Goal: Information Seeking & Learning: Check status

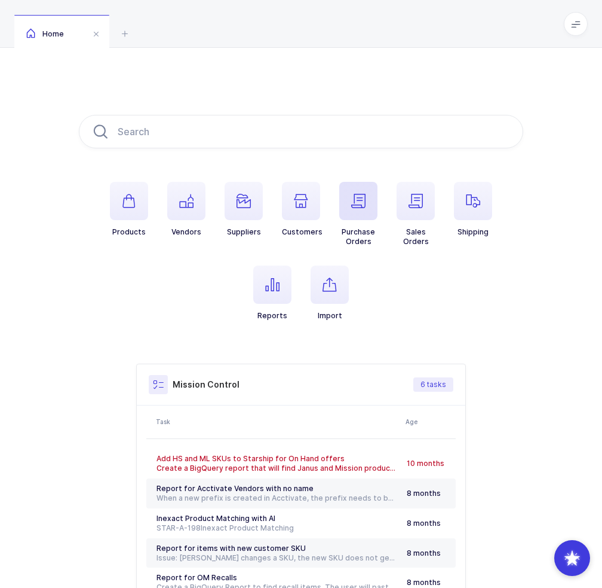
click at [342, 194] on span "button" at bounding box center [358, 201] width 38 height 38
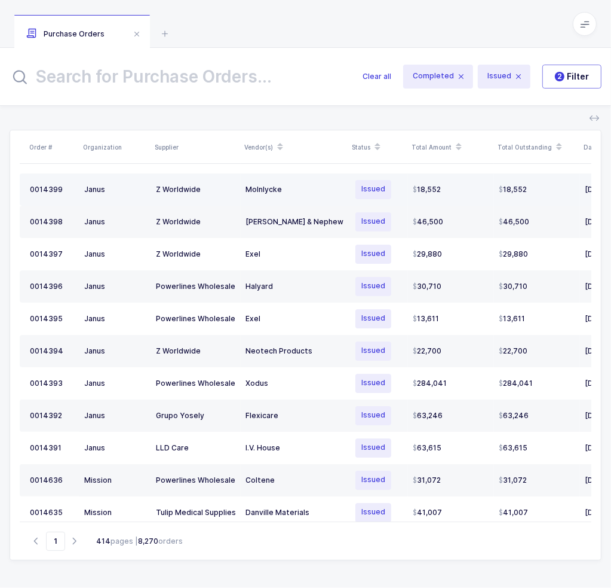
click at [337, 185] on div "Molnlycke" at bounding box center [295, 190] width 98 height 10
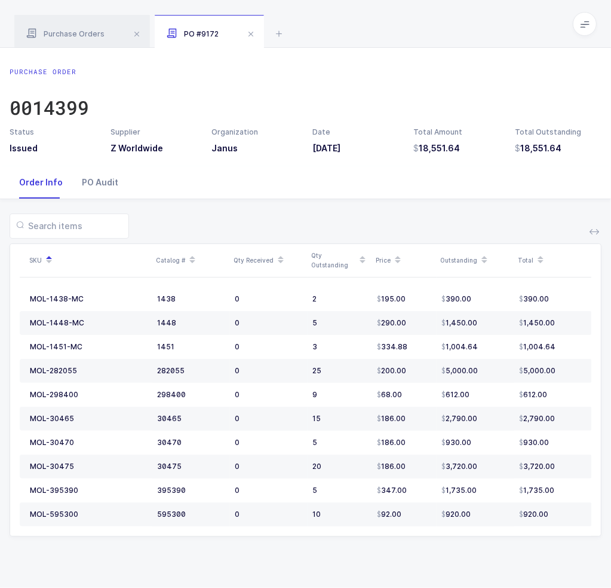
click at [112, 193] on div "PO Audit" at bounding box center [100, 182] width 56 height 32
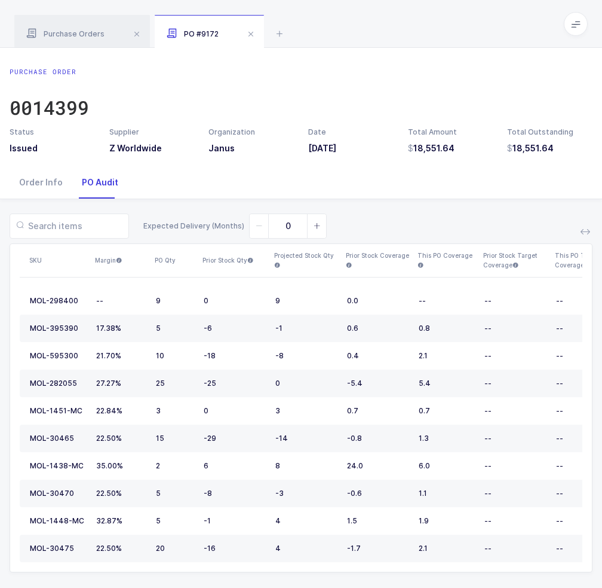
click at [372, 215] on div "Expected Delivery (Months) 0" at bounding box center [301, 225] width 583 height 25
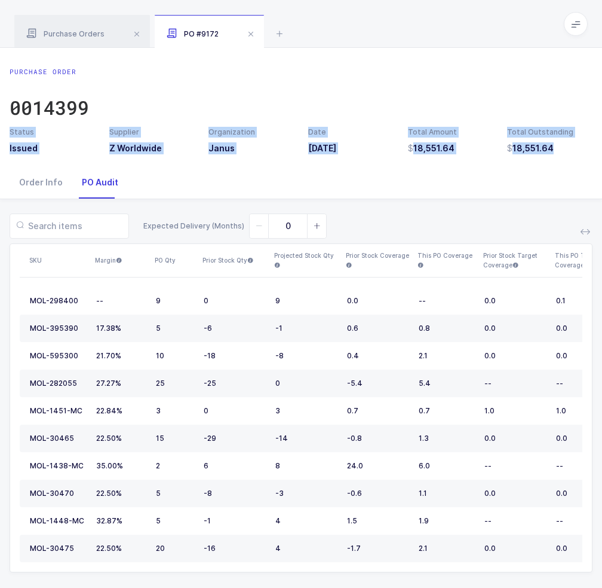
drag, startPoint x: 519, startPoint y: 78, endPoint x: 563, endPoint y: 166, distance: 98.4
click at [563, 166] on div "Purchase Order 0014399 Status Issued Supplier Z Worldwide Organization Janus Da…" at bounding box center [301, 324] width 602 height 553
click at [563, 166] on div "Order Info PO Audit" at bounding box center [301, 182] width 583 height 32
drag, startPoint x: 562, startPoint y: 175, endPoint x: 549, endPoint y: 85, distance: 90.7
click at [549, 85] on div "Purchase Order 0014399 Status Issued Supplier Z Worldwide Organization Janus Da…" at bounding box center [301, 324] width 602 height 553
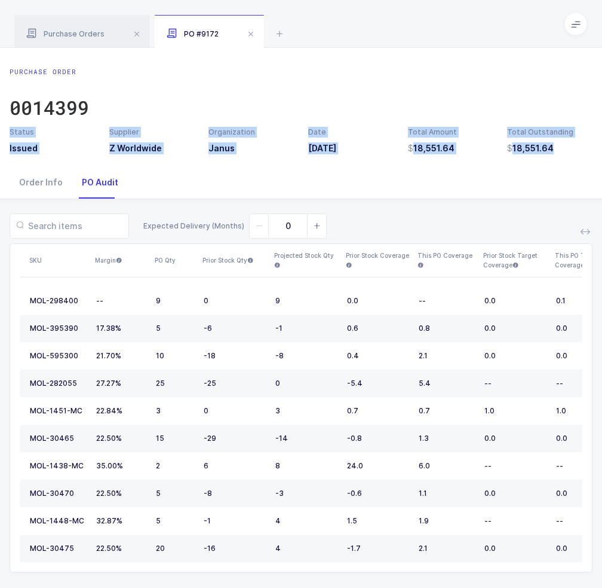
click at [549, 85] on div "Purchase Order 0014399" at bounding box center [301, 97] width 583 height 60
drag, startPoint x: 549, startPoint y: 95, endPoint x: 563, endPoint y: 159, distance: 65.4
click at [563, 159] on div "Purchase Order 0014399 Status Issued Supplier Z Worldwide Organization Janus Da…" at bounding box center [301, 107] width 602 height 118
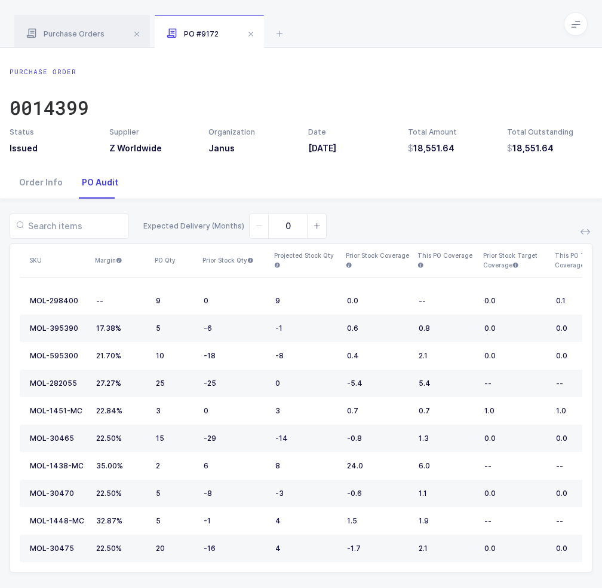
click at [563, 159] on div "Purchase Order 0014399 Status Issued Supplier Z Worldwide Organization Janus Da…" at bounding box center [301, 107] width 602 height 118
click at [65, 188] on div "Order Info" at bounding box center [41, 182] width 63 height 32
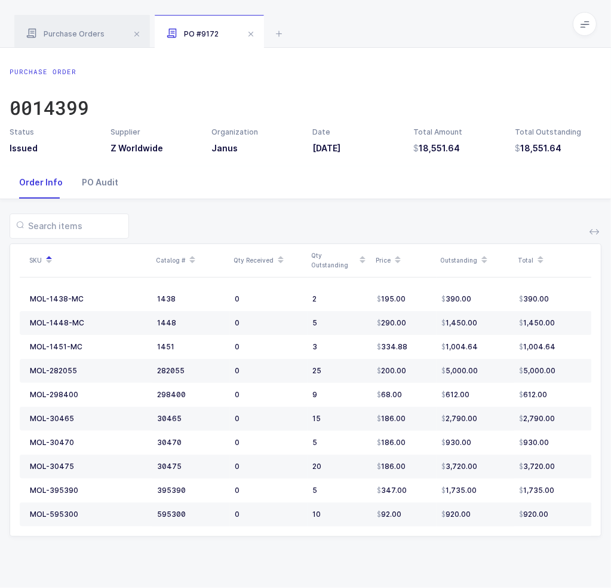
click at [109, 187] on div "PO Audit" at bounding box center [100, 182] width 56 height 32
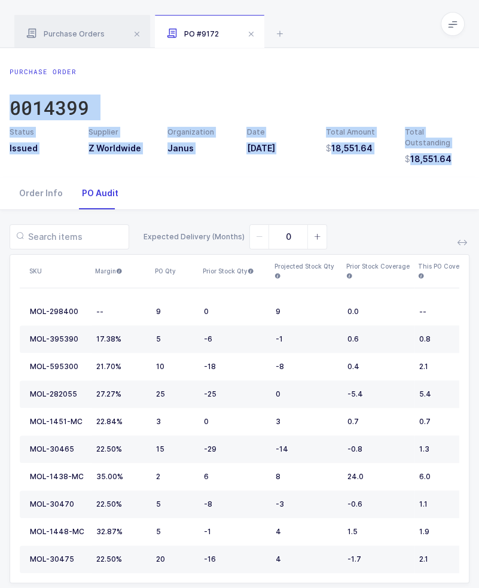
drag, startPoint x: 341, startPoint y: 74, endPoint x: 391, endPoint y: 176, distance: 113.3
click at [391, 176] on div "Purchase Order 0014399 Status Issued Supplier Z Worldwide Organization Janus Da…" at bounding box center [239, 330] width 479 height 564
click at [385, 195] on div "Order Info PO Audit" at bounding box center [240, 193] width 460 height 32
drag, startPoint x: 383, startPoint y: 197, endPoint x: 362, endPoint y: 66, distance: 132.0
click at [362, 66] on div "Purchase Order 0014399 Status Issued Supplier Z Worldwide Organization Janus Da…" at bounding box center [239, 330] width 479 height 564
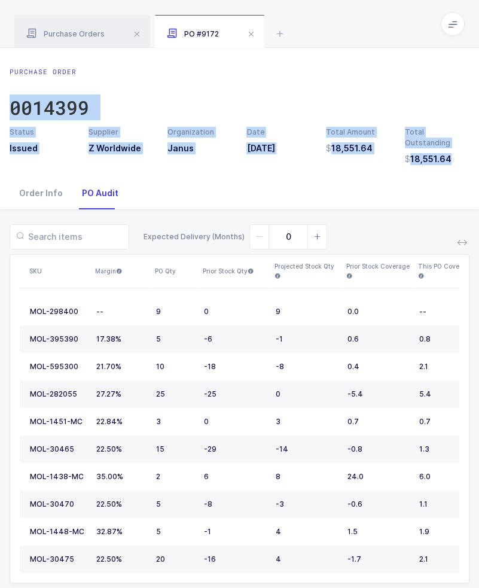
click at [362, 67] on div "Purchase Order 0014399" at bounding box center [240, 97] width 460 height 60
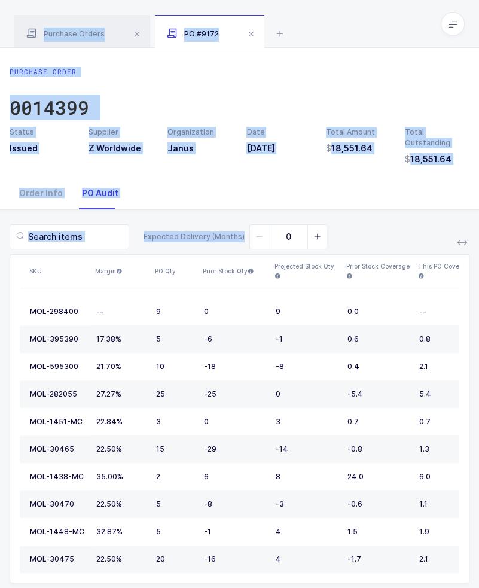
drag, startPoint x: 359, startPoint y: 28, endPoint x: 374, endPoint y: 202, distance: 174.6
click at [374, 202] on div "Purchase Orders PO #9172 Clear all Completed Issued 2 Filter Order # Organizati…" at bounding box center [239, 305] width 479 height 611
click at [374, 210] on div "Expected Delivery (Months) 0 SKU Margin PO Qty Prior Stock Qty Projected Stock …" at bounding box center [240, 411] width 460 height 402
click at [371, 210] on div "Expected Delivery (Months) 0 SKU Margin PO Qty Prior Stock Qty Projected Stock …" at bounding box center [240, 411] width 460 height 402
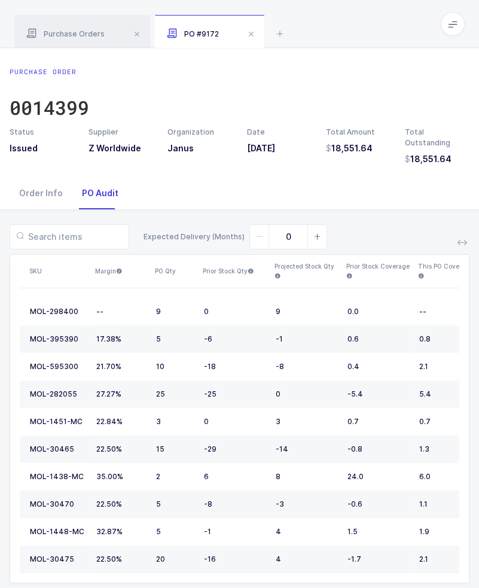
click at [372, 192] on div "Order Info PO Audit" at bounding box center [240, 193] width 460 height 32
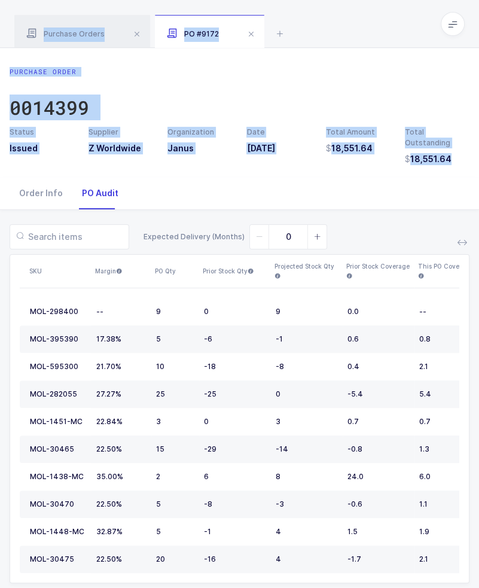
drag, startPoint x: 373, startPoint y: 191, endPoint x: 359, endPoint y: 44, distance: 147.1
click at [359, 44] on div "Purchase Orders PO #9172 Clear all Completed Issued 2 Filter Order # Organizati…" at bounding box center [239, 305] width 479 height 611
click at [359, 44] on div "Purchase Orders PO #9172" at bounding box center [239, 24] width 479 height 48
drag, startPoint x: 360, startPoint y: 33, endPoint x: 126, endPoint y: 194, distance: 283.3
click at [126, 194] on div "Purchase Orders PO #9172 Clear all Completed Issued 2 Filter Order # Organizati…" at bounding box center [239, 305] width 479 height 611
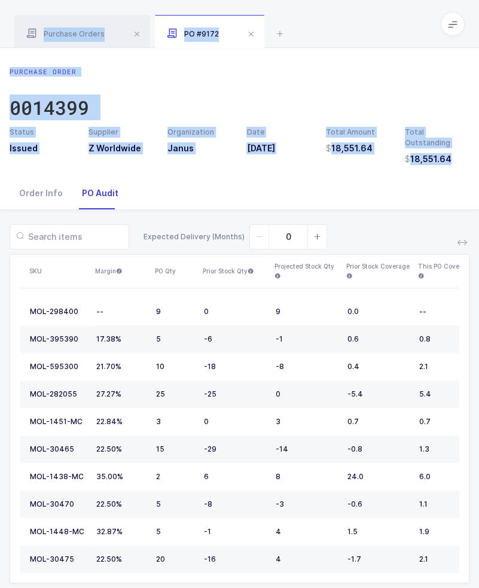
click at [126, 194] on div "Order Info PO Audit" at bounding box center [240, 193] width 460 height 32
drag, startPoint x: 133, startPoint y: 197, endPoint x: 7, endPoint y: 59, distance: 187.0
click at [7, 59] on div "Purchase Order 0014399 Status Issued Supplier Z Worldwide Organization Janus Da…" at bounding box center [239, 330] width 479 height 564
click at [7, 59] on div "Purchase Order 0014399 Status Issued Supplier Z Worldwide Organization Janus Da…" at bounding box center [239, 112] width 479 height 129
drag, startPoint x: 7, startPoint y: 59, endPoint x: 146, endPoint y: 185, distance: 187.9
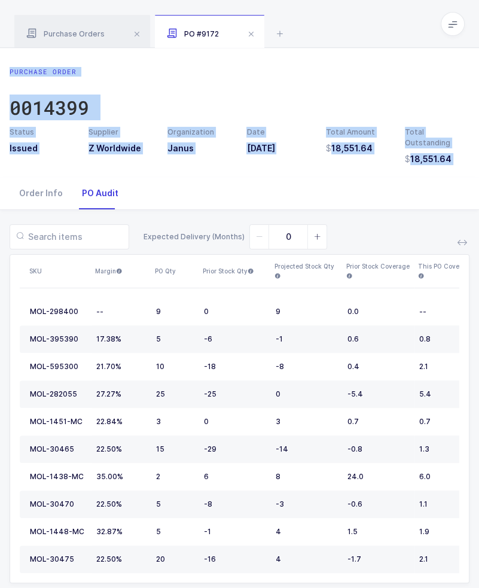
click at [146, 185] on div "Purchase Order 0014399 Status Issued Supplier Z Worldwide Organization Janus Da…" at bounding box center [239, 330] width 479 height 564
click at [131, 193] on div "Order Info PO Audit" at bounding box center [240, 193] width 460 height 32
drag, startPoint x: 131, startPoint y: 200, endPoint x: 12, endPoint y: 72, distance: 174.7
click at [12, 72] on div "Purchase Order 0014399 Status Issued Supplier Z Worldwide Organization Janus Da…" at bounding box center [239, 330] width 479 height 564
click at [12, 72] on div "Purchase Order" at bounding box center [49, 72] width 79 height 10
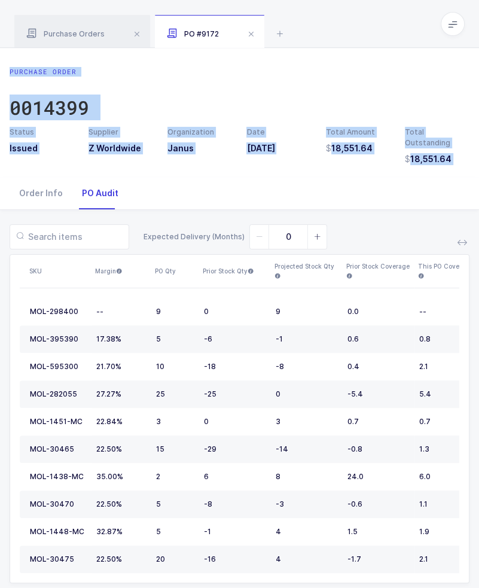
drag, startPoint x: 11, startPoint y: 72, endPoint x: 137, endPoint y: 197, distance: 177.5
click at [137, 197] on div "Purchase Order 0014399 Status Issued Supplier Z Worldwide Organization Janus Da…" at bounding box center [239, 330] width 479 height 564
click at [137, 197] on div "Order Info PO Audit" at bounding box center [240, 193] width 460 height 32
drag, startPoint x: 144, startPoint y: 200, endPoint x: 15, endPoint y: 72, distance: 182.2
click at [15, 72] on div "Purchase Order 0014399 Status Issued Supplier Z Worldwide Organization Janus Da…" at bounding box center [239, 330] width 479 height 564
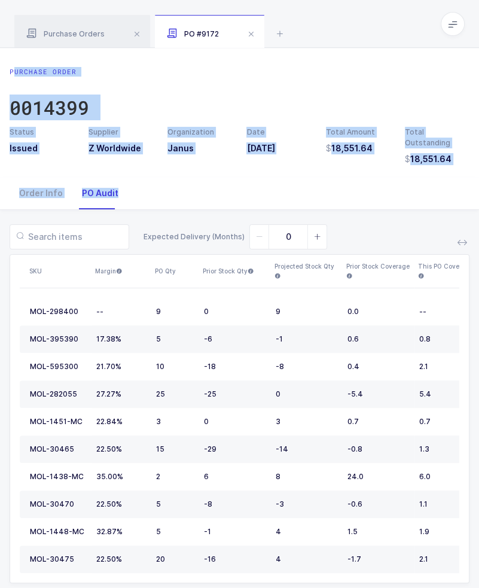
click at [13, 72] on div "Purchase Order" at bounding box center [49, 72] width 79 height 10
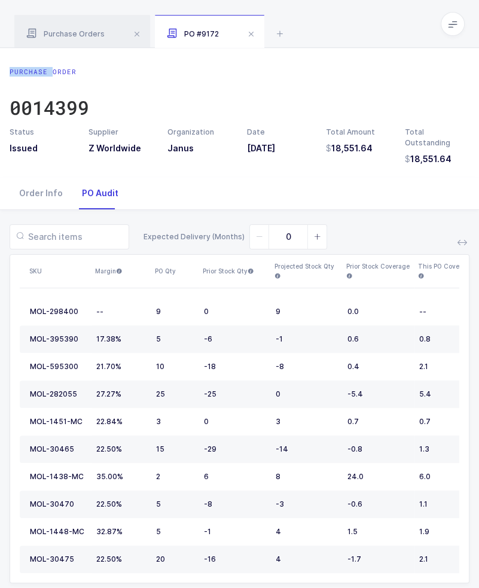
click at [13, 72] on div "Purchase Order" at bounding box center [49, 72] width 79 height 10
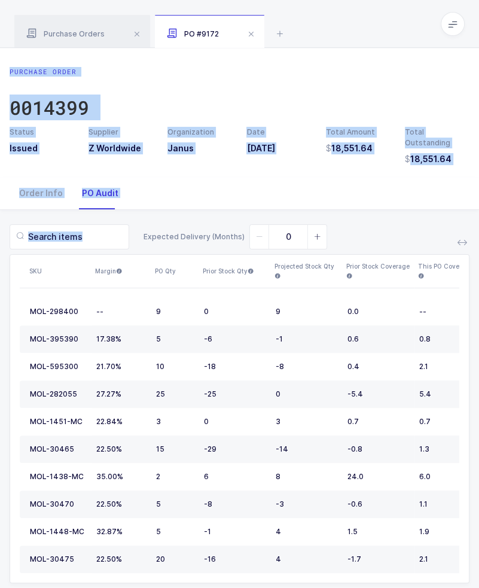
drag, startPoint x: 13, startPoint y: 72, endPoint x: 140, endPoint y: 204, distance: 183.9
click at [140, 204] on div "Purchase Order 0014399 Status Issued Supplier Z Worldwide Organization Janus Da…" at bounding box center [239, 330] width 479 height 564
click at [140, 210] on div "Expected Delivery (Months) 0 SKU Margin PO Qty Prior Stock Qty Projected Stock …" at bounding box center [240, 411] width 460 height 402
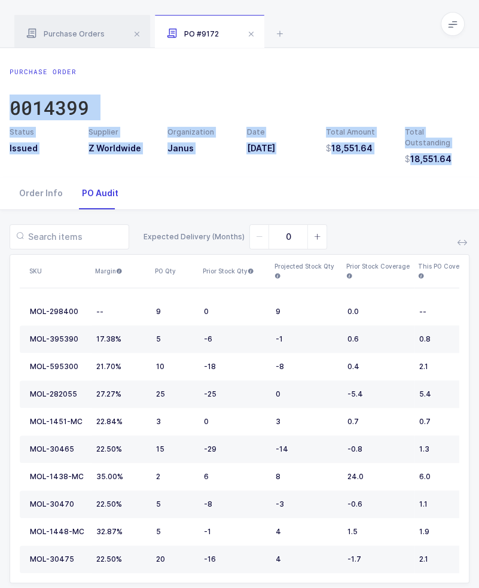
drag, startPoint x: 164, startPoint y: 198, endPoint x: -1, endPoint y: 80, distance: 202.2
click at [0, 80] on html "Apps Core Warehouse Admin Mission Control Purchasing Joey H. Logout Account Joe…" at bounding box center [239, 313] width 479 height 626
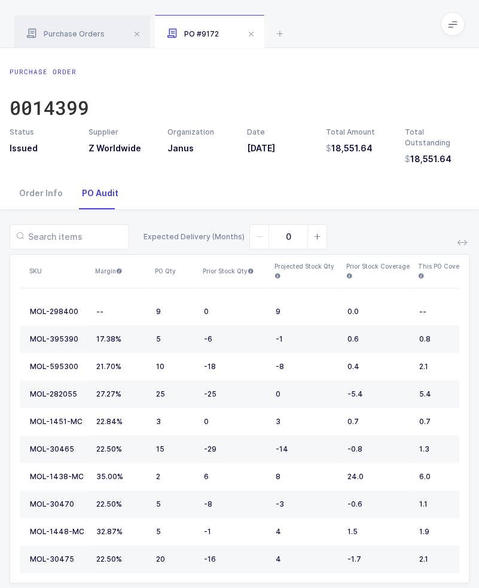
click at [9, 69] on div "Purchase Order 0014399 Status Issued Supplier Z Worldwide Organization Janus Da…" at bounding box center [239, 116] width 479 height 98
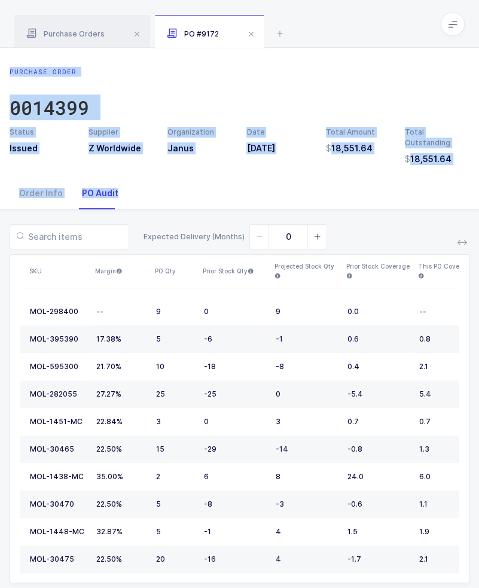
drag, startPoint x: 9, startPoint y: 68, endPoint x: 115, endPoint y: 181, distance: 155.2
click at [115, 181] on div "Purchase Order 0014399 Status Issued Supplier Z Worldwide Organization Janus Da…" at bounding box center [239, 330] width 479 height 564
click at [137, 179] on div "Order Info PO Audit" at bounding box center [240, 193] width 460 height 32
click at [127, 191] on div "Order Info PO Audit" at bounding box center [240, 193] width 460 height 32
drag, startPoint x: 133, startPoint y: 192, endPoint x: 11, endPoint y: 70, distance: 172.9
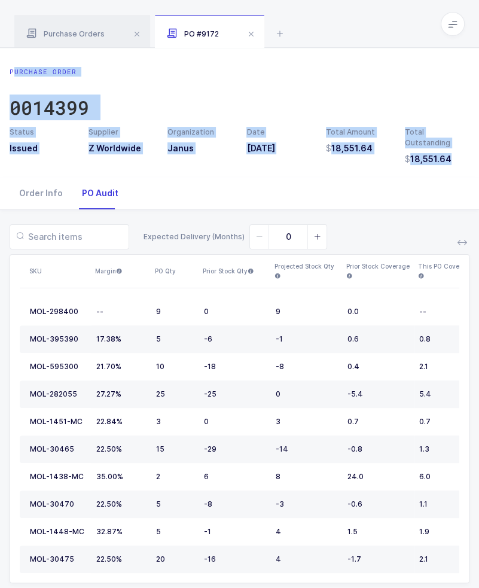
click at [11, 70] on div "Purchase Order 0014399 Status Issued Supplier Z Worldwide Organization Janus Da…" at bounding box center [239, 330] width 479 height 564
click at [11, 70] on div "Purchase Order" at bounding box center [49, 72] width 79 height 10
drag, startPoint x: 11, startPoint y: 70, endPoint x: 136, endPoint y: 193, distance: 175.0
click at [136, 193] on div "Purchase Order 0014399 Status Issued Supplier Z Worldwide Organization Janus Da…" at bounding box center [239, 330] width 479 height 564
click at [136, 193] on div "Order Info PO Audit" at bounding box center [240, 193] width 460 height 32
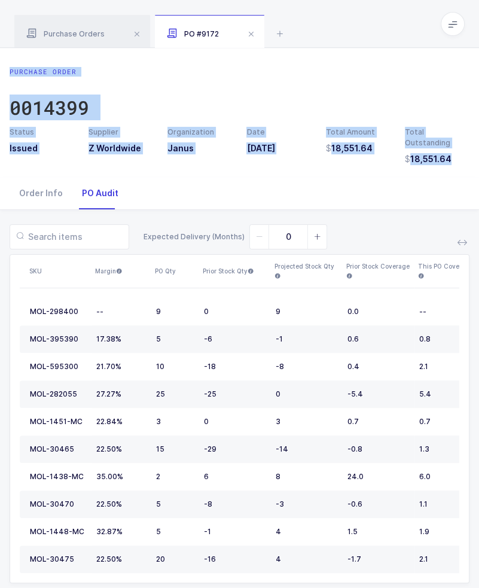
drag, startPoint x: 129, startPoint y: 195, endPoint x: 8, endPoint y: 70, distance: 174.6
click at [8, 70] on div "Purchase Order 0014399 Status Issued Supplier Z Worldwide Organization Janus Da…" at bounding box center [239, 330] width 479 height 564
click at [8, 70] on div "Purchase Order 0014399 Status Issued Supplier Z Worldwide Organization Janus Da…" at bounding box center [239, 116] width 479 height 98
drag, startPoint x: 8, startPoint y: 70, endPoint x: 120, endPoint y: 189, distance: 163.2
click at [120, 189] on div "Purchase Order 0014399 Status Issued Supplier Z Worldwide Organization Janus Da…" at bounding box center [239, 330] width 479 height 564
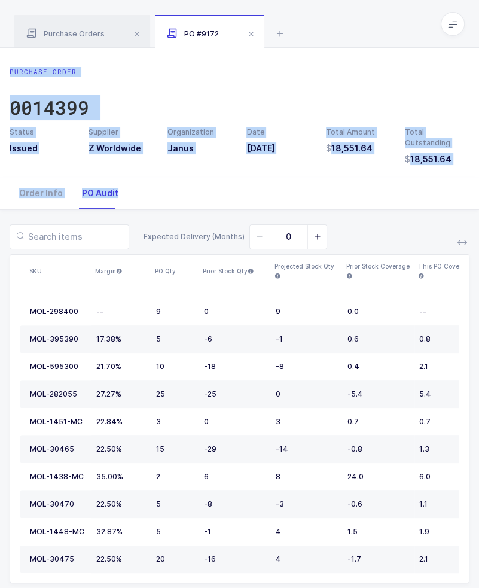
click at [131, 187] on div "Order Info PO Audit" at bounding box center [240, 193] width 460 height 32
drag, startPoint x: 126, startPoint y: 192, endPoint x: 13, endPoint y: 70, distance: 166.2
click at [13, 70] on div "Purchase Order 0014399 Status Issued Supplier Z Worldwide Organization Janus Da…" at bounding box center [239, 330] width 479 height 564
click at [12, 69] on div "Purchase Order" at bounding box center [49, 72] width 79 height 10
drag, startPoint x: 12, startPoint y: 69, endPoint x: 334, endPoint y: 234, distance: 361.9
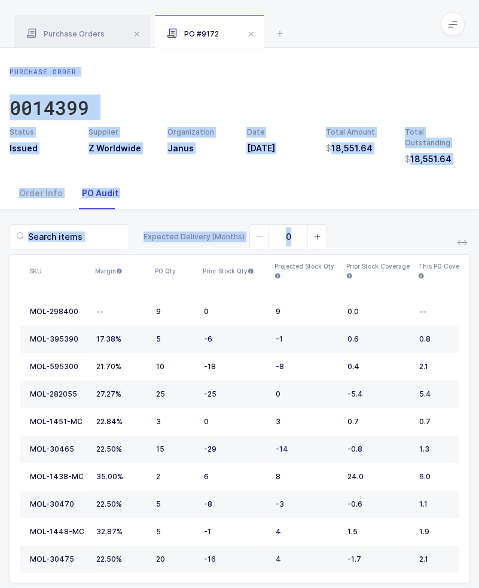
click at [334, 234] on div "Purchase Order 0014399 Status Issued Supplier Z Worldwide Organization Janus Da…" at bounding box center [239, 330] width 479 height 564
click at [335, 234] on div "Expected Delivery (Months) 0" at bounding box center [240, 236] width 460 height 25
drag, startPoint x: 342, startPoint y: 233, endPoint x: 7, endPoint y: 73, distance: 370.8
click at [7, 73] on div "Purchase Order 0014399 Status Issued Supplier Z Worldwide Organization Janus Da…" at bounding box center [239, 330] width 479 height 564
click at [7, 73] on div "Purchase Order 0014399 Status Issued Supplier Z Worldwide Organization Janus Da…" at bounding box center [239, 116] width 479 height 98
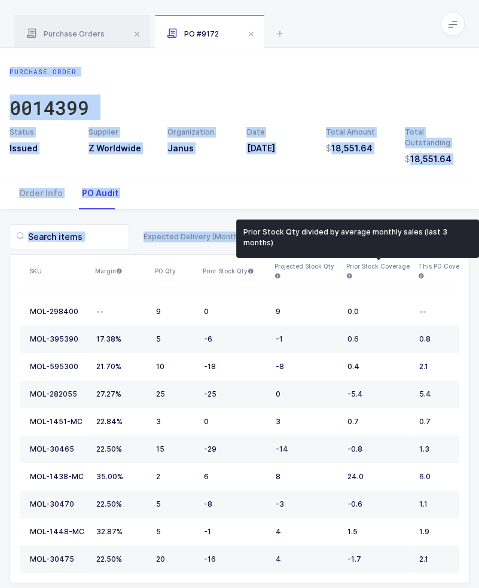
drag, startPoint x: 7, startPoint y: 73, endPoint x: 351, endPoint y: 224, distance: 375.8
click at [351, 224] on body "Apps Core Warehouse Admin Mission Control Purchasing Joey H. Logout Account Joe…" at bounding box center [239, 313] width 479 height 626
click at [363, 210] on div "Expected Delivery (Months) 0 SKU Margin PO Qty Prior Stock Qty Projected Stock …" at bounding box center [240, 411] width 460 height 402
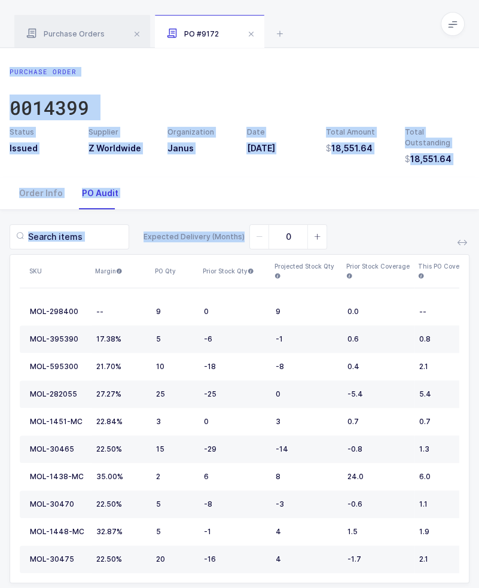
click at [360, 224] on div "Expected Delivery (Months) 0" at bounding box center [240, 236] width 460 height 25
click at [360, 228] on div "Expected Delivery (Months) 0" at bounding box center [240, 236] width 460 height 25
drag, startPoint x: 360, startPoint y: 231, endPoint x: 7, endPoint y: 69, distance: 388.3
click at [7, 69] on div "Purchase Order 0014399 Status Issued Supplier Z Worldwide Organization Janus Da…" at bounding box center [239, 330] width 479 height 564
click at [7, 69] on div "Purchase Order 0014399 Status Issued Supplier Z Worldwide Organization Janus Da…" at bounding box center [239, 116] width 479 height 98
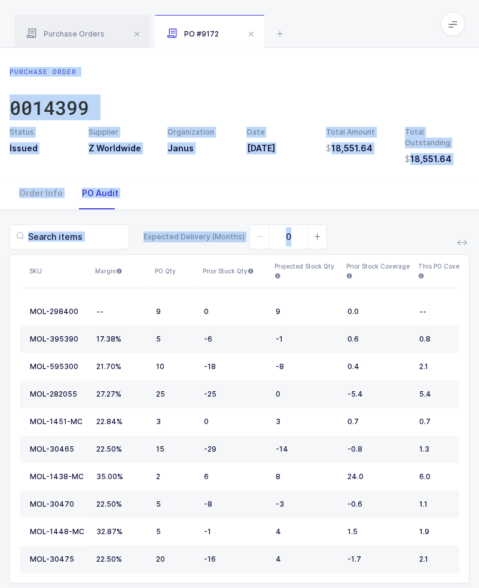
drag, startPoint x: 7, startPoint y: 69, endPoint x: 343, endPoint y: 227, distance: 371.1
click at [343, 227] on div "Purchase Order 0014399 Status Issued Supplier Z Worldwide Organization Janus Da…" at bounding box center [239, 330] width 479 height 564
click at [343, 227] on div "Expected Delivery (Months) 0" at bounding box center [240, 236] width 460 height 25
click at [339, 225] on div "Expected Delivery (Months) 0" at bounding box center [240, 236] width 460 height 25
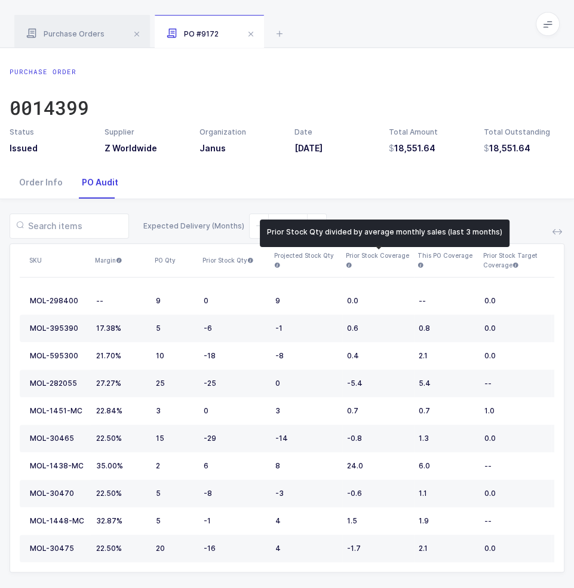
click at [374, 221] on div "Prior Stock Qty divided by average monthly sales (last 3 months)" at bounding box center [385, 232] width 250 height 27
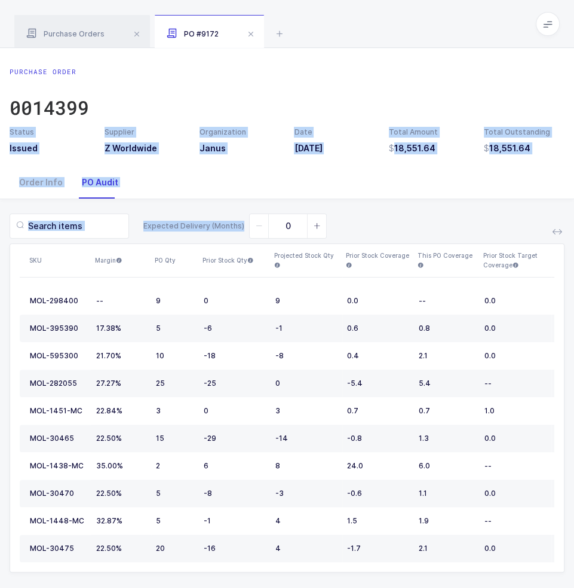
drag, startPoint x: 414, startPoint y: 100, endPoint x: 433, endPoint y: 203, distance: 105.2
click at [433, 203] on div "Purchase Order 0014399 Status Issued Supplier Z Worldwide Organization Janus Da…" at bounding box center [287, 324] width 574 height 553
click at [429, 204] on div "Expected Delivery (Months) 0 SKU Margin PO Qty Prior Stock Qty Projected Stock …" at bounding box center [287, 400] width 555 height 402
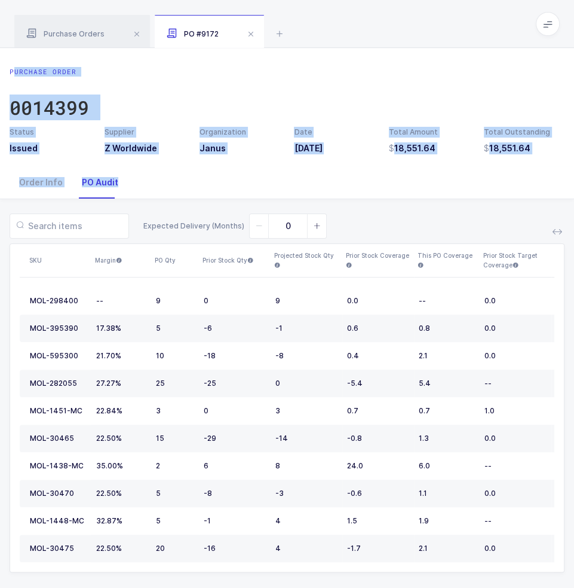
drag, startPoint x: 139, startPoint y: 198, endPoint x: 12, endPoint y: 70, distance: 180.5
click at [12, 70] on div "Purchase Order 0014399 Status Issued Supplier Z Worldwide Organization Janus Da…" at bounding box center [287, 324] width 574 height 553
click at [12, 69] on div "Purchase Order" at bounding box center [49, 72] width 79 height 10
drag, startPoint x: 12, startPoint y: 69, endPoint x: 347, endPoint y: 229, distance: 371.1
click at [347, 229] on div "Purchase Order 0014399 Status Issued Supplier Z Worldwide Organization Janus Da…" at bounding box center [287, 324] width 574 height 553
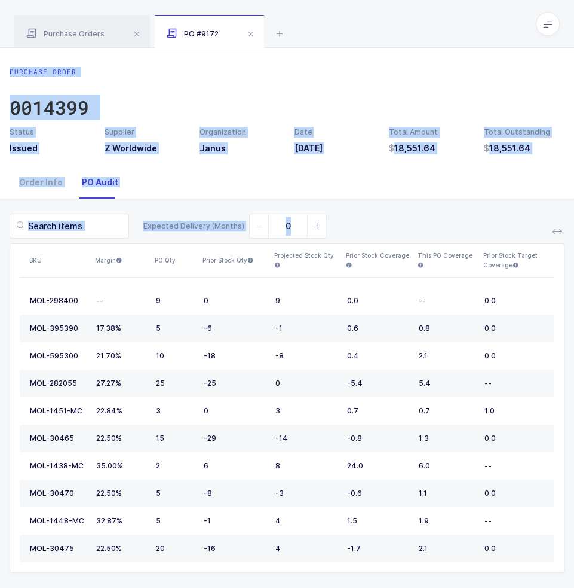
click at [347, 229] on div "Expected Delivery (Months) 0" at bounding box center [287, 225] width 555 height 25
drag, startPoint x: 347, startPoint y: 229, endPoint x: 323, endPoint y: 39, distance: 191.0
click at [323, 39] on div "Purchase Orders PO #9172 Clear all Completed Issued 2 Filter Order # Organizati…" at bounding box center [287, 300] width 574 height 601
click at [323, 38] on div "Purchase Orders PO #9172" at bounding box center [287, 24] width 574 height 48
click at [323, 36] on div "Purchase Orders PO #9172" at bounding box center [287, 24] width 574 height 48
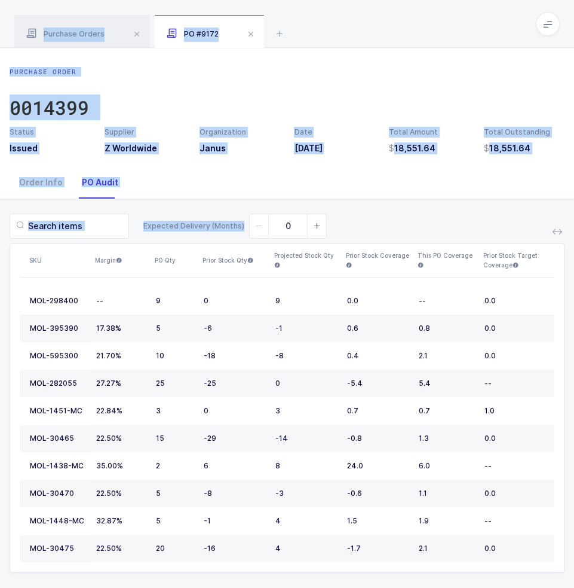
click at [324, 32] on div "Purchase Orders PO #9172" at bounding box center [287, 24] width 574 height 48
drag, startPoint x: 325, startPoint y: 28, endPoint x: 383, endPoint y: 227, distance: 206.7
click at [383, 227] on div "Purchase Orders PO #9172 Clear all Completed Issued 2 Filter Order # Organizati…" at bounding box center [287, 300] width 574 height 601
click at [383, 227] on div "Expected Delivery (Months) 0" at bounding box center [287, 225] width 555 height 25
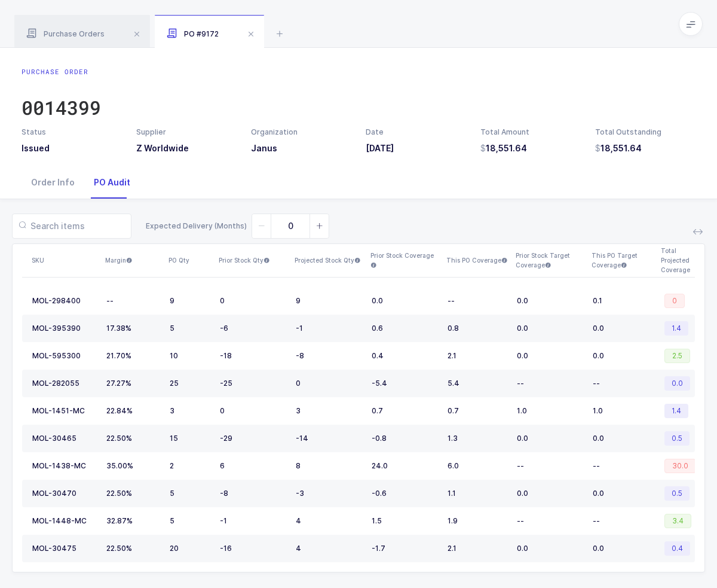
click at [611, 232] on div "Expected Delivery (Months) 0" at bounding box center [358, 225] width 693 height 25
click at [611, 234] on icon at bounding box center [698, 232] width 10 height 10
click at [611, 230] on icon at bounding box center [701, 232] width 10 height 10
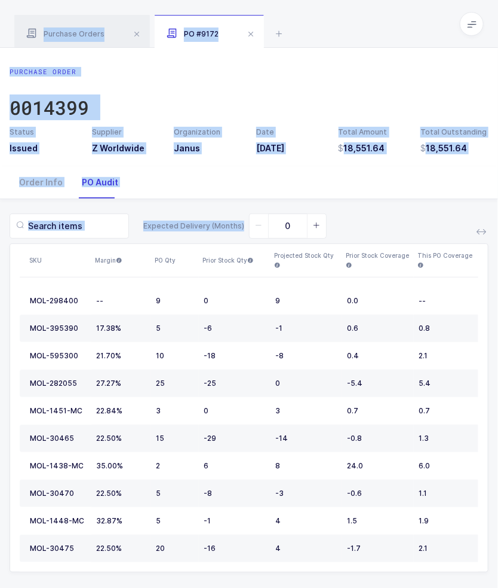
drag, startPoint x: 419, startPoint y: 233, endPoint x: 409, endPoint y: 43, distance: 190.3
click at [409, 43] on div "Purchase Orders PO #9172 Clear all Completed Issued 2 Filter Order # Organizati…" at bounding box center [249, 300] width 498 height 601
click at [408, 42] on div "Purchase Orders PO #9172" at bounding box center [249, 24] width 498 height 48
drag, startPoint x: 399, startPoint y: 29, endPoint x: 374, endPoint y: 233, distance: 206.0
click at [374, 233] on div "Purchase Orders PO #9172 Clear all Completed Issued 2 Filter Order # Organizati…" at bounding box center [249, 300] width 498 height 601
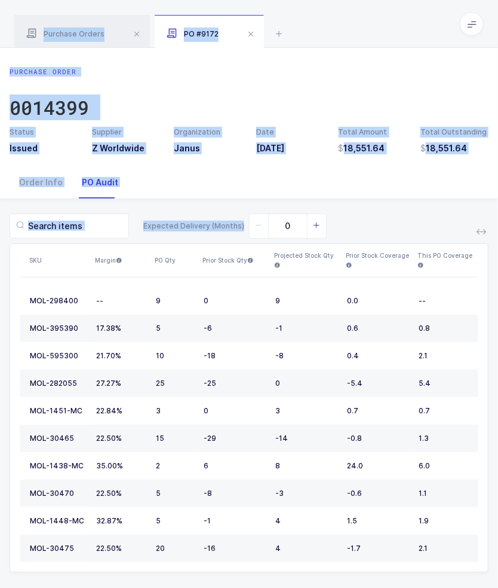
click at [374, 233] on div "Expected Delivery (Months) 0" at bounding box center [249, 225] width 479 height 25
drag, startPoint x: 372, startPoint y: 235, endPoint x: 342, endPoint y: 38, distance: 199.5
click at [342, 38] on div "Purchase Orders PO #9172 Clear all Completed Issued 2 Filter Order # Organizati…" at bounding box center [249, 300] width 498 height 601
click at [342, 38] on div "Purchase Orders PO #9172" at bounding box center [249, 24] width 498 height 48
drag, startPoint x: 342, startPoint y: 38, endPoint x: 380, endPoint y: 227, distance: 192.6
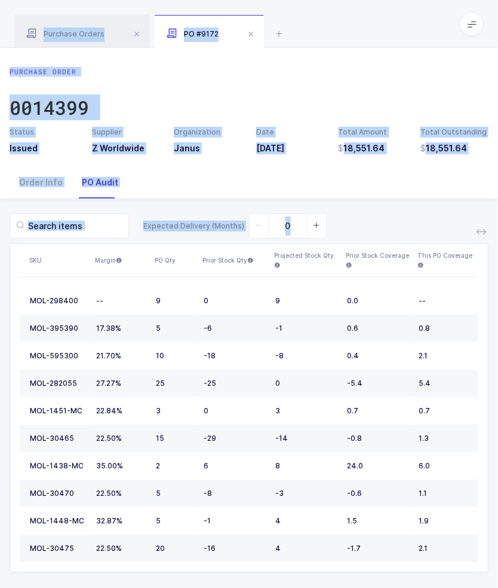
click at [380, 227] on div "Purchase Orders PO #9172 Clear all Completed Issued 2 Filter Order # Organizati…" at bounding box center [249, 300] width 498 height 601
click at [380, 227] on div "Expected Delivery (Months) 0" at bounding box center [249, 225] width 479 height 25
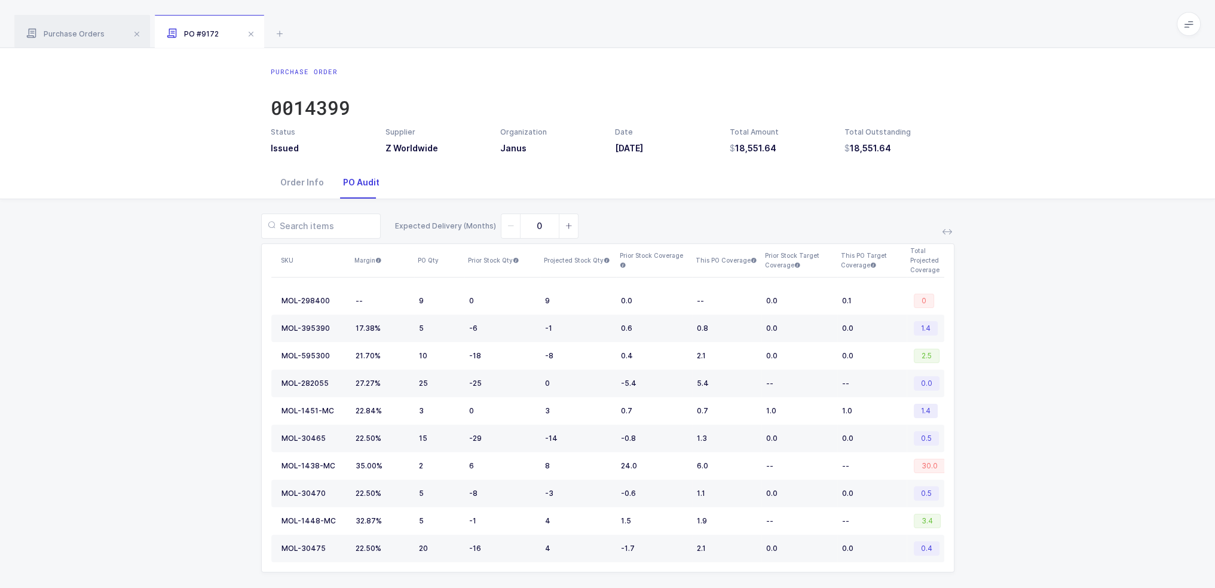
click at [366, 181] on div "PO Audit" at bounding box center [362, 182] width 56 height 32
click at [247, 365] on div "Expected Delivery (Months) 0 SKU Margin PO Qty Prior Stock Qty Projected Stock …" at bounding box center [608, 400] width 1196 height 402
click at [611, 458] on span "30.0" at bounding box center [930, 465] width 32 height 14
click at [611, 432] on span "0.5" at bounding box center [926, 438] width 25 height 14
click at [611, 408] on span "1.4" at bounding box center [926, 410] width 24 height 14
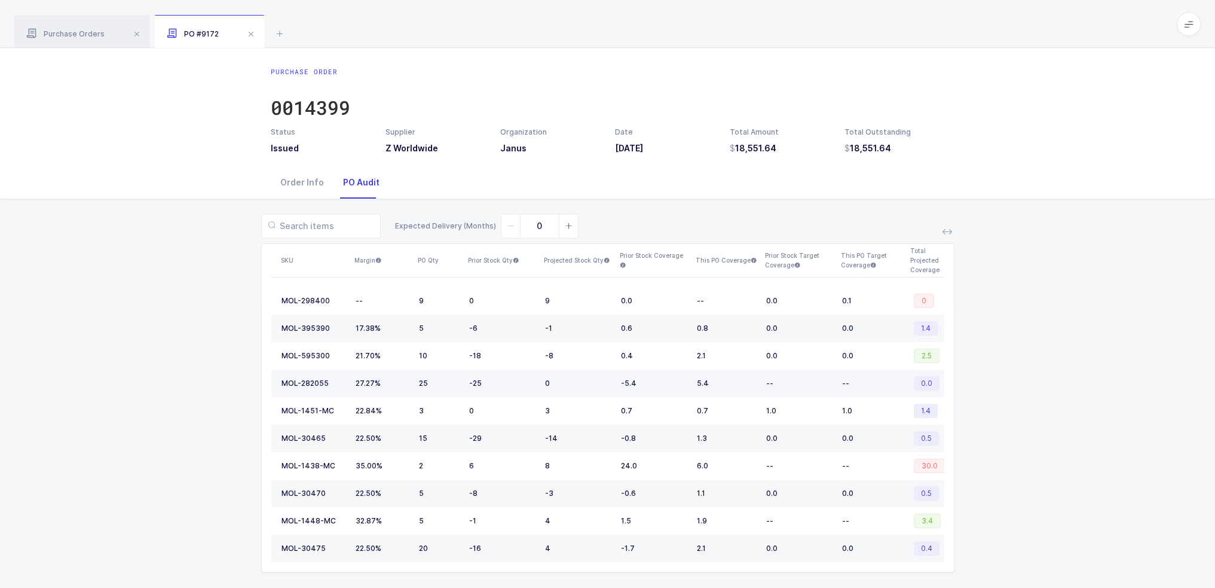
click at [611, 385] on span "0.0" at bounding box center [927, 383] width 26 height 14
click at [611, 319] on div "Expected Delivery (Months) 0 SKU Margin PO Qty Prior Stock Qty Projected Stock …" at bounding box center [608, 400] width 1196 height 402
click at [323, 183] on div "Order Info" at bounding box center [302, 182] width 63 height 32
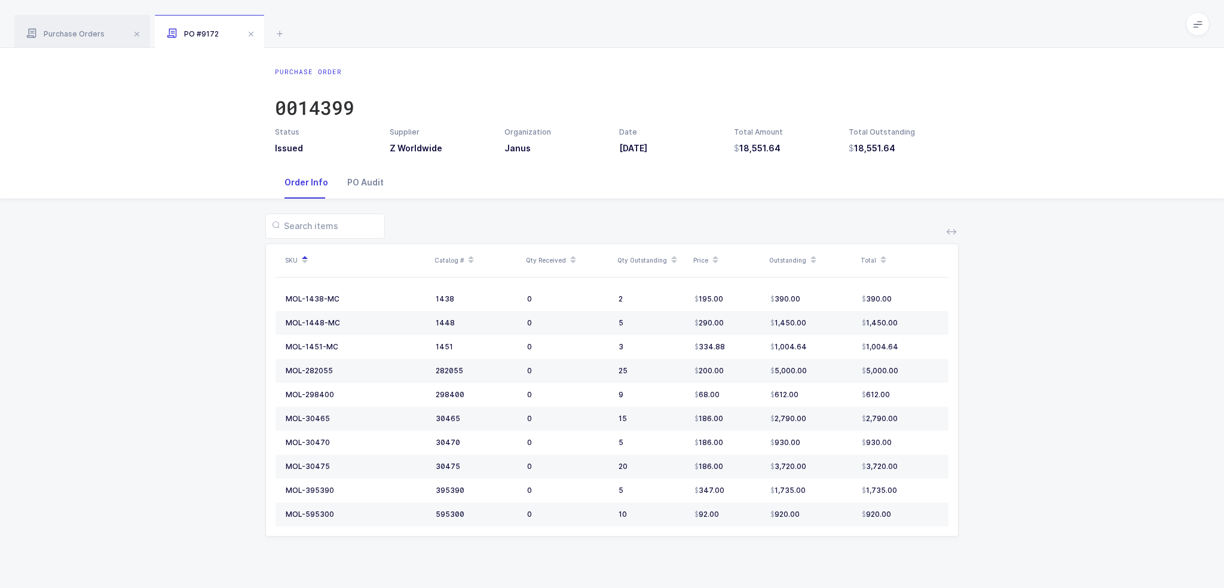
click at [363, 188] on div "PO Audit" at bounding box center [366, 182] width 56 height 32
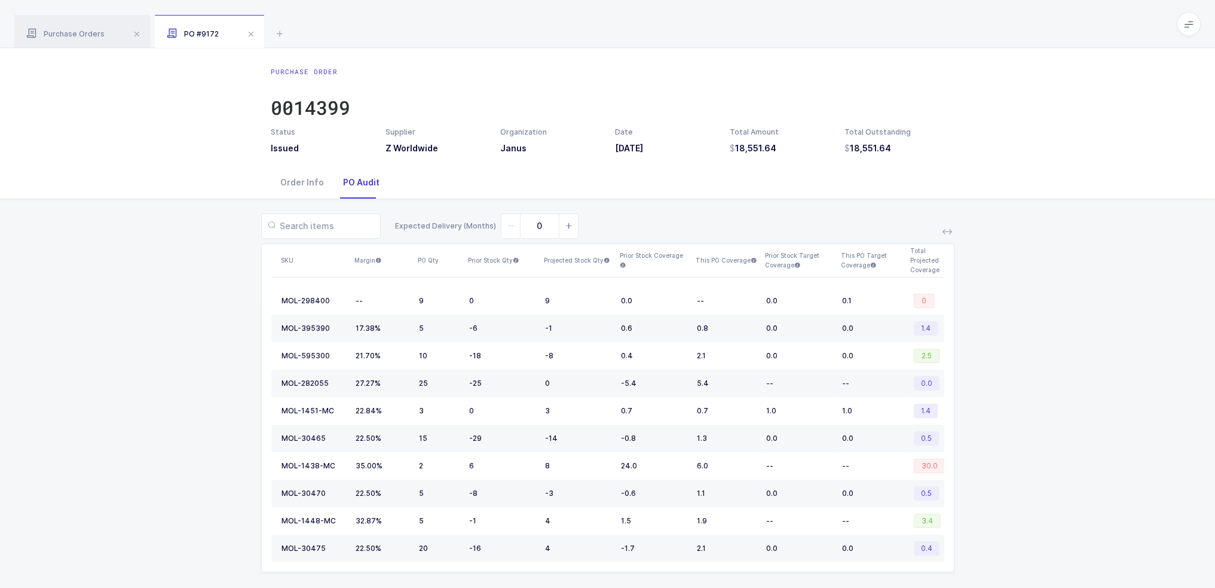
click at [416, 188] on div "Order Info PO Audit" at bounding box center [608, 182] width 674 height 32
drag, startPoint x: 420, startPoint y: 190, endPoint x: 438, endPoint y: 172, distance: 25.4
click at [438, 172] on div "Order Info PO Audit" at bounding box center [608, 182] width 674 height 32
click at [439, 172] on div "Order Info PO Audit" at bounding box center [608, 182] width 674 height 32
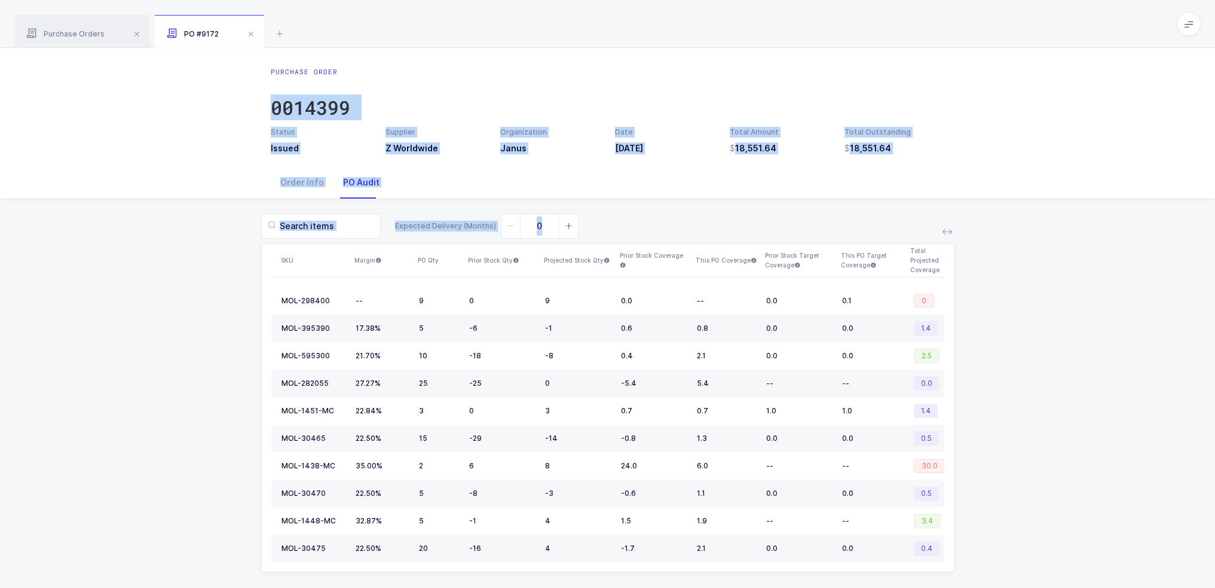
drag, startPoint x: 409, startPoint y: 53, endPoint x: 629, endPoint y: 238, distance: 288.0
click at [611, 238] on div "Purchase Order 0014399 Status Issued Supplier Z Worldwide Organization Janus Da…" at bounding box center [607, 324] width 1215 height 553
click at [611, 238] on div "Expected Delivery (Months) 0 SKU Margin PO Qty Prior Stock Qty Projected Stock …" at bounding box center [607, 392] width 693 height 359
drag, startPoint x: 383, startPoint y: 50, endPoint x: 1012, endPoint y: 555, distance: 807.4
click at [611, 555] on div "Purchase Order 0014399 Status Issued Supplier Z Worldwide Organization Janus Da…" at bounding box center [607, 324] width 1215 height 553
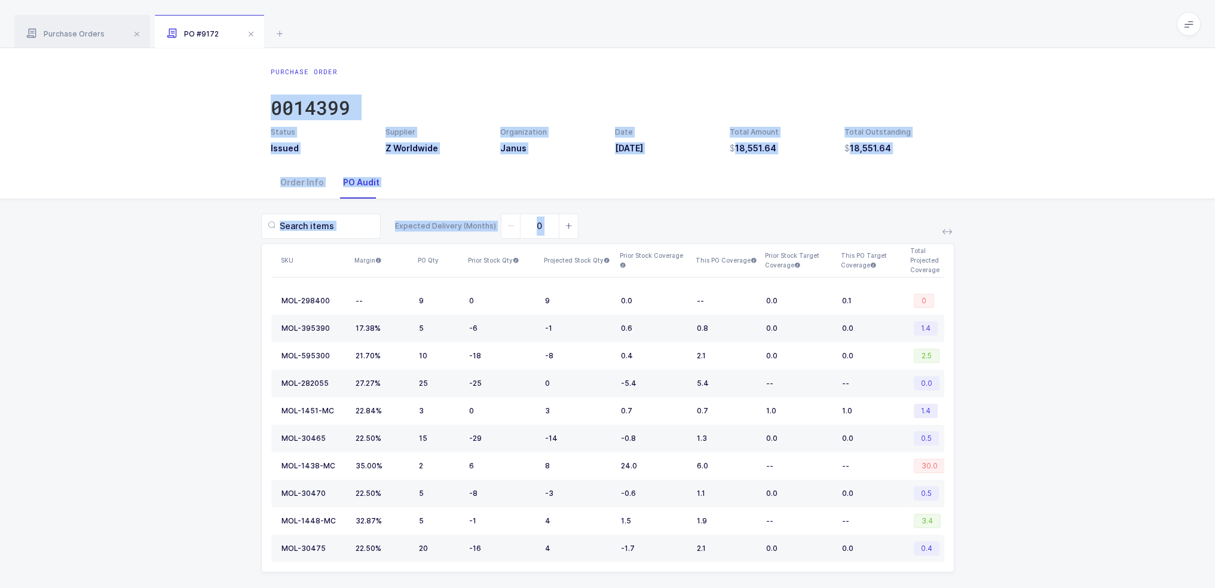
click at [611, 555] on div "Expected Delivery (Months) 0 SKU Margin PO Qty Prior Stock Qty Projected Stock …" at bounding box center [608, 400] width 1196 height 402
drag, startPoint x: 1012, startPoint y: 555, endPoint x: 672, endPoint y: 33, distance: 622.8
click at [611, 33] on div "Purchase Orders PO #9172 Clear all Completed Issued 2 Filter Order # Organizati…" at bounding box center [607, 300] width 1215 height 601
click at [611, 33] on div "Purchase Orders PO #9172" at bounding box center [607, 24] width 1215 height 48
drag, startPoint x: 672, startPoint y: 32, endPoint x: 1069, endPoint y: 537, distance: 643.2
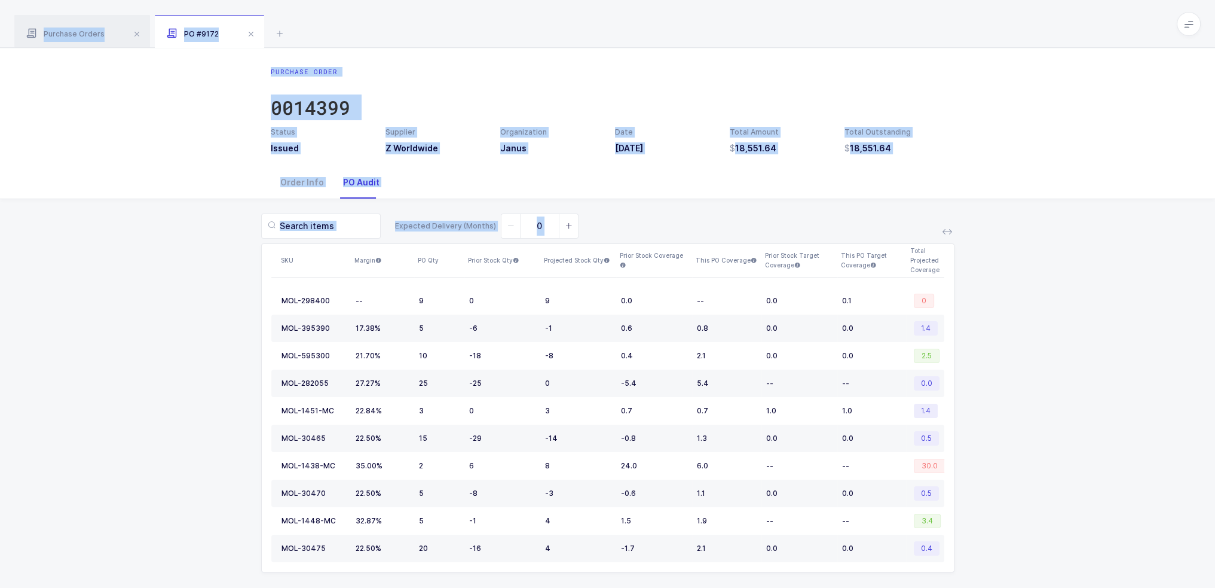
click at [611, 537] on div "Purchase Orders PO #9172 Clear all Completed Issued 2 Filter Order # Organizati…" at bounding box center [607, 300] width 1215 height 601
click at [611, 537] on div "Expected Delivery (Months) 0 SKU Margin PO Qty Prior Stock Qty Projected Stock …" at bounding box center [608, 400] width 1196 height 402
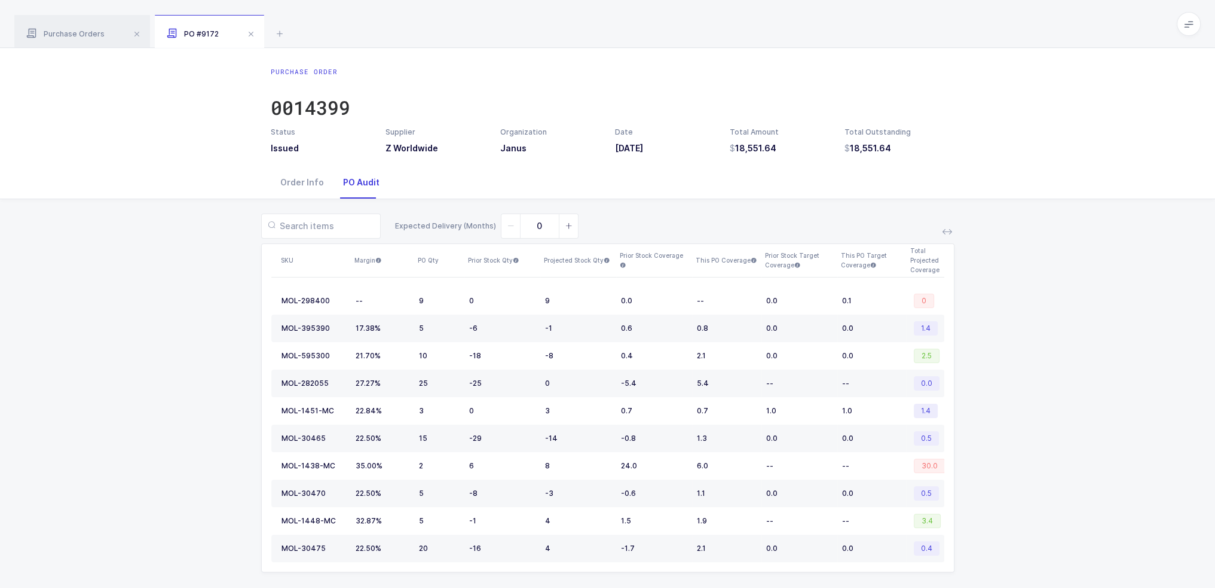
click at [611, 221] on div "Expected Delivery (Months) 0" at bounding box center [607, 225] width 693 height 25
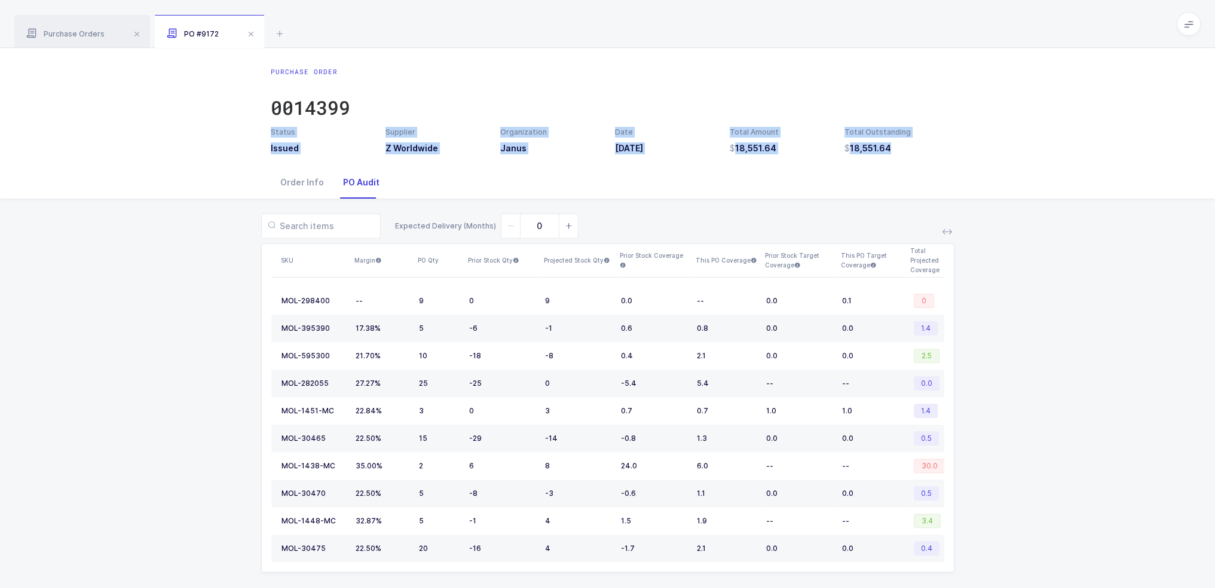
drag, startPoint x: 805, startPoint y: 81, endPoint x: 1009, endPoint y: 174, distance: 224.1
click at [611, 174] on div "Purchase Order 0014399 Status Issued Supplier Z Worldwide Organization Janus Da…" at bounding box center [607, 324] width 1215 height 553
click at [611, 174] on div "Order Info PO Audit" at bounding box center [607, 182] width 1215 height 33
drag, startPoint x: 1003, startPoint y: 181, endPoint x: 961, endPoint y: 71, distance: 118.2
click at [611, 71] on div "Purchase Order 0014399 Status Issued Supplier Z Worldwide Organization Janus Da…" at bounding box center [607, 324] width 1215 height 553
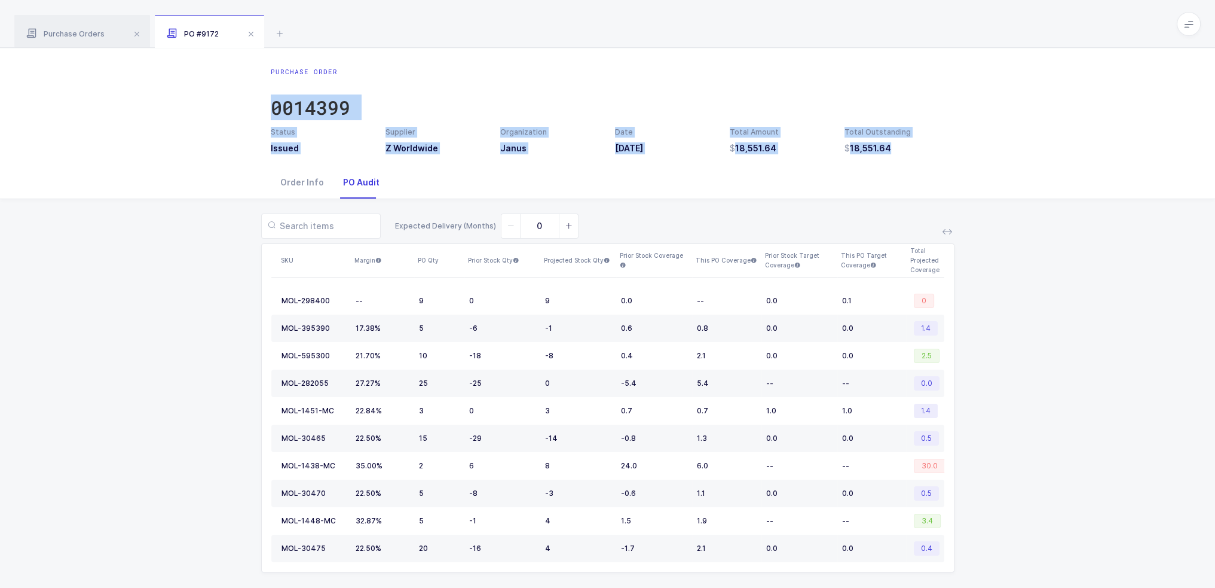
click at [611, 70] on div "Purchase Order 0014399 Status Issued Supplier Z Worldwide Organization Janus Da…" at bounding box center [607, 107] width 1215 height 118
drag, startPoint x: 249, startPoint y: 66, endPoint x: 611, endPoint y: 221, distance: 394.5
click at [611, 221] on div "Purchase Order 0014399 Status Issued Supplier Z Worldwide Organization Janus Da…" at bounding box center [607, 324] width 1215 height 553
click at [611, 221] on div "Expected Delivery (Months) 0" at bounding box center [607, 225] width 693 height 25
drag, startPoint x: 620, startPoint y: 227, endPoint x: 549, endPoint y: 38, distance: 202.2
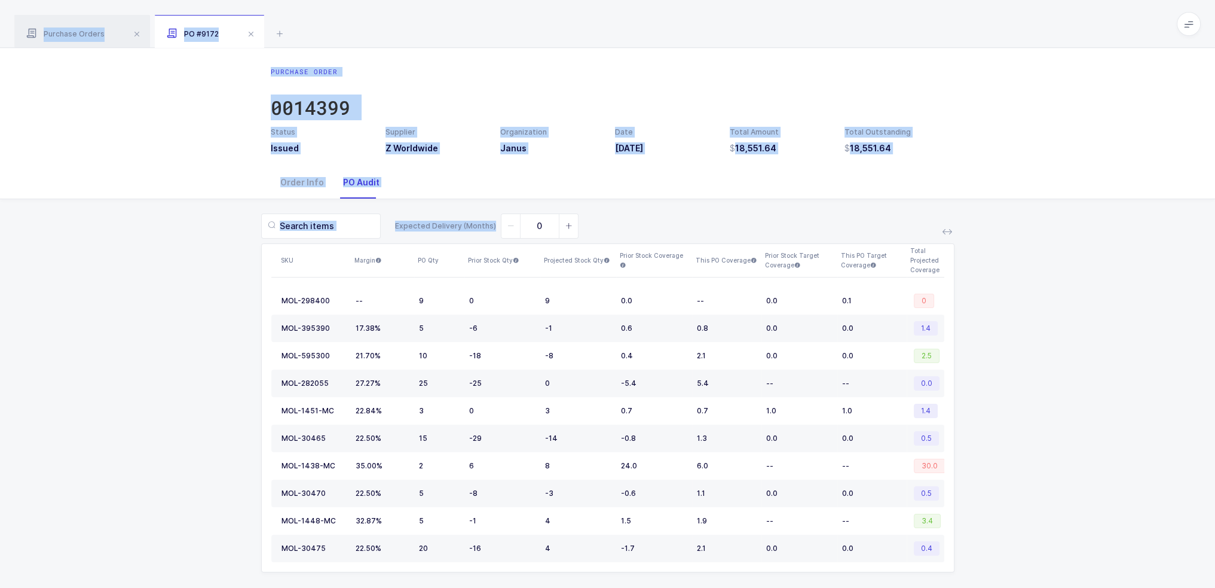
click at [549, 38] on div "Purchase Orders PO #9172 Clear all Completed Issued 2 Filter Order # Organizati…" at bounding box center [607, 300] width 1215 height 601
click at [549, 38] on div "Purchase Orders PO #9172" at bounding box center [607, 24] width 1215 height 48
drag, startPoint x: 549, startPoint y: 38, endPoint x: 662, endPoint y: 238, distance: 229.9
click at [611, 238] on div "Purchase Orders PO #9172 Clear all Completed Issued 2 Filter Order # Organizati…" at bounding box center [607, 300] width 1215 height 601
click at [611, 238] on div "Expected Delivery (Months) 0" at bounding box center [607, 225] width 693 height 25
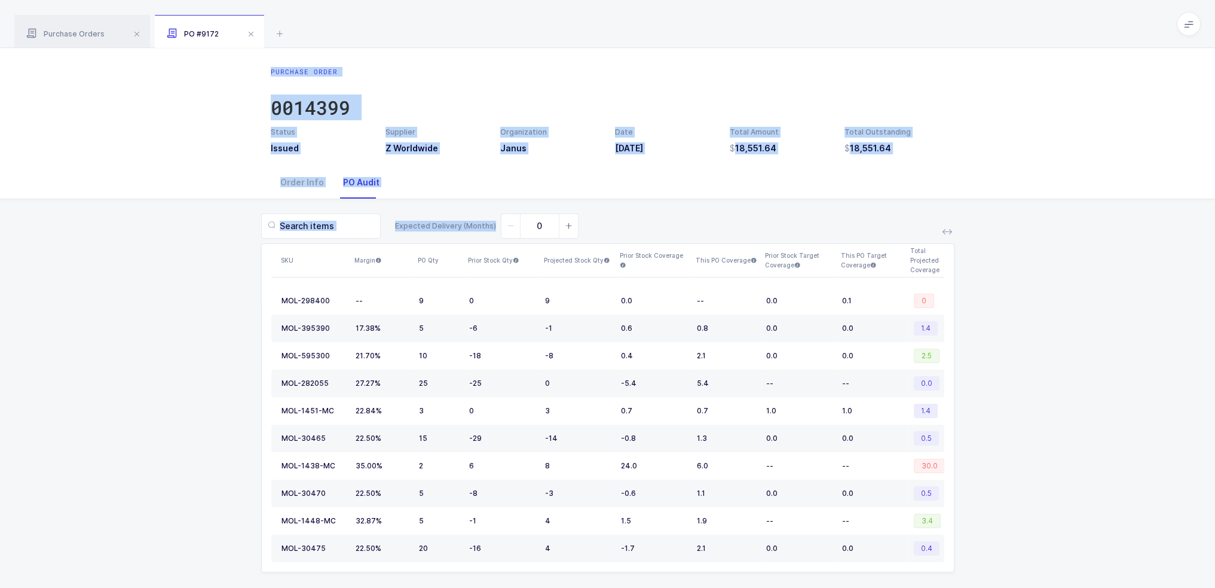
drag, startPoint x: 662, startPoint y: 238, endPoint x: 269, endPoint y: 73, distance: 426.5
click at [269, 73] on div "Purchase Order 0014399 Status Issued Supplier Z Worldwide Organization Janus Da…" at bounding box center [607, 324] width 1215 height 553
click at [269, 73] on div "Purchase Order 0014399 Status Issued Supplier Z Worldwide Organization Janus Da…" at bounding box center [607, 110] width 693 height 87
drag, startPoint x: 269, startPoint y: 73, endPoint x: 605, endPoint y: 231, distance: 371.7
click at [605, 231] on div "Purchase Order 0014399 Status Issued Supplier Z Worldwide Organization Janus Da…" at bounding box center [607, 324] width 1215 height 553
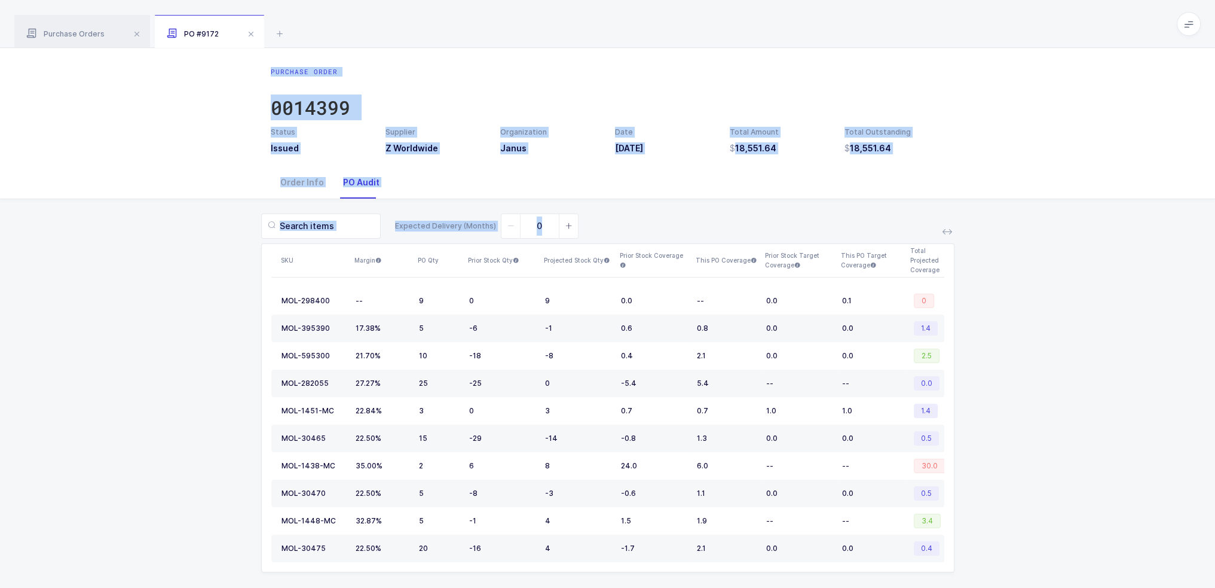
click at [605, 231] on div "Expected Delivery (Months) 0" at bounding box center [607, 225] width 693 height 25
drag, startPoint x: 607, startPoint y: 232, endPoint x: 270, endPoint y: 70, distance: 374.0
click at [270, 70] on div "Purchase Order 0014399 Status Issued Supplier Z Worldwide Organization Janus Da…" at bounding box center [607, 324] width 1215 height 553
click at [270, 70] on div "Purchase Order 0014399 Status Issued Supplier Z Worldwide Organization Janus Da…" at bounding box center [607, 110] width 693 height 87
click at [270, 69] on div "Purchase Order 0014399 Status Issued Supplier Z Worldwide Organization Janus Da…" at bounding box center [607, 110] width 693 height 87
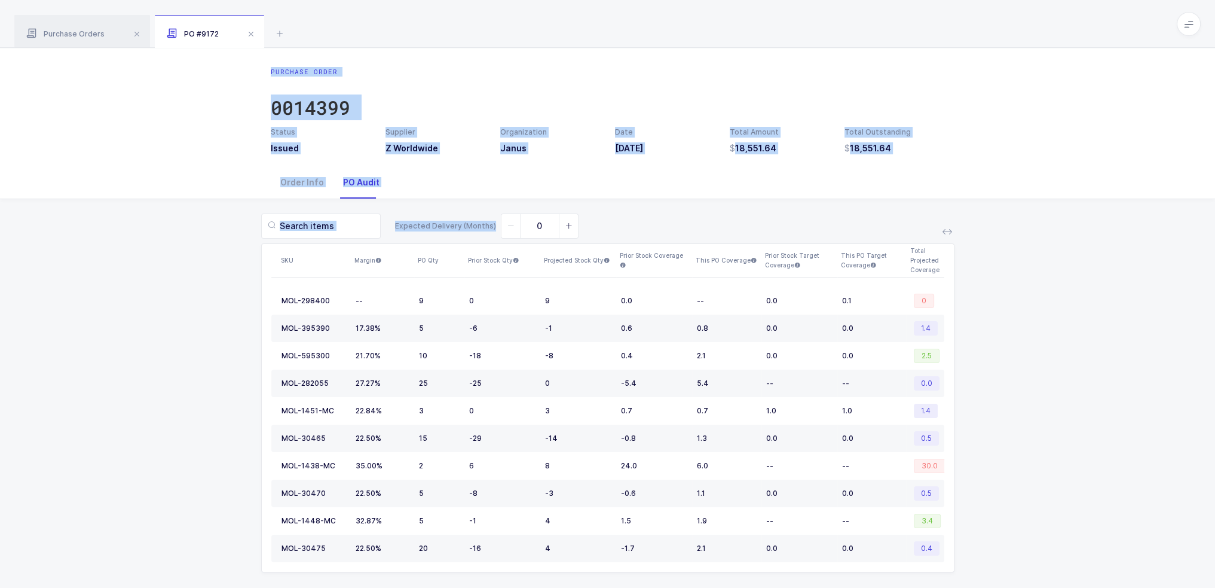
click at [269, 69] on div "Purchase Order 0014399 Status Issued Supplier Z Worldwide Organization Janus Da…" at bounding box center [607, 110] width 693 height 87
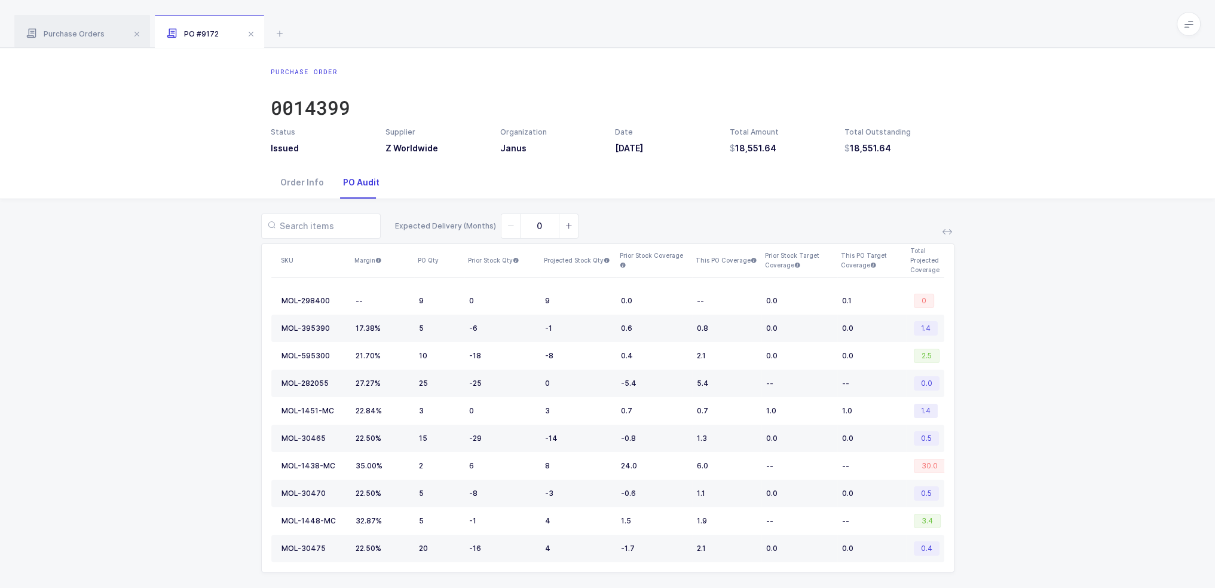
click at [273, 67] on div "Purchase Order" at bounding box center [310, 72] width 79 height 10
click at [279, 68] on div "Purchase Order" at bounding box center [310, 72] width 79 height 10
click at [265, 73] on div "Purchase Order 0014399 Status Issued Supplier Z Worldwide Organization Janus Da…" at bounding box center [607, 110] width 693 height 87
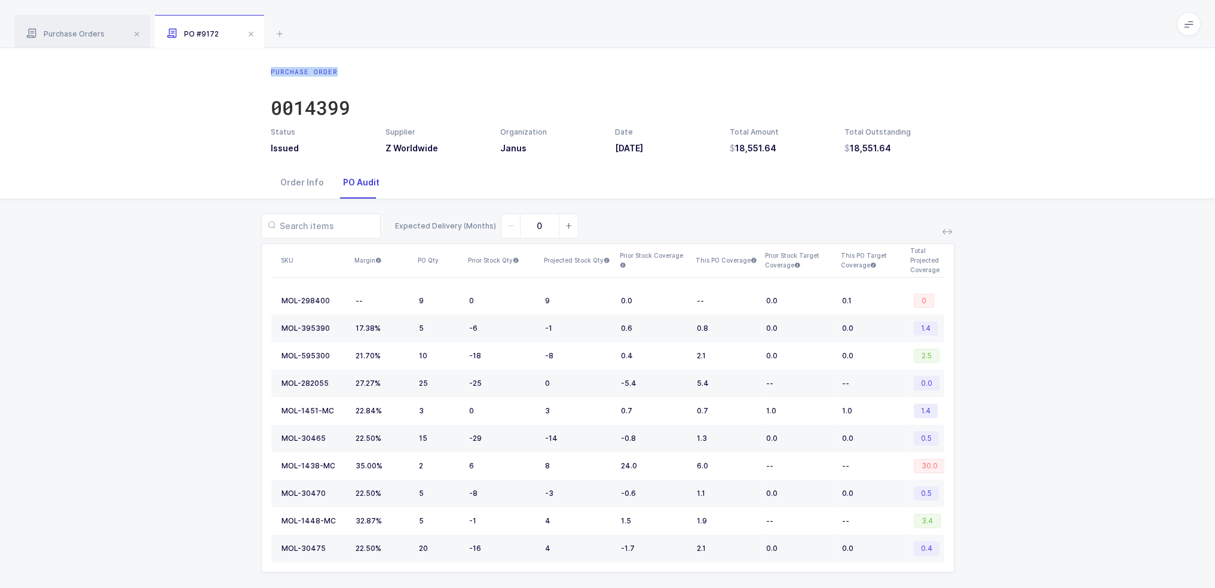
click at [260, 72] on div "Purchase Order 0014399 Status Issued Supplier Z Worldwide Organization Janus Da…" at bounding box center [607, 107] width 1215 height 118
click at [260, 71] on div "Purchase Order 0014399 Status Issued Supplier Z Worldwide Organization Janus Da…" at bounding box center [607, 107] width 1215 height 118
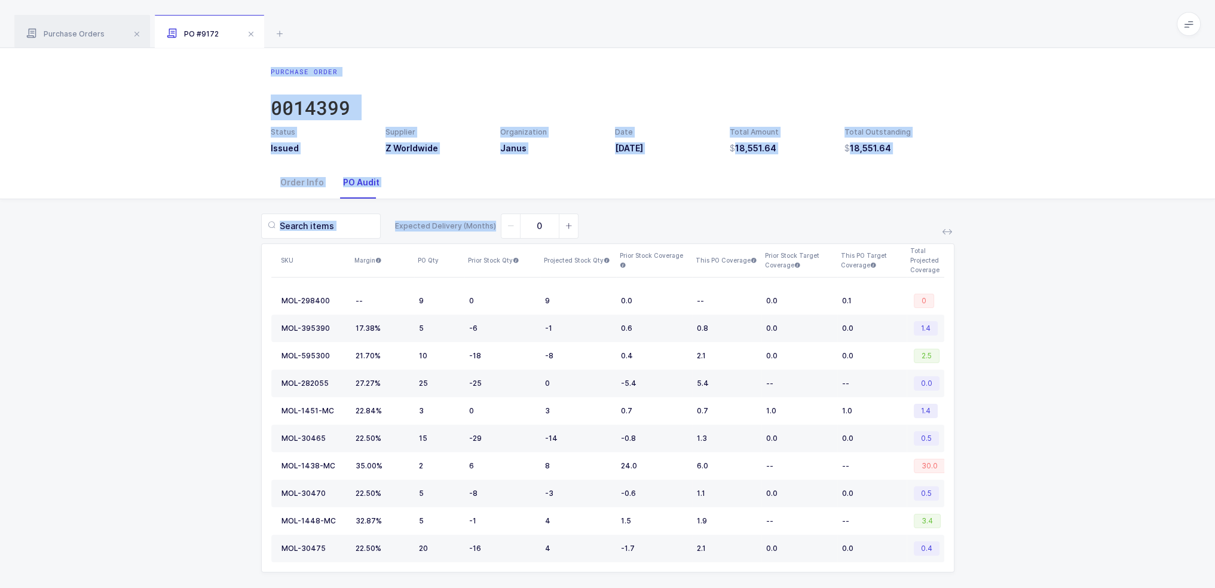
drag, startPoint x: 262, startPoint y: 69, endPoint x: 618, endPoint y: 229, distance: 390.6
click at [611, 229] on div "Purchase Order 0014399 Status Issued Supplier Z Worldwide Organization Janus Da…" at bounding box center [607, 324] width 1215 height 553
click at [611, 228] on div "Expected Delivery (Months) 0" at bounding box center [607, 225] width 693 height 25
click at [611, 225] on div "Expected Delivery (Months) 0" at bounding box center [607, 225] width 693 height 25
click at [611, 227] on div "Expected Delivery (Months) 0" at bounding box center [607, 225] width 693 height 25
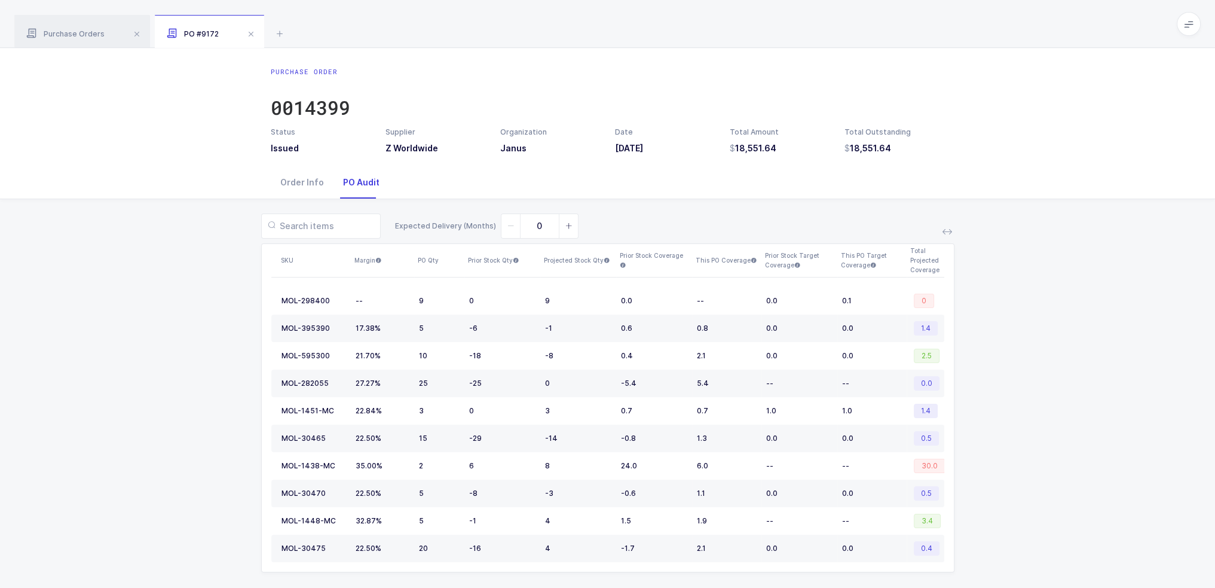
click at [592, 238] on div "Expected Delivery (Months) 0 SKU Margin PO Qty Prior Stock Qty Projected Stock …" at bounding box center [607, 392] width 693 height 359
click at [610, 224] on div "Expected Delivery (Months) 0" at bounding box center [607, 225] width 693 height 25
drag, startPoint x: 610, startPoint y: 235, endPoint x: 304, endPoint y: 158, distance: 315.4
click at [304, 159] on div "Purchase Order 0014399 Status Issued Supplier Z Worldwide Organization Janus Da…" at bounding box center [607, 324] width 1215 height 553
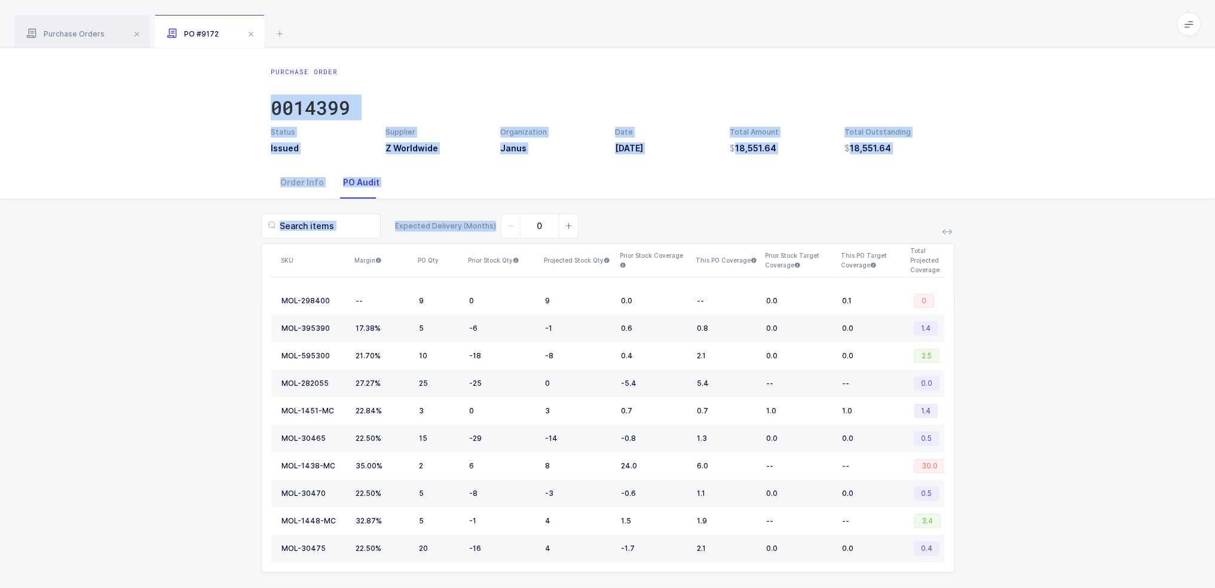
drag, startPoint x: 254, startPoint y: 83, endPoint x: 596, endPoint y: 219, distance: 368.0
click at [596, 219] on div "Purchase Order 0014399 Status Issued Supplier Z Worldwide Organization Janus Da…" at bounding box center [607, 324] width 1215 height 553
click at [597, 219] on div "Expected Delivery (Months) 0" at bounding box center [607, 225] width 693 height 25
click at [607, 230] on div "Expected Delivery (Months) 0" at bounding box center [607, 225] width 693 height 25
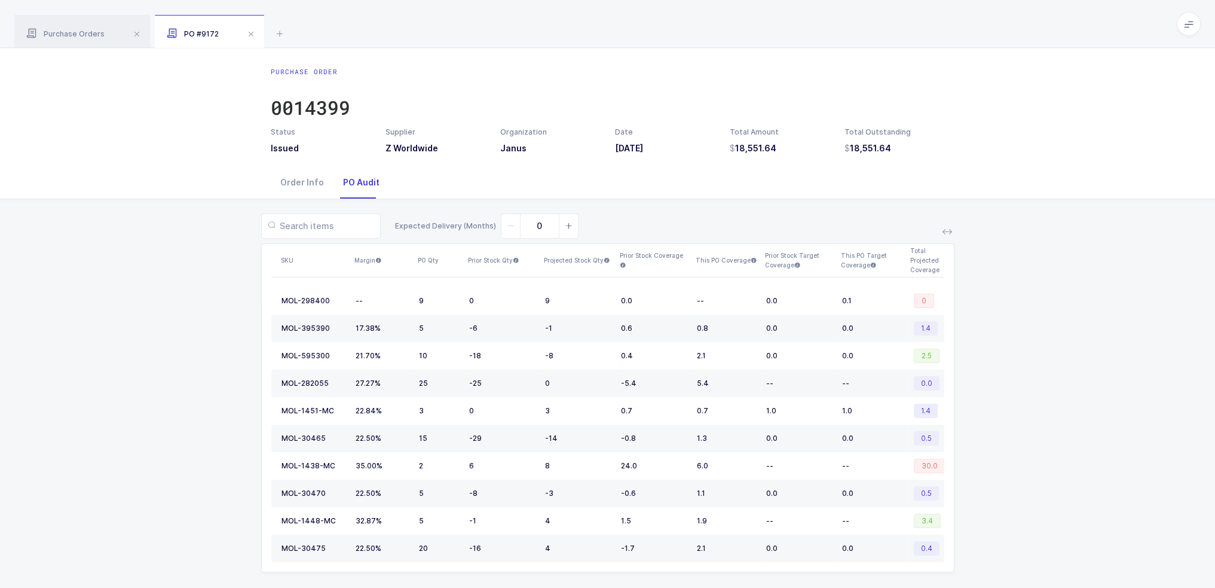
click at [591, 227] on div "Expected Delivery (Months) 0" at bounding box center [607, 225] width 693 height 25
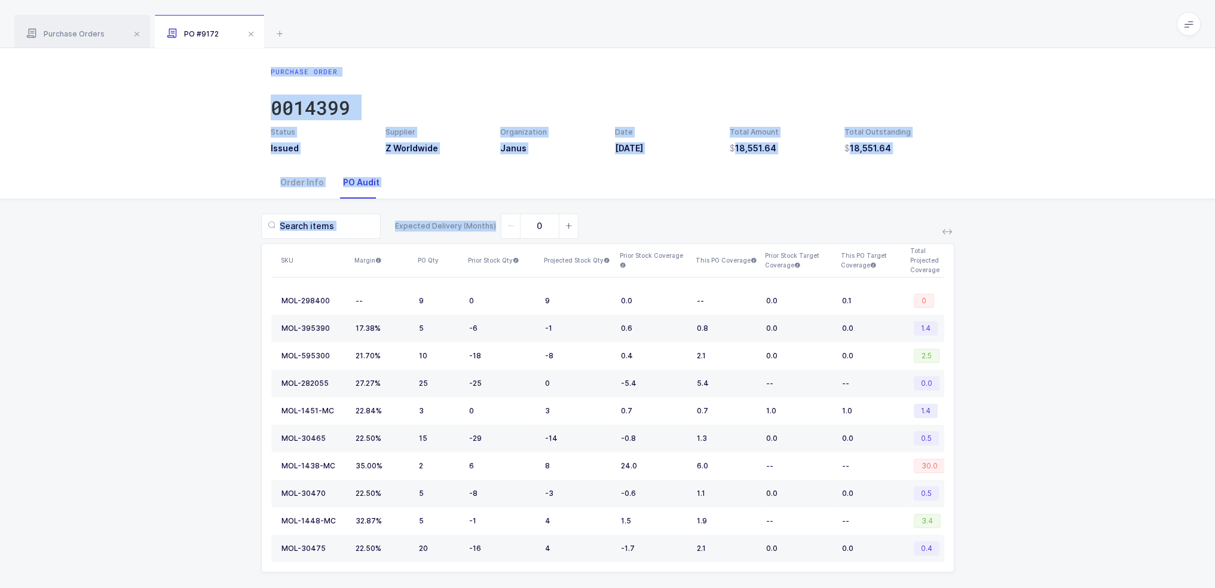
drag, startPoint x: 614, startPoint y: 234, endPoint x: 268, endPoint y: 73, distance: 382.1
click at [268, 73] on div "Purchase Order 0014399 Status Issued Supplier Z Worldwide Organization Janus Da…" at bounding box center [607, 324] width 1215 height 553
click at [268, 73] on div "Purchase Order 0014399 Status Issued Supplier Z Worldwide Organization Janus Da…" at bounding box center [607, 110] width 693 height 87
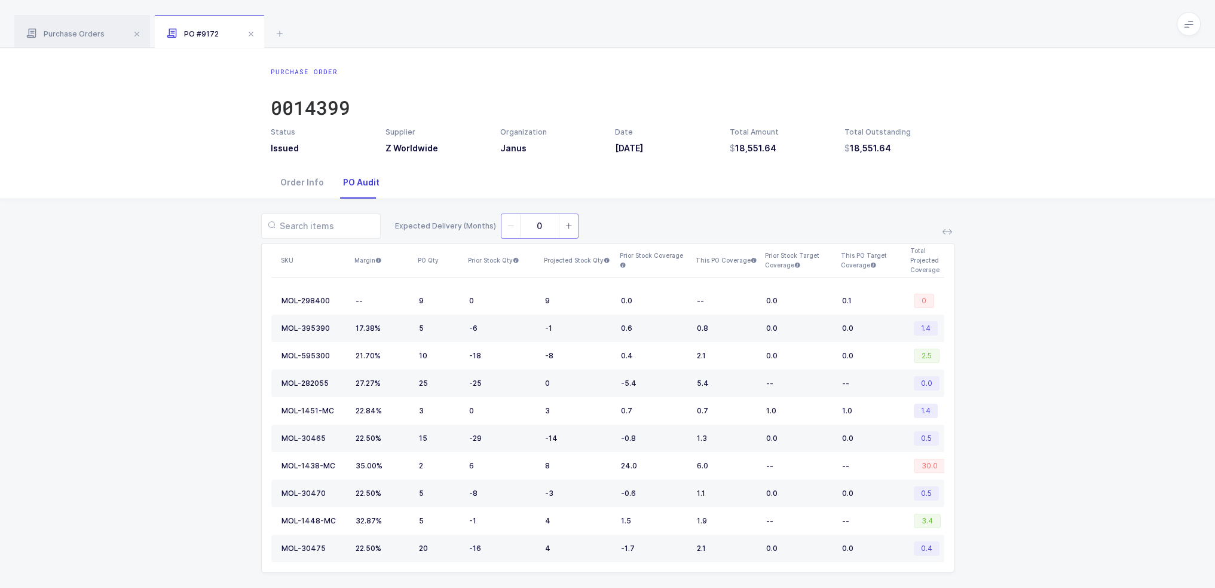
drag, startPoint x: 605, startPoint y: 233, endPoint x: 273, endPoint y: 65, distance: 372.1
click at [273, 65] on div "Purchase Order 0014399 Status Issued Supplier Z Worldwide Organization Janus Da…" at bounding box center [607, 324] width 1215 height 553
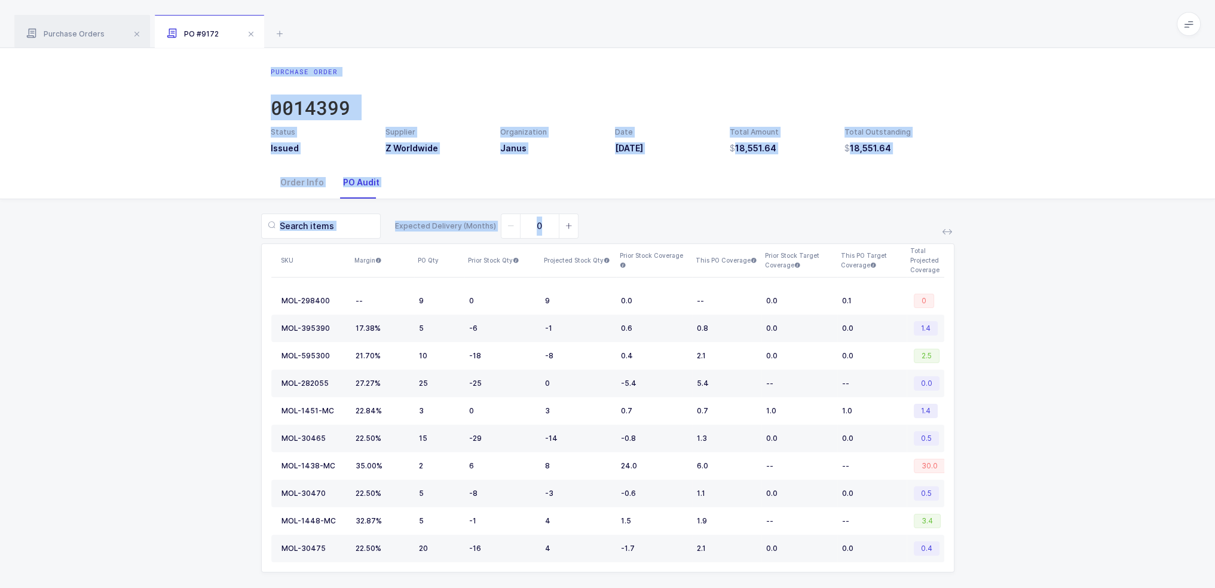
drag, startPoint x: 267, startPoint y: 69, endPoint x: 614, endPoint y: 243, distance: 389.2
click at [611, 243] on div "Purchase Order 0014399 Status Issued Supplier Z Worldwide Organization Janus Da…" at bounding box center [607, 324] width 1215 height 553
click at [611, 236] on div "Expected Delivery (Months) 0" at bounding box center [607, 225] width 693 height 25
drag, startPoint x: 615, startPoint y: 236, endPoint x: 271, endPoint y: 75, distance: 380.2
click at [271, 75] on div "Purchase Order 0014399 Status Issued Supplier Z Worldwide Organization Janus Da…" at bounding box center [607, 324] width 1215 height 553
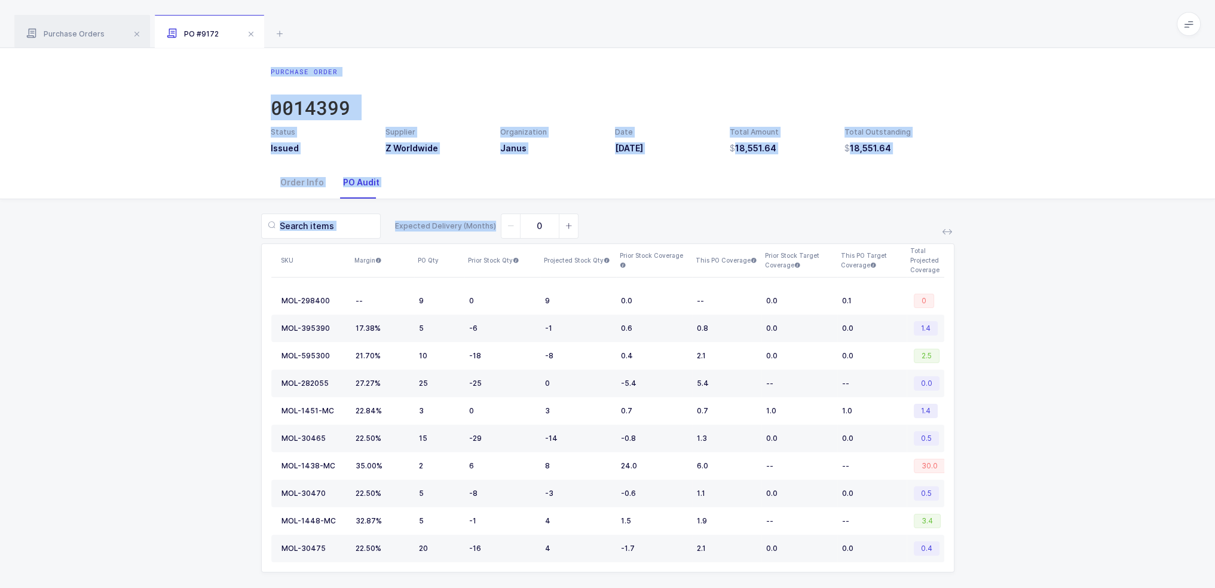
click at [271, 73] on div "Purchase Order" at bounding box center [310, 72] width 79 height 10
drag, startPoint x: 271, startPoint y: 73, endPoint x: 608, endPoint y: 232, distance: 372.7
click at [608, 232] on div "Purchase Order 0014399 Status Issued Supplier Z Worldwide Organization Janus Da…" at bounding box center [607, 324] width 1215 height 553
click at [608, 232] on div "Expected Delivery (Months) 0" at bounding box center [607, 225] width 693 height 25
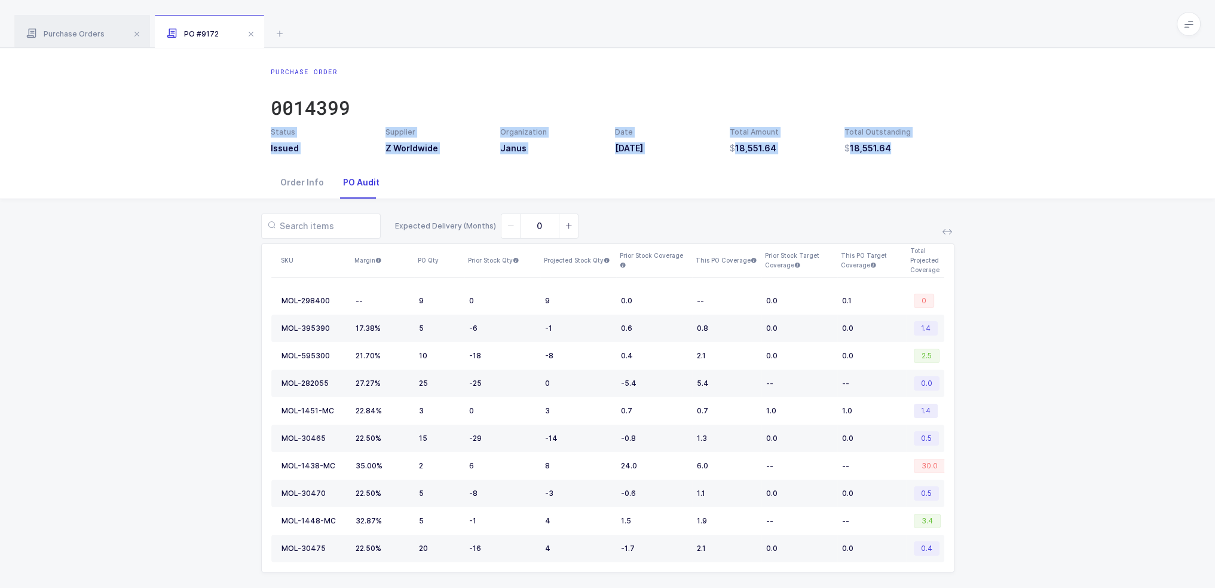
drag, startPoint x: 783, startPoint y: 88, endPoint x: 788, endPoint y: 198, distance: 110.1
click at [611, 198] on div "Purchase Order 0014399 Status Issued Supplier Z Worldwide Organization Janus Da…" at bounding box center [607, 324] width 1215 height 553
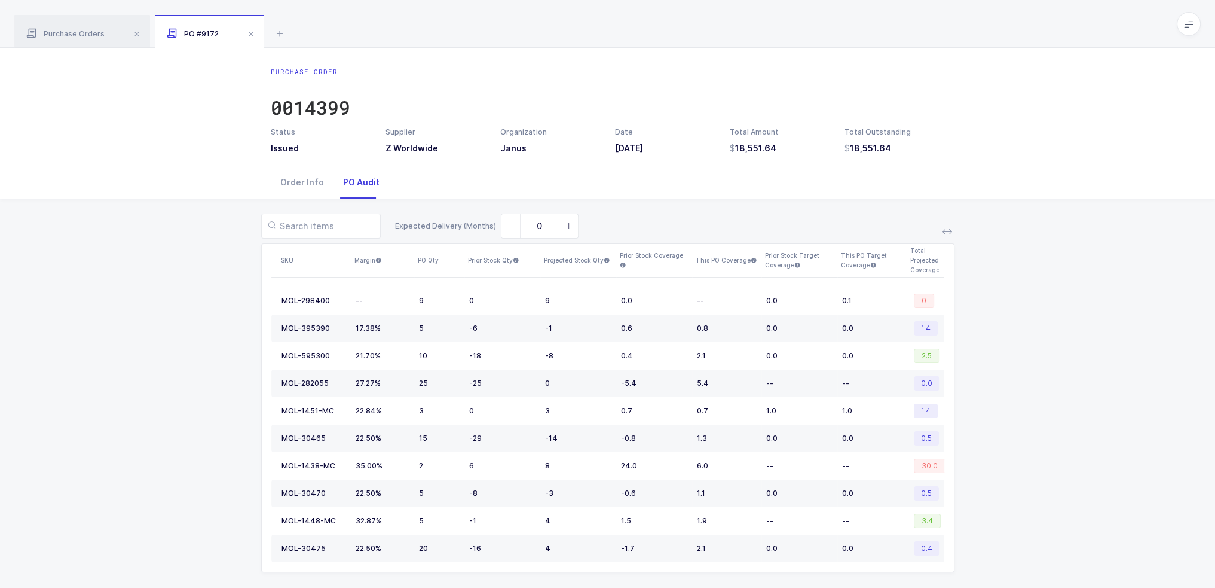
click at [611, 217] on div "Expected Delivery (Months) 0" at bounding box center [607, 225] width 693 height 25
click at [294, 302] on div "MOL-298400" at bounding box center [306, 301] width 48 height 10
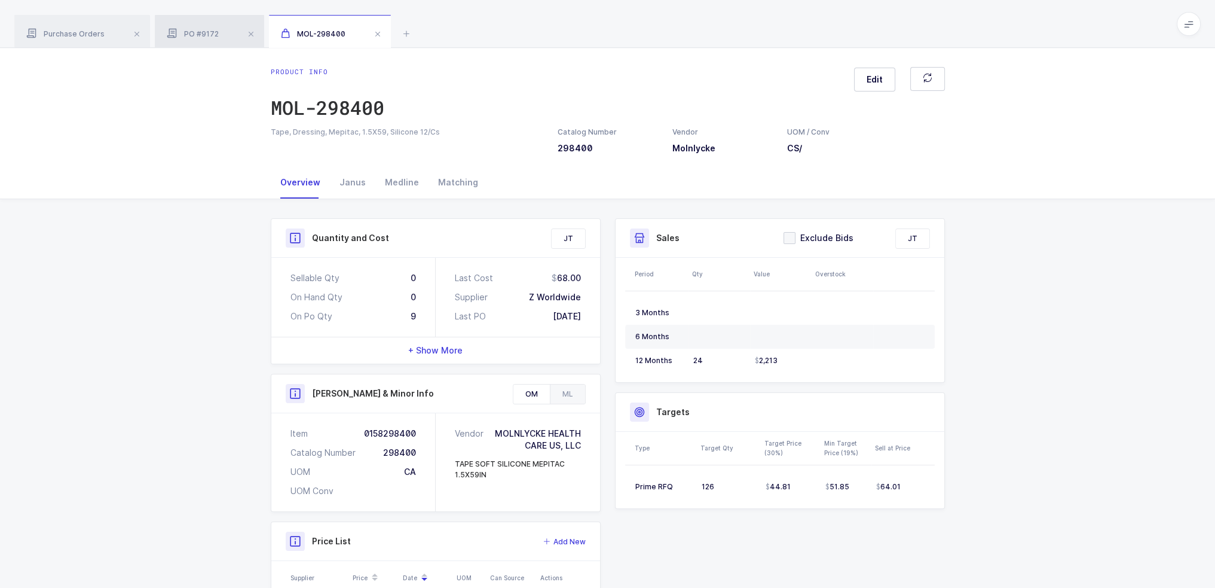
click at [204, 36] on span "PO #9172" at bounding box center [193, 33] width 52 height 9
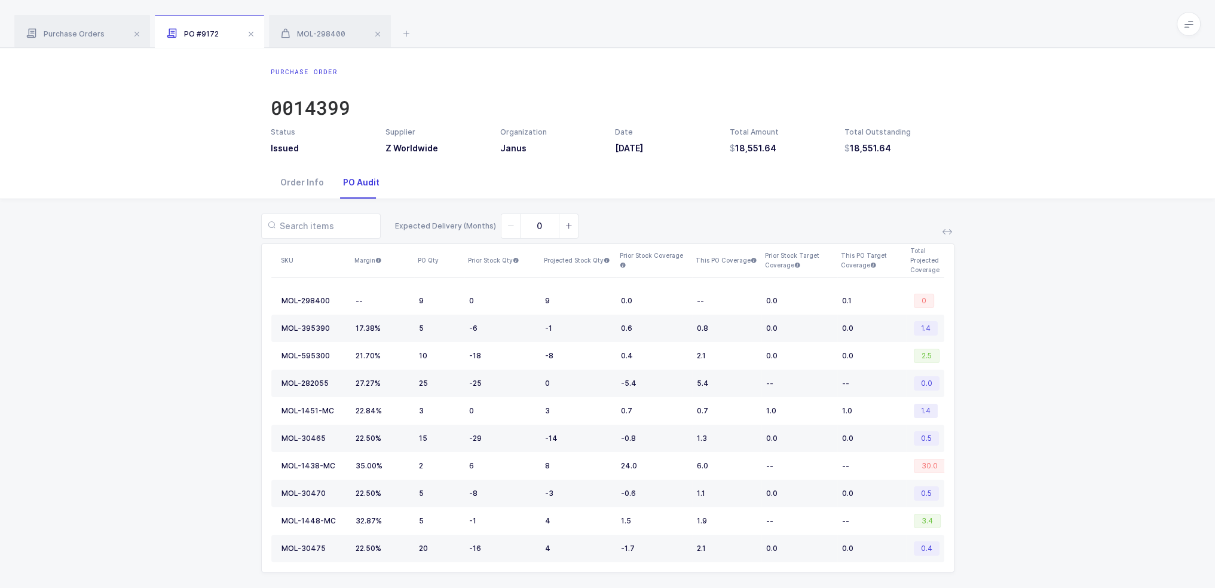
drag, startPoint x: 995, startPoint y: 279, endPoint x: 1023, endPoint y: 351, distance: 77.3
click at [611, 351] on div "Expected Delivery (Months) 0 SKU Margin PO Qty Prior Stock Qty Projected Stock …" at bounding box center [608, 400] width 1196 height 402
click at [473, 227] on label "Expected Delivery (Months)" at bounding box center [445, 226] width 101 height 11
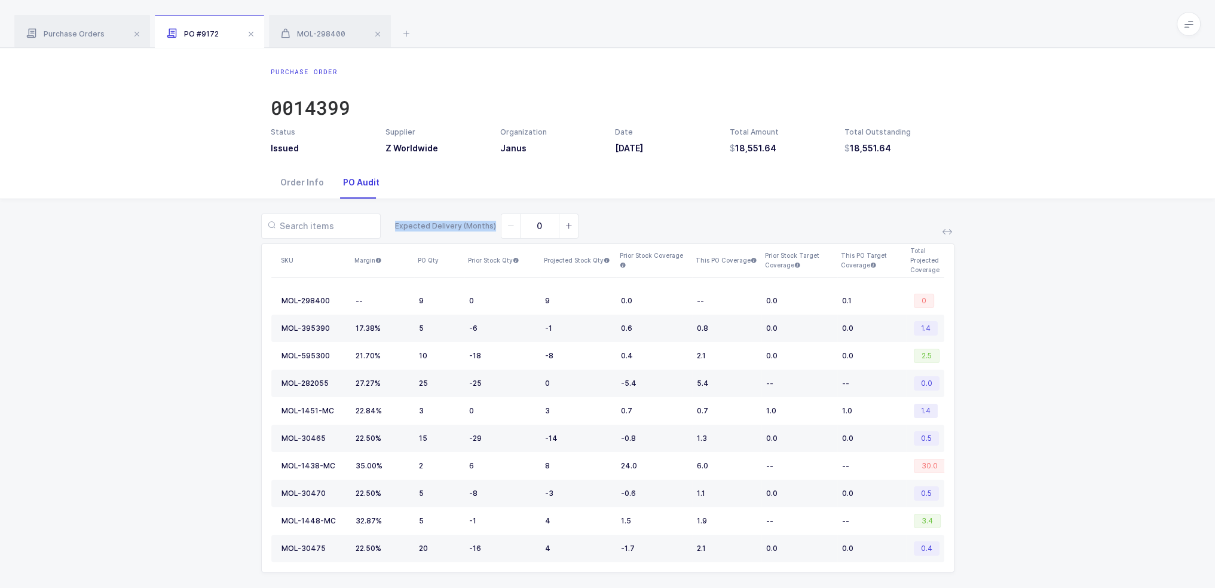
click at [473, 227] on label "Expected Delivery (Months)" at bounding box center [445, 226] width 101 height 11
click at [451, 225] on label "Expected Delivery (Months)" at bounding box center [445, 226] width 101 height 11
click at [466, 225] on label "Expected Delivery (Months)" at bounding box center [445, 226] width 101 height 11
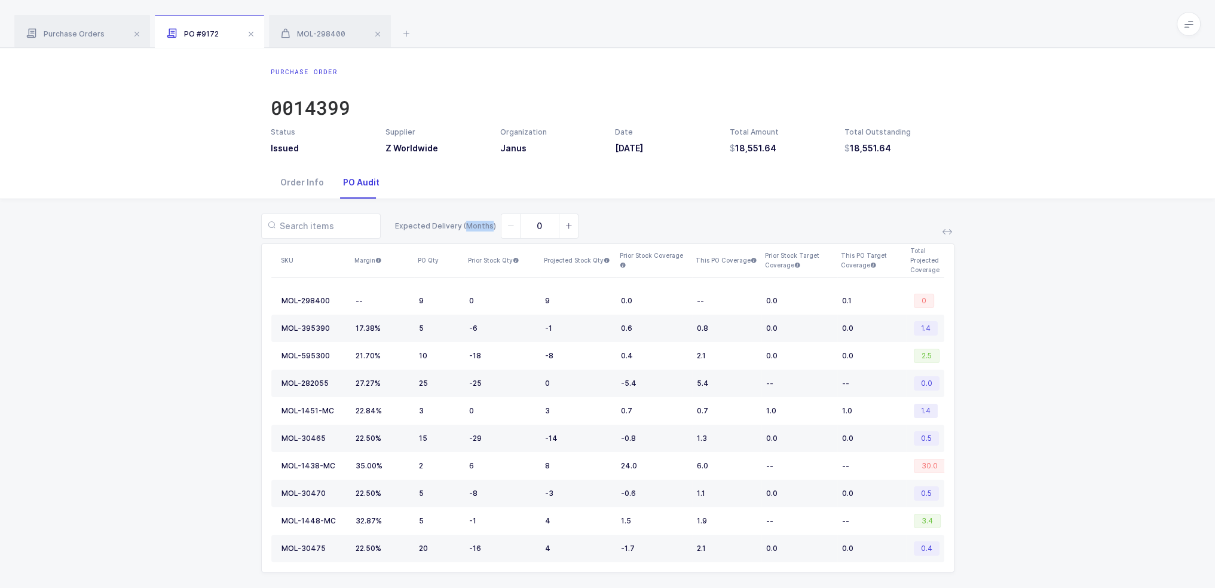
click at [466, 225] on label "Expected Delivery (Months)" at bounding box center [445, 226] width 101 height 11
click at [590, 229] on div "Expected Delivery (Months) 0" at bounding box center [607, 225] width 693 height 25
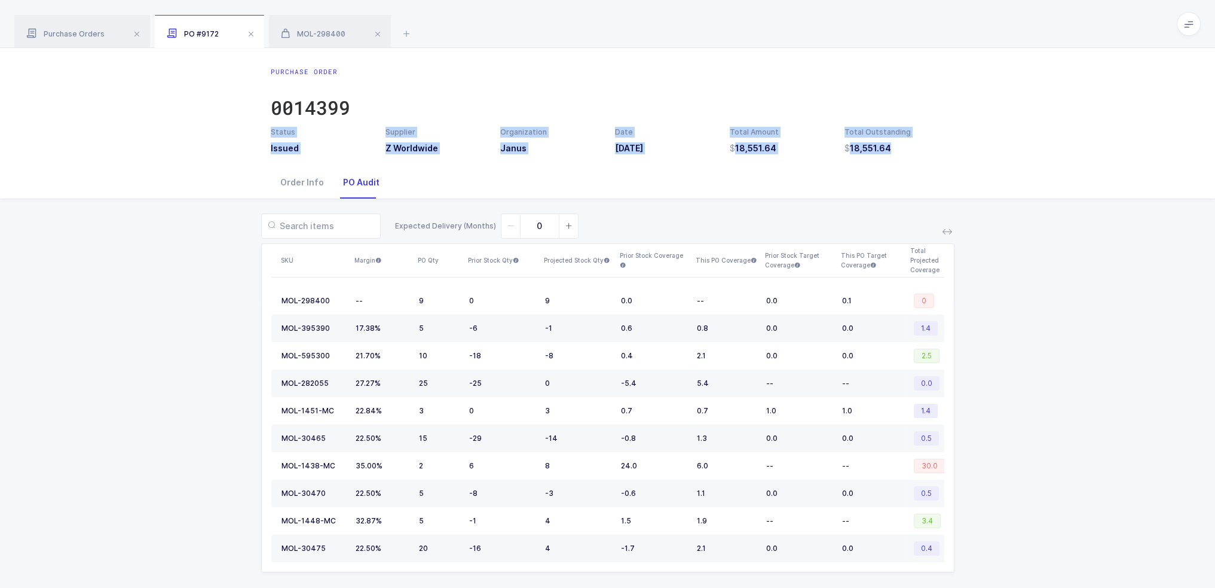
drag, startPoint x: 500, startPoint y: 112, endPoint x: 932, endPoint y: 154, distance: 434.2
click at [611, 154] on div "Purchase Order 0014399 Status Issued Supplier Z Worldwide Organization Janus Da…" at bounding box center [607, 107] width 1215 height 118
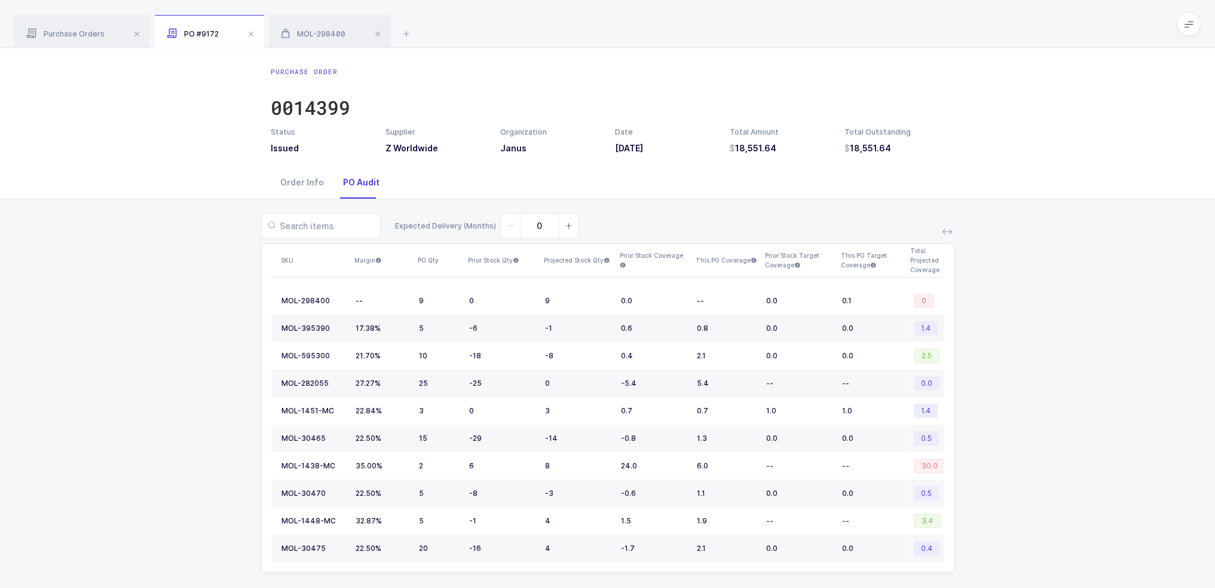
click at [611, 154] on div "Purchase Order 0014399 Status Issued Supplier Z Worldwide Organization Janus Da…" at bounding box center [607, 107] width 1215 height 118
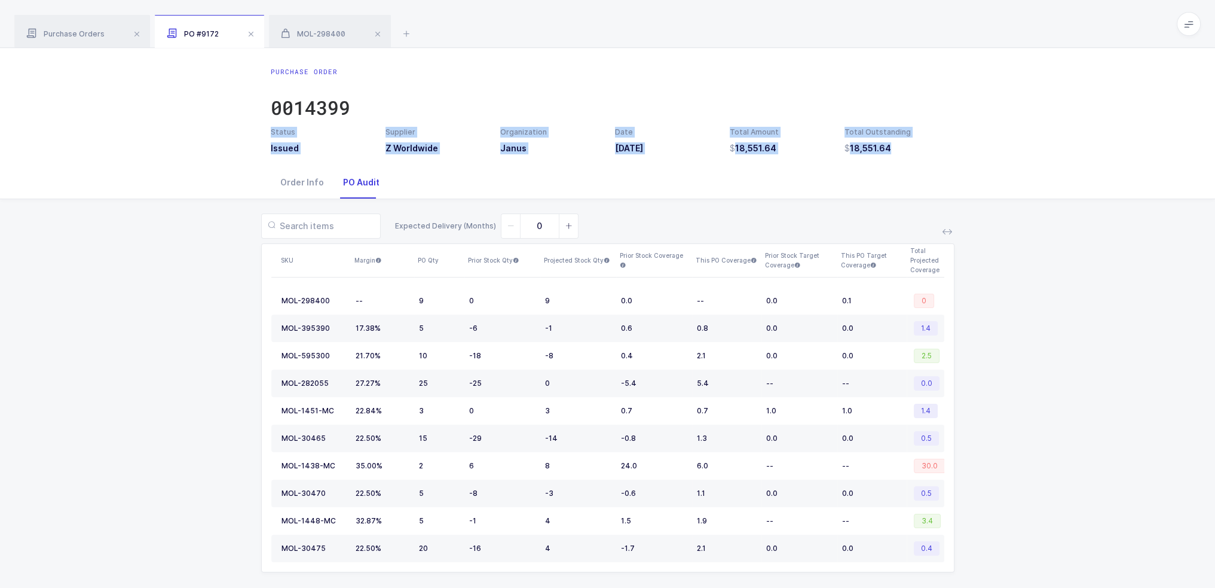
drag, startPoint x: 928, startPoint y: 157, endPoint x: 911, endPoint y: 108, distance: 51.2
click at [611, 108] on div "Purchase Order 0014399 Status Issued Supplier Z Worldwide Organization Janus Da…" at bounding box center [607, 107] width 1215 height 118
click at [611, 107] on div "Purchase Order 0014399" at bounding box center [608, 97] width 674 height 60
drag, startPoint x: 911, startPoint y: 107, endPoint x: 929, endPoint y: 162, distance: 58.0
click at [611, 162] on div "Purchase Order 0014399 Status Issued Supplier Z Worldwide Organization Janus Da…" at bounding box center [607, 107] width 1215 height 118
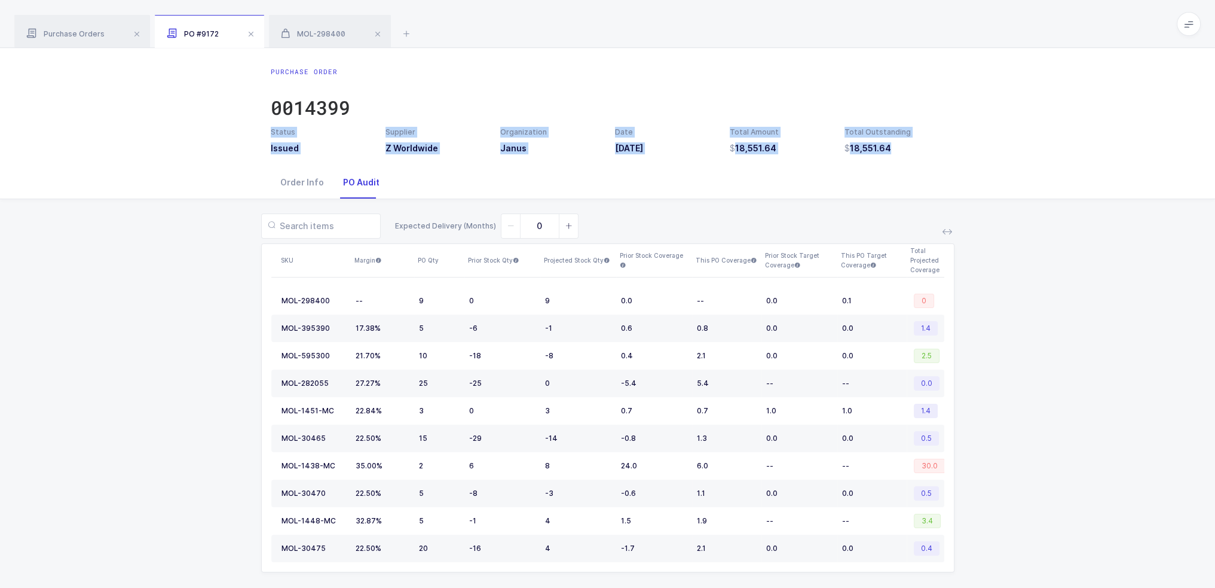
click at [611, 162] on div "Purchase Order 0014399 Status Issued Supplier Z Worldwide Organization Janus Da…" at bounding box center [607, 107] width 1215 height 118
drag, startPoint x: 929, startPoint y: 162, endPoint x: 276, endPoint y: 72, distance: 659.4
click at [276, 72] on div "Purchase Order 0014399 Status Issued Supplier Z Worldwide Organization Janus Da…" at bounding box center [607, 107] width 1215 height 118
click at [275, 72] on div "Purchase Order" at bounding box center [310, 72] width 79 height 10
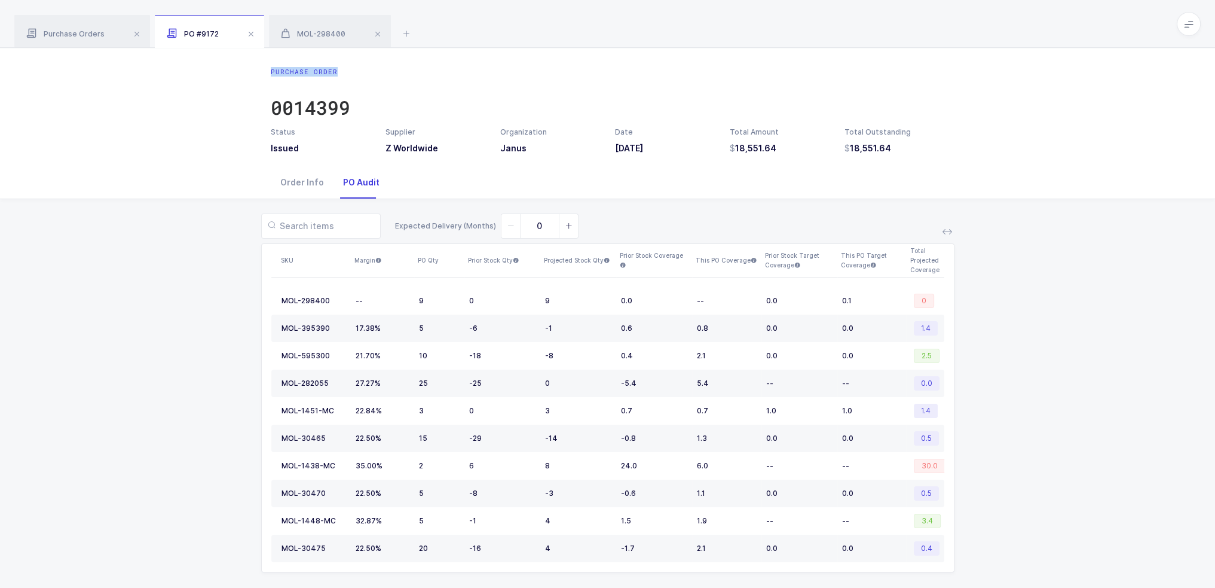
click at [275, 72] on div "Purchase Order" at bounding box center [310, 72] width 79 height 10
click at [259, 74] on div "Purchase Order 0014399 Status Issued Supplier Z Worldwide Organization Janus Da…" at bounding box center [607, 107] width 1215 height 118
click at [259, 70] on div "Purchase Order 0014399 Status Issued Supplier Z Worldwide Organization Janus Da…" at bounding box center [607, 107] width 1215 height 118
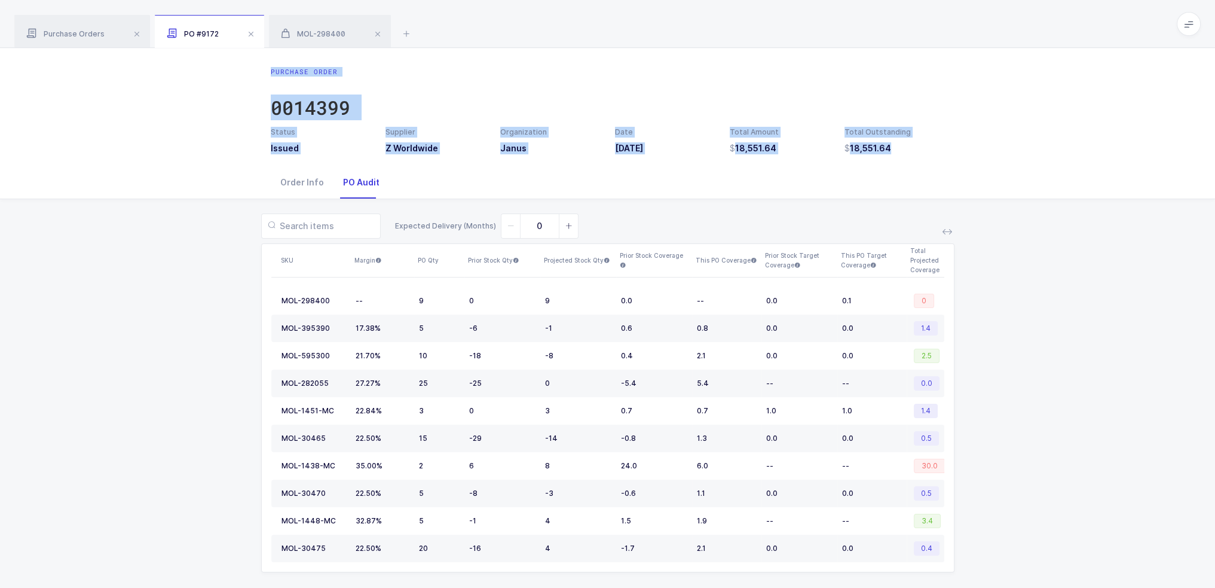
drag, startPoint x: 262, startPoint y: 68, endPoint x: 901, endPoint y: 158, distance: 645.9
click at [611, 158] on div "Purchase Order 0014399 Status Issued Supplier Z Worldwide Organization Janus Da…" at bounding box center [607, 107] width 1215 height 118
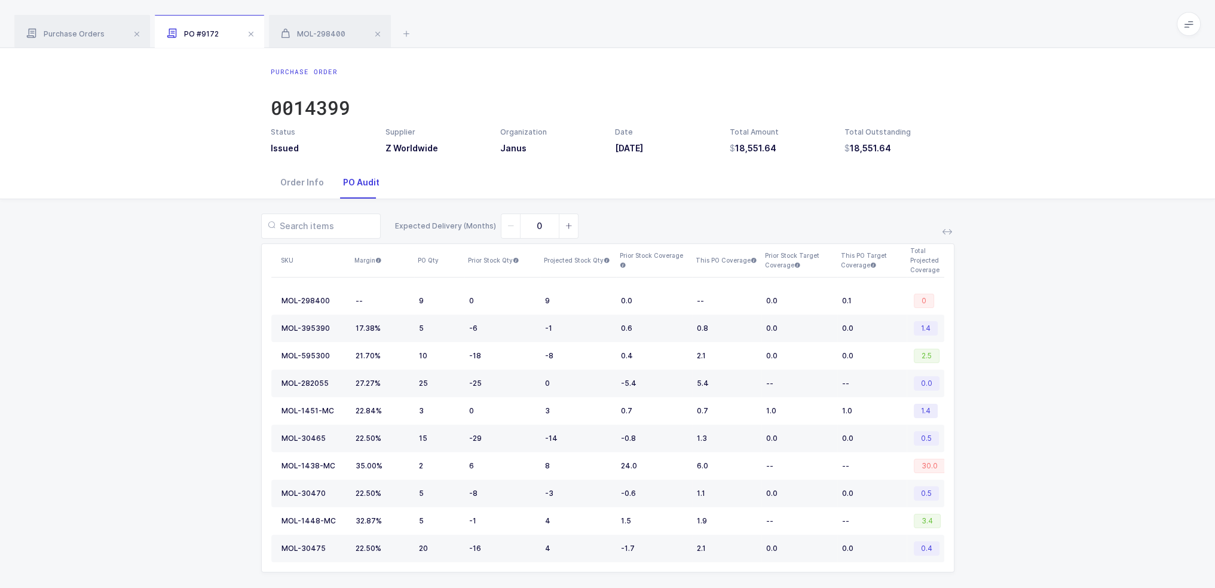
click at [611, 158] on div "Purchase Order 0014399 Status Issued Supplier Z Worldwide Organization Janus Da…" at bounding box center [607, 107] width 1215 height 118
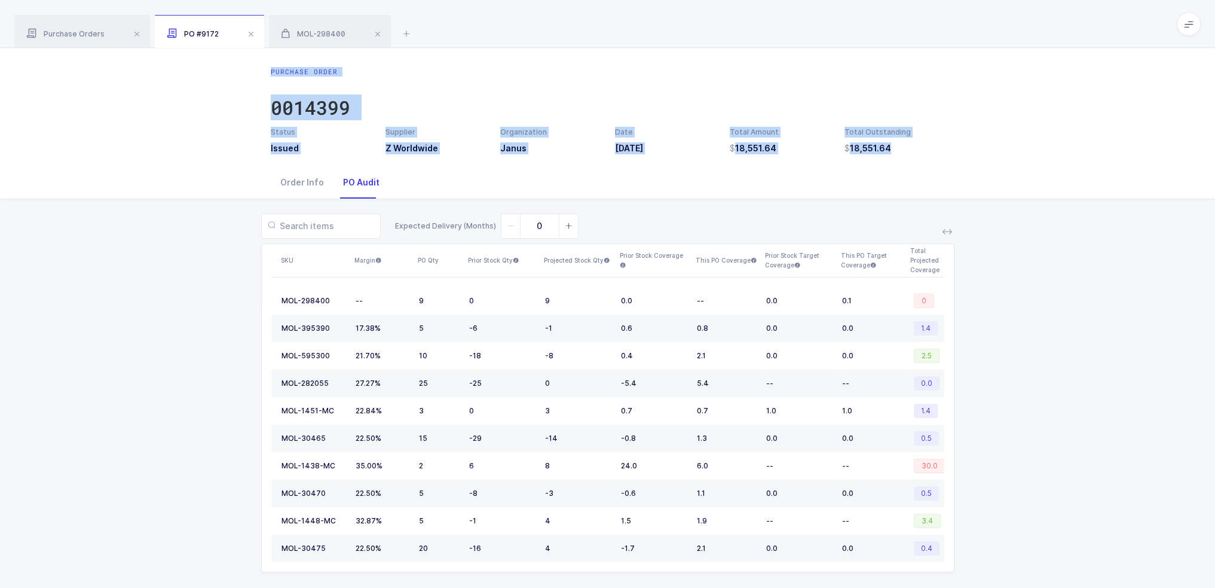
drag, startPoint x: 900, startPoint y: 158, endPoint x: 274, endPoint y: 71, distance: 631.3
click at [274, 71] on div "Purchase Order 0014399 Status Issued Supplier Z Worldwide Organization Janus Da…" at bounding box center [607, 107] width 1215 height 118
click at [274, 71] on div "Purchase Order" at bounding box center [310, 72] width 79 height 10
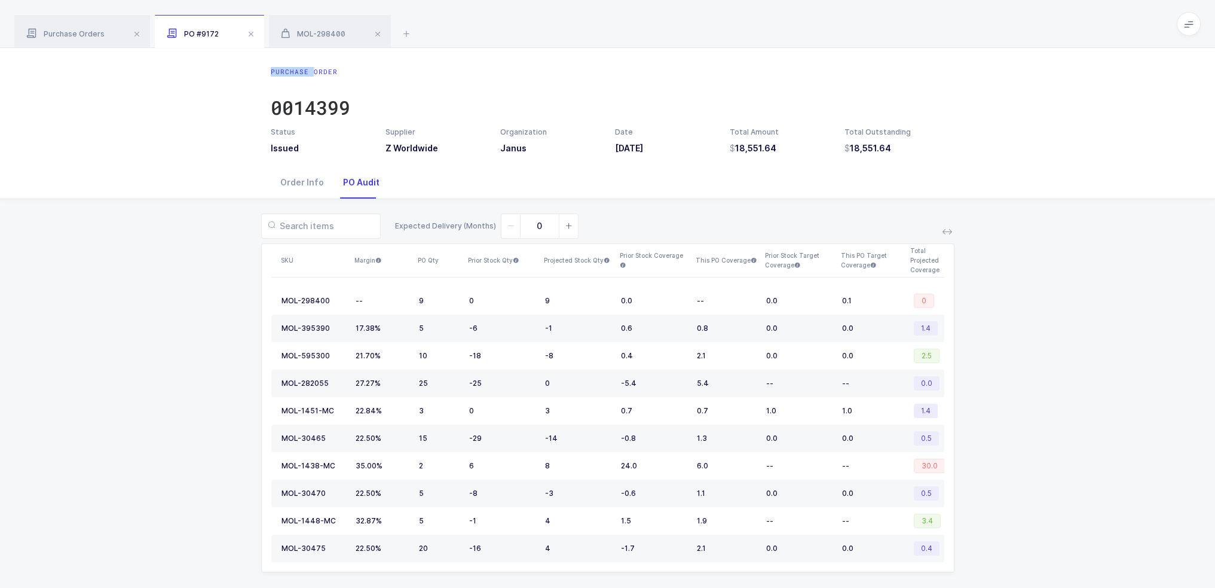
click at [274, 71] on div "Purchase Order" at bounding box center [310, 72] width 79 height 10
click at [256, 76] on div "Purchase Order 0014399 Status Issued Supplier Z Worldwide Organization Janus Da…" at bounding box center [607, 107] width 1215 height 118
click at [253, 69] on div "Purchase Order 0014399 Status Issued Supplier Z Worldwide Organization Janus Da…" at bounding box center [607, 107] width 1215 height 118
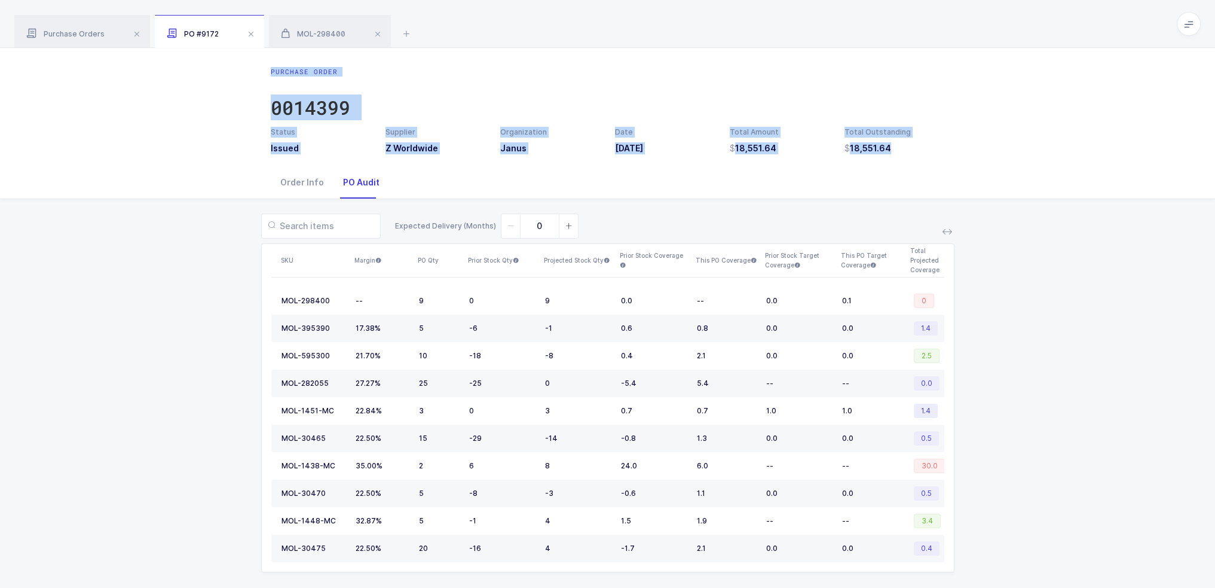
drag, startPoint x: 253, startPoint y: 69, endPoint x: 916, endPoint y: 150, distance: 667.2
click at [611, 150] on div "Purchase Order 0014399 Status Issued Supplier Z Worldwide Organization Janus Da…" at bounding box center [607, 107] width 1215 height 118
click at [611, 150] on h3 "18,551.64" at bounding box center [895, 148] width 100 height 12
drag, startPoint x: 916, startPoint y: 150, endPoint x: 268, endPoint y: 65, distance: 652.9
click at [268, 65] on div "Purchase Order 0014399 Status Issued Supplier Z Worldwide Organization Janus Da…" at bounding box center [607, 107] width 1215 height 118
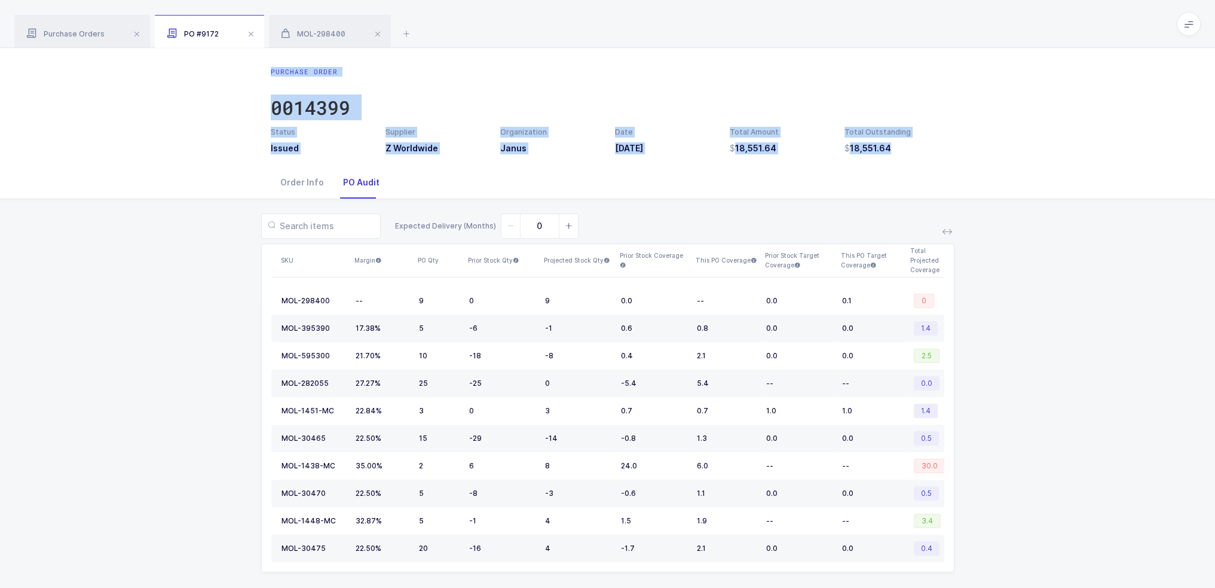
click at [268, 65] on div "Purchase Order 0014399 Status Issued Supplier Z Worldwide Organization Janus Da…" at bounding box center [607, 107] width 1215 height 118
drag, startPoint x: 267, startPoint y: 65, endPoint x: 657, endPoint y: 236, distance: 425.6
click at [611, 236] on div "Purchase Order 0014399 Status Issued Supplier Z Worldwide Organization Janus Da…" at bounding box center [607, 324] width 1215 height 553
click at [611, 236] on div "Expected Delivery (Months) 0" at bounding box center [607, 225] width 693 height 25
click at [611, 234] on div "Expected Delivery (Months) 0" at bounding box center [607, 225] width 693 height 25
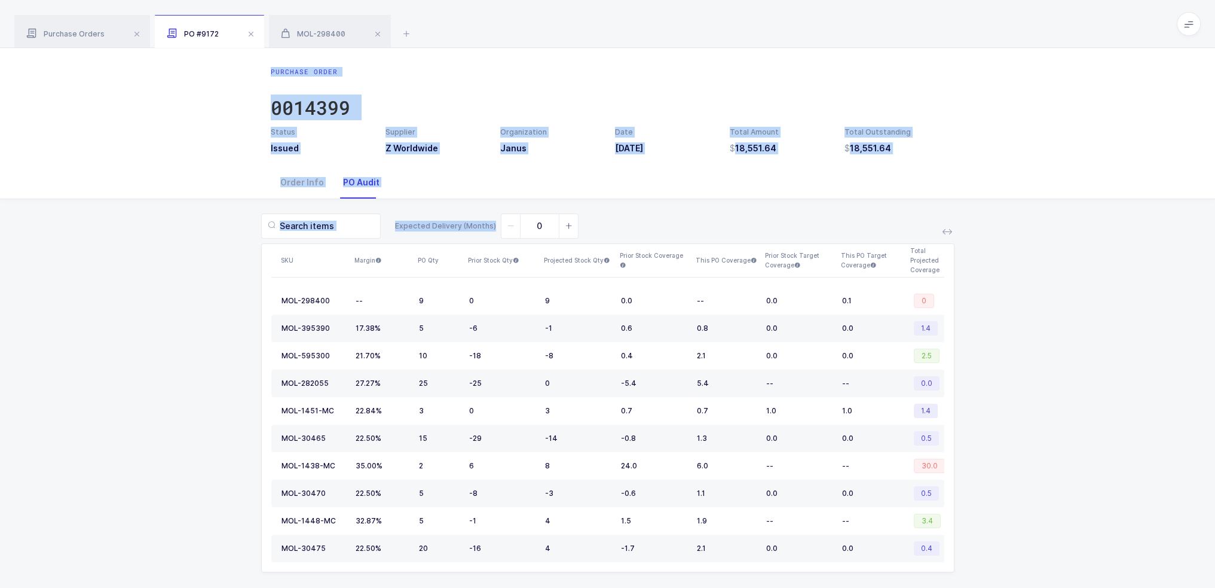
drag, startPoint x: 634, startPoint y: 234, endPoint x: 251, endPoint y: 67, distance: 417.5
click at [251, 68] on div "Purchase Order 0014399 Status Issued Supplier Z Worldwide Organization Janus Da…" at bounding box center [607, 324] width 1215 height 553
click at [251, 67] on div "Purchase Order 0014399 Status Issued Supplier Z Worldwide Organization Janus Da…" at bounding box center [607, 107] width 1215 height 118
drag, startPoint x: 250, startPoint y: 67, endPoint x: 595, endPoint y: 235, distance: 383.6
click at [595, 235] on div "Purchase Order 0014399 Status Issued Supplier Z Worldwide Organization Janus Da…" at bounding box center [607, 324] width 1215 height 553
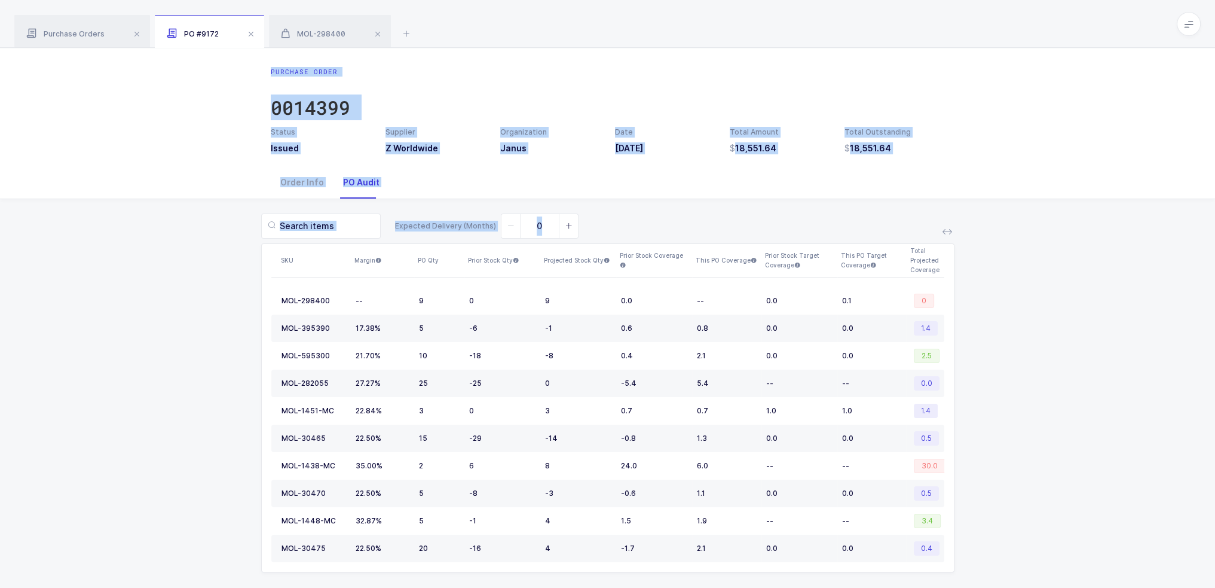
drag, startPoint x: 594, startPoint y: 235, endPoint x: 580, endPoint y: 236, distance: 13.2
click at [593, 236] on div "Expected Delivery (Months) 0" at bounding box center [607, 225] width 693 height 25
click at [582, 231] on div "Expected Delivery (Months) 0" at bounding box center [607, 225] width 693 height 25
drag, startPoint x: 605, startPoint y: 240, endPoint x: 196, endPoint y: 71, distance: 442.2
click at [196, 72] on div "Purchase Order 0014399 Status Issued Supplier Z Worldwide Organization Janus Da…" at bounding box center [607, 324] width 1215 height 553
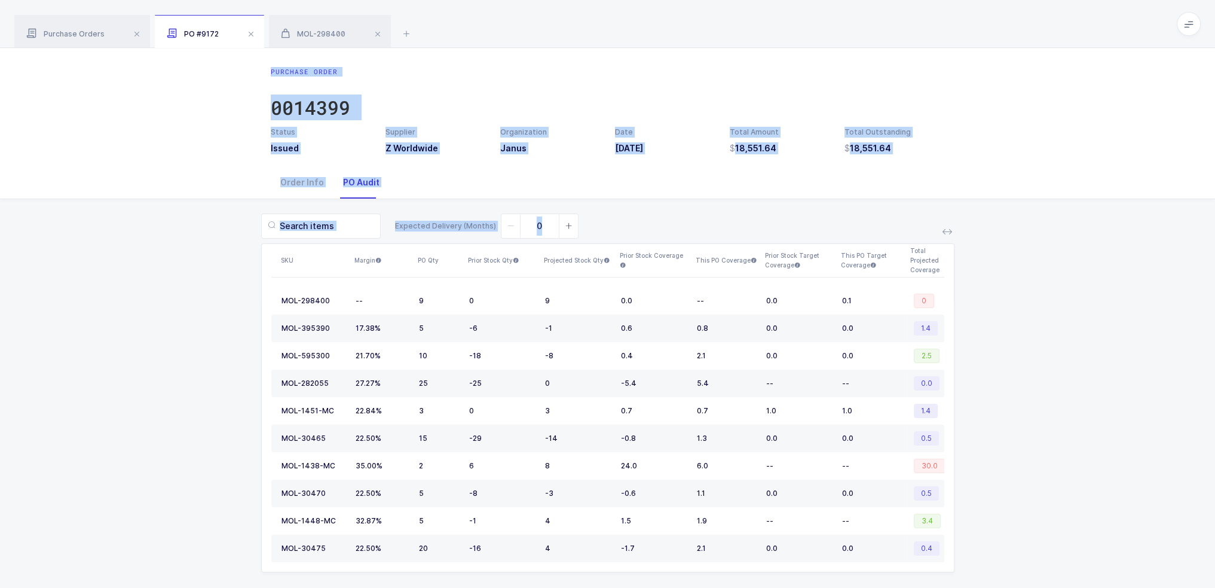
click at [196, 71] on div "Purchase Order 0014399 Status Issued Supplier Z Worldwide Organization Janus Da…" at bounding box center [607, 107] width 1215 height 118
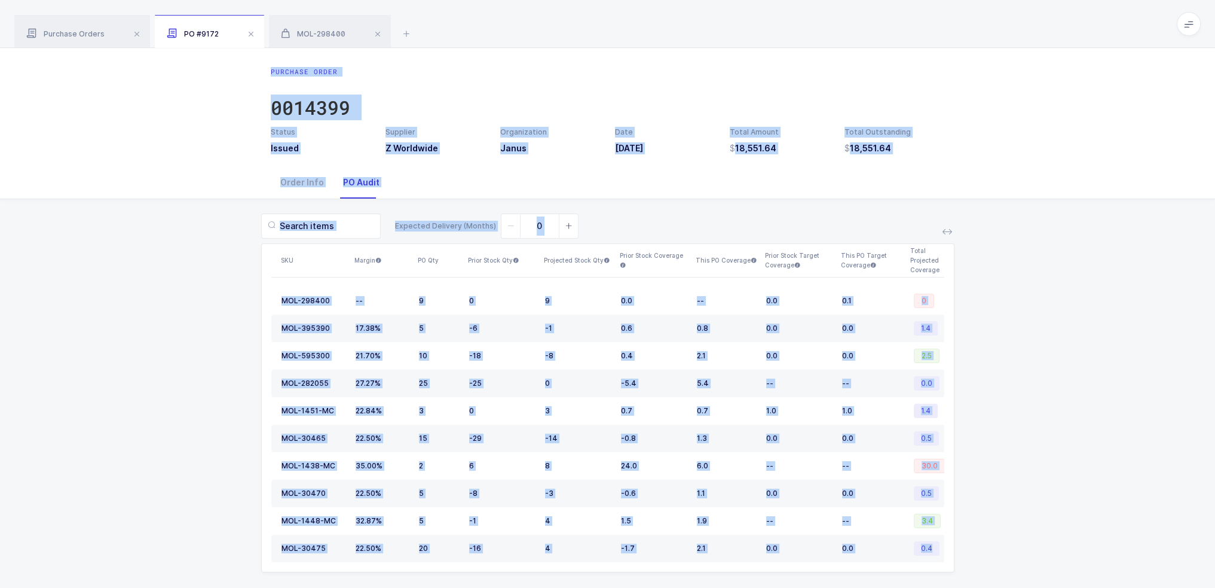
drag, startPoint x: 197, startPoint y: 71, endPoint x: 1030, endPoint y: 537, distance: 954.8
click at [611, 537] on div "Purchase Order 0014399 Status Issued Supplier Z Worldwide Organization Janus Da…" at bounding box center [607, 324] width 1215 height 553
click at [611, 537] on div "Expected Delivery (Months) 0 SKU Margin PO Qty Prior Stock Qty Projected Stock …" at bounding box center [608, 400] width 1196 height 402
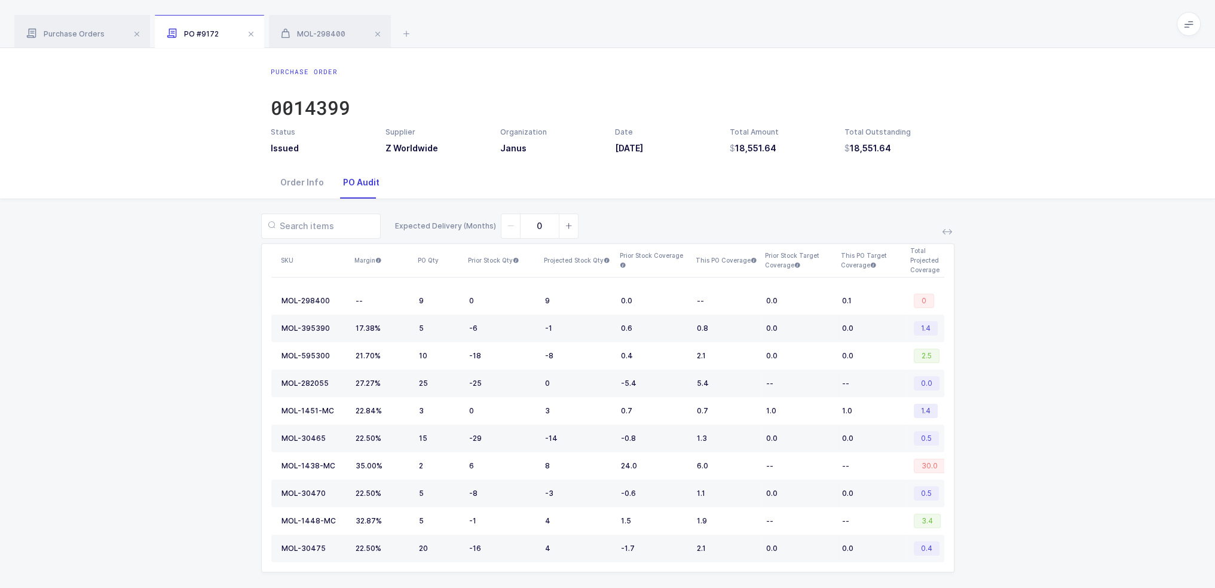
click at [611, 32] on span at bounding box center [1189, 24] width 24 height 24
click at [611, 140] on div "Purchase Order 0014399 Status Issued Supplier Z Worldwide Organization Janus Da…" at bounding box center [607, 107] width 1215 height 118
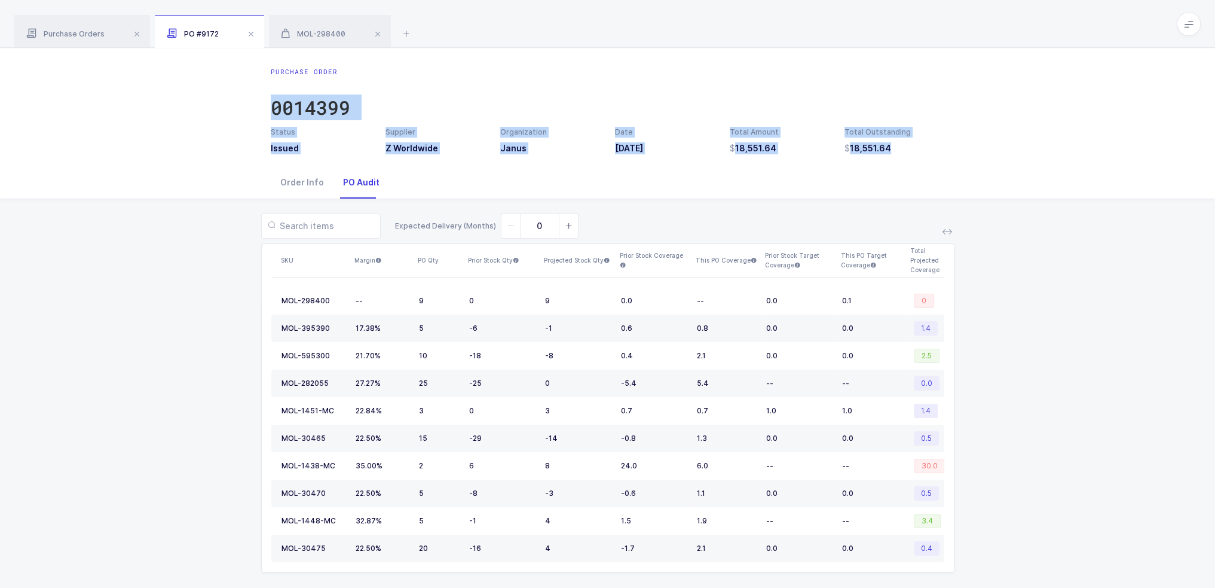
drag, startPoint x: 955, startPoint y: 183, endPoint x: 928, endPoint y: 59, distance: 127.2
click at [611, 59] on div "Purchase Order 0014399 Status Issued Supplier Z Worldwide Organization Janus Da…" at bounding box center [607, 324] width 1215 height 553
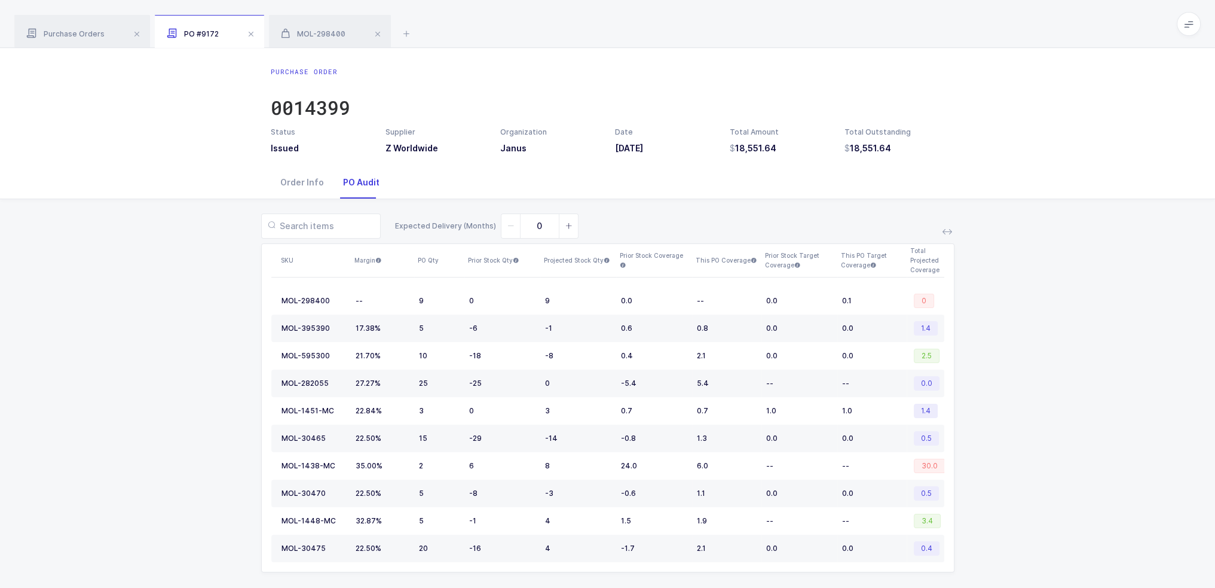
click at [241, 71] on div "Purchase Order 0014399 Status Issued Supplier Z Worldwide Organization Janus Da…" at bounding box center [607, 107] width 1215 height 118
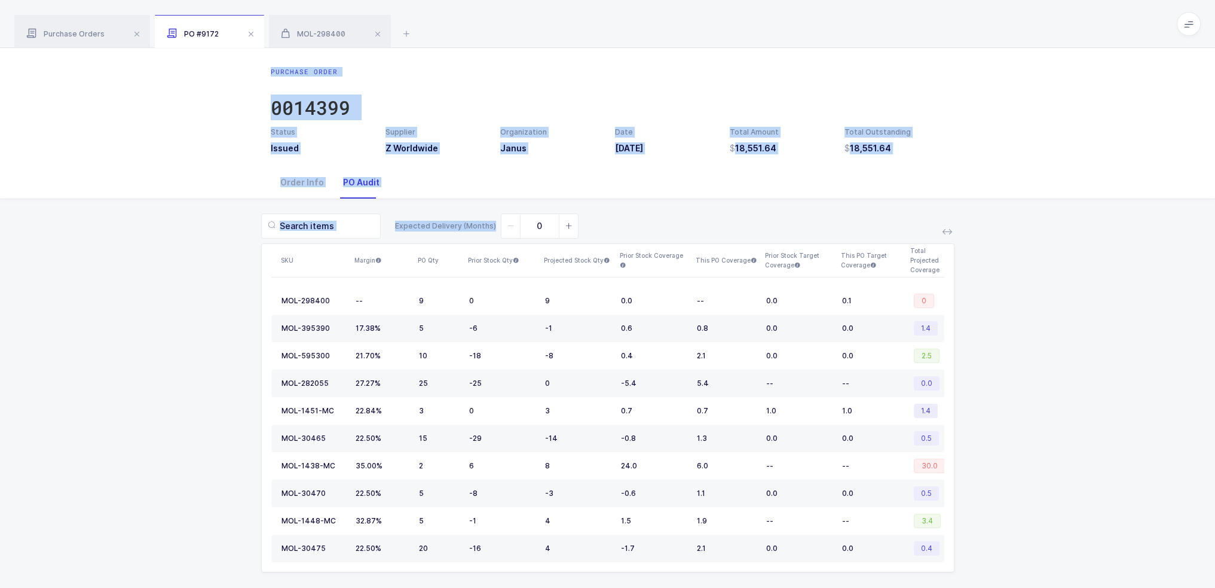
drag, startPoint x: 240, startPoint y: 64, endPoint x: 757, endPoint y: 223, distance: 540.3
click at [611, 223] on div "Purchase Order 0014399 Status Issued Supplier Z Worldwide Organization Janus Da…" at bounding box center [607, 324] width 1215 height 553
click at [611, 225] on div "Expected Delivery (Months) 0" at bounding box center [607, 225] width 693 height 25
click at [611, 234] on div "Expected Delivery (Months) 0" at bounding box center [607, 225] width 693 height 25
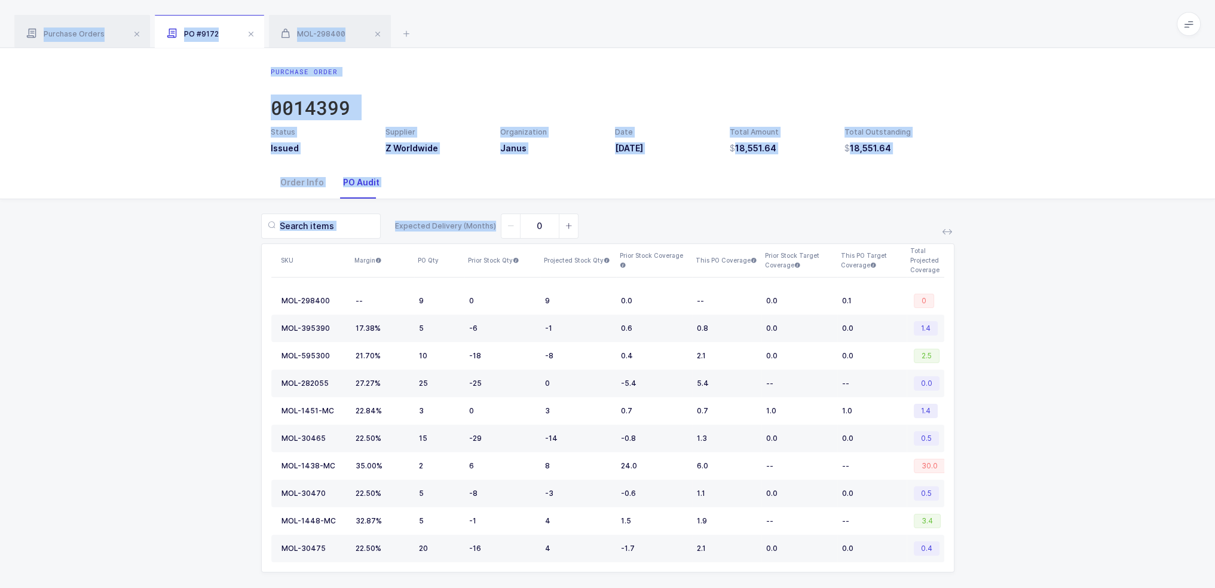
drag, startPoint x: 704, startPoint y: 236, endPoint x: 662, endPoint y: 33, distance: 206.9
click at [611, 33] on div "Purchase Orders PO #9172 MOL-298400 Clear all Completed Issued 2 Filter Order #…" at bounding box center [607, 300] width 1215 height 601
click at [611, 33] on div "Purchase Orders PO #9172 MOL-298400" at bounding box center [607, 24] width 1215 height 48
drag, startPoint x: 664, startPoint y: 28, endPoint x: 659, endPoint y: 228, distance: 200.3
click at [611, 228] on div "Purchase Orders PO #9172 MOL-298400 Clear all Completed Issued 2 Filter Order #…" at bounding box center [607, 300] width 1215 height 601
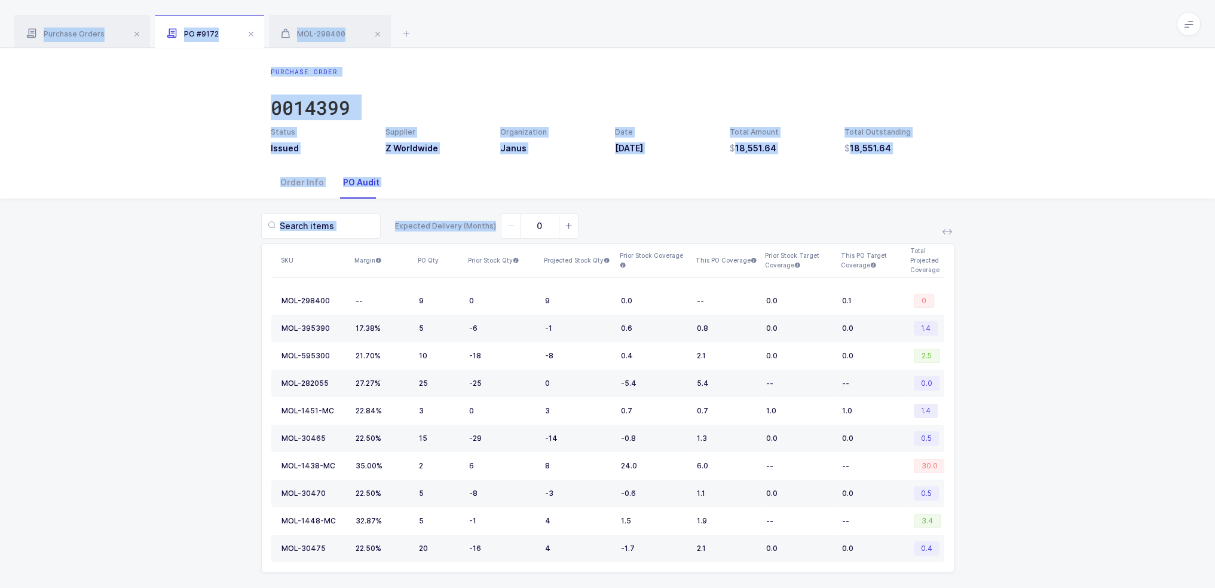
click at [611, 228] on div "Expected Delivery (Months) 0" at bounding box center [607, 225] width 693 height 25
drag, startPoint x: 656, startPoint y: 235, endPoint x: 267, endPoint y: 71, distance: 422.2
click at [267, 71] on div "Purchase Order 0014399 Status Issued Supplier Z Worldwide Organization Janus Da…" at bounding box center [607, 324] width 1215 height 553
click at [278, 67] on div "Purchase Order" at bounding box center [310, 72] width 79 height 10
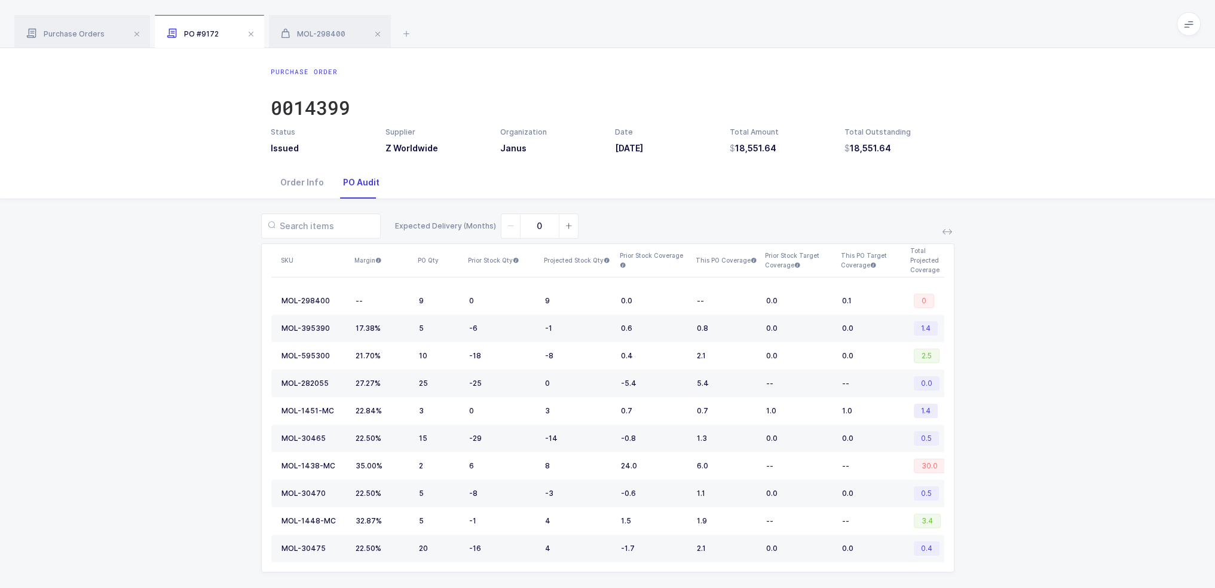
click at [273, 71] on div "Purchase Order" at bounding box center [310, 72] width 79 height 10
click at [268, 71] on div "Purchase Order 0014399 Status Issued Supplier Z Worldwide Organization Janus Da…" at bounding box center [607, 110] width 693 height 87
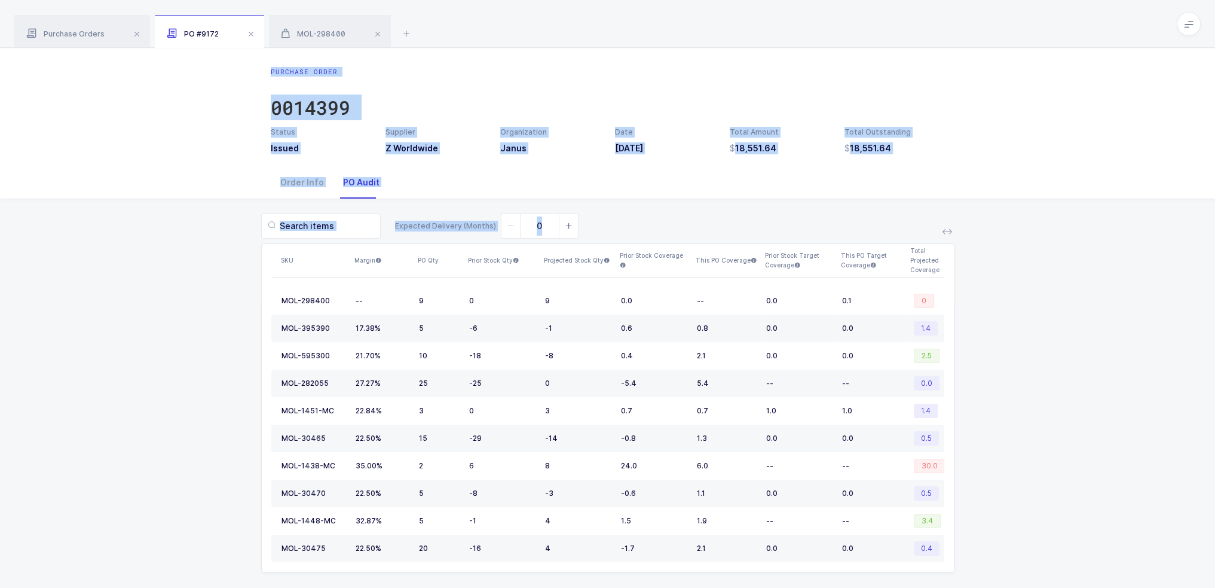
drag, startPoint x: 267, startPoint y: 69, endPoint x: 617, endPoint y: 238, distance: 388.7
click at [611, 238] on div "Purchase Order 0014399 Status Issued Supplier Z Worldwide Organization Janus Da…" at bounding box center [607, 324] width 1215 height 553
click at [611, 238] on div "Expected Delivery (Months) 0 SKU Margin PO Qty Prior Stock Qty Projected Stock …" at bounding box center [607, 392] width 693 height 359
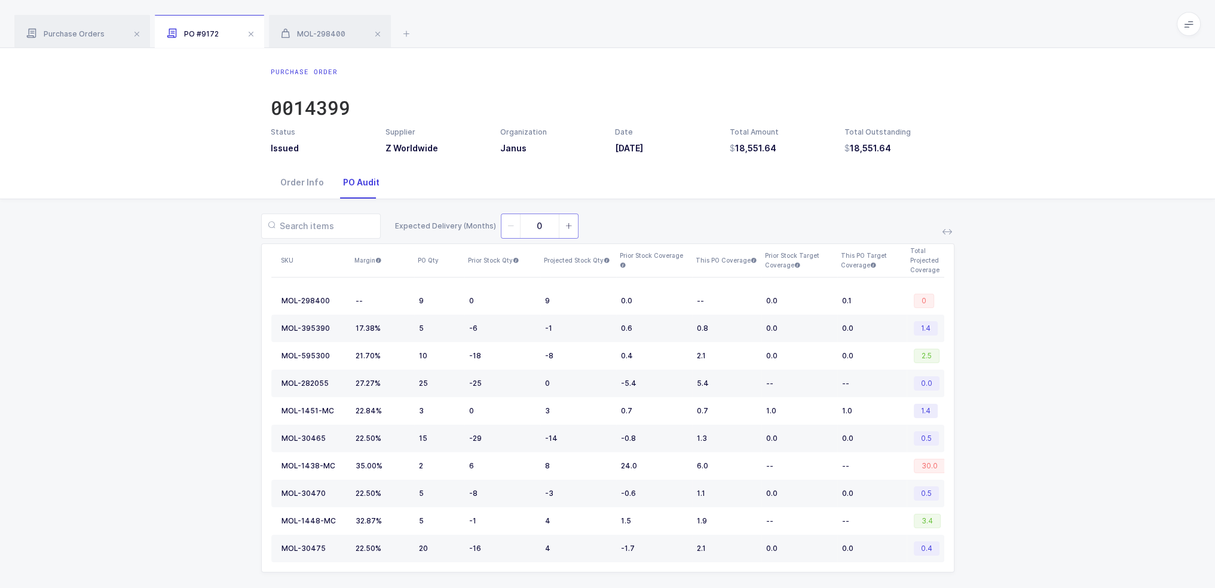
drag, startPoint x: 623, startPoint y: 231, endPoint x: 253, endPoint y: 69, distance: 403.6
click at [253, 69] on div "Purchase Order 0014399 Status Issued Supplier Z Worldwide Organization Janus Da…" at bounding box center [607, 324] width 1215 height 553
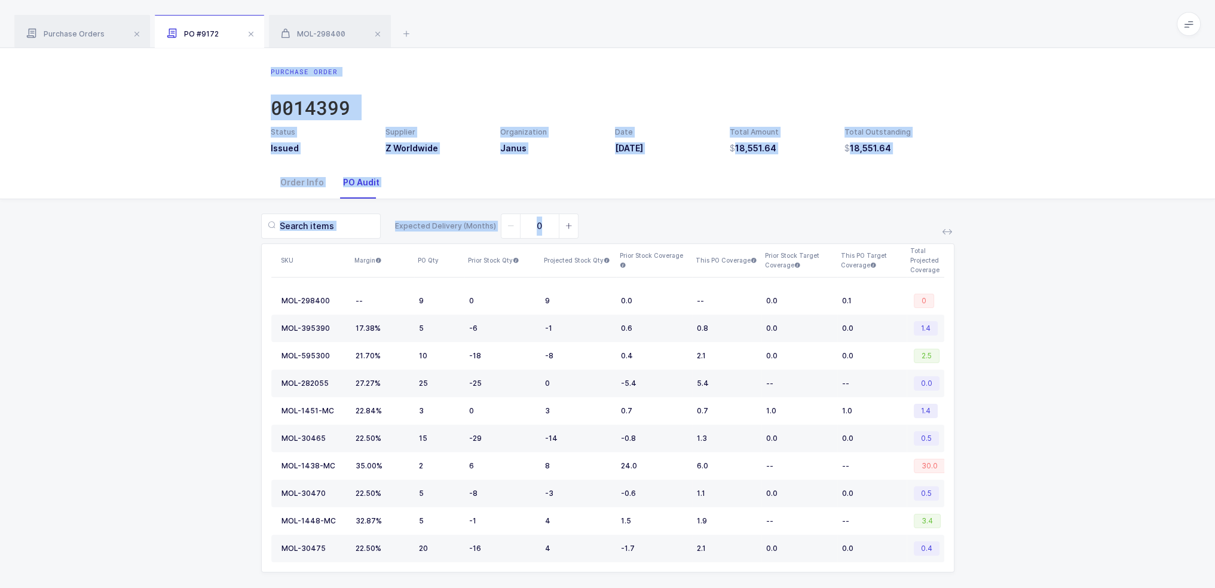
drag, startPoint x: 253, startPoint y: 69, endPoint x: 611, endPoint y: 241, distance: 397.3
click at [611, 241] on div "Purchase Order 0014399 Status Issued Supplier Z Worldwide Organization Janus Da…" at bounding box center [607, 324] width 1215 height 553
click at [611, 236] on div "Expected Delivery (Months) 0" at bounding box center [607, 225] width 693 height 25
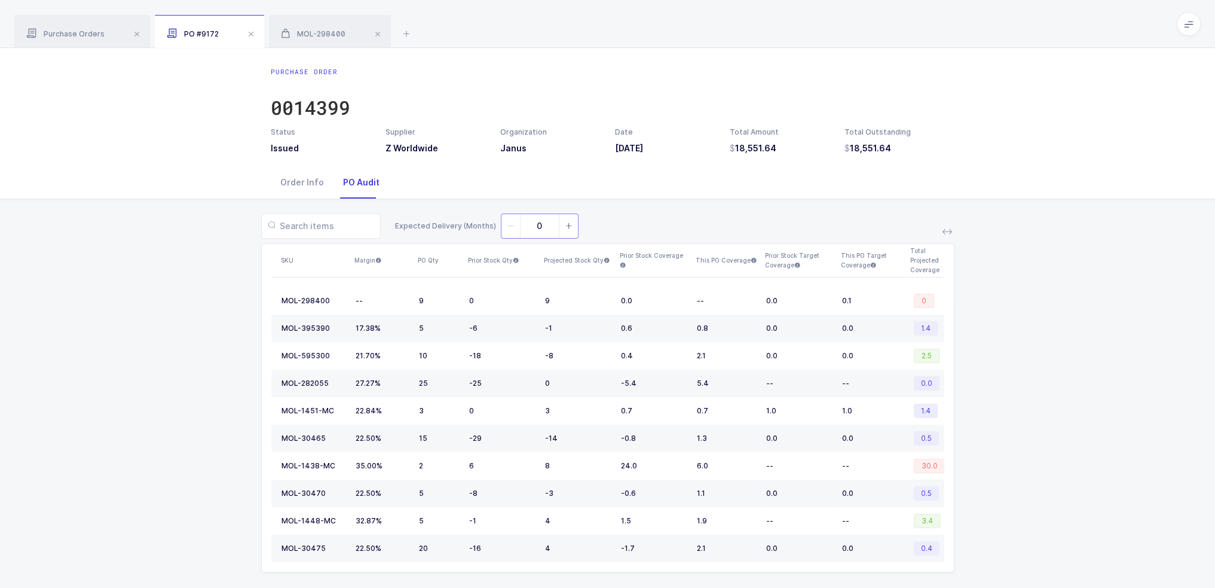
drag, startPoint x: 629, startPoint y: 233, endPoint x: 637, endPoint y: 209, distance: 24.8
click at [611, 208] on div "Expected Delivery (Months) 0 SKU Margin PO Qty Prior Stock Qty Projected Stock …" at bounding box center [608, 400] width 1196 height 402
click at [611, 209] on div "Expected Delivery (Months) 0 SKU Margin PO Qty Prior Stock Qty Projected Stock …" at bounding box center [608, 400] width 1196 height 402
drag, startPoint x: 486, startPoint y: 322, endPoint x: 493, endPoint y: 330, distance: 10.2
click at [493, 330] on div "-6" at bounding box center [502, 328] width 66 height 10
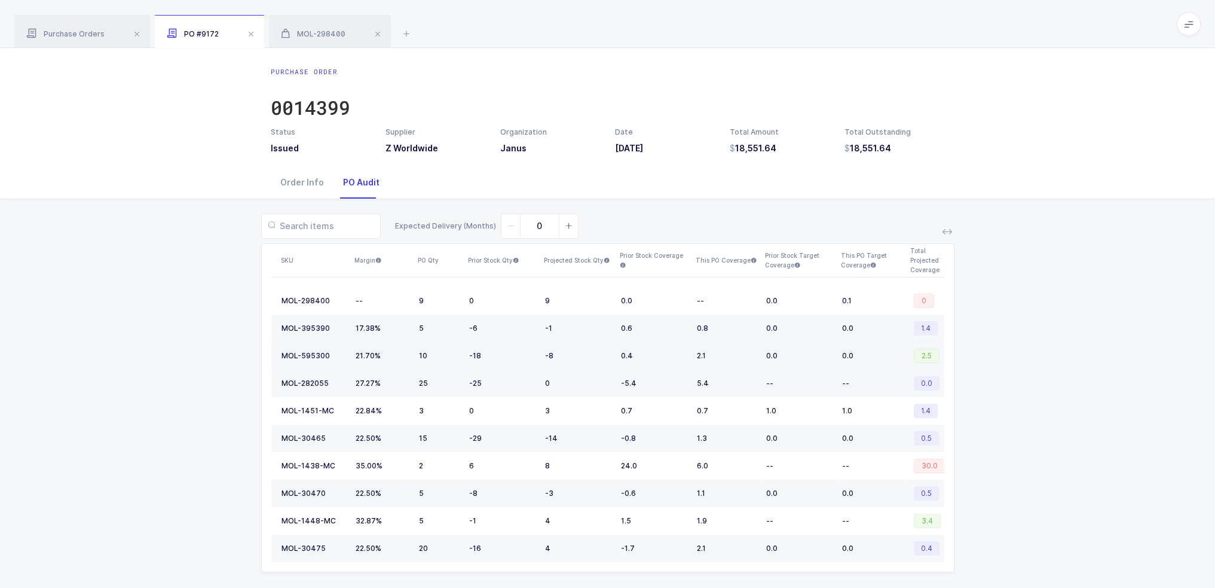
drag, startPoint x: 490, startPoint y: 353, endPoint x: 497, endPoint y: 358, distance: 8.1
click at [497, 358] on div "-18" at bounding box center [502, 356] width 66 height 10
drag, startPoint x: 491, startPoint y: 375, endPoint x: 504, endPoint y: 382, distance: 14.7
click at [504, 382] on td "-25" at bounding box center [502, 382] width 76 height 27
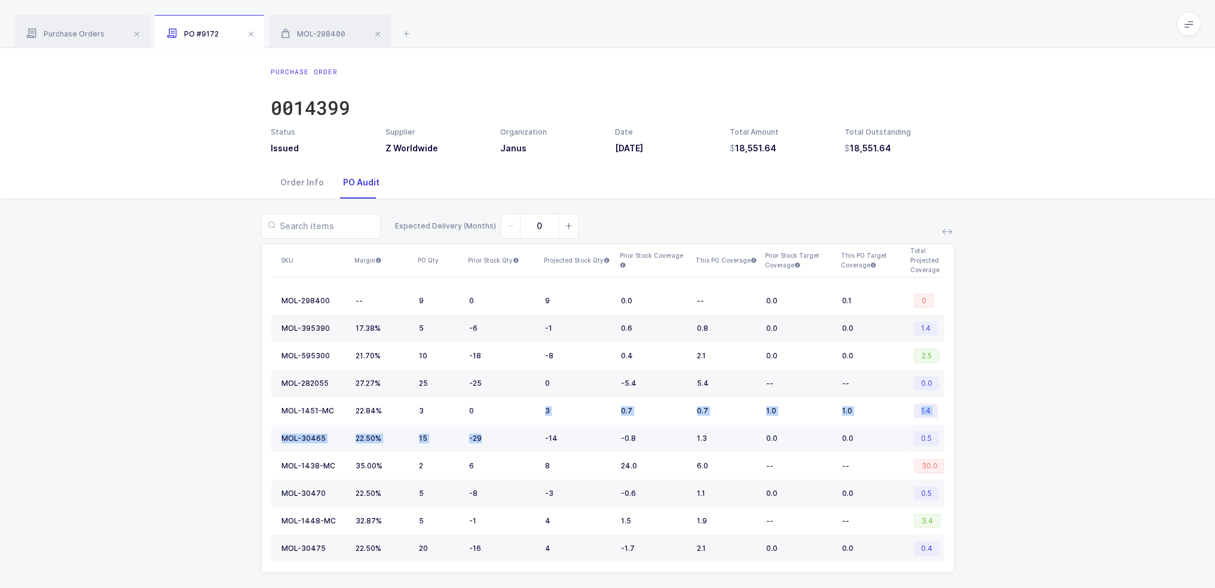
drag, startPoint x: 502, startPoint y: 419, endPoint x: 498, endPoint y: 435, distance: 16.1
click at [498, 435] on tbody "MOL-298400 -- 9 0 9 0.0 -- 0.0 0.1 0 MOL-395390 17.38% 5 -6 -1 0.6 0.8 0.0 0.0 …" at bounding box center [607, 424] width 673 height 275
click at [498, 435] on div "-29" at bounding box center [502, 438] width 66 height 10
click at [485, 439] on div "-29" at bounding box center [502, 438] width 66 height 10
click at [492, 438] on div "-29" at bounding box center [502, 438] width 66 height 10
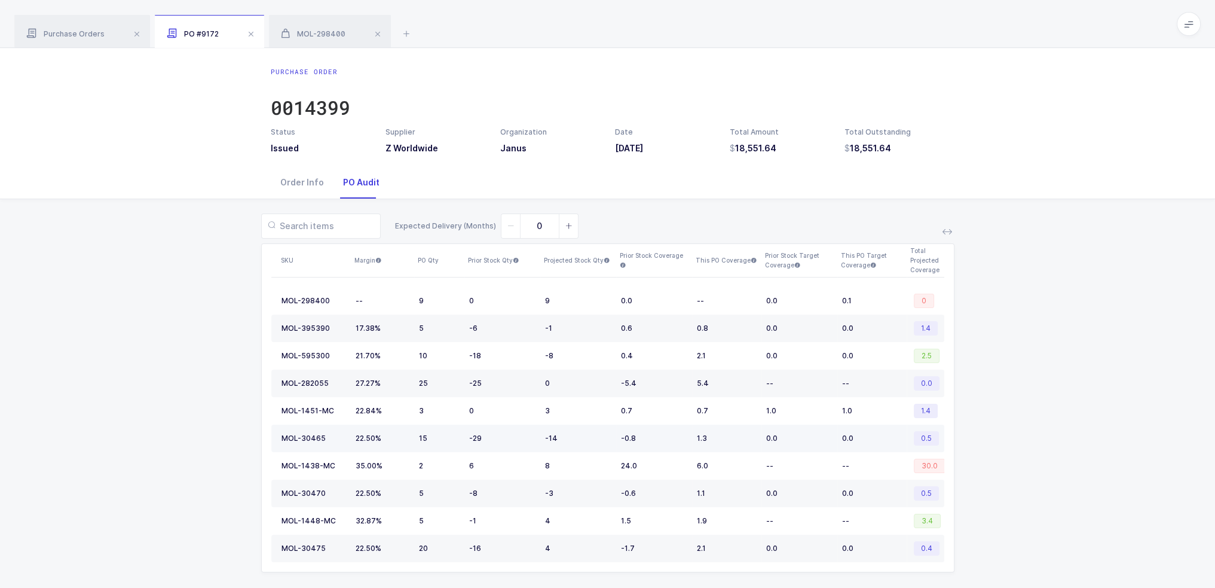
click at [492, 438] on div "-29" at bounding box center [502, 438] width 66 height 10
click at [496, 437] on div "-29" at bounding box center [502, 438] width 66 height 10
click at [495, 439] on div "-29" at bounding box center [502, 438] width 66 height 10
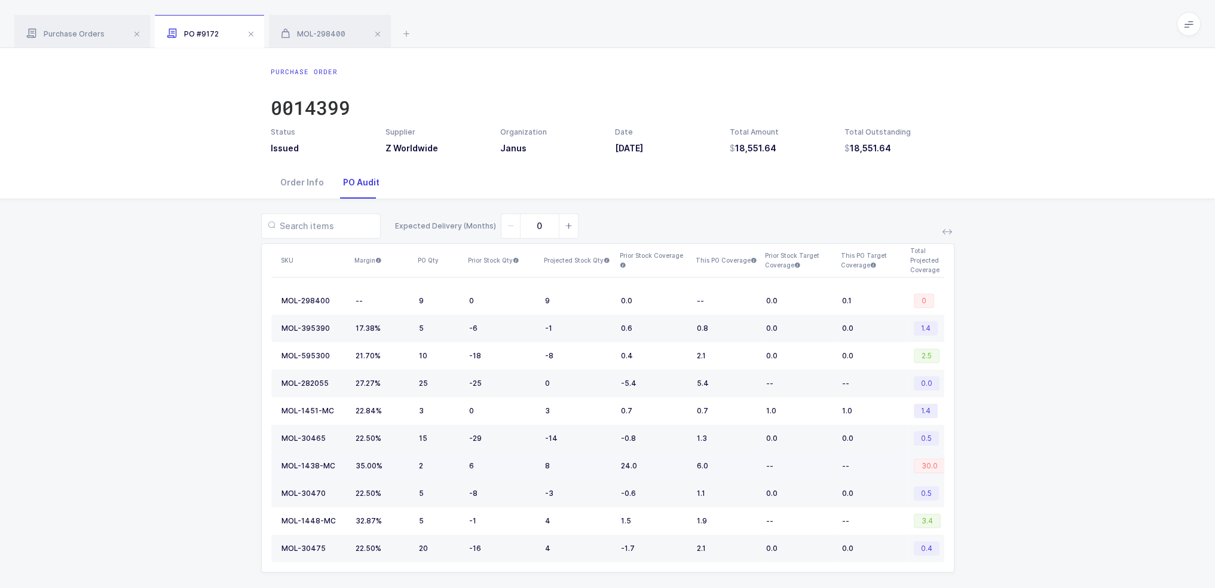
click at [496, 455] on td "6" at bounding box center [502, 465] width 76 height 27
click at [492, 494] on div "-8" at bounding box center [502, 493] width 66 height 10
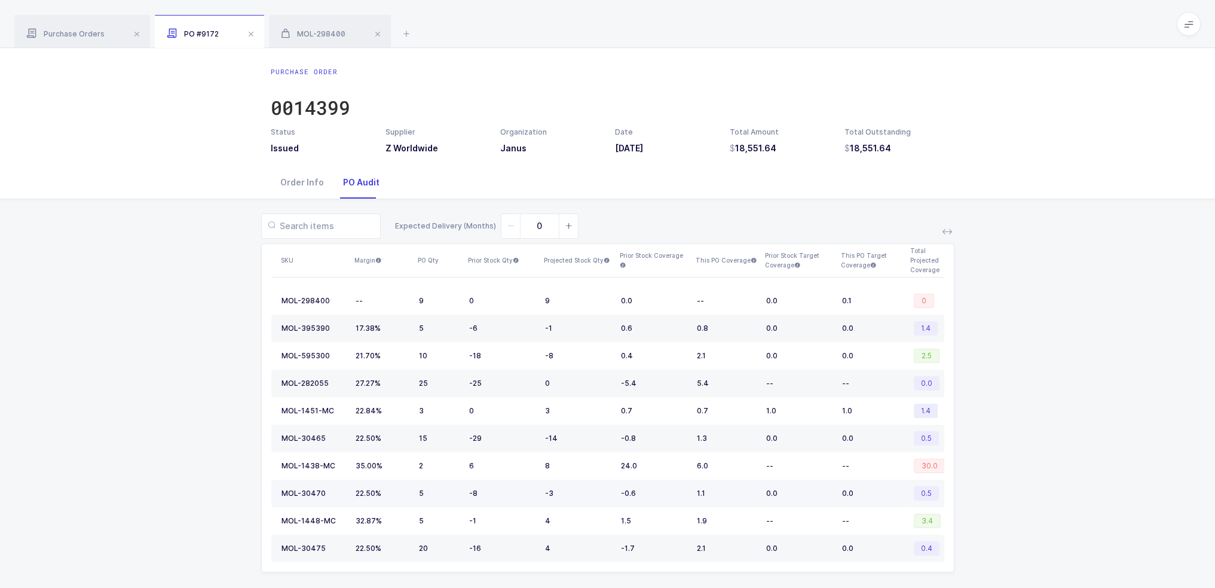
click at [492, 493] on div "-8" at bounding box center [502, 493] width 66 height 10
click at [488, 508] on td "-1" at bounding box center [502, 520] width 76 height 27
click at [488, 507] on td "-1" at bounding box center [502, 520] width 76 height 27
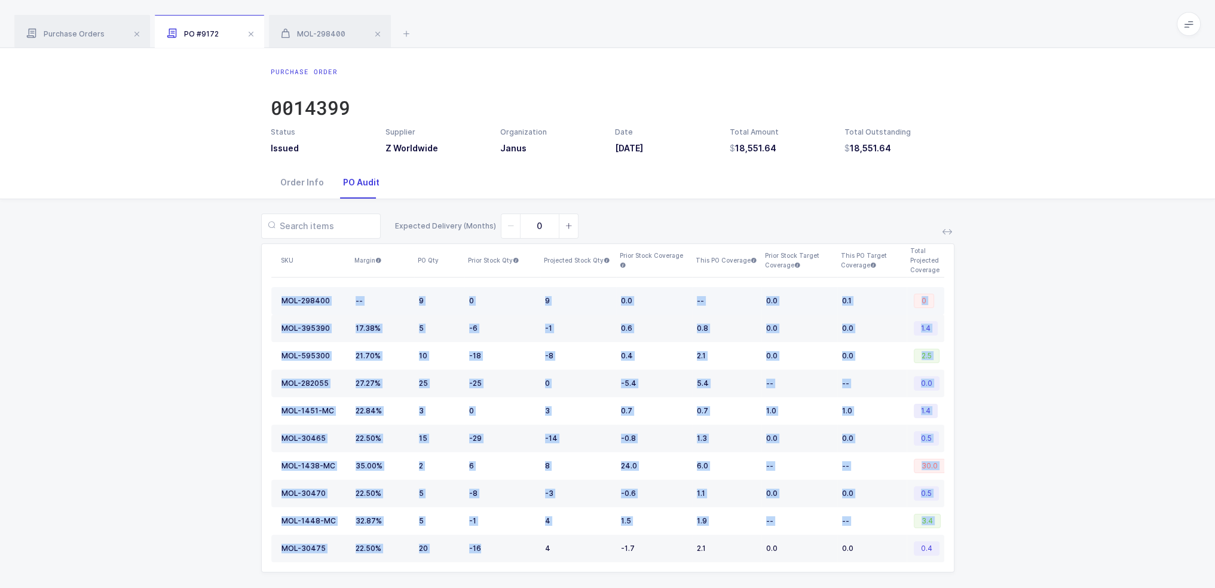
drag, startPoint x: 497, startPoint y: 552, endPoint x: 279, endPoint y: 296, distance: 335.8
click at [279, 296] on tbody "MOL-298400 -- 9 0 9 0.0 -- 0.0 0.1 0 MOL-395390 17.38% 5 -6 -1 0.6 0.8 0.0 0.0 …" at bounding box center [607, 424] width 673 height 275
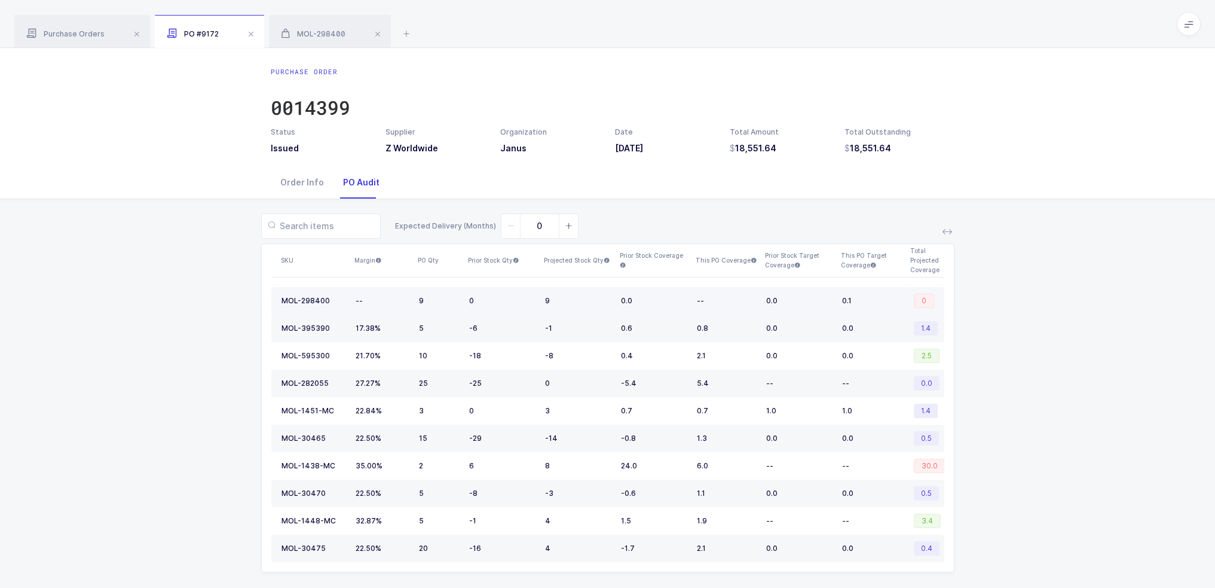
click at [279, 296] on td "MOL-298400" at bounding box center [310, 300] width 79 height 27
click at [310, 176] on div "Order Info" at bounding box center [302, 182] width 63 height 32
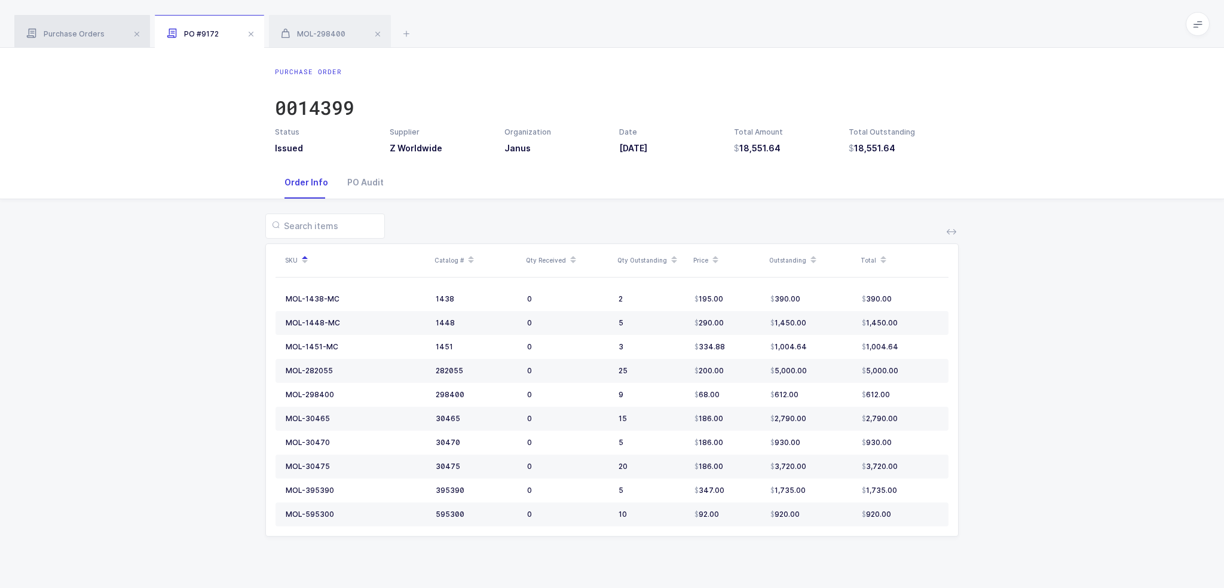
click at [90, 34] on span "Purchase Orders" at bounding box center [65, 33] width 78 height 9
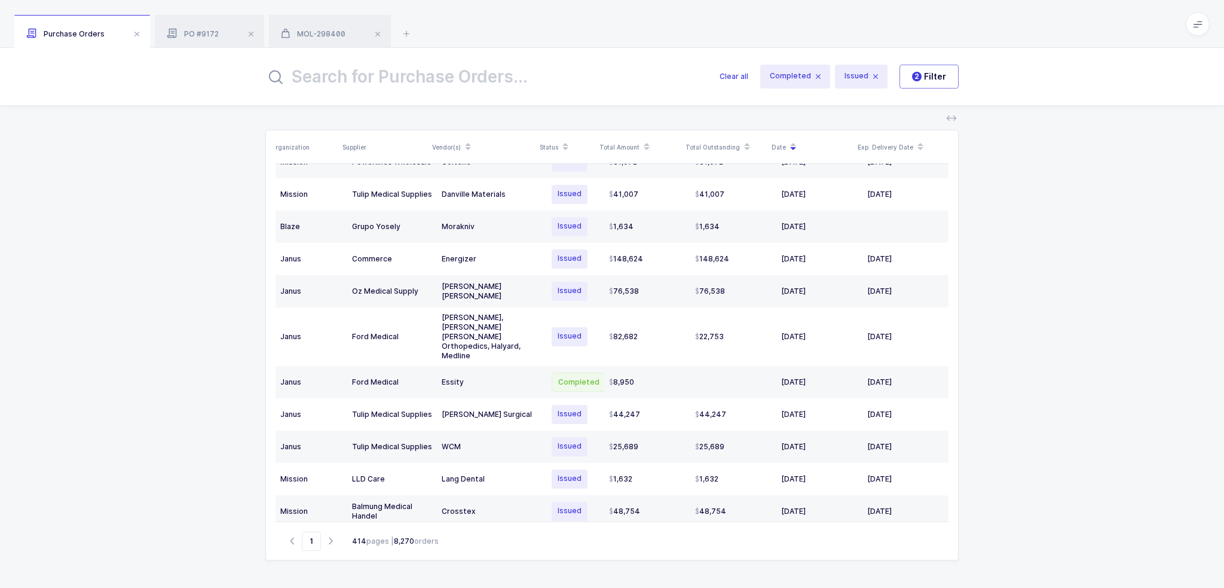
scroll to position [0, 69]
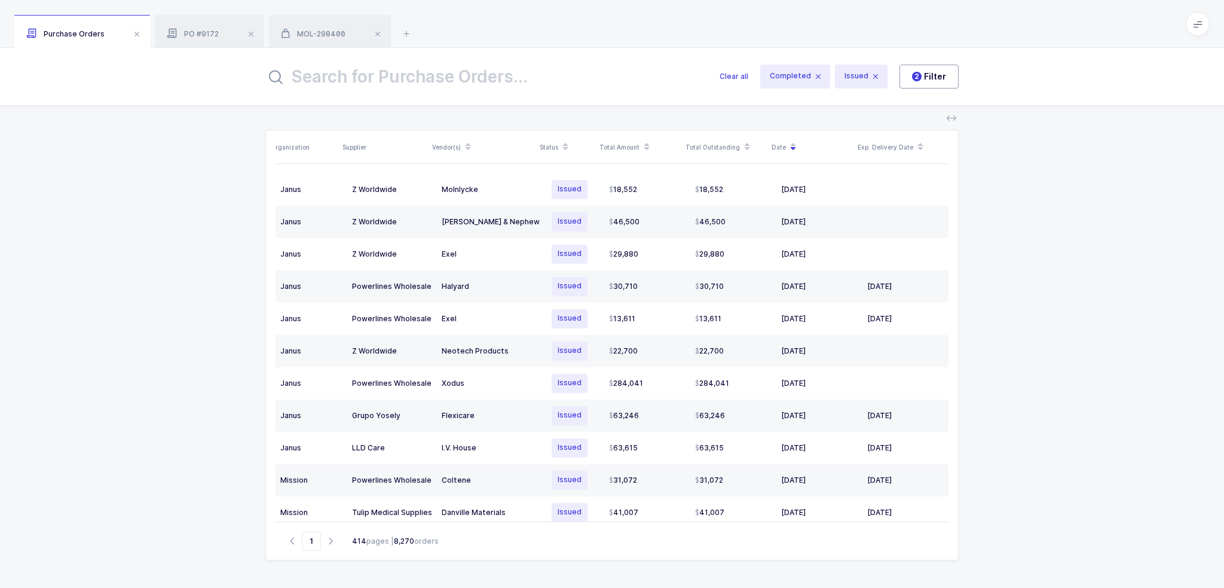
click at [611, 72] on sup "2" at bounding box center [917, 77] width 10 height 10
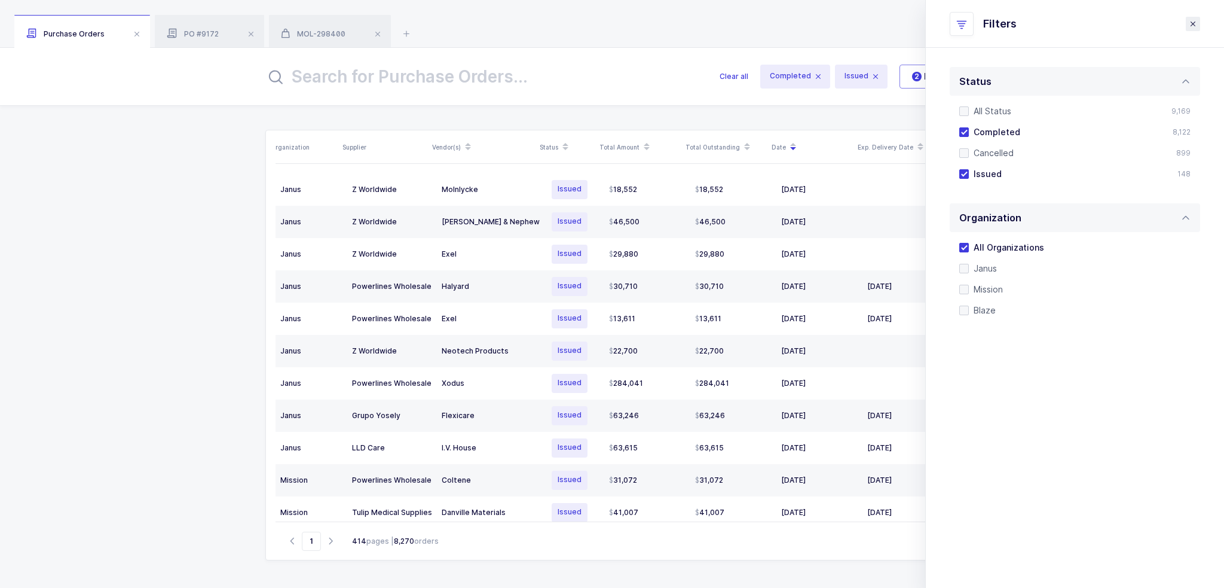
click at [611, 23] on icon "close drawer" at bounding box center [1193, 24] width 10 height 10
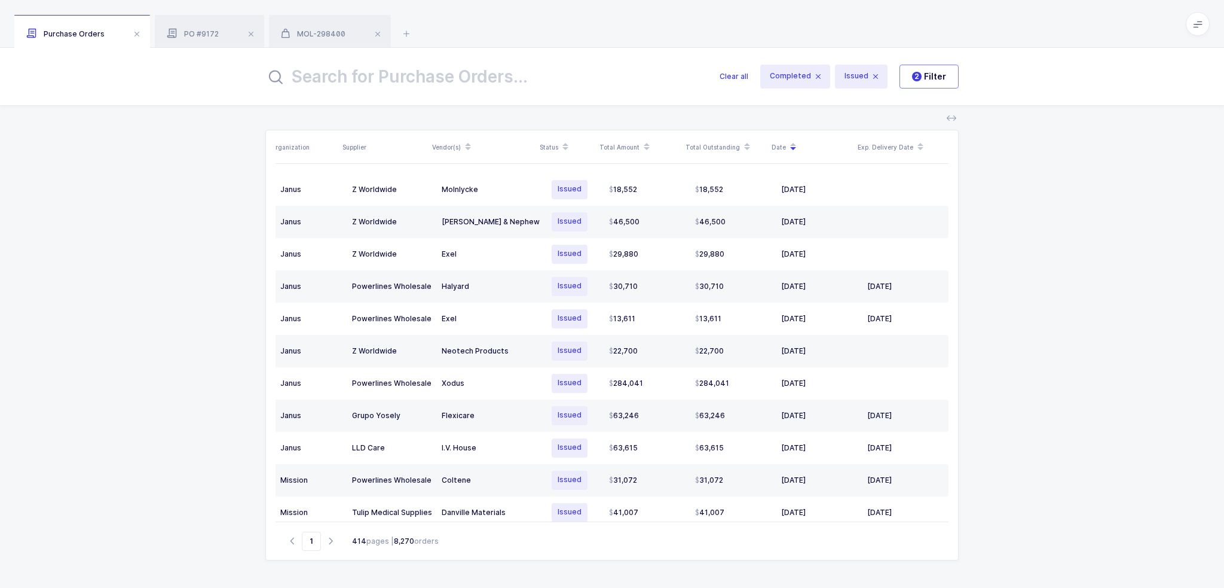
drag, startPoint x: 851, startPoint y: 4, endPoint x: 1076, endPoint y: 523, distance: 565.6
click at [611, 523] on div "Purchase Orders PO #9172 MOL-298400 Clear all Completed Issued 2 Filter Order #…" at bounding box center [612, 294] width 1224 height 588
click at [611, 523] on div "Order # Organization Supplier Vendor(s) Status Total Amount Total Outstanding D…" at bounding box center [612, 347] width 1224 height 482
drag, startPoint x: 1076, startPoint y: 523, endPoint x: 603, endPoint y: 36, distance: 679.3
click at [603, 36] on div "Purchase Orders PO #9172 MOL-298400 Clear all Completed Issued 2 Filter Order #…" at bounding box center [612, 294] width 1224 height 588
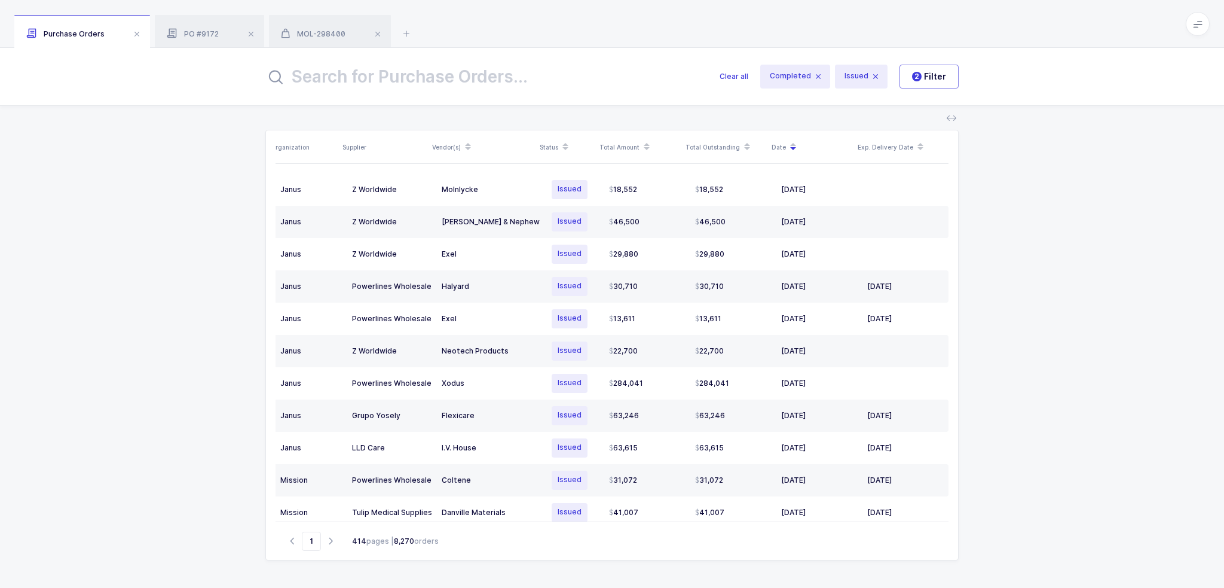
click at [605, 29] on div "Purchase Orders PO #9172 MOL-298400" at bounding box center [612, 24] width 1224 height 48
drag, startPoint x: 607, startPoint y: 23, endPoint x: 1014, endPoint y: 525, distance: 645.5
click at [611, 525] on div "Purchase Orders PO #9172 MOL-298400 Clear all Completed Issued 2 Filter Order #…" at bounding box center [612, 294] width 1224 height 588
click at [611, 525] on div "Order # Organization Supplier Vendor(s) Status Total Amount Total Outstanding D…" at bounding box center [612, 347] width 1224 height 482
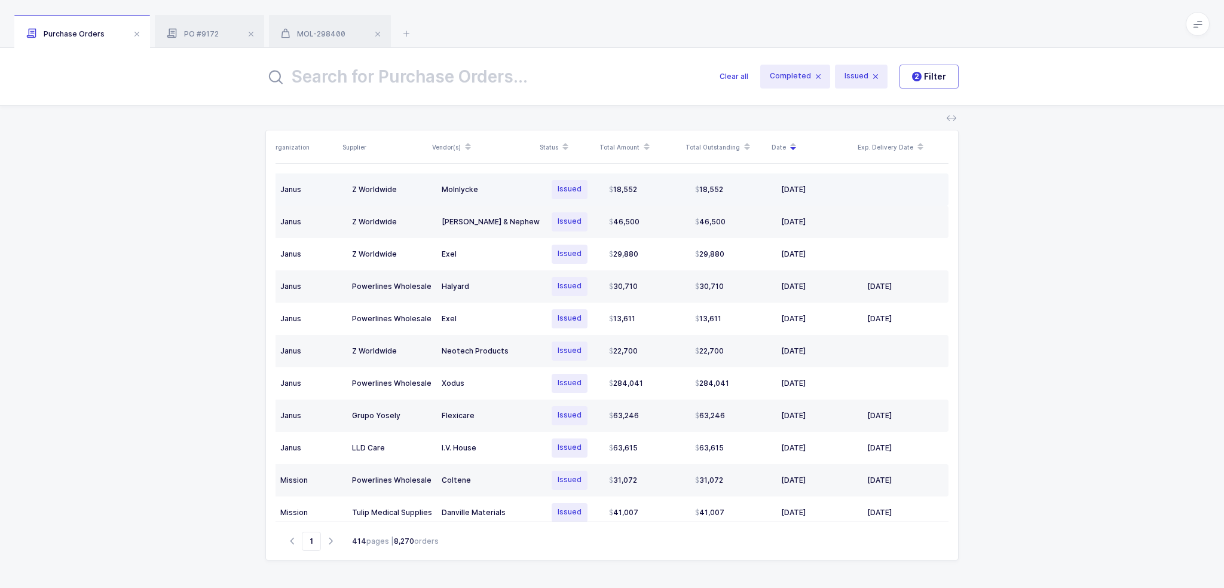
click at [559, 194] on span "Issued" at bounding box center [570, 189] width 36 height 19
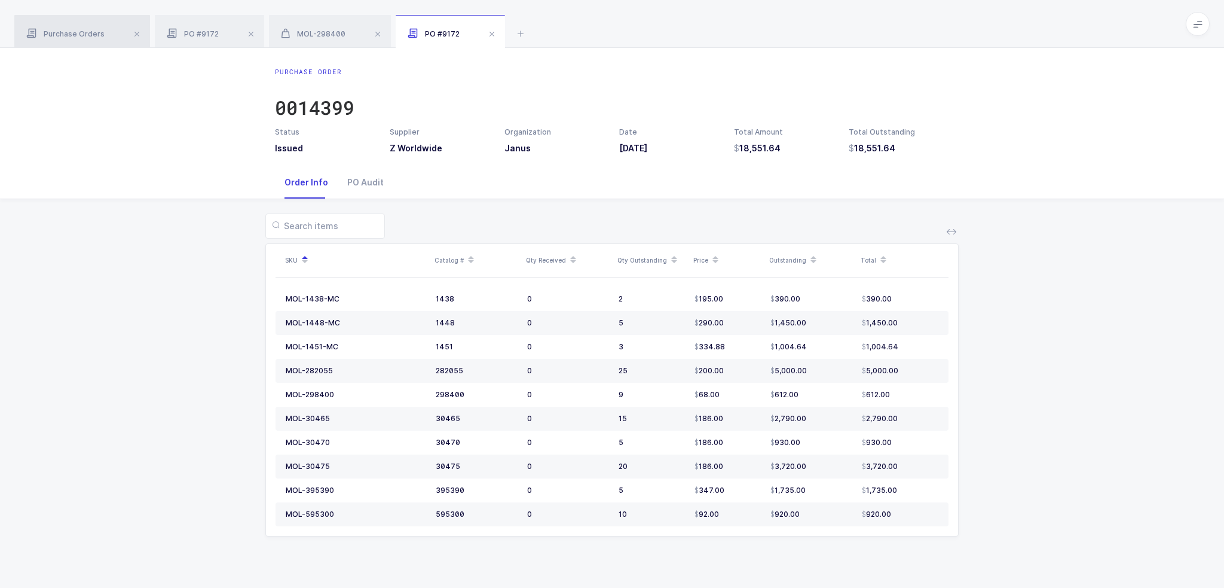
click at [86, 35] on span "Purchase Orders" at bounding box center [65, 33] width 78 height 9
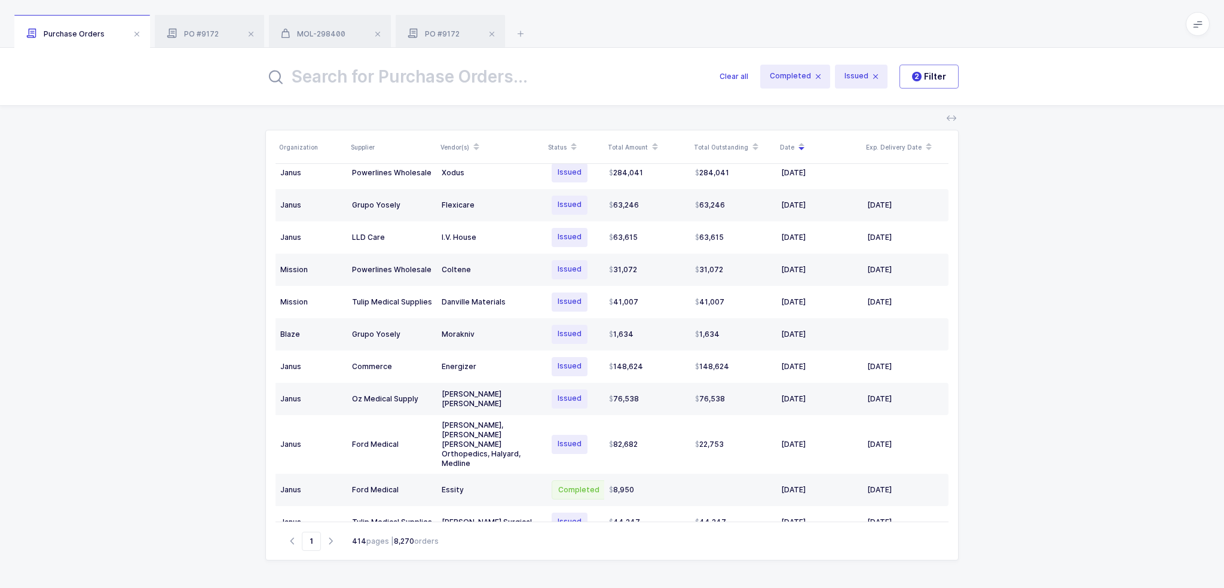
scroll to position [0, 60]
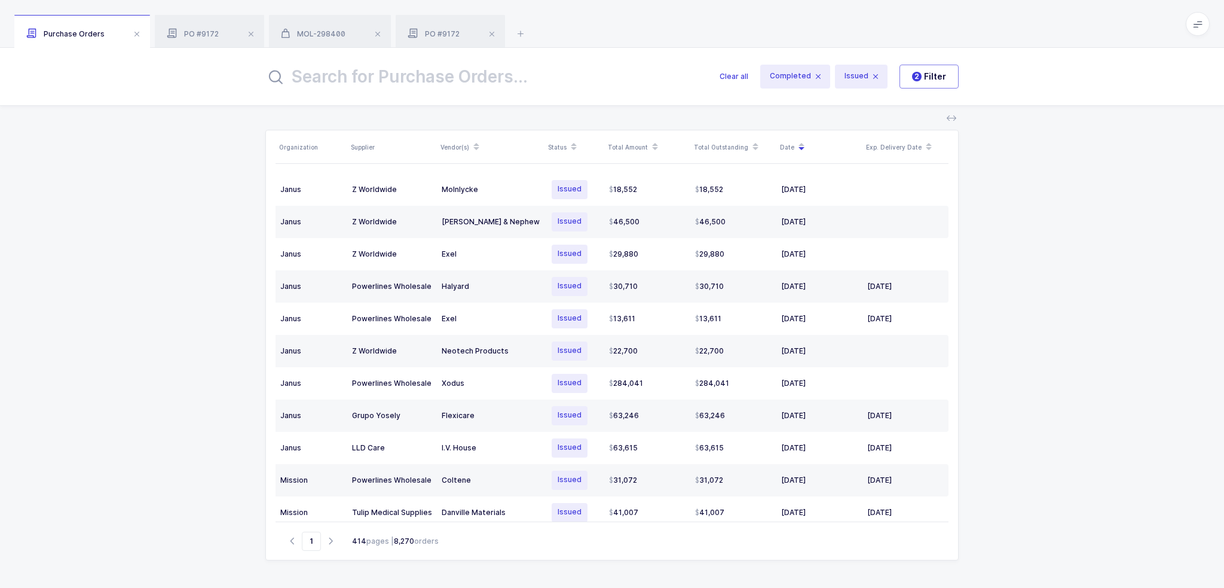
drag, startPoint x: 585, startPoint y: 330, endPoint x: 621, endPoint y: 99, distance: 234.2
click at [611, 99] on div "Clear all Completed Issued 2 Filter Order # Organization Supplier Vendor(s) Sta…" at bounding box center [612, 318] width 1224 height 540
click at [611, 97] on div "Clear all Completed Issued 2 Filter" at bounding box center [612, 76] width 1224 height 57
click at [611, 117] on div "Order # Organization Supplier Vendor(s) Status Total Amount Total Outstanding D…" at bounding box center [612, 347] width 1224 height 482
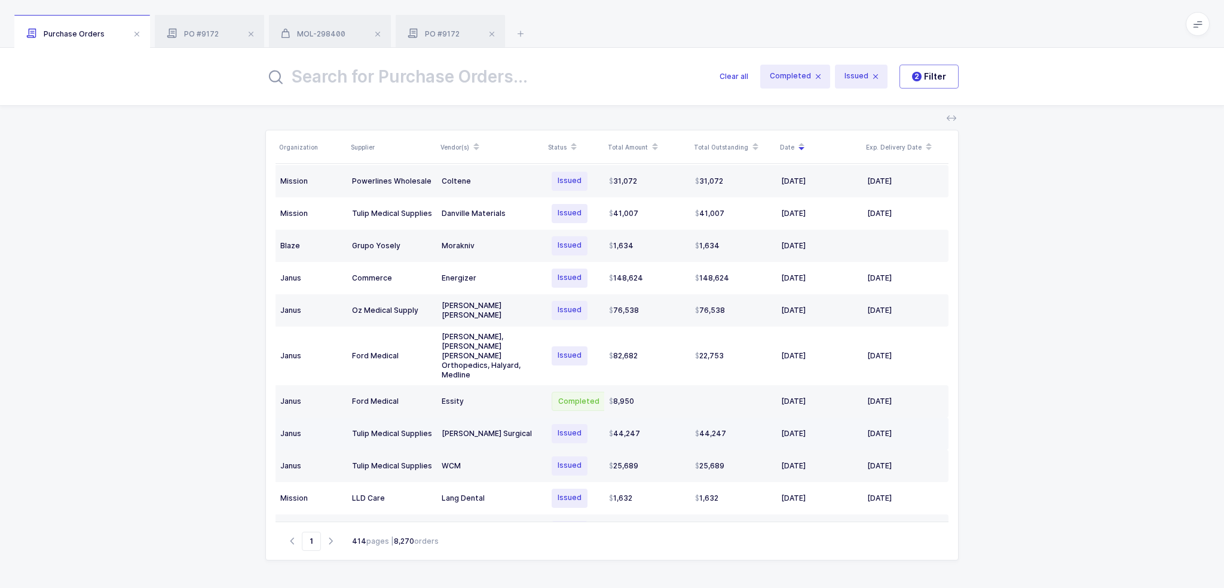
scroll to position [318, 60]
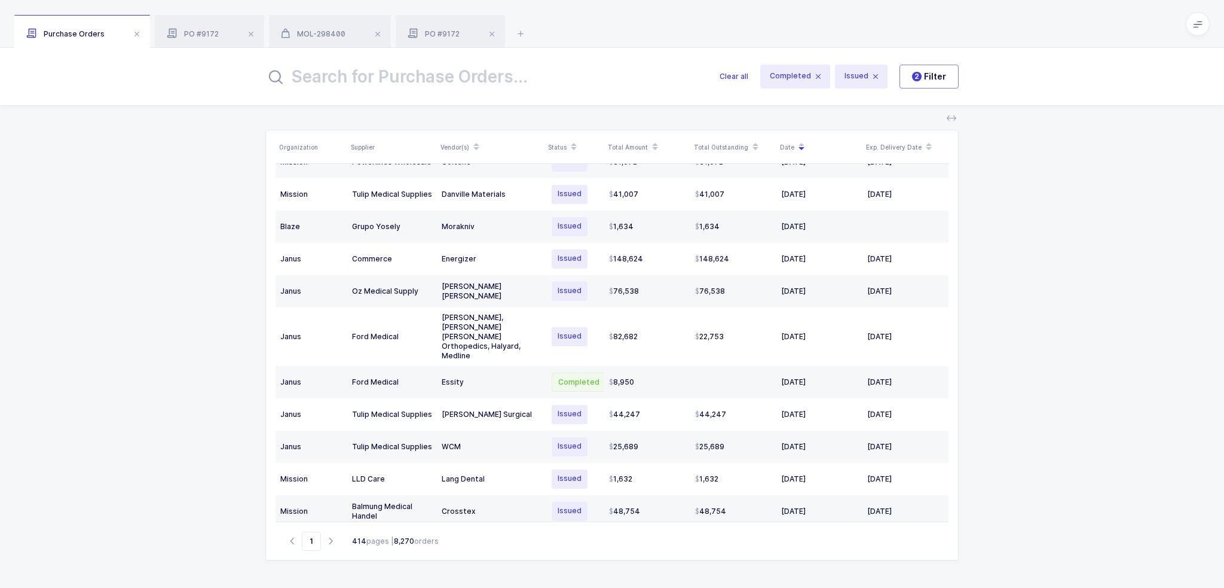
drag, startPoint x: 613, startPoint y: 117, endPoint x: 781, endPoint y: 543, distance: 458.6
click at [611, 527] on div "Order # Organization Supplier Vendor(s) Status Total Amount Total Outstanding D…" at bounding box center [612, 347] width 1224 height 482
click at [611, 544] on div "Go to 1 414 pages | 8,270 orders" at bounding box center [612, 540] width 673 height 38
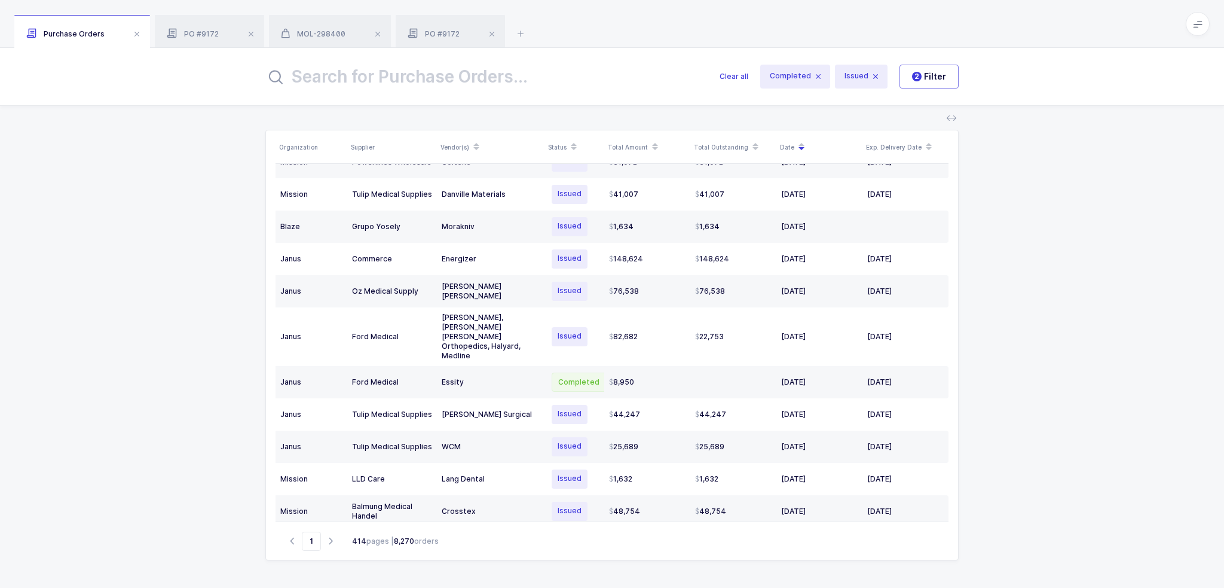
drag, startPoint x: 784, startPoint y: 544, endPoint x: 636, endPoint y: 110, distance: 458.6
click at [611, 120] on div "Order # Organization Supplier Vendor(s) Status Total Amount Total Outstanding D…" at bounding box center [612, 347] width 1224 height 482
click at [611, 109] on div "Order # Organization Supplier Vendor(s) Status Total Amount Total Outstanding D…" at bounding box center [612, 347] width 1224 height 482
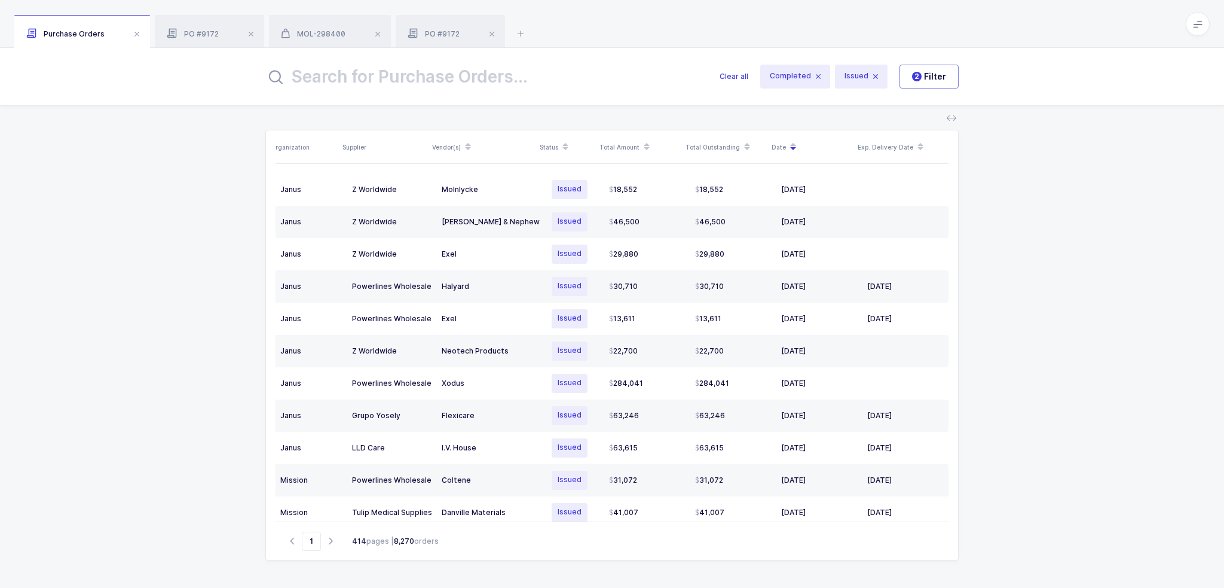
scroll to position [0, 0]
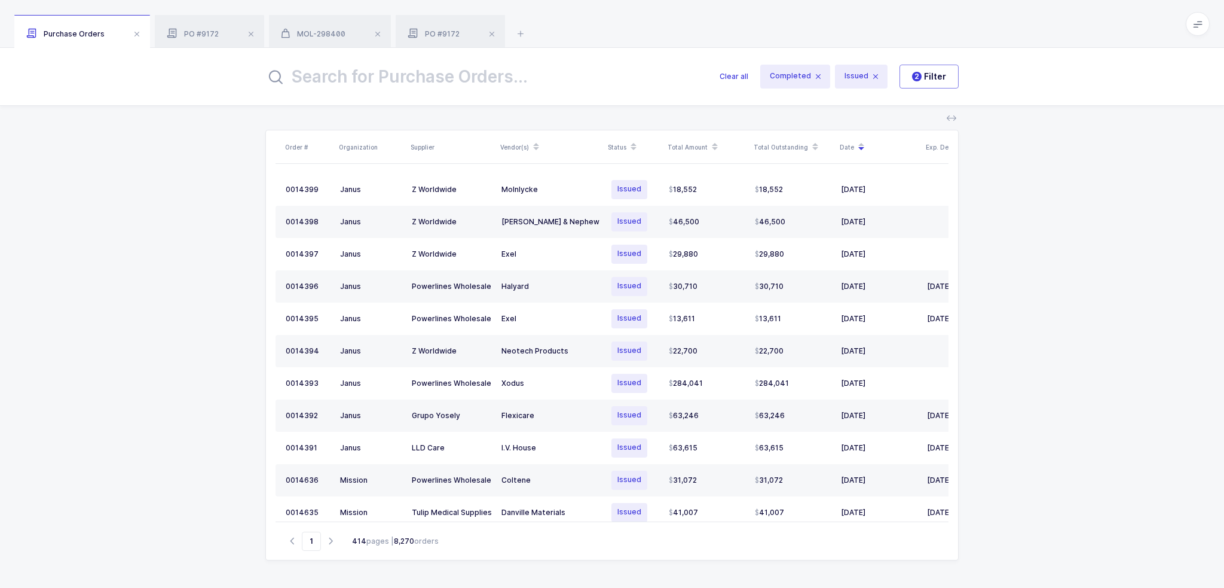
click at [611, 27] on span at bounding box center [1198, 24] width 24 height 24
click at [611, 163] on li "Purchasing" at bounding box center [1153, 161] width 89 height 10
click at [438, 21] on div "PO #9172" at bounding box center [450, 31] width 109 height 33
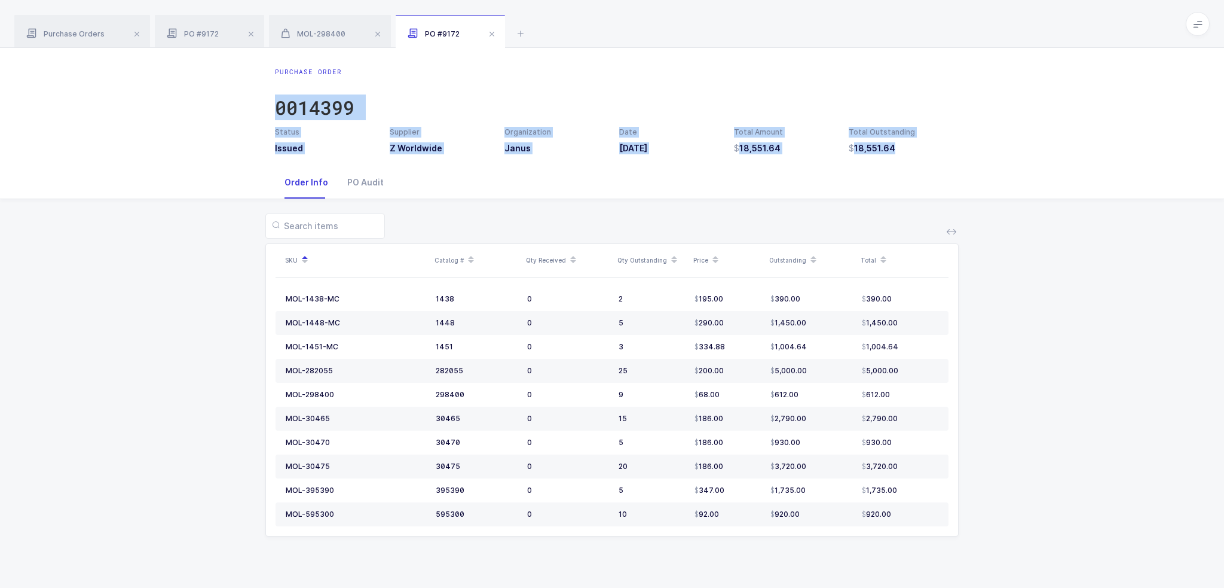
drag, startPoint x: 876, startPoint y: 102, endPoint x: 956, endPoint y: 188, distance: 118.4
click at [611, 188] on div "Purchase Order 0014399 Status Issued Supplier Z Worldwide Organization Janus Da…" at bounding box center [612, 318] width 1224 height 540
click at [611, 188] on div "Order Info PO Audit" at bounding box center [611, 182] width 693 height 32
drag, startPoint x: 954, startPoint y: 188, endPoint x: 911, endPoint y: 65, distance: 130.4
click at [611, 65] on div "Purchase Order 0014399 Status Issued Supplier Z Worldwide Organization Janus Da…" at bounding box center [612, 318] width 1224 height 540
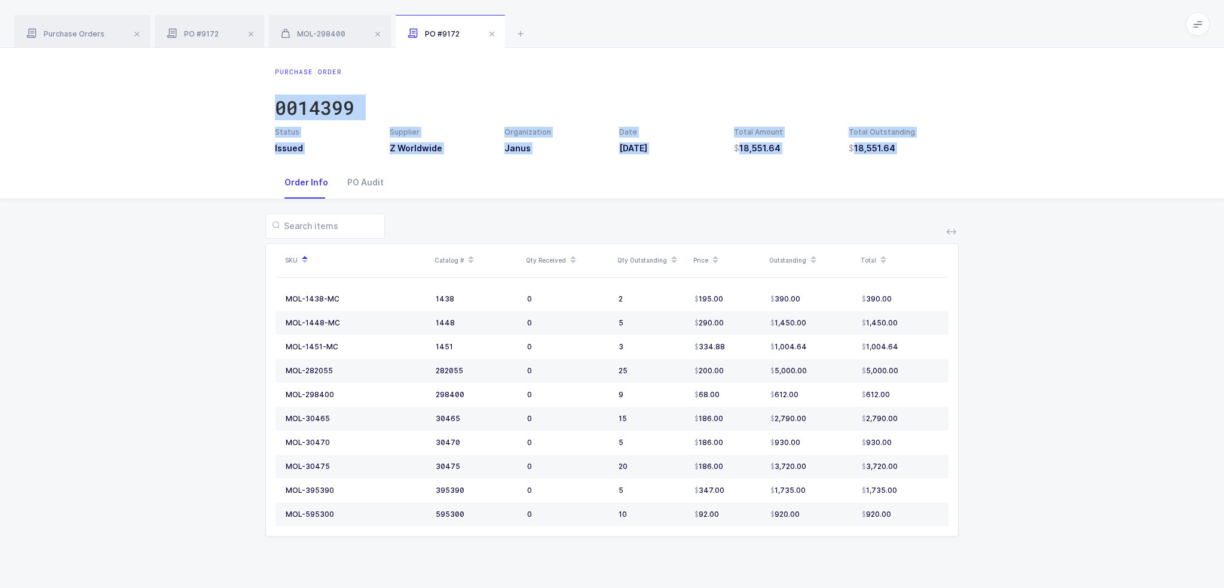
click at [611, 65] on div "Purchase Order 0014399 Status Issued Supplier Z Worldwide Organization Janus Da…" at bounding box center [612, 107] width 1224 height 118
drag, startPoint x: 913, startPoint y: 65, endPoint x: 686, endPoint y: 221, distance: 275.5
click at [611, 221] on div "Purchase Order 0014399 Status Issued Supplier Z Worldwide Organization Janus Da…" at bounding box center [612, 318] width 1224 height 540
click at [611, 221] on div at bounding box center [611, 225] width 693 height 25
drag, startPoint x: 691, startPoint y: 237, endPoint x: 645, endPoint y: 64, distance: 178.8
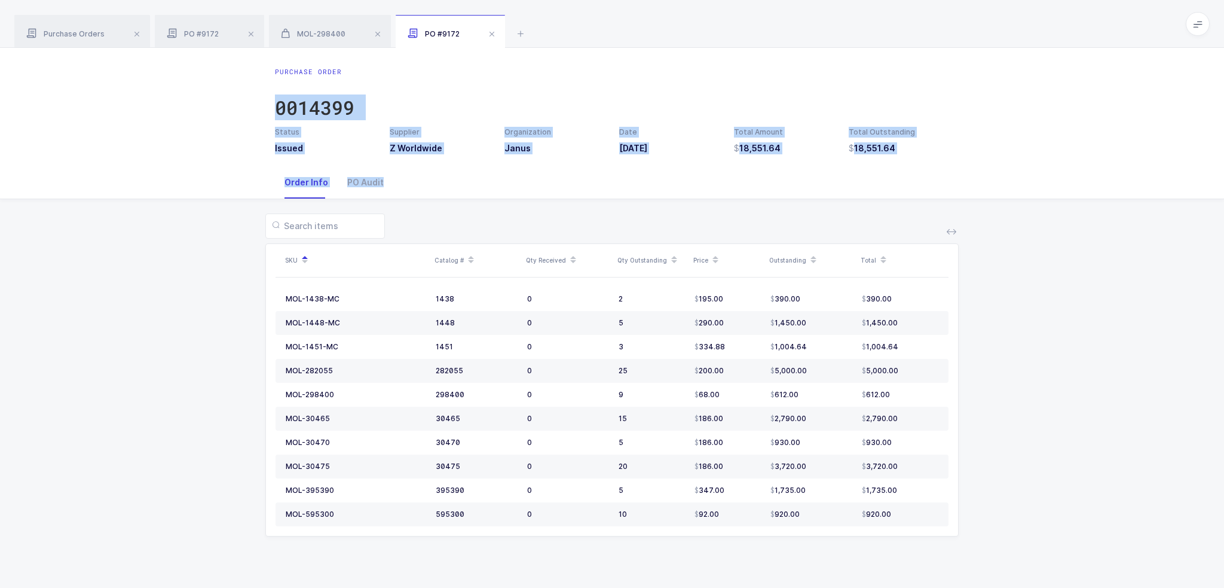
click at [611, 64] on div "Purchase Order 0014399 Status Issued Supplier Z Worldwide Organization Janus Da…" at bounding box center [612, 318] width 1224 height 540
click at [611, 64] on div "Purchase Order 0014399 Status Issued Supplier Z Worldwide Organization Janus Da…" at bounding box center [612, 107] width 1224 height 118
drag, startPoint x: 645, startPoint y: 64, endPoint x: 681, endPoint y: 236, distance: 176.0
click at [611, 236] on div "Purchase Order 0014399 Status Issued Supplier Z Worldwide Organization Janus Da…" at bounding box center [612, 318] width 1224 height 540
click at [611, 235] on div at bounding box center [611, 225] width 693 height 25
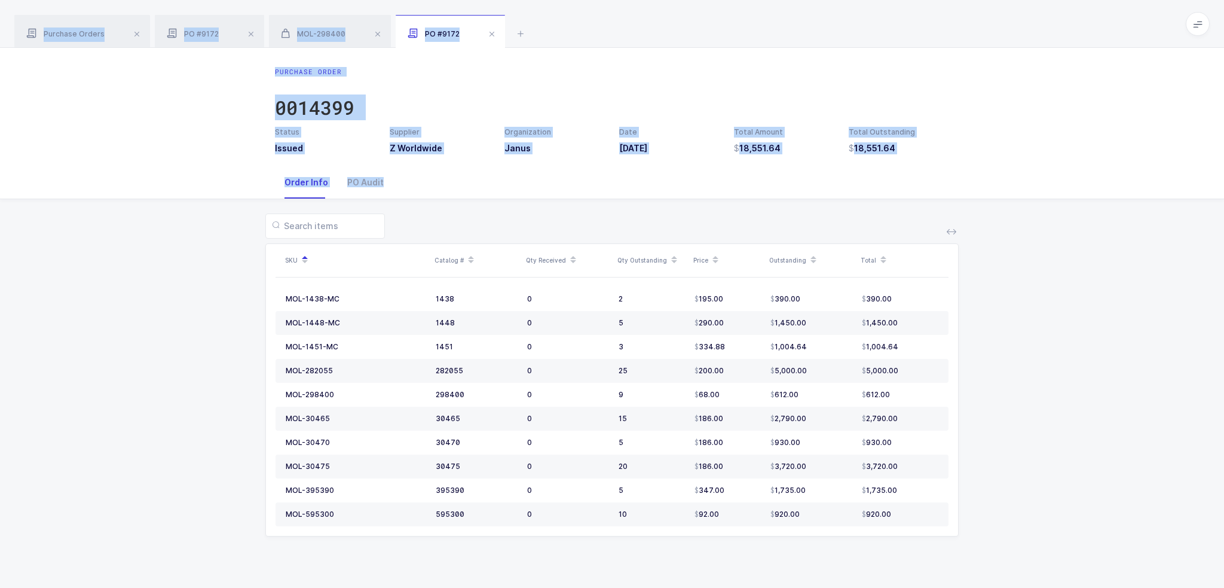
drag, startPoint x: 681, startPoint y: 235, endPoint x: 636, endPoint y: 42, distance: 197.8
click at [611, 42] on div "Purchase Orders PO #9172 MOL-298400 PO #9172 Clear all Completed Issued 2 Filte…" at bounding box center [612, 294] width 1224 height 588
click at [611, 42] on div "Purchase Orders PO #9172 MOL-298400 PO #9172" at bounding box center [612, 24] width 1224 height 48
drag, startPoint x: 645, startPoint y: 21, endPoint x: 664, endPoint y: 228, distance: 208.3
click at [611, 228] on div "Purchase Orders PO #9172 MOL-298400 PO #9172 Clear all Completed Issued 2 Filte…" at bounding box center [612, 294] width 1224 height 588
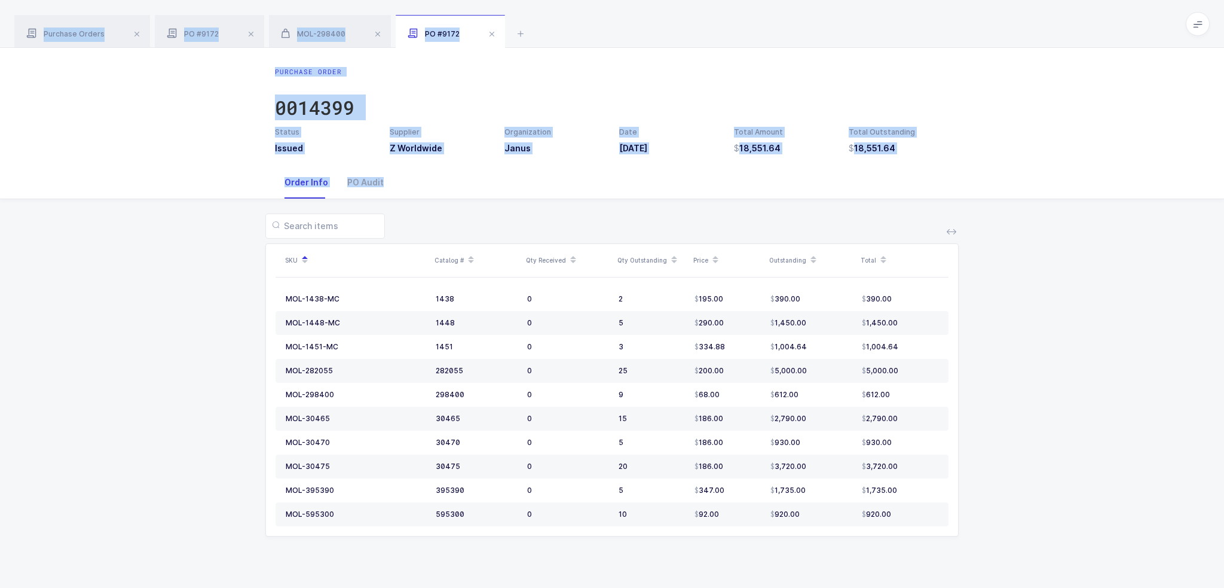
click at [611, 227] on div at bounding box center [611, 225] width 693 height 25
drag, startPoint x: 663, startPoint y: 227, endPoint x: 656, endPoint y: 33, distance: 193.8
click at [611, 33] on div "Purchase Orders PO #9172 MOL-298400 PO #9172 Clear all Completed Issued 2 Filte…" at bounding box center [612, 294] width 1224 height 588
click at [611, 33] on div "Purchase Orders PO #9172 MOL-298400 PO #9172" at bounding box center [612, 24] width 1224 height 48
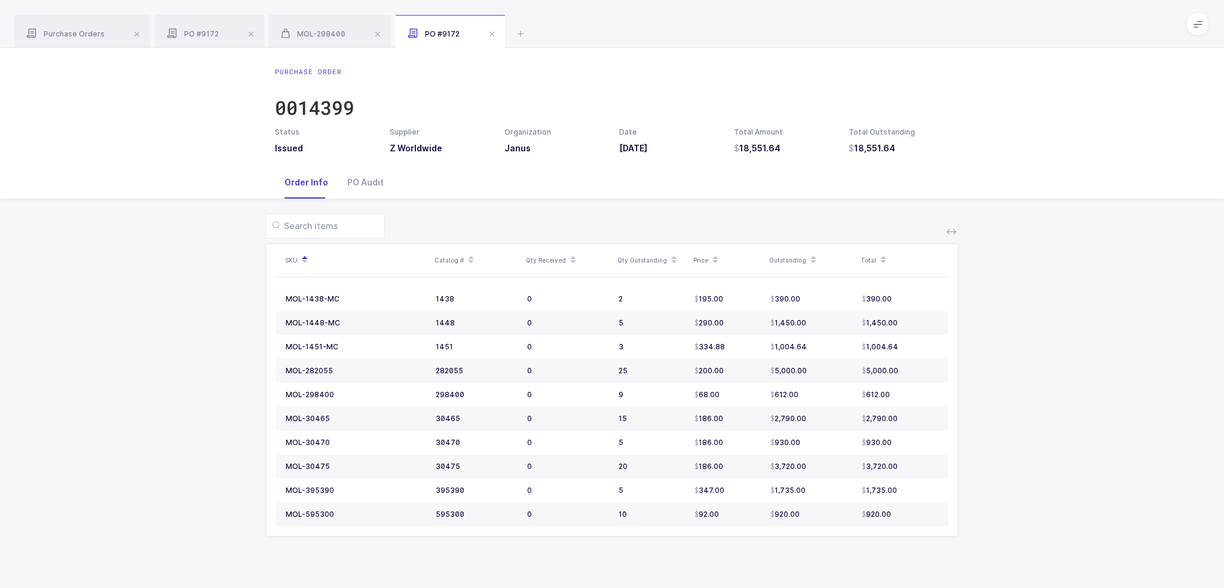
click at [611, 206] on div "SKU Catalog # Qty Received Qty Outstanding Price Outstanding Total MOL-1438-MC …" at bounding box center [612, 382] width 1205 height 366
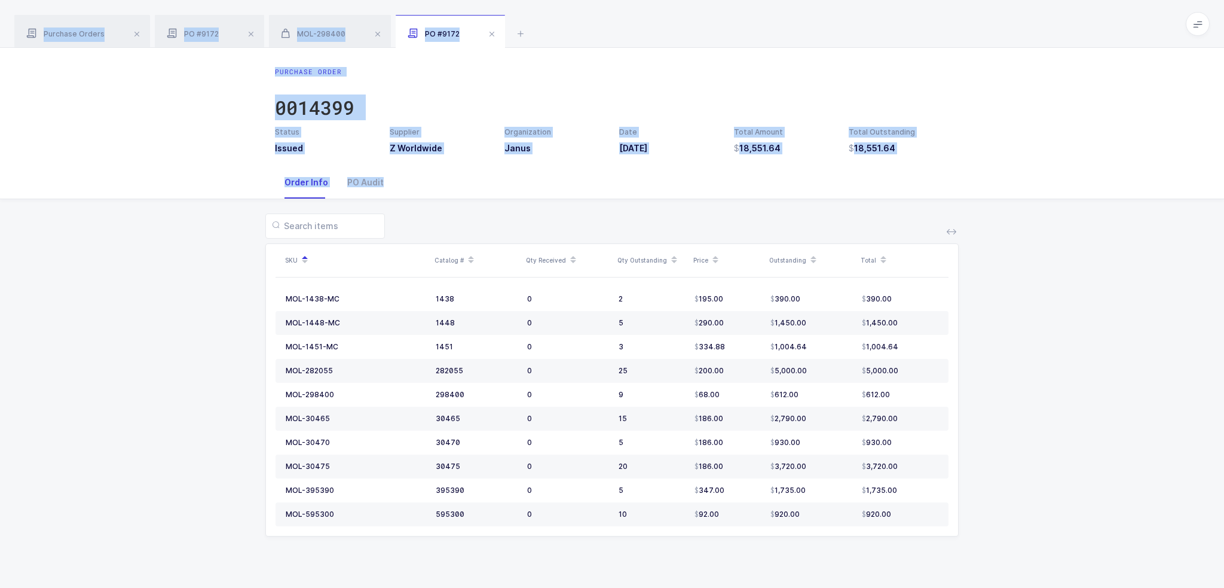
drag, startPoint x: 689, startPoint y: 222, endPoint x: 662, endPoint y: 30, distance: 193.7
click at [611, 30] on div "Purchase Orders PO #9172 MOL-298400 PO #9172 Clear all Completed Issued 2 Filte…" at bounding box center [612, 294] width 1224 height 588
click at [611, 30] on div "Purchase Orders PO #9172 MOL-298400 PO #9172" at bounding box center [612, 24] width 1224 height 48
drag, startPoint x: 662, startPoint y: 28, endPoint x: 693, endPoint y: 225, distance: 199.7
click at [611, 225] on div "Purchase Orders PO #9172 MOL-298400 PO #9172 Clear all Completed Issued 2 Filte…" at bounding box center [612, 294] width 1224 height 588
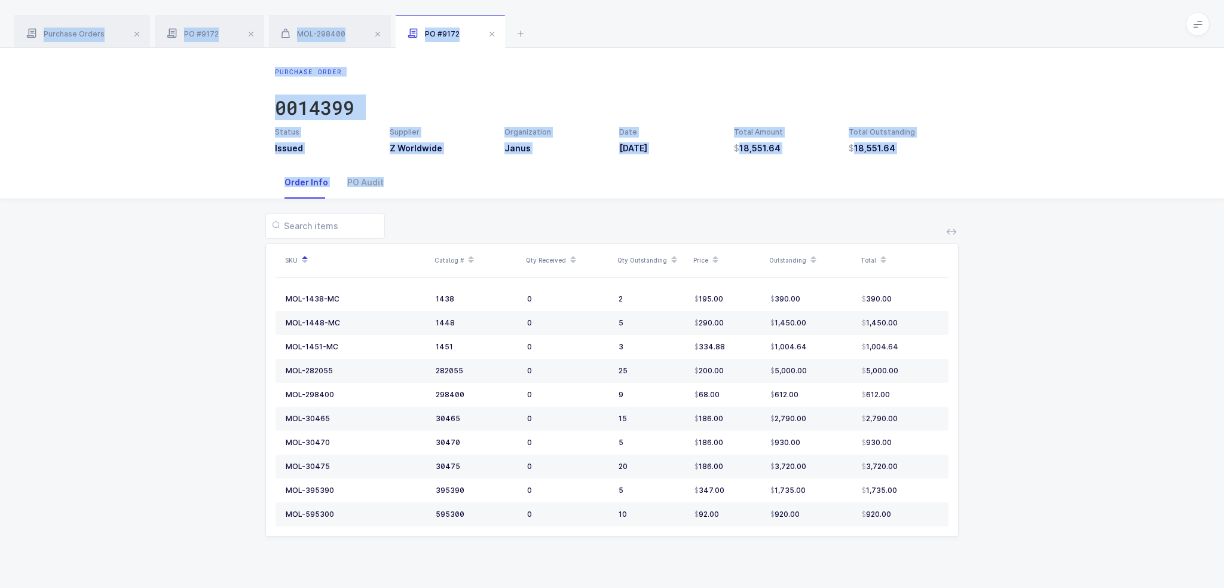
click at [611, 225] on div at bounding box center [611, 225] width 693 height 25
drag, startPoint x: 695, startPoint y: 236, endPoint x: 662, endPoint y: 49, distance: 189.8
click at [611, 49] on div "Purchase Order 0014399 Status Issued Supplier Z Worldwide Organization Janus Da…" at bounding box center [612, 318] width 1224 height 540
click at [611, 48] on div "Purchase Order 0014399 Status Issued Supplier Z Worldwide Organization Janus Da…" at bounding box center [612, 107] width 1224 height 118
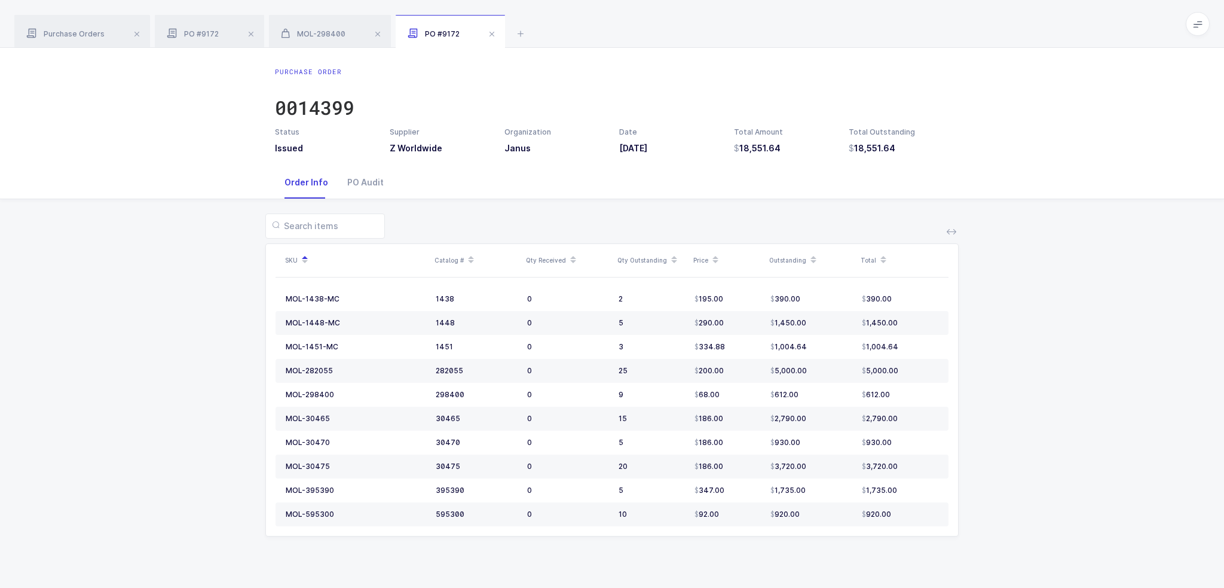
click at [611, 235] on div at bounding box center [611, 225] width 693 height 25
drag, startPoint x: 634, startPoint y: 225, endPoint x: 753, endPoint y: 549, distance: 344.5
click at [611, 549] on div "SKU Catalog # Qty Received Qty Outstanding Price Outstanding Total MOL-1438-MC …" at bounding box center [612, 382] width 1205 height 366
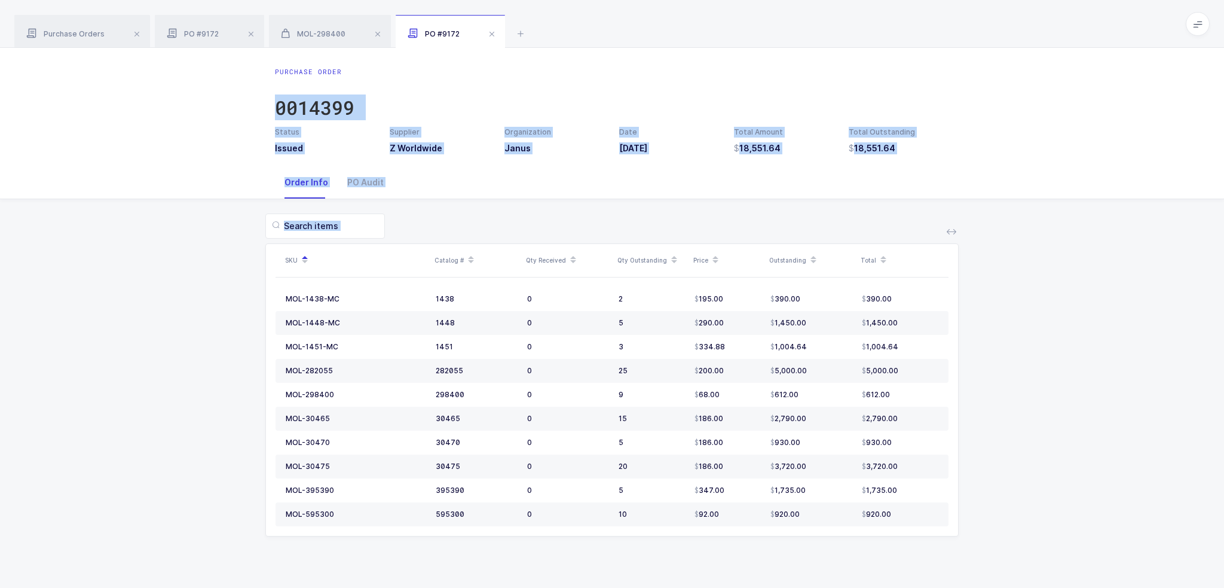
drag, startPoint x: 758, startPoint y: 562, endPoint x: 248, endPoint y: 71, distance: 707.6
click at [246, 76] on div "Purchase Order 0014399 Status Issued Supplier Z Worldwide Organization Janus Da…" at bounding box center [612, 318] width 1224 height 540
click at [250, 65] on div "Purchase Order 0014399 Status Issued Supplier Z Worldwide Organization Janus Da…" at bounding box center [612, 107] width 1224 height 118
drag, startPoint x: 250, startPoint y: 63, endPoint x: 863, endPoint y: 561, distance: 789.1
click at [611, 561] on div "Purchase Order 0014399 Status Issued Supplier Z Worldwide Organization Janus Da…" at bounding box center [612, 318] width 1224 height 540
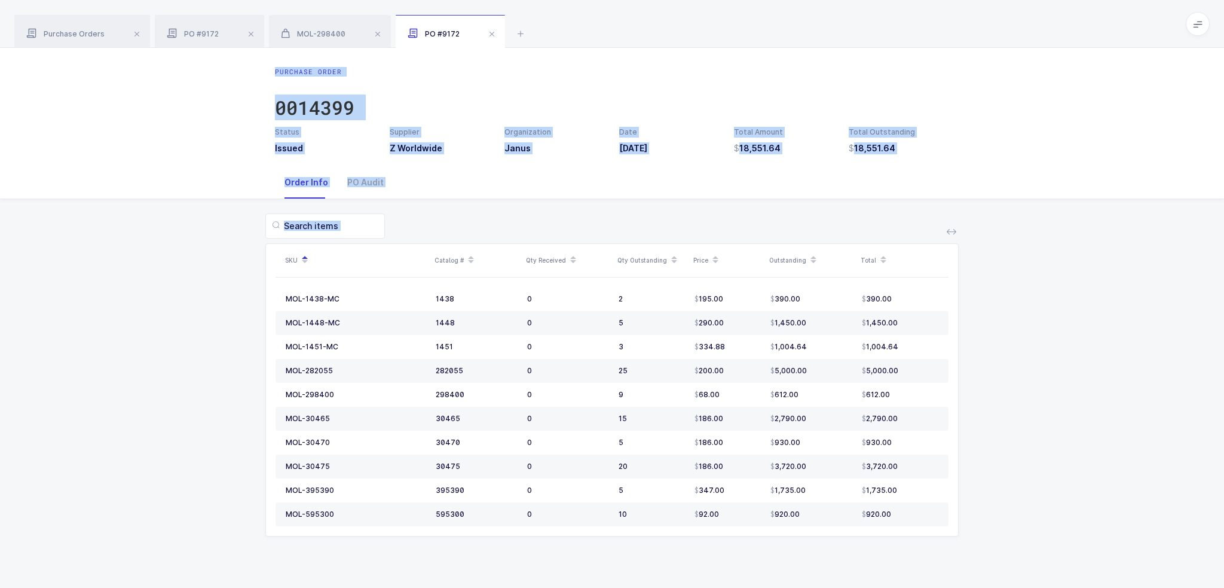
click at [611, 561] on div "SKU Catalog # Qty Received Qty Outstanding Price Outstanding Total MOL-1438-MC …" at bounding box center [612, 382] width 1205 height 366
drag, startPoint x: 865, startPoint y: 561, endPoint x: 265, endPoint y: 65, distance: 779.1
click at [265, 65] on div "Purchase Order 0014399 Status Issued Supplier Z Worldwide Organization Janus Da…" at bounding box center [612, 318] width 1224 height 540
click at [265, 65] on div "Purchase Order 0014399 Status Issued Supplier Z Worldwide Organization Janus Da…" at bounding box center [612, 107] width 1224 height 118
drag, startPoint x: 259, startPoint y: 67, endPoint x: 985, endPoint y: 536, distance: 864.6
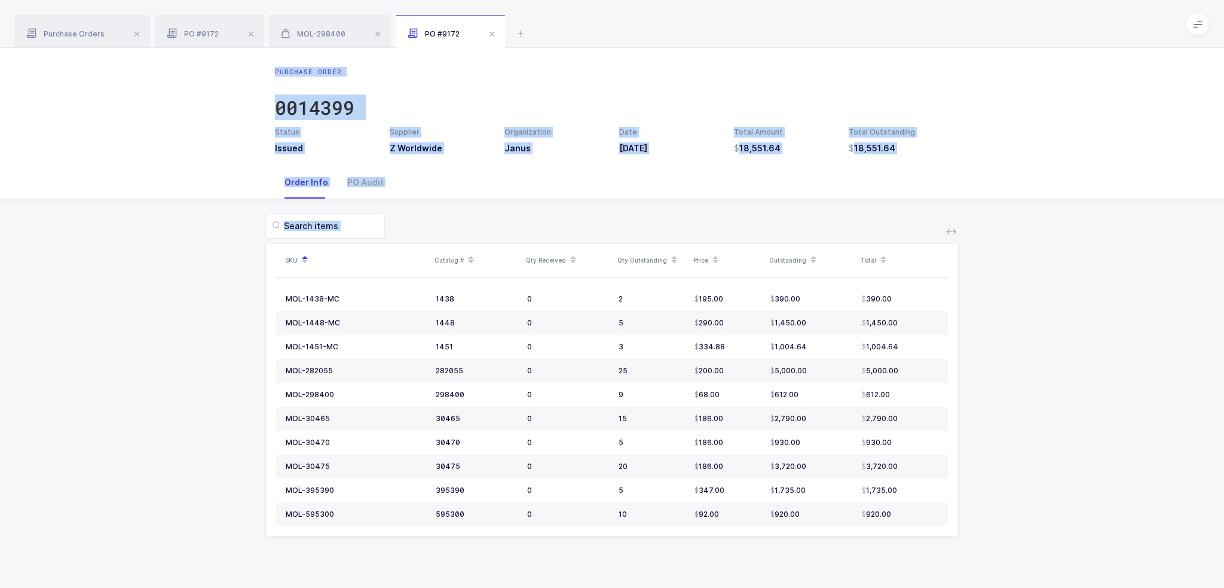
click at [611, 536] on div "Purchase Order 0014399 Status Issued Supplier Z Worldwide Organization Janus Da…" at bounding box center [612, 318] width 1224 height 540
click at [611, 536] on div "SKU Catalog # Qty Received Qty Outstanding Price Outstanding Total MOL-1438-MC …" at bounding box center [612, 382] width 1205 height 366
drag, startPoint x: 1011, startPoint y: 542, endPoint x: 271, endPoint y: 67, distance: 879.4
click at [271, 67] on div "Purchase Order 0014399 Status Issued Supplier Z Worldwide Organization Janus Da…" at bounding box center [612, 318] width 1224 height 540
click at [270, 67] on div "Purchase Order 0014399 Status Issued Supplier Z Worldwide Organization Janus Da…" at bounding box center [611, 110] width 693 height 87
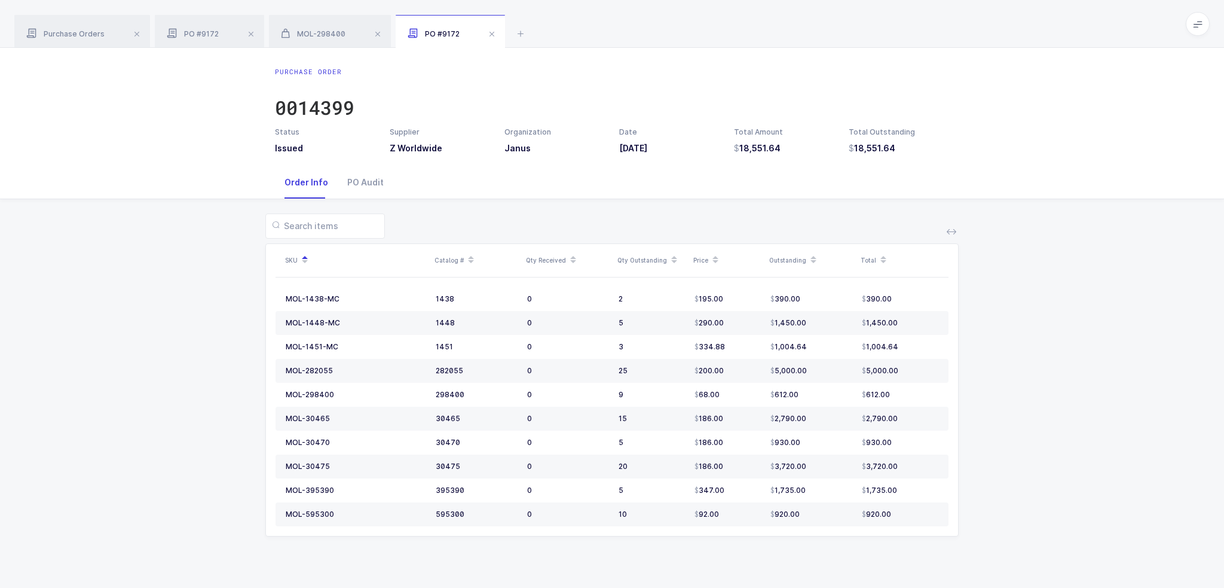
click at [611, 556] on div "SKU Catalog # Qty Received Qty Outstanding Price Outstanding Total MOL-1438-MC …" at bounding box center [612, 382] width 1205 height 366
drag, startPoint x: 1002, startPoint y: 542, endPoint x: 206, endPoint y: 216, distance: 860.8
click at [206, 216] on div "SKU Catalog # Qty Received Qty Outstanding Price Outstanding Total MOL-1438-MC …" at bounding box center [612, 382] width 1205 height 366
click at [204, 215] on div "SKU Catalog # Qty Received Qty Outstanding Price Outstanding Total MOL-1438-MC …" at bounding box center [612, 382] width 1205 height 366
click at [201, 210] on div "SKU Catalog # Qty Received Qty Outstanding Price Outstanding Total MOL-1438-MC …" at bounding box center [612, 382] width 1205 height 366
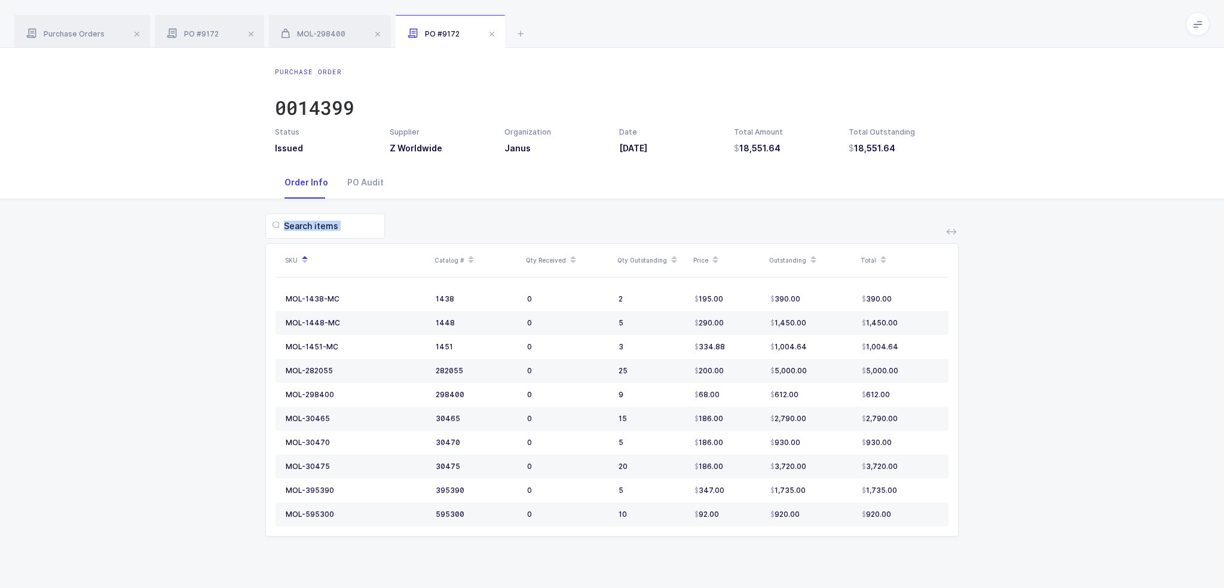
click at [197, 209] on div "SKU Catalog # Qty Received Qty Outstanding Price Outstanding Total MOL-1438-MC …" at bounding box center [612, 382] width 1205 height 366
drag, startPoint x: 197, startPoint y: 209, endPoint x: 922, endPoint y: 545, distance: 799.1
click at [611, 545] on div "SKU Catalog # Qty Received Qty Outstanding Price Outstanding Total MOL-1438-MC …" at bounding box center [612, 382] width 1205 height 366
drag, startPoint x: 975, startPoint y: 555, endPoint x: 834, endPoint y: 212, distance: 371.7
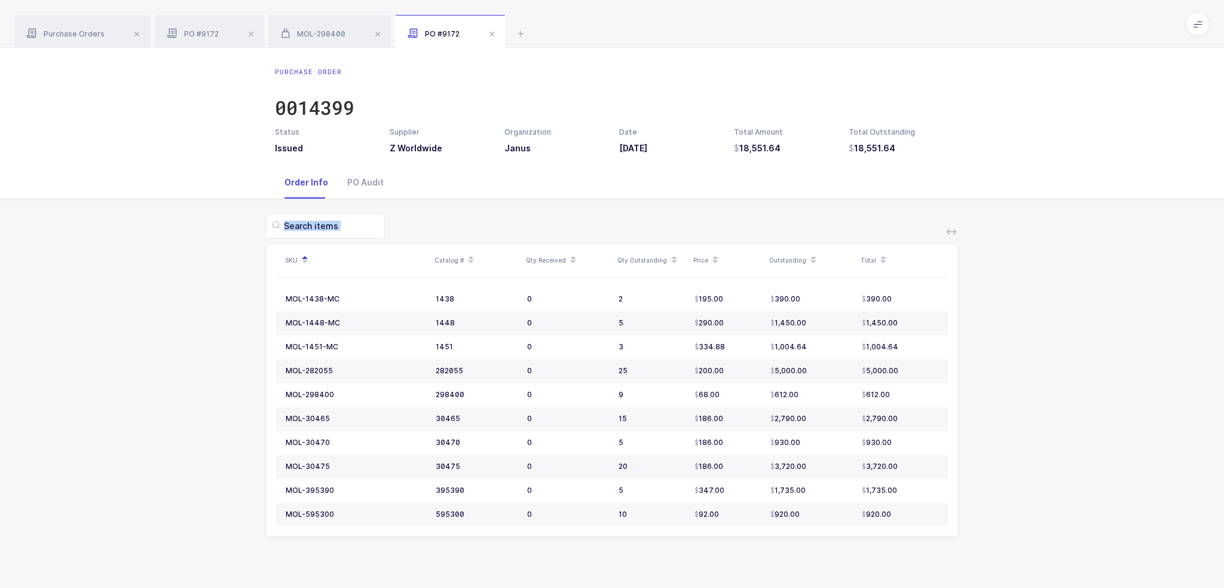
click at [611, 212] on div "SKU Catalog # Qty Received Qty Outstanding Price Outstanding Total MOL-1438-MC …" at bounding box center [612, 382] width 1205 height 366
drag, startPoint x: 833, startPoint y: 211, endPoint x: 1014, endPoint y: 521, distance: 359.2
click at [611, 521] on div "SKU Catalog # Qty Received Qty Outstanding Price Outstanding Total MOL-1438-MC …" at bounding box center [612, 382] width 1205 height 366
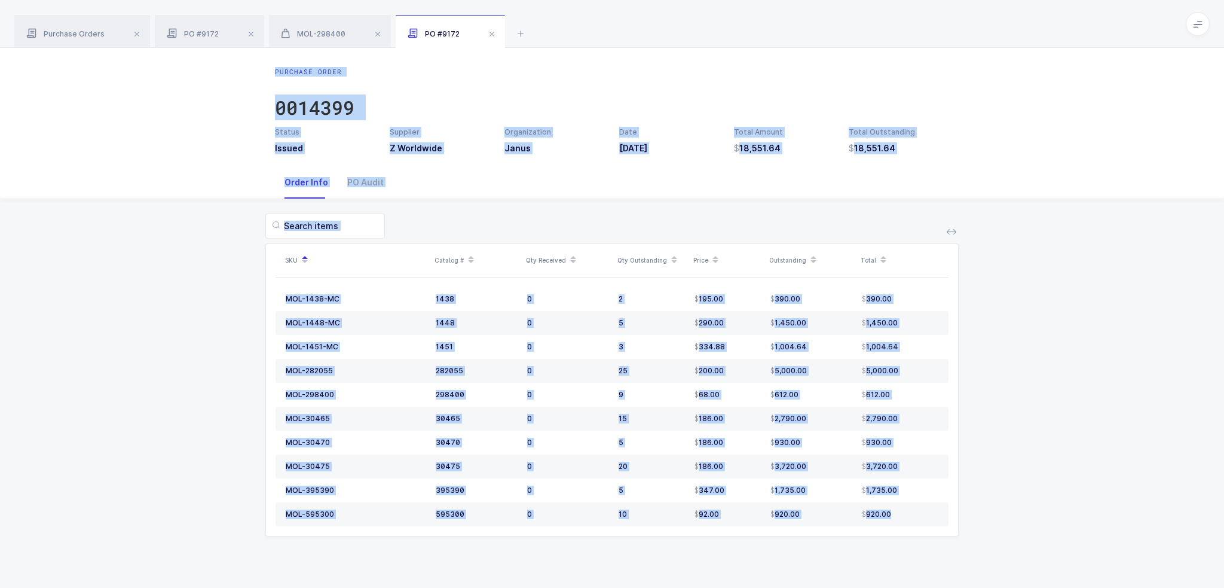
drag, startPoint x: 1013, startPoint y: 521, endPoint x: 234, endPoint y: 68, distance: 900.5
click at [234, 68] on div "Purchase Order 0014399 Status Issued Supplier Z Worldwide Organization Janus Da…" at bounding box center [612, 318] width 1224 height 540
click at [234, 68] on div "Purchase Order 0014399 Status Issued Supplier Z Worldwide Organization Janus Da…" at bounding box center [612, 107] width 1224 height 118
click at [239, 66] on div "Purchase Order 0014399 Status Issued Supplier Z Worldwide Organization Janus Da…" at bounding box center [612, 107] width 1224 height 118
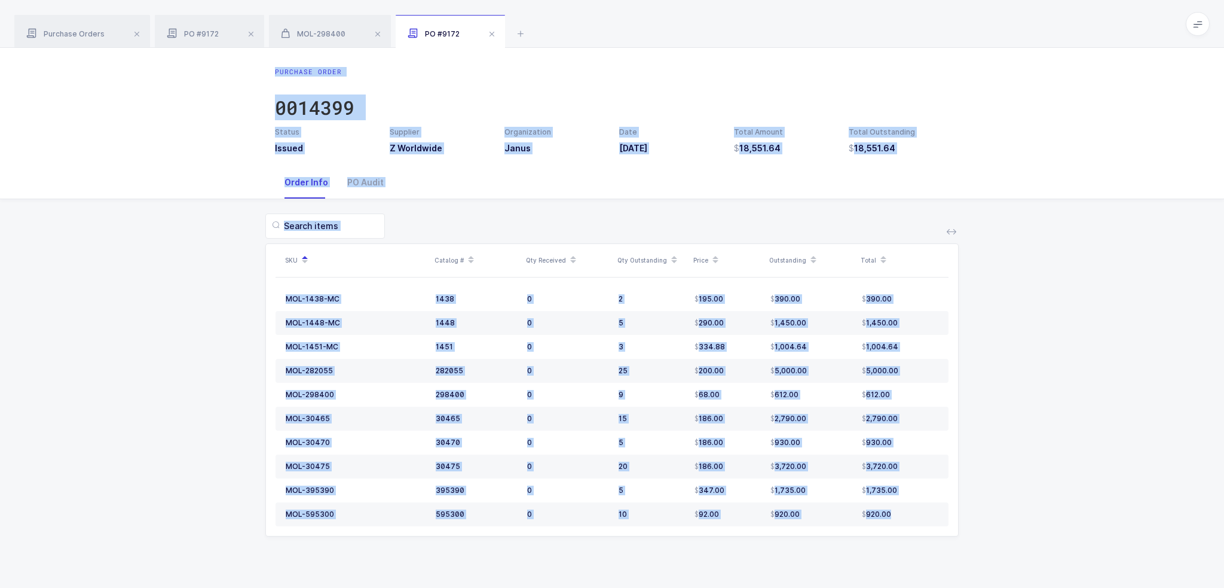
click at [246, 62] on div "Purchase Order 0014399 Status Issued Supplier Z Worldwide Organization Janus Da…" at bounding box center [612, 107] width 1224 height 118
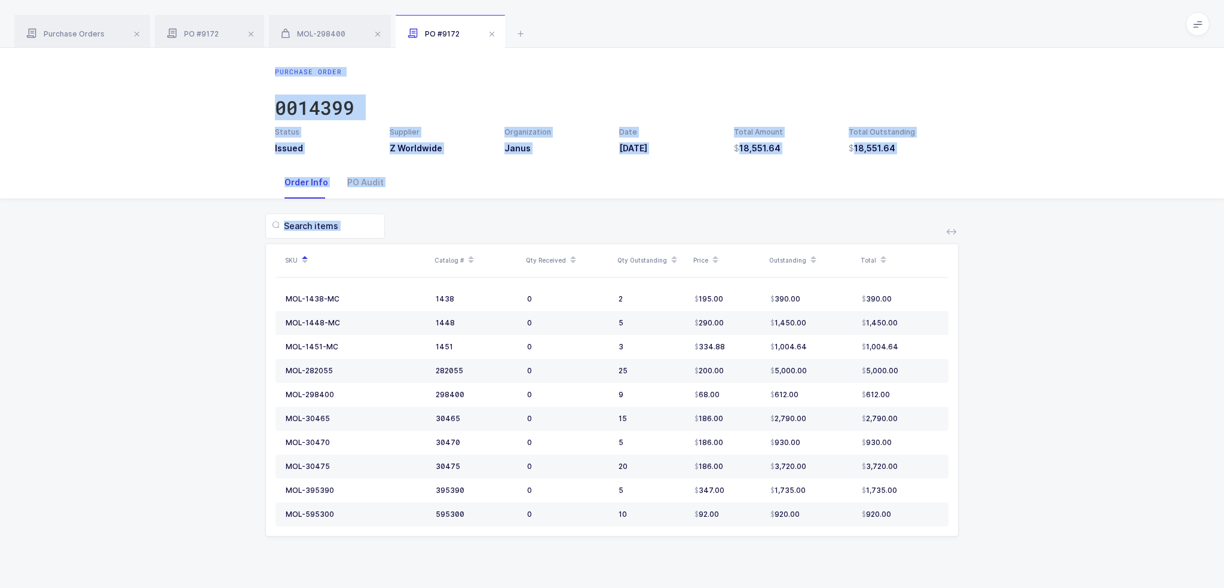
drag, startPoint x: 256, startPoint y: 62, endPoint x: 900, endPoint y: 568, distance: 819.3
click at [611, 568] on div "Purchase Order 0014399 Status Issued Supplier Z Worldwide Organization Janus Da…" at bounding box center [612, 318] width 1224 height 540
click at [611, 544] on div "SKU Catalog # Qty Received Qty Outstanding Price Outstanding Total MOL-1438-MC …" at bounding box center [612, 382] width 1205 height 366
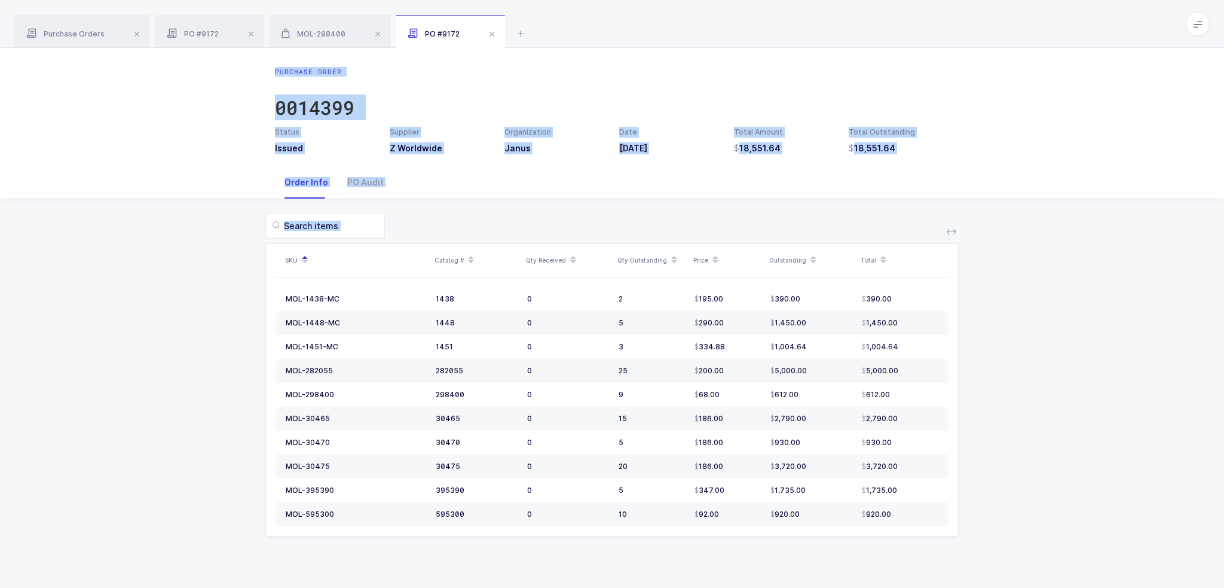
click at [611, 549] on div "SKU Catalog # Qty Received Qty Outstanding Price Outstanding Total MOL-1438-MC …" at bounding box center [612, 382] width 1205 height 366
drag, startPoint x: 925, startPoint y: 162, endPoint x: 926, endPoint y: 106, distance: 55.6
click at [611, 107] on div "Purchase Order 0014399 Status Issued Supplier Z Worldwide Organization Janus Da…" at bounding box center [612, 318] width 1224 height 540
click at [611, 106] on div "Purchase Order 0014399" at bounding box center [612, 97] width 674 height 60
drag, startPoint x: 926, startPoint y: 106, endPoint x: 941, endPoint y: 172, distance: 67.4
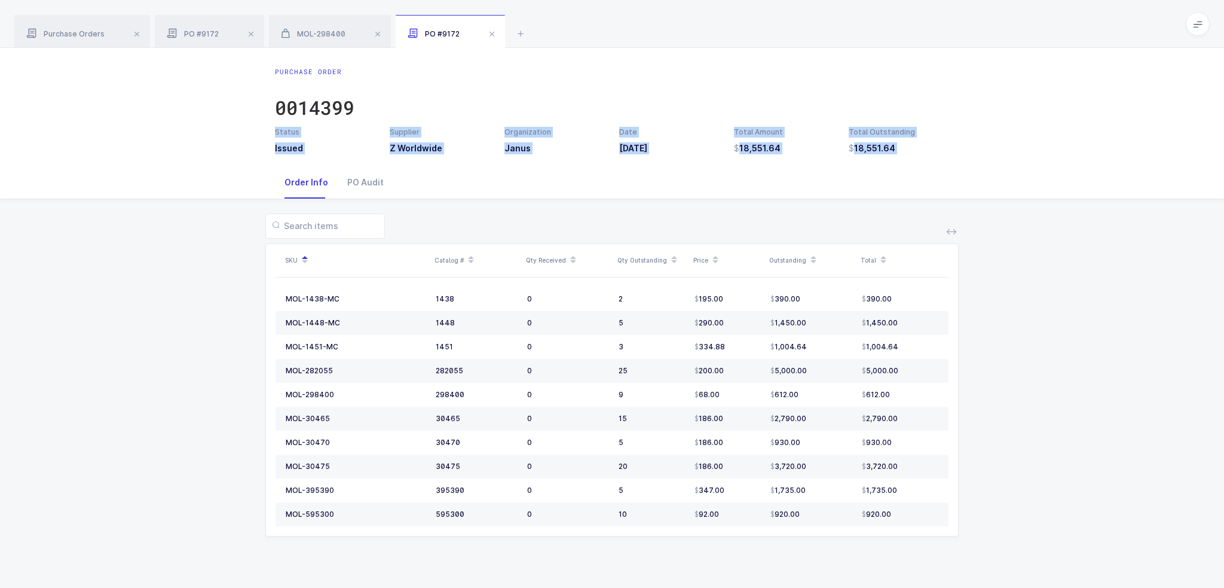
click at [611, 172] on div "Purchase Order 0014399 Status Issued Supplier Z Worldwide Organization Janus Da…" at bounding box center [612, 318] width 1224 height 540
click at [611, 172] on div "Order Info PO Audit" at bounding box center [612, 182] width 674 height 32
drag, startPoint x: 935, startPoint y: 172, endPoint x: 918, endPoint y: 107, distance: 66.8
click at [611, 107] on div "Purchase Order 0014399 Status Issued Supplier Z Worldwide Organization Janus Da…" at bounding box center [612, 318] width 1224 height 540
click at [611, 107] on div "Purchase Order 0014399" at bounding box center [612, 97] width 674 height 60
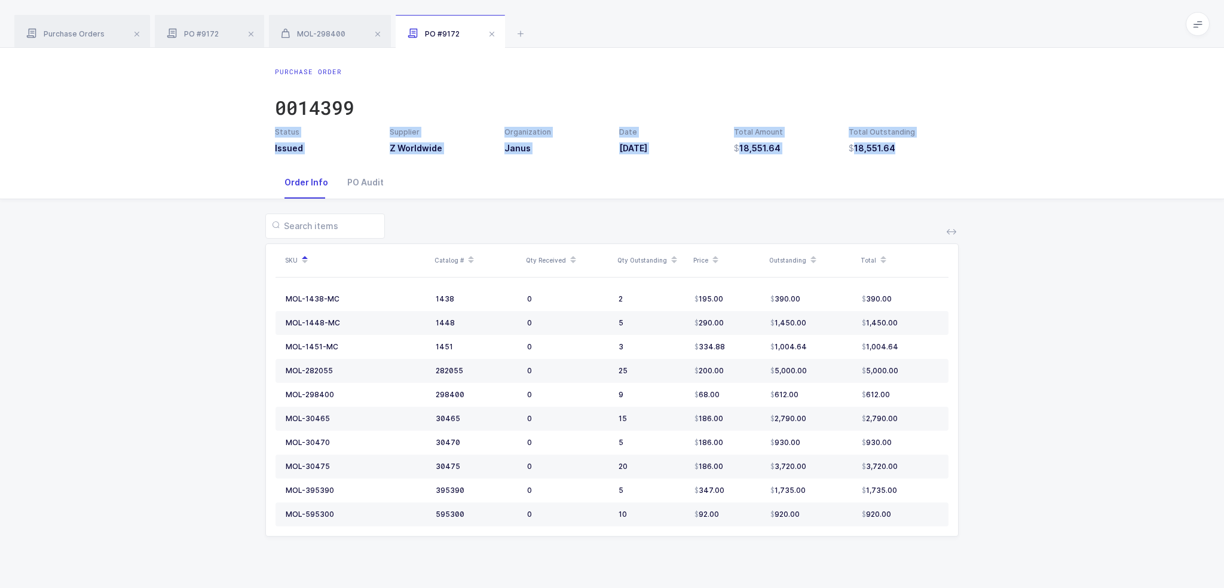
drag, startPoint x: 918, startPoint y: 107, endPoint x: 932, endPoint y: 151, distance: 46.5
click at [611, 152] on div "Purchase Order 0014399 Status Issued Supplier Z Worldwide Organization Janus Da…" at bounding box center [611, 110] width 693 height 87
click at [611, 151] on h3 "18,551.64" at bounding box center [899, 148] width 100 height 12
drag, startPoint x: 928, startPoint y: 155, endPoint x: 910, endPoint y: 99, distance: 58.2
click at [611, 99] on div "Purchase Order 0014399 Status Issued Supplier Z Worldwide Organization Janus Da…" at bounding box center [612, 107] width 1224 height 118
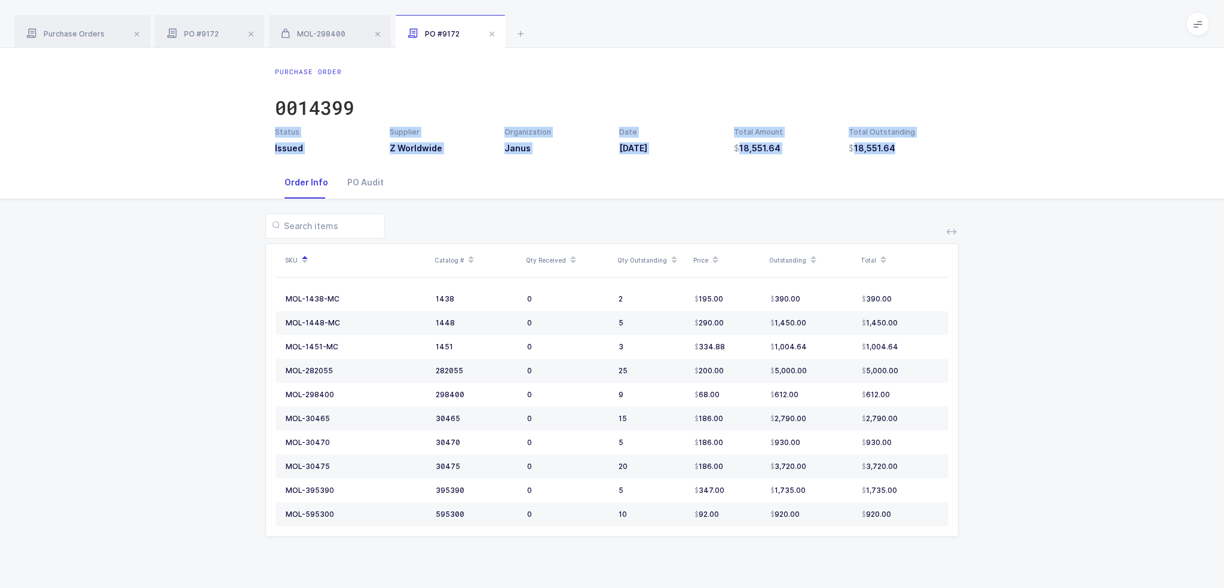
click at [611, 99] on div "Purchase Order 0014399" at bounding box center [612, 97] width 674 height 60
drag, startPoint x: 915, startPoint y: 99, endPoint x: 928, endPoint y: 145, distance: 47.9
click at [611, 145] on div "Purchase Order 0014399 Status Issued Supplier Z Worldwide Organization Janus Da…" at bounding box center [611, 110] width 693 height 87
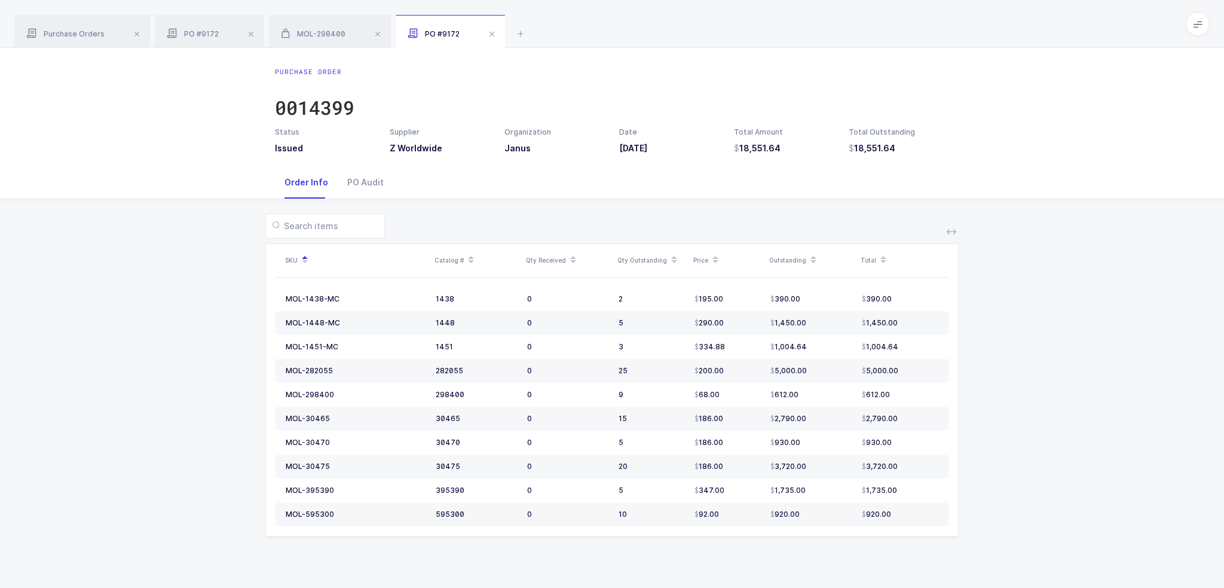
click at [611, 145] on h3 "18,551.64" at bounding box center [899, 148] width 100 height 12
drag, startPoint x: 934, startPoint y: 149, endPoint x: 928, endPoint y: 145, distance: 6.5
click at [611, 145] on div "Purchase Order 0014399 Status Issued Supplier Z Worldwide Organization Janus Da…" at bounding box center [612, 107] width 1224 height 118
click at [376, 187] on div "PO Audit" at bounding box center [366, 182] width 56 height 32
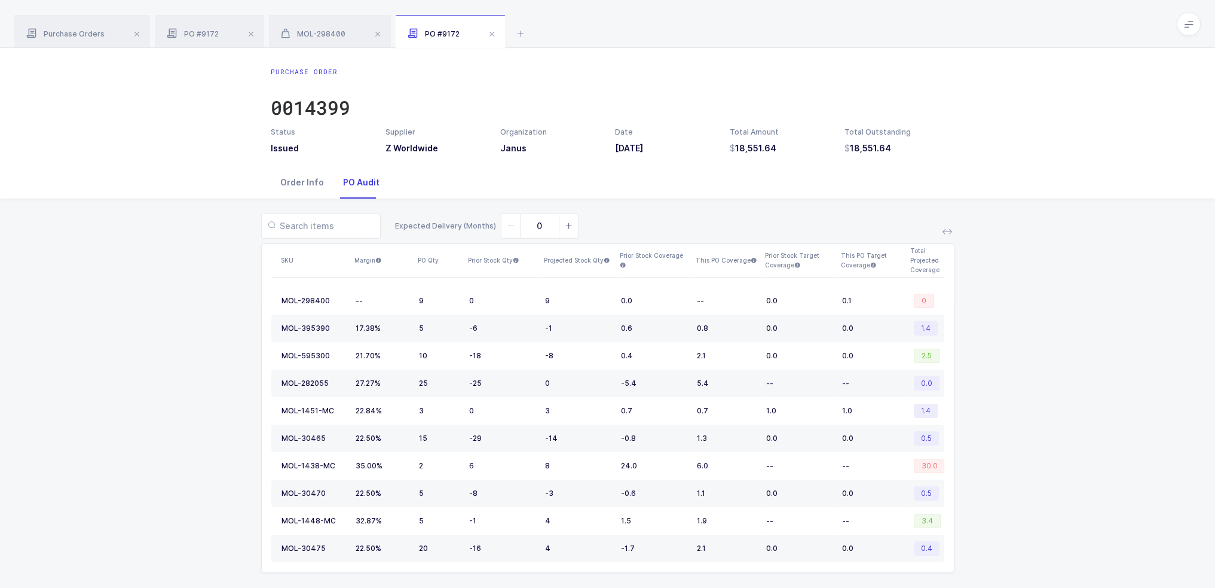
click at [288, 176] on div "Order Info" at bounding box center [302, 182] width 63 height 32
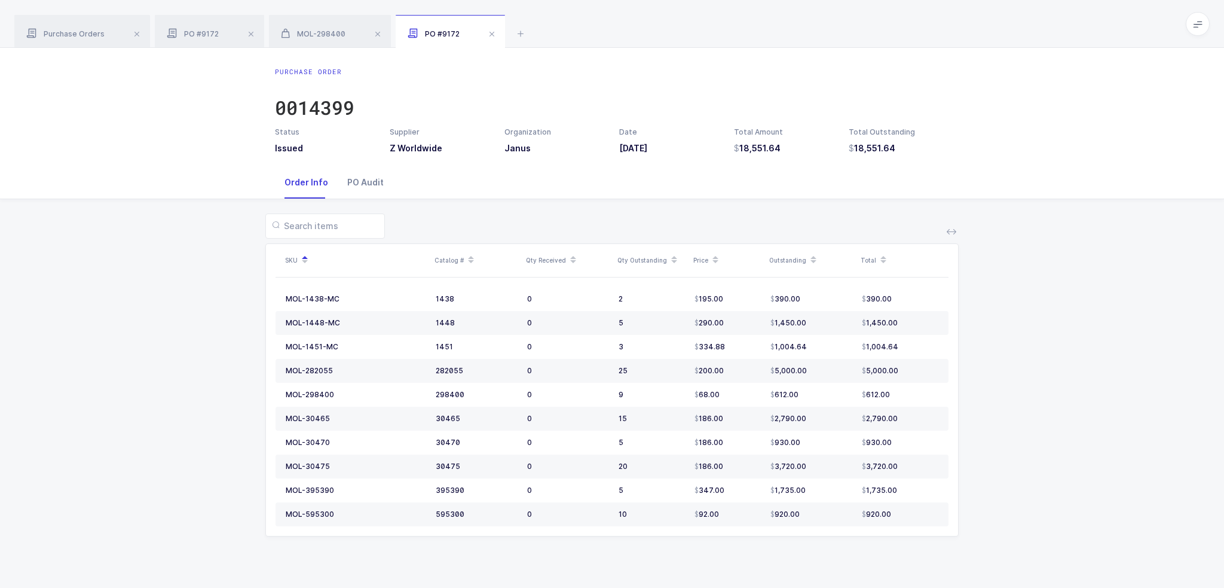
click at [351, 192] on div "PO Audit" at bounding box center [366, 182] width 56 height 32
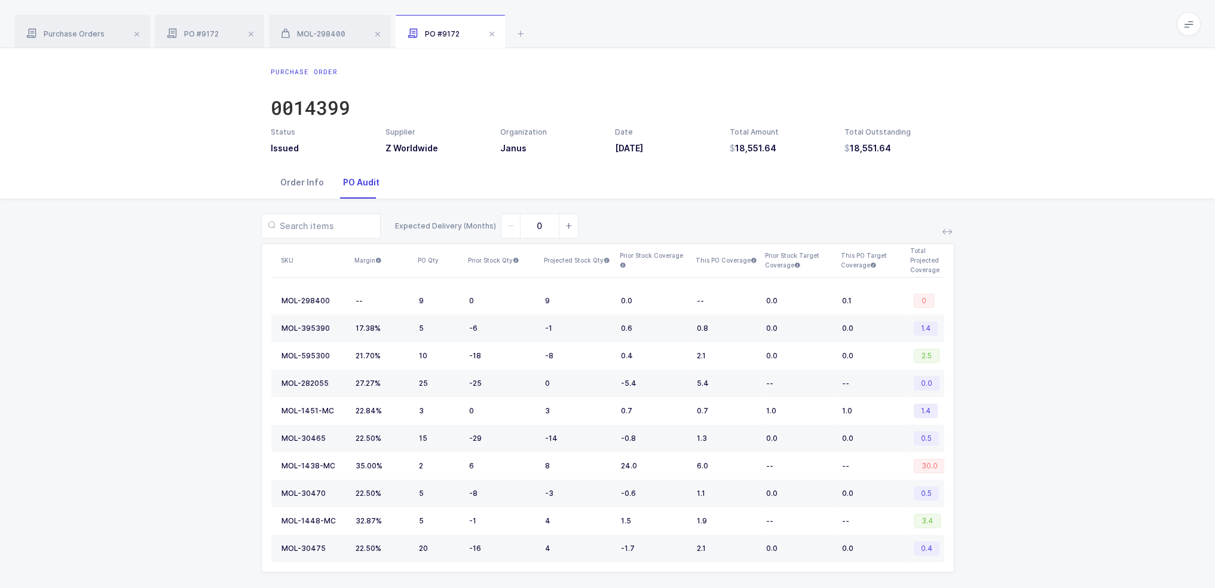
click at [299, 175] on div "Order Info" at bounding box center [302, 182] width 63 height 32
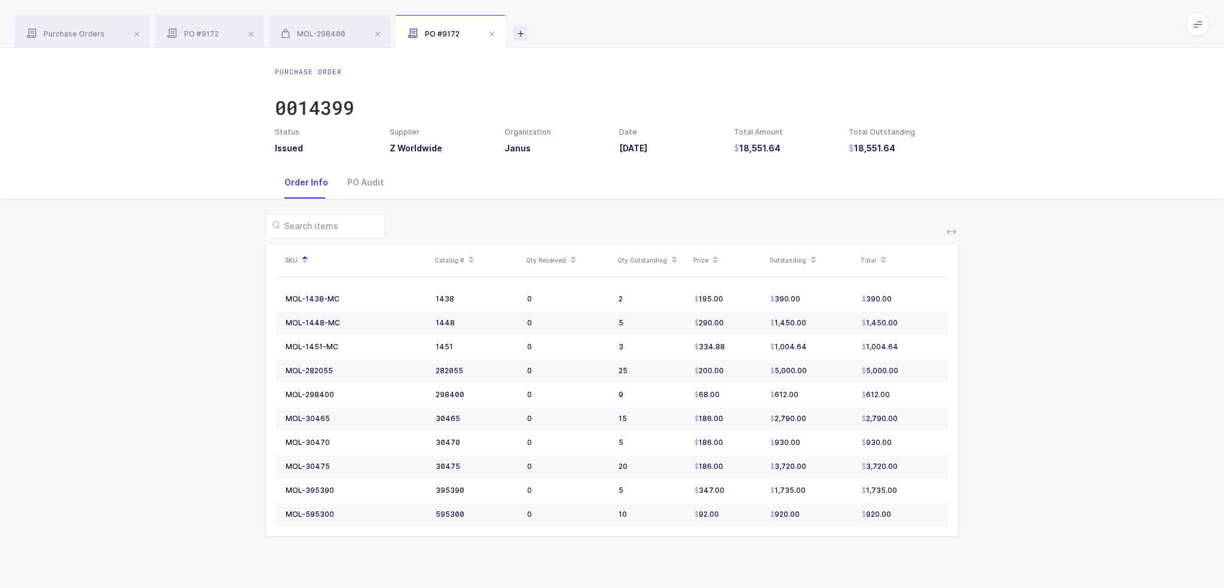
click at [519, 30] on icon at bounding box center [520, 33] width 14 height 14
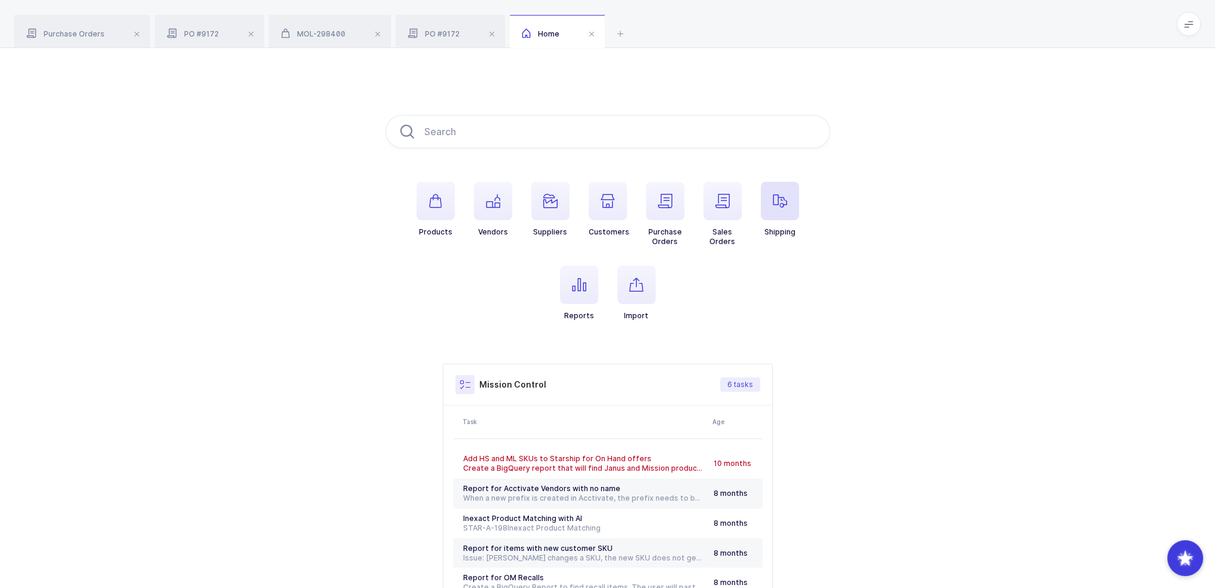
click at [611, 223] on button "Shipping" at bounding box center [780, 209] width 38 height 55
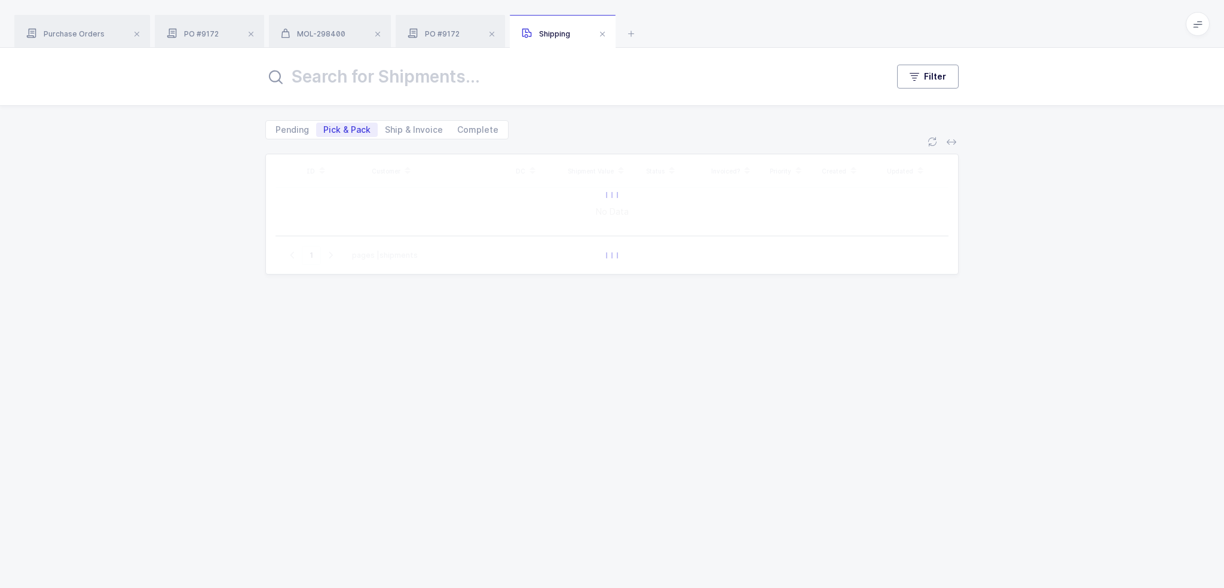
click at [611, 82] on button "Filter" at bounding box center [928, 77] width 62 height 24
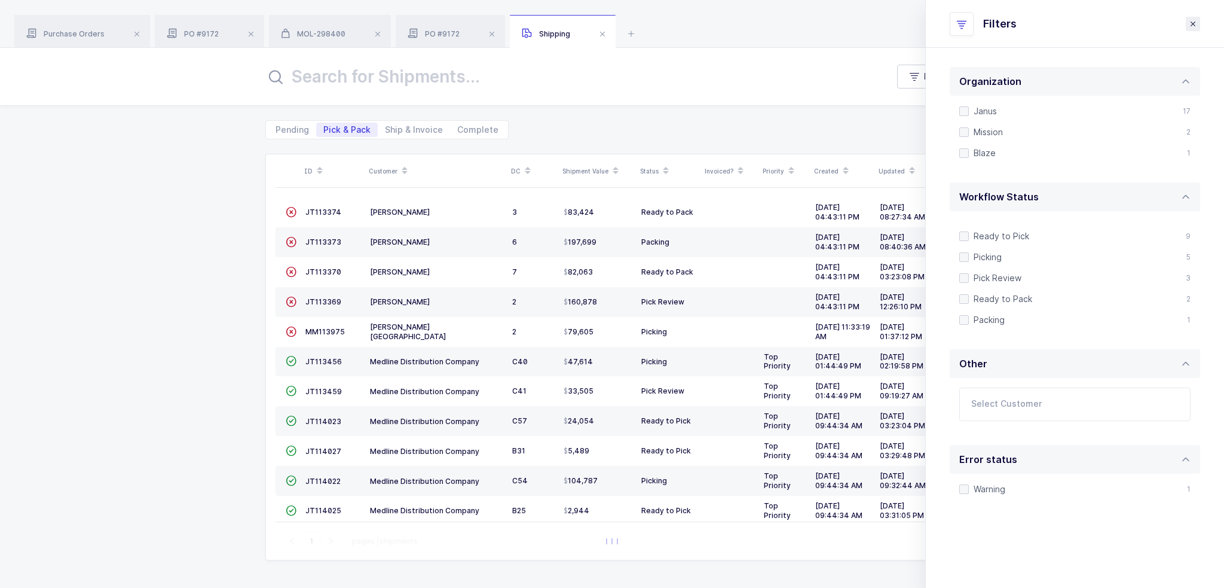
click at [611, 23] on icon "close drawer" at bounding box center [1193, 24] width 10 height 10
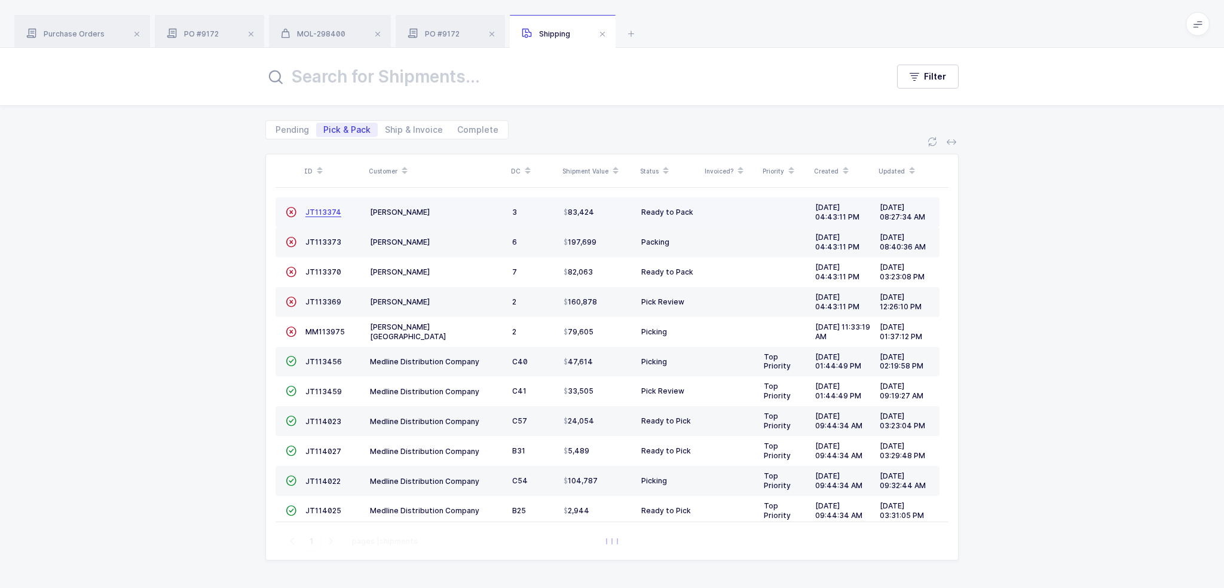
click at [325, 215] on span "JT113374" at bounding box center [323, 211] width 36 height 9
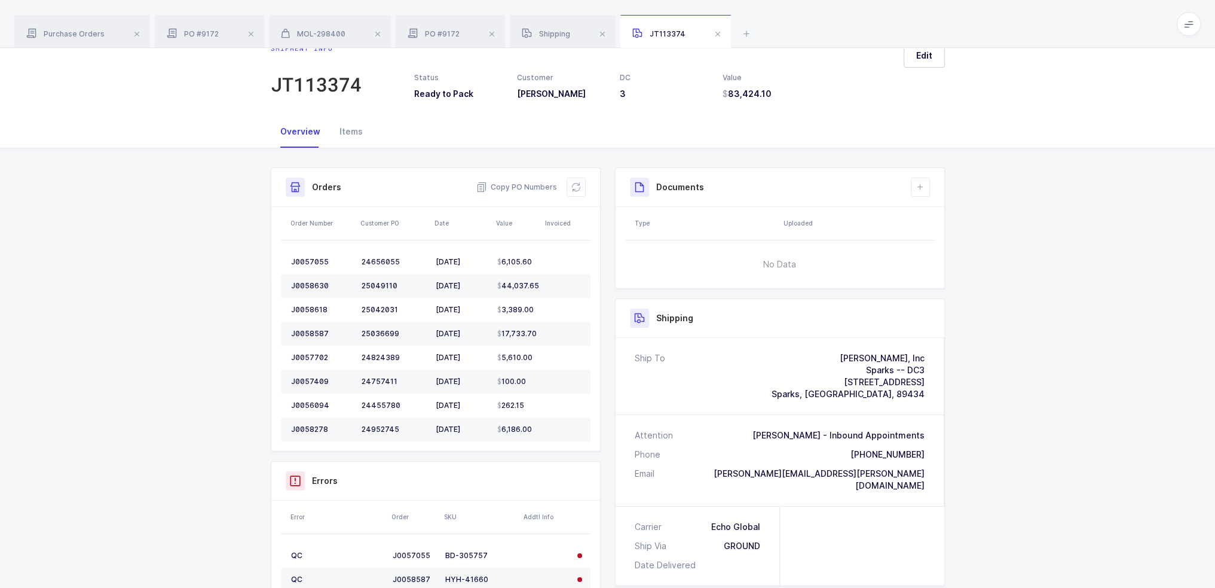
scroll to position [9, 0]
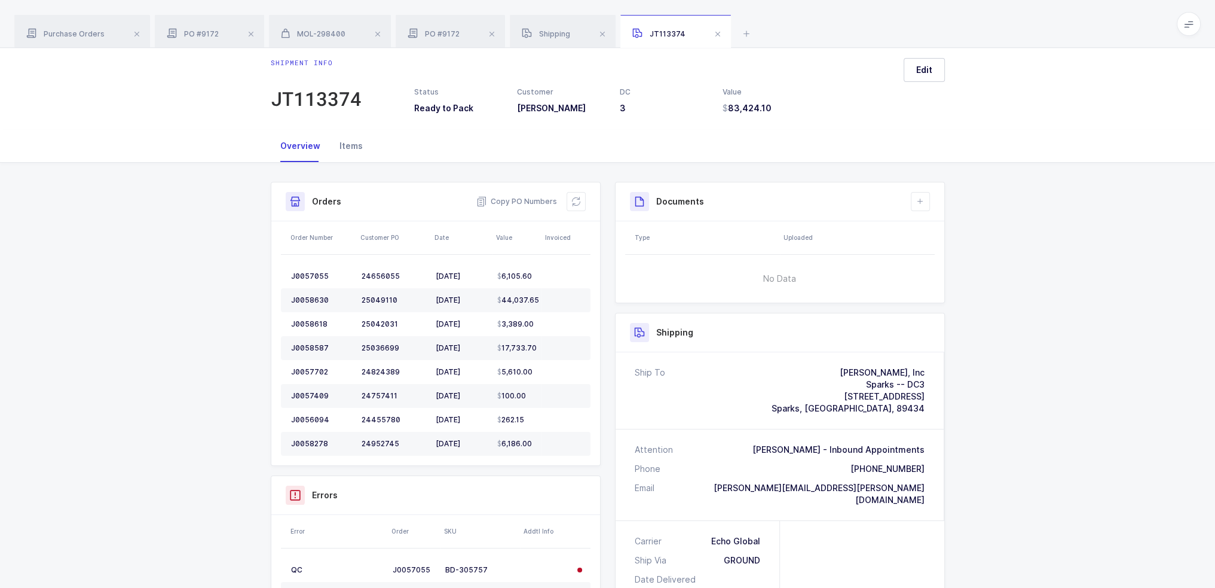
click at [356, 151] on div "Items" at bounding box center [351, 146] width 42 height 32
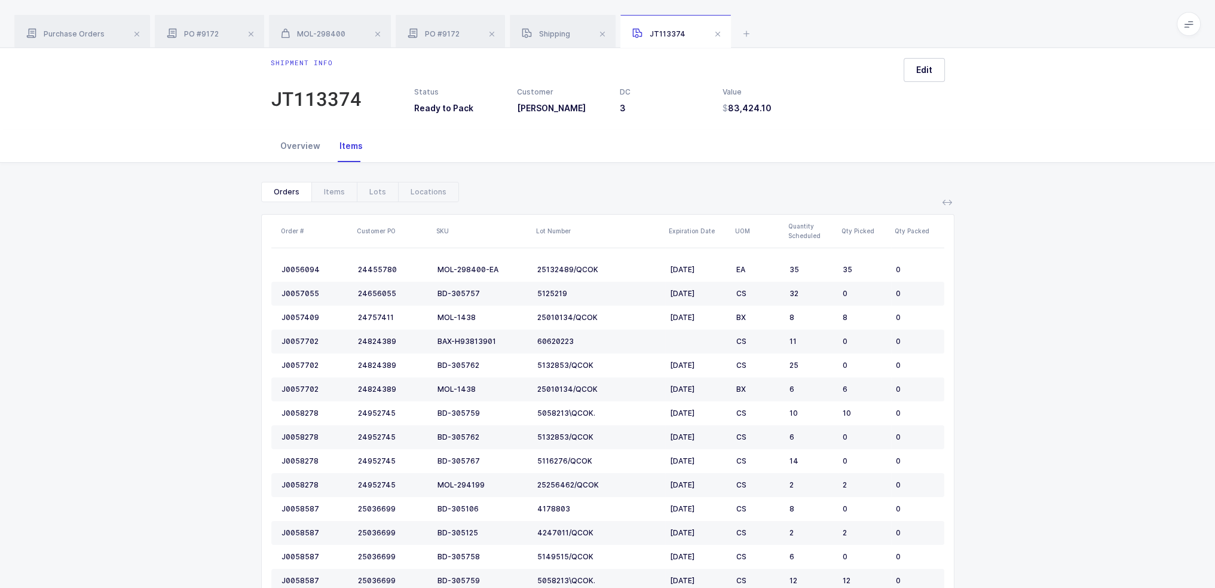
click at [306, 148] on div "Overview" at bounding box center [300, 146] width 59 height 32
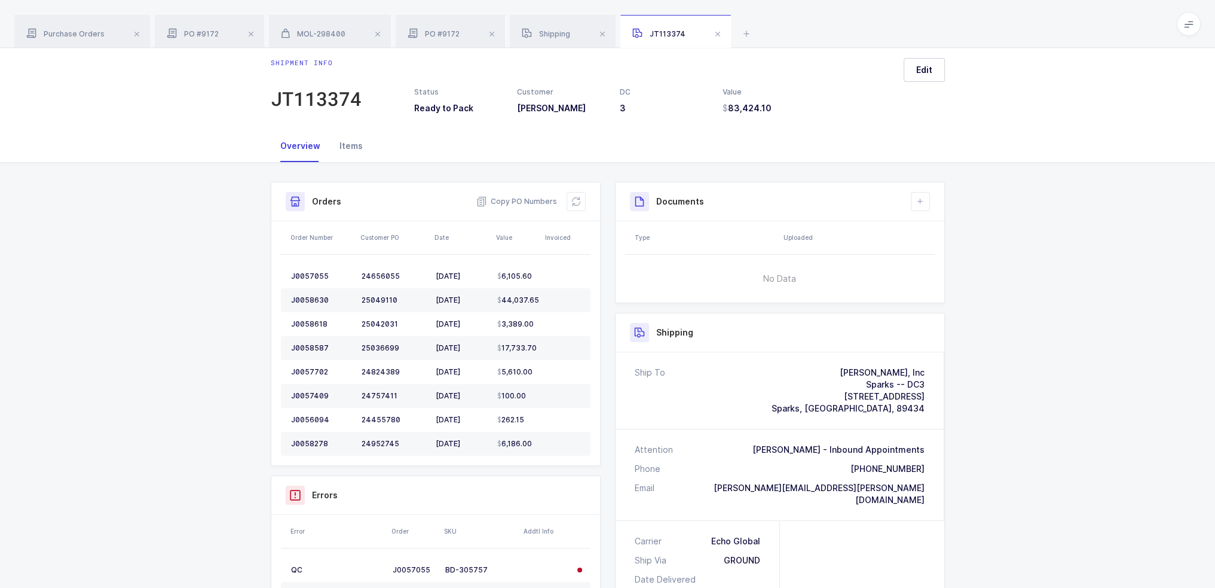
click at [340, 145] on div "Items" at bounding box center [351, 146] width 42 height 32
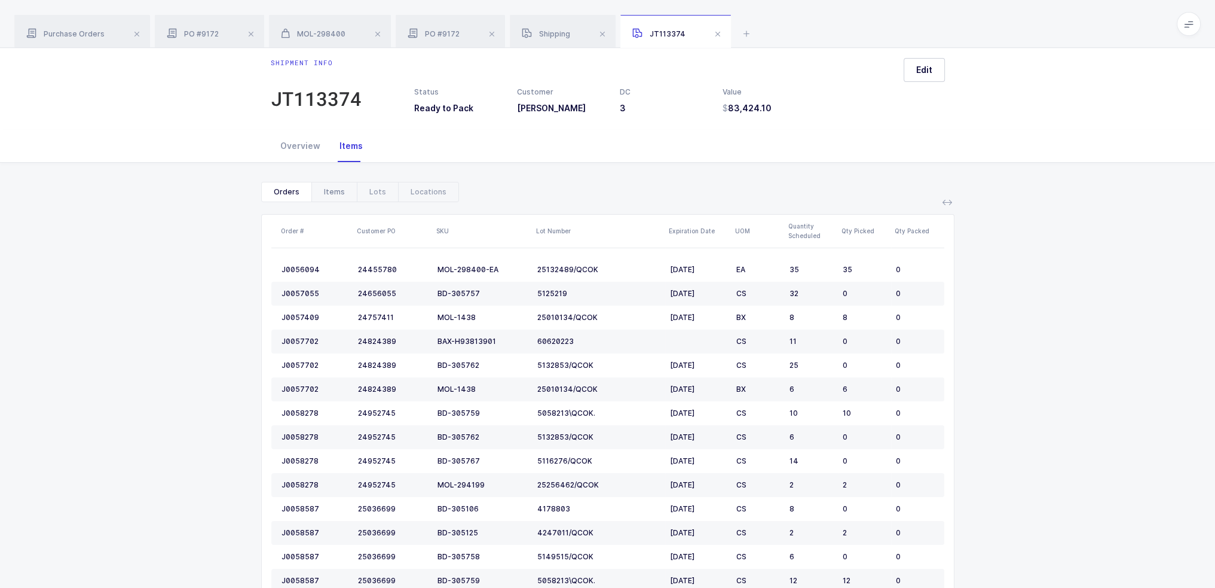
click at [343, 194] on div "Items" at bounding box center [333, 191] width 45 height 19
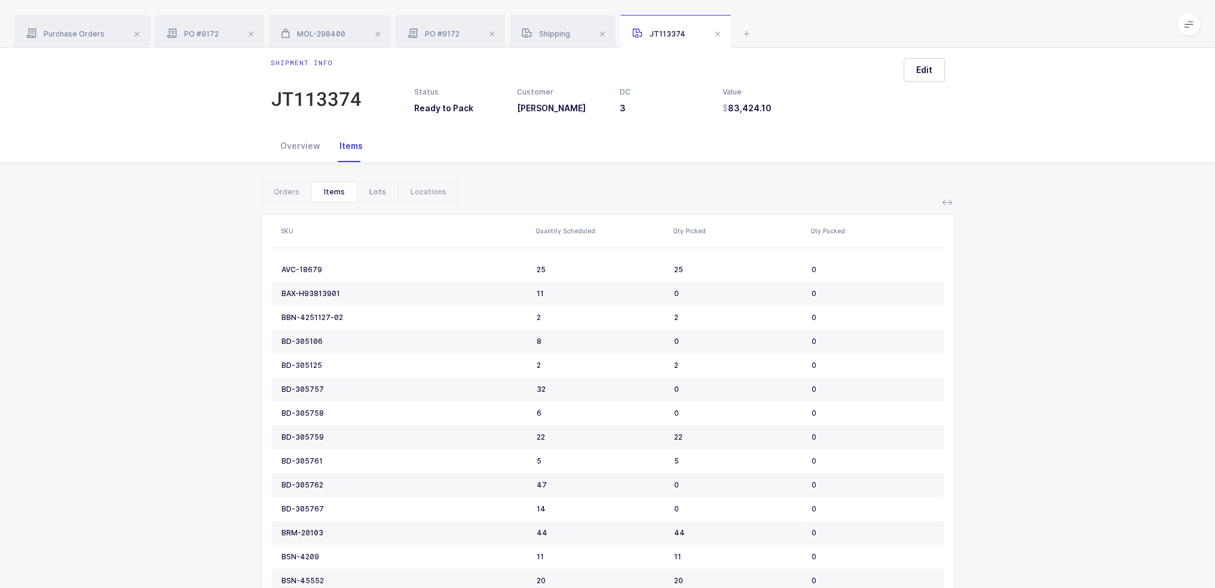
click at [375, 193] on div "Lots" at bounding box center [377, 191] width 41 height 19
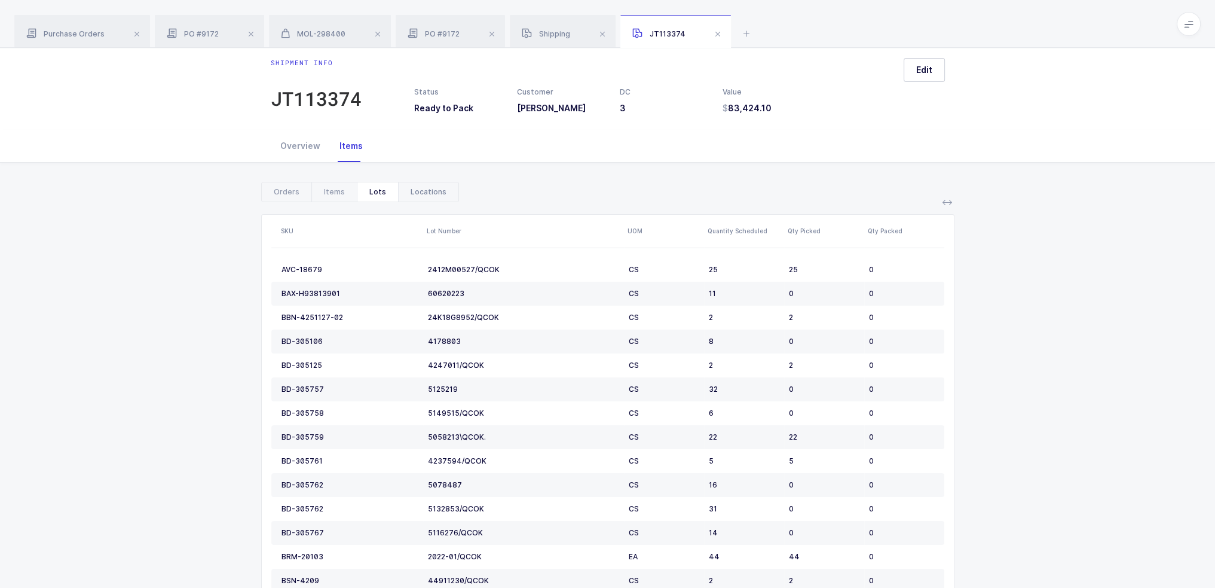
click at [420, 200] on div "Locations" at bounding box center [428, 191] width 60 height 19
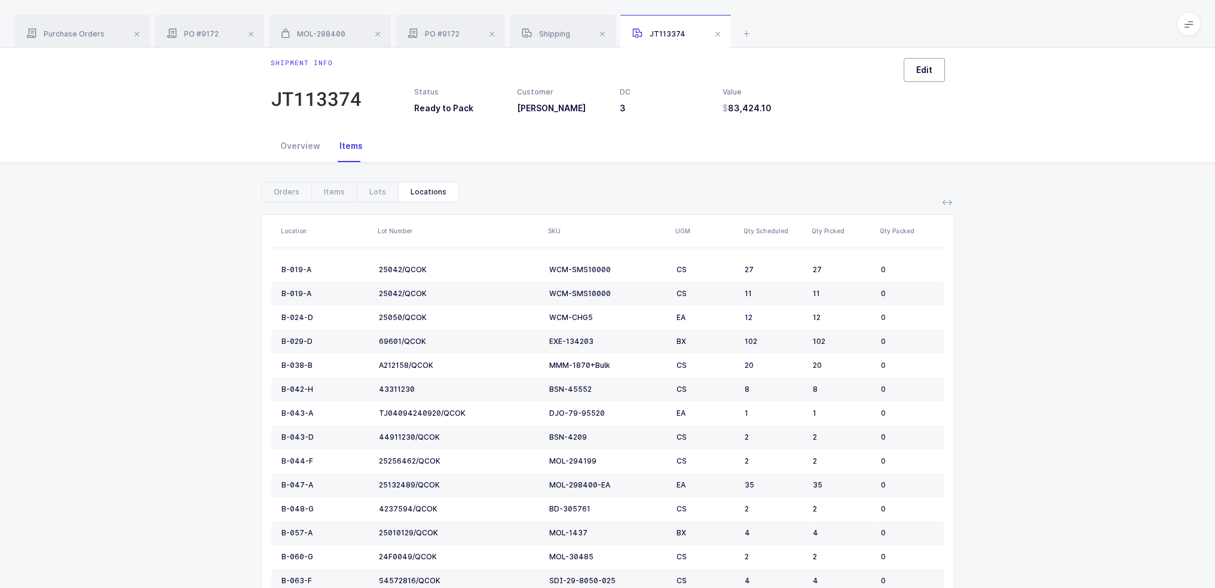
click at [611, 78] on button "Edit" at bounding box center [924, 70] width 41 height 24
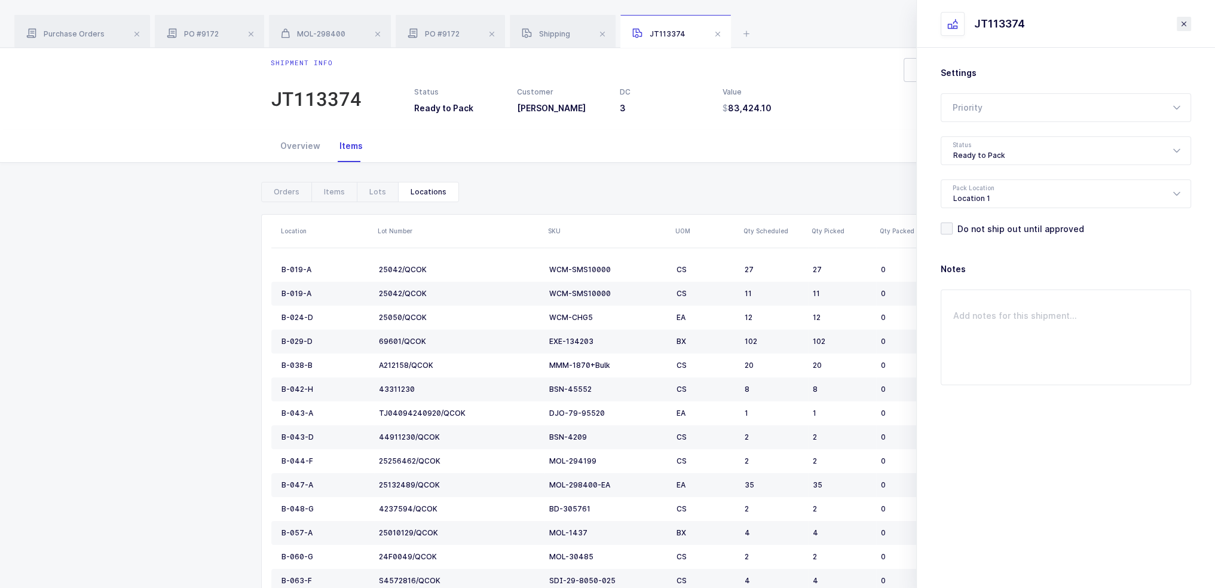
click at [611, 23] on icon "close drawer" at bounding box center [1184, 24] width 10 height 10
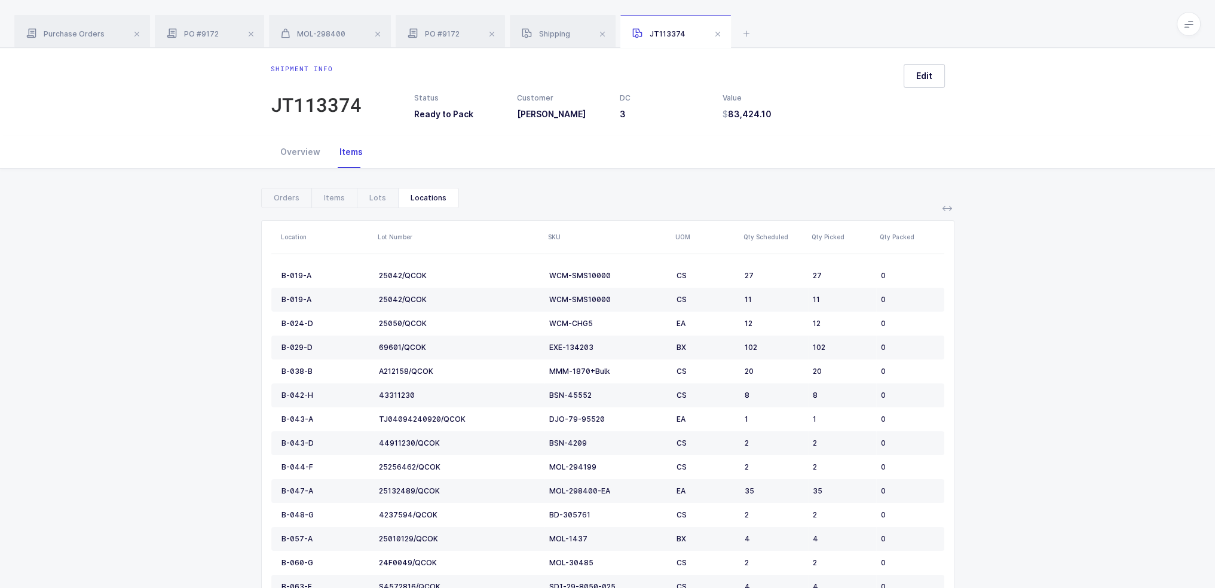
scroll to position [0, 0]
click at [294, 155] on div "Overview" at bounding box center [300, 155] width 59 height 32
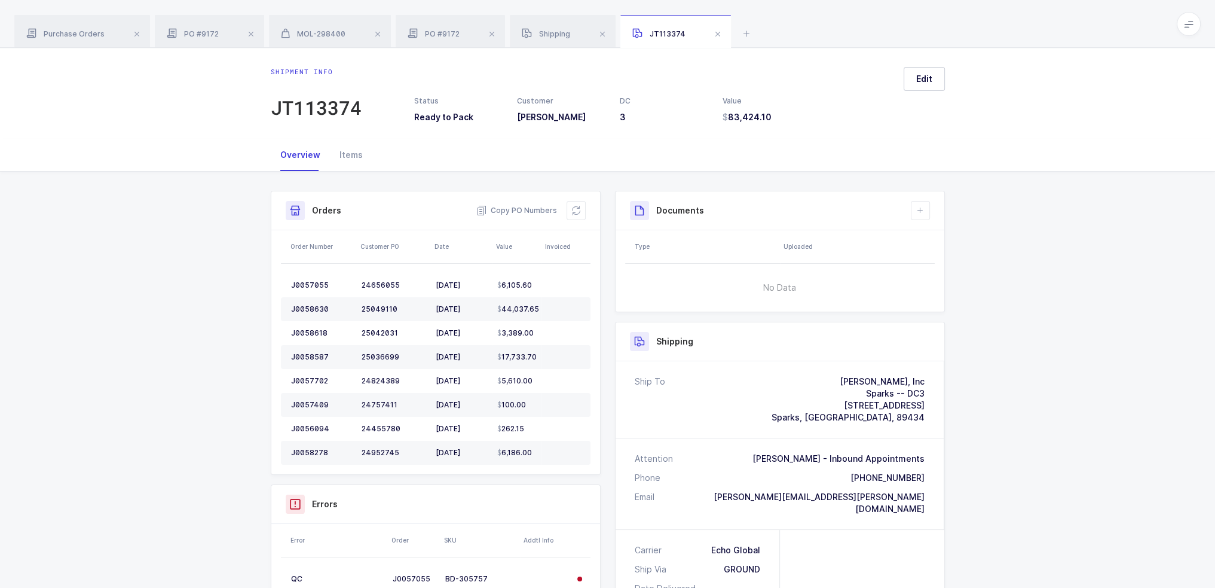
click at [611, 78] on button "Edit" at bounding box center [924, 79] width 41 height 24
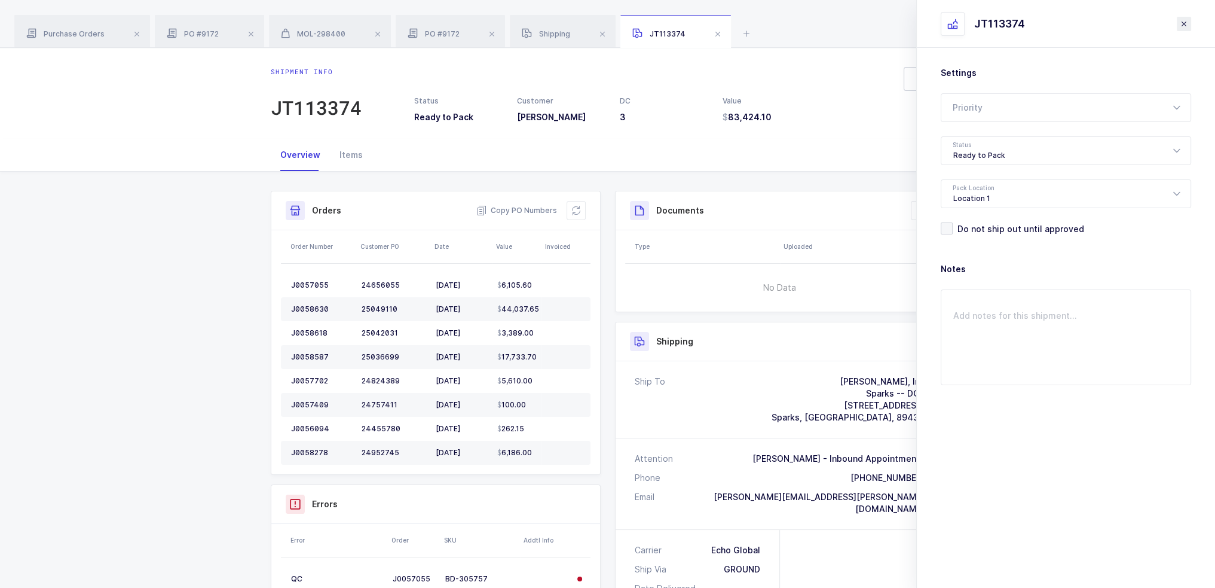
click at [611, 26] on icon "close drawer" at bounding box center [1184, 24] width 10 height 10
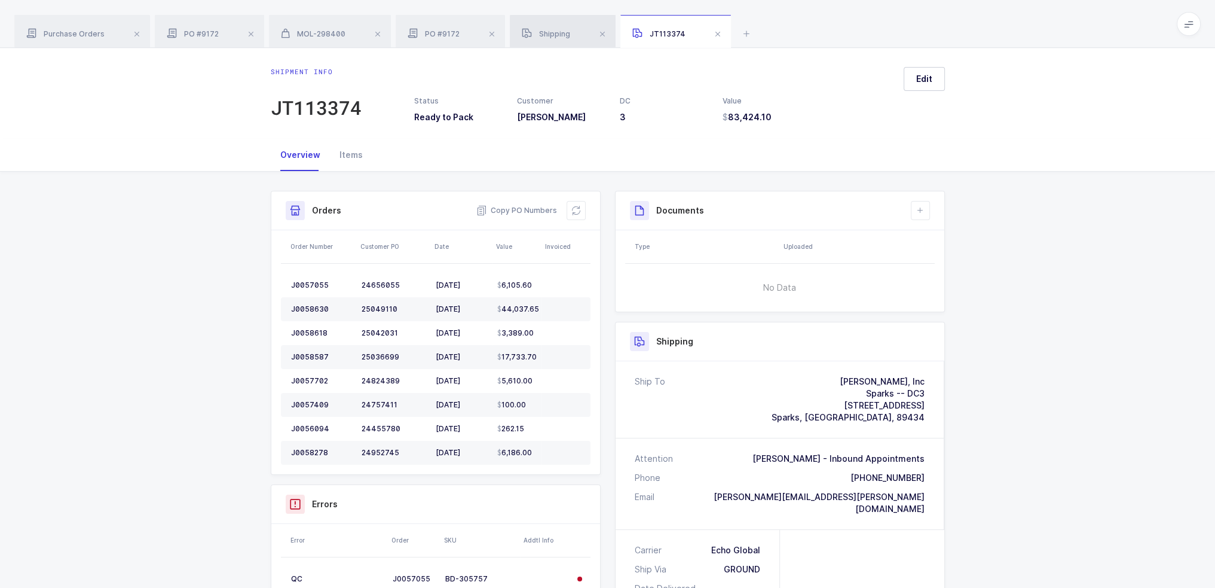
click at [574, 25] on div "Shipping" at bounding box center [563, 31] width 106 height 33
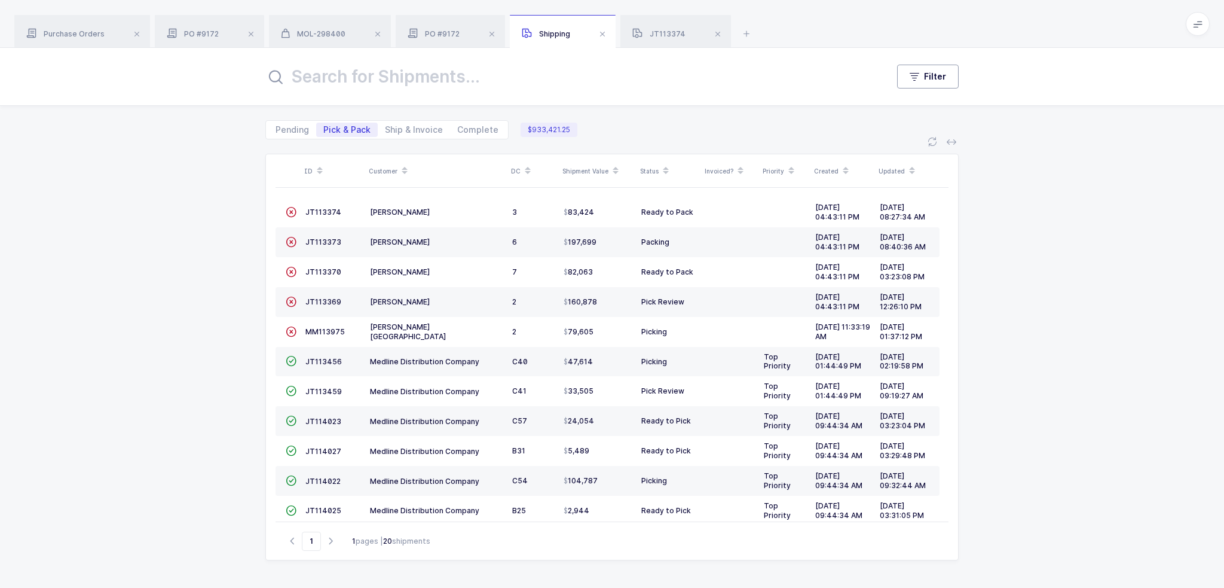
click at [611, 85] on button "Filter" at bounding box center [928, 77] width 62 height 24
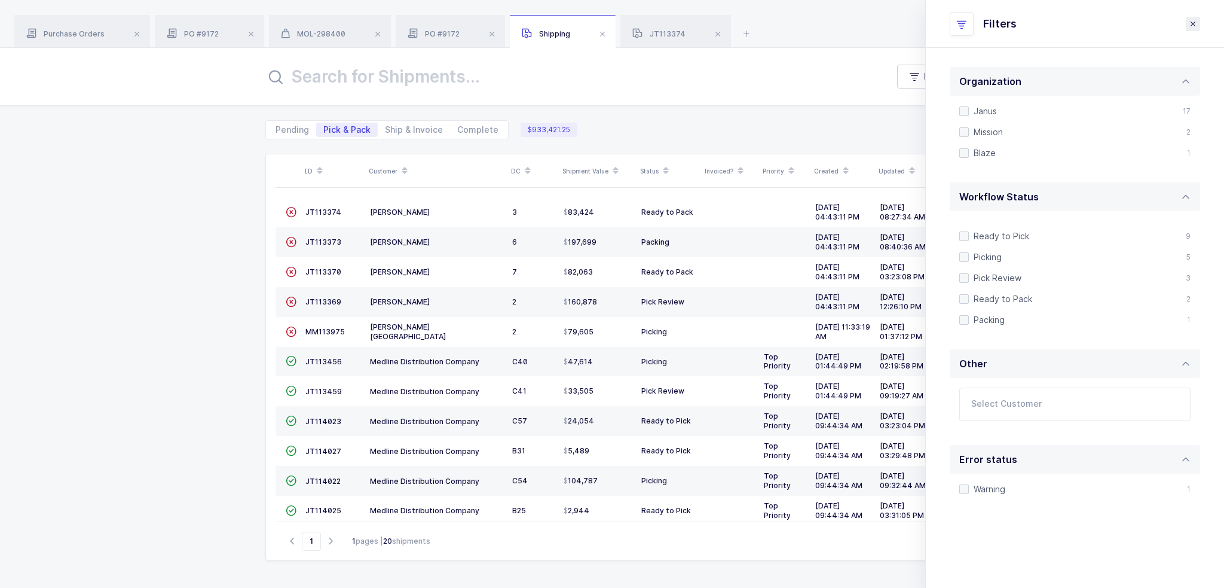
click at [611, 25] on icon "close drawer" at bounding box center [1193, 24] width 10 height 10
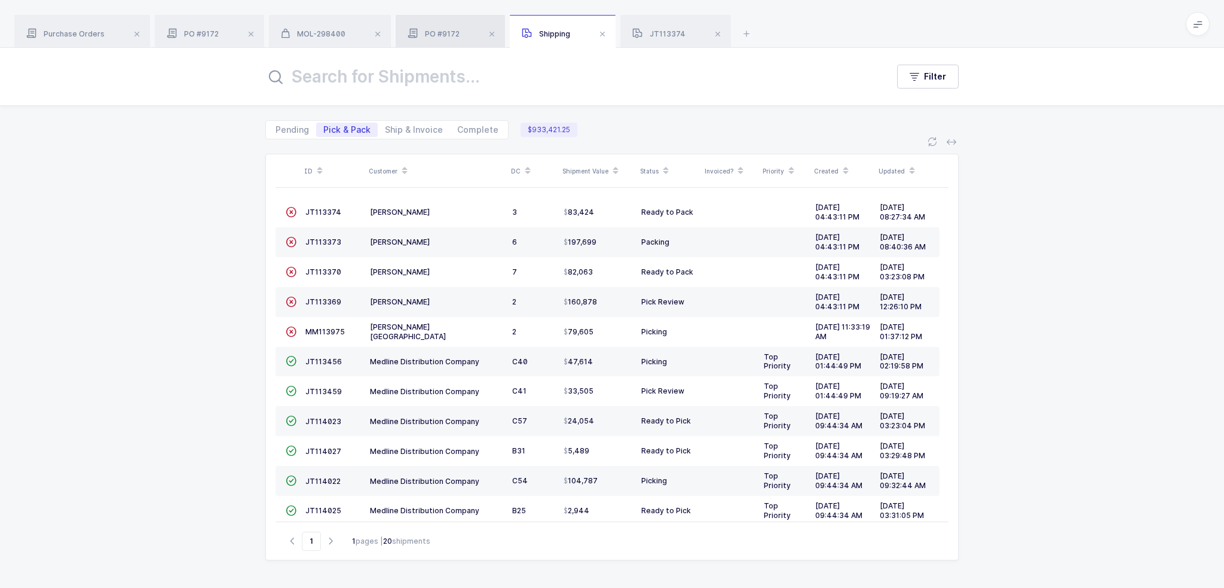
click at [452, 25] on div "PO #9172" at bounding box center [450, 31] width 109 height 33
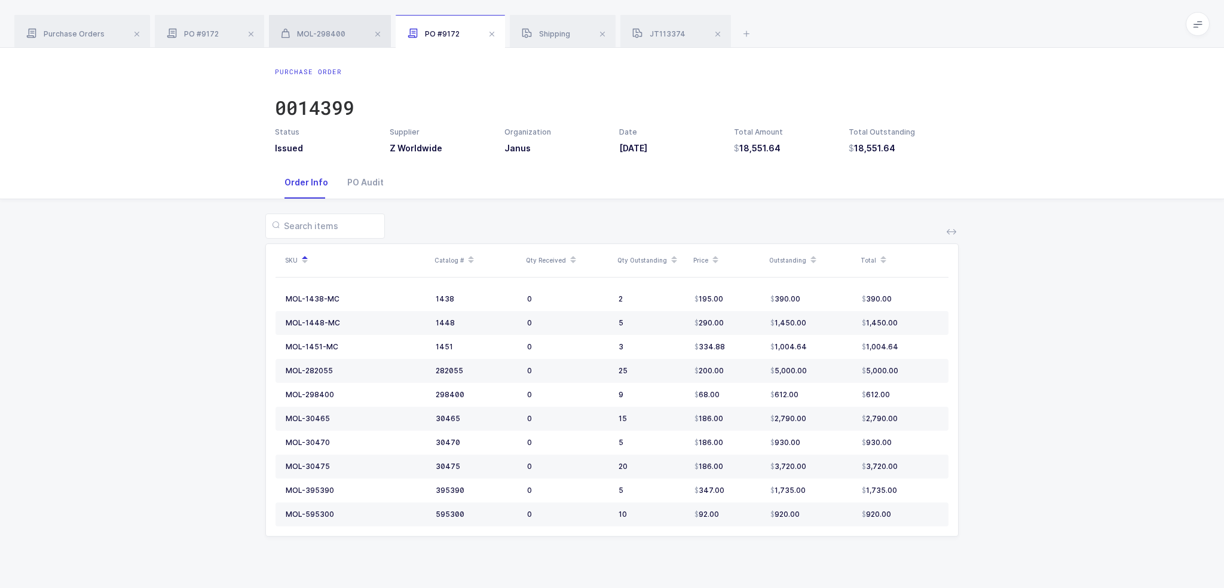
click at [308, 44] on div "MOL-298400" at bounding box center [330, 31] width 122 height 33
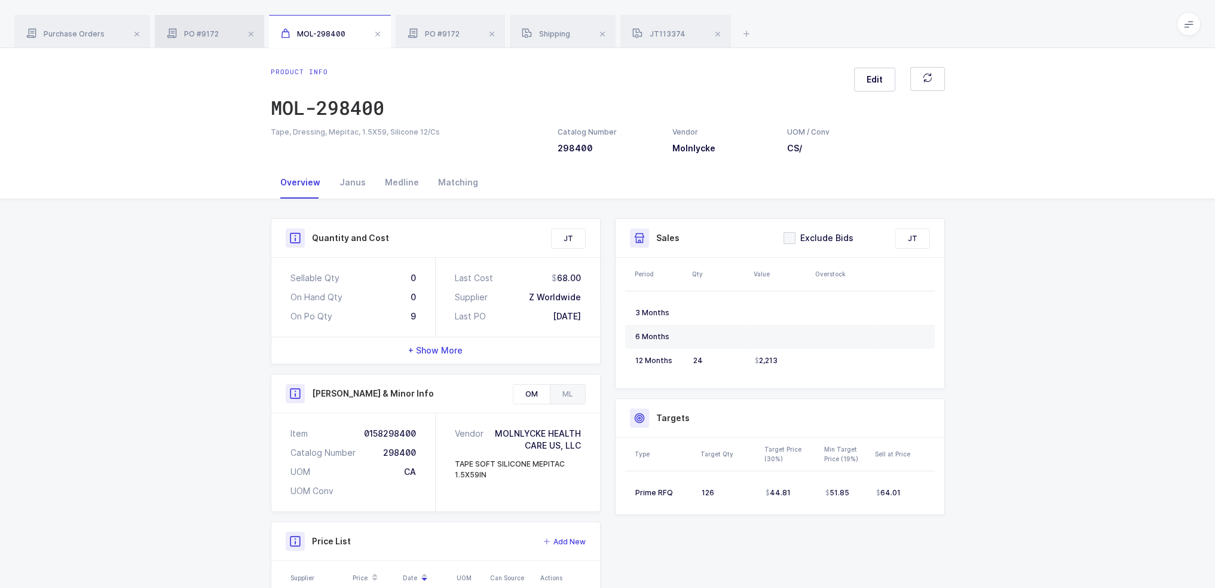
click at [214, 30] on span "PO #9172" at bounding box center [193, 33] width 52 height 9
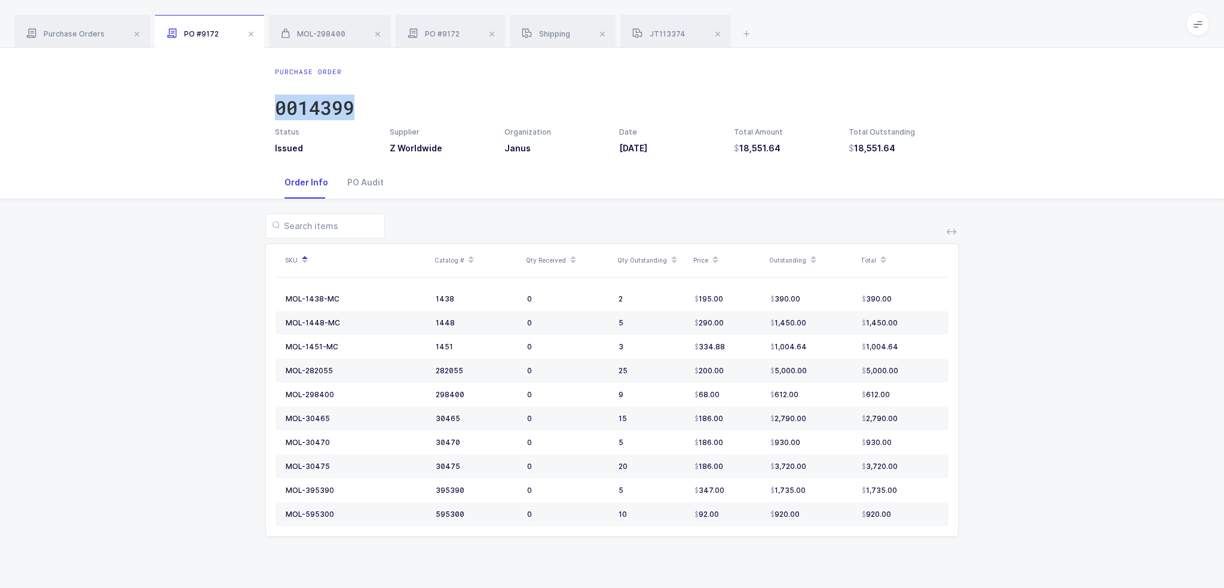
drag, startPoint x: 913, startPoint y: 72, endPoint x: 975, endPoint y: 115, distance: 75.8
click at [611, 115] on div "Purchase Order 0014399 Status Issued Supplier Z Worldwide Organization Janus Da…" at bounding box center [612, 107] width 1224 height 118
drag, startPoint x: 934, startPoint y: 156, endPoint x: 930, endPoint y: 148, distance: 8.8
click at [611, 148] on div "Purchase Order 0014399 Status Issued Supplier Z Worldwide Organization Janus Da…" at bounding box center [612, 318] width 1224 height 540
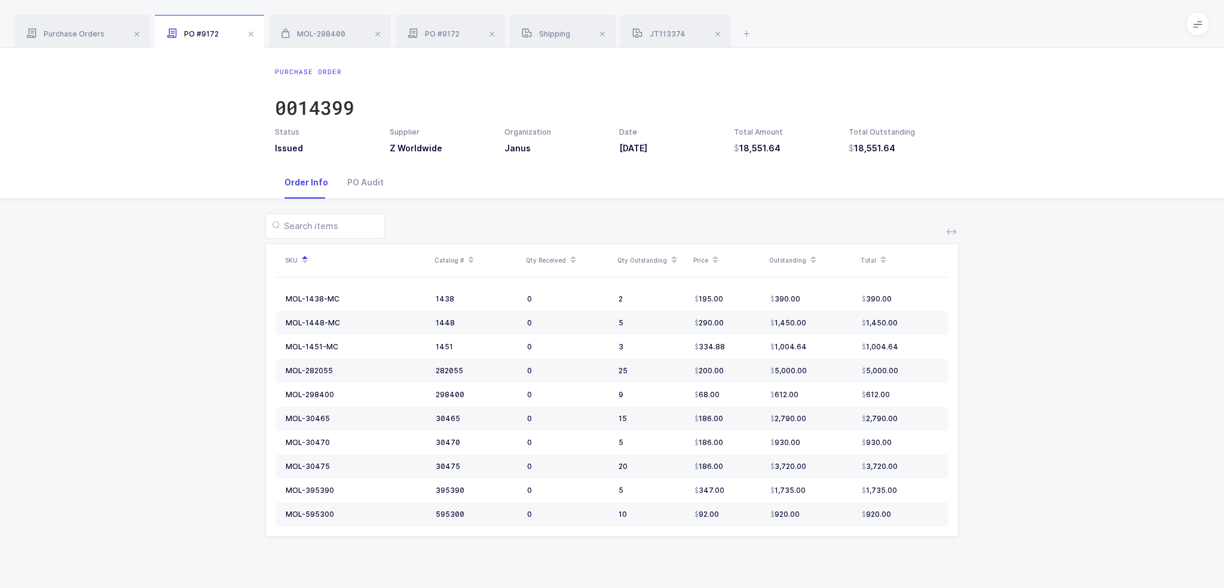
click at [611, 148] on h3 "18,551.64" at bounding box center [899, 148] width 100 height 12
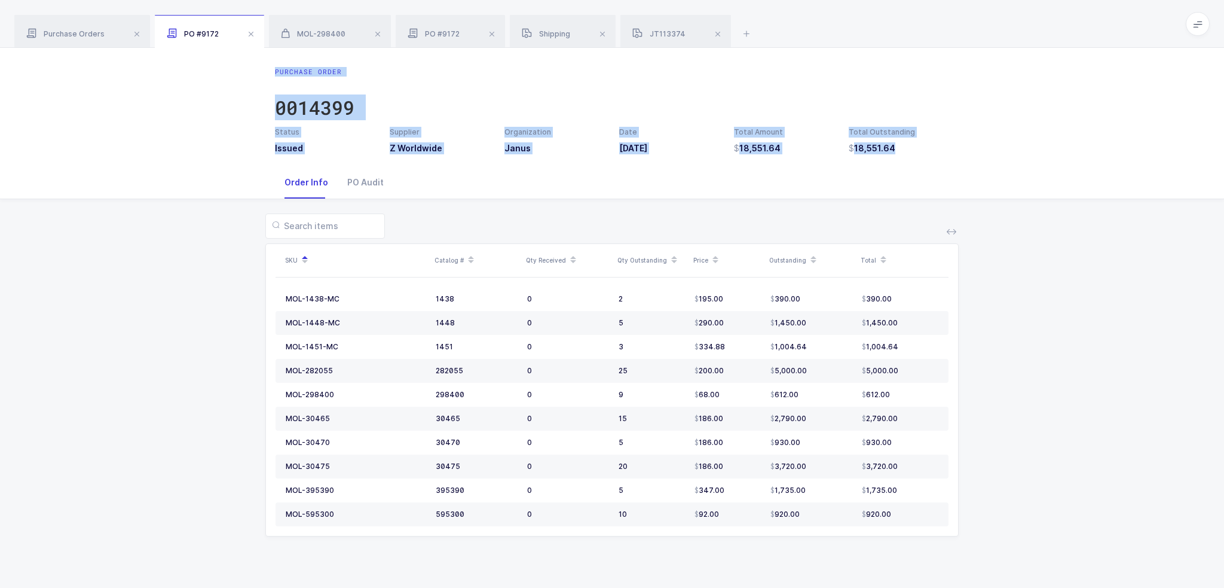
drag, startPoint x: 899, startPoint y: 175, endPoint x: 267, endPoint y: 74, distance: 640.5
click at [267, 74] on div "Purchase Order 0014399 Status Issued Supplier Z Worldwide Organization Janus Da…" at bounding box center [612, 318] width 1224 height 540
click at [267, 74] on div "Purchase Order 0014399 Status Issued Supplier Z Worldwide Organization Janus Da…" at bounding box center [611, 110] width 693 height 87
drag, startPoint x: 267, startPoint y: 69, endPoint x: 903, endPoint y: 211, distance: 651.7
click at [611, 211] on div "Purchase Order 0014399 Status Issued Supplier Z Worldwide Organization Janus Da…" at bounding box center [612, 318] width 1224 height 540
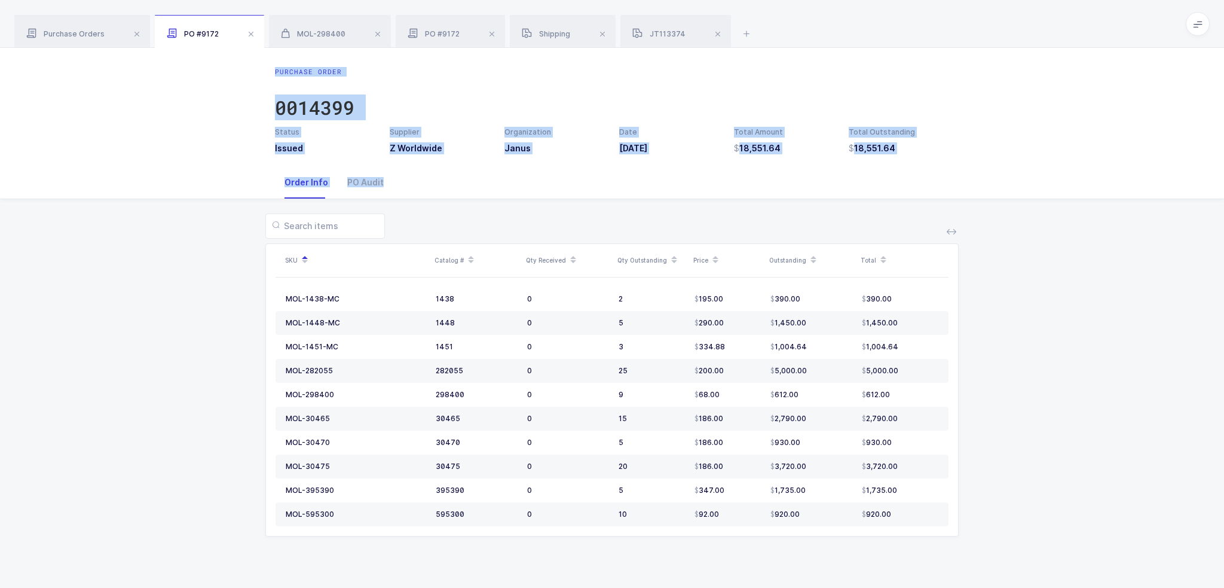
click at [611, 211] on div "SKU Catalog # Qty Received Qty Outstanding Price Outstanding Total MOL-1438-MC …" at bounding box center [612, 382] width 1205 height 366
drag, startPoint x: 895, startPoint y: 194, endPoint x: 256, endPoint y: 63, distance: 652.8
click at [256, 63] on div "Purchase Order 0014399 Status Issued Supplier Z Worldwide Organization Janus Da…" at bounding box center [612, 318] width 1224 height 540
click at [256, 63] on div "Purchase Order 0014399 Status Issued Supplier Z Worldwide Organization Janus Da…" at bounding box center [612, 107] width 1224 height 118
drag, startPoint x: 256, startPoint y: 63, endPoint x: 438, endPoint y: 206, distance: 230.8
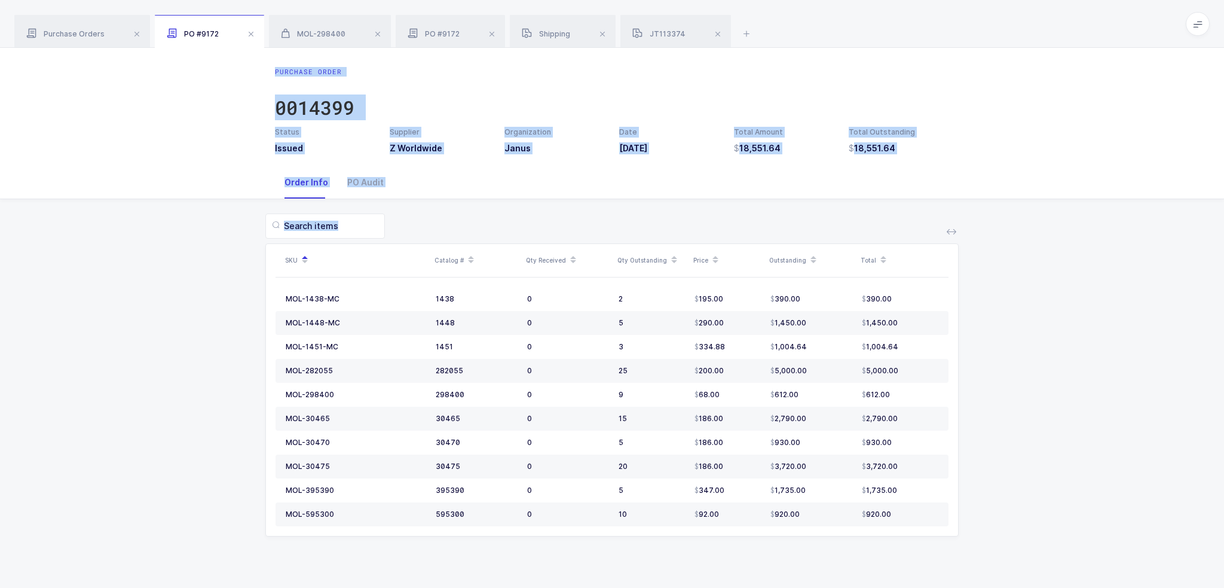
click at [438, 206] on div "Purchase Order 0014399 Status Issued Supplier Z Worldwide Organization Janus Da…" at bounding box center [612, 318] width 1224 height 540
click at [438, 206] on div "SKU Catalog # Qty Received Qty Outstanding Price Outstanding Total MOL-1438-MC …" at bounding box center [612, 382] width 1205 height 366
drag, startPoint x: 399, startPoint y: 196, endPoint x: 261, endPoint y: 72, distance: 185.4
click at [261, 72] on div "Purchase Order 0014399 Status Issued Supplier Z Worldwide Organization Janus Da…" at bounding box center [612, 318] width 1224 height 540
click at [261, 72] on div "Purchase Order 0014399 Status Issued Supplier Z Worldwide Organization Janus Da…" at bounding box center [612, 107] width 1224 height 118
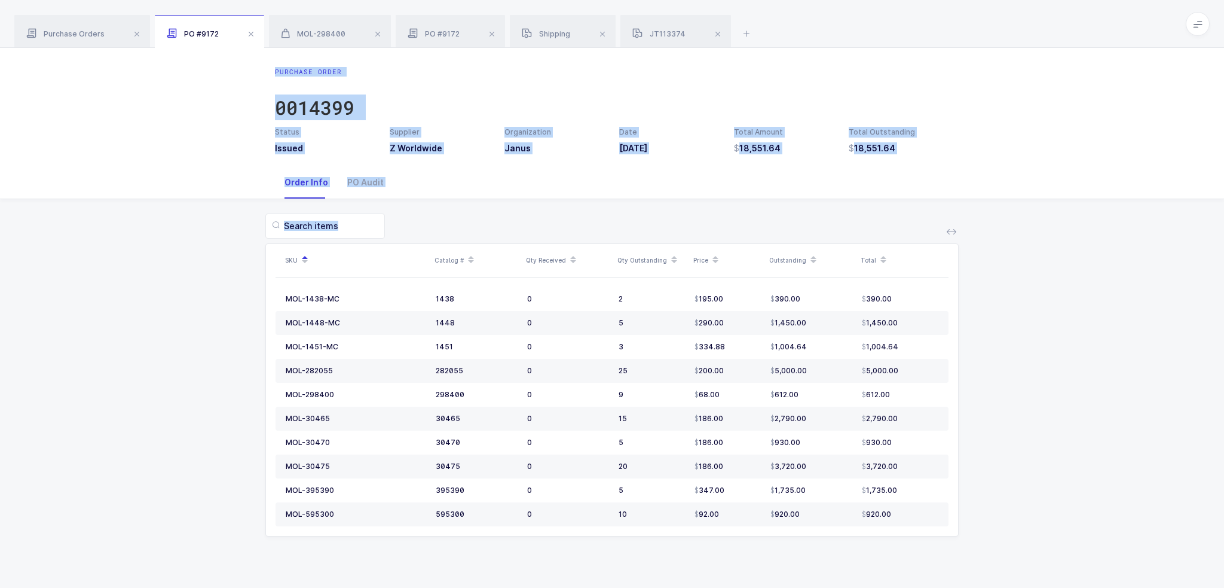
drag, startPoint x: 261, startPoint y: 72, endPoint x: 420, endPoint y: 222, distance: 218.2
click at [420, 222] on div "Purchase Order 0014399 Status Issued Supplier Z Worldwide Organization Janus Da…" at bounding box center [612, 318] width 1224 height 540
click at [420, 222] on div at bounding box center [611, 225] width 693 height 25
drag, startPoint x: 389, startPoint y: 164, endPoint x: 270, endPoint y: 65, distance: 154.5
click at [270, 65] on div "Purchase Order 0014399 Status Issued Supplier Z Worldwide Organization Janus Da…" at bounding box center [612, 318] width 1224 height 540
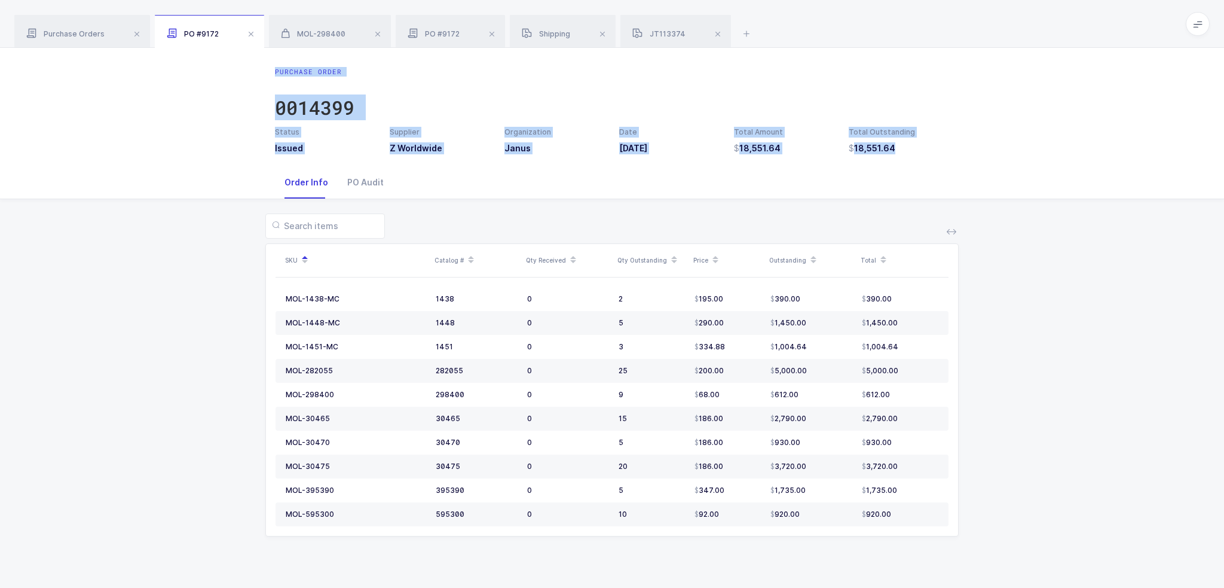
click at [270, 65] on div "Purchase Order 0014399 Status Issued Supplier Z Worldwide Organization Janus Da…" at bounding box center [612, 107] width 1224 height 118
drag, startPoint x: 270, startPoint y: 65, endPoint x: 384, endPoint y: 182, distance: 163.1
click at [384, 182] on div "Purchase Order 0014399 Status Issued Supplier Z Worldwide Organization Janus Da…" at bounding box center [612, 318] width 1224 height 540
click at [400, 182] on div "Order Info PO Audit" at bounding box center [612, 182] width 674 height 32
drag, startPoint x: 402, startPoint y: 188, endPoint x: 269, endPoint y: 70, distance: 177.8
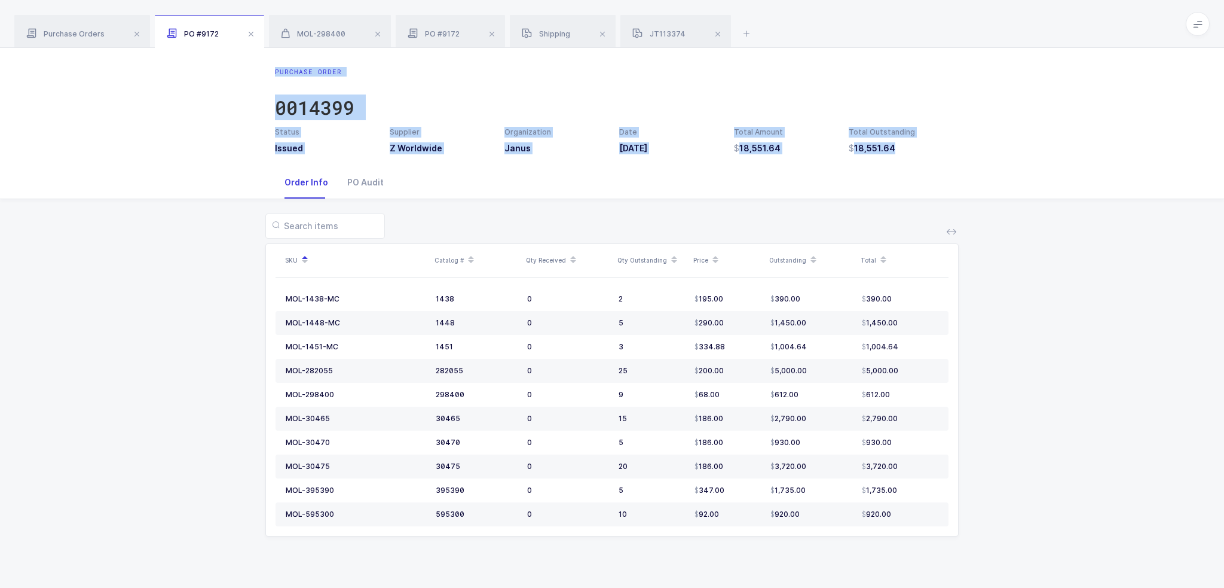
click at [269, 70] on div "Purchase Order 0014399 Status Issued Supplier Z Worldwide Organization Janus Da…" at bounding box center [612, 318] width 1224 height 540
click at [269, 69] on div "Purchase Order 0014399 Status Issued Supplier Z Worldwide Organization Janus Da…" at bounding box center [611, 110] width 693 height 87
click at [270, 68] on div "Purchase Order 0014399 Status Issued Supplier Z Worldwide Organization Janus Da…" at bounding box center [611, 110] width 693 height 87
drag, startPoint x: 265, startPoint y: 69, endPoint x: 391, endPoint y: 227, distance: 202.4
click at [391, 227] on div "Purchase Order 0014399 Status Issued Supplier Z Worldwide Organization Janus Da…" at bounding box center [612, 318] width 1224 height 540
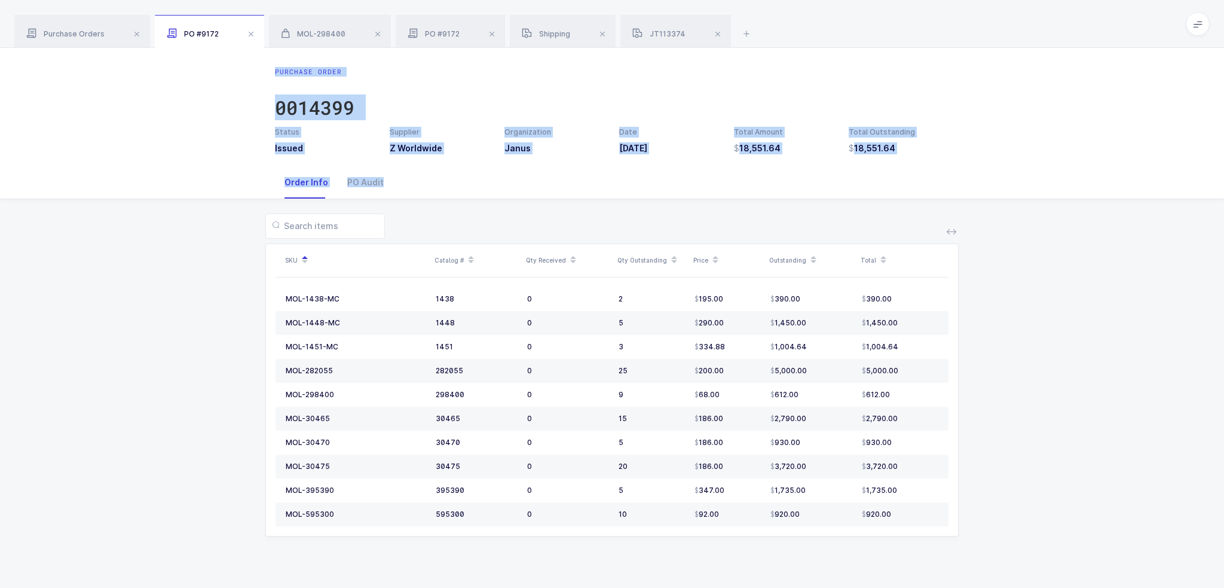
click at [392, 227] on div at bounding box center [611, 225] width 693 height 25
click at [391, 224] on div at bounding box center [611, 225] width 693 height 25
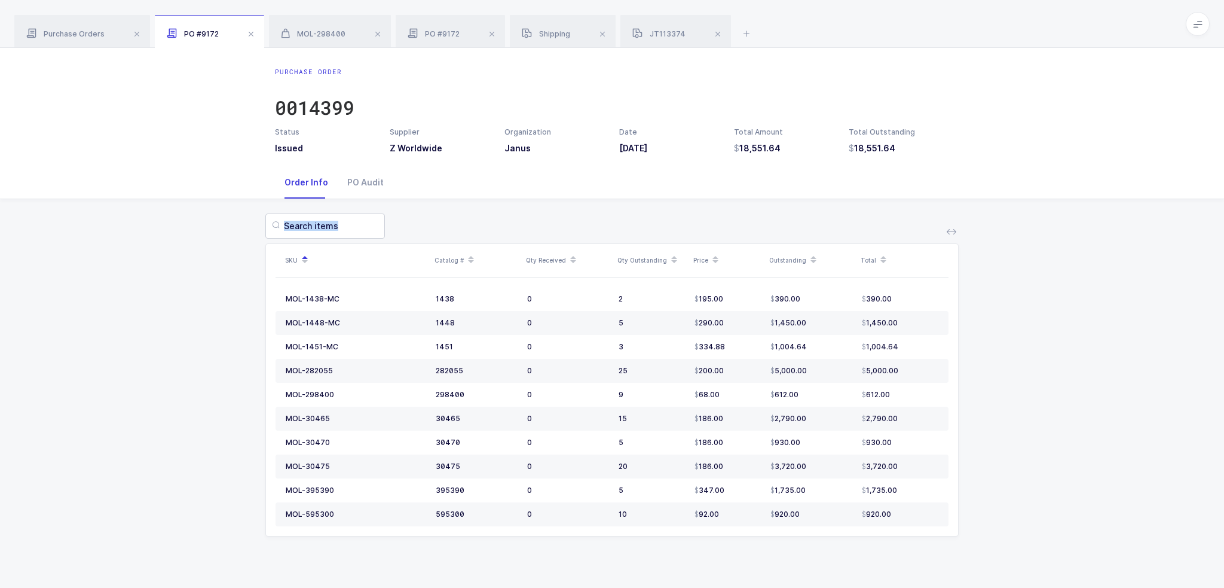
drag, startPoint x: 391, startPoint y: 224, endPoint x: 383, endPoint y: 224, distance: 7.8
click at [390, 224] on div at bounding box center [611, 225] width 693 height 25
click at [365, 225] on input "text" at bounding box center [325, 225] width 120 height 25
click at [405, 215] on div at bounding box center [611, 225] width 693 height 25
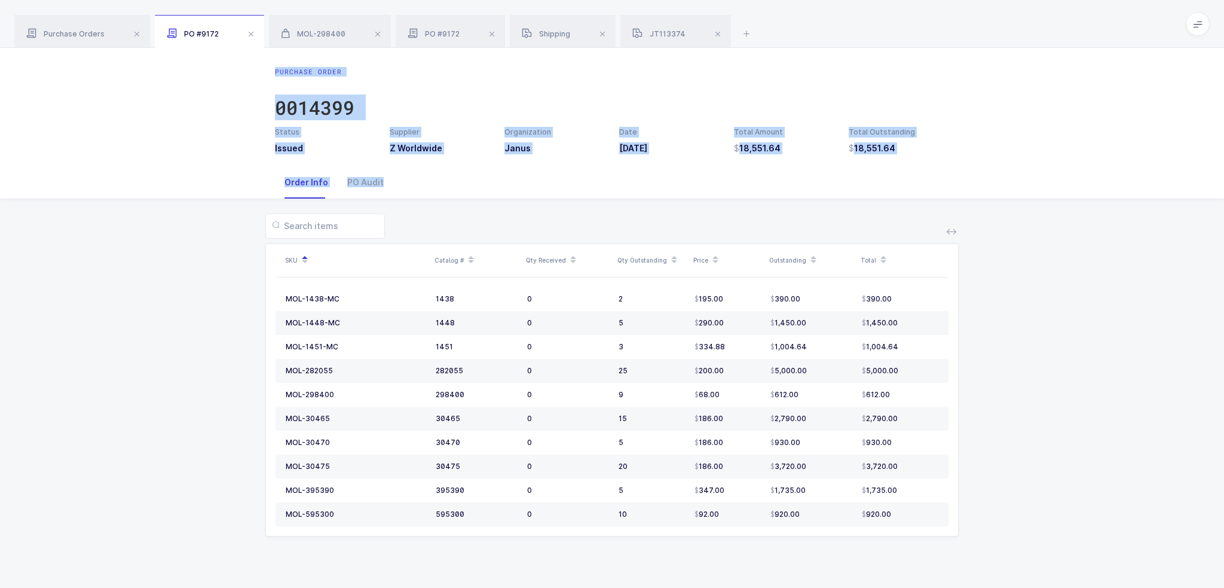
drag, startPoint x: 399, startPoint y: 227, endPoint x: 256, endPoint y: 71, distance: 211.9
click at [256, 72] on div "Purchase Order 0014399 Status Issued Supplier Z Worldwide Organization Janus Da…" at bounding box center [612, 318] width 1224 height 540
click at [256, 70] on div "Purchase Order 0014399 Status Issued Supplier Z Worldwide Organization Janus Da…" at bounding box center [612, 107] width 1224 height 118
drag, startPoint x: 261, startPoint y: 66, endPoint x: 420, endPoint y: 224, distance: 224.0
click at [420, 224] on div "Purchase Order 0014399 Status Issued Supplier Z Worldwide Organization Janus Da…" at bounding box center [612, 318] width 1224 height 540
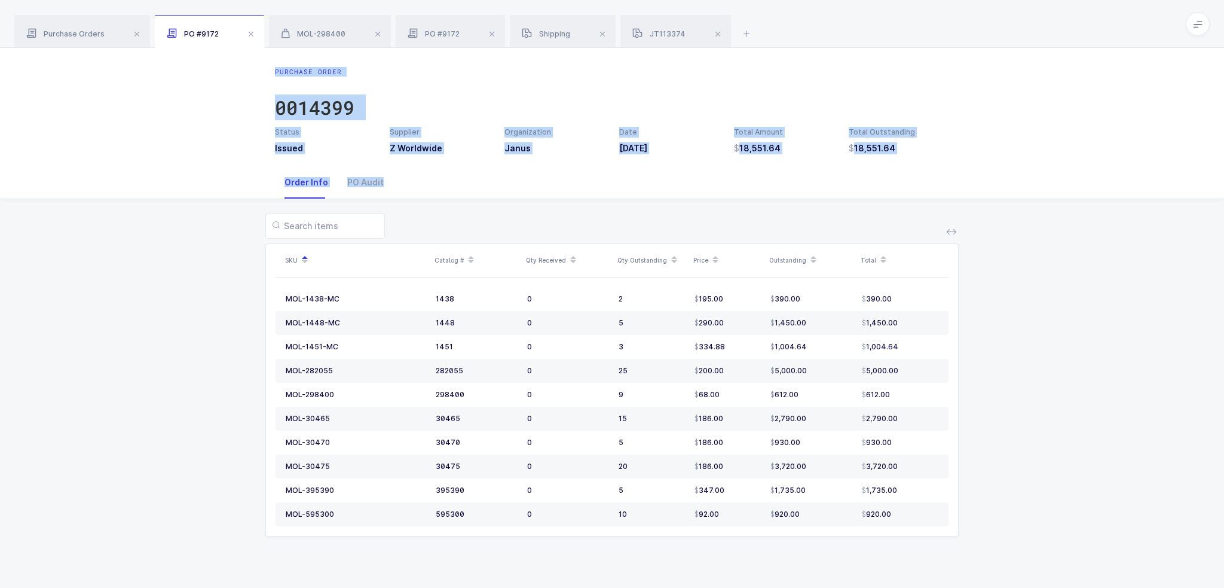
click at [420, 224] on div at bounding box center [611, 225] width 693 height 25
click at [426, 227] on div at bounding box center [611, 225] width 693 height 25
click at [427, 227] on div at bounding box center [611, 225] width 693 height 25
click at [432, 223] on div at bounding box center [611, 225] width 693 height 25
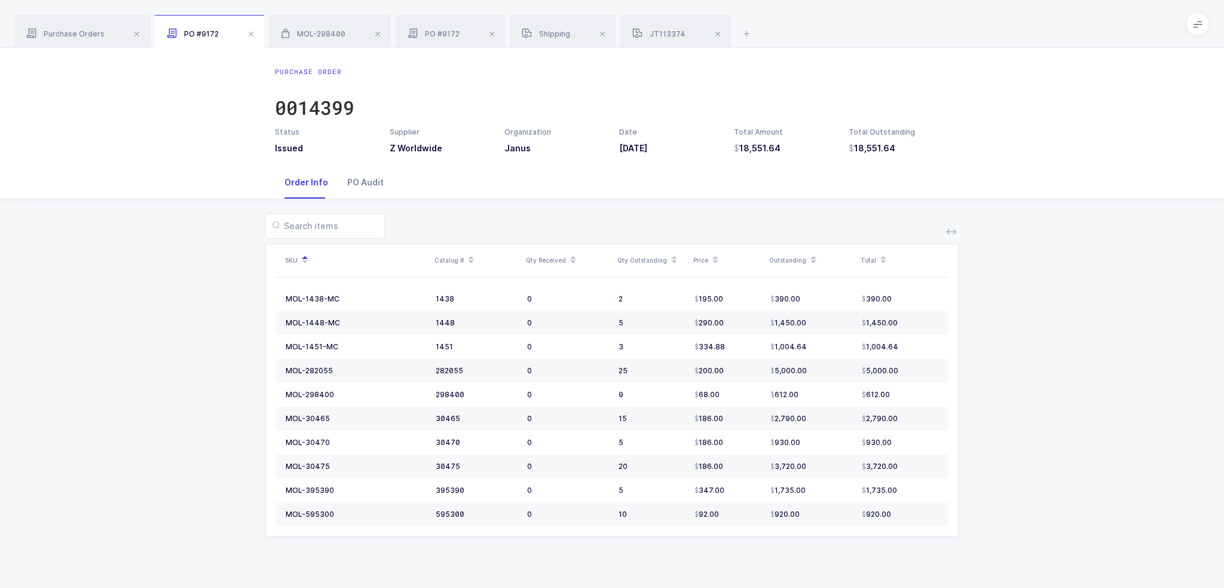
click at [378, 188] on div "PO Audit" at bounding box center [366, 182] width 56 height 32
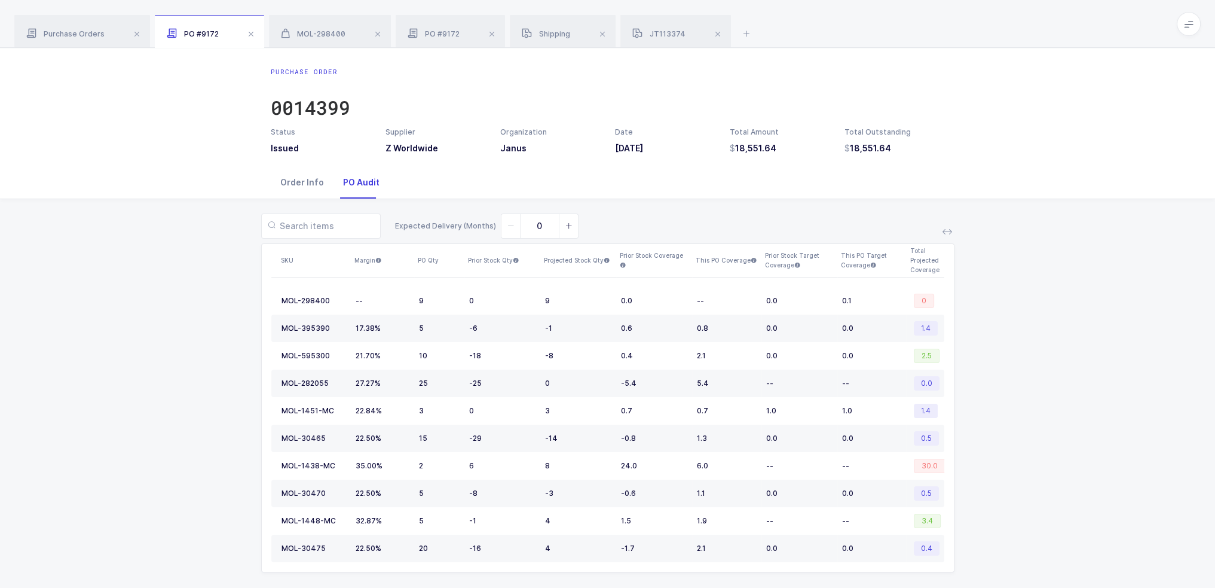
click at [318, 188] on div "Order Info" at bounding box center [302, 182] width 63 height 32
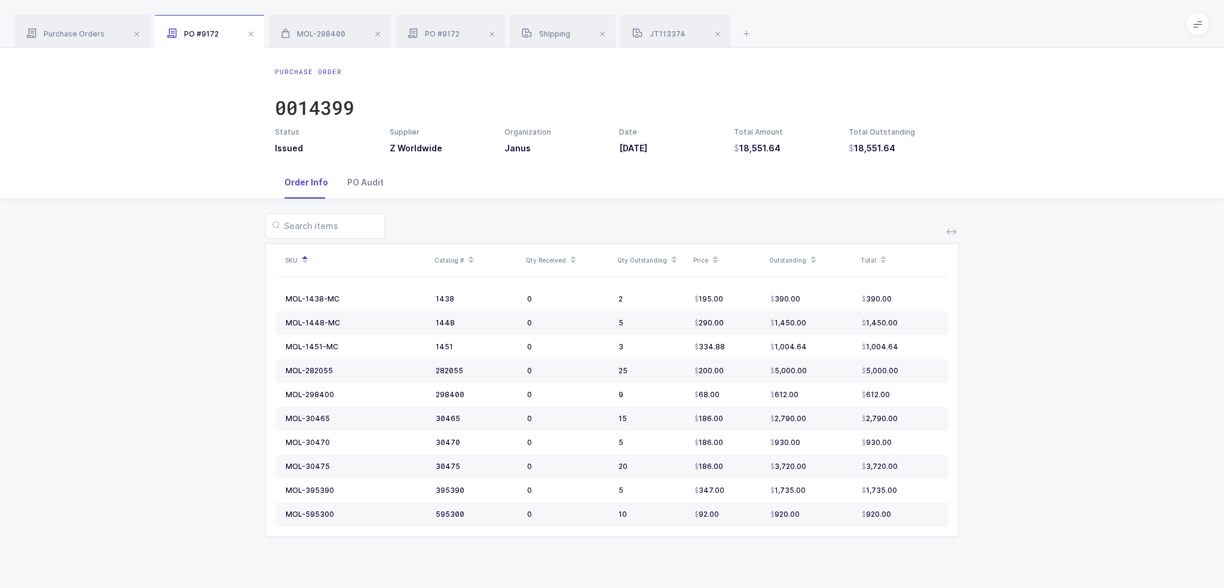
click at [362, 185] on div "PO Audit" at bounding box center [366, 182] width 56 height 32
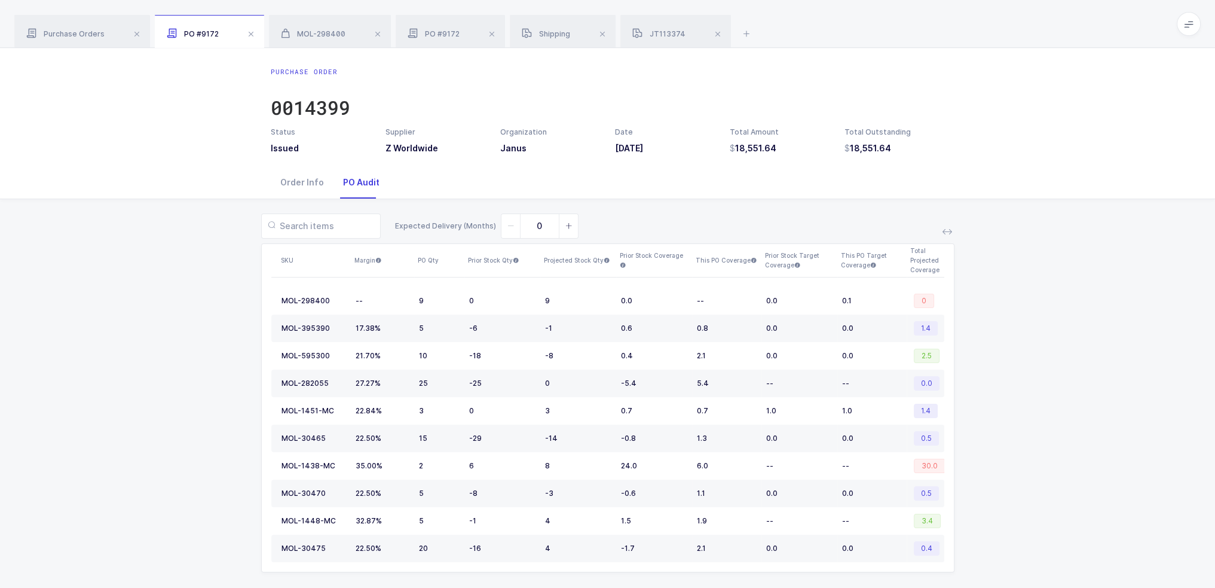
drag, startPoint x: 933, startPoint y: 549, endPoint x: 213, endPoint y: 212, distance: 794.9
click at [213, 212] on div "Expected Delivery (Months) 0 SKU Margin PO Qty Prior Stock Qty Projected Stock …" at bounding box center [608, 400] width 1196 height 402
drag, startPoint x: 213, startPoint y: 212, endPoint x: 974, endPoint y: 563, distance: 837.6
click at [611, 563] on div "Expected Delivery (Months) 0 SKU Margin PO Qty Prior Stock Qty Projected Stock …" at bounding box center [608, 400] width 1196 height 402
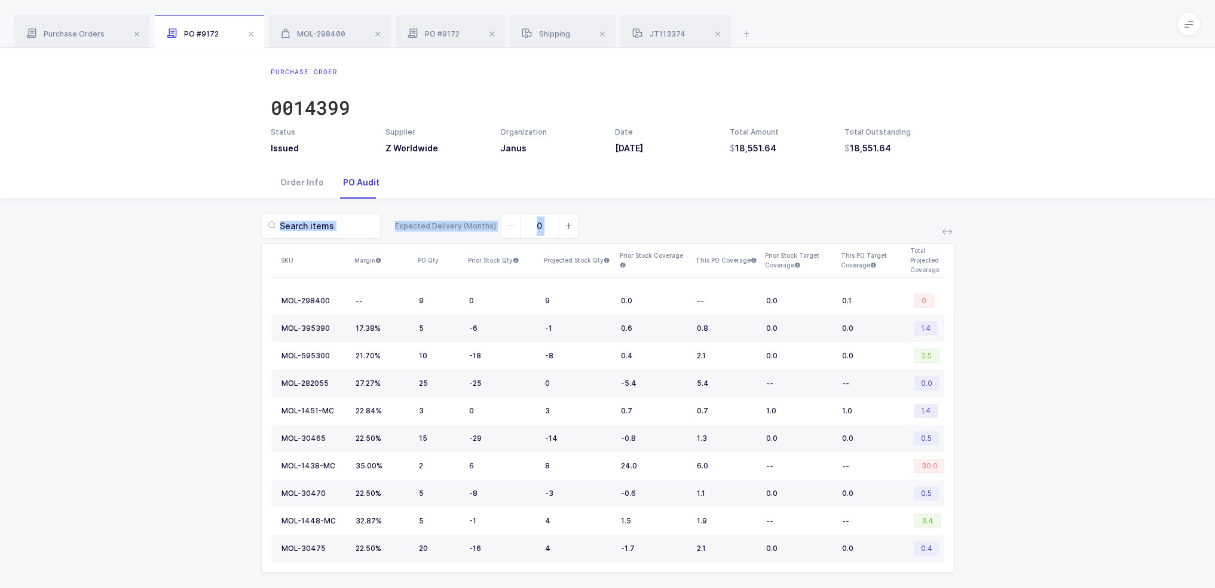
click at [611, 563] on div "Expected Delivery (Months) 0 SKU Margin PO Qty Prior Stock Qty Projected Stock …" at bounding box center [608, 400] width 1196 height 402
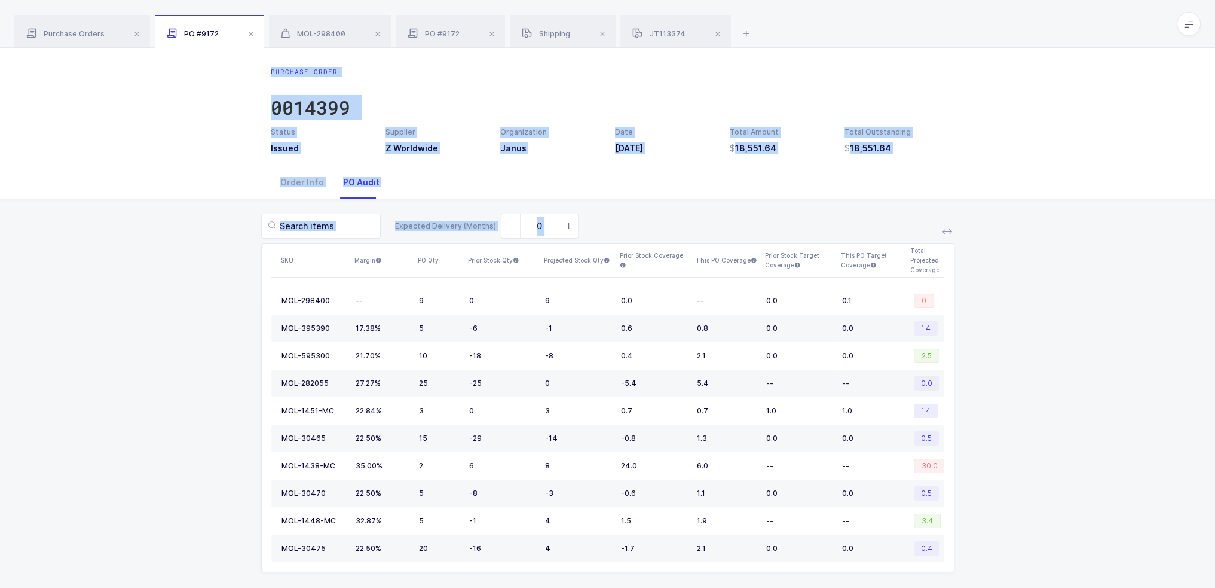
drag, startPoint x: 982, startPoint y: 562, endPoint x: 236, endPoint y: 71, distance: 893.2
click at [236, 71] on div "Purchase Order 0014399 Status Issued Supplier Z Worldwide Organization Janus Da…" at bounding box center [607, 324] width 1215 height 553
click at [236, 70] on div "Purchase Order 0014399 Status Issued Supplier Z Worldwide Organization Janus Da…" at bounding box center [607, 107] width 1215 height 118
drag, startPoint x: 235, startPoint y: 70, endPoint x: 1019, endPoint y: 477, distance: 883.5
click at [611, 477] on div "Purchase Order 0014399 Status Issued Supplier Z Worldwide Organization Janus Da…" at bounding box center [607, 324] width 1215 height 553
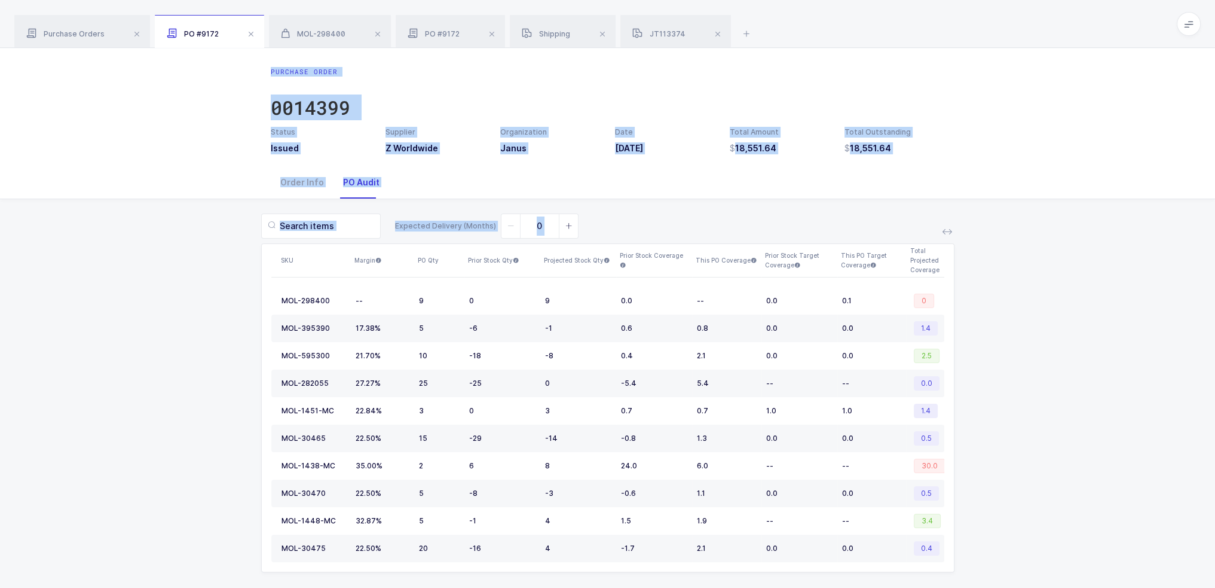
click at [611, 477] on div "Expected Delivery (Months) 0 SKU Margin PO Qty Prior Stock Qty Projected Stock …" at bounding box center [608, 400] width 1196 height 402
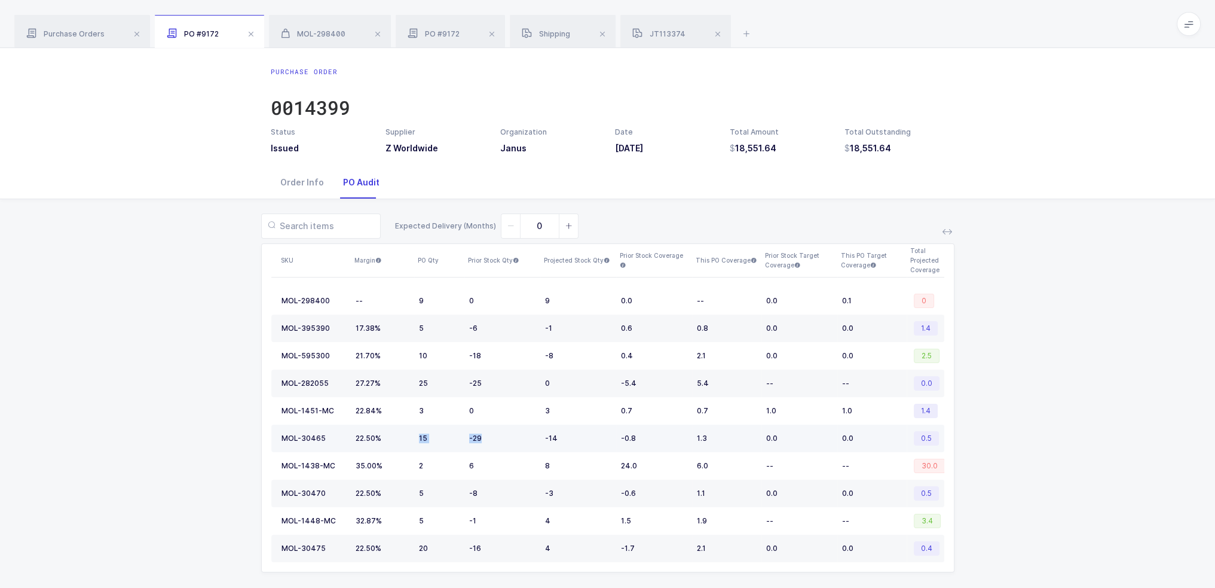
drag, startPoint x: 516, startPoint y: 448, endPoint x: 399, endPoint y: 441, distance: 117.4
click at [394, 443] on tr "MOL-30465 22.50% 15 -29 -14 -0.8 1.3 0.0 0.0 0.5" at bounding box center [607, 437] width 673 height 27
click at [399, 441] on div "22.50%" at bounding box center [383, 438] width 54 height 10
drag, startPoint x: 403, startPoint y: 438, endPoint x: 550, endPoint y: 433, distance: 147.1
click at [550, 433] on tr "MOL-30465 22.50% 15 -29 -14 -0.8 1.3 0.0 0.0 0.5" at bounding box center [607, 437] width 673 height 27
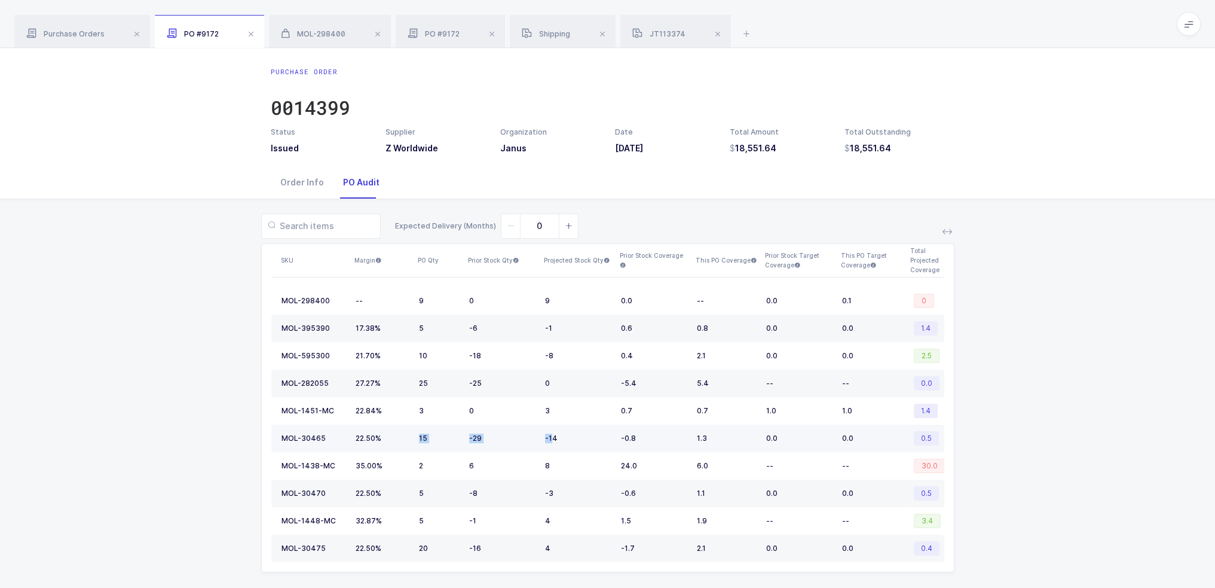
click at [550, 433] on span "-14" at bounding box center [551, 437] width 13 height 9
click at [558, 433] on div "-14" at bounding box center [578, 438] width 66 height 10
drag, startPoint x: 562, startPoint y: 433, endPoint x: 405, endPoint y: 437, distance: 156.7
click at [405, 437] on tr "MOL-30465 22.50% 15 -29 -14 -0.8 1.3 0.0 0.0 0.5" at bounding box center [607, 437] width 673 height 27
click at [405, 437] on div "22.50%" at bounding box center [383, 438] width 54 height 10
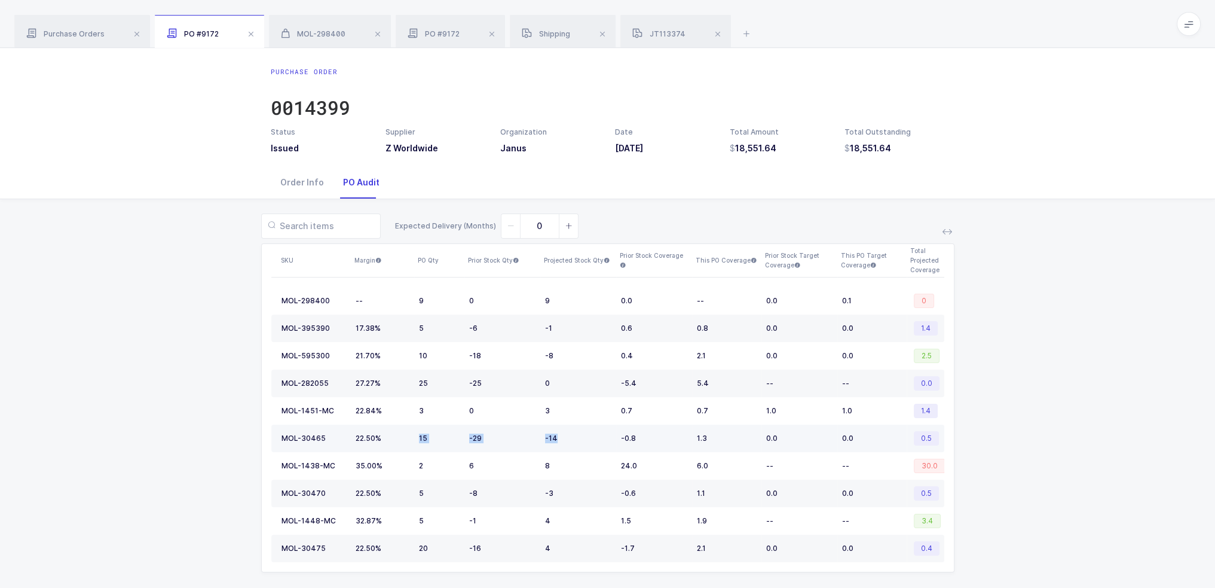
drag, startPoint x: 407, startPoint y: 436, endPoint x: 578, endPoint y: 437, distance: 170.9
click at [578, 437] on tr "MOL-30465 22.50% 15 -29 -14 -0.8 1.3 0.0 0.0 0.5" at bounding box center [607, 437] width 673 height 27
click at [578, 437] on div "-14" at bounding box center [578, 438] width 66 height 10
drag, startPoint x: 652, startPoint y: 435, endPoint x: 931, endPoint y: 433, distance: 279.7
click at [611, 433] on tr "MOL-30465 22.50% 15 -29 -14 -0.8 1.3 0.0 0.0 0.5" at bounding box center [607, 437] width 673 height 27
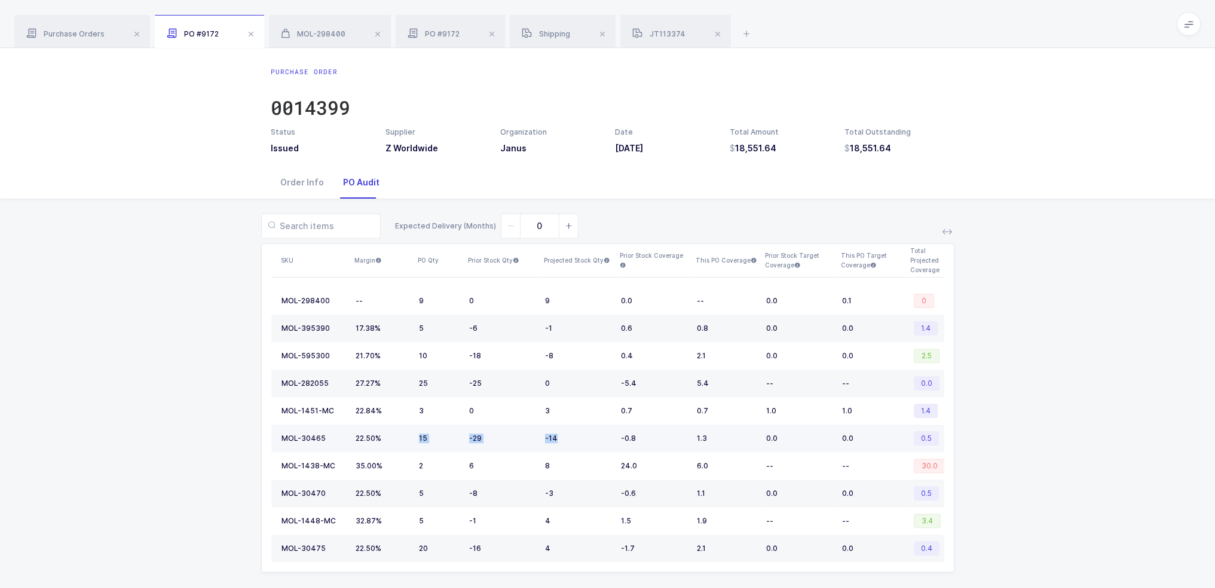
click at [611, 435] on span "0.5" at bounding box center [926, 438] width 25 height 14
click at [611, 439] on span "0.0" at bounding box center [847, 437] width 11 height 9
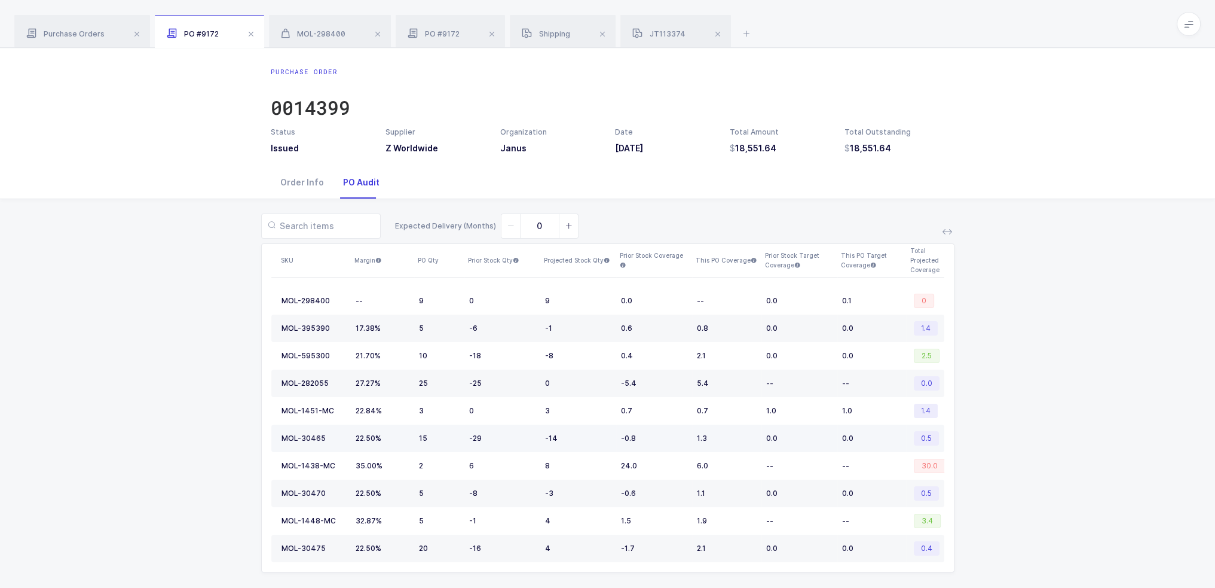
click at [611, 437] on span "0.0" at bounding box center [771, 437] width 11 height 9
click at [611, 442] on td "1.3" at bounding box center [726, 437] width 69 height 27
click at [611, 433] on td "1.3" at bounding box center [726, 437] width 69 height 27
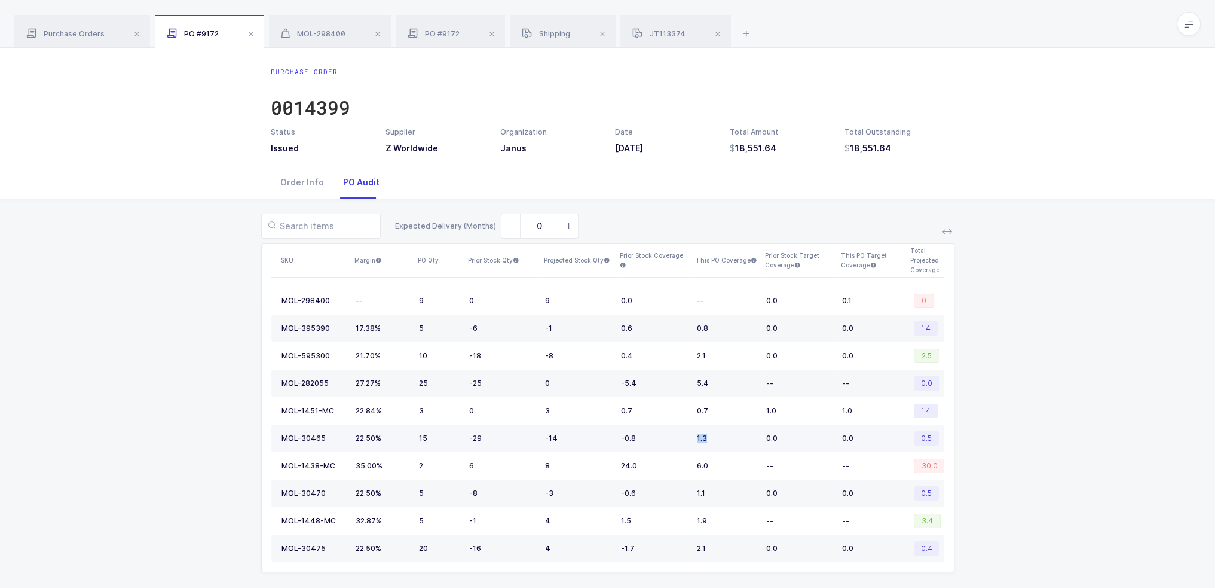
click at [611, 433] on td "1.3" at bounding box center [726, 437] width 69 height 27
click at [611, 435] on span "-0.8" at bounding box center [628, 437] width 15 height 9
click at [553, 436] on span "-14" at bounding box center [551, 437] width 13 height 9
click at [553, 435] on span "-14" at bounding box center [551, 437] width 13 height 9
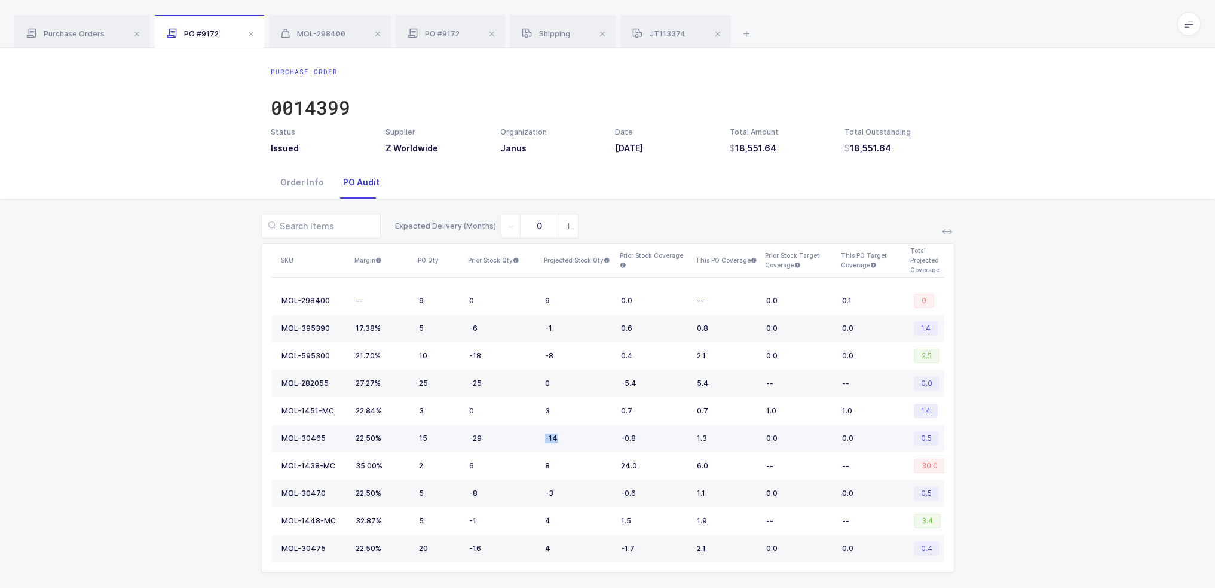
click at [553, 435] on span "-14" at bounding box center [551, 437] width 13 height 9
click at [483, 436] on div "-29" at bounding box center [502, 438] width 66 height 10
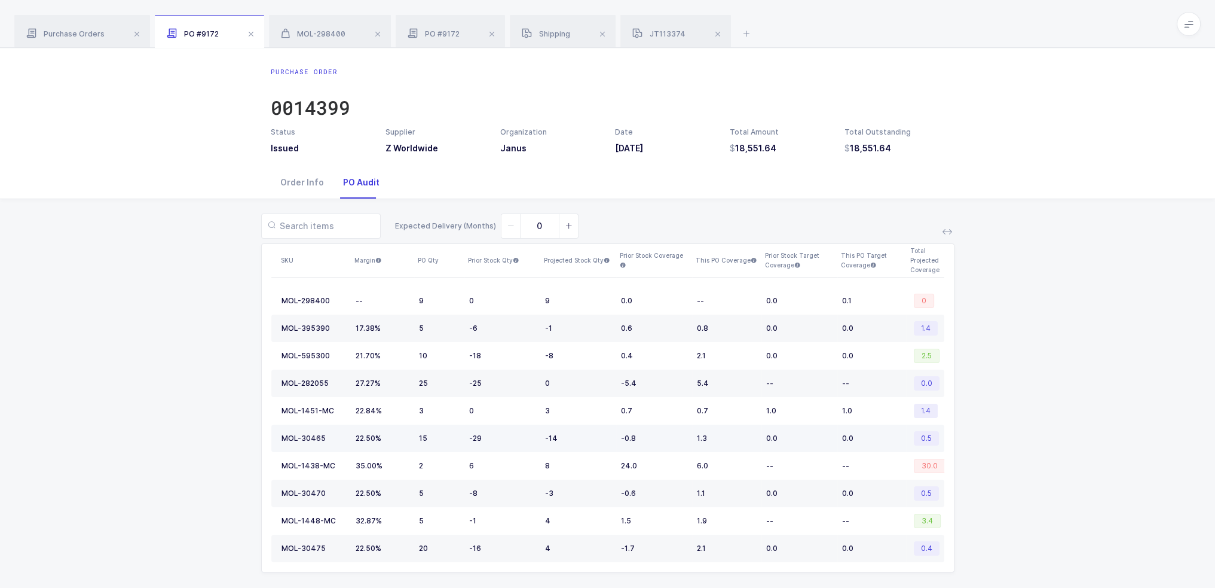
click at [416, 441] on td "15" at bounding box center [439, 437] width 50 height 27
click at [415, 440] on td "15" at bounding box center [439, 437] width 50 height 27
click at [416, 460] on td "2" at bounding box center [439, 465] width 50 height 27
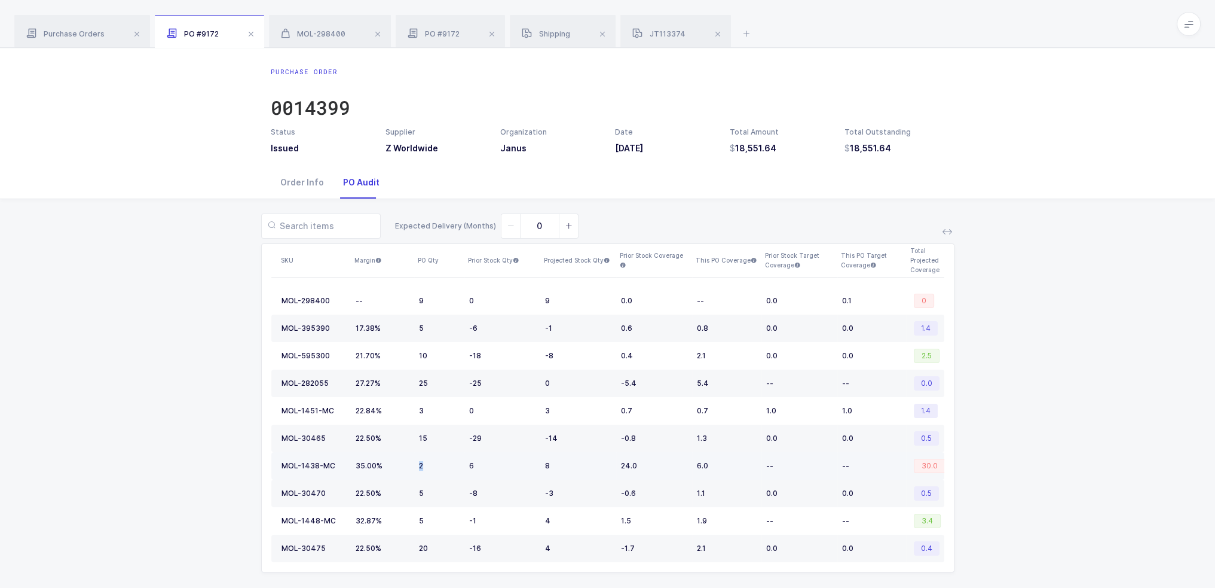
click at [416, 460] on td "2" at bounding box center [439, 465] width 50 height 27
click at [475, 467] on div "6" at bounding box center [502, 466] width 66 height 10
click at [476, 484] on td "-8" at bounding box center [502, 492] width 76 height 27
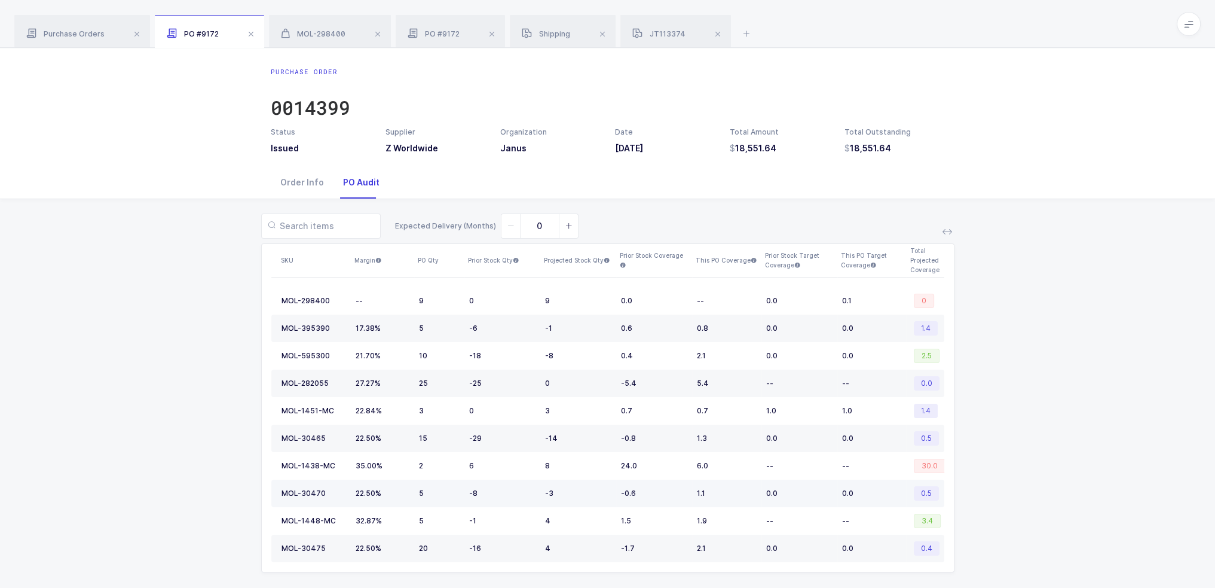
click at [476, 484] on td "-8" at bounding box center [502, 492] width 76 height 27
click at [477, 484] on td "-8" at bounding box center [502, 492] width 76 height 27
click at [406, 493] on div "22.50%" at bounding box center [383, 493] width 54 height 10
click at [406, 492] on div "22.50%" at bounding box center [383, 493] width 54 height 10
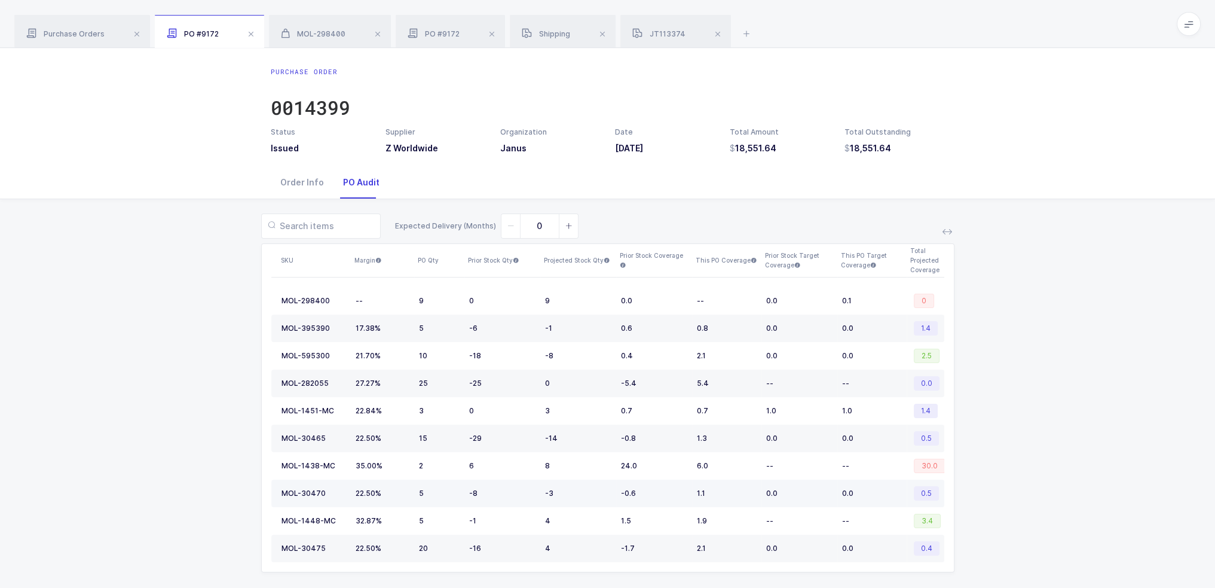
click at [430, 493] on div "5" at bounding box center [439, 493] width 41 height 10
click at [421, 521] on div "5" at bounding box center [439, 521] width 41 height 10
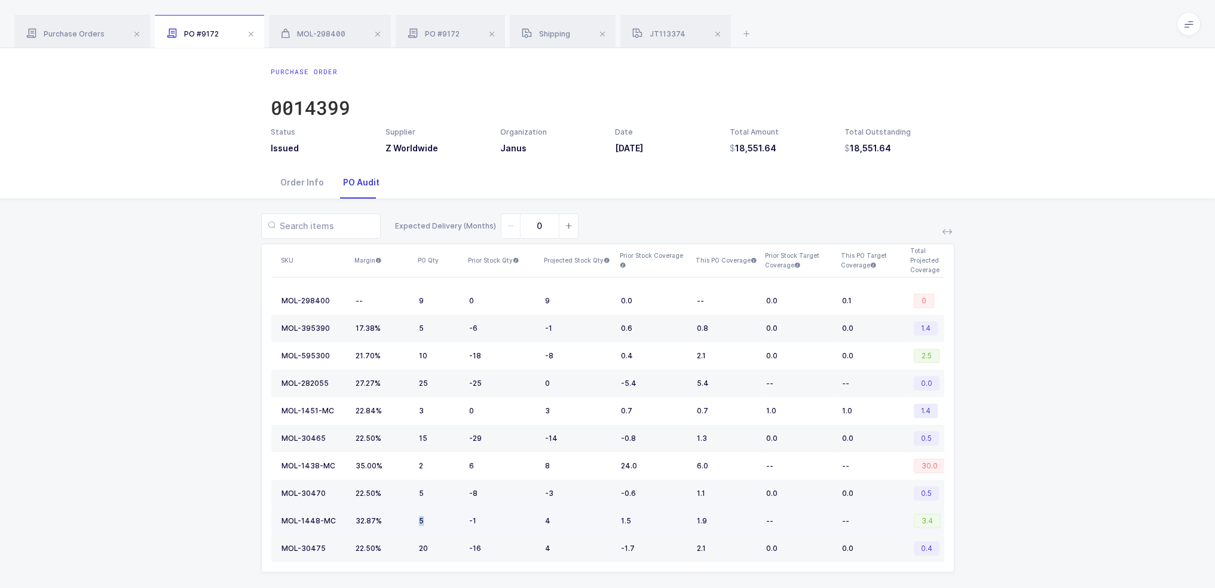
click at [421, 521] on div "5" at bounding box center [439, 521] width 41 height 10
click at [479, 516] on div "-1" at bounding box center [502, 521] width 66 height 10
click at [481, 516] on div "-1" at bounding box center [502, 521] width 66 height 10
click at [471, 548] on span "-16" at bounding box center [475, 547] width 12 height 9
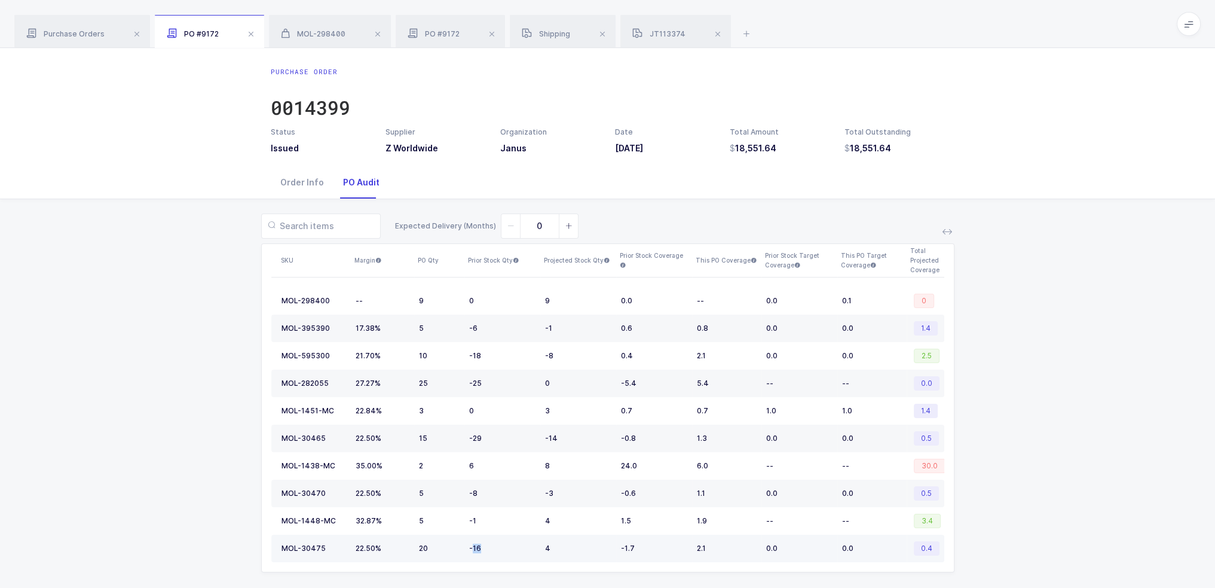
click at [471, 548] on span "-16" at bounding box center [475, 547] width 12 height 9
click at [430, 554] on td "20" at bounding box center [439, 547] width 50 height 27
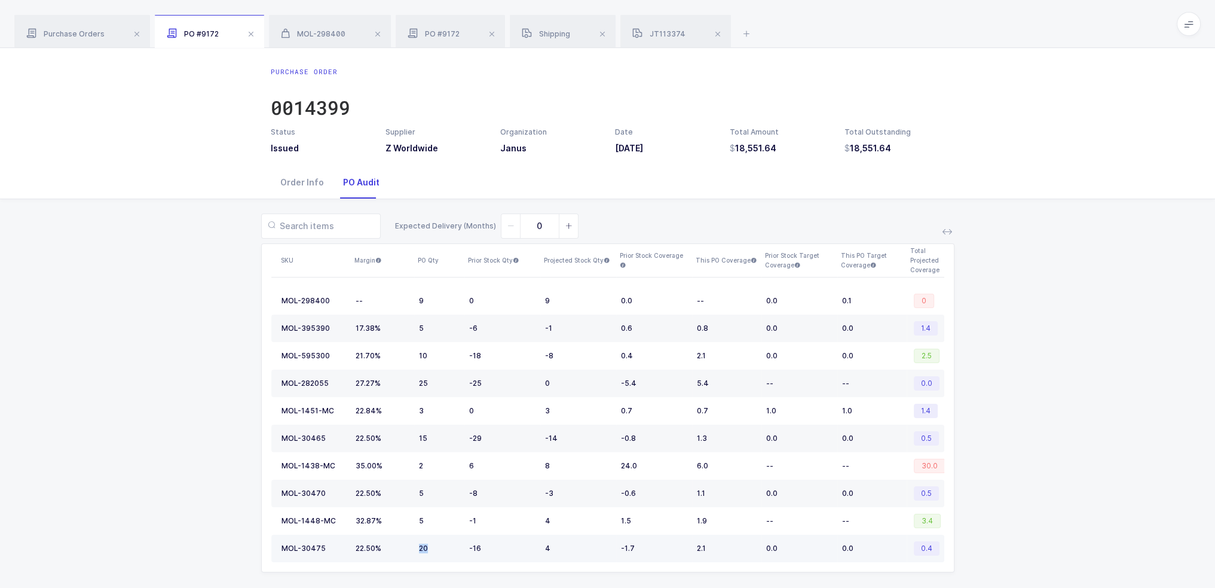
click at [430, 554] on td "20" at bounding box center [439, 547] width 50 height 27
click at [419, 519] on div "5" at bounding box center [439, 521] width 41 height 10
click at [467, 513] on td "-1" at bounding box center [502, 520] width 76 height 27
click at [468, 513] on td "-1" at bounding box center [502, 520] width 76 height 27
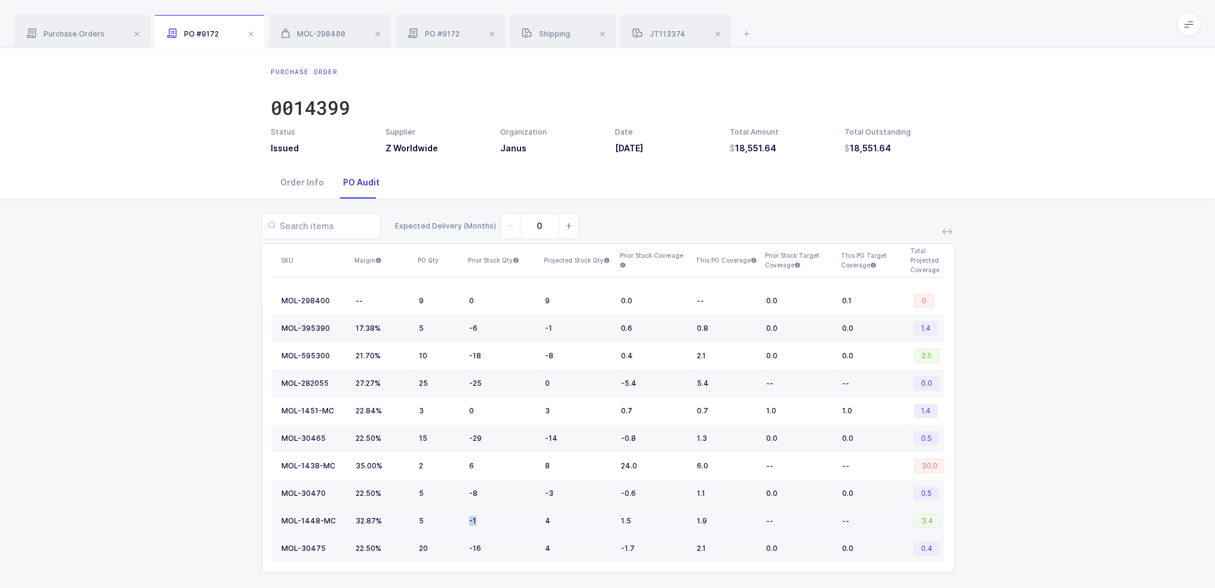
click at [468, 513] on td "-1" at bounding box center [502, 520] width 76 height 27
click at [491, 494] on div "-8" at bounding box center [502, 493] width 66 height 10
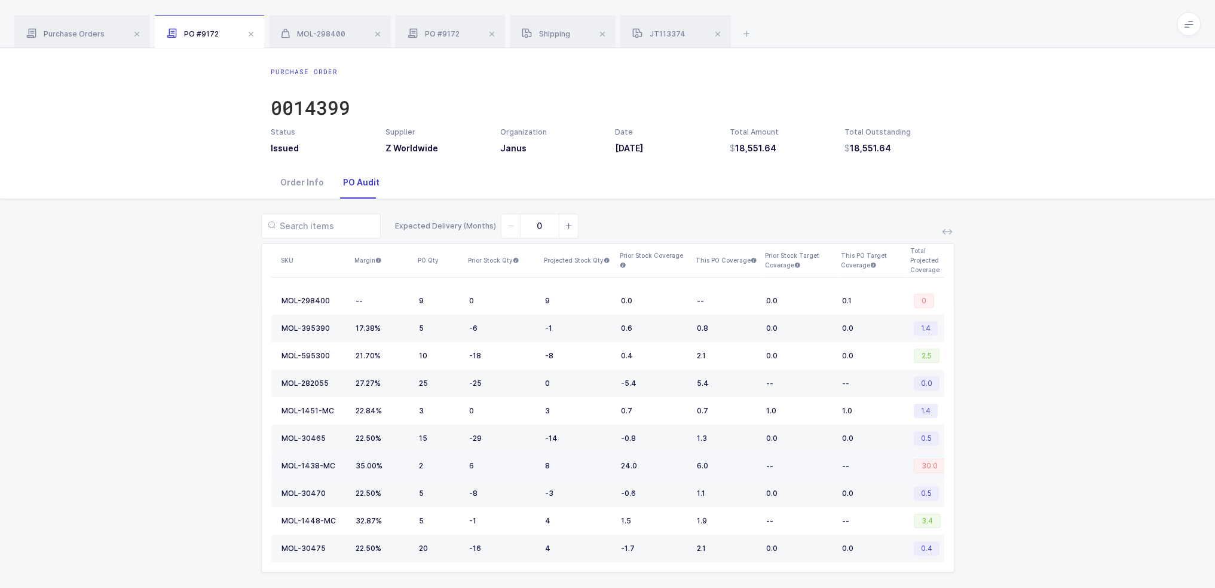
click at [481, 461] on div "6" at bounding box center [502, 466] width 66 height 10
click at [488, 441] on td "-29" at bounding box center [502, 437] width 76 height 27
click at [488, 441] on div "-29" at bounding box center [502, 438] width 66 height 10
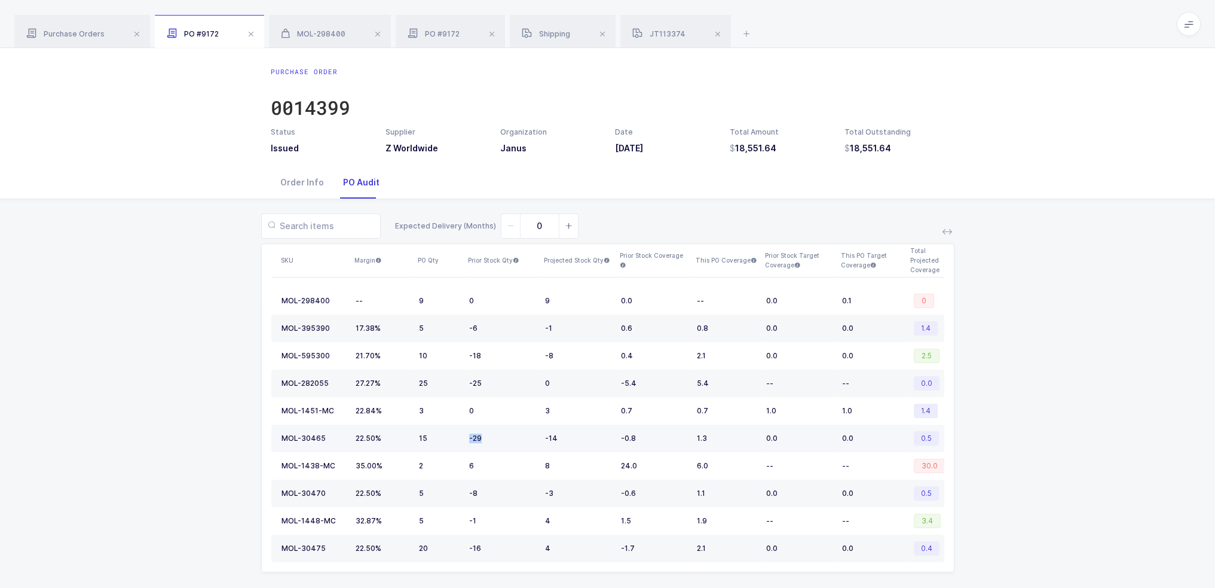
click at [488, 441] on div "-29" at bounding box center [502, 438] width 66 height 10
click at [485, 411] on div "0" at bounding box center [502, 411] width 66 height 10
click at [486, 406] on div "0" at bounding box center [502, 411] width 66 height 10
click at [489, 406] on div "0" at bounding box center [502, 411] width 66 height 10
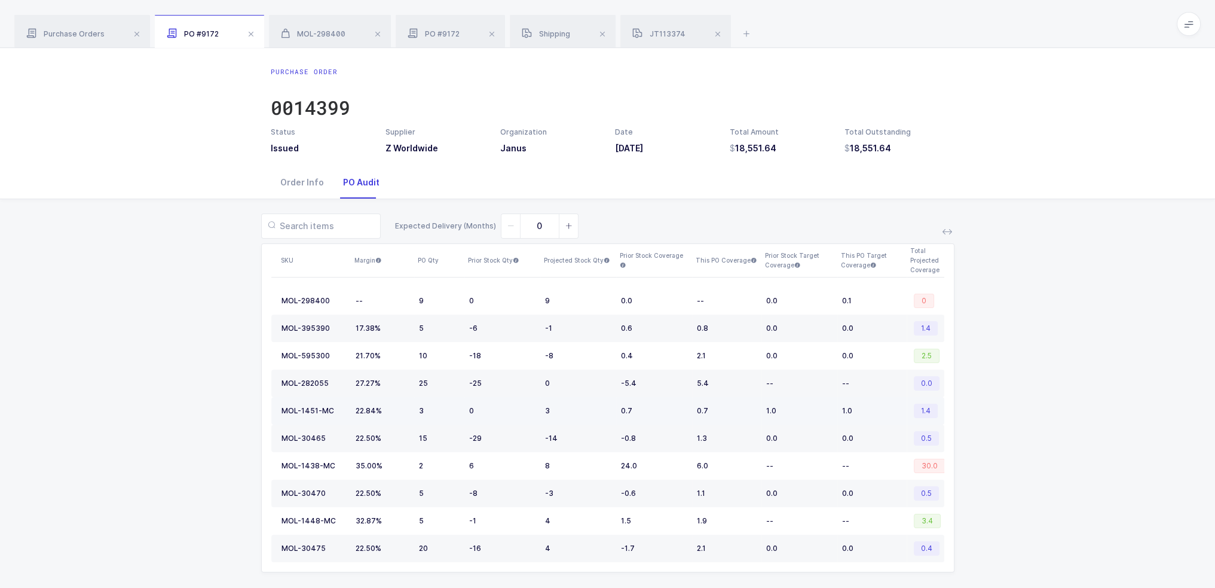
click at [490, 400] on td "0" at bounding box center [502, 410] width 76 height 27
click at [490, 399] on td "0" at bounding box center [502, 410] width 76 height 27
click at [489, 399] on td "0" at bounding box center [502, 410] width 76 height 27
click at [484, 383] on div "-25" at bounding box center [502, 383] width 66 height 10
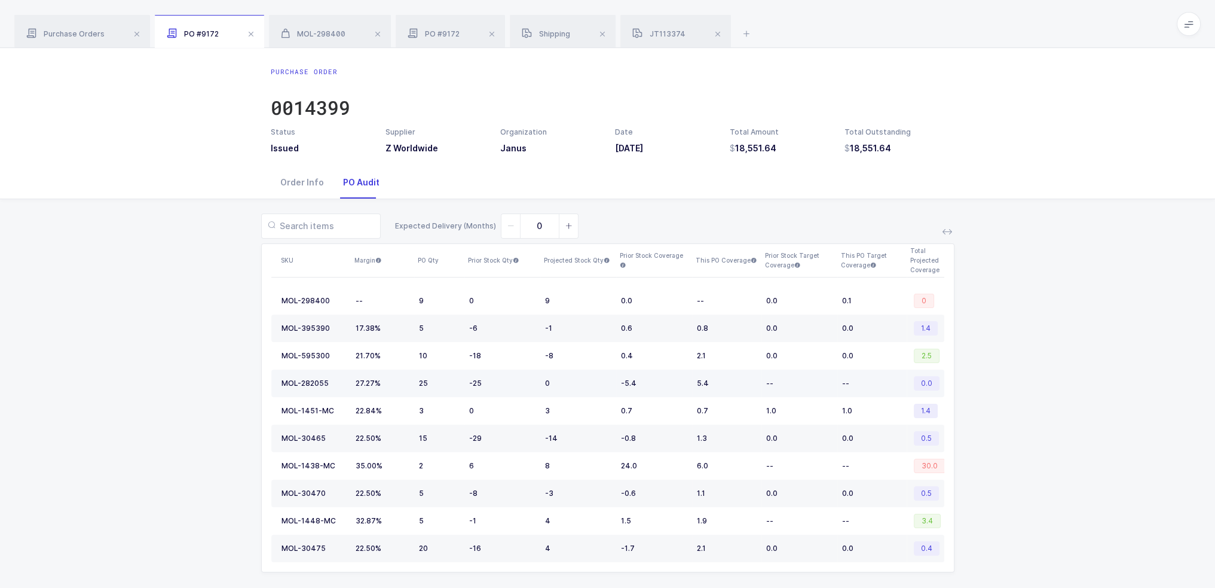
click at [484, 383] on div "-25" at bounding box center [502, 383] width 66 height 10
click at [483, 381] on div "-25" at bounding box center [502, 383] width 66 height 10
click at [483, 380] on div "-25" at bounding box center [502, 383] width 66 height 10
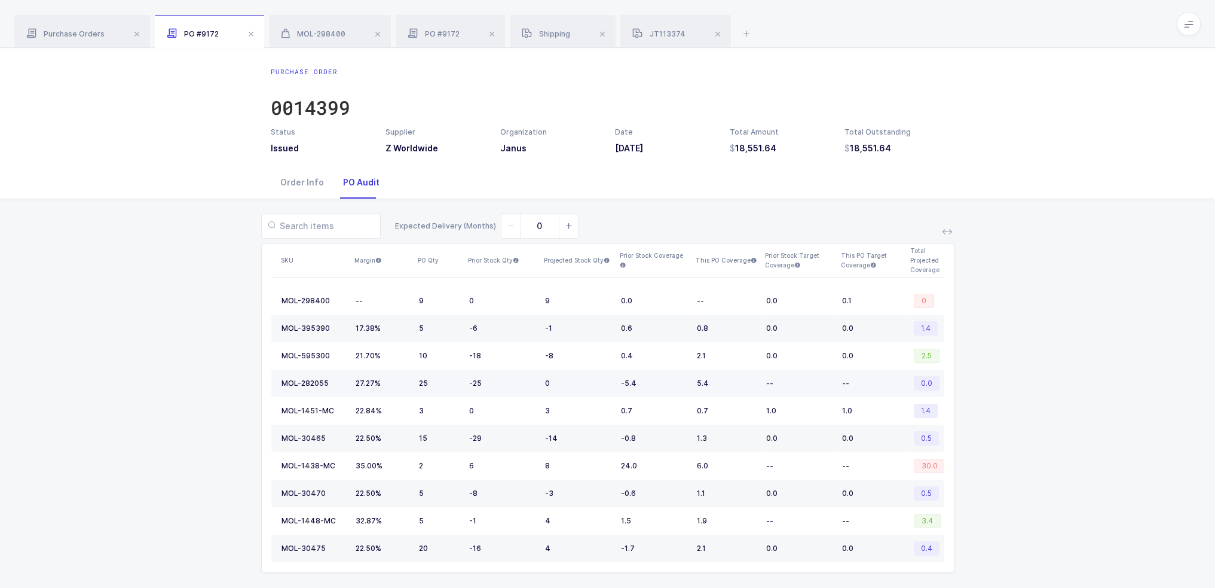
click at [476, 380] on span "-25" at bounding box center [475, 382] width 13 height 9
click at [476, 379] on span "-25" at bounding box center [475, 382] width 13 height 9
drag, startPoint x: 468, startPoint y: 383, endPoint x: 483, endPoint y: 383, distance: 15.0
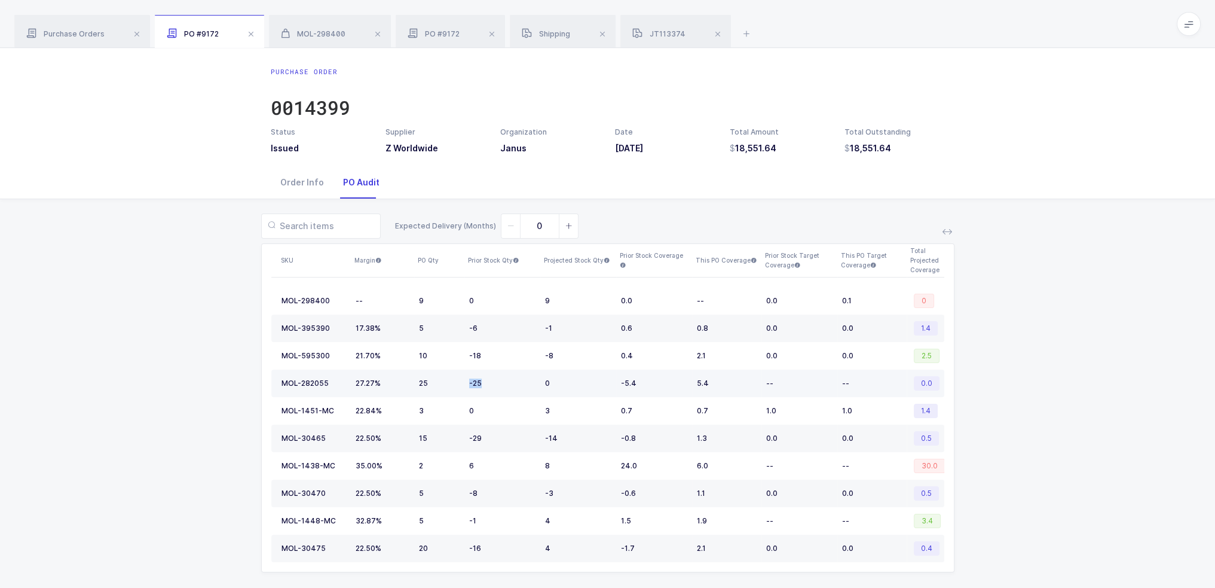
click at [483, 383] on td "-25" at bounding box center [502, 382] width 76 height 27
click at [483, 383] on div "-25" at bounding box center [502, 383] width 66 height 10
drag, startPoint x: 482, startPoint y: 360, endPoint x: 458, endPoint y: 362, distance: 24.6
click at [458, 363] on tr "MOL-595300 21.70% 10 -18 -8 0.4 2.1 0.0 0.0 2.5" at bounding box center [607, 355] width 673 height 27
click at [458, 362] on td "10" at bounding box center [439, 355] width 50 height 27
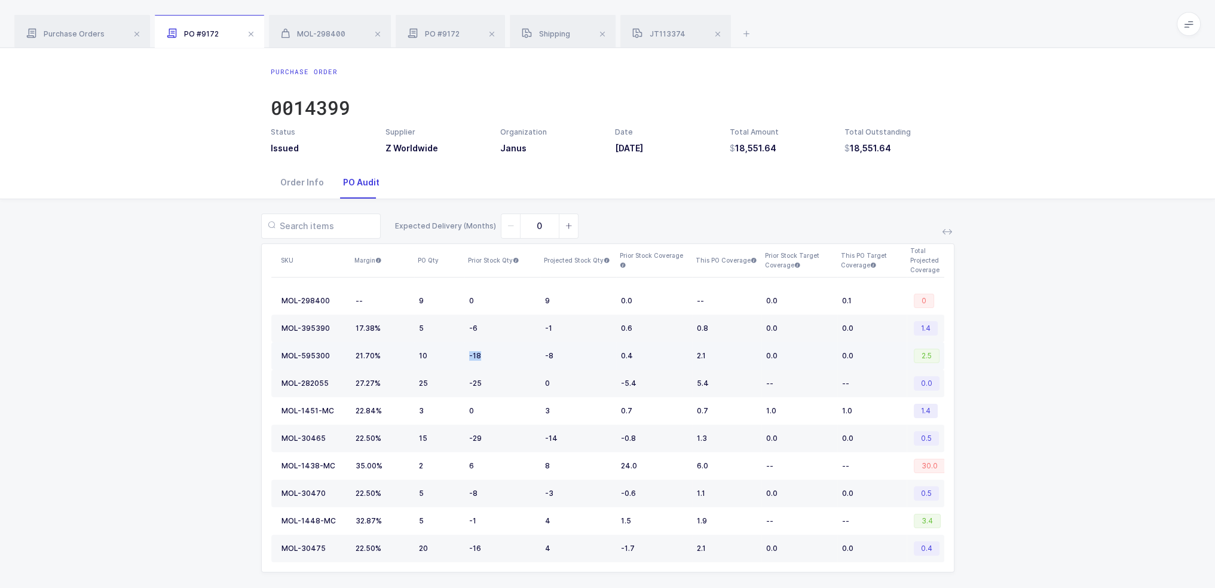
drag, startPoint x: 457, startPoint y: 359, endPoint x: 486, endPoint y: 356, distance: 29.4
click at [486, 356] on tr "MOL-595300 21.70% 10 -18 -8 0.4 2.1 0.0 0.0 2.5" at bounding box center [607, 355] width 673 height 27
click at [486, 356] on div "-18" at bounding box center [502, 356] width 66 height 10
drag, startPoint x: 478, startPoint y: 325, endPoint x: 458, endPoint y: 326, distance: 19.8
click at [459, 329] on tr "MOL-395390 17.38% 5 -6 -1 0.6 0.8 0.0 0.0 1.4" at bounding box center [607, 327] width 673 height 27
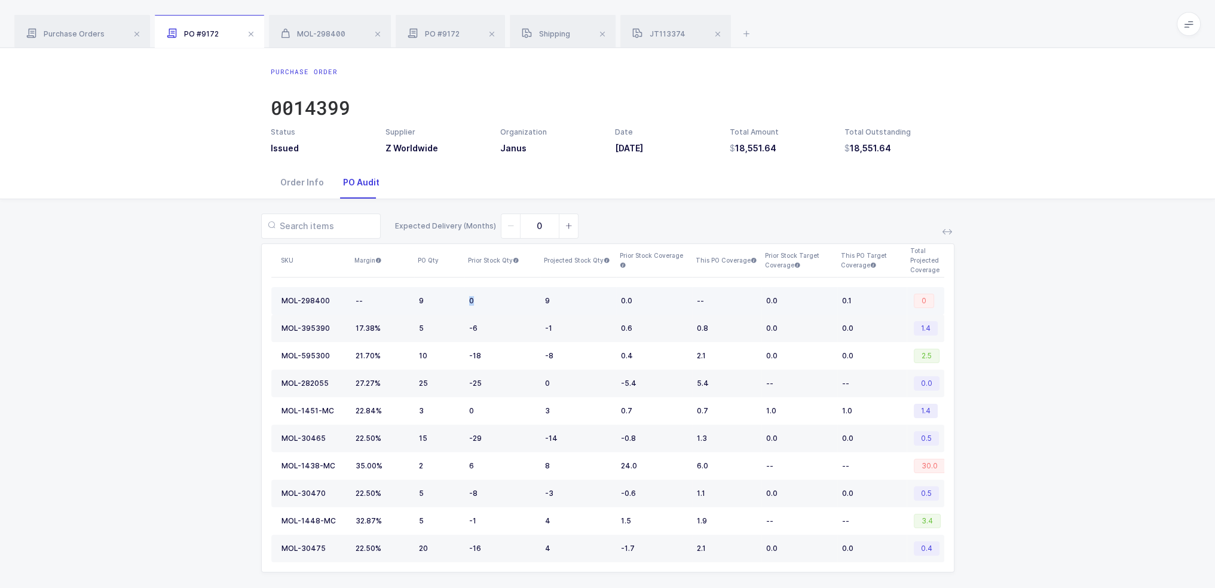
drag, startPoint x: 458, startPoint y: 313, endPoint x: 486, endPoint y: 309, distance: 28.3
click at [486, 309] on tr "MOL-298400 -- 9 0 9 0.0 -- 0.0 0.1 0" at bounding box center [607, 300] width 673 height 27
click at [486, 307] on td "0" at bounding box center [502, 300] width 76 height 27
drag, startPoint x: 484, startPoint y: 322, endPoint x: 457, endPoint y: 328, distance: 28.0
click at [457, 329] on tr "MOL-395390 17.38% 5 -6 -1 0.6 0.8 0.0 0.0 1.4" at bounding box center [607, 327] width 673 height 27
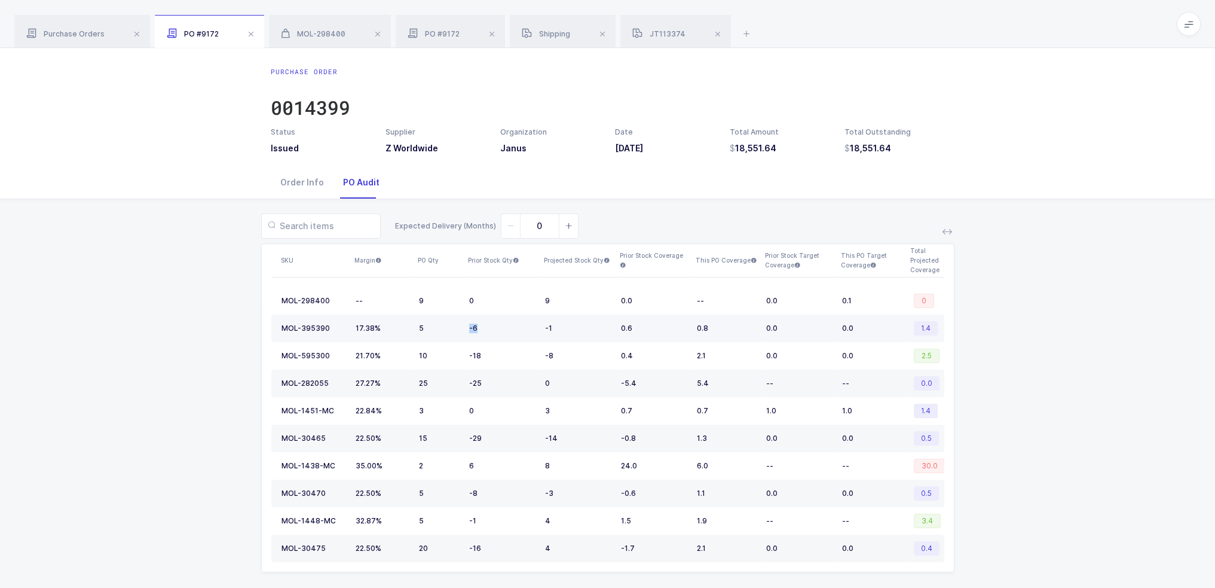
click at [457, 328] on div "5" at bounding box center [439, 328] width 41 height 10
drag, startPoint x: 457, startPoint y: 328, endPoint x: 490, endPoint y: 331, distance: 33.6
click at [490, 331] on tr "MOL-395390 17.38% 5 -6 -1 0.6 0.8 0.0 0.0 1.4" at bounding box center [607, 327] width 673 height 27
click at [490, 331] on div "-6" at bounding box center [502, 328] width 66 height 10
drag, startPoint x: 479, startPoint y: 297, endPoint x: 221, endPoint y: 303, distance: 257.7
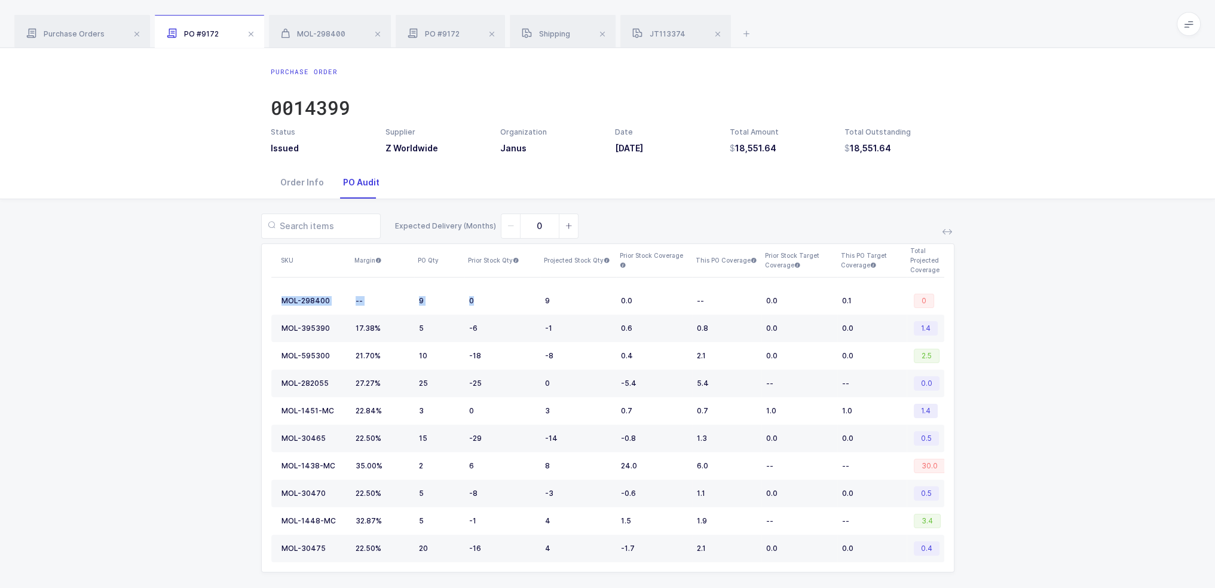
click at [223, 303] on div "Expected Delivery (Months) 0 SKU Margin PO Qty Prior Stock Qty Projected Stock …" at bounding box center [608, 400] width 1196 height 402
click at [217, 294] on div "Expected Delivery (Months) 0 SKU Margin PO Qty Prior Stock Qty Projected Stock …" at bounding box center [608, 400] width 1196 height 402
drag, startPoint x: 216, startPoint y: 294, endPoint x: 1062, endPoint y: 549, distance: 883.4
click at [611, 549] on div "Expected Delivery (Months) 0 SKU Margin PO Qty Prior Stock Qty Projected Stock …" at bounding box center [608, 400] width 1196 height 402
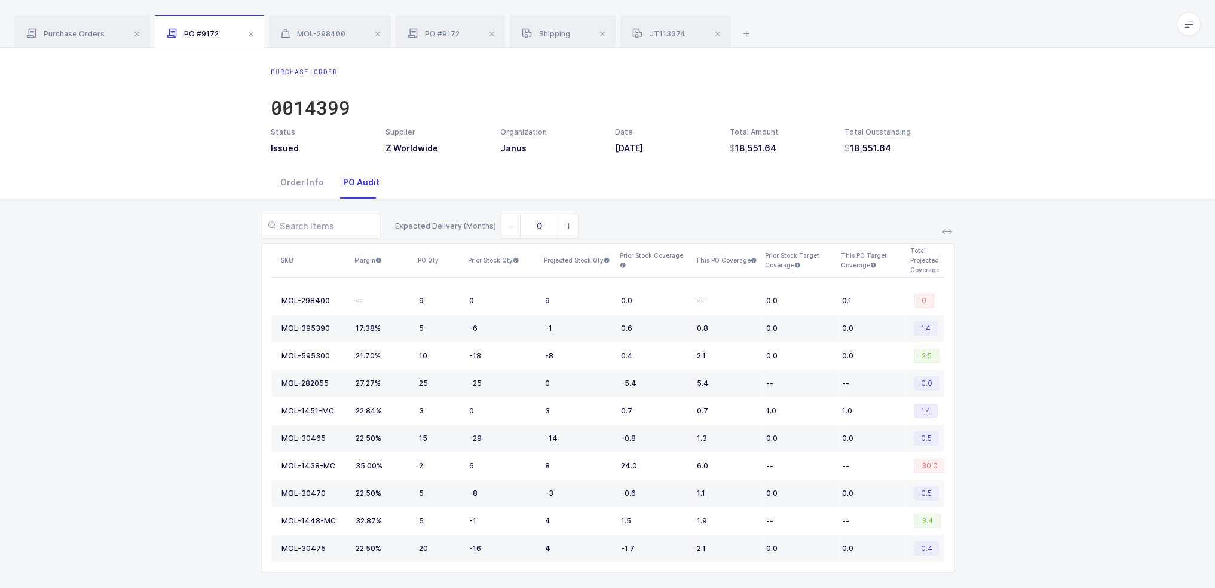
drag, startPoint x: 1062, startPoint y: 549, endPoint x: 830, endPoint y: 95, distance: 509.8
click at [611, 95] on div "Purchase Order 0014399 Status Issued Supplier Z Worldwide Organization Janus Da…" at bounding box center [607, 324] width 1215 height 553
click at [611, 92] on div "Purchase Order 0014399" at bounding box center [608, 97] width 674 height 60
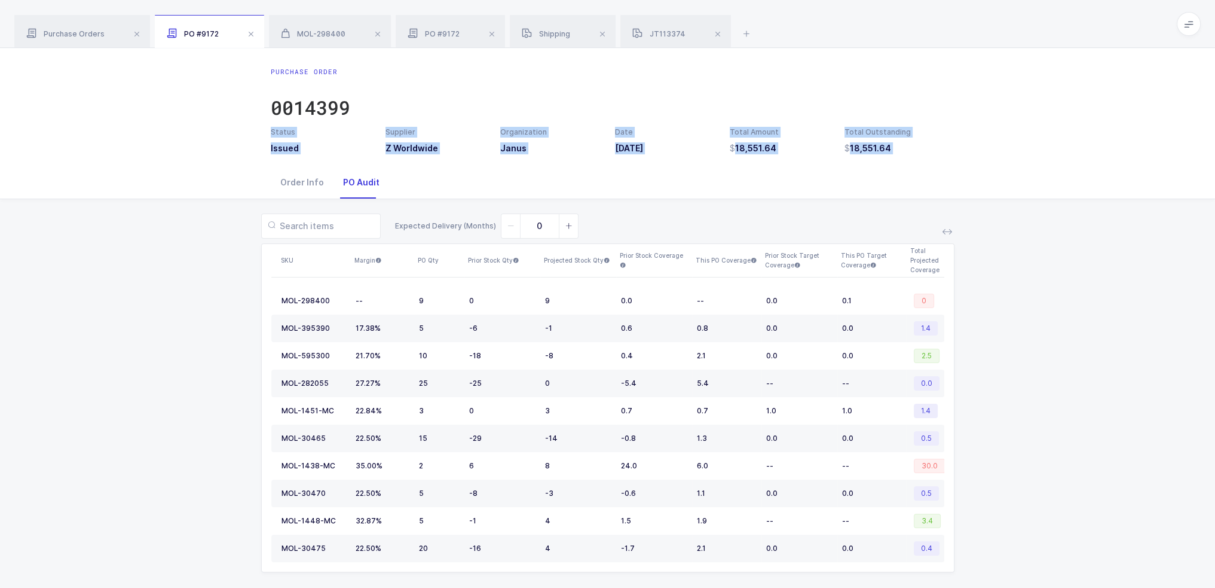
drag, startPoint x: 830, startPoint y: 92, endPoint x: 901, endPoint y: 177, distance: 110.4
click at [611, 177] on div "Purchase Order 0014399 Status Issued Supplier Z Worldwide Organization Janus Da…" at bounding box center [607, 324] width 1215 height 553
click at [611, 177] on div "Order Info PO Audit" at bounding box center [608, 182] width 674 height 32
drag, startPoint x: 901, startPoint y: 177, endPoint x: 883, endPoint y: 105, distance: 73.8
click at [611, 105] on div "Purchase Order 0014399 Status Issued Supplier Z Worldwide Organization Janus Da…" at bounding box center [607, 324] width 1215 height 553
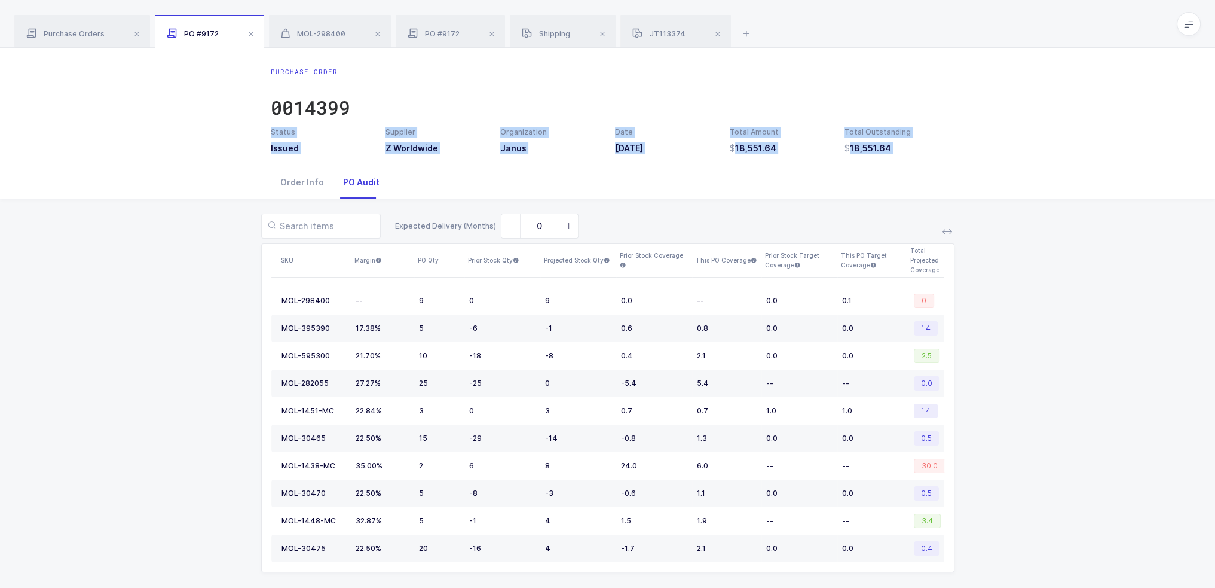
click at [611, 105] on div "Purchase Order 0014399" at bounding box center [608, 97] width 674 height 60
drag, startPoint x: 883, startPoint y: 105, endPoint x: 922, endPoint y: 158, distance: 65.9
click at [611, 158] on div "Purchase Order 0014399 Status Issued Supplier Z Worldwide Organization Janus Da…" at bounding box center [607, 107] width 1215 height 118
drag, startPoint x: 922, startPoint y: 158, endPoint x: 899, endPoint y: 107, distance: 56.4
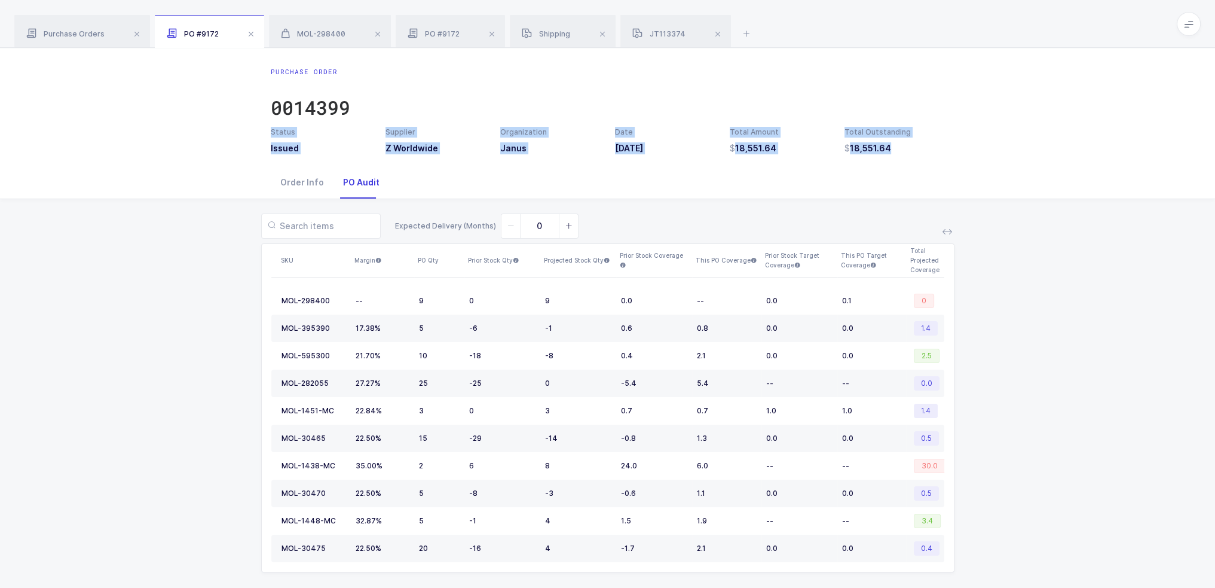
click at [611, 107] on div "Purchase Order 0014399 Status Issued Supplier Z Worldwide Organization Janus Da…" at bounding box center [607, 107] width 1215 height 118
click at [611, 107] on div "Purchase Order 0014399" at bounding box center [608, 97] width 674 height 60
drag, startPoint x: 899, startPoint y: 107, endPoint x: 911, endPoint y: 152, distance: 47.0
click at [611, 152] on div "Purchase Order 0014399 Status Issued Supplier Z Worldwide Organization Janus Da…" at bounding box center [607, 110] width 693 height 87
click at [611, 152] on h3 "18,551.64" at bounding box center [895, 148] width 100 height 12
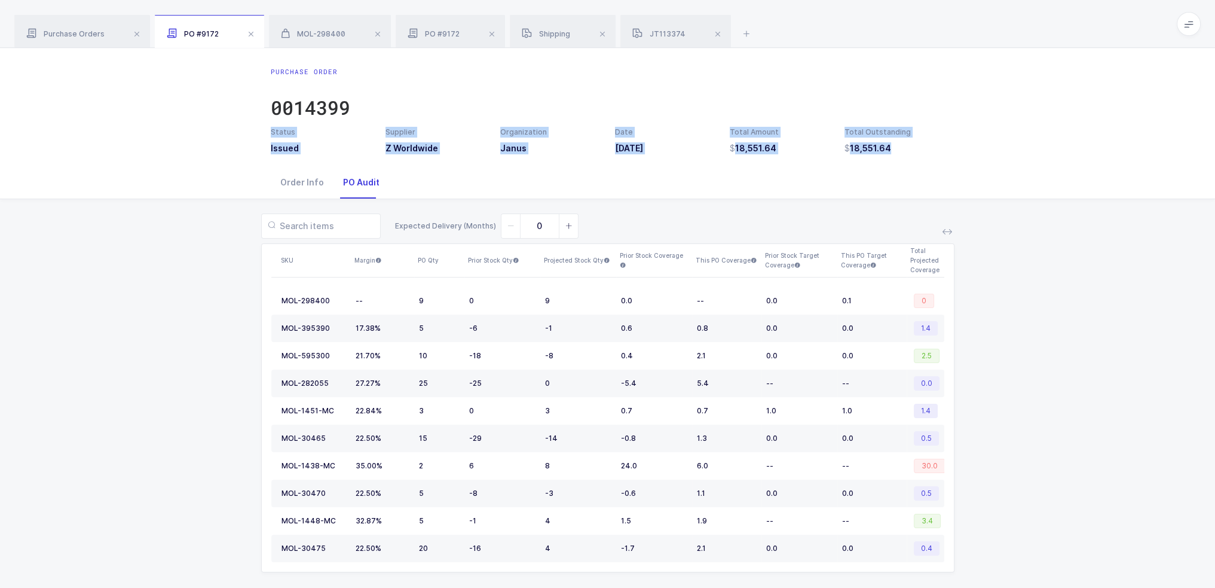
drag, startPoint x: 911, startPoint y: 152, endPoint x: 899, endPoint y: 111, distance: 42.9
click at [611, 111] on div "Purchase Order 0014399 Status Issued Supplier Z Worldwide Organization Janus Da…" at bounding box center [607, 110] width 693 height 87
click at [611, 111] on div "Purchase Order 0014399" at bounding box center [608, 97] width 674 height 60
drag, startPoint x: 900, startPoint y: 111, endPoint x: 910, endPoint y: 151, distance: 40.9
click at [611, 151] on div "Purchase Order 0014399 Status Issued Supplier Z Worldwide Organization Janus Da…" at bounding box center [607, 110] width 693 height 87
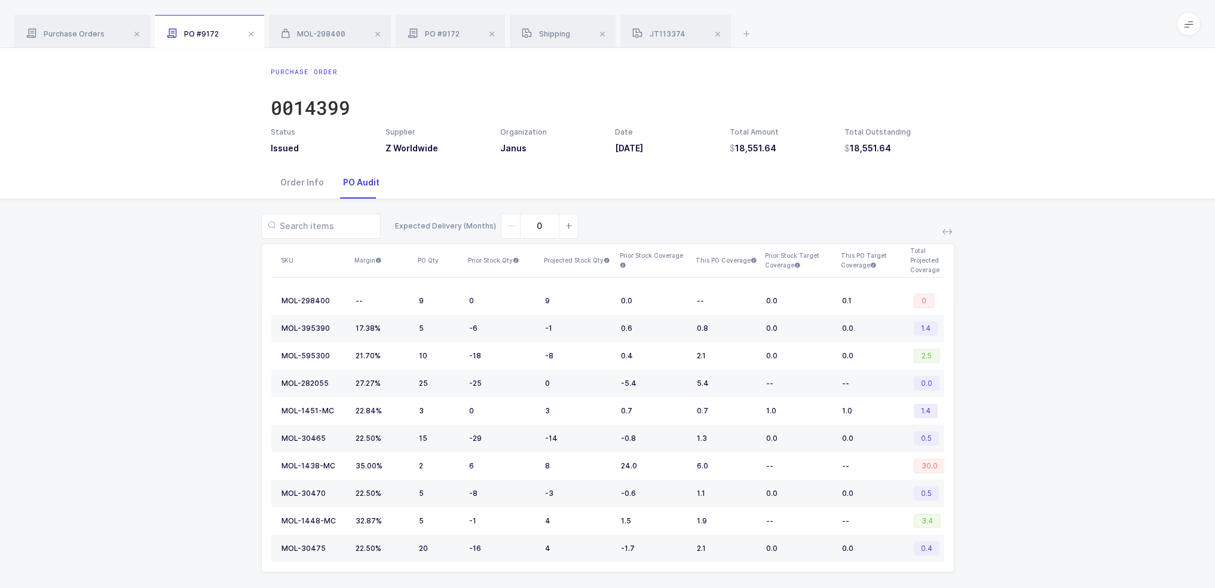
click at [611, 151] on h3 "18,551.64" at bounding box center [895, 148] width 100 height 12
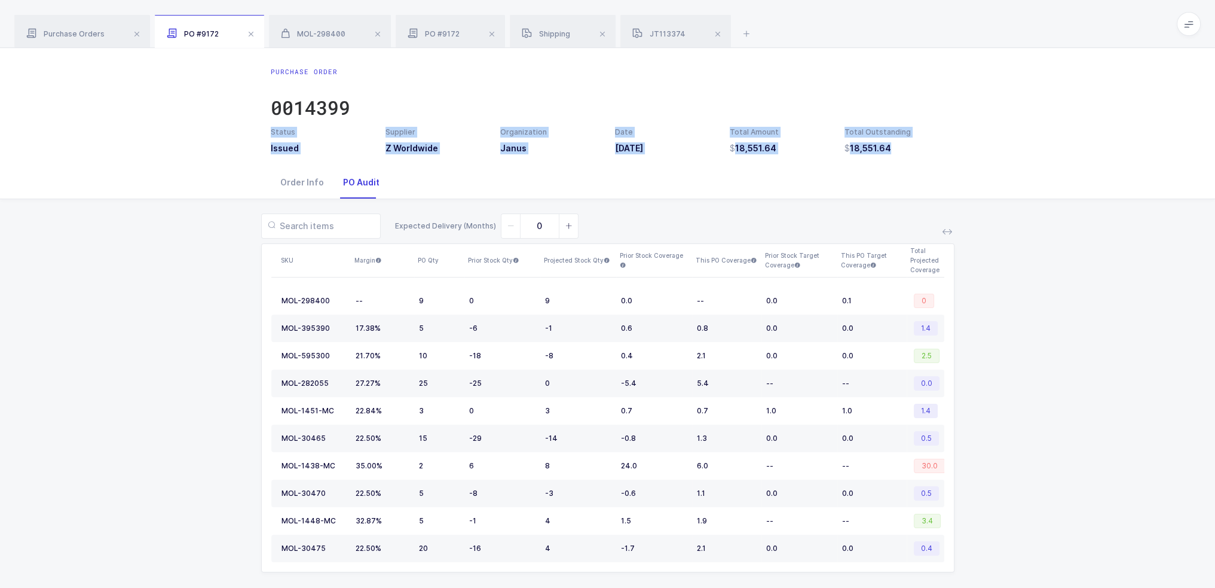
drag, startPoint x: 923, startPoint y: 163, endPoint x: 914, endPoint y: 95, distance: 68.1
click at [611, 95] on div "Purchase Order 0014399 Status Issued Supplier Z Worldwide Organization Janus Da…" at bounding box center [607, 107] width 1215 height 118
click at [611, 95] on div "Purchase Order 0014399" at bounding box center [608, 97] width 674 height 60
drag, startPoint x: 914, startPoint y: 91, endPoint x: 932, endPoint y: 155, distance: 65.7
click at [611, 155] on div "Purchase Order 0014399 Status Issued Supplier Z Worldwide Organization Janus Da…" at bounding box center [607, 107] width 1215 height 118
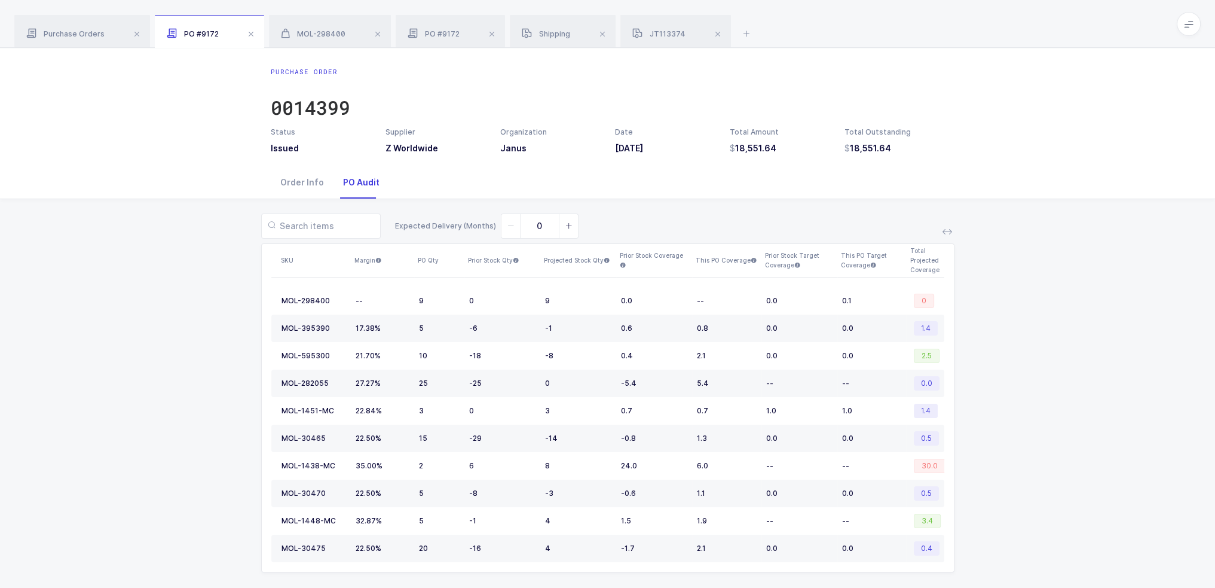
click at [611, 155] on div "Purchase Order 0014399 Status Issued Supplier Z Worldwide Organization Janus Da…" at bounding box center [607, 107] width 1215 height 118
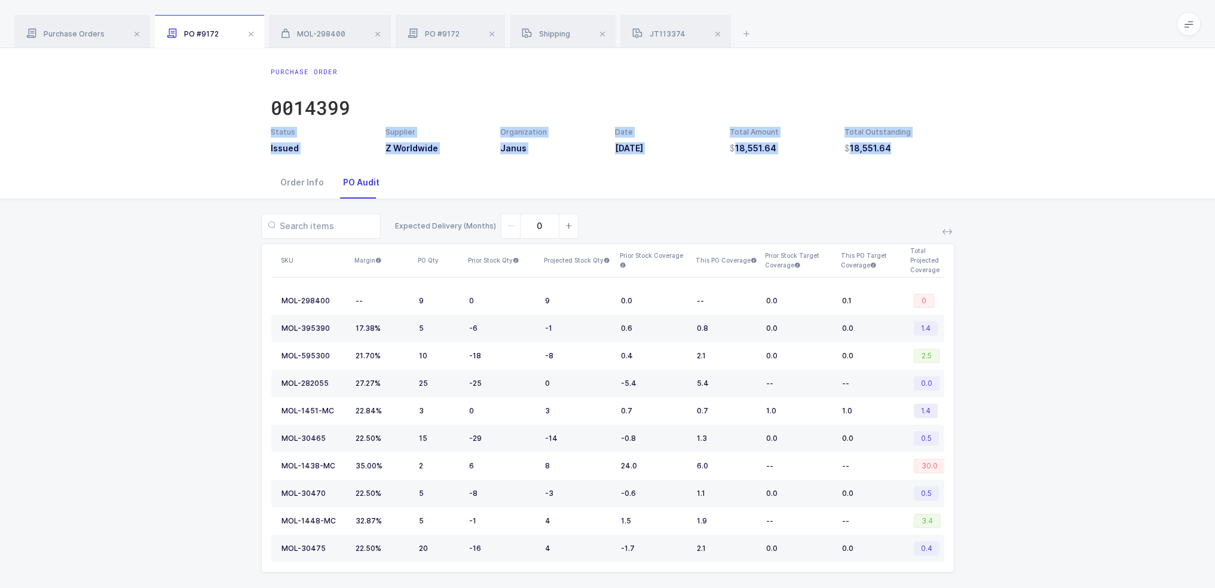
drag, startPoint x: 932, startPoint y: 155, endPoint x: 920, endPoint y: 99, distance: 57.4
click at [611, 99] on div "Purchase Order 0014399 Status Issued Supplier Z Worldwide Organization Janus Da…" at bounding box center [607, 107] width 1215 height 118
click at [611, 97] on div "Purchase Order 0014399" at bounding box center [608, 97] width 674 height 60
drag, startPoint x: 920, startPoint y: 97, endPoint x: 929, endPoint y: 142, distance: 45.3
click at [611, 142] on div "Purchase Order 0014399 Status Issued Supplier Z Worldwide Organization Janus Da…" at bounding box center [607, 110] width 693 height 87
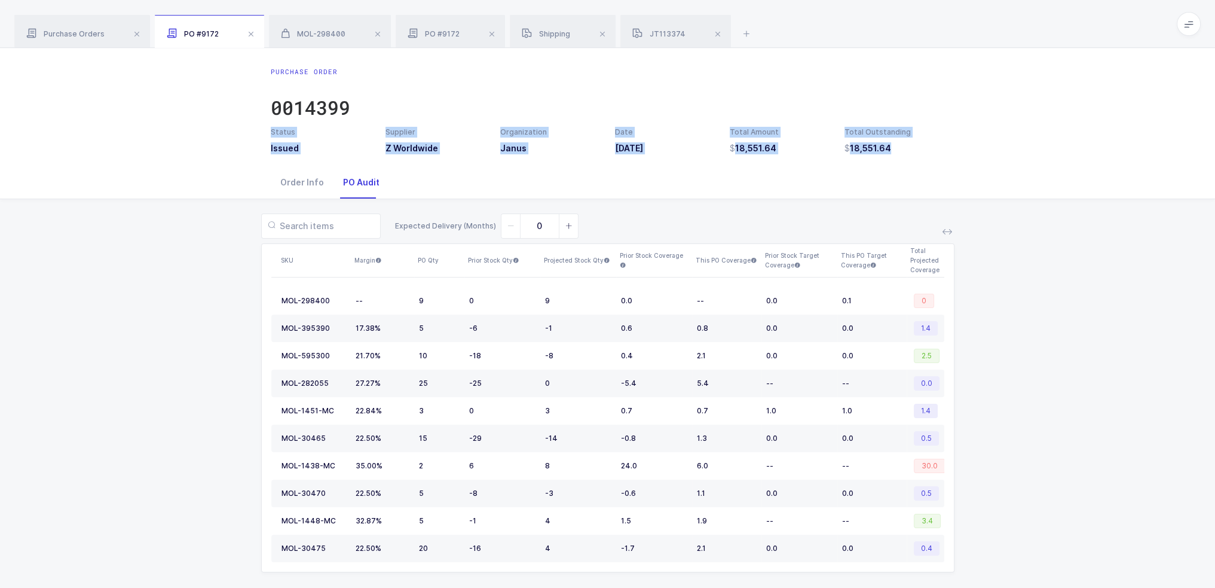
click at [611, 142] on h3 "18,551.64" at bounding box center [895, 148] width 100 height 12
drag, startPoint x: 929, startPoint y: 142, endPoint x: 926, endPoint y: 111, distance: 31.3
click at [611, 111] on div "Purchase Order 0014399 Status Issued Supplier Z Worldwide Organization Janus Da…" at bounding box center [607, 110] width 693 height 87
click at [611, 110] on div "Purchase Order 0014399" at bounding box center [608, 97] width 674 height 60
drag, startPoint x: 926, startPoint y: 110, endPoint x: 930, endPoint y: 146, distance: 36.7
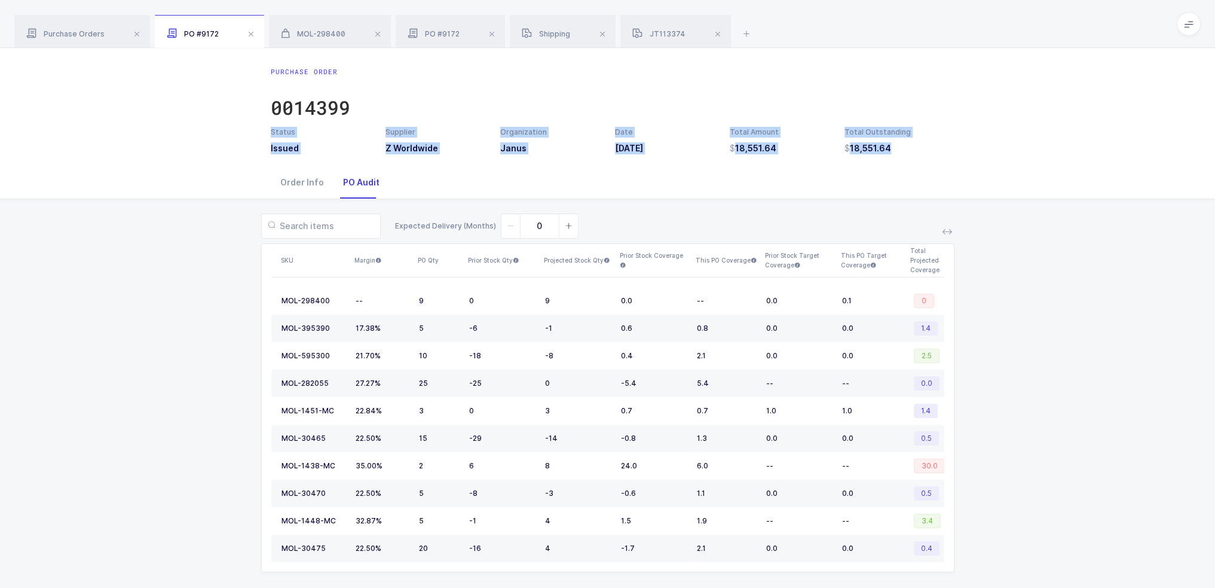
click at [611, 146] on div "Purchase Order 0014399 Status Issued Supplier Z Worldwide Organization Janus Da…" at bounding box center [607, 110] width 693 height 87
click at [611, 146] on h3 "18,551.64" at bounding box center [895, 148] width 100 height 12
drag, startPoint x: 930, startPoint y: 146, endPoint x: 920, endPoint y: 107, distance: 40.7
click at [611, 107] on div "Purchase Order 0014399 Status Issued Supplier Z Worldwide Organization Janus Da…" at bounding box center [607, 110] width 693 height 87
click at [611, 107] on div "Purchase Order 0014399" at bounding box center [608, 97] width 674 height 60
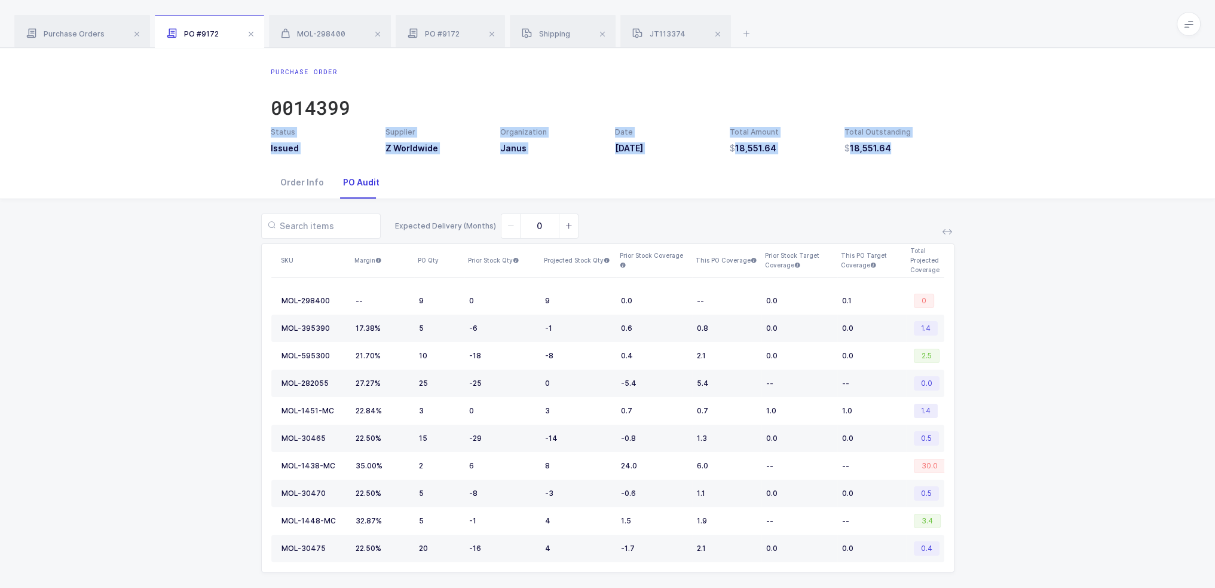
drag, startPoint x: 920, startPoint y: 107, endPoint x: 923, endPoint y: 152, distance: 45.5
click at [611, 152] on div "Purchase Order 0014399 Status Issued Supplier Z Worldwide Organization Janus Da…" at bounding box center [607, 110] width 693 height 87
click at [611, 152] on h3 "18,551.64" at bounding box center [895, 148] width 100 height 12
drag, startPoint x: 923, startPoint y: 152, endPoint x: 913, endPoint y: 107, distance: 46.5
click at [611, 107] on div "Purchase Order 0014399 Status Issued Supplier Z Worldwide Organization Janus Da…" at bounding box center [607, 110] width 693 height 87
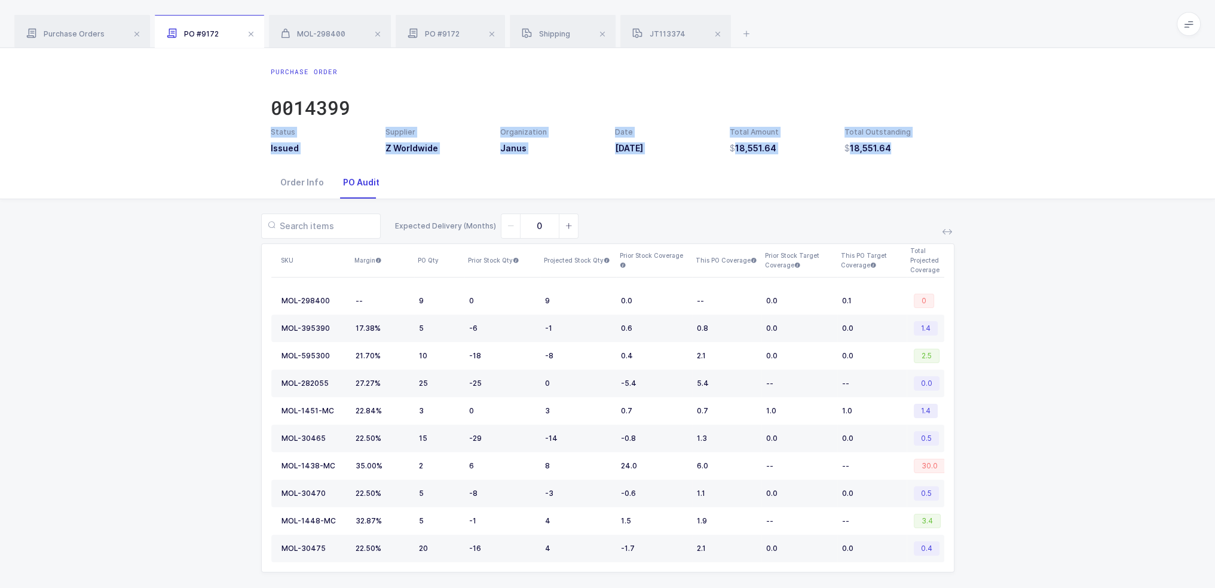
click at [611, 105] on div "Purchase Order 0014399" at bounding box center [608, 97] width 674 height 60
drag, startPoint x: 913, startPoint y: 105, endPoint x: 922, endPoint y: 153, distance: 48.8
click at [611, 153] on div "Purchase Order 0014399 Status Issued Supplier Z Worldwide Organization Janus Da…" at bounding box center [607, 110] width 693 height 87
click at [611, 152] on h3 "18,551.64" at bounding box center [895, 148] width 100 height 12
drag, startPoint x: 922, startPoint y: 152, endPoint x: 910, endPoint y: 106, distance: 47.6
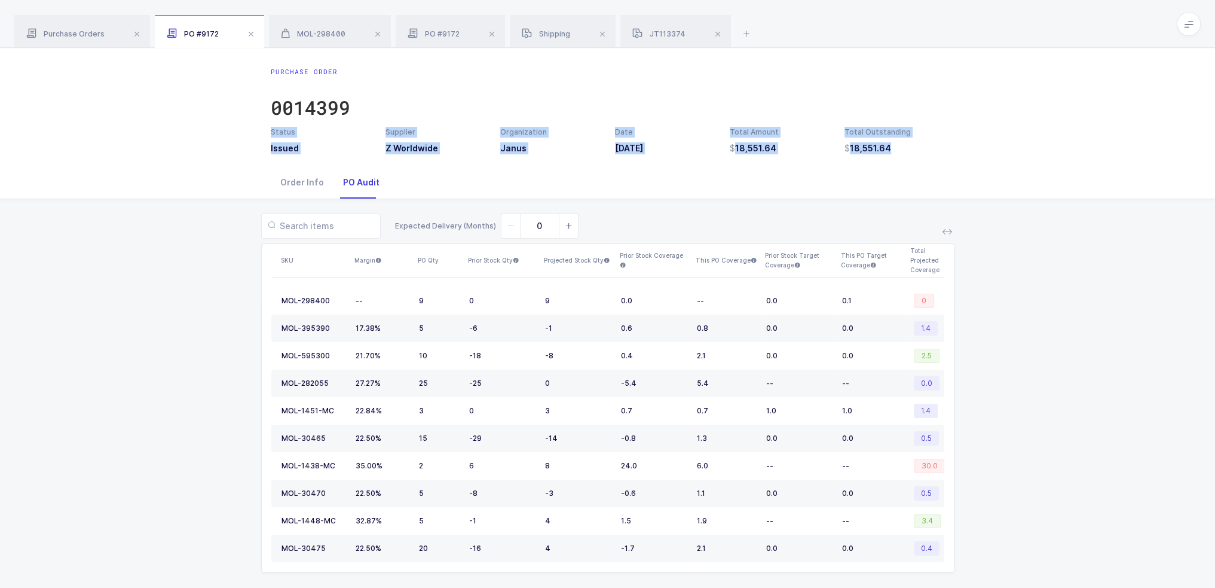
click at [611, 106] on div "Purchase Order 0014399 Status Issued Supplier Z Worldwide Organization Janus Da…" at bounding box center [607, 110] width 693 height 87
click at [611, 105] on div "Purchase Order 0014399" at bounding box center [608, 97] width 674 height 60
drag, startPoint x: 911, startPoint y: 102, endPoint x: 920, endPoint y: 154, distance: 53.5
click at [611, 154] on div "Purchase Order 0014399 Status Issued Supplier Z Worldwide Organization Janus Da…" at bounding box center [607, 107] width 1215 height 118
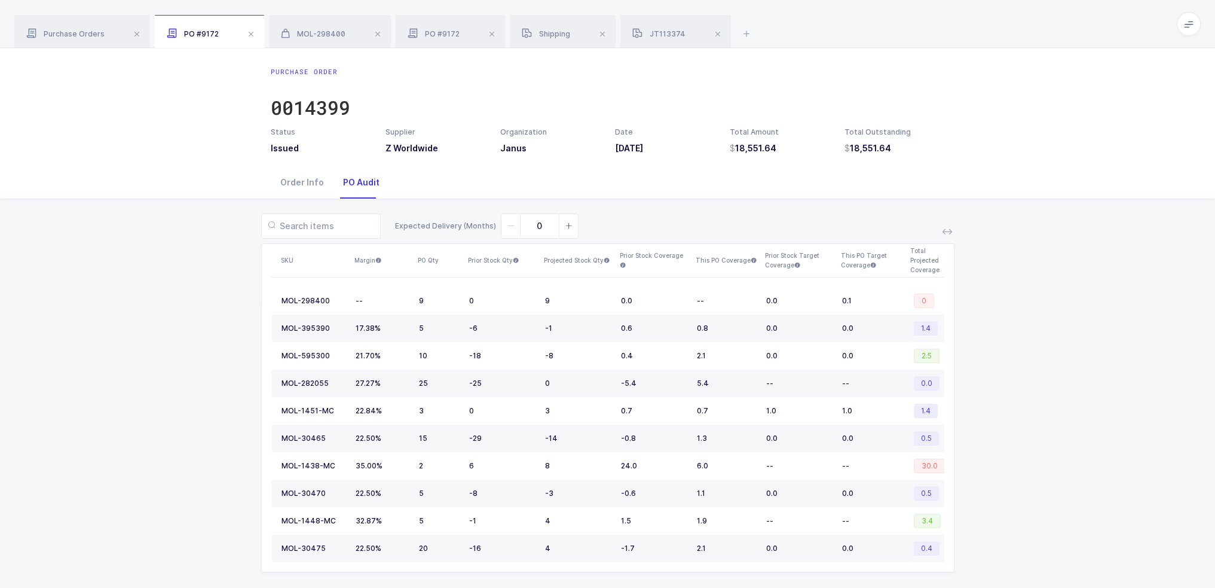
click at [611, 153] on div "Purchase Order 0014399 Status Issued Supplier Z Worldwide Organization Janus Da…" at bounding box center [607, 107] width 1215 height 118
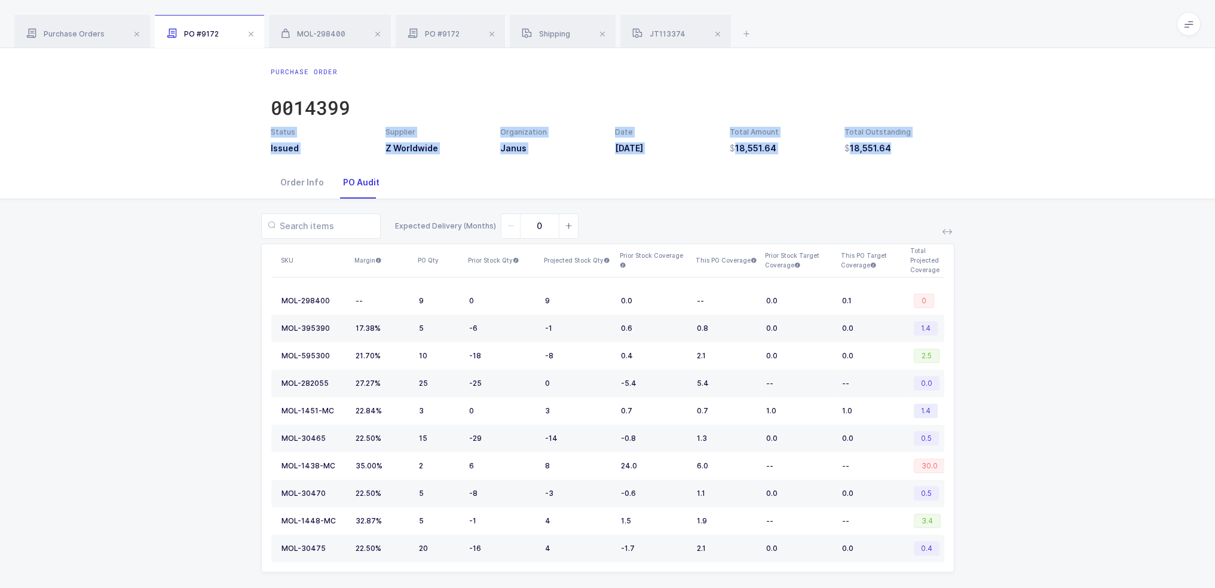
drag, startPoint x: 920, startPoint y: 152, endPoint x: 910, endPoint y: 101, distance: 52.4
click at [611, 101] on div "Purchase Order 0014399 Status Issued Supplier Z Worldwide Organization Janus Da…" at bounding box center [607, 110] width 693 height 87
click at [611, 101] on div "Purchase Order 0014399" at bounding box center [608, 97] width 674 height 60
drag
click at [611, 145] on div "Purchase Order 0014399 Status Issued Supplier Z Worldwide Organization Janus Da…" at bounding box center [607, 110] width 693 height 87
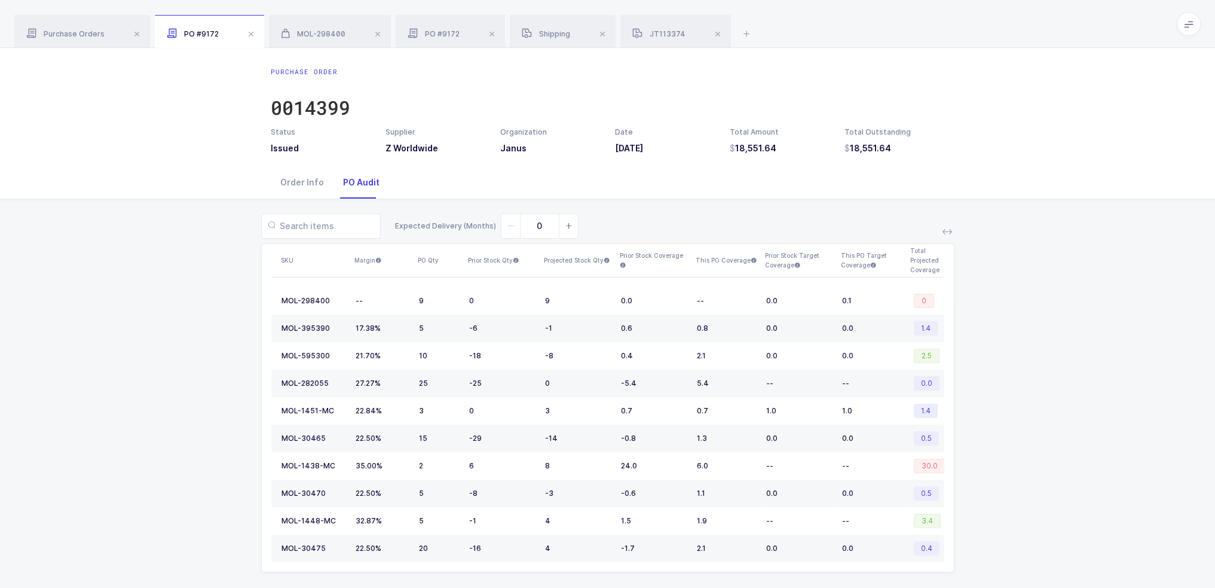
click at [611, 145] on h3 "18,551.64" at bounding box center [895, 148] width 100 height 12
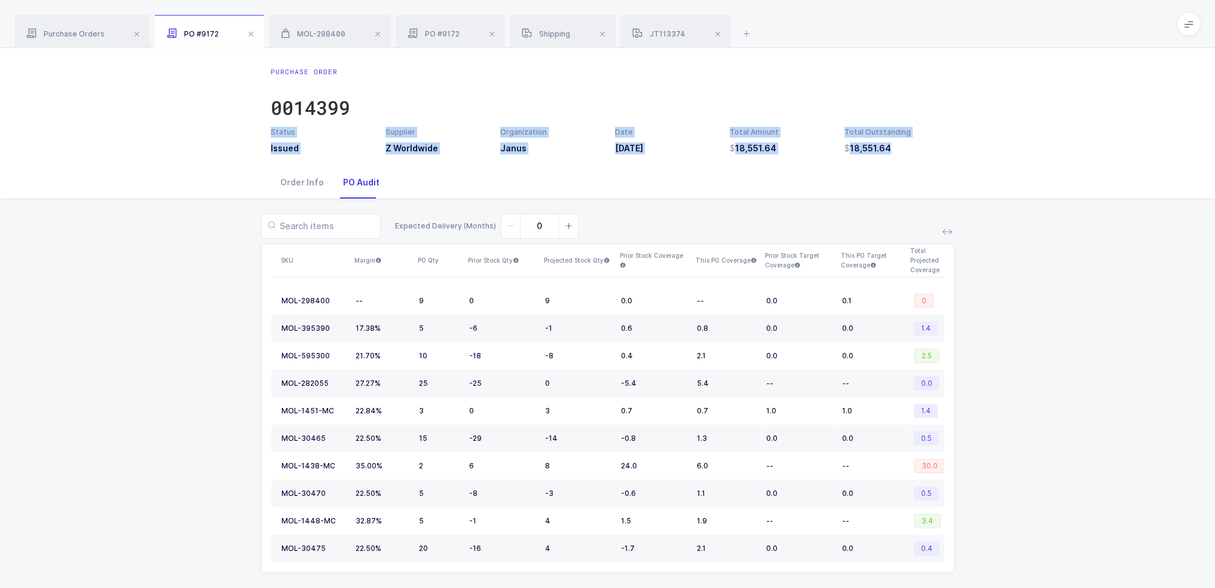
click at [611, 103] on div "Purchase Order 0014399 Status Issued Supplier Z Worldwide Organization Janus Da…" at bounding box center [607, 110] width 693 height 87
click at [611, 102] on div "Purchase Order 0014399" at bounding box center [608, 97] width 674 height 60
click at [611, 145] on div "Purchase Order 0014399 Status Issued Supplier Z Worldwide Organization Janus Da…" at bounding box center [607, 110] width 693 height 87
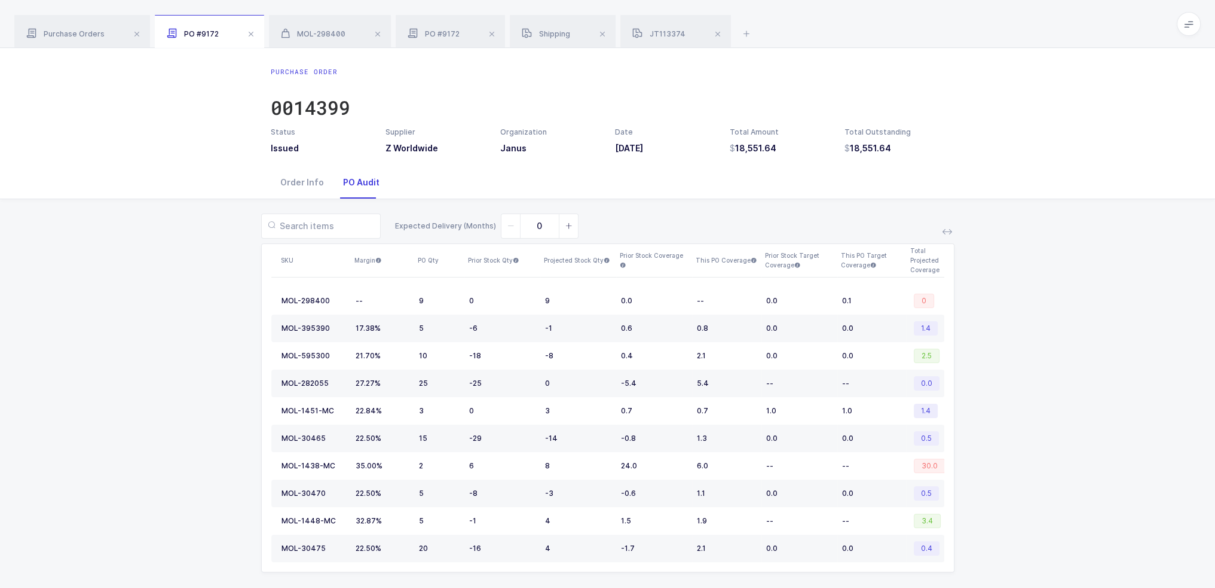
click at [611, 143] on h3 "18,551.64" at bounding box center [895, 148] width 100 height 12
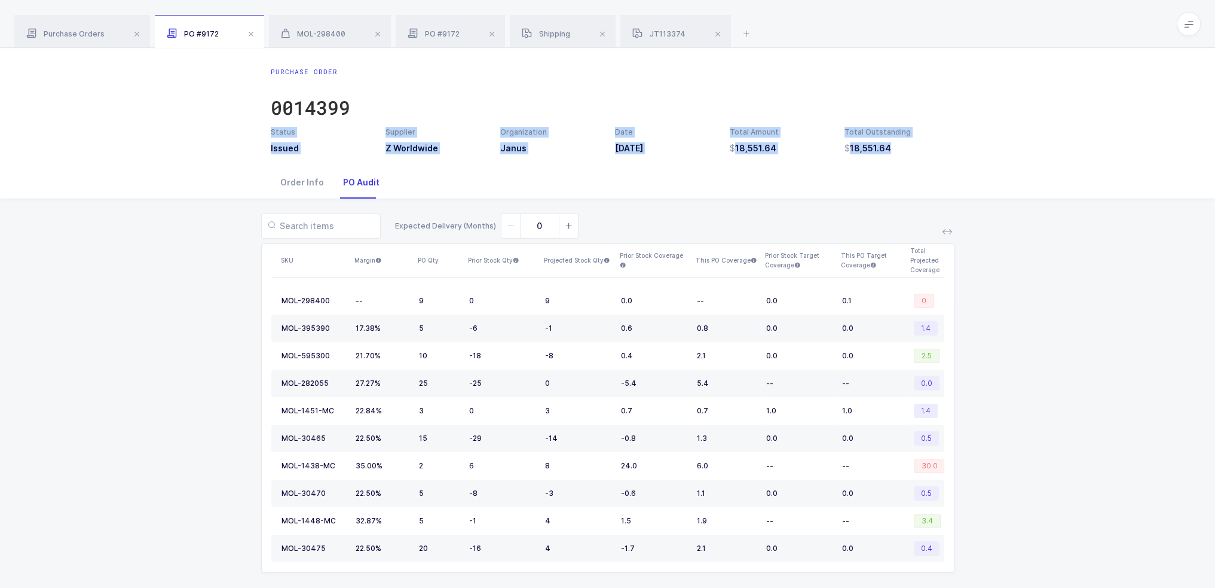
click at [611, 102] on div "Purchase Order 0014399 Status Issued Supplier Z Worldwide Organization Janus Da…" at bounding box center [607, 110] width 693 height 87
click at [611, 101] on div "Purchase Order 0014399" at bounding box center [608, 97] width 674 height 60
click at [611, 100] on div "Purchase Order 0014399" at bounding box center [608, 97] width 674 height 60
click at [611, 157] on div "Purchase Order 0014399 Status Issued Supplier Z Worldwide Organization Janus Da…" at bounding box center [607, 107] width 1215 height 118
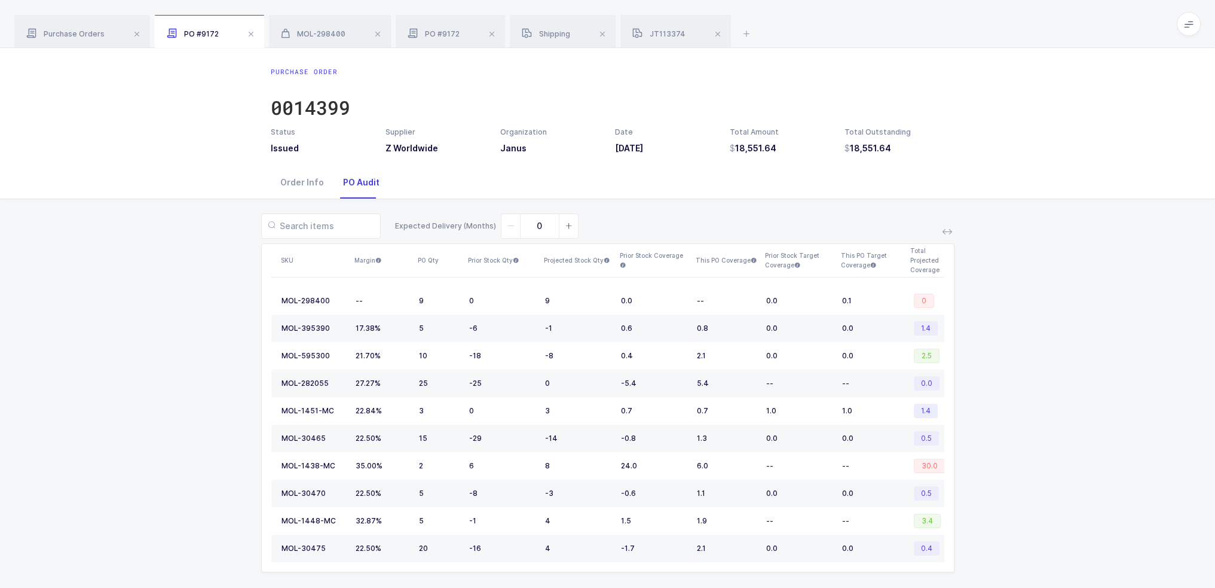
click at [611, 155] on div "Purchase Order 0014399 Status Issued Supplier Z Worldwide Organization Janus Da…" at bounding box center [607, 107] width 1215 height 118
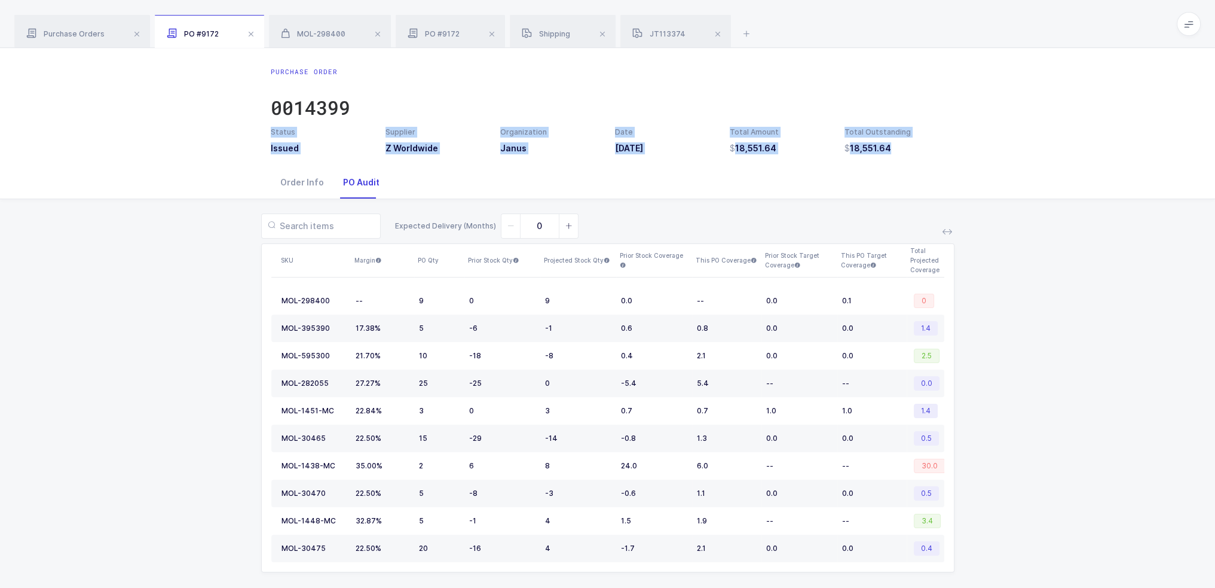
click at [611, 97] on div "Purchase Order 0014399 Status Issued Supplier Z Worldwide Organization Janus Da…" at bounding box center [607, 110] width 693 height 87
click at [611, 97] on div "Purchase Order 0014399" at bounding box center [608, 97] width 674 height 60
click at [611, 152] on div "Purchase Order 0014399 Status Issued Supplier Z Worldwide Organization Janus Da…" at bounding box center [607, 110] width 693 height 87
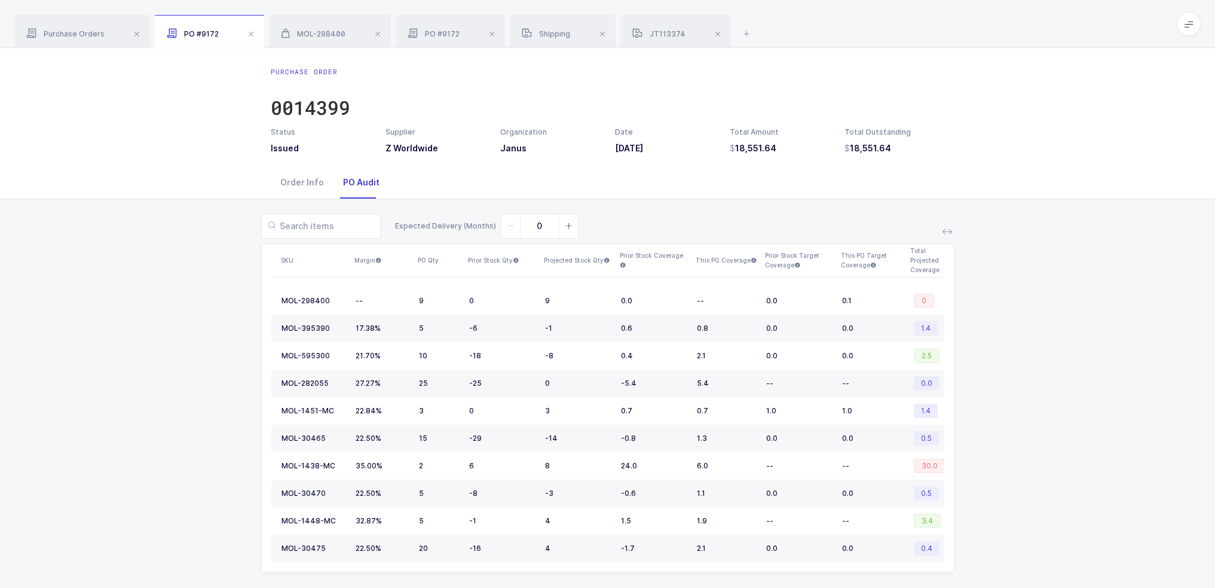
click at [611, 152] on h3 "18,551.64" at bounding box center [895, 148] width 100 height 12
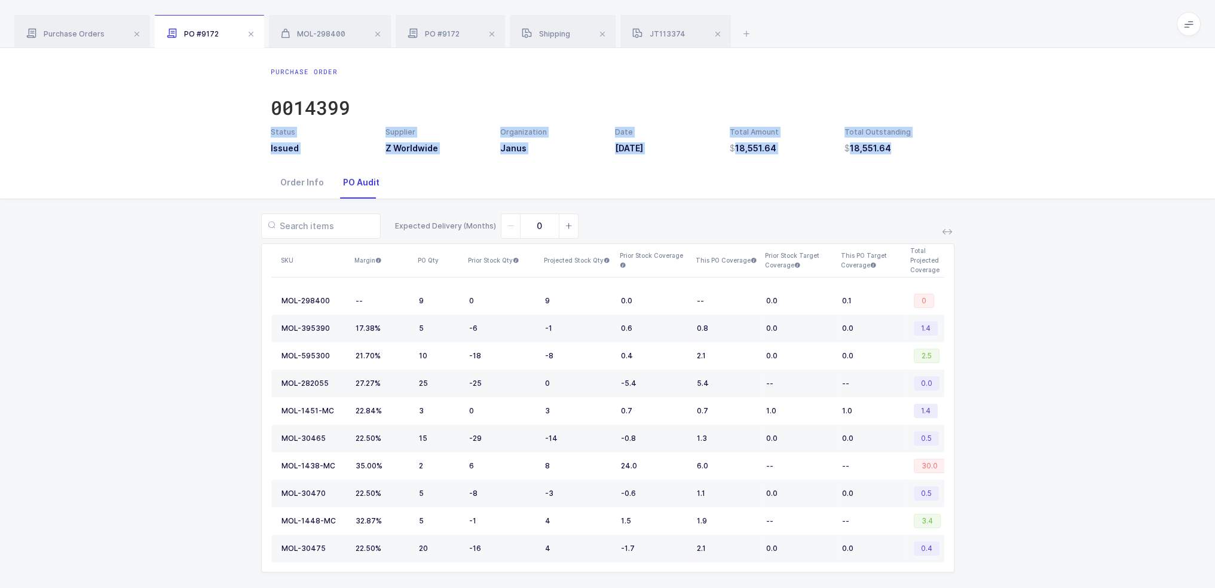
click at [611, 99] on div "Purchase Order 0014399 Status Issued Supplier Z Worldwide Organization Janus Da…" at bounding box center [607, 110] width 693 height 87
click at [611, 99] on div "Purchase Order 0014399" at bounding box center [608, 97] width 674 height 60
click at [611, 148] on div "Purchase Order 0014399 Status Issued Supplier Z Worldwide Organization Janus Da…" at bounding box center [607, 110] width 693 height 87
click at [611, 146] on span "18,551.64" at bounding box center [868, 148] width 47 height 12
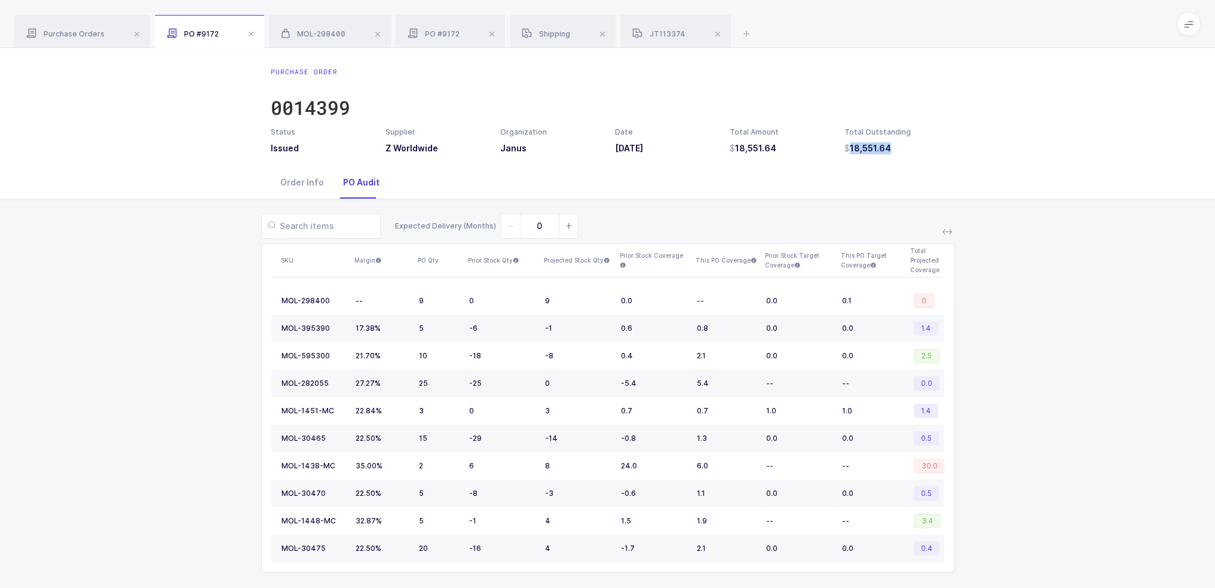
click at [611, 146] on span "18,551.64" at bounding box center [868, 148] width 47 height 12
click at [611, 148] on h3 "18,551.64" at bounding box center [895, 148] width 100 height 12
click at [611, 149] on h3 "18,551.64" at bounding box center [895, 148] width 100 height 12
click at [611, 100] on div "Purchase Order 0014399 Status Issued Supplier Z Worldwide Organization Janus Da…" at bounding box center [607, 110] width 693 height 87
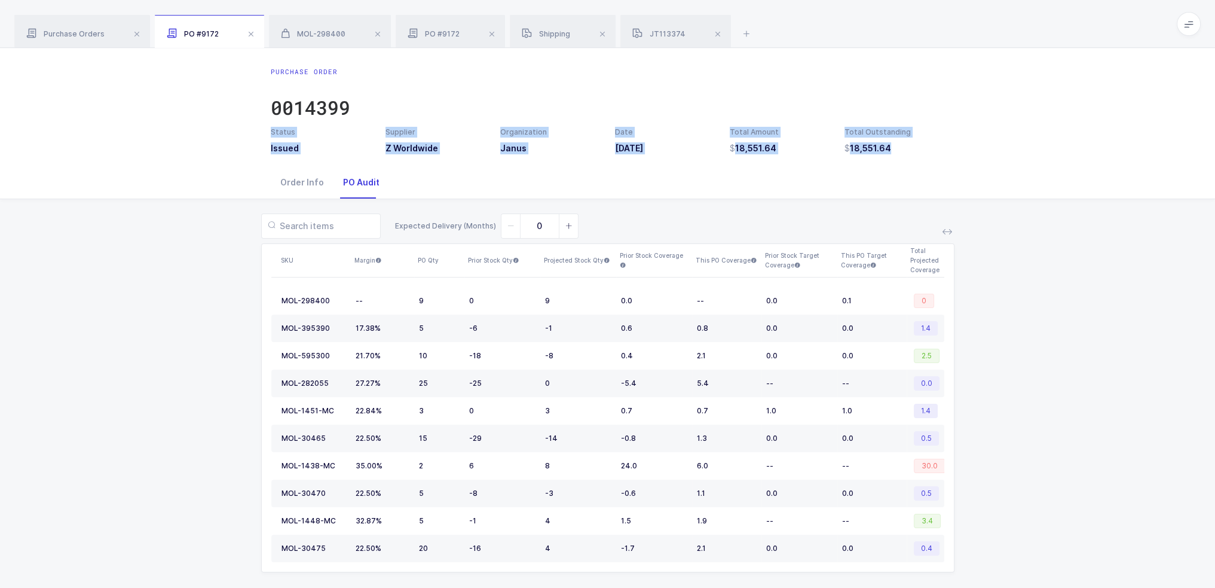
click at [611, 100] on div "Purchase Order 0014399" at bounding box center [608, 97] width 674 height 60
click at [611, 153] on div "Purchase Order 0014399 Status Issued Supplier Z Worldwide Organization Janus Da…" at bounding box center [607, 110] width 693 height 87
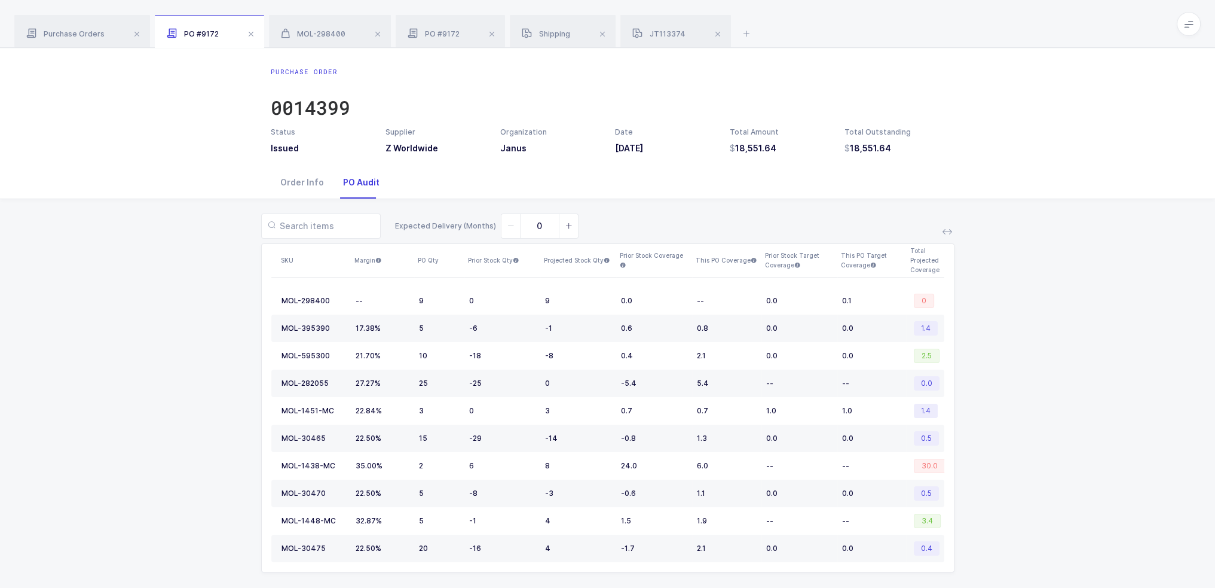
click at [611, 153] on h3 "18,551.64" at bounding box center [895, 148] width 100 height 12
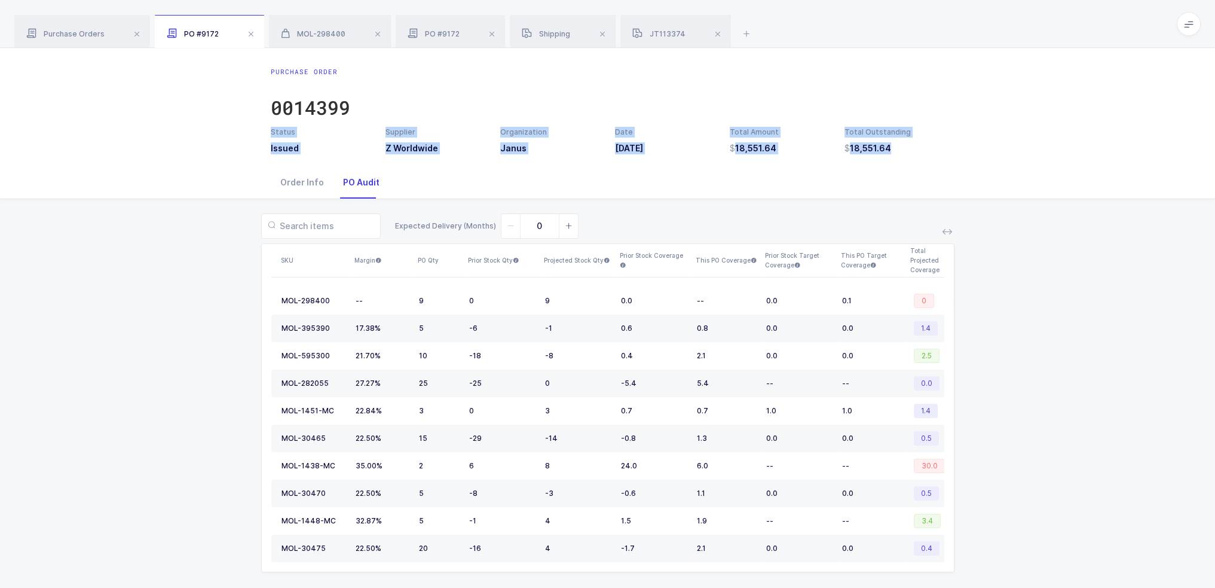
click at [611, 100] on div "Purchase Order 0014399 Status Issued Supplier Z Worldwide Organization Janus Da…" at bounding box center [607, 110] width 693 height 87
click at [611, 100] on div "Purchase Order 0014399" at bounding box center [608, 97] width 674 height 60
click at [611, 151] on div "Purchase Order 0014399 Status Issued Supplier Z Worldwide Organization Janus Da…" at bounding box center [607, 110] width 693 height 87
click at [611, 151] on h3 "18,551.64" at bounding box center [895, 148] width 100 height 12
click at [611, 105] on div "Purchase Order 0014399 Status Issued Supplier Z Worldwide Organization Janus Da…" at bounding box center [607, 110] width 693 height 87
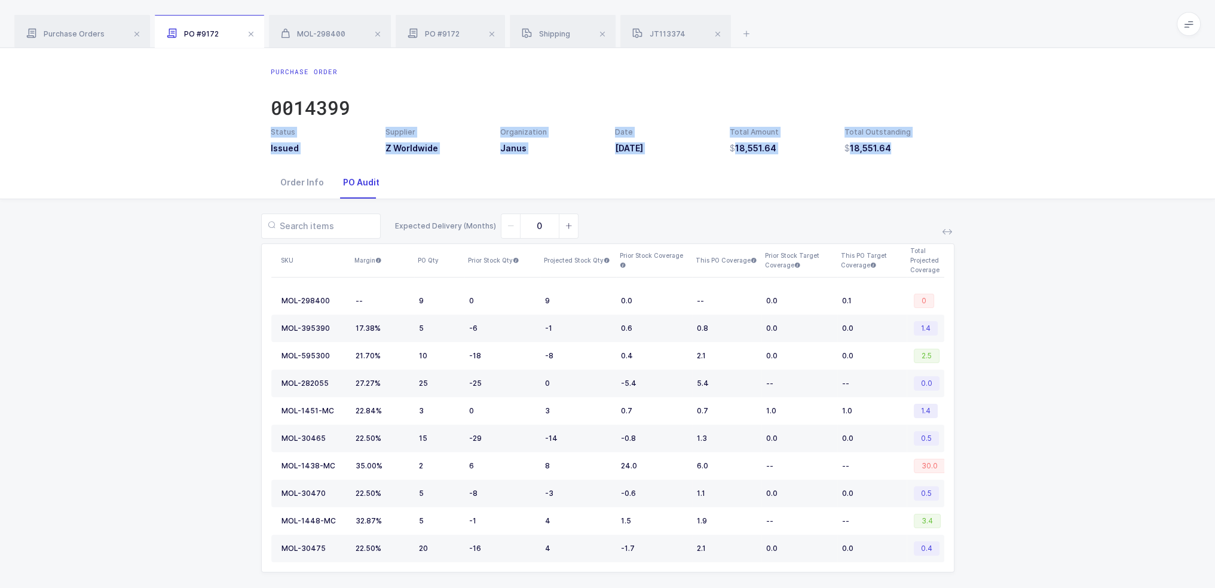
click at [611, 105] on div "Purchase Order 0014399" at bounding box center [608, 97] width 674 height 60
click at [611, 149] on div "Purchase Order 0014399 Status Issued Supplier Z Worldwide Organization Janus Da…" at bounding box center [607, 110] width 693 height 87
click at [611, 149] on h3 "18,551.64" at bounding box center [895, 148] width 100 height 12
click at [611, 105] on div "Purchase Order 0014399 Status Issued Supplier Z Worldwide Organization Janus Da…" at bounding box center [607, 110] width 693 height 87
click at [611, 105] on div "Purchase Order 0014399" at bounding box center [608, 97] width 674 height 60
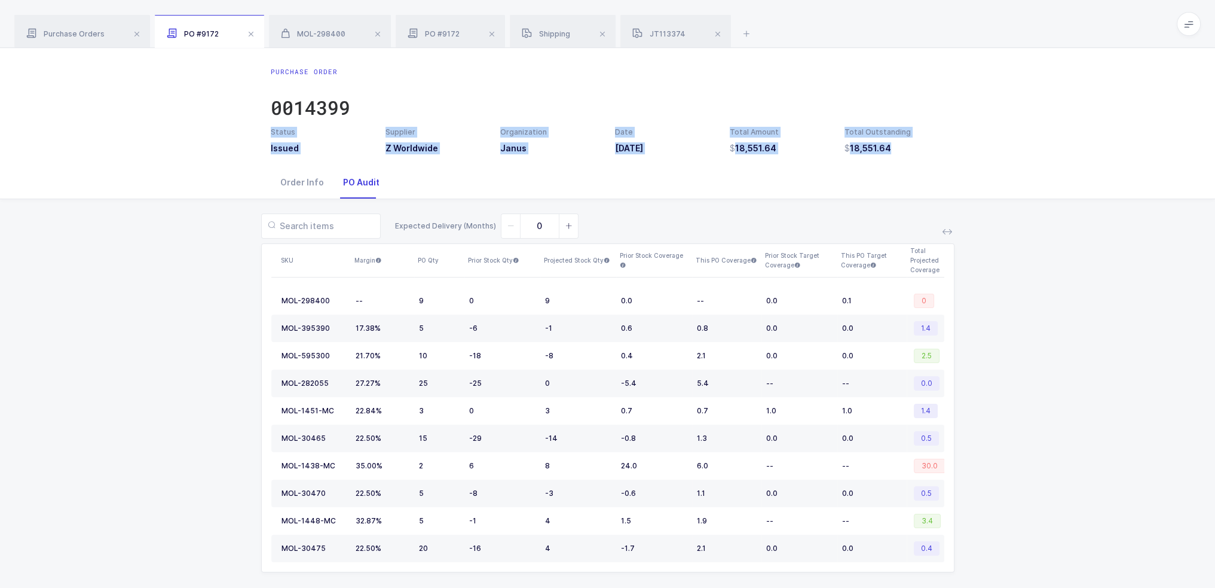
click at [611, 156] on div "Purchase Order 0014399 Status Issued Supplier Z Worldwide Organization Janus Da…" at bounding box center [607, 107] width 1215 height 118
click at [611, 155] on div "Purchase Order 0014399 Status Issued Supplier Z Worldwide Organization Janus Da…" at bounding box center [607, 107] width 1215 height 118
click at [611, 151] on h3 "18,551.64" at bounding box center [895, 148] width 100 height 12
click at [611, 145] on h3 "18,551.64" at bounding box center [895, 148] width 100 height 12
click at [611, 99] on div "Purchase Order 0014399 Status Issued Supplier Z Worldwide Organization Janus Da…" at bounding box center [607, 110] width 693 height 87
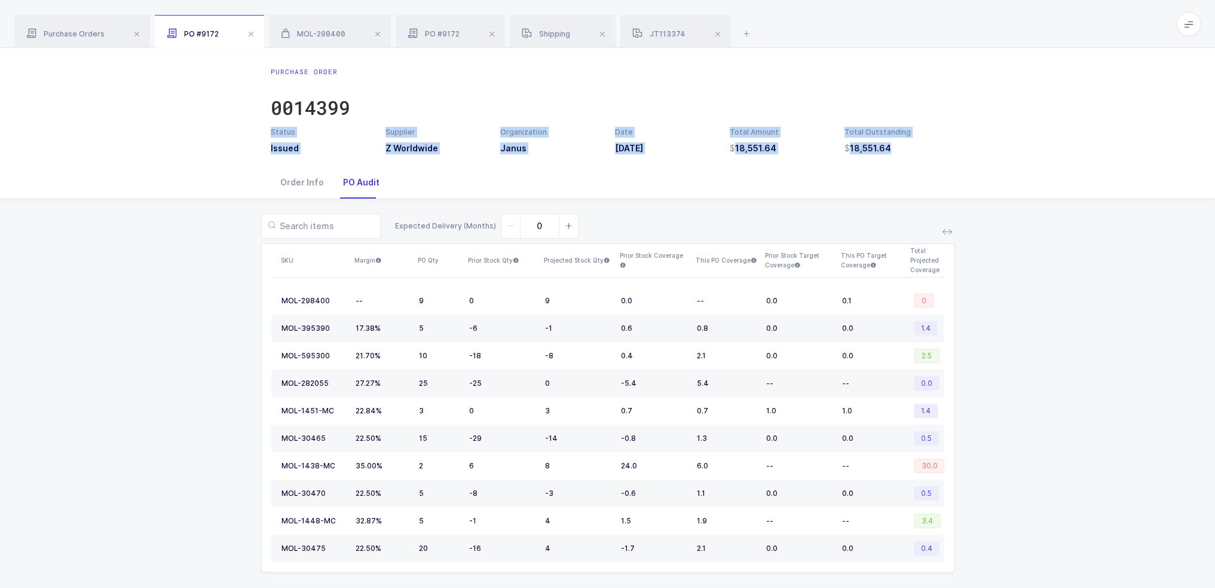
click at [611, 100] on div "Purchase Order 0014399" at bounding box center [608, 97] width 674 height 60
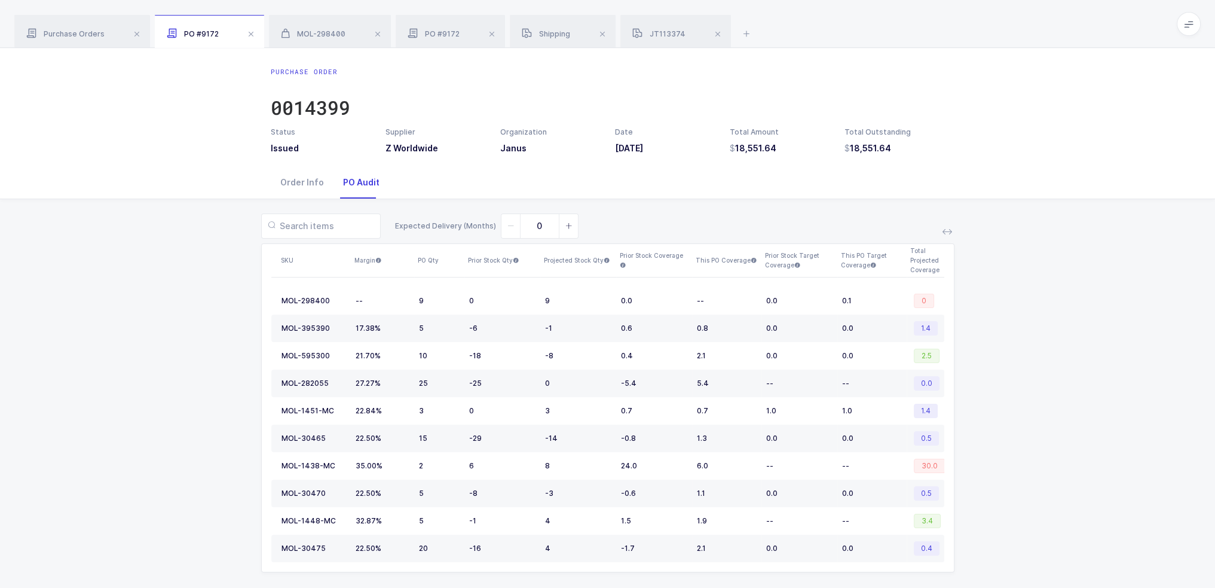
click at [611, 69] on div "Purchase Order 0014399" at bounding box center [608, 97] width 674 height 60
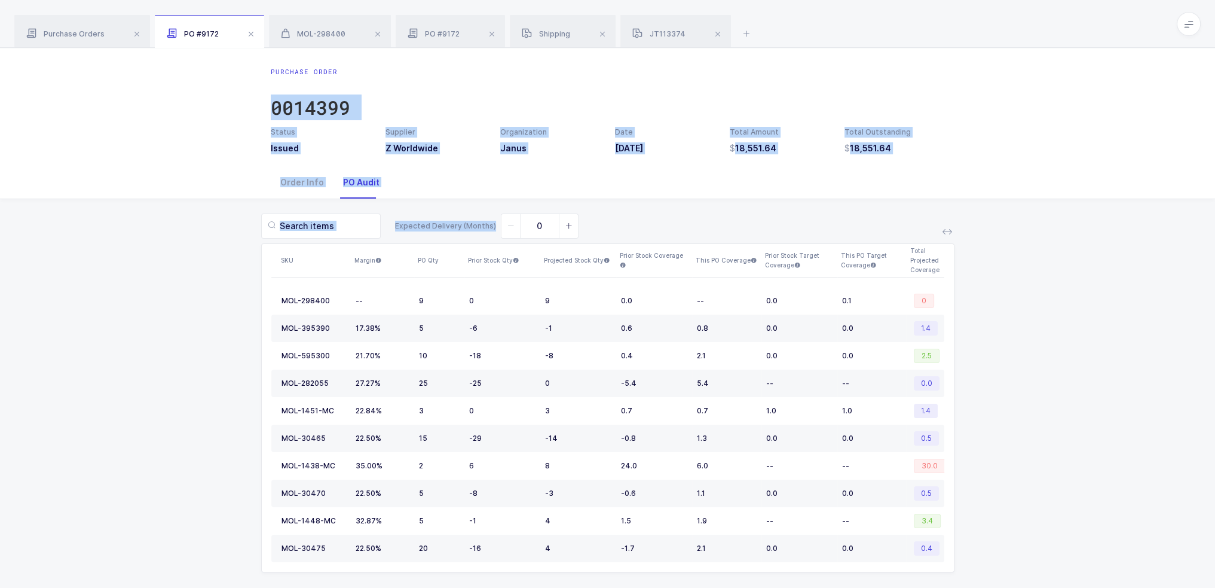
click at [611, 224] on div "Purchase Order 0014399 Status Issued Supplier Z Worldwide Organization Janus Da…" at bounding box center [607, 324] width 1215 height 553
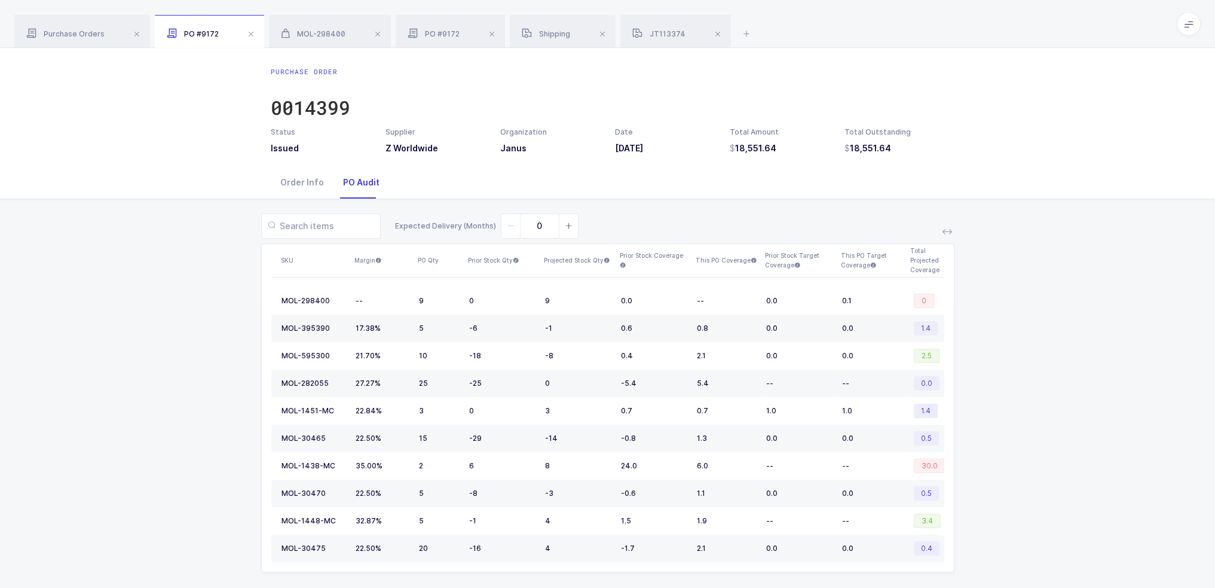
click at [611, 339] on div "Expected Delivery (Months) 0 SKU Margin PO Qty Prior Stock Qty Projected Stock …" at bounding box center [608, 400] width 1196 height 402
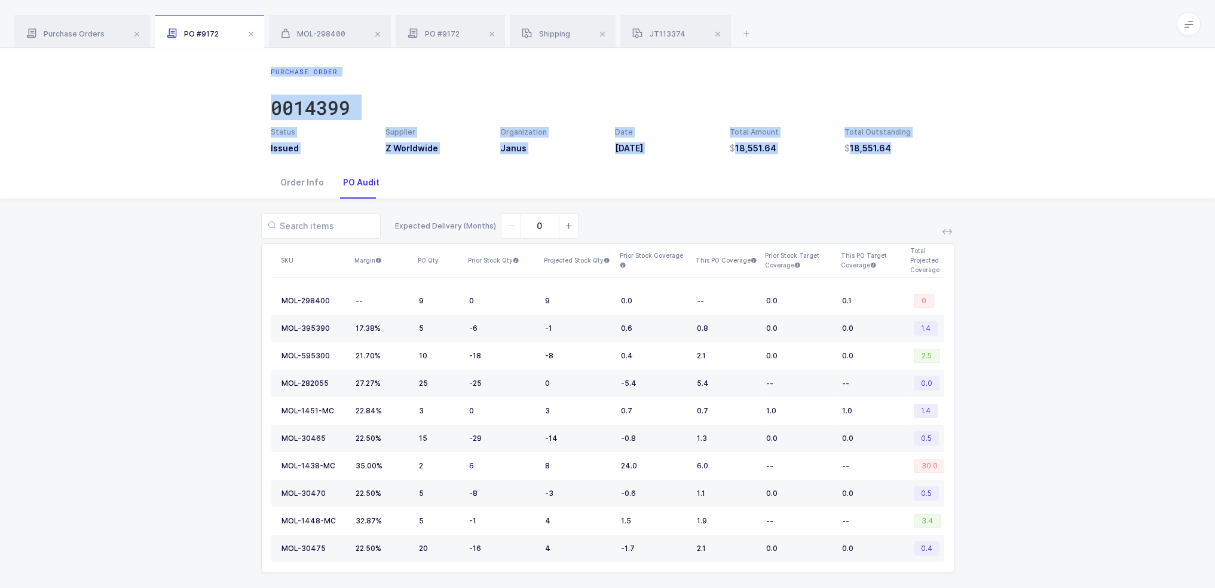
click at [268, 66] on div "Purchase Order 0014399 Status Issued Supplier Z Worldwide Organization Janus Da…" at bounding box center [607, 324] width 1215 height 553
click at [268, 66] on div "Purchase Order 0014399 Status Issued Supplier Z Worldwide Organization Janus Da…" at bounding box center [607, 107] width 1215 height 118
click at [611, 160] on div "Purchase Order 0014399 Status Issued Supplier Z Worldwide Organization Janus Da…" at bounding box center [607, 107] width 1215 height 118
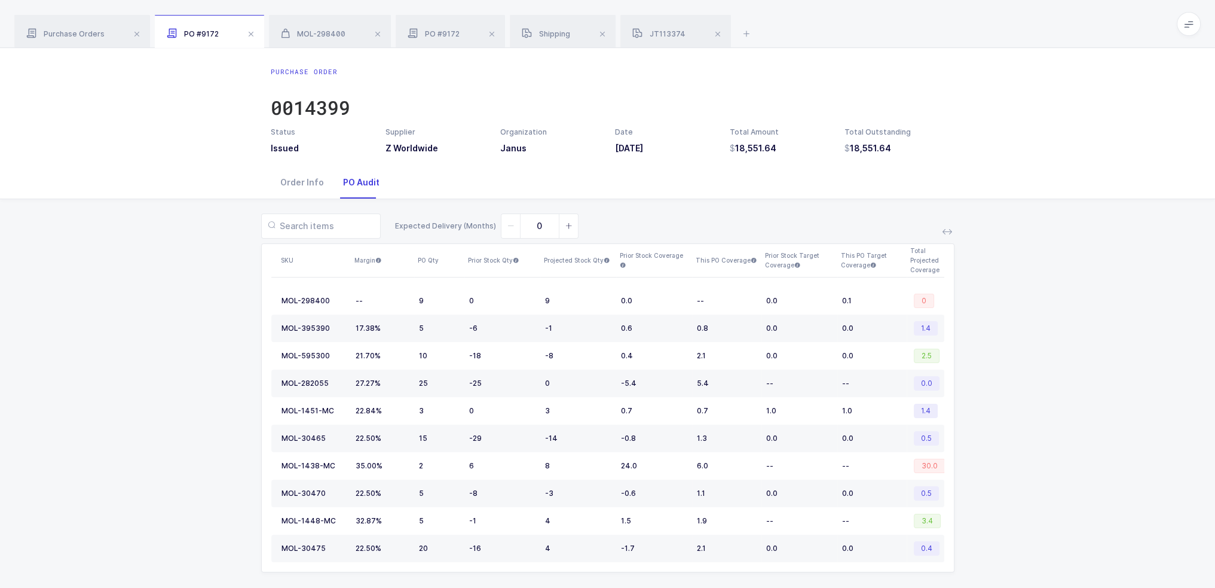
click at [611, 160] on div "Purchase Order 0014399 Status Issued Supplier Z Worldwide Organization Janus Da…" at bounding box center [607, 107] width 1215 height 118
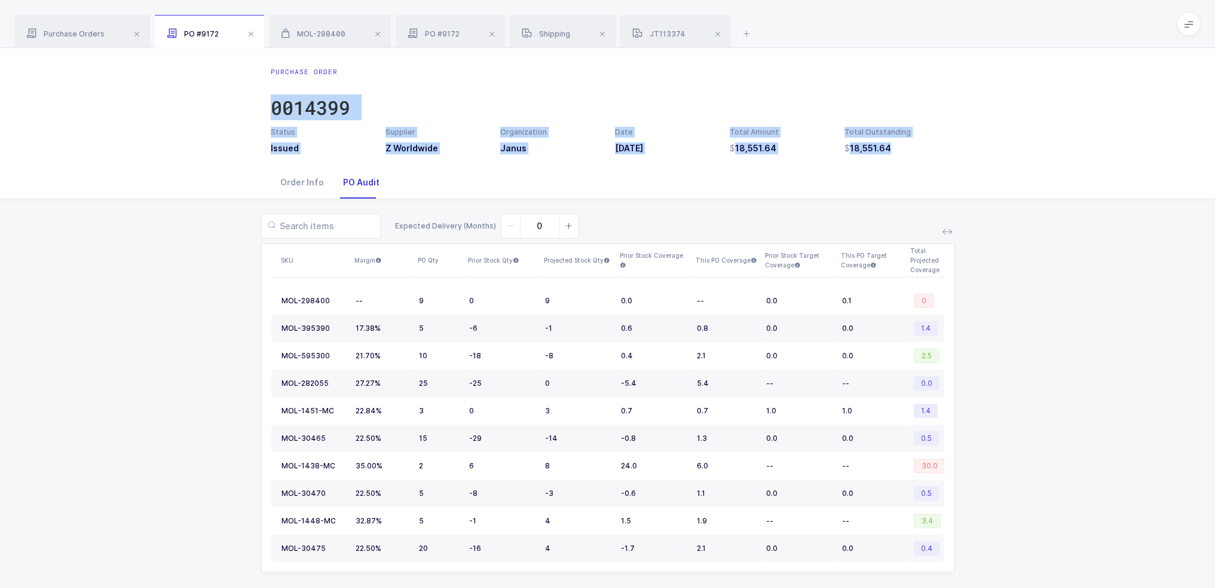
click at [261, 77] on div "Purchase Order 0014399 Status Issued Supplier Z Worldwide Organization Janus Da…" at bounding box center [607, 324] width 1215 height 553
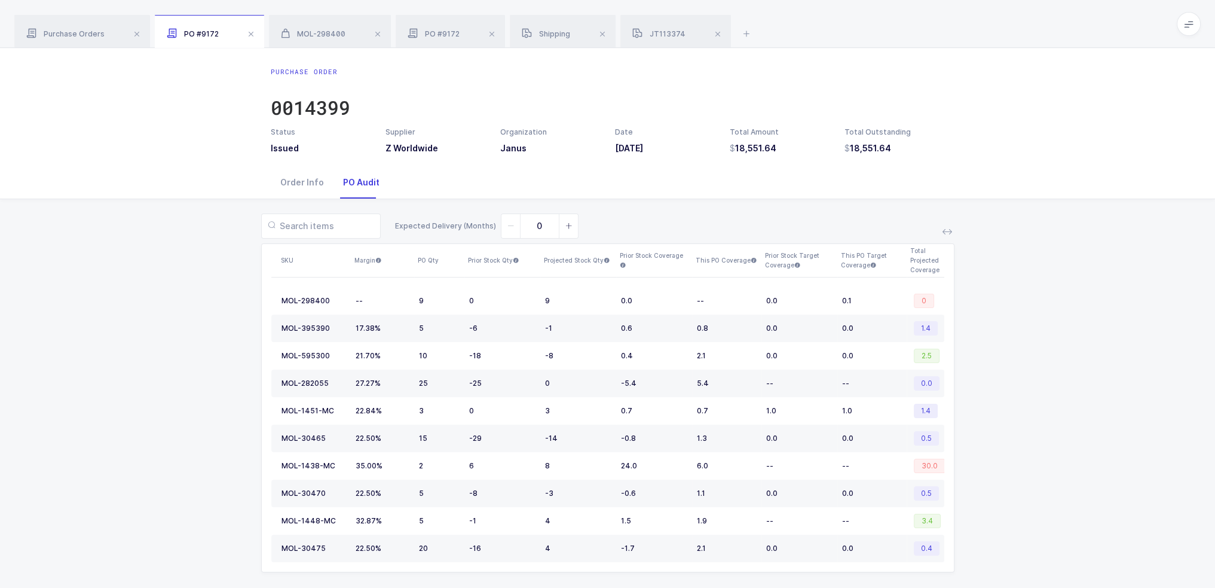
click at [261, 76] on div "Purchase Order 0014399 Status Issued Supplier Z Worldwide Organization Janus Da…" at bounding box center [607, 110] width 693 height 87
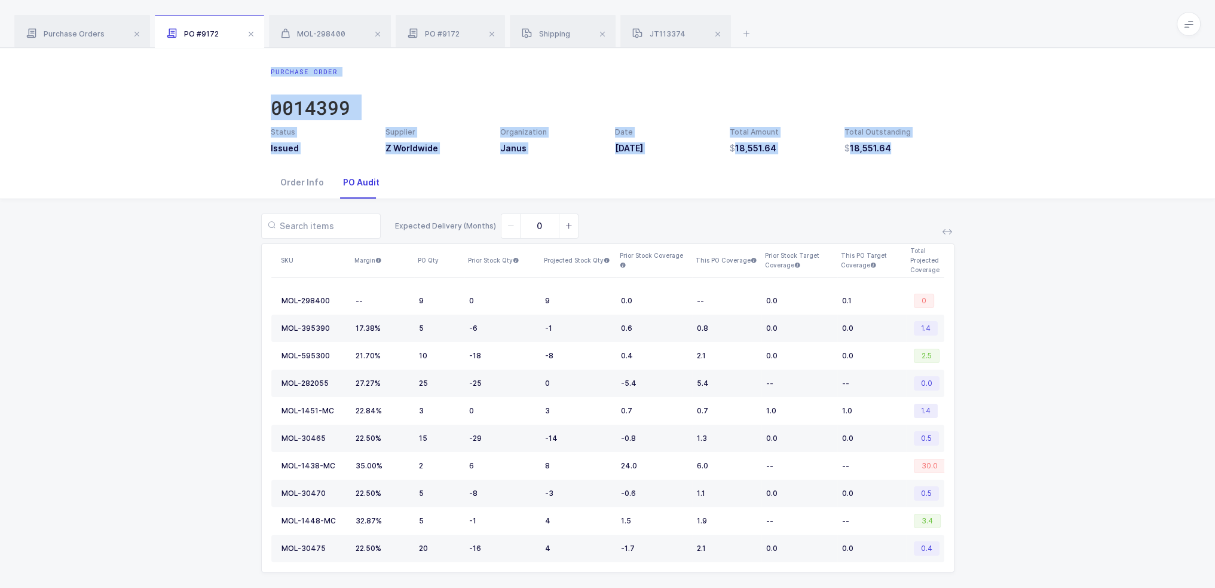
click at [413, 194] on div "Purchase Order 0014399 Status Issued Supplier Z Worldwide Organization Janus Da…" at bounding box center [607, 324] width 1215 height 553
click at [414, 194] on div "Order Info PO Audit" at bounding box center [608, 182] width 674 height 32
click at [201, 97] on div "Purchase Order 0014399 Status Issued Supplier Z Worldwide Organization Janus Da…" at bounding box center [607, 324] width 1215 height 553
click at [201, 95] on div "Purchase Order 0014399 Status Issued Supplier Z Worldwide Organization Janus Da…" at bounding box center [607, 107] width 1215 height 118
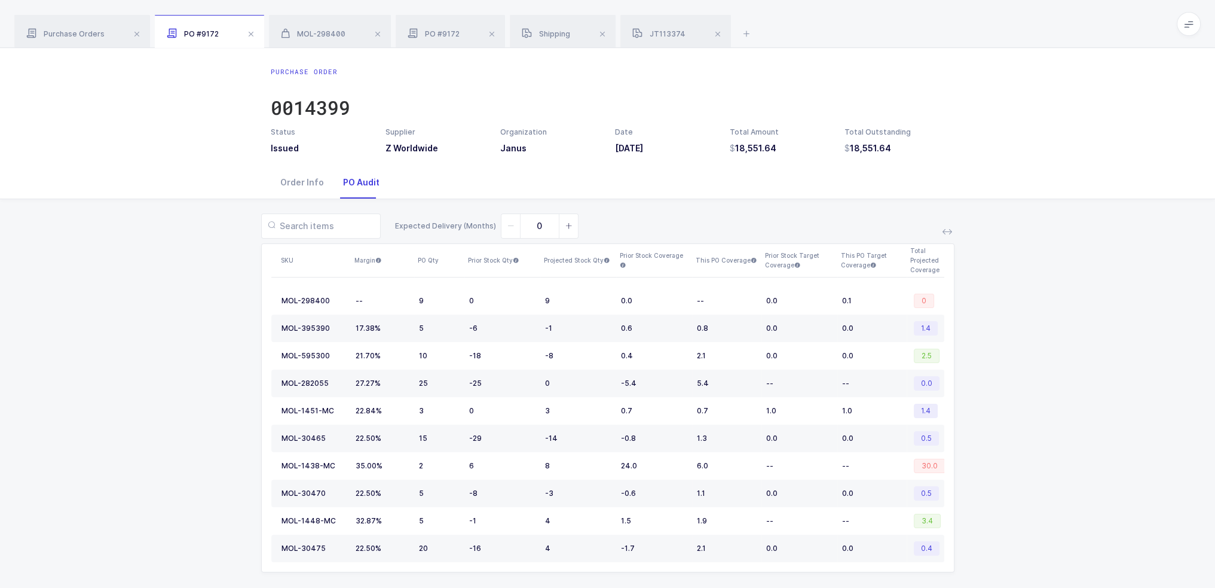
click at [212, 67] on div "Purchase Order 0014399 Status Issued Supplier Z Worldwide Organization Janus Da…" at bounding box center [607, 107] width 1215 height 118
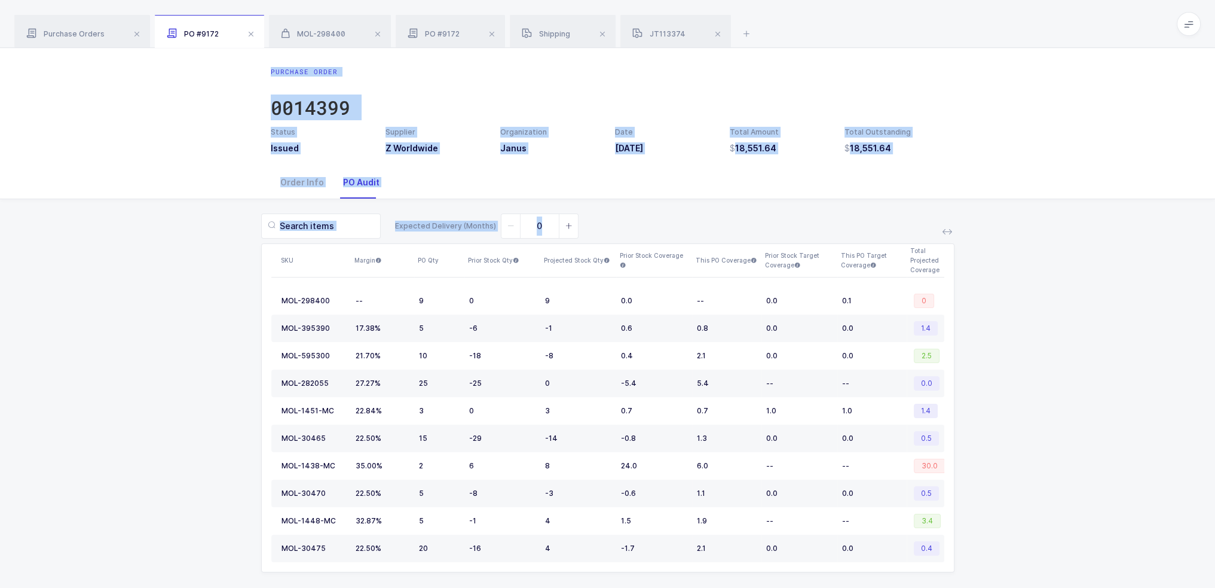
click at [611, 233] on div "Purchase Order 0014399 Status Issued Supplier Z Worldwide Organization Janus Da…" at bounding box center [607, 324] width 1215 height 553
click at [611, 233] on div "Expected Delivery (Months) 0" at bounding box center [607, 225] width 693 height 25
click at [255, 69] on div "Purchase Order 0014399 Status Issued Supplier Z Worldwide Organization Janus Da…" at bounding box center [607, 324] width 1215 height 553
click at [255, 69] on div "Purchase Order 0014399 Status Issued Supplier Z Worldwide Organization Janus Da…" at bounding box center [607, 107] width 1215 height 118
click at [597, 227] on div "Purchase Order 0014399 Status Issued Supplier Z Worldwide Organization Janus Da…" at bounding box center [607, 324] width 1215 height 553
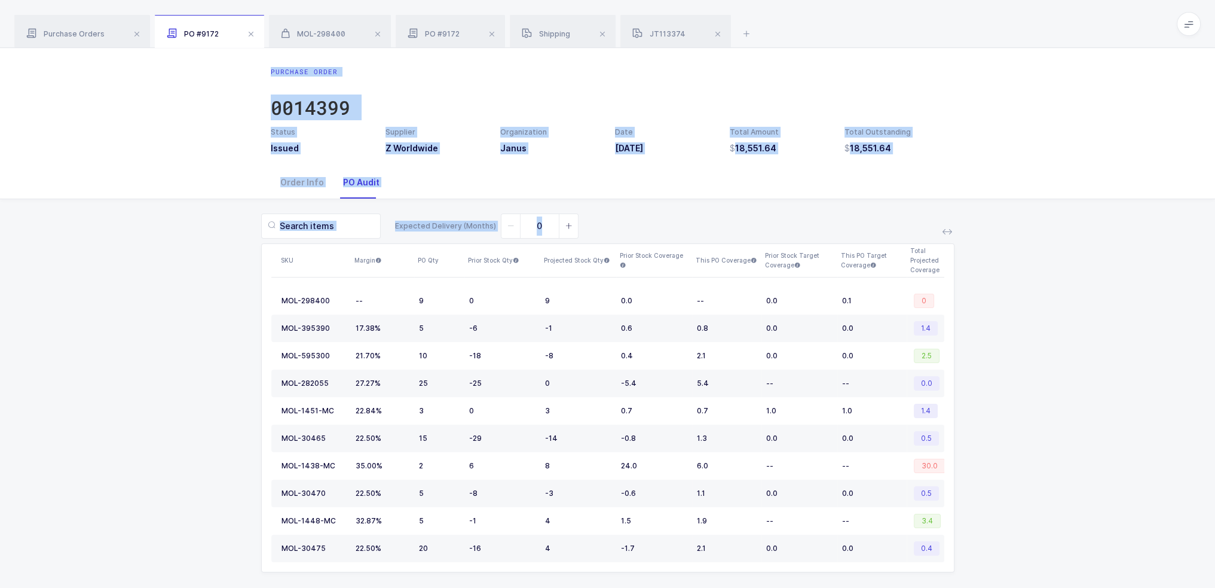
click at [597, 227] on div "Expected Delivery (Months) 0" at bounding box center [607, 225] width 693 height 25
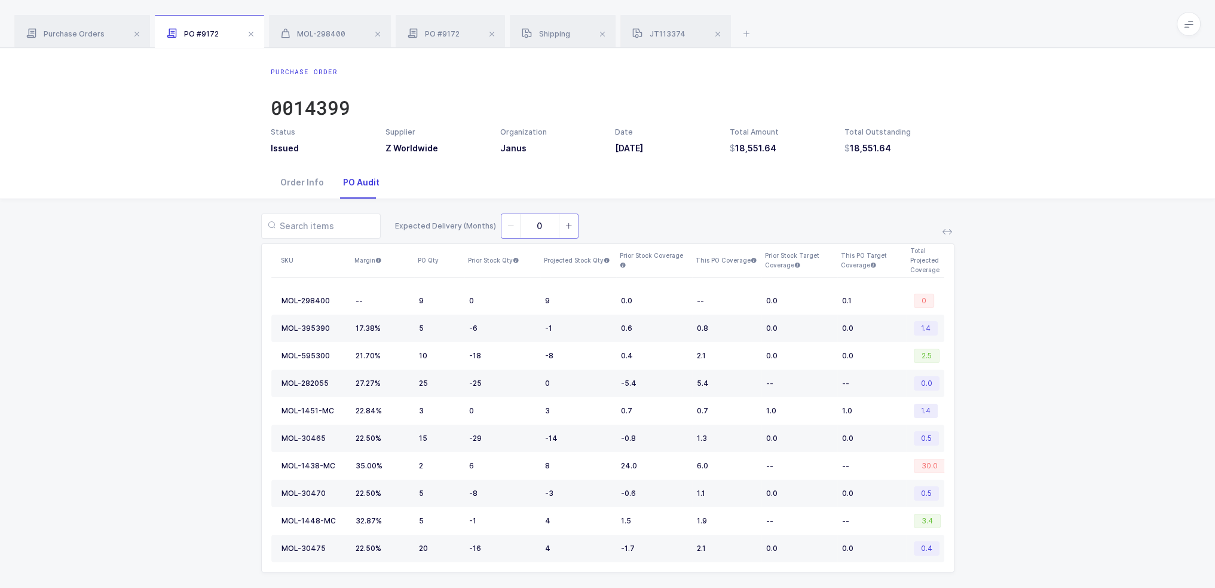
click at [256, 73] on div "Purchase Order 0014399 Status Issued Supplier Z Worldwide Organization Janus Da…" at bounding box center [607, 324] width 1215 height 553
click at [256, 73] on div "Purchase Order 0014399 Status Issued Supplier Z Worldwide Organization Janus Da…" at bounding box center [607, 107] width 1215 height 118
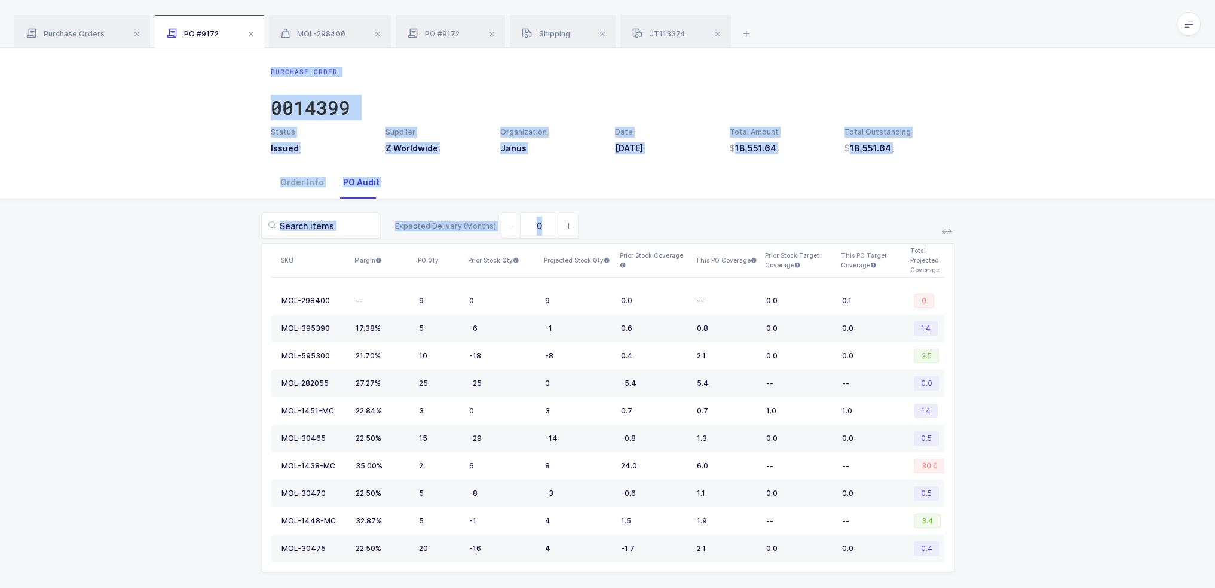
click at [611, 217] on div "Purchase Order 0014399 Status Issued Supplier Z Worldwide Organization Janus Da…" at bounding box center [607, 324] width 1215 height 553
click at [611, 217] on div "Expected Delivery (Months) 0" at bounding box center [607, 225] width 693 height 25
click at [611, 221] on div "Expected Delivery (Months) 0" at bounding box center [607, 225] width 693 height 25
click at [273, 65] on div "Purchase Order 0014399 Status Issued Supplier Z Worldwide Organization Janus Da…" at bounding box center [607, 324] width 1215 height 553
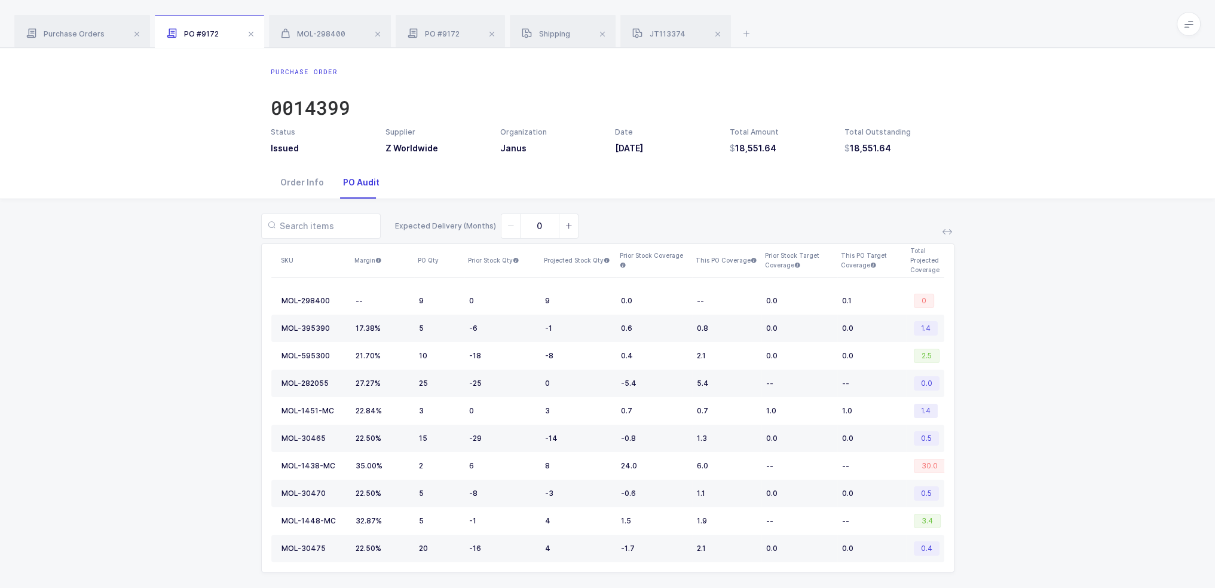
click at [265, 70] on div "Purchase Order 0014399 Status Issued Supplier Z Worldwide Organization Janus Da…" at bounding box center [607, 110] width 693 height 87
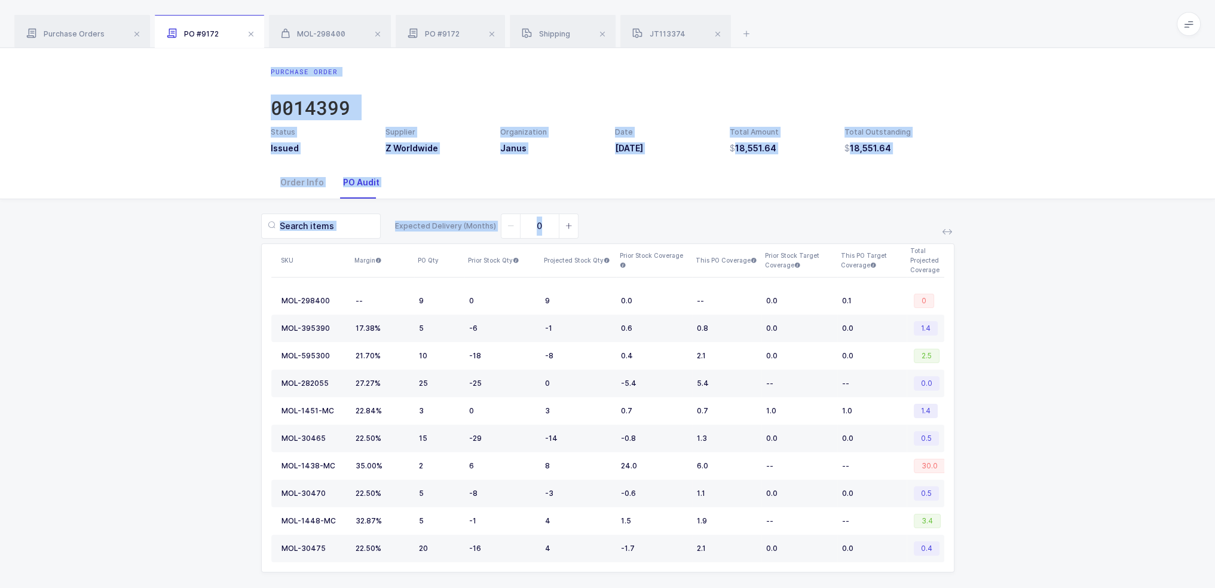
click at [611, 227] on div "Purchase Order 0014399 Status Issued Supplier Z Worldwide Organization Janus Da…" at bounding box center [607, 324] width 1215 height 553
click at [611, 227] on div "Expected Delivery (Months) 0" at bounding box center [607, 225] width 693 height 25
click at [259, 69] on div "Purchase Order 0014399 Status Issued Supplier Z Worldwide Organization Janus Da…" at bounding box center [607, 324] width 1215 height 553
click at [259, 69] on div "Purchase Order 0014399 Status Issued Supplier Z Worldwide Organization Janus Da…" at bounding box center [607, 107] width 1215 height 118
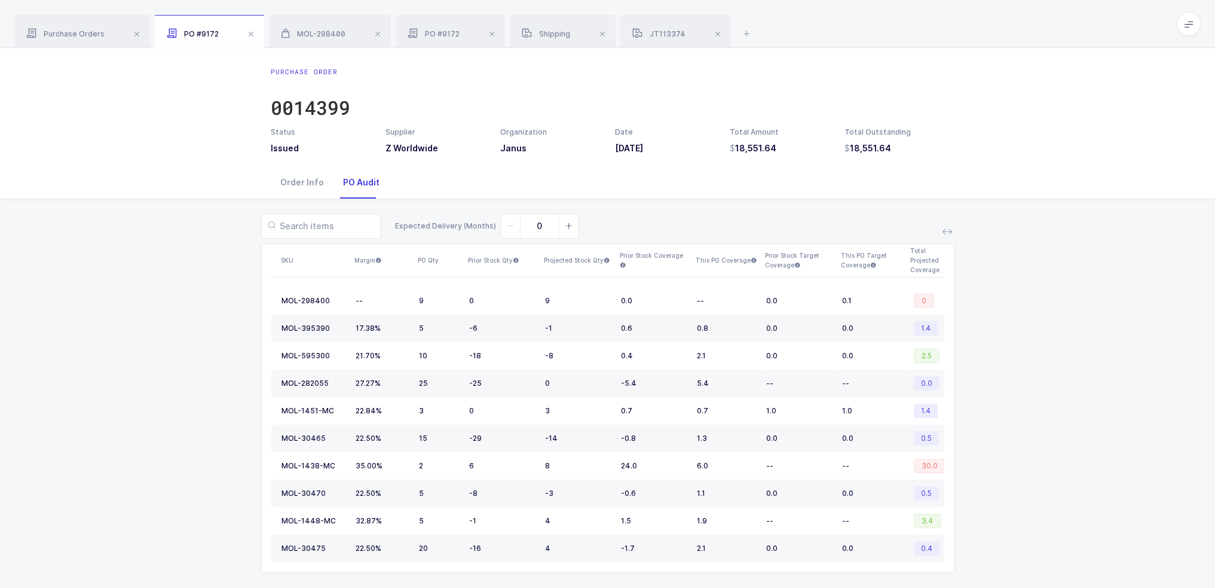
click at [361, 183] on div "PO Audit" at bounding box center [362, 182] width 56 height 32
click at [559, 224] on span at bounding box center [568, 226] width 19 height 24
click at [565, 224] on icon at bounding box center [568, 225] width 7 height 7
click at [501, 233] on span at bounding box center [510, 226] width 19 height 24
type input "0"
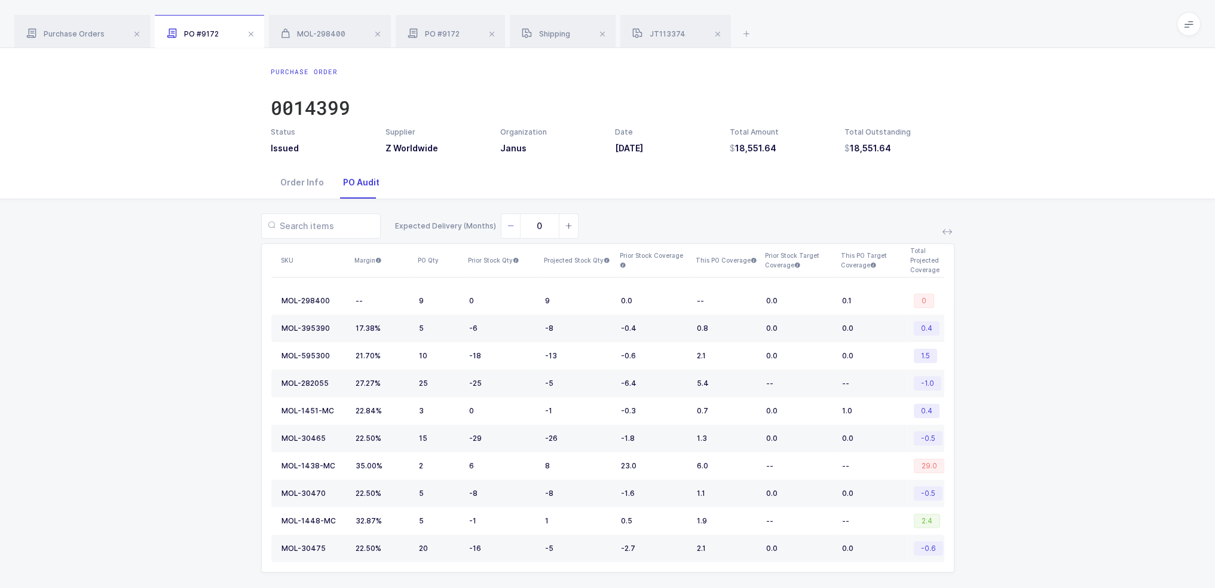
click at [501, 233] on span at bounding box center [510, 226] width 19 height 24
click at [611, 229] on div "Expected Delivery (Months) 0" at bounding box center [607, 225] width 693 height 25
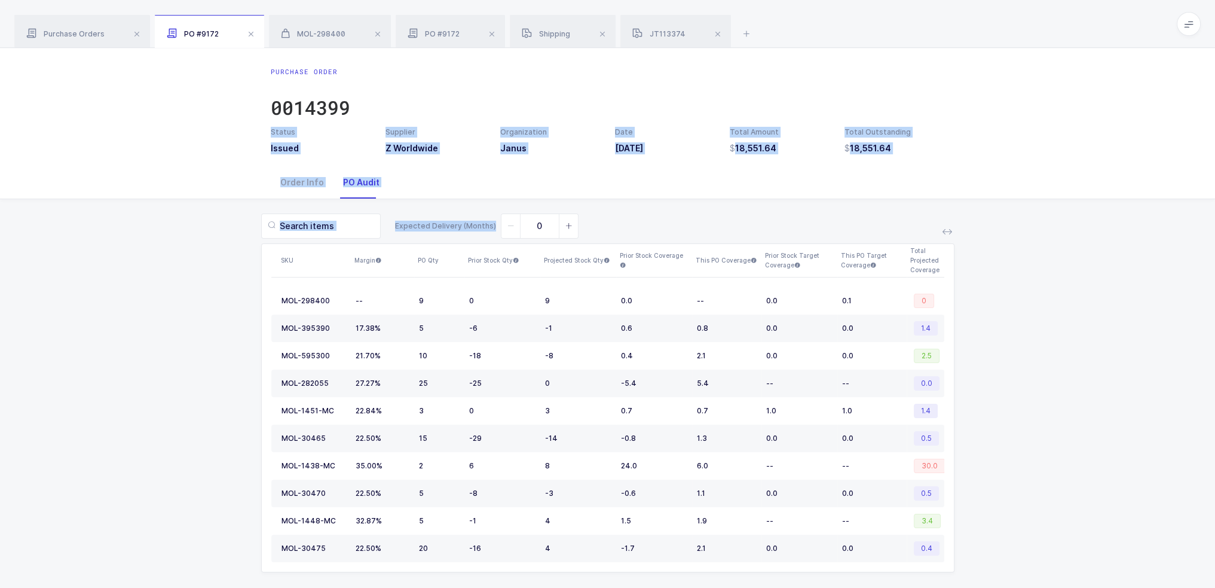
click at [611, 200] on div "Purchase Order 0014399 Status Issued Supplier Z Worldwide Organization Janus Da…" at bounding box center [607, 324] width 1215 height 553
click at [611, 200] on div "Expected Delivery (Months) 0 SKU Margin PO Qty Prior Stock Qty Projected Stock …" at bounding box center [608, 400] width 1196 height 402
click at [611, 95] on div "Purchase Order 0014399 Status Issued Supplier Z Worldwide Organization Janus Da…" at bounding box center [607, 324] width 1215 height 553
click at [611, 95] on div "Purchase Order 0014399" at bounding box center [608, 97] width 674 height 60
click at [611, 232] on div "Purchase Order 0014399 Status Issued Supplier Z Worldwide Organization Janus Da…" at bounding box center [607, 324] width 1215 height 553
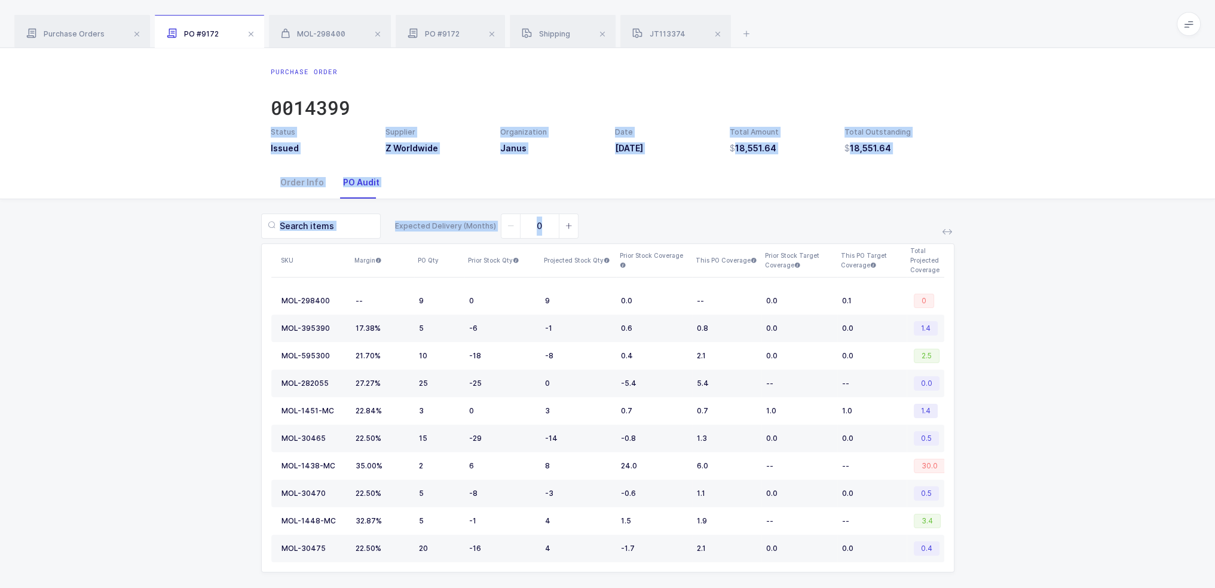
click at [611, 232] on div "Expected Delivery (Months) 0" at bounding box center [607, 225] width 693 height 25
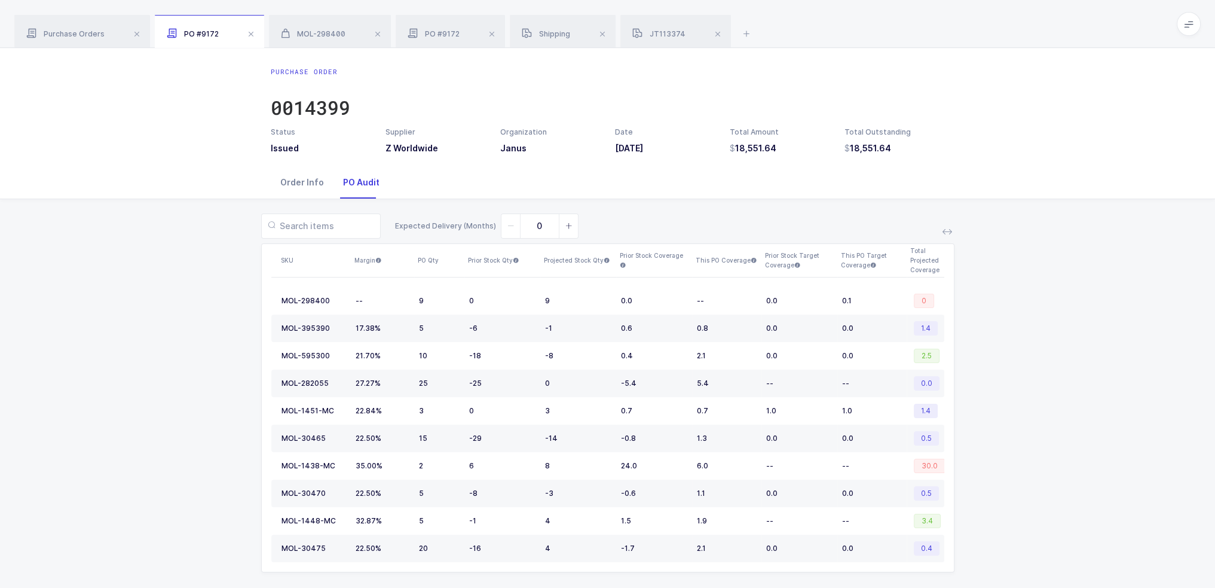
click at [314, 191] on div "Order Info" at bounding box center [302, 182] width 63 height 32
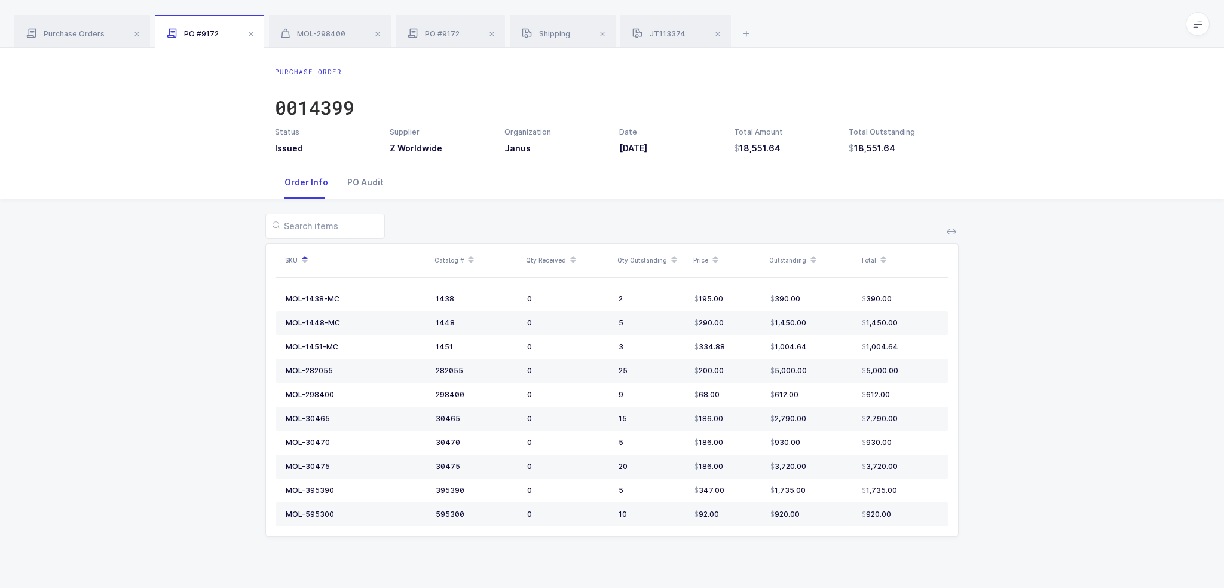
click at [359, 183] on div "PO Audit" at bounding box center [366, 182] width 56 height 32
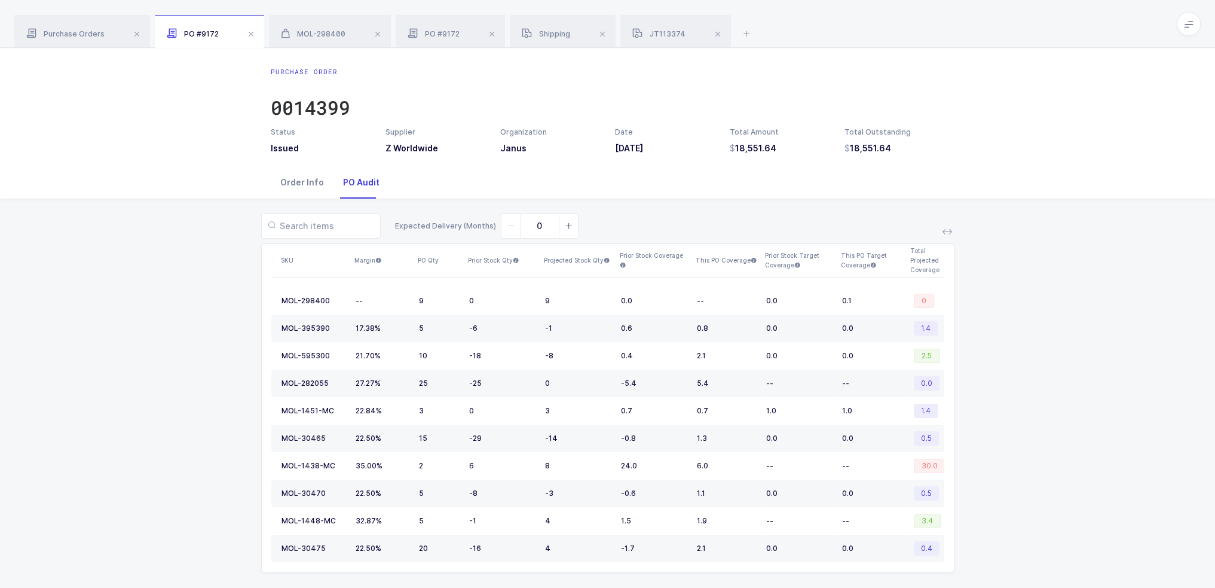
click at [306, 181] on div "Order Info" at bounding box center [302, 182] width 63 height 32
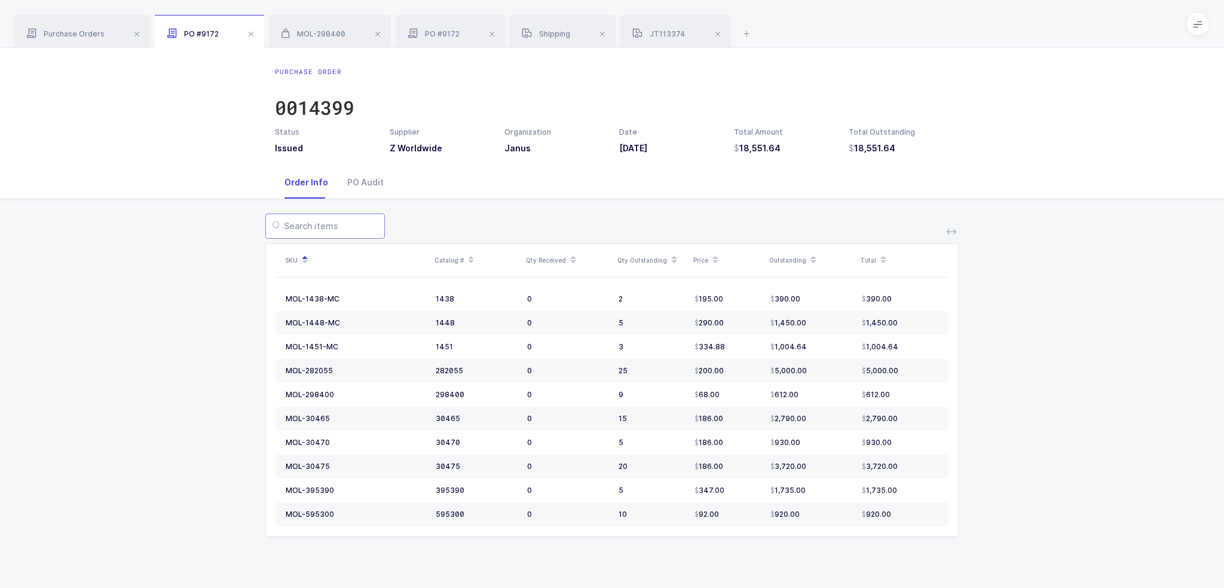
click at [342, 227] on input "text" at bounding box center [325, 225] width 120 height 25
click at [418, 218] on div at bounding box center [611, 225] width 693 height 25
click at [373, 223] on input "text" at bounding box center [325, 225] width 120 height 25
click at [397, 221] on div at bounding box center [611, 225] width 693 height 25
click at [351, 225] on input "text" at bounding box center [325, 225] width 120 height 25
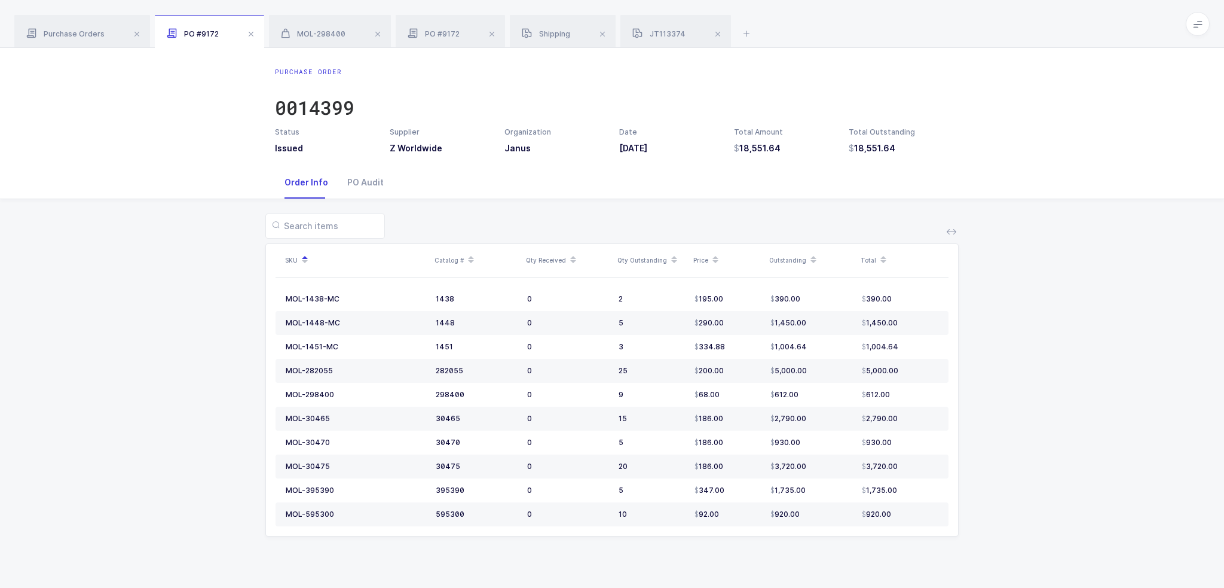
click at [416, 221] on div at bounding box center [611, 225] width 693 height 25
click at [611, 229] on icon at bounding box center [952, 232] width 10 height 10
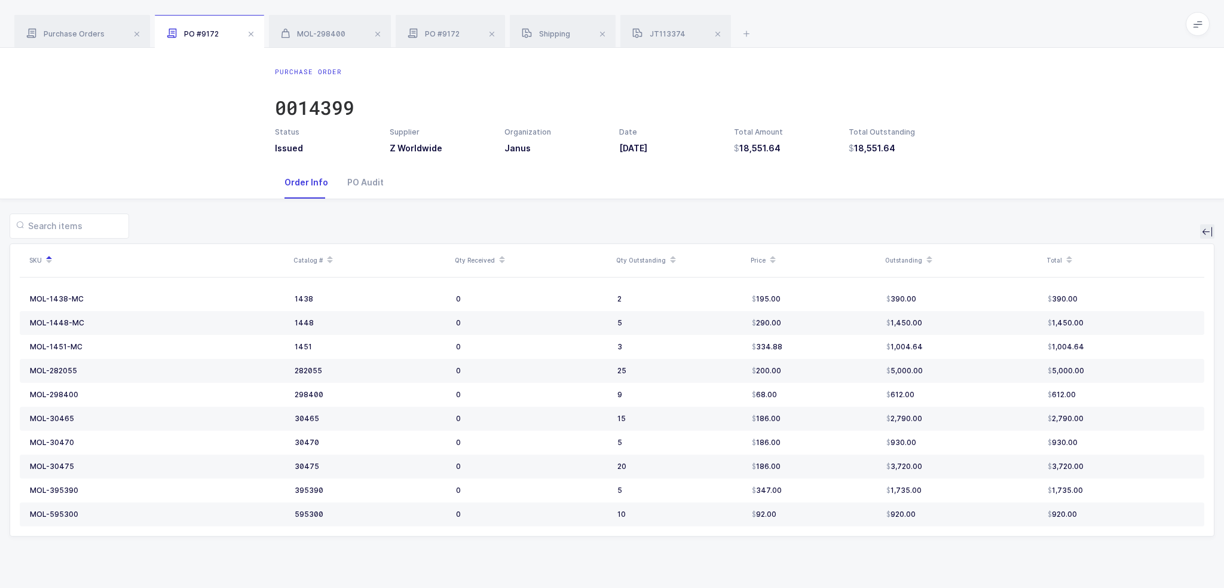
click at [611, 233] on icon at bounding box center [1208, 232] width 10 height 10
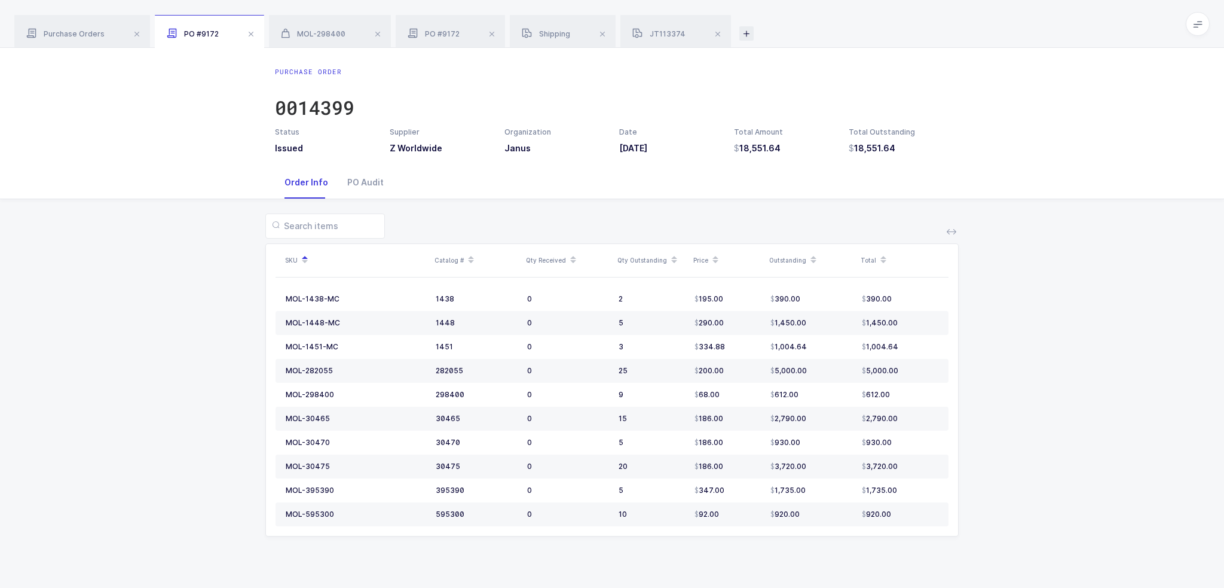
click at [611, 33] on icon at bounding box center [746, 33] width 14 height 14
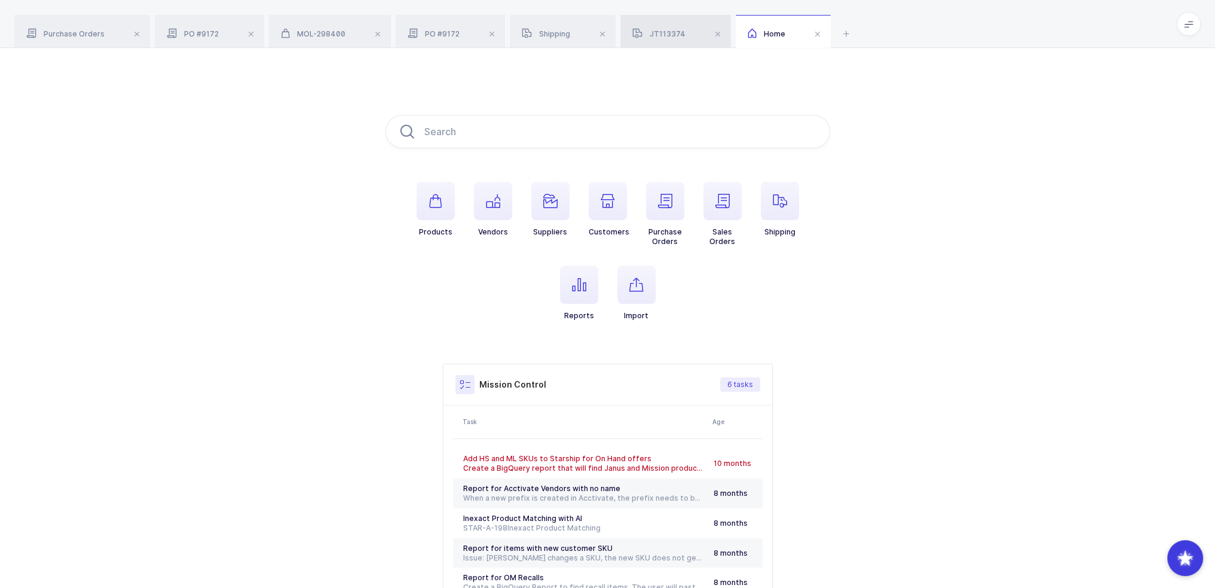
click at [611, 30] on span "JT113374" at bounding box center [658, 33] width 53 height 9
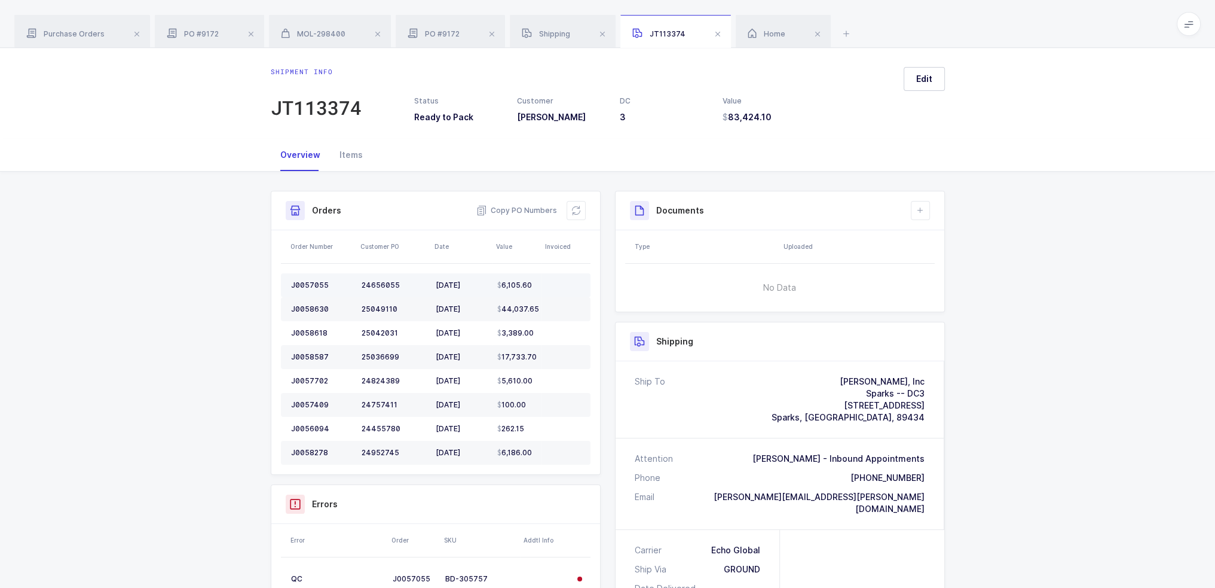
click at [307, 286] on div "J0057055" at bounding box center [321, 285] width 61 height 10
click at [545, 41] on div "Shipping" at bounding box center [563, 31] width 106 height 33
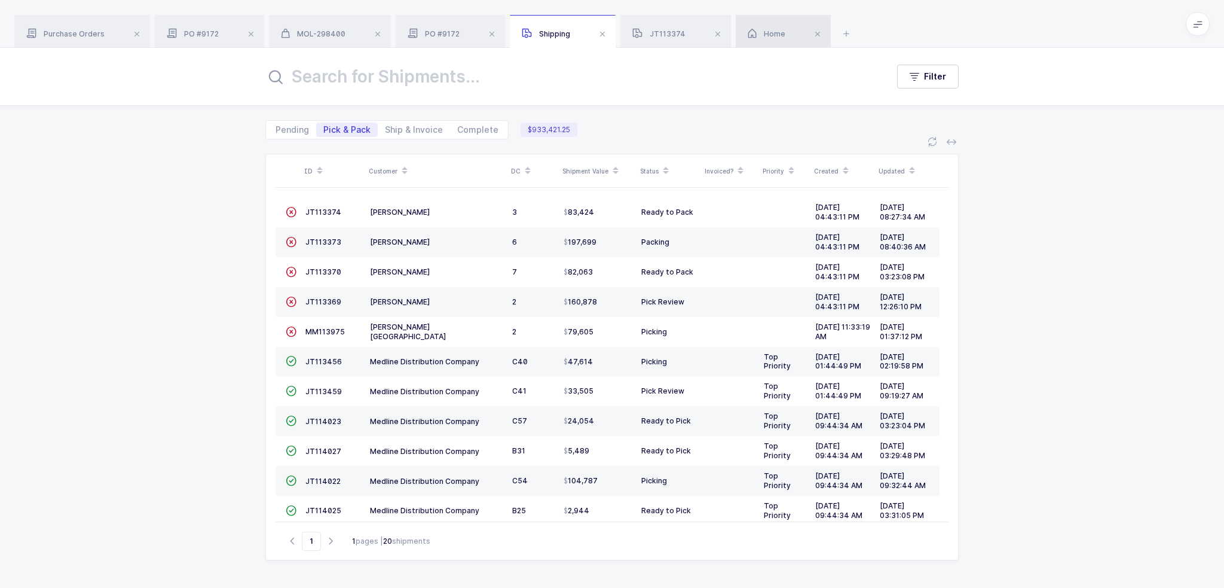
click at [611, 34] on span "Home" at bounding box center [767, 33] width 38 height 9
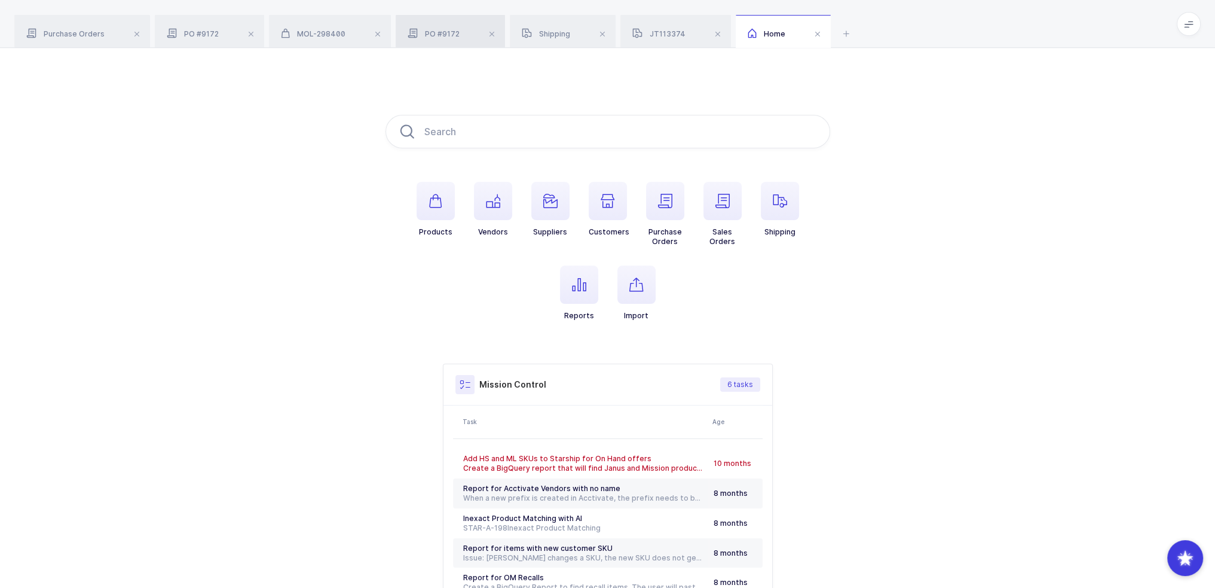
click at [432, 43] on div "PO #9172" at bounding box center [450, 31] width 109 height 33
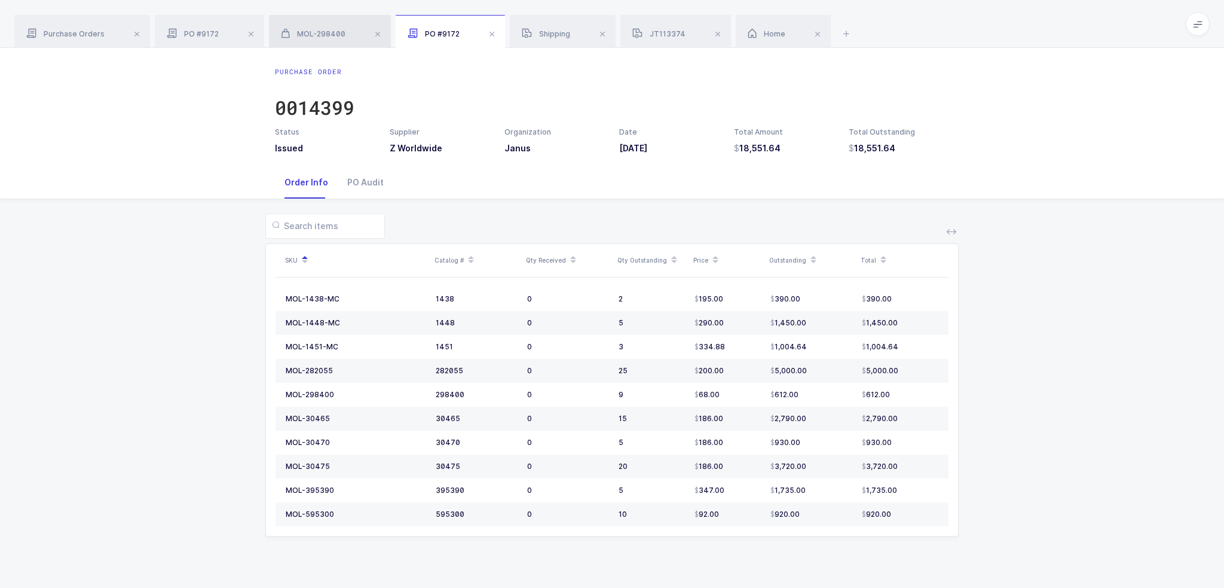
click at [315, 43] on div "MOL-298400" at bounding box center [330, 31] width 122 height 33
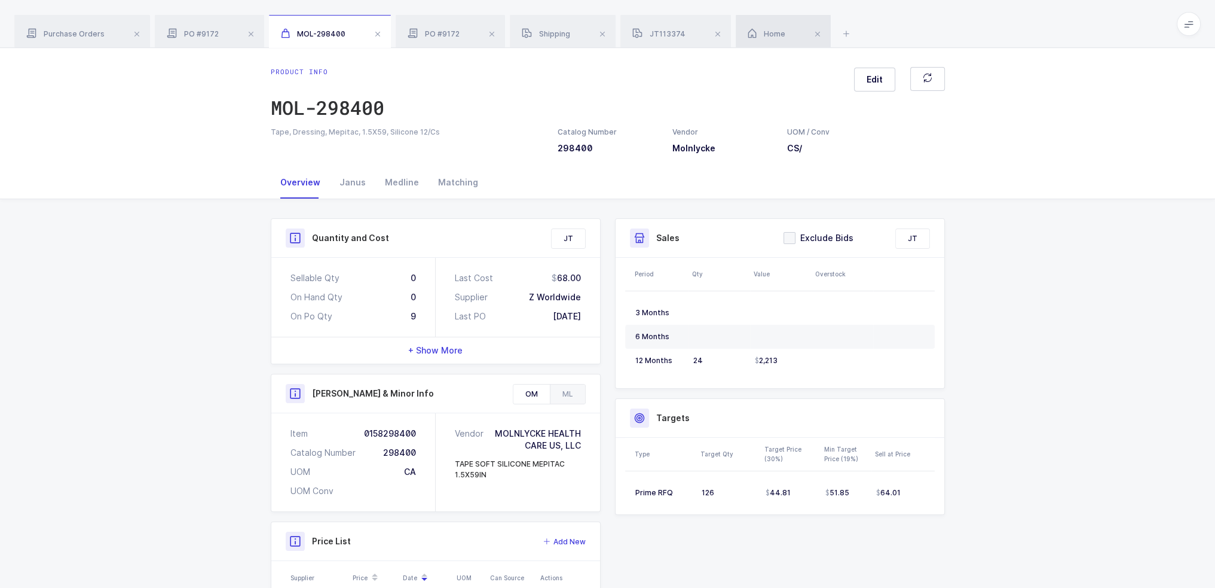
click at [611, 25] on div "Home" at bounding box center [783, 31] width 95 height 33
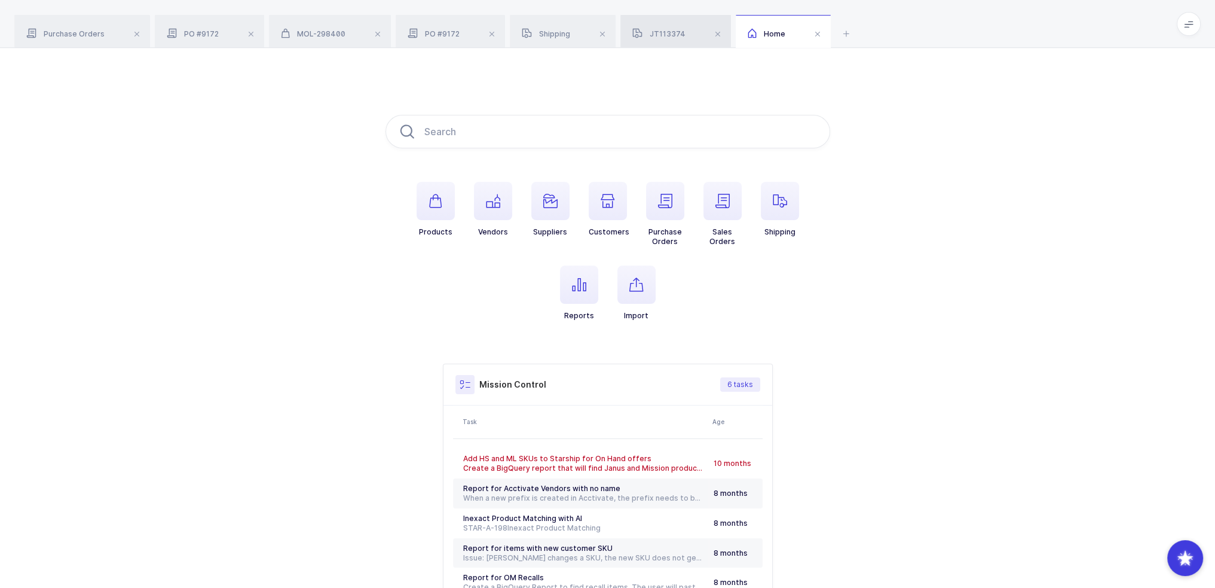
click at [611, 26] on div "JT113374" at bounding box center [675, 31] width 111 height 33
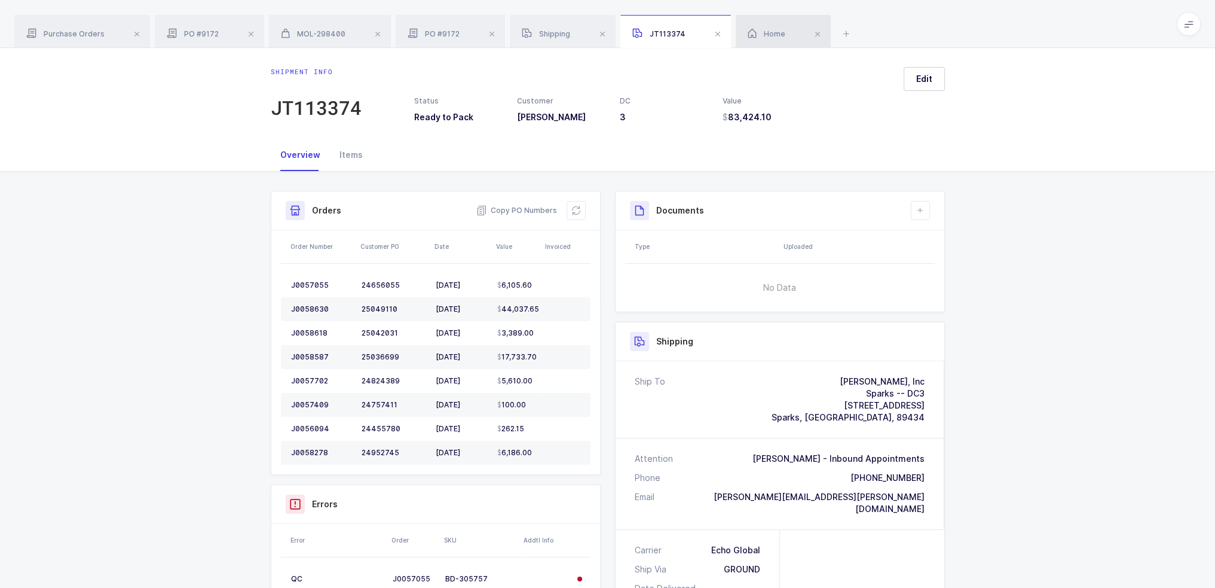
click at [611, 36] on icon at bounding box center [752, 33] width 9 height 10
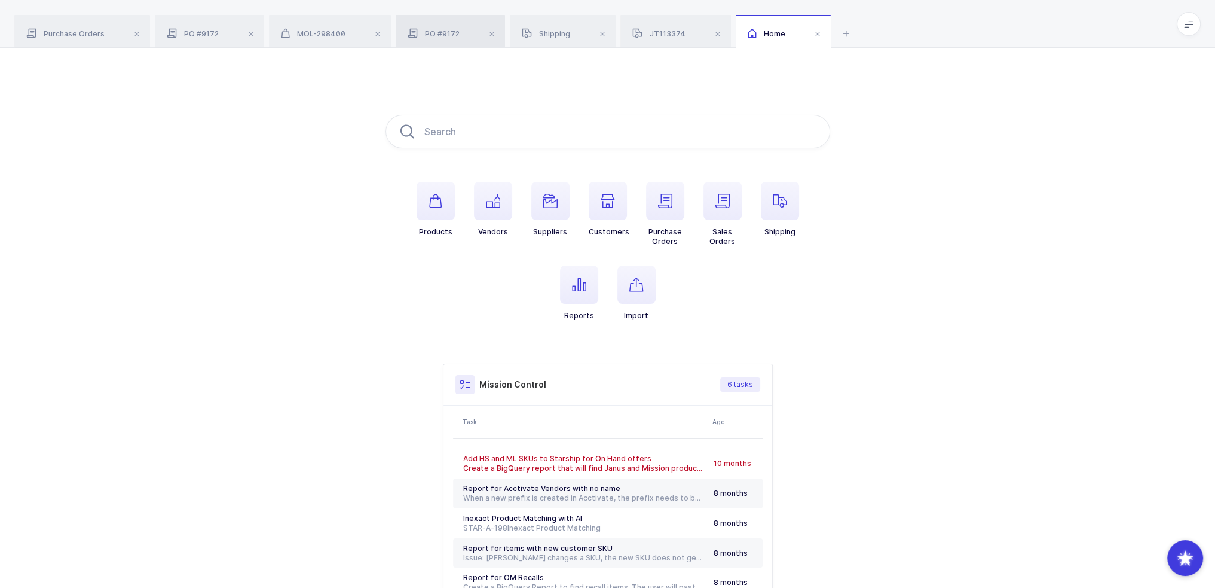
click at [450, 40] on div "PO #9172" at bounding box center [450, 31] width 109 height 33
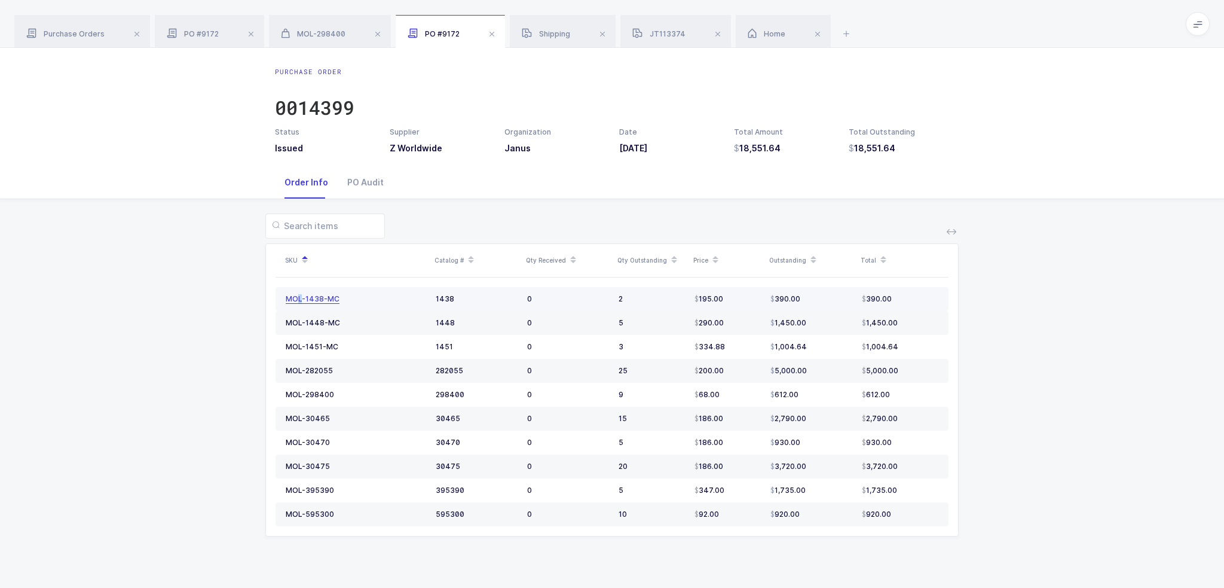
click at [299, 299] on div "MOL-1438-MC" at bounding box center [313, 299] width 54 height 10
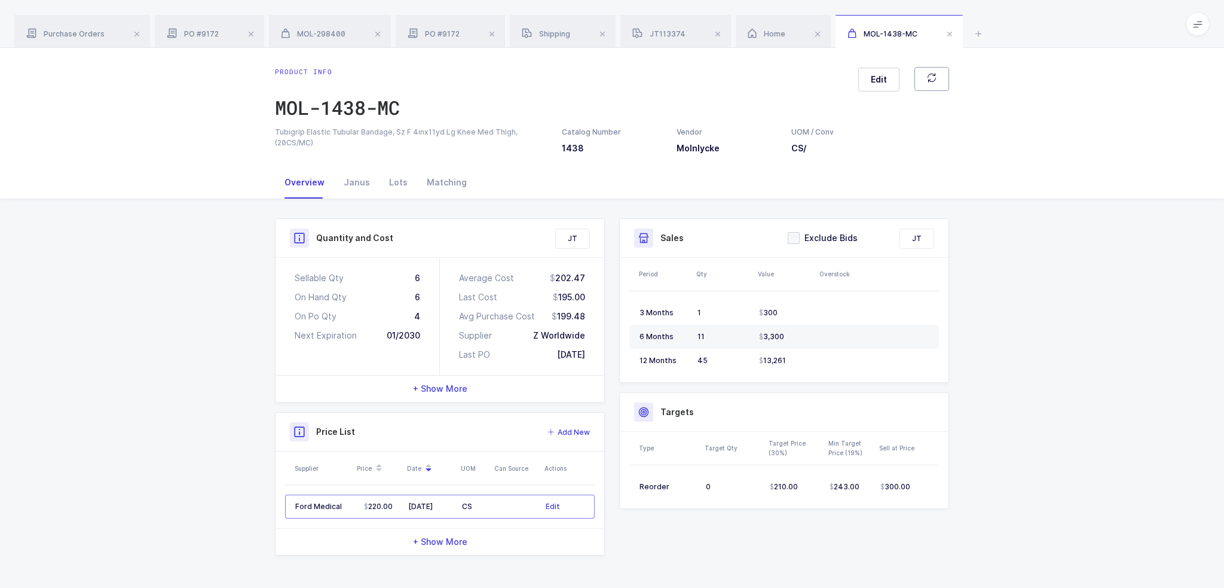
click at [611, 82] on span "button" at bounding box center [932, 79] width 10 height 13
click at [611, 84] on span "button" at bounding box center [932, 79] width 10 height 13
click at [611, 97] on div "Edit" at bounding box center [903, 97] width 91 height 60
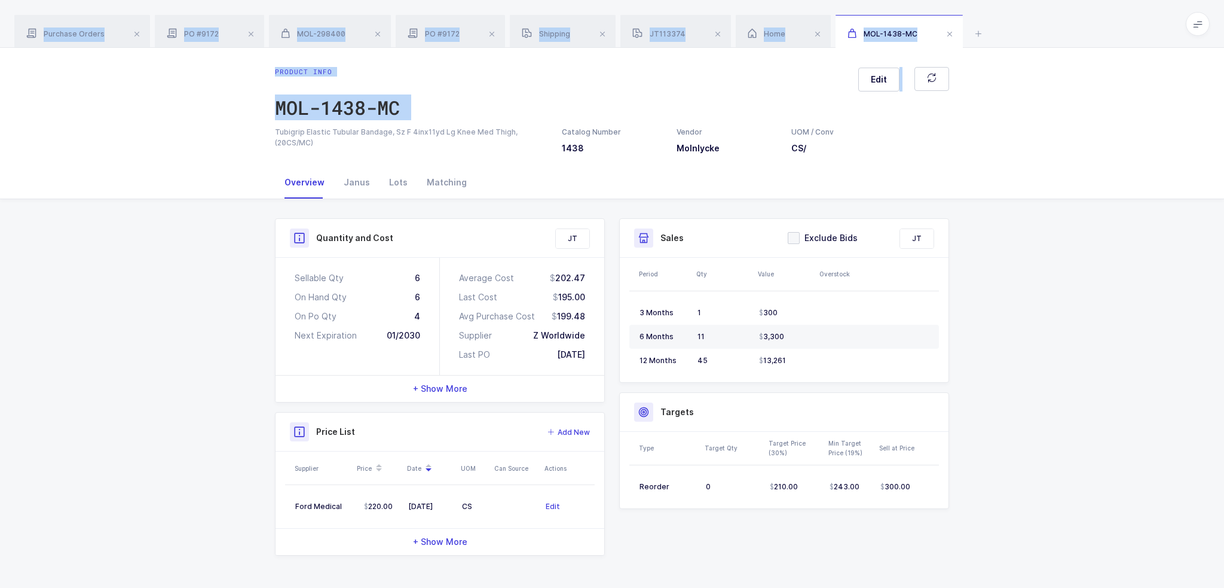
drag, startPoint x: 944, startPoint y: 105, endPoint x: 910, endPoint y: 8, distance: 102.6
click at [611, 8] on div "Purchase Orders PO #9172 MOL-298400 PO #9172 Shipping JT113374 Home MOL-1438-MC…" at bounding box center [612, 294] width 1224 height 588
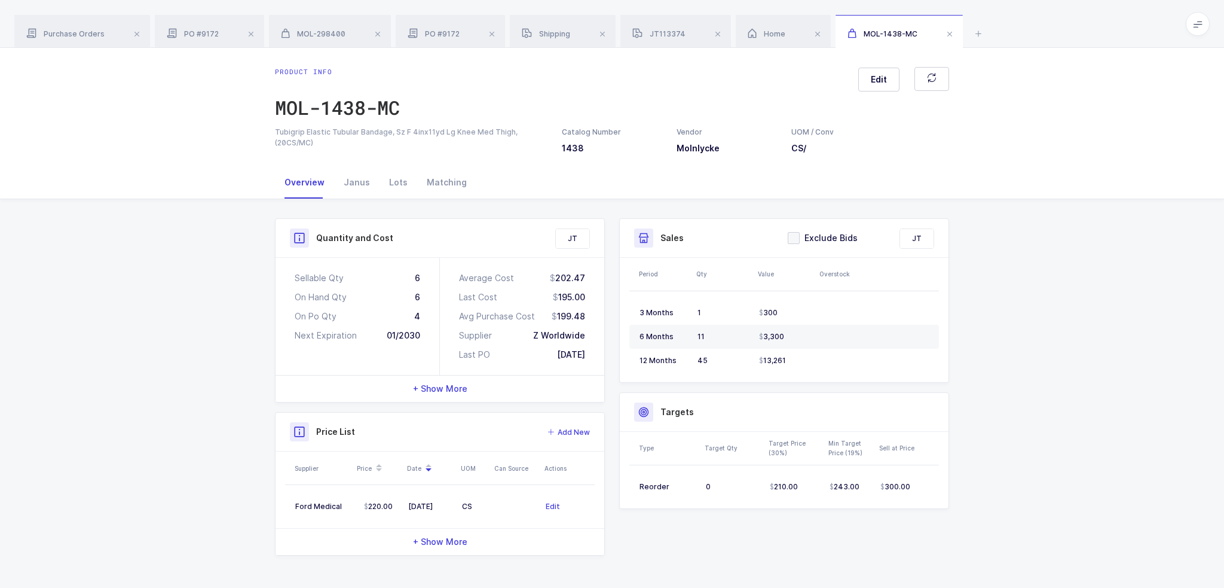
click at [611, 8] on div "Purchase Orders PO #9172 MOL-298400 PO #9172 Shipping JT113374 Home MOL-1438-MC" at bounding box center [612, 24] width 1224 height 48
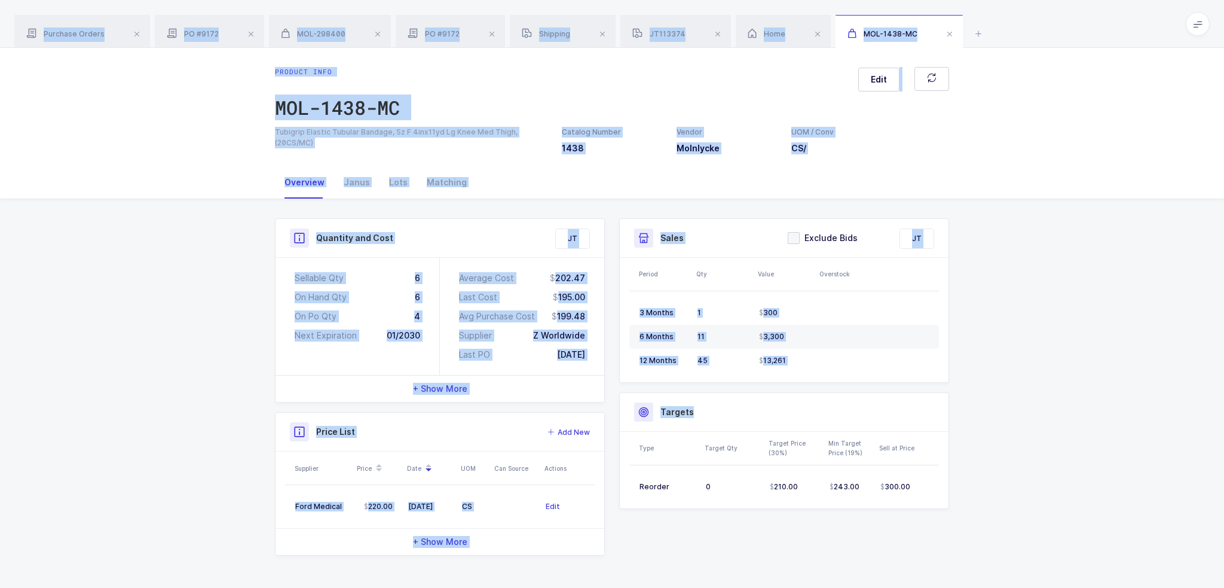
drag, startPoint x: 910, startPoint y: 8, endPoint x: 1084, endPoint y: 420, distance: 447.6
click at [611, 420] on div "Purchase Orders PO #9172 MOL-298400 PO #9172 Shipping JT113374 Home MOL-1438-MC…" at bounding box center [612, 294] width 1224 height 588
click at [611, 420] on div "Quantity and Cost JT Sellable Qty 6 On Hand Qty 6 On Po Qty 4 Next Expiration 0…" at bounding box center [612, 391] width 1224 height 385
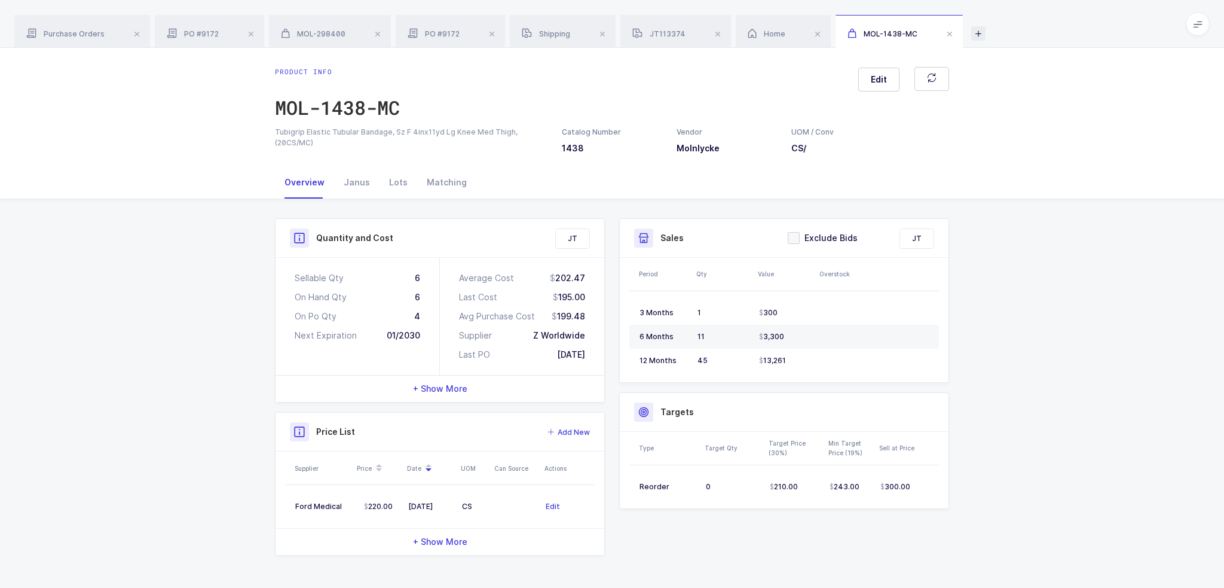
click at [611, 30] on icon at bounding box center [978, 33] width 14 height 14
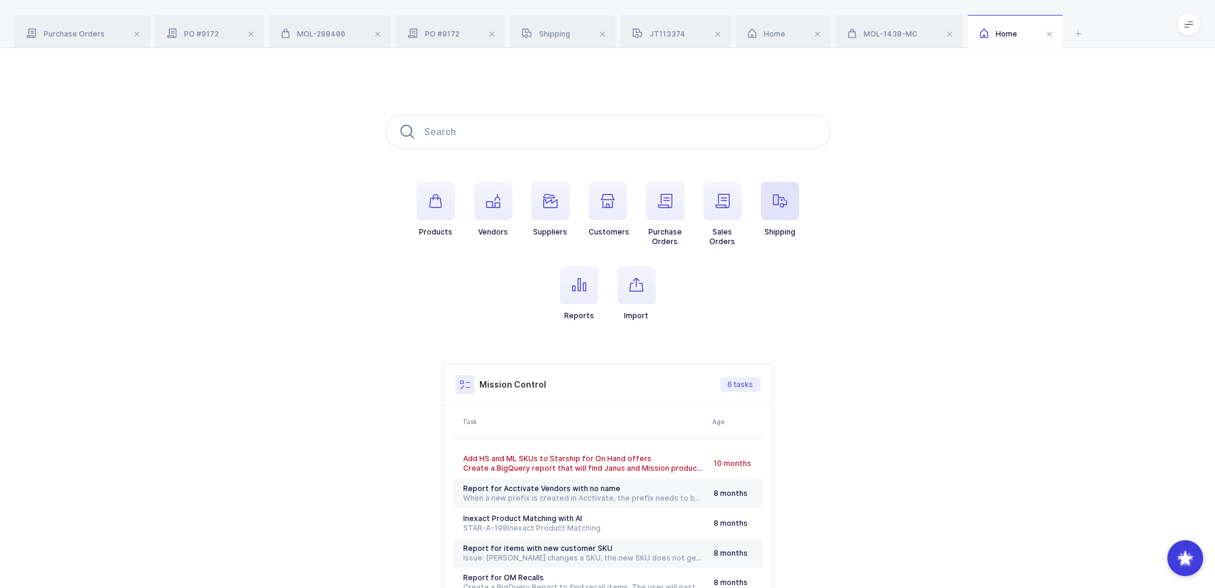
click at [611, 195] on span "button" at bounding box center [780, 201] width 38 height 38
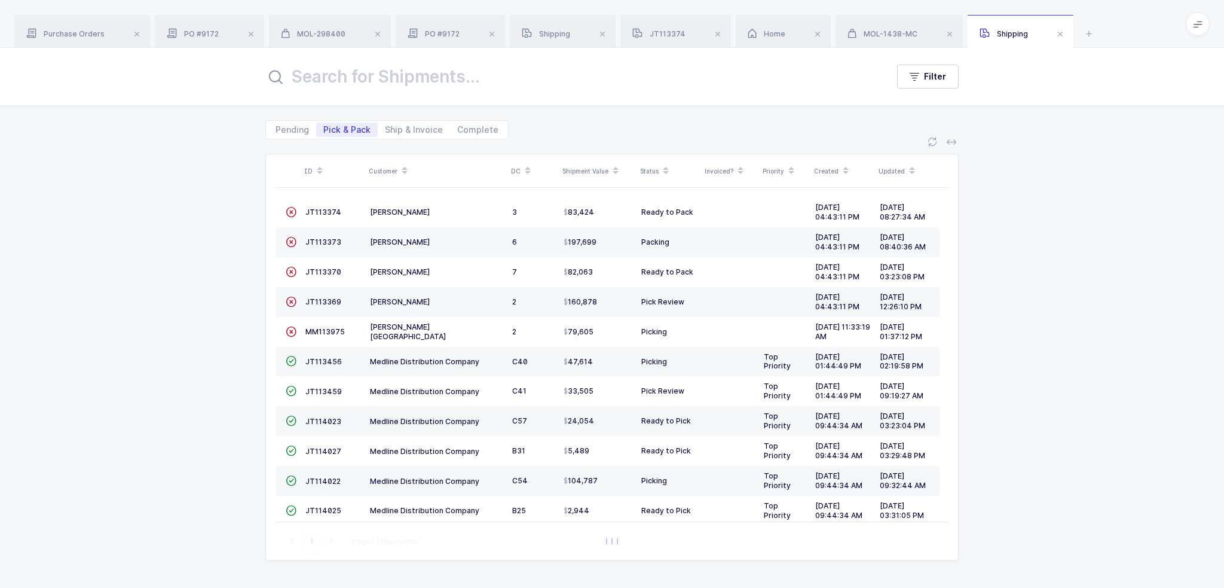
click at [611, 151] on div "ID Customer DC Shipment Value Status Invoiced? Priority Created Updated  JT113…" at bounding box center [612, 363] width 1224 height 448
click at [611, 117] on div "Pending Pick & Pack Ship & Invoice Complete" at bounding box center [611, 122] width 693 height 33
drag, startPoint x: 903, startPoint y: 135, endPoint x: 1033, endPoint y: 468, distance: 357.3
click at [611, 468] on div "Filter Pending Pick & Pack Ship & Invoice Complete $933,421.25 ID Customer DC S…" at bounding box center [612, 318] width 1224 height 540
click at [611, 468] on div "ID Customer DC Shipment Value Status Invoiced? Priority Created Updated  JT113…" at bounding box center [612, 363] width 1224 height 448
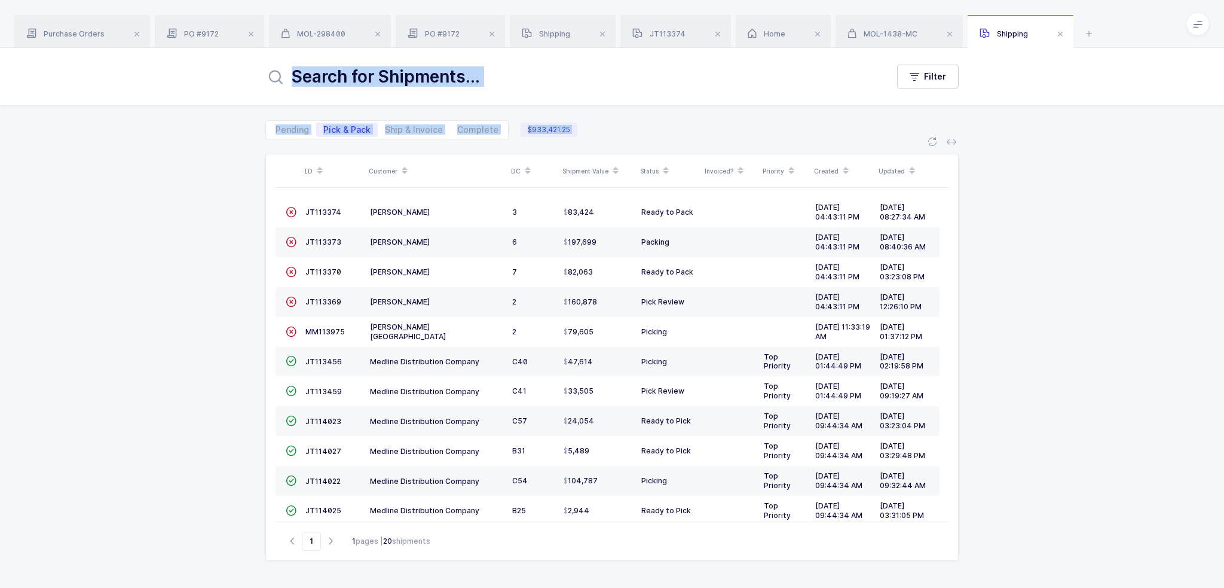
drag, startPoint x: 1033, startPoint y: 468, endPoint x: 868, endPoint y: 94, distance: 408.7
click at [611, 94] on div "Filter Pending Pick & Pack Ship & Invoice Complete $933,421.25 ID Customer DC S…" at bounding box center [612, 318] width 1224 height 540
click at [611, 94] on div "Filter" at bounding box center [612, 76] width 1224 height 57
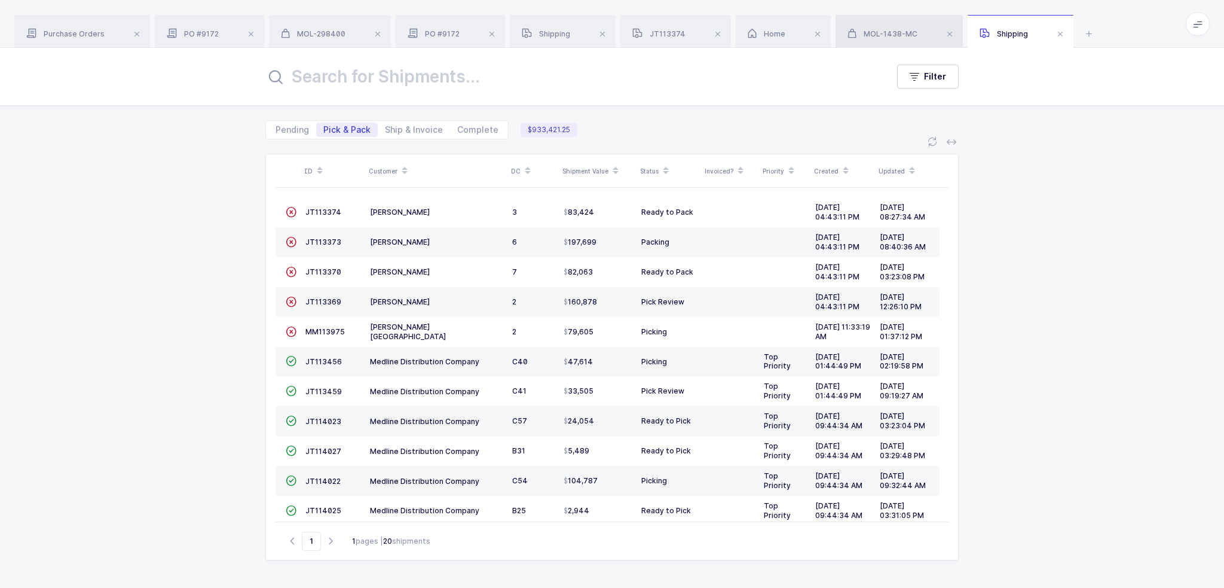
click at [611, 26] on div "MOL-1438-MC" at bounding box center [899, 31] width 127 height 33
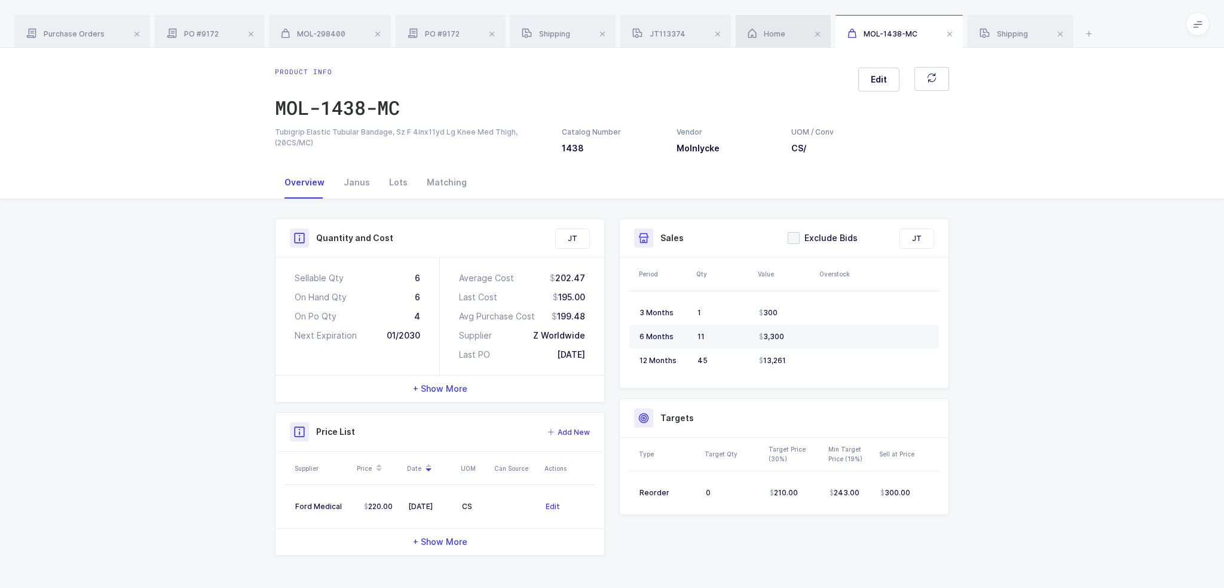
click at [611, 23] on div "Home" at bounding box center [783, 31] width 95 height 33
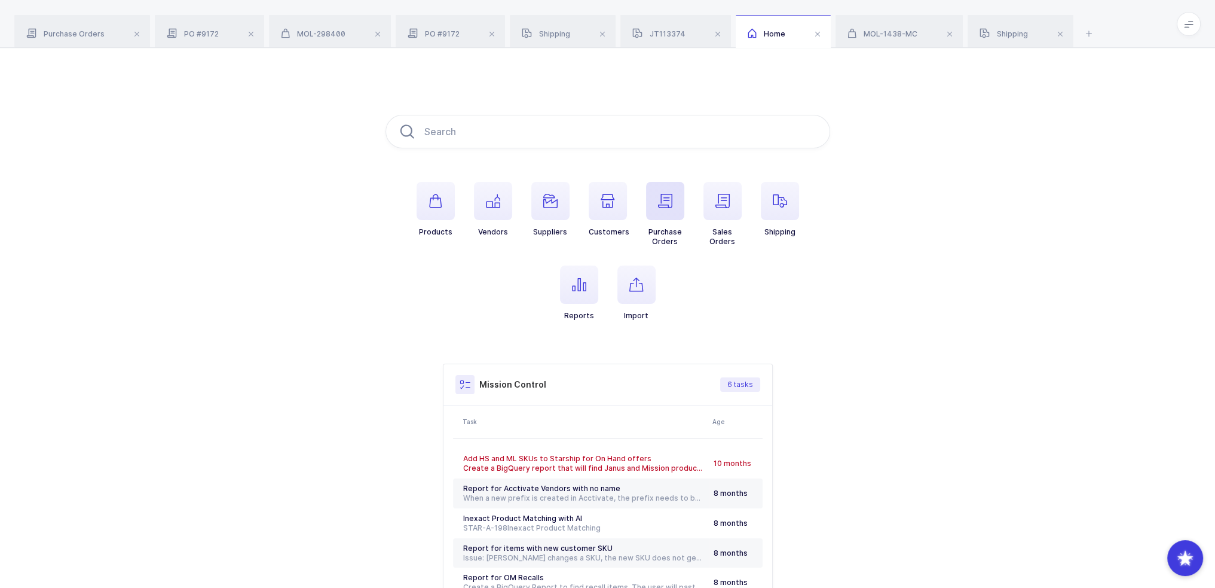
click at [611, 200] on icon "button" at bounding box center [665, 201] width 14 height 14
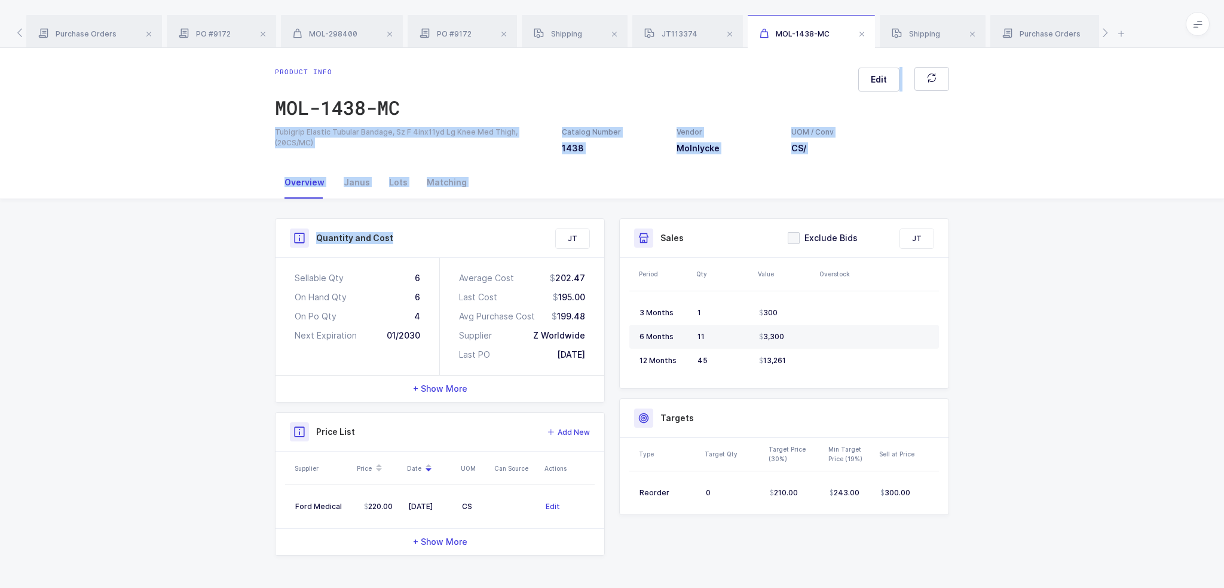
drag, startPoint x: 468, startPoint y: 79, endPoint x: 534, endPoint y: 202, distance: 139.1
click at [534, 202] on div "Product info MOL-1438-MC Edit Tubigrip Elastic Tubular Bandage, Sz F 4inx11yd L…" at bounding box center [612, 318] width 1224 height 540
click at [534, 202] on div "Quantity and Cost JT Sellable Qty 6 On Hand Qty 6 On Po Qty 4 Next Expiration 0…" at bounding box center [611, 391] width 693 height 385
drag, startPoint x: 526, startPoint y: 207, endPoint x: 231, endPoint y: 69, distance: 325.7
click at [231, 69] on div "Product info MOL-1438-MC Edit Tubigrip Elastic Tubular Bandage, Sz F 4inx11yd L…" at bounding box center [612, 318] width 1224 height 540
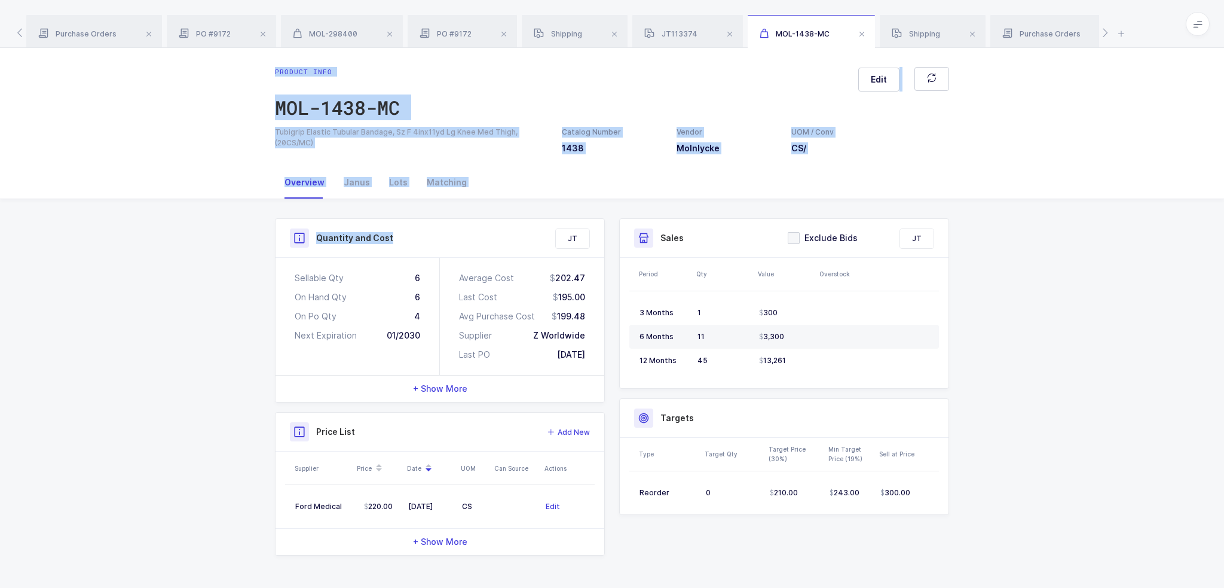
click at [231, 69] on div "Product info MOL-1438-MC Edit Tubigrip Elastic Tubular Bandage, Sz F 4inx11yd L…" at bounding box center [612, 107] width 1224 height 118
drag, startPoint x: 231, startPoint y: 69, endPoint x: 502, endPoint y: 206, distance: 303.7
click at [502, 206] on div "Product info MOL-1438-MC Edit Tubigrip Elastic Tubular Bandage, Sz F 4inx11yd L…" at bounding box center [612, 318] width 1224 height 540
click at [502, 206] on div "Quantity and Cost JT Sellable Qty 6 On Hand Qty 6 On Po Qty 4 Next Expiration 0…" at bounding box center [611, 391] width 693 height 385
drag, startPoint x: 502, startPoint y: 206, endPoint x: 246, endPoint y: 69, distance: 290.4
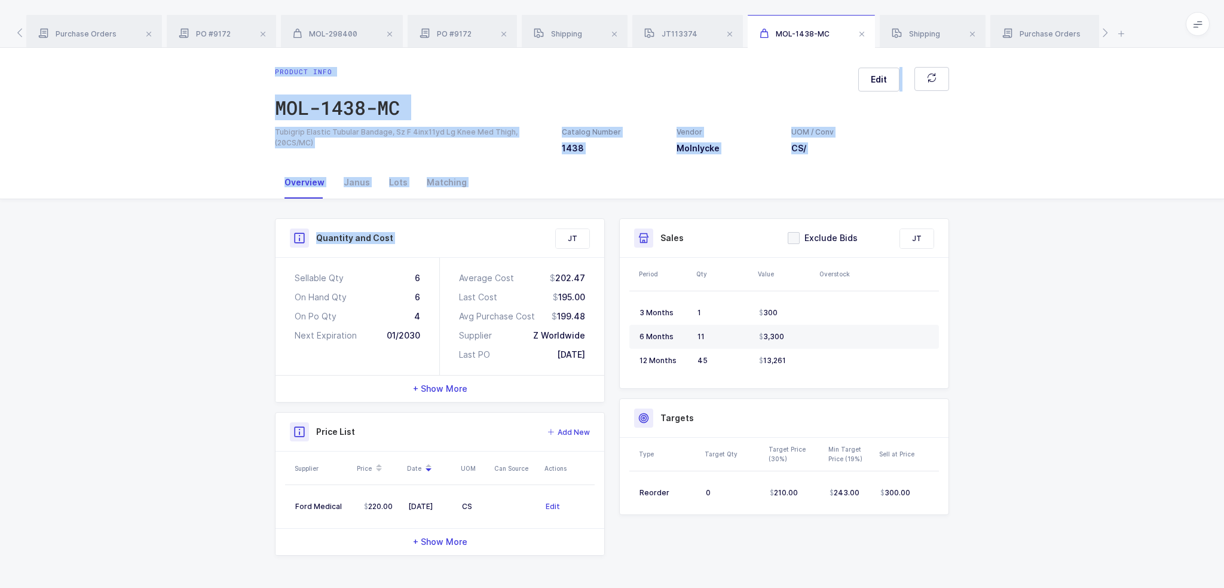
click at [246, 69] on div "Product info MOL-1438-MC Edit Tubigrip Elastic Tubular Bandage, Sz F 4inx11yd L…" at bounding box center [612, 318] width 1224 height 540
click at [246, 69] on div "Product info MOL-1438-MC Edit Tubigrip Elastic Tubular Bandage, Sz F 4inx11yd L…" at bounding box center [612, 107] width 1224 height 118
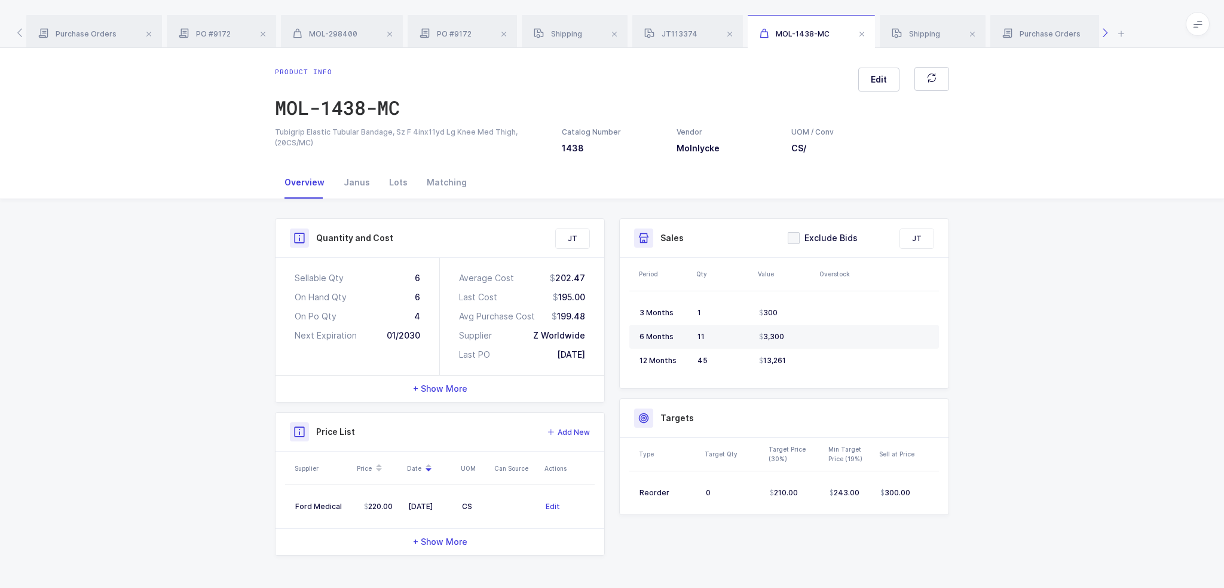
click at [611, 34] on icon at bounding box center [1105, 33] width 12 height 12
click at [611, 105] on div "Product info MOL-1438-MC Edit Tubigrip Elastic Tubular Bandage, Sz F 4inx11yd L…" at bounding box center [612, 107] width 1224 height 118
drag, startPoint x: 999, startPoint y: 151, endPoint x: 800, endPoint y: 72, distance: 213.8
click at [611, 72] on div "Product info MOL-1438-MC Edit Tubigrip Elastic Tubular Bandage, Sz F 4inx11yd L…" at bounding box center [612, 107] width 1224 height 118
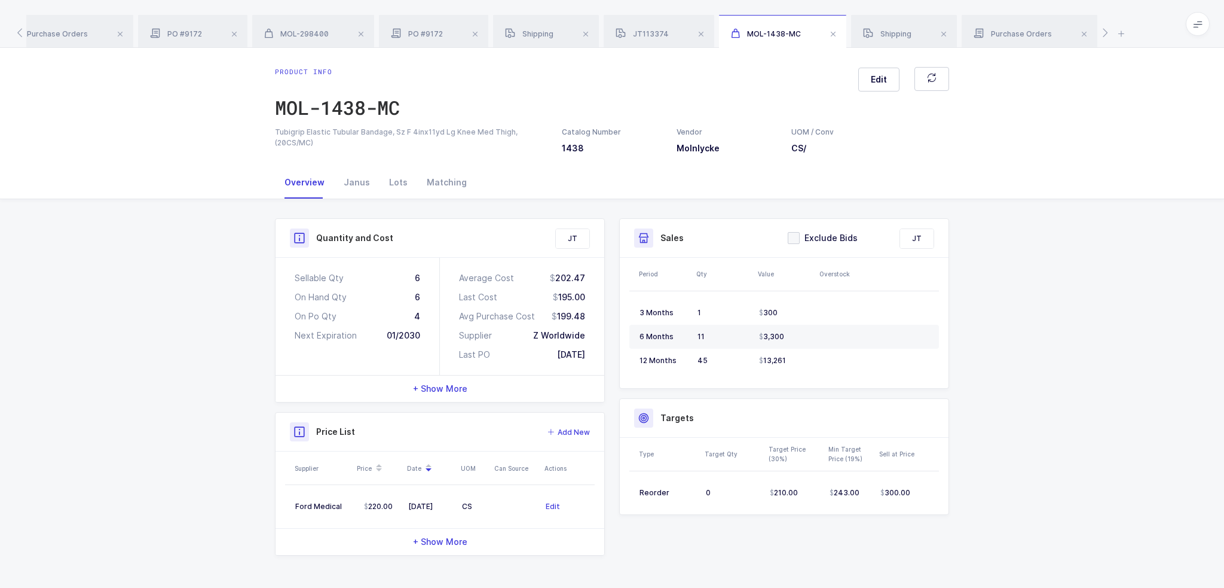
click at [611, 72] on div "Product info MOL-1438-MC Edit" at bounding box center [612, 97] width 674 height 60
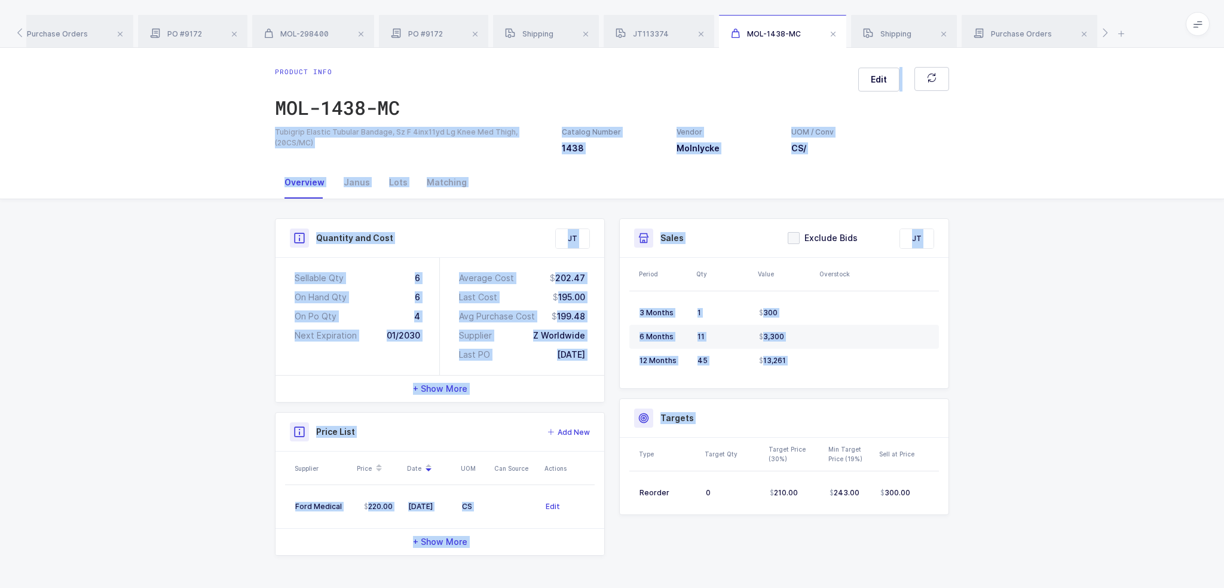
drag, startPoint x: 800, startPoint y: 72, endPoint x: 972, endPoint y: 511, distance: 472.1
click at [611, 511] on div "Product info MOL-1438-MC Edit Tubigrip Elastic Tubular Bandage, Sz F 4inx11yd L…" at bounding box center [612, 318] width 1224 height 540
click at [611, 511] on div "Quantity and Cost JT Sellable Qty 6 On Hand Qty 6 On Po Qty 4 Next Expiration 0…" at bounding box center [612, 391] width 1224 height 385
drag, startPoint x: 958, startPoint y: 543, endPoint x: 233, endPoint y: 71, distance: 864.9
click at [233, 71] on div "Product info MOL-1438-MC Edit Tubigrip Elastic Tubular Bandage, Sz F 4inx11yd L…" at bounding box center [612, 318] width 1224 height 540
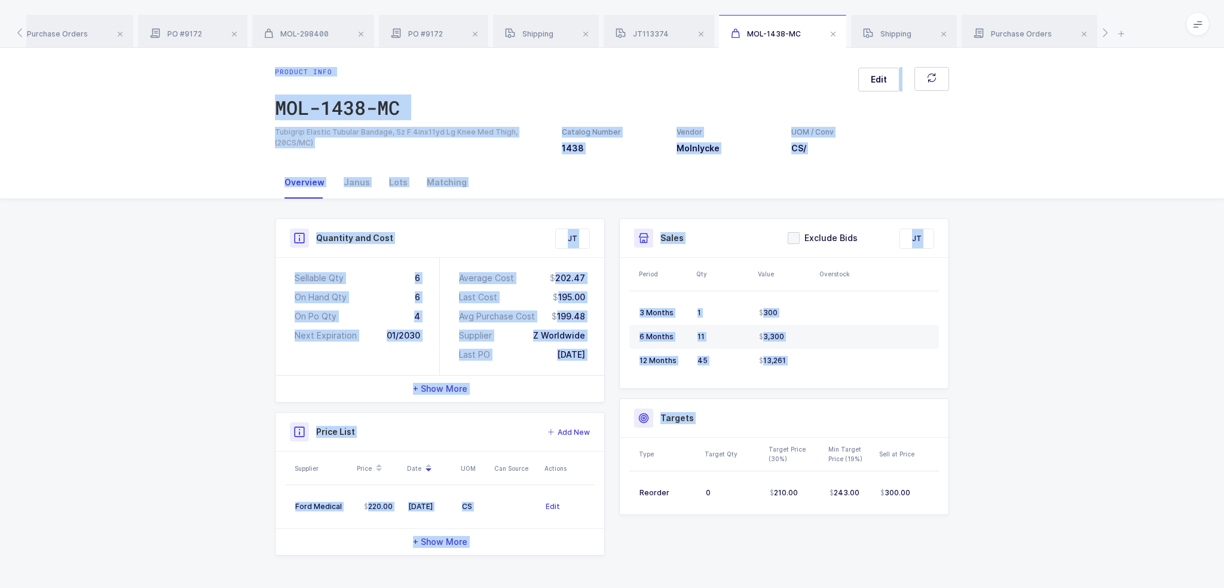
click at [233, 71] on div "Product info MOL-1438-MC Edit Tubigrip Elastic Tubular Bandage, Sz F 4inx11yd L…" at bounding box center [612, 107] width 1224 height 118
drag, startPoint x: 233, startPoint y: 71, endPoint x: 716, endPoint y: 545, distance: 677.1
click at [611, 545] on div "Product info MOL-1438-MC Edit Tubigrip Elastic Tubular Bandage, Sz F 4inx11yd L…" at bounding box center [612, 318] width 1224 height 540
click at [611, 545] on div "Quantity and Cost JT Sellable Qty 6 On Hand Qty 6 On Po Qty 4 Next Expiration 0…" at bounding box center [612, 386] width 689 height 337
drag, startPoint x: 932, startPoint y: 557, endPoint x: 200, endPoint y: 69, distance: 880.1
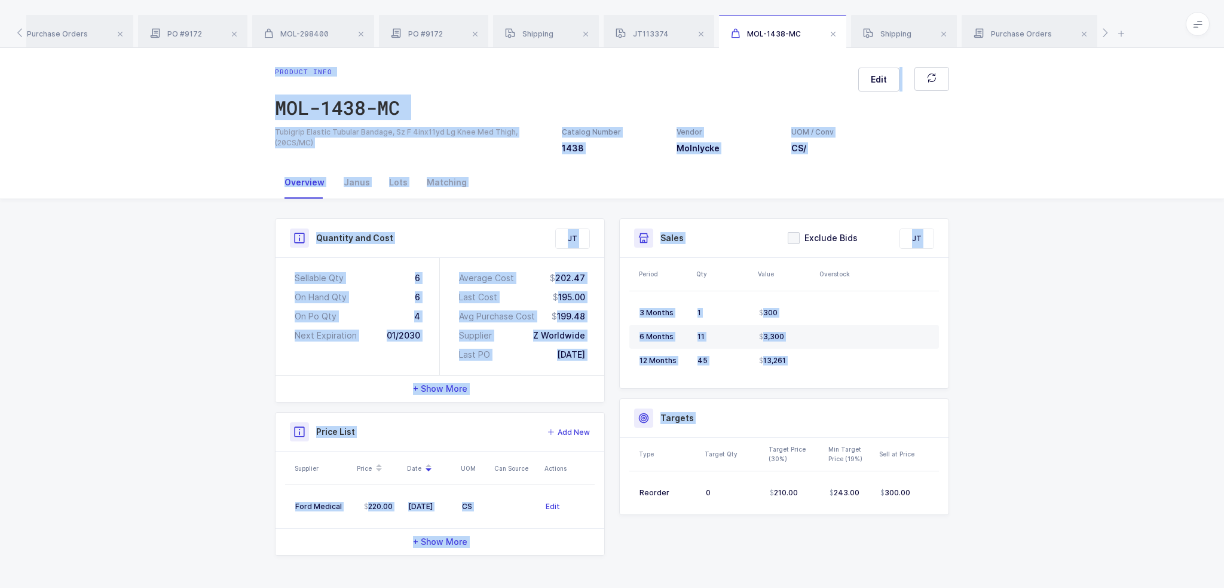
click at [200, 69] on div "Product info MOL-1438-MC Edit Tubigrip Elastic Tubular Bandage, Sz F 4inx11yd L…" at bounding box center [612, 318] width 1224 height 540
click at [200, 69] on div "Product info MOL-1438-MC Edit Tubigrip Elastic Tubular Bandage, Sz F 4inx11yd L…" at bounding box center [612, 107] width 1224 height 118
drag, startPoint x: 200, startPoint y: 69, endPoint x: 1010, endPoint y: 528, distance: 930.7
click at [611, 528] on div "Product info MOL-1438-MC Edit Tubigrip Elastic Tubular Bandage, Sz F 4inx11yd L…" at bounding box center [612, 318] width 1224 height 540
click at [611, 528] on div "Quantity and Cost JT Sellable Qty 6 On Hand Qty 6 On Po Qty 4 Next Expiration 0…" at bounding box center [612, 391] width 1224 height 385
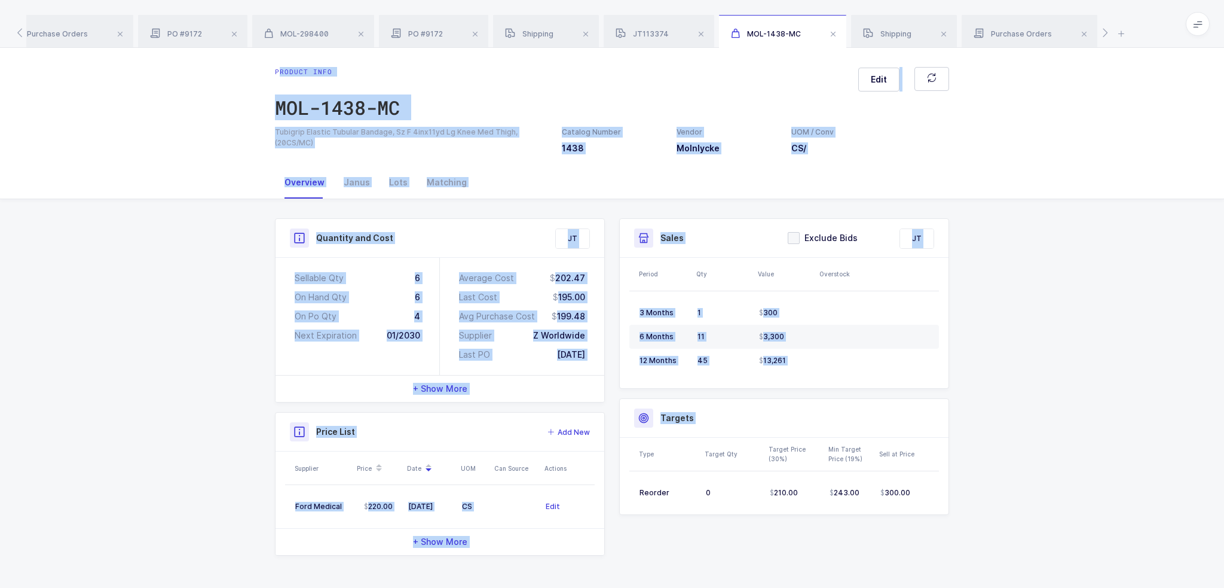
drag, startPoint x: 1016, startPoint y: 535, endPoint x: 279, endPoint y: 68, distance: 872.4
click at [279, 68] on div "Product info MOL-1438-MC Edit Tubigrip Elastic Tubular Bandage, Sz F 4inx11yd L…" at bounding box center [612, 318] width 1224 height 540
click at [279, 68] on div "Product info" at bounding box center [337, 72] width 125 height 10
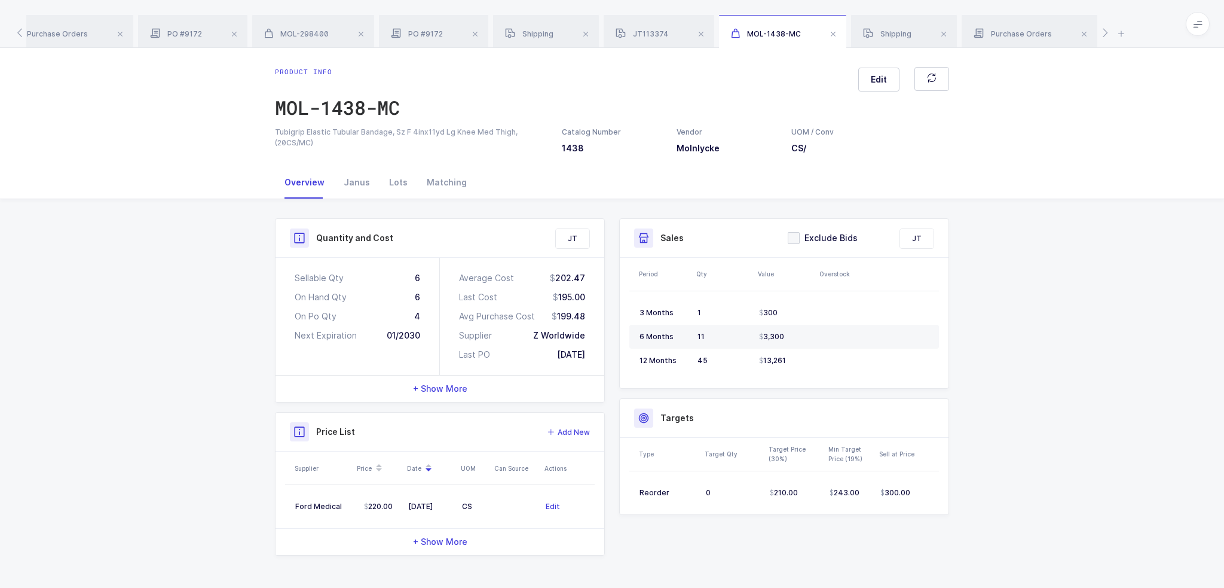
click at [277, 68] on div "Product info" at bounding box center [337, 72] width 125 height 10
click at [269, 69] on div "Product info MOL-1438-MC Edit Tubigrip Elastic Tubular Bandage, Sz F 4inx11yd L…" at bounding box center [611, 110] width 693 height 87
click at [264, 66] on div "Product info MOL-1438-MC Edit Tubigrip Elastic Tubular Bandage, Sz F 4inx11yd L…" at bounding box center [612, 107] width 1224 height 118
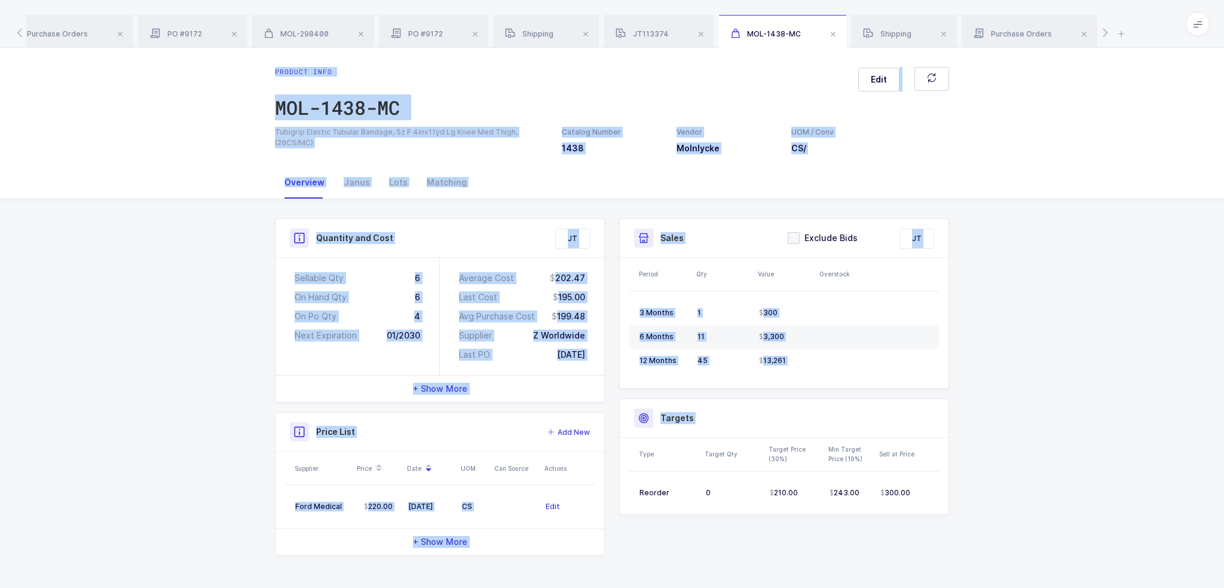
drag, startPoint x: 264, startPoint y: 66, endPoint x: 809, endPoint y: 553, distance: 730.7
click at [611, 555] on div "Product info MOL-1438-MC Edit Tubigrip Elastic Tubular Bandage, Sz F 4inx11yd L…" at bounding box center [612, 318] width 1224 height 540
click at [611, 552] on div "Quantity and Cost JT Sellable Qty 6 On Hand Qty 6 On Po Qty 4 Next Expiration 0…" at bounding box center [612, 386] width 689 height 337
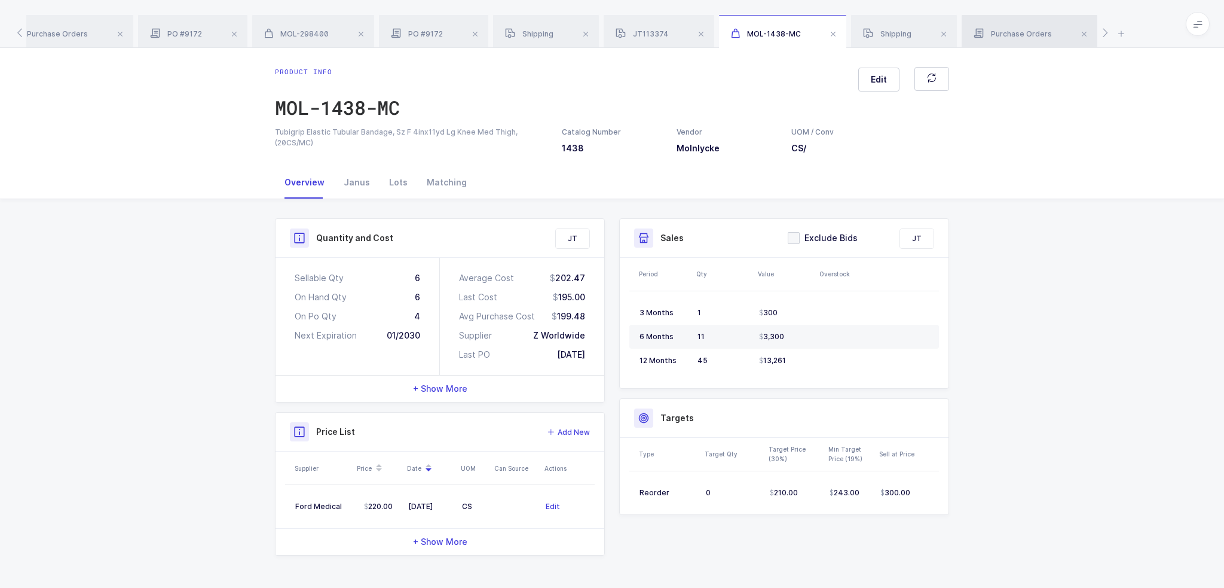
click at [611, 27] on div "Purchase Orders" at bounding box center [1030, 31] width 136 height 33
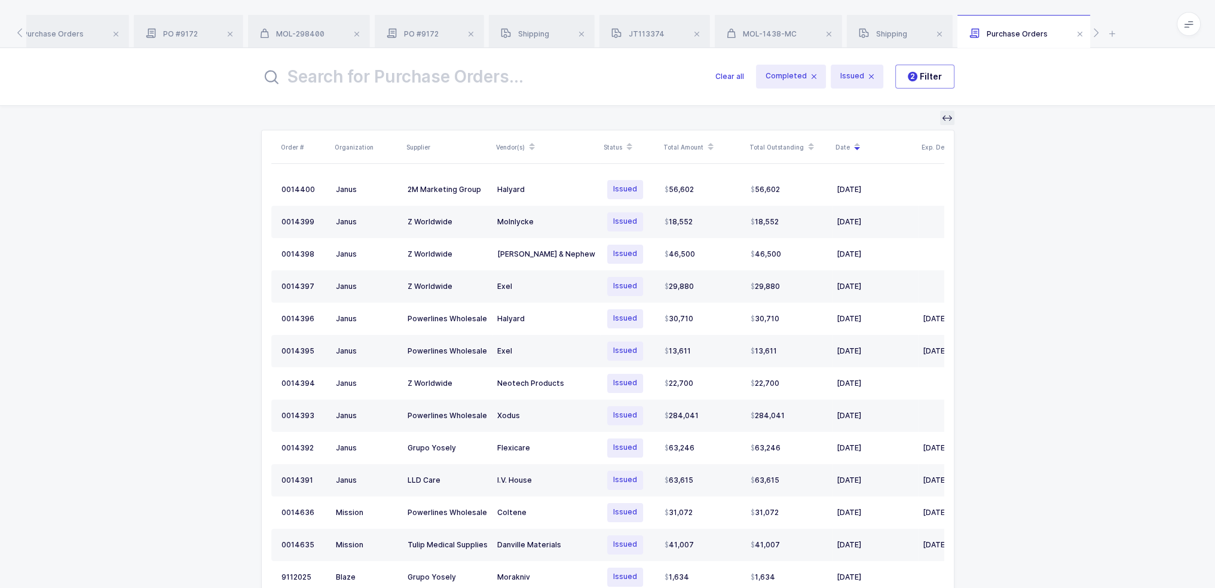
click at [611, 119] on icon at bounding box center [948, 118] width 10 height 10
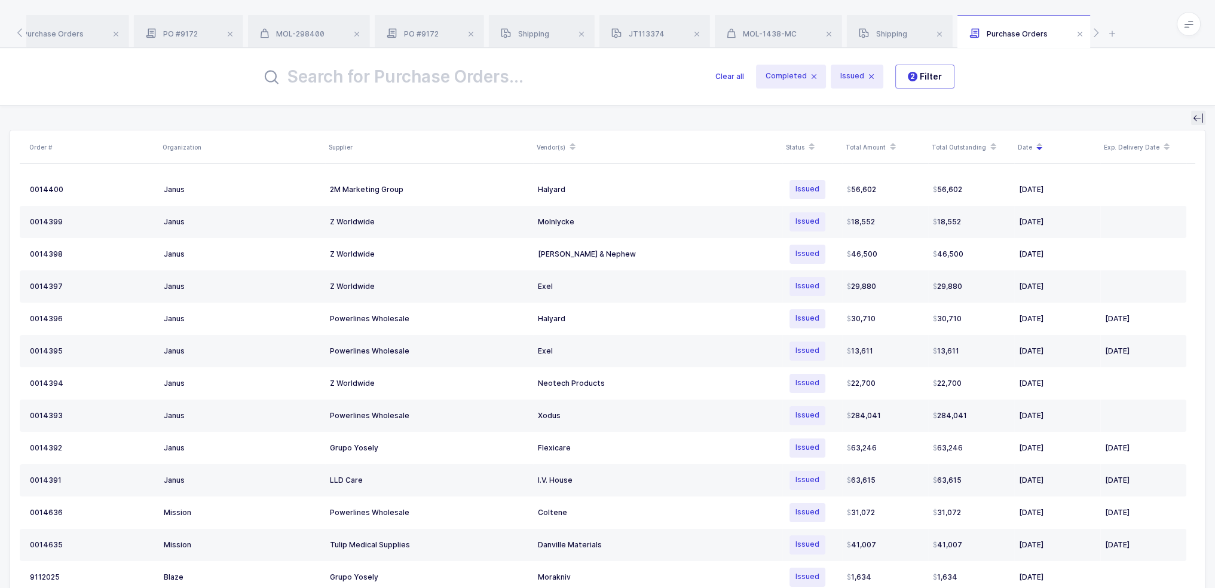
click at [611, 118] on icon at bounding box center [1199, 118] width 10 height 10
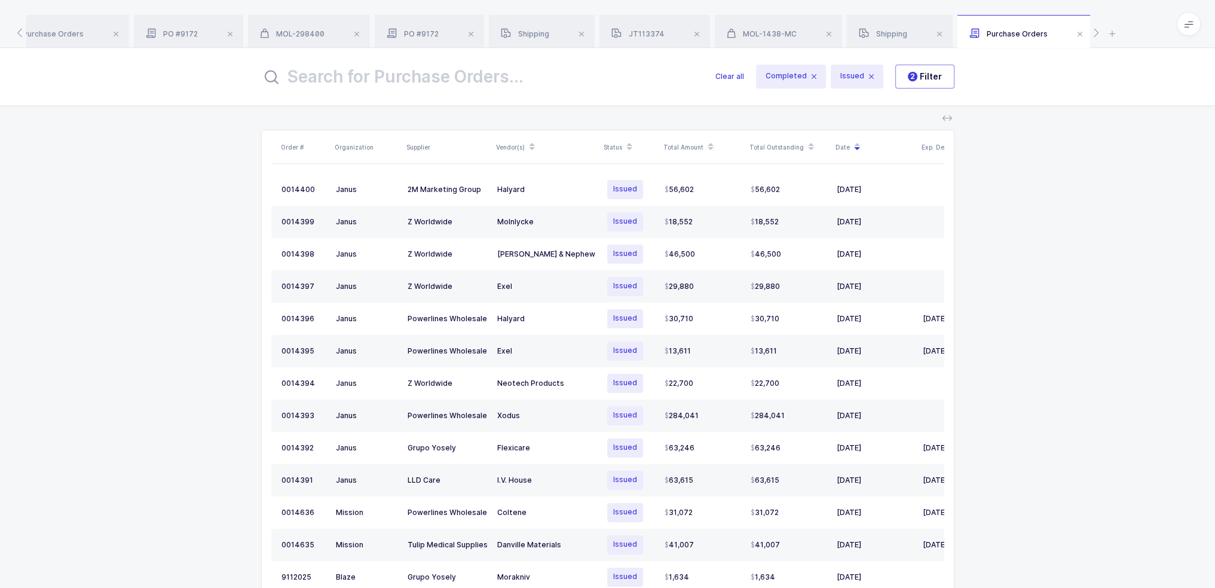
click at [611, 26] on span at bounding box center [1189, 24] width 24 height 24
click at [611, 146] on div "Order # Organization Supplier Vendor(s) Status Total Amount Total Outstanding D…" at bounding box center [607, 376] width 1215 height 540
click at [611, 21] on div "Purchase Orders PO #9172 MOL-298400 PO #9172 Shipping JT113374 MOL-1438-MC Ship…" at bounding box center [607, 24] width 1215 height 48
click at [611, 20] on div "Purchase Orders PO #9172 MOL-298400 PO #9172 Shipping JT113374 MOL-1438-MC Ship…" at bounding box center [607, 24] width 1215 height 48
click at [611, 23] on icon at bounding box center [1189, 24] width 10 height 10
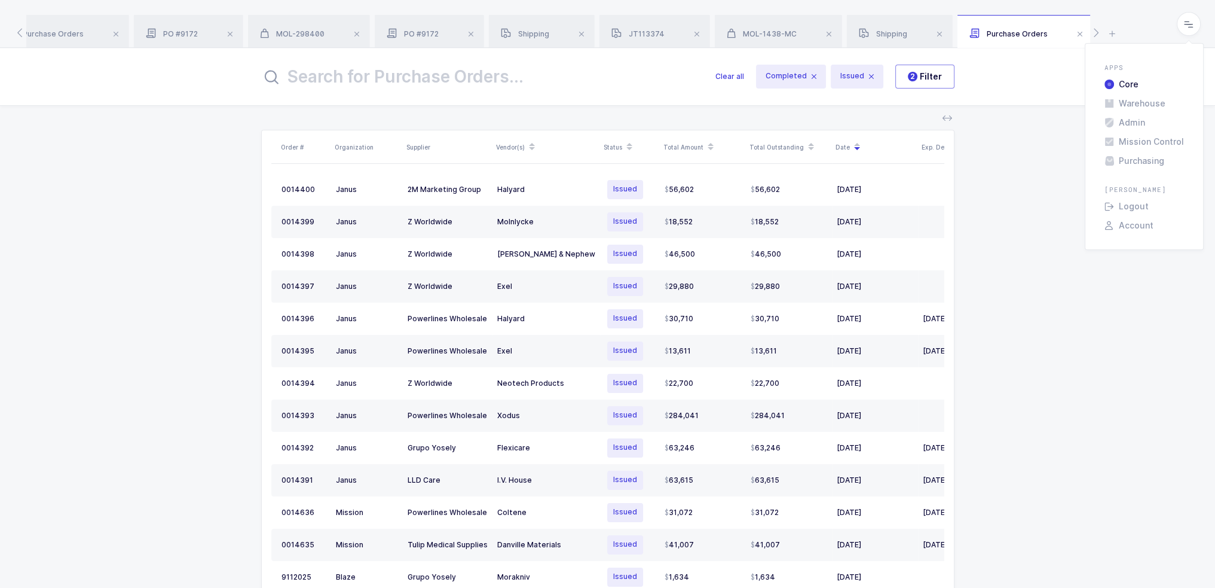
click at [611, 181] on div "Order # Organization Supplier Vendor(s) Status Total Amount Total Outstanding D…" at bounding box center [607, 376] width 1215 height 540
click at [611, 21] on icon at bounding box center [1189, 24] width 10 height 10
click at [611, 154] on div "Order # Organization Supplier Vendor(s) Status Total Amount Total Outstanding D…" at bounding box center [607, 376] width 1215 height 540
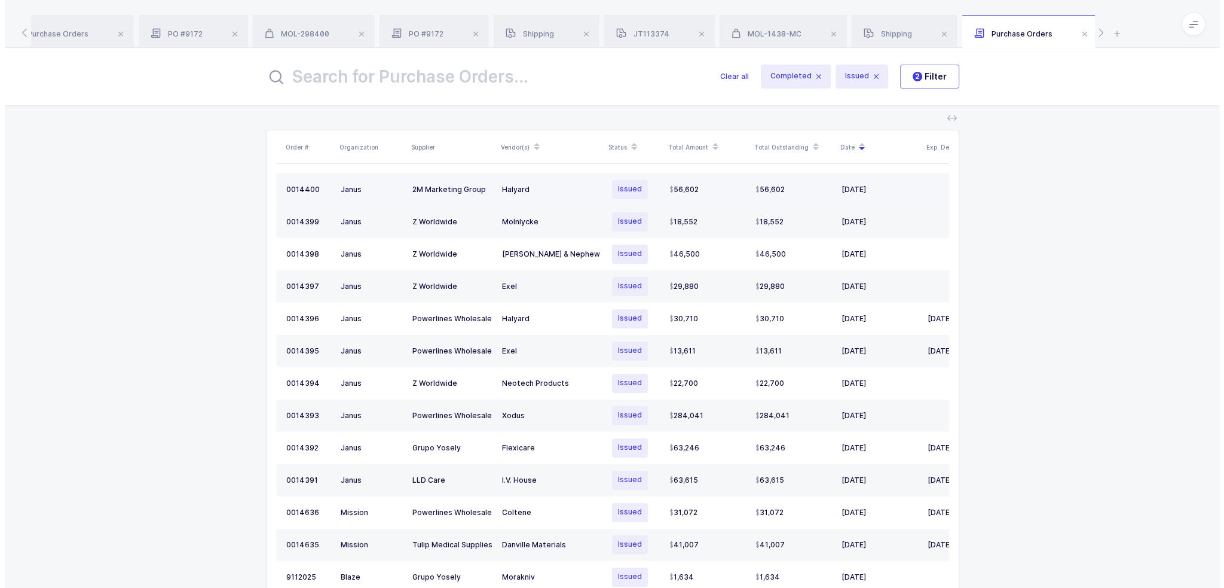
click
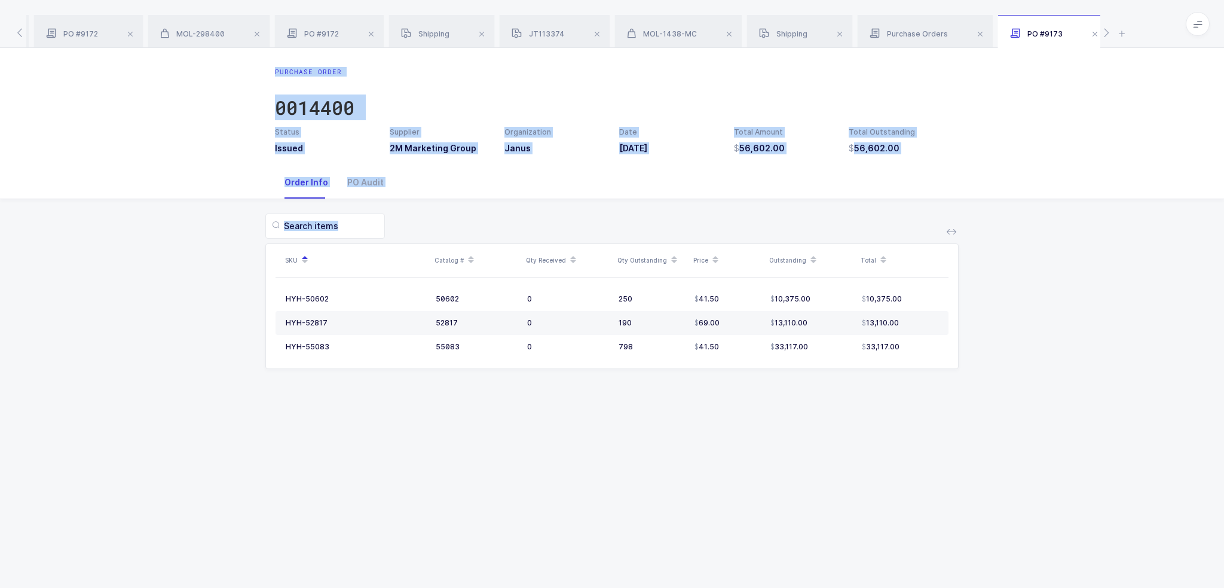
drag, startPoint x: 664, startPoint y: 238, endPoint x: 260, endPoint y: 74, distance: 436.4
drag, startPoint x: 260, startPoint y: 72, endPoint x: 396, endPoint y: 227, distance: 205.4
drag, startPoint x: 265, startPoint y: 63, endPoint x: 421, endPoint y: 232, distance: 229.7
drag, startPoint x: 750, startPoint y: 454, endPoint x: 261, endPoint y: 69, distance: 622.3
drag, startPoint x: 275, startPoint y: 63, endPoint x: 620, endPoint y: 411, distance: 490.3
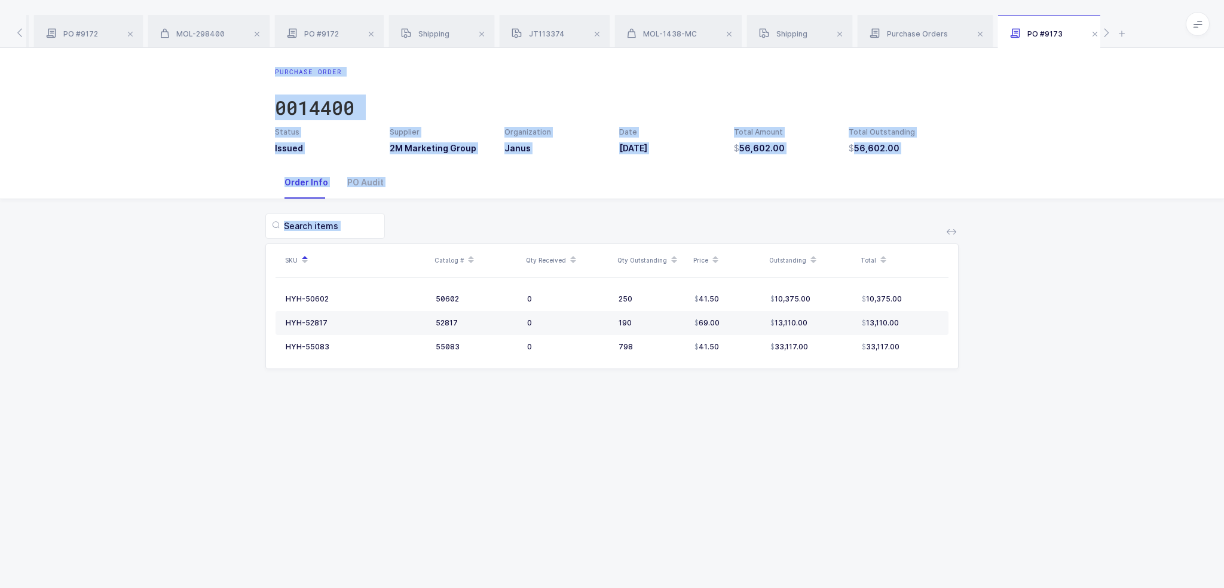
drag, startPoint x: 793, startPoint y: 439, endPoint x: 247, endPoint y: 65, distance: 661.5
drag, startPoint x: 247, startPoint y: 62, endPoint x: 874, endPoint y: 460, distance: 742.7
drag, startPoint x: 983, startPoint y: 414, endPoint x: 271, endPoint y: 71, distance: 791.0
drag, startPoint x: 271, startPoint y: 69, endPoint x: 887, endPoint y: 430, distance: 714.5
drag, startPoint x: 1084, startPoint y: 435, endPoint x: 670, endPoint y: 68, distance: 553.0
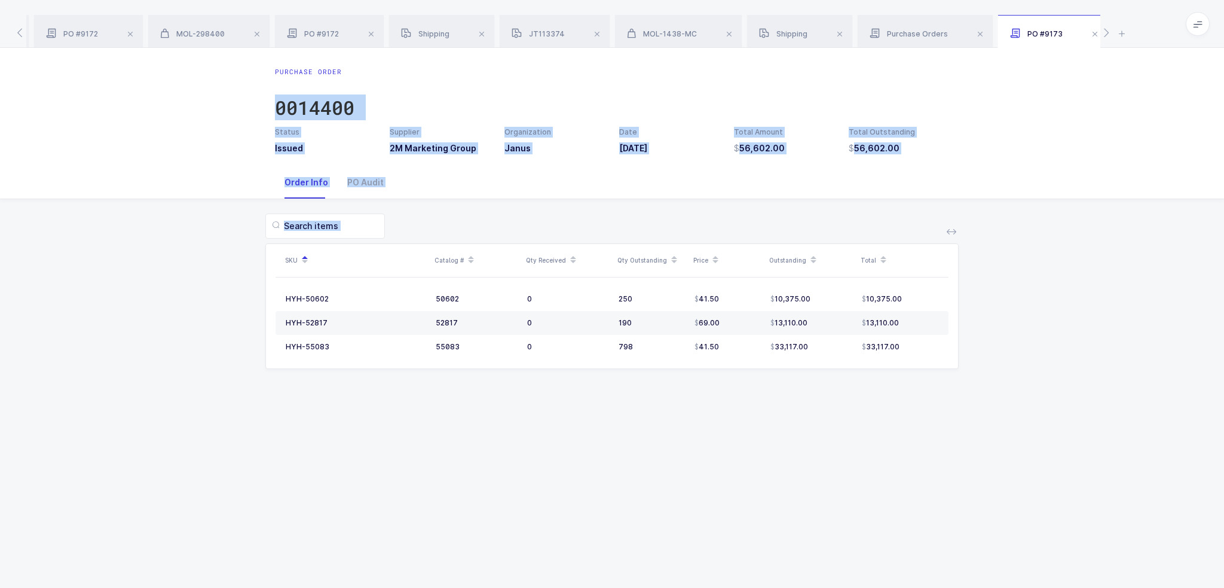
drag, startPoint x: 670, startPoint y: 68, endPoint x: 882, endPoint y: 435, distance: 423.6
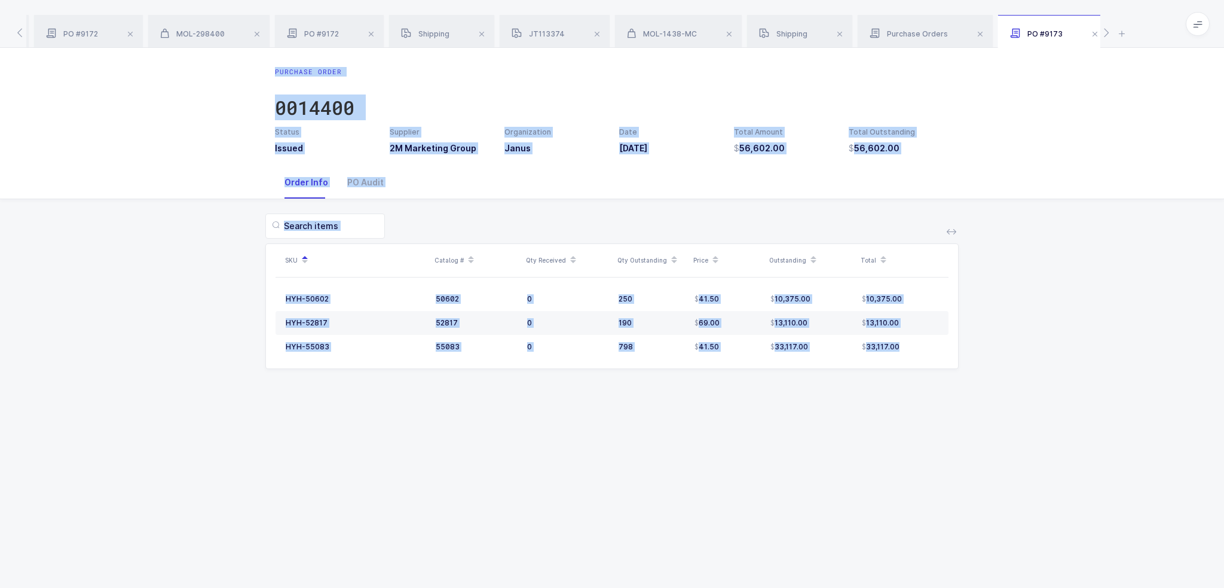
drag, startPoint x: 882, startPoint y: 435, endPoint x: 275, endPoint y: 67, distance: 709.7
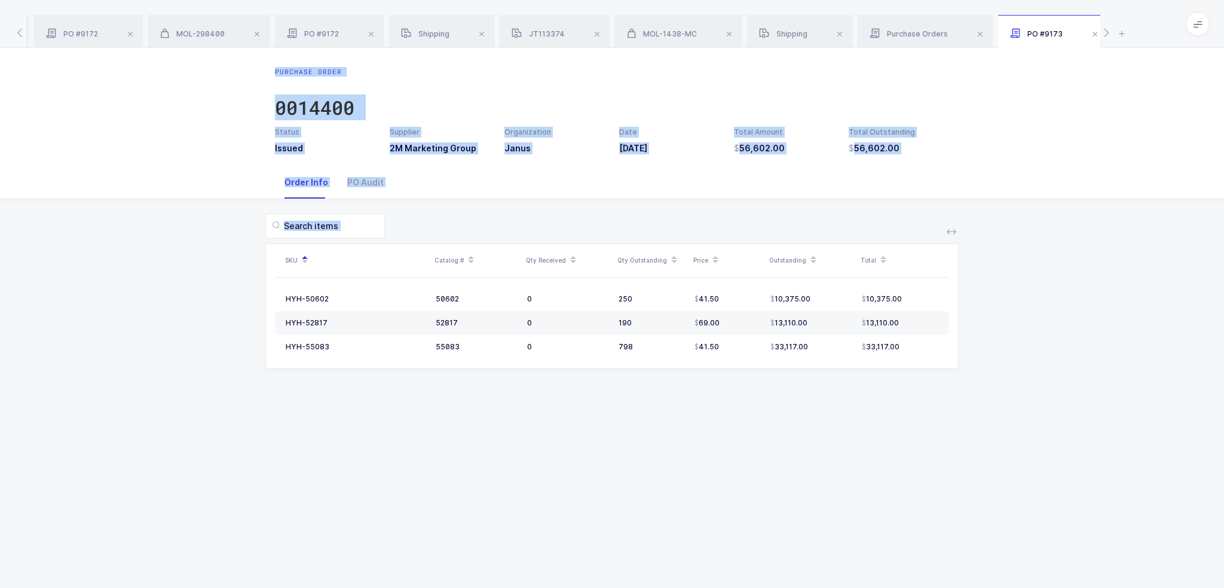
drag, startPoint x: 275, startPoint y: 67, endPoint x: 944, endPoint y: 433, distance: 762.9
drag, startPoint x: 956, startPoint y: 439, endPoint x: 261, endPoint y: 71, distance: 786.9
drag, startPoint x: 269, startPoint y: 66, endPoint x: 1007, endPoint y: 536, distance: 874.2
drag, startPoint x: 1060, startPoint y: 446, endPoint x: 275, endPoint y: 71, distance: 869.9
drag, startPoint x: 275, startPoint y: 71, endPoint x: 1022, endPoint y: 356, distance: 799.5
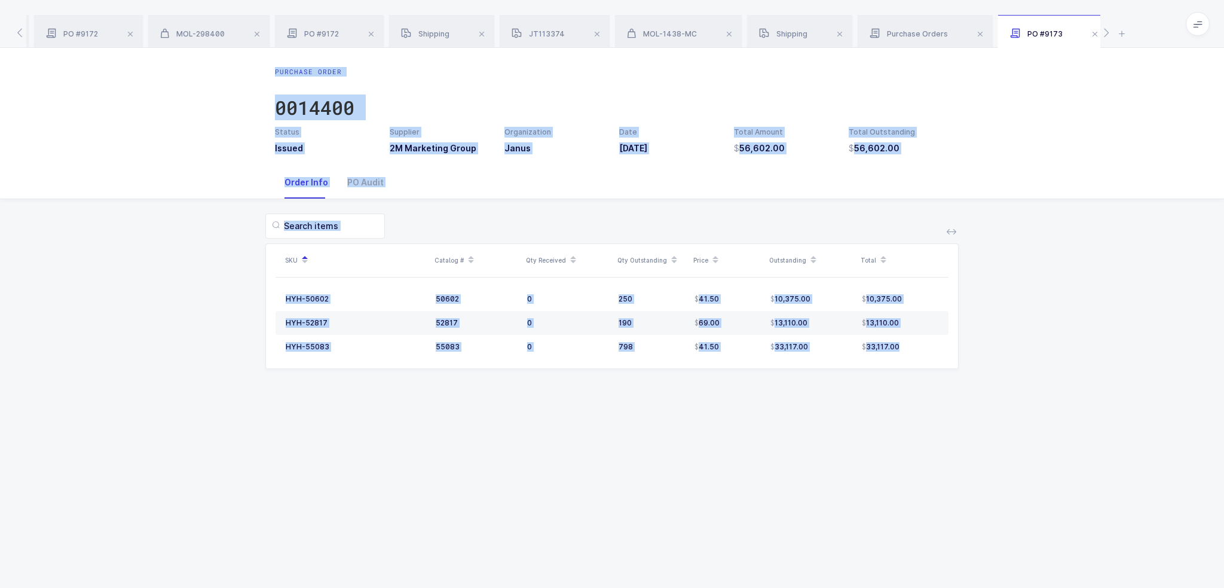
drag, startPoint x: 1033, startPoint y: 365, endPoint x: 265, endPoint y: 66, distance: 823.9
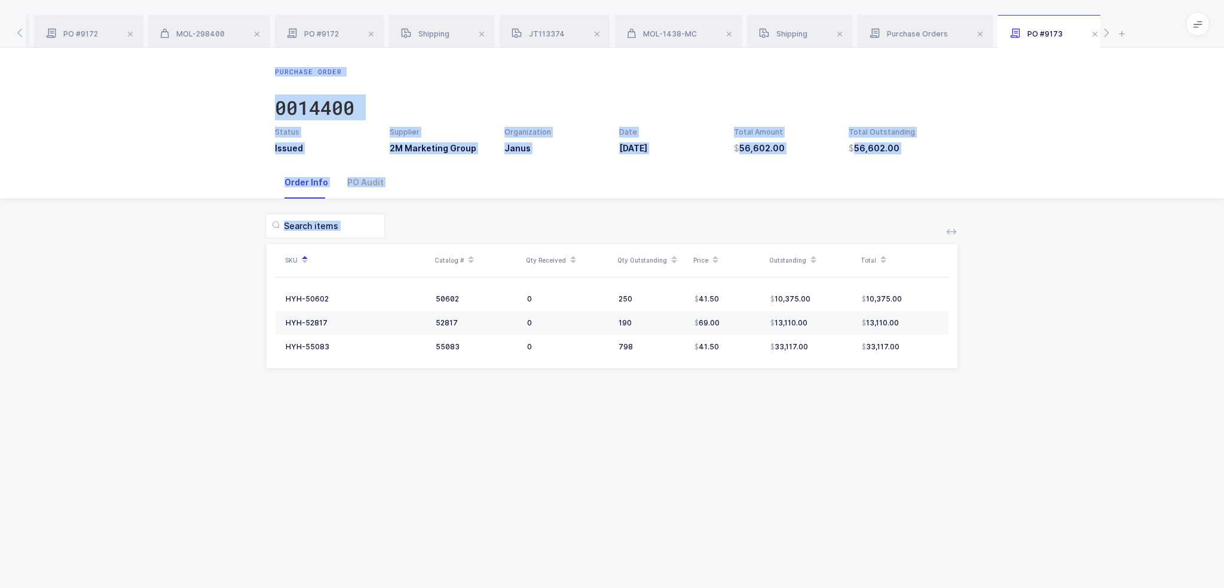
drag, startPoint x: 267, startPoint y: 65, endPoint x: 962, endPoint y: 391, distance: 767.9
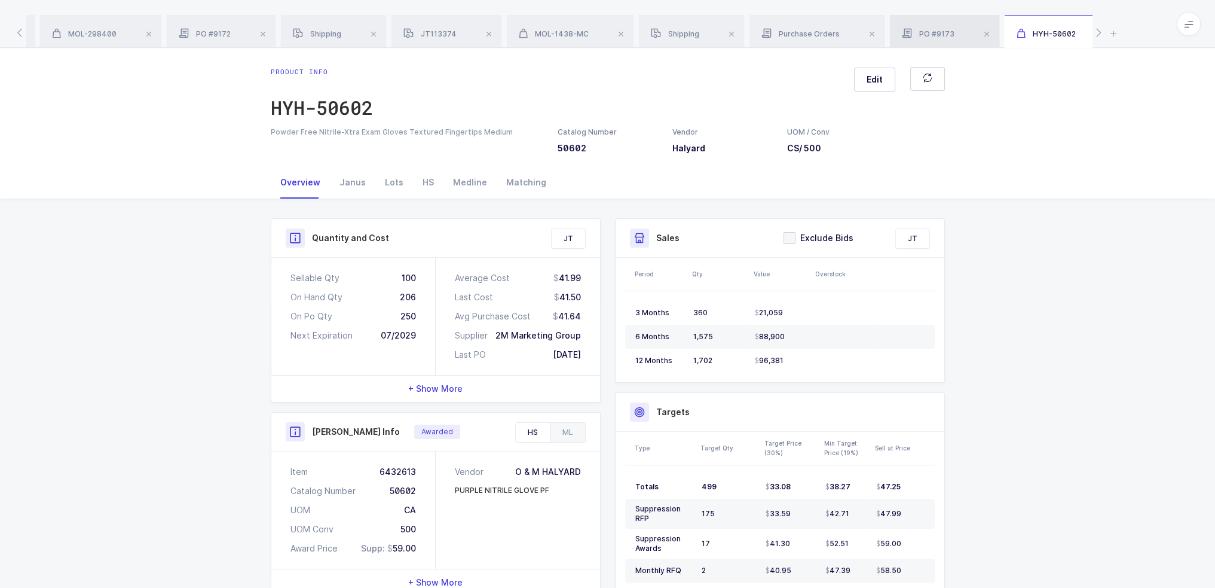
click at [611, 41] on div "PO #9173" at bounding box center [945, 31] width 110 height 33
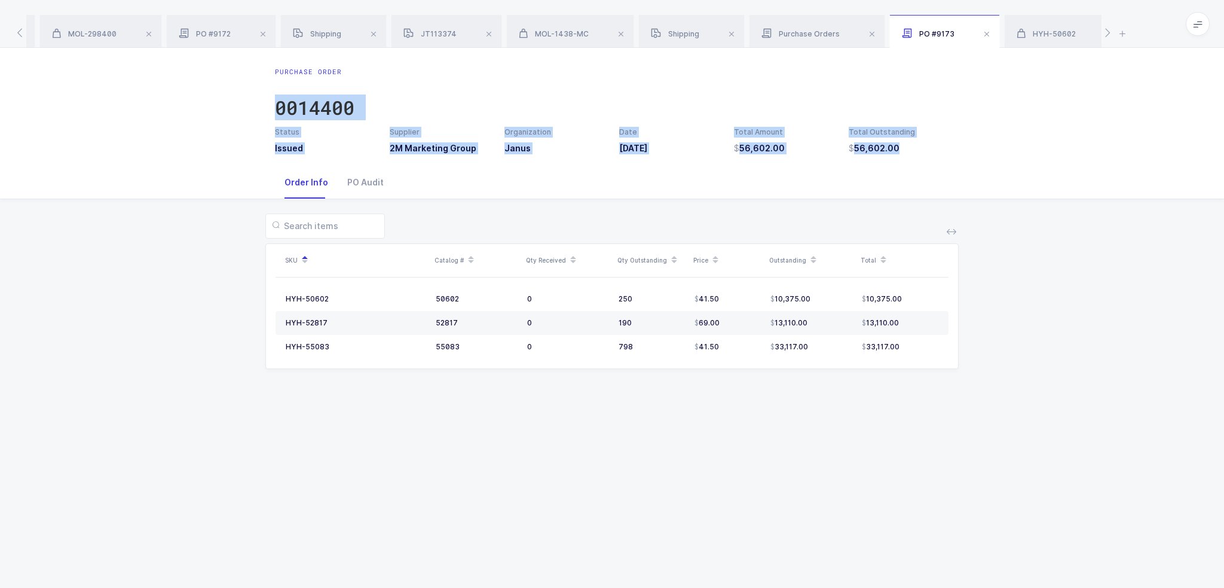
drag, startPoint x: 917, startPoint y: 174, endPoint x: 885, endPoint y: 67, distance: 111.6
click at [611, 67] on div "Purchase Order 0014400 Status Issued Supplier 2M Marketing Group Organization J…" at bounding box center [612, 318] width 1224 height 540
click at [611, 67] on div "Purchase Order 0014400" at bounding box center [612, 97] width 674 height 60
drag, startPoint x: 885, startPoint y: 67, endPoint x: 874, endPoint y: 181, distance: 114.7
click at [611, 181] on div "Purchase Order 0014400 Status Issued Supplier 2M Marketing Group Organization J…" at bounding box center [612, 318] width 1224 height 540
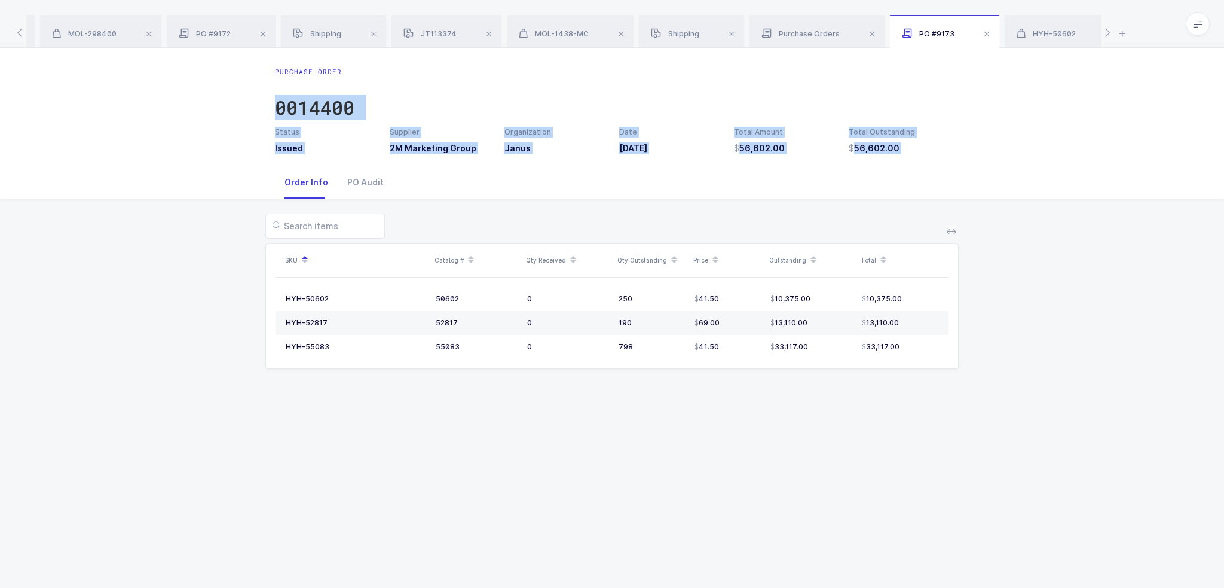
click at [611, 180] on div "Order Info PO Audit" at bounding box center [612, 182] width 674 height 32
click at [400, 181] on div "Order Info PO Audit" at bounding box center [612, 182] width 674 height 32
click at [256, 109] on div "Purchase Order 0014400 Status Issued Supplier 2M Marketing Group Organization J…" at bounding box center [612, 107] width 1224 height 118
drag, startPoint x: 246, startPoint y: 63, endPoint x: 380, endPoint y: 195, distance: 188.5
click at [380, 195] on div "Purchase Order 0014400 Status Issued Supplier 2M Marketing Group Organization J…" at bounding box center [612, 318] width 1224 height 540
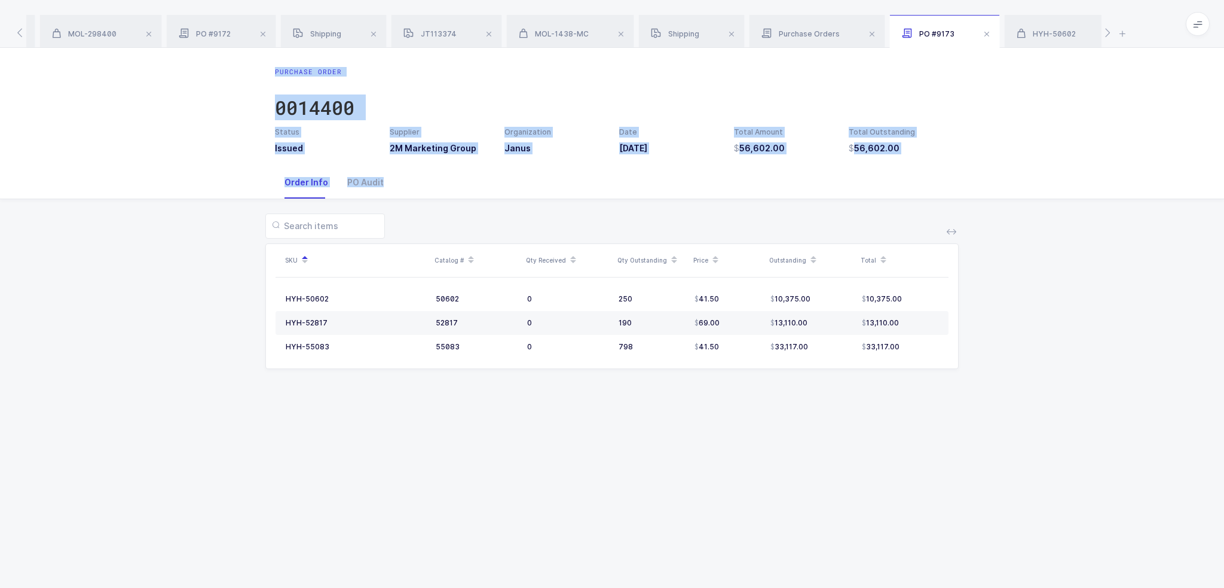
click at [397, 194] on div "Order Info PO Audit" at bounding box center [612, 182] width 674 height 32
drag, startPoint x: 397, startPoint y: 194, endPoint x: 258, endPoint y: 66, distance: 188.2
click at [258, 66] on div "Purchase Order 0014400 Status Issued Supplier 2M Marketing Group Organization J…" at bounding box center [612, 318] width 1224 height 540
click at [258, 66] on div "Purchase Order 0014400 Status Issued Supplier 2M Marketing Group Organization J…" at bounding box center [612, 107] width 1224 height 118
drag, startPoint x: 258, startPoint y: 66, endPoint x: 693, endPoint y: 455, distance: 583.3
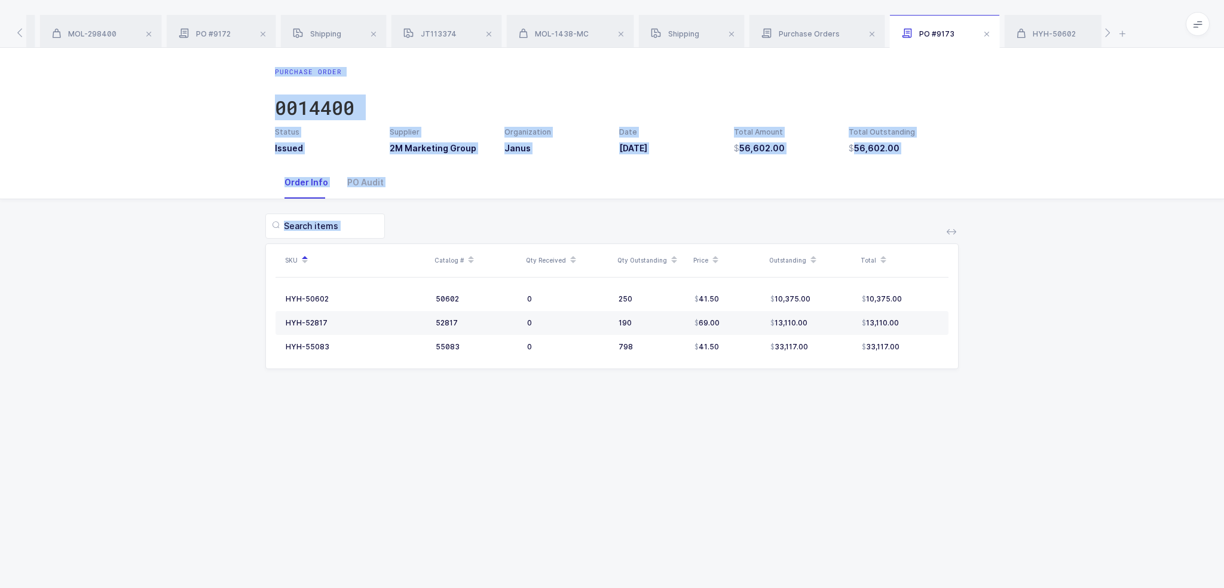
click at [611, 456] on div "Purchase Order 0014400 Status Issued Supplier 2M Marketing Group Organization J…" at bounding box center [612, 318] width 1224 height 540
click at [611, 454] on div "Purchase Order 0014400 Status Issued Supplier 2M Marketing Group Organization J…" at bounding box center [612, 318] width 1224 height 540
drag, startPoint x: 898, startPoint y: 448, endPoint x: 234, endPoint y: 74, distance: 761.7
click at [234, 74] on div "Purchase Order 0014400 Status Issued Supplier 2M Marketing Group Organization J…" at bounding box center [612, 318] width 1224 height 540
click at [234, 74] on div "Purchase Order 0014400 Status Issued Supplier 2M Marketing Group Organization J…" at bounding box center [612, 107] width 1224 height 118
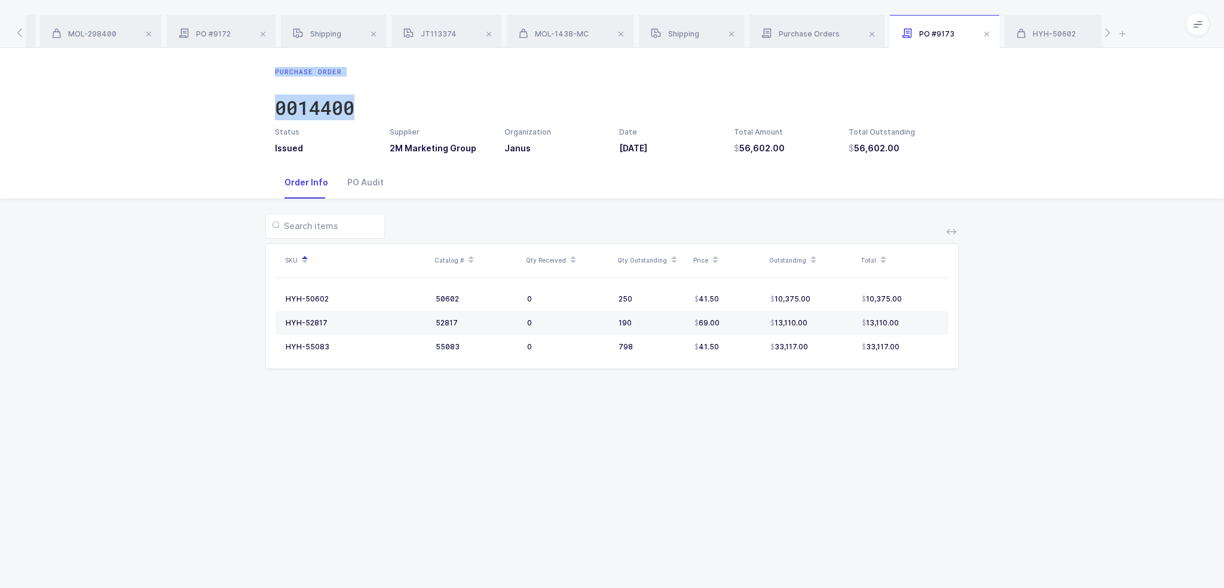
drag, startPoint x: 234, startPoint y: 74, endPoint x: 292, endPoint y: 78, distance: 58.1
click at [296, 78] on div "Purchase Order 0014400 Status Issued Supplier 2M Marketing Group Organization J…" at bounding box center [612, 107] width 1224 height 118
click at [256, 72] on div "Purchase Order 0014400 Status Issued Supplier 2M Marketing Group Organization J…" at bounding box center [612, 107] width 1224 height 118
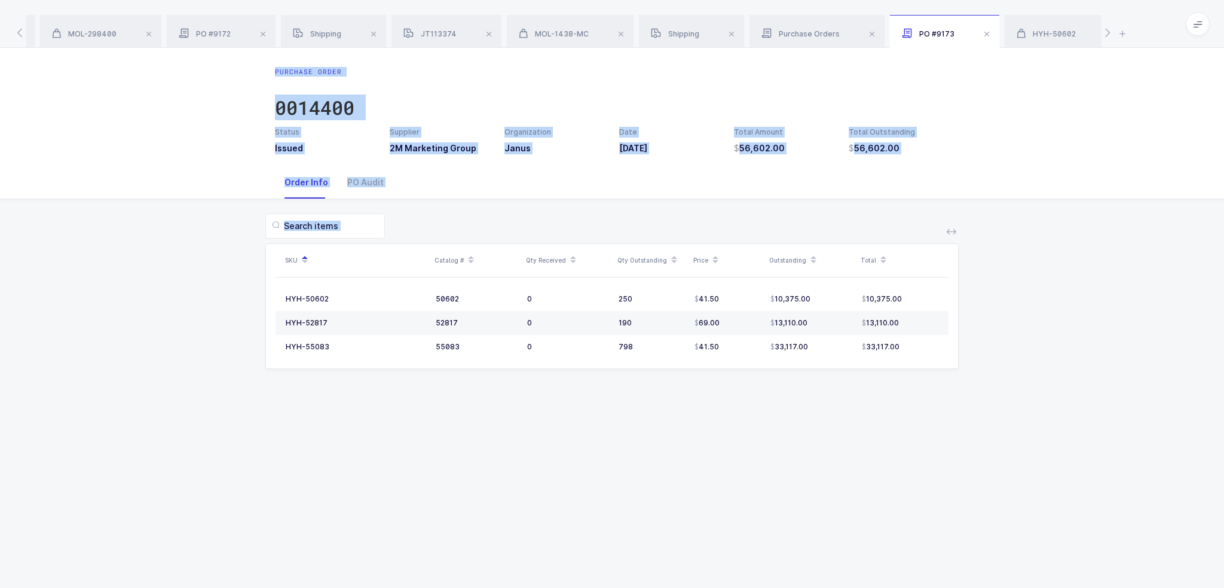
drag, startPoint x: 253, startPoint y: 62, endPoint x: 1027, endPoint y: 456, distance: 868.5
click at [611, 456] on div "Purchase Order 0014400 Status Issued Supplier 2M Marketing Group Organization J…" at bounding box center [612, 318] width 1224 height 540
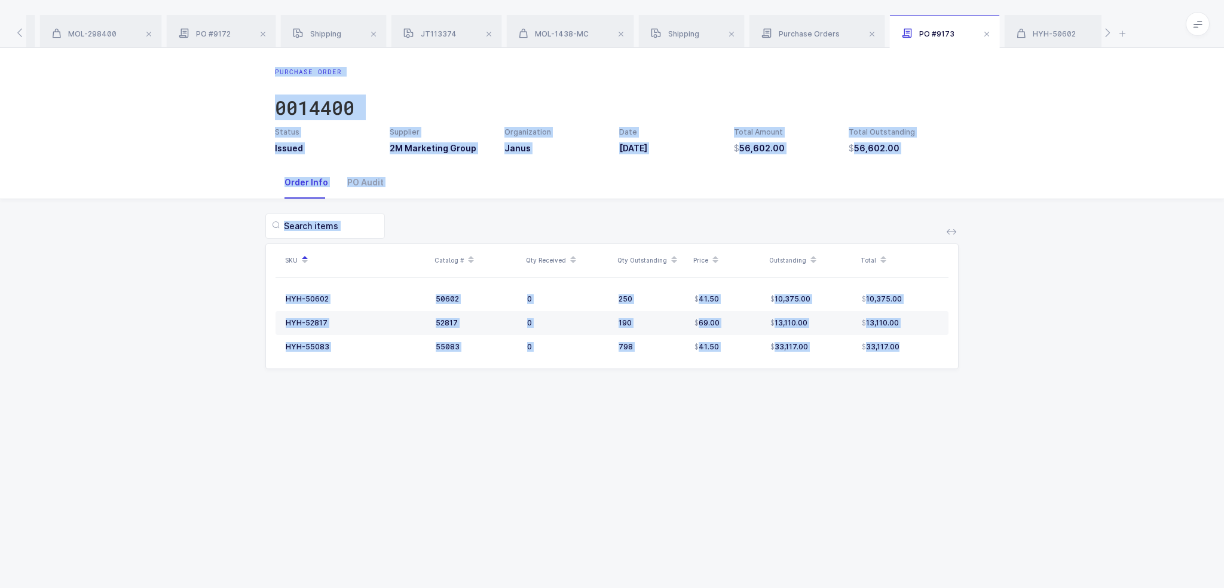
drag, startPoint x: 1028, startPoint y: 456, endPoint x: 257, endPoint y: 73, distance: 861.0
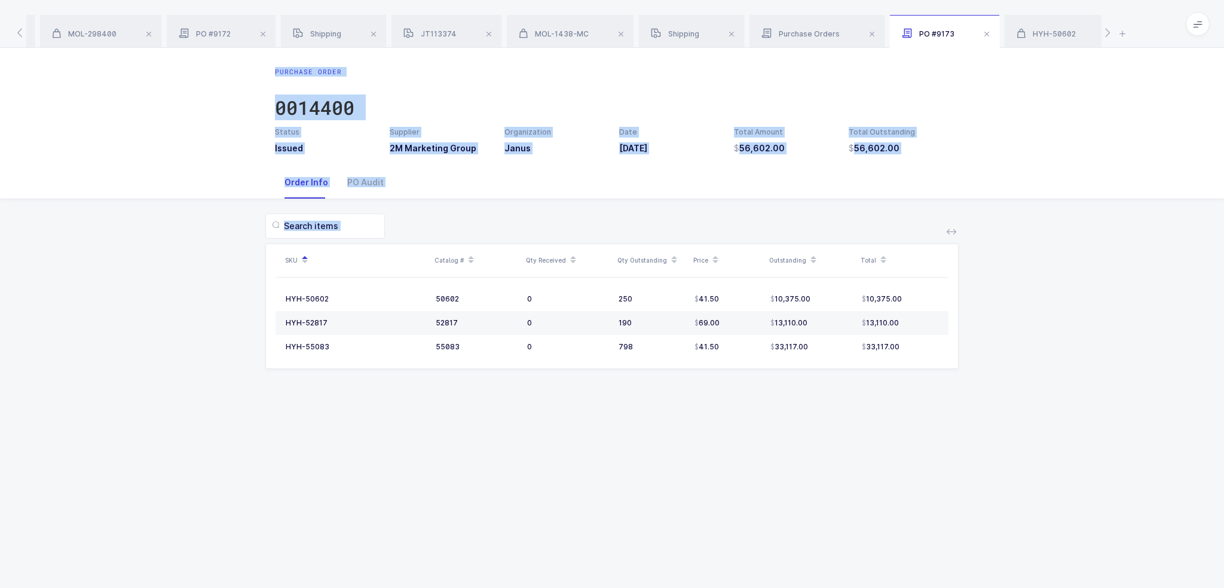
drag, startPoint x: 256, startPoint y: 72, endPoint x: 985, endPoint y: 488, distance: 839.8
drag, startPoint x: 965, startPoint y: 455, endPoint x: 257, endPoint y: 73, distance: 804.5
drag, startPoint x: 257, startPoint y: 73, endPoint x: 993, endPoint y: 430, distance: 818.0
drag, startPoint x: 999, startPoint y: 432, endPoint x: 273, endPoint y: 69, distance: 812.3
drag, startPoint x: 273, startPoint y: 69, endPoint x: 993, endPoint y: 378, distance: 783.7
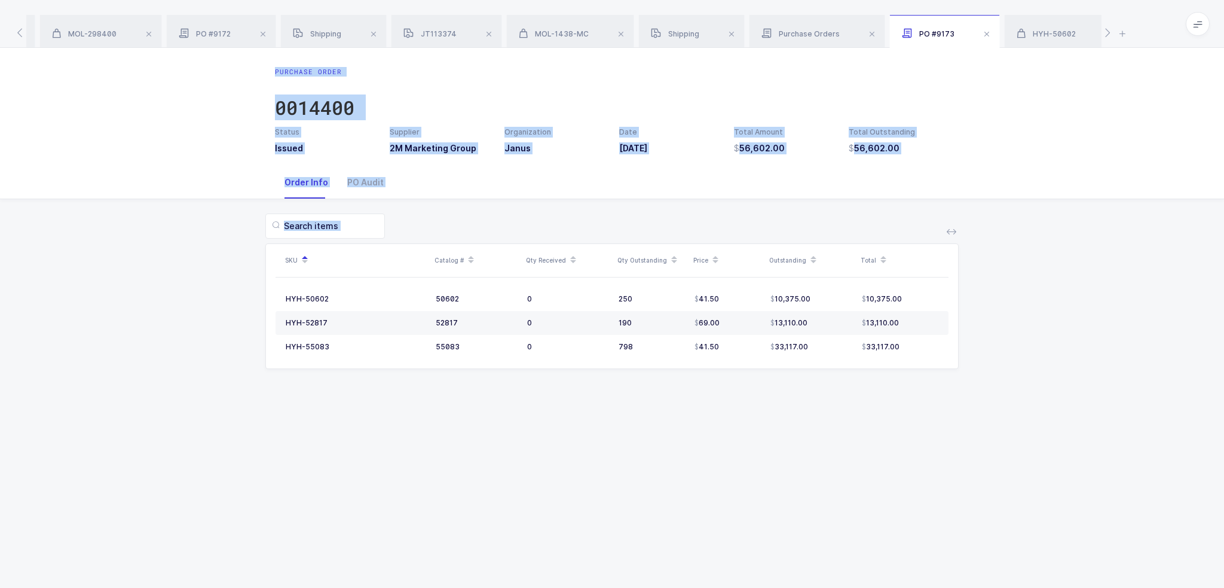
drag, startPoint x: 1111, startPoint y: 387, endPoint x: 271, endPoint y: 71, distance: 896.8
drag, startPoint x: 271, startPoint y: 70, endPoint x: 1093, endPoint y: 460, distance: 909.6
drag, startPoint x: 944, startPoint y: 449, endPoint x: 268, endPoint y: 66, distance: 777.0
drag, startPoint x: 268, startPoint y: 66, endPoint x: 989, endPoint y: 437, distance: 811.0
drag, startPoint x: 767, startPoint y: 93, endPoint x: 966, endPoint y: 441, distance: 400.0
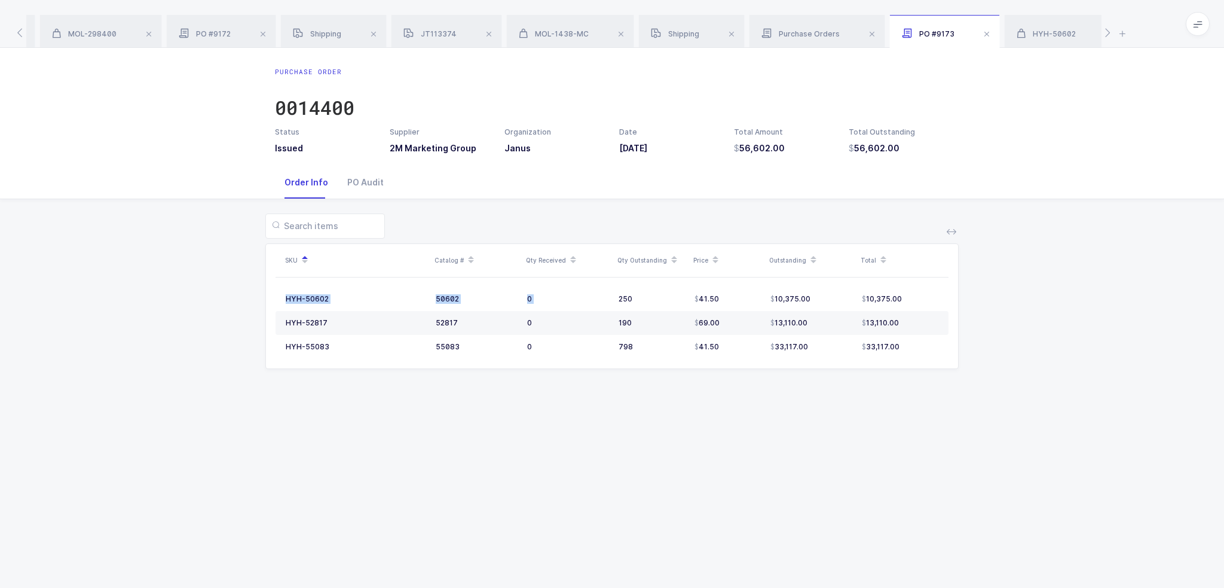
drag, startPoint x: 620, startPoint y: 303, endPoint x: 739, endPoint y: 425, distance: 170.8
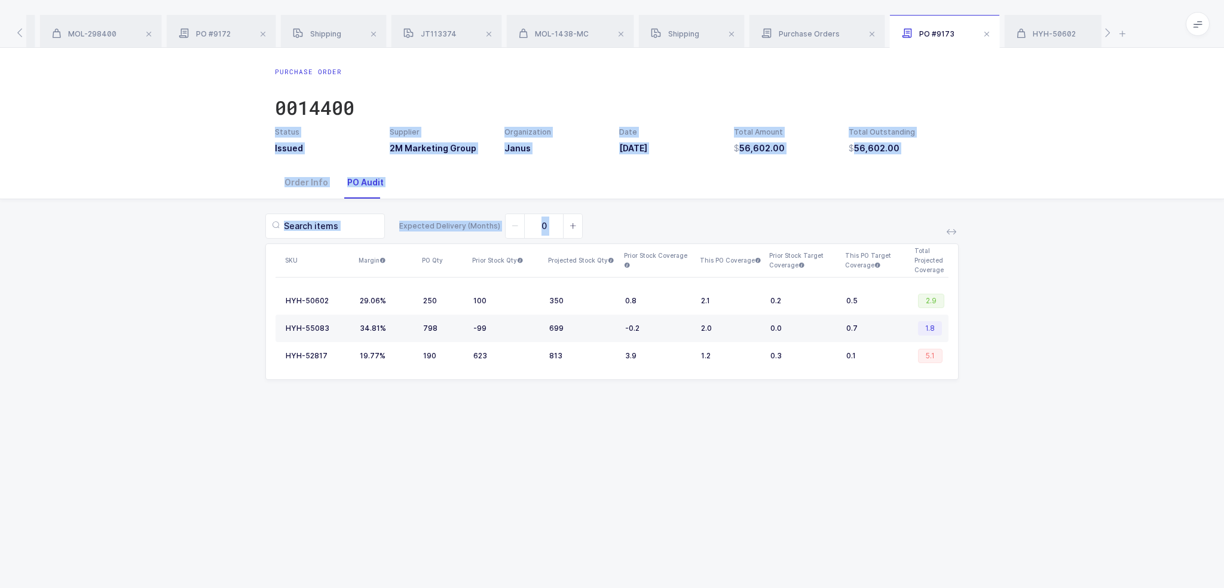
drag, startPoint x: 658, startPoint y: 81, endPoint x: 999, endPoint y: 422, distance: 482.2
drag, startPoint x: 997, startPoint y: 420, endPoint x: 261, endPoint y: 68, distance: 815.7
drag, startPoint x: 269, startPoint y: 65, endPoint x: 854, endPoint y: 433, distance: 690.9
drag, startPoint x: 907, startPoint y: 450, endPoint x: 842, endPoint y: 102, distance: 353.9
drag, startPoint x: 842, startPoint y: 100, endPoint x: 949, endPoint y: 458, distance: 373.8
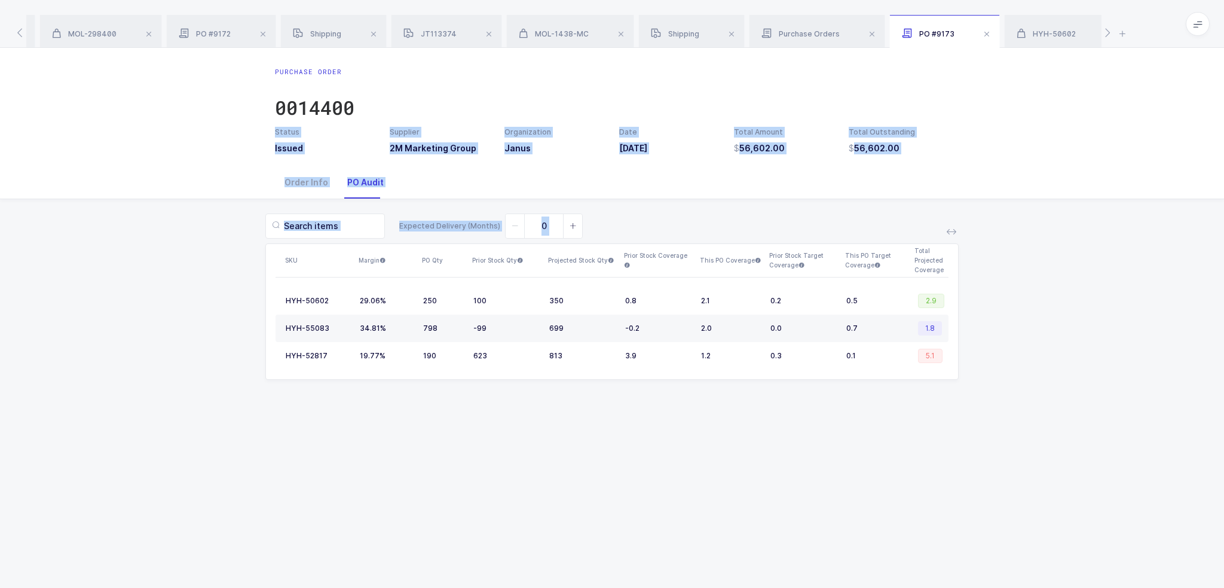
click at [611, 458] on div "Purchase Order 0014400 Status Issued Supplier 2M Marketing Group Organization J…" at bounding box center [612, 318] width 1224 height 540
click at [611, 457] on div "Purchase Order 0014400 Status Issued Supplier 2M Marketing Group Organization J…" at bounding box center [612, 318] width 1224 height 540
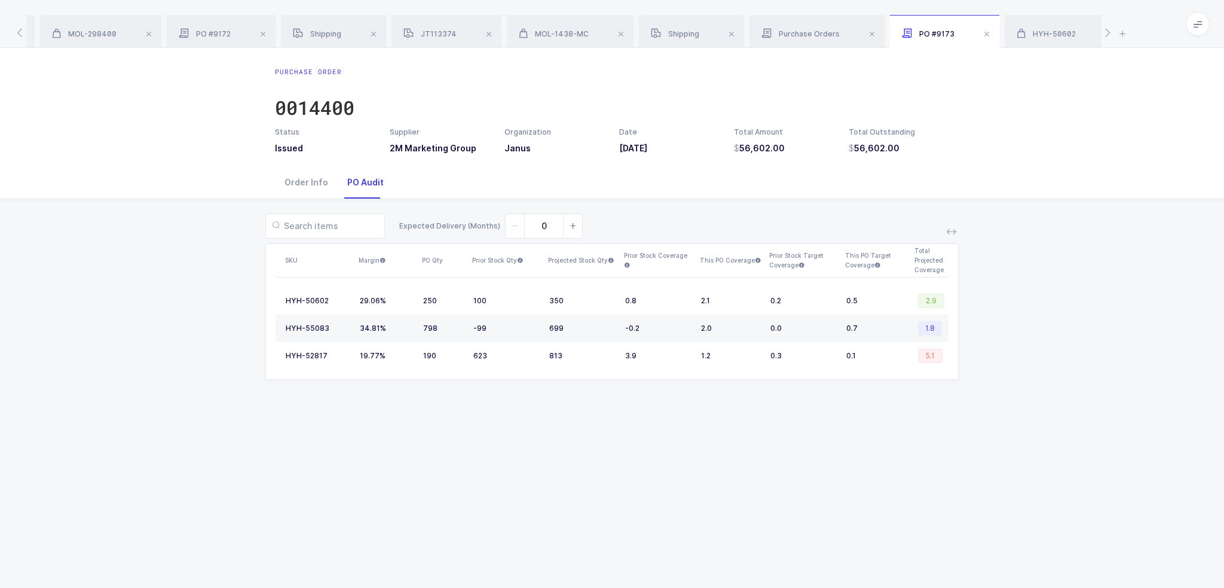
drag, startPoint x: 978, startPoint y: 452, endPoint x: 974, endPoint y: 418, distance: 34.3
click at [611, 418] on div "Purchase Order 0014400 Status Issued Supplier 2M Marketing Group Organization J…" at bounding box center [612, 318] width 1224 height 540
click at [611, 360] on span "5.1" at bounding box center [930, 355] width 25 height 14
click at [611, 368] on div "Expected Delivery (Months) 0 SKU Margin PO Qty Prior Stock Qty Projected Stock …" at bounding box center [612, 303] width 1205 height 209
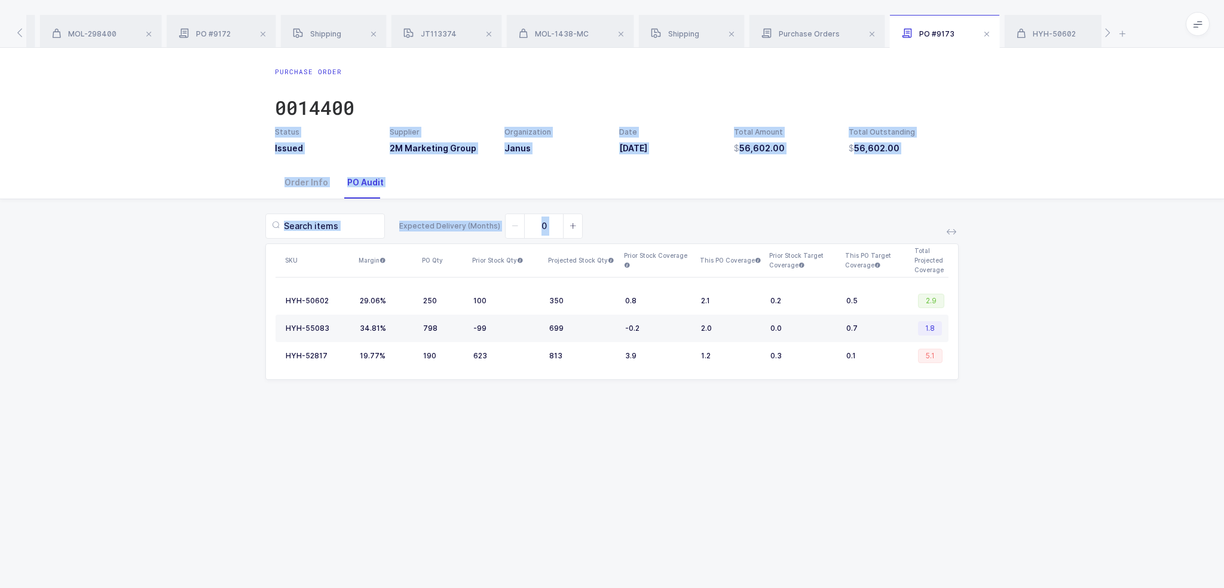
drag, startPoint x: 986, startPoint y: 396, endPoint x: 733, endPoint y: 97, distance: 391.5
click at [611, 97] on div "Purchase Order 0014400 Status Issued Supplier 2M Marketing Group Organization J…" at bounding box center [612, 318] width 1224 height 540
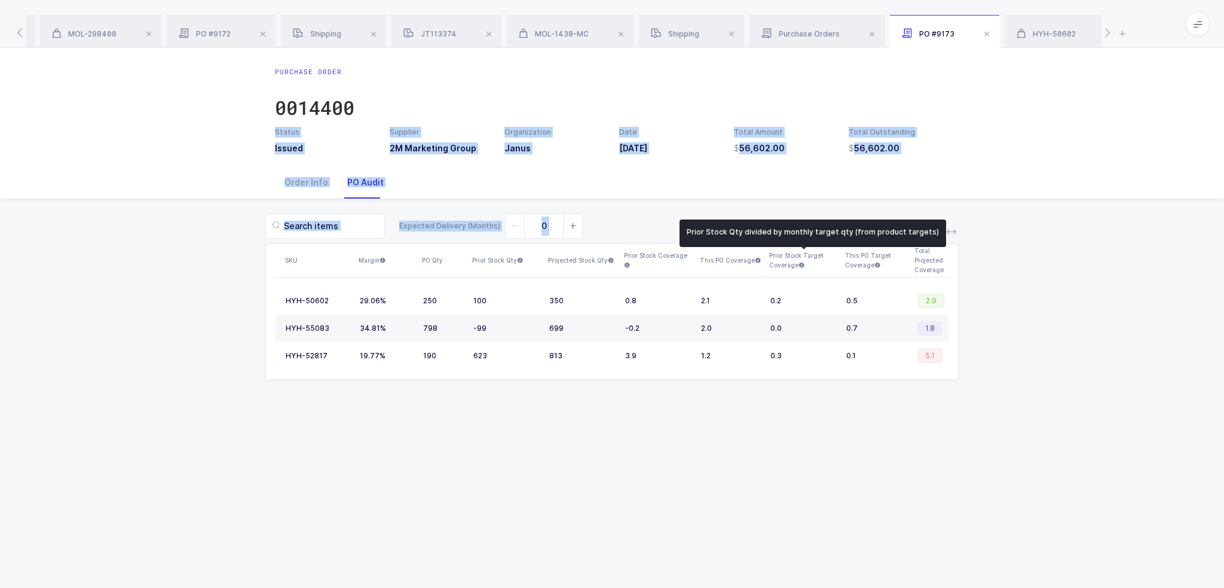
drag, startPoint x: 739, startPoint y: 87, endPoint x: 842, endPoint y: 499, distance: 424.5
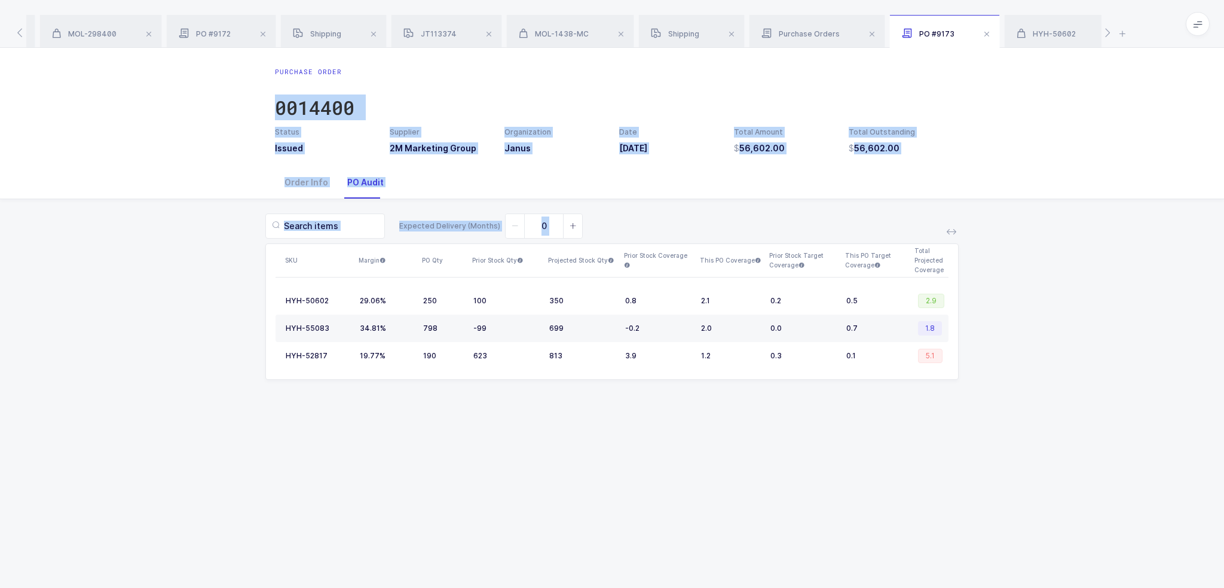
drag, startPoint x: 1130, startPoint y: 341, endPoint x: 1054, endPoint y: 75, distance: 277.2
drag, startPoint x: 1054, startPoint y: 74, endPoint x: 995, endPoint y: 454, distance: 384.2
drag, startPoint x: 996, startPoint y: 451, endPoint x: 229, endPoint y: 71, distance: 856.2
drag, startPoint x: 230, startPoint y: 69, endPoint x: 979, endPoint y: 441, distance: 836.9
drag, startPoint x: 999, startPoint y: 439, endPoint x: 269, endPoint y: 69, distance: 818.2
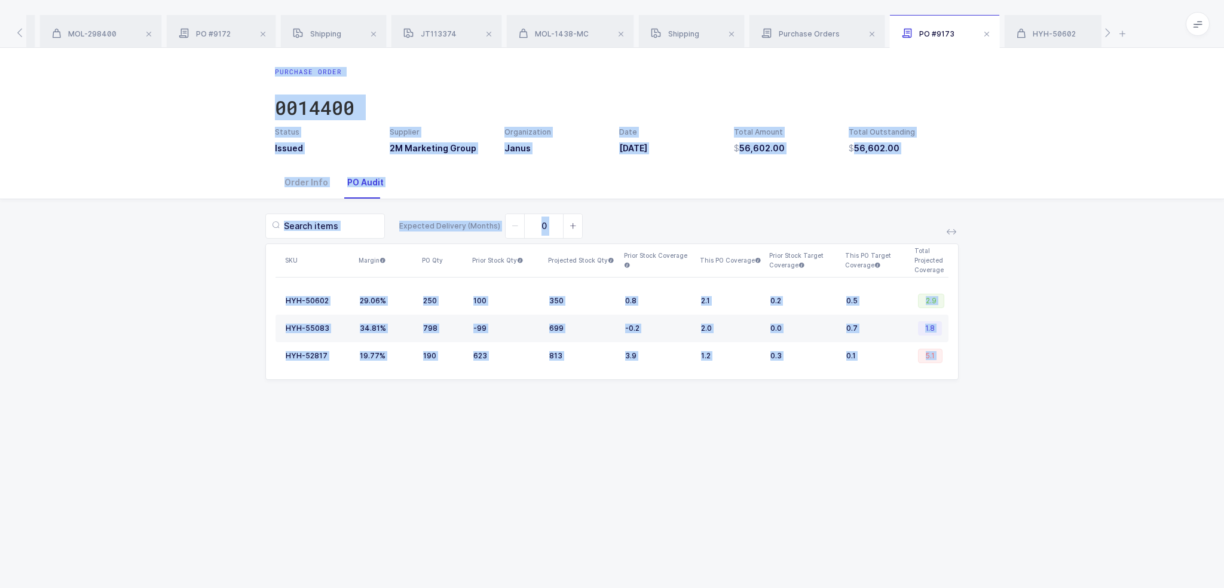
drag, startPoint x: 270, startPoint y: 64, endPoint x: 1060, endPoint y: 492, distance: 899.1
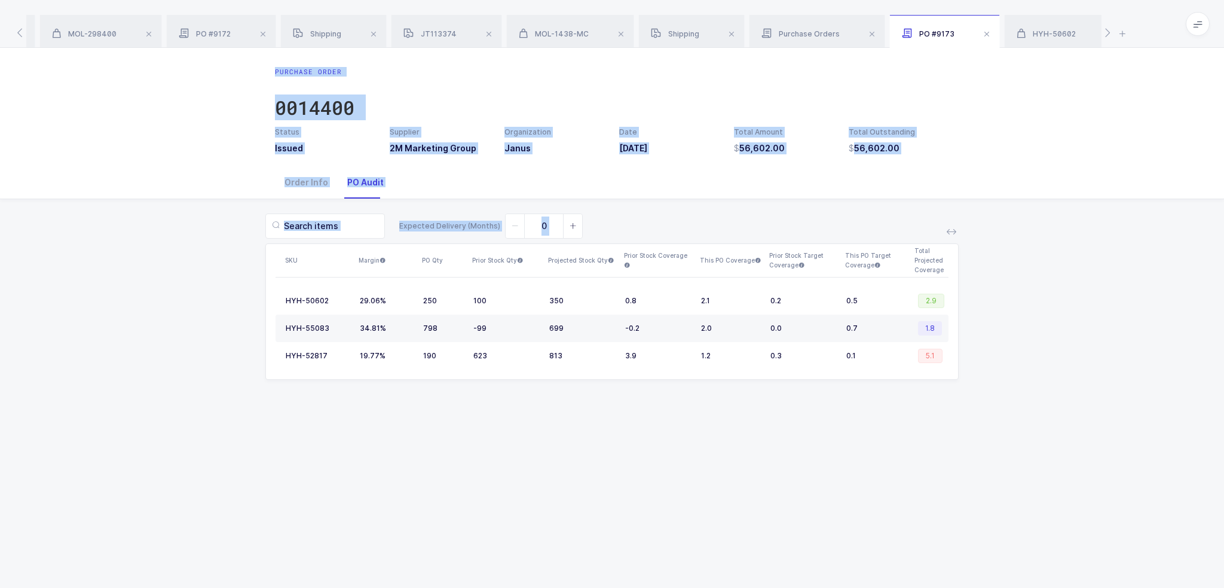
drag, startPoint x: 1062, startPoint y: 490, endPoint x: 261, endPoint y: 73, distance: 902.5
click at [262, 73] on div "Purchase Order 0014400 Status Issued Supplier 2M Marketing Group Organization J…" at bounding box center [612, 318] width 1224 height 540
click at [261, 73] on div "Purchase Order 0014400 Status Issued Supplier 2M Marketing Group Organization J…" at bounding box center [612, 107] width 1224 height 118
drag, startPoint x: 261, startPoint y: 73, endPoint x: 846, endPoint y: 427, distance: 683.6
click at [611, 427] on div "Purchase Order 0014400 Status Issued Supplier 2M Marketing Group Organization J…" at bounding box center [612, 318] width 1224 height 540
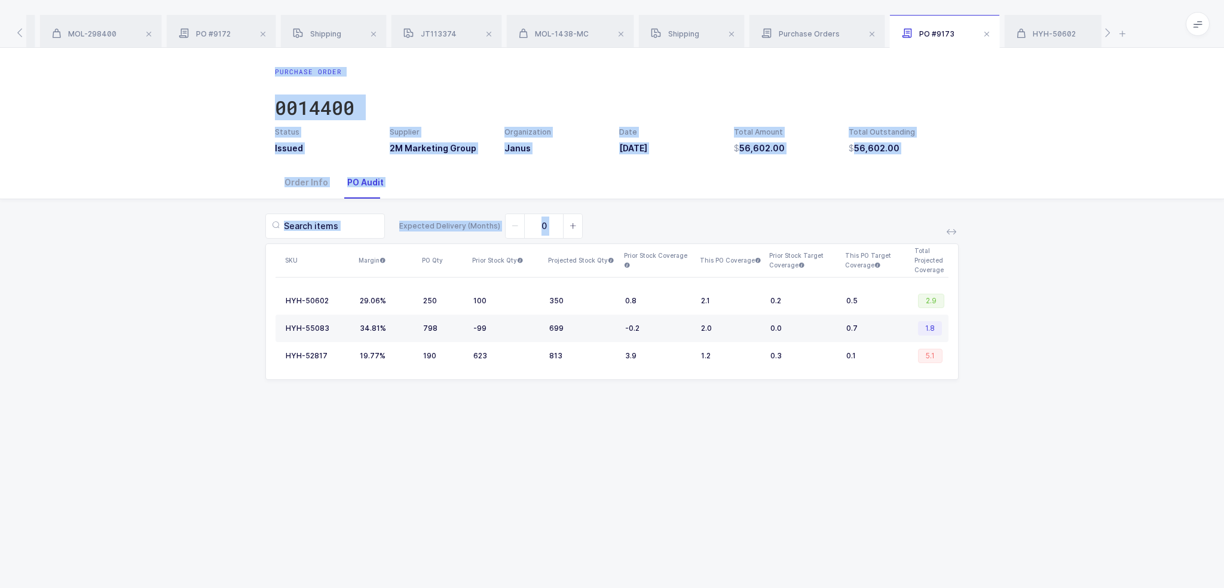
click at [611, 427] on div "Purchase Order 0014400 Status Issued Supplier 2M Marketing Group Organization J…" at bounding box center [612, 318] width 1224 height 540
drag, startPoint x: 1041, startPoint y: 458, endPoint x: 243, endPoint y: 66, distance: 888.8
click at [243, 66] on div "Purchase Order 0014400 Status Issued Supplier 2M Marketing Group Organization J…" at bounding box center [612, 318] width 1224 height 540
click at [243, 66] on div "Purchase Order 0014400 Status Issued Supplier 2M Marketing Group Organization J…" at bounding box center [612, 107] width 1224 height 118
drag, startPoint x: 243, startPoint y: 66, endPoint x: 916, endPoint y: 450, distance: 775.2
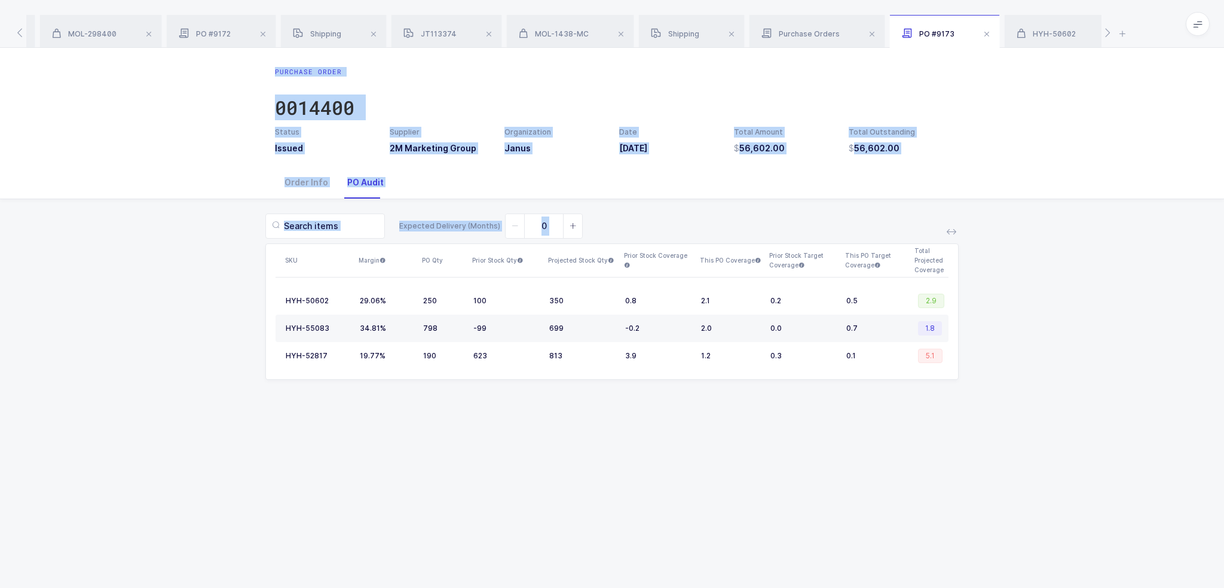
click at [611, 450] on div "Purchase Order 0014400 Status Issued Supplier 2M Marketing Group Organization J…" at bounding box center [612, 318] width 1224 height 540
drag, startPoint x: 992, startPoint y: 466, endPoint x: 282, endPoint y: 72, distance: 811.2
click at [282, 72] on div "Purchase Order 0014400 Status Issued Supplier 2M Marketing Group Organization J…" at bounding box center [612, 318] width 1224 height 540
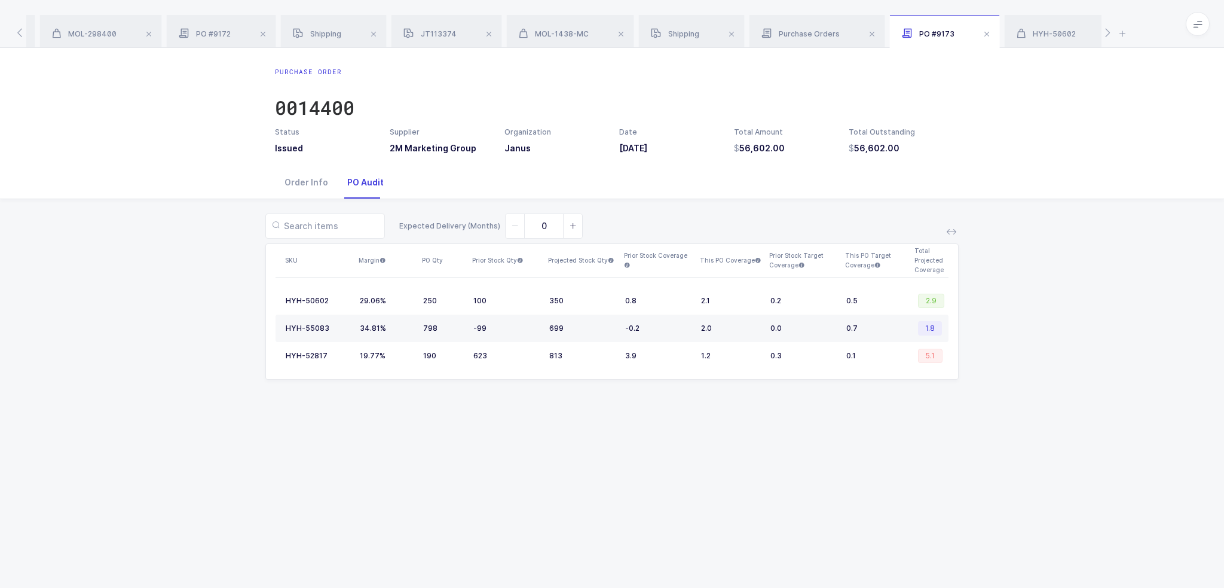
click at [280, 70] on div "Purchase Order" at bounding box center [314, 72] width 79 height 10
click at [282, 64] on div "Purchase Order 0014400 Status Issued Supplier 2M Marketing Group Organization J…" at bounding box center [612, 107] width 1224 height 118
click at [282, 63] on div "Purchase Order 0014400 Status Issued Supplier 2M Marketing Group Organization J…" at bounding box center [612, 107] width 1224 height 118
click at [253, 74] on div "Purchase Order 0014400 Status Issued Supplier 2M Marketing Group Organization J…" at bounding box center [612, 107] width 1224 height 118
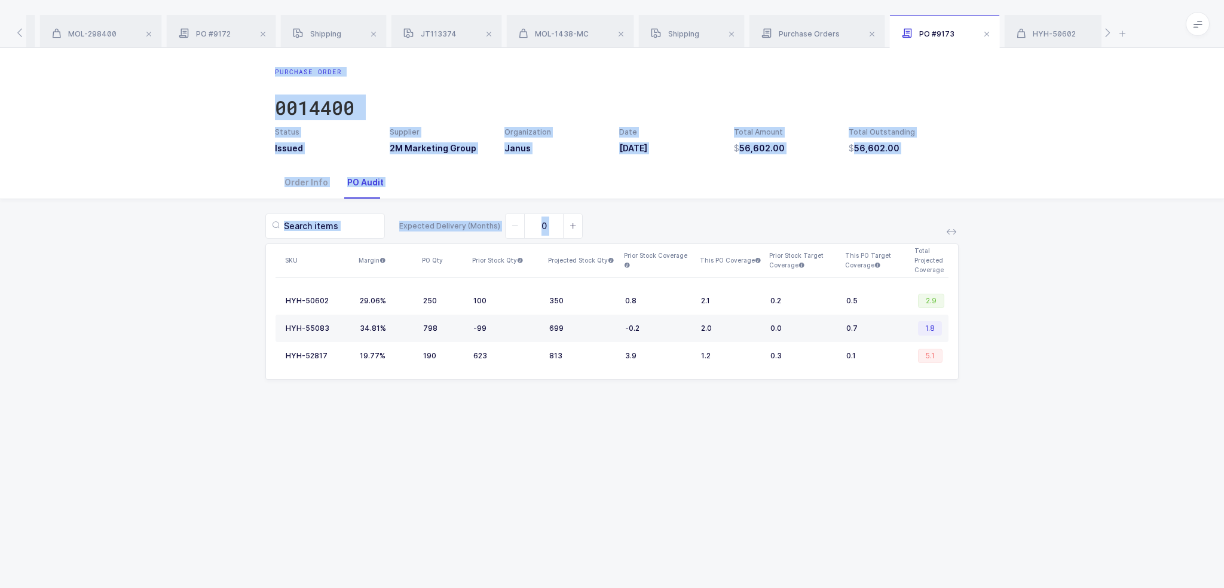
drag, startPoint x: 259, startPoint y: 64, endPoint x: 992, endPoint y: 418, distance: 813.8
click at [611, 418] on div "Purchase Order 0014400 Status Issued Supplier 2M Marketing Group Organization J…" at bounding box center [612, 318] width 1224 height 540
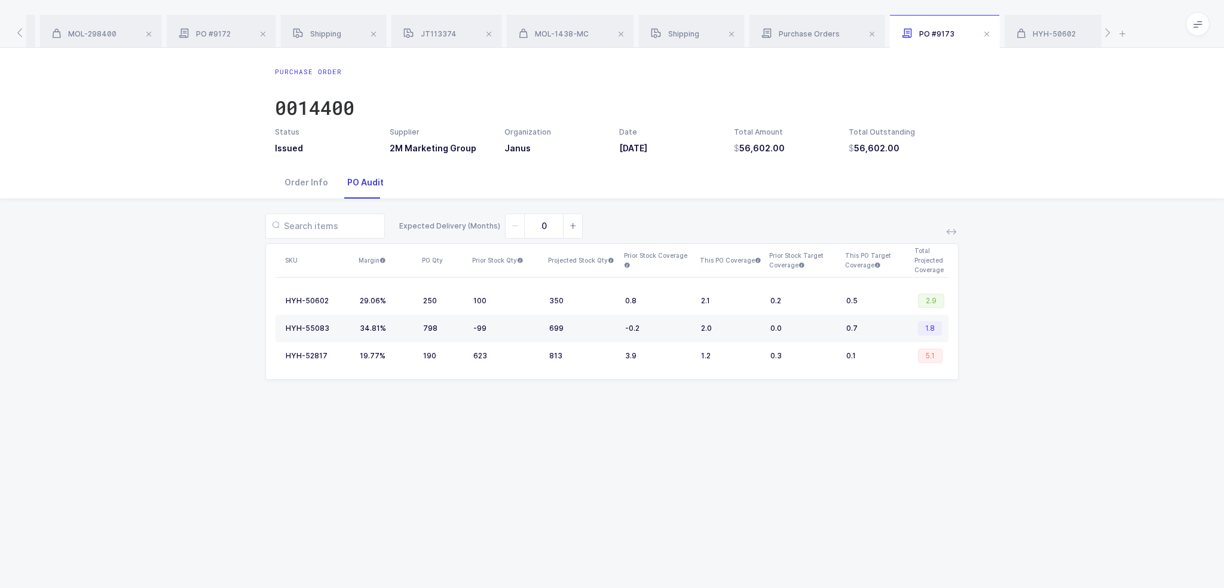
click at [611, 35] on div at bounding box center [1198, 24] width 24 height 24
drag, startPoint x: 1189, startPoint y: 28, endPoint x: 1193, endPoint y: 19, distance: 10.2
click at [611, 26] on span at bounding box center [1198, 24] width 24 height 24
click at [611, 163] on div "Purchase Order 0014400 Status Issued Supplier 2M Marketing Group Organization J…" at bounding box center [612, 107] width 1224 height 118
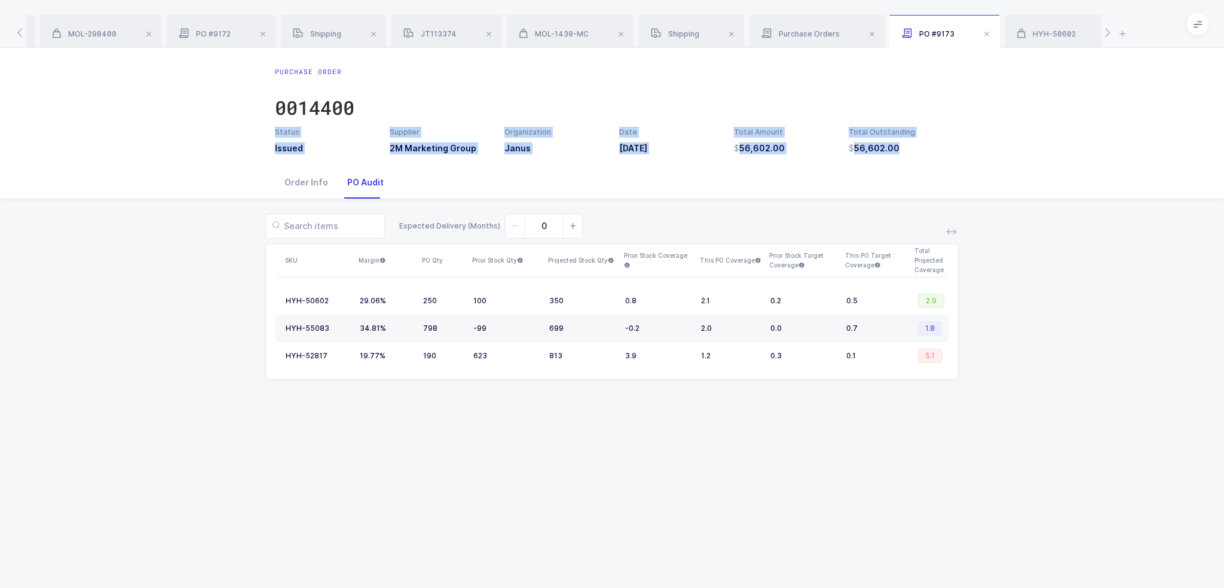
drag, startPoint x: 980, startPoint y: 172, endPoint x: 987, endPoint y: 87, distance: 84.6
click at [611, 87] on div "Purchase Order 0014400 Status Issued Supplier 2M Marketing Group Organization J…" at bounding box center [612, 318] width 1224 height 540
click at [611, 87] on div "Purchase Order 0014400 Status Issued Supplier 2M Marketing Group Organization J…" at bounding box center [612, 107] width 1224 height 118
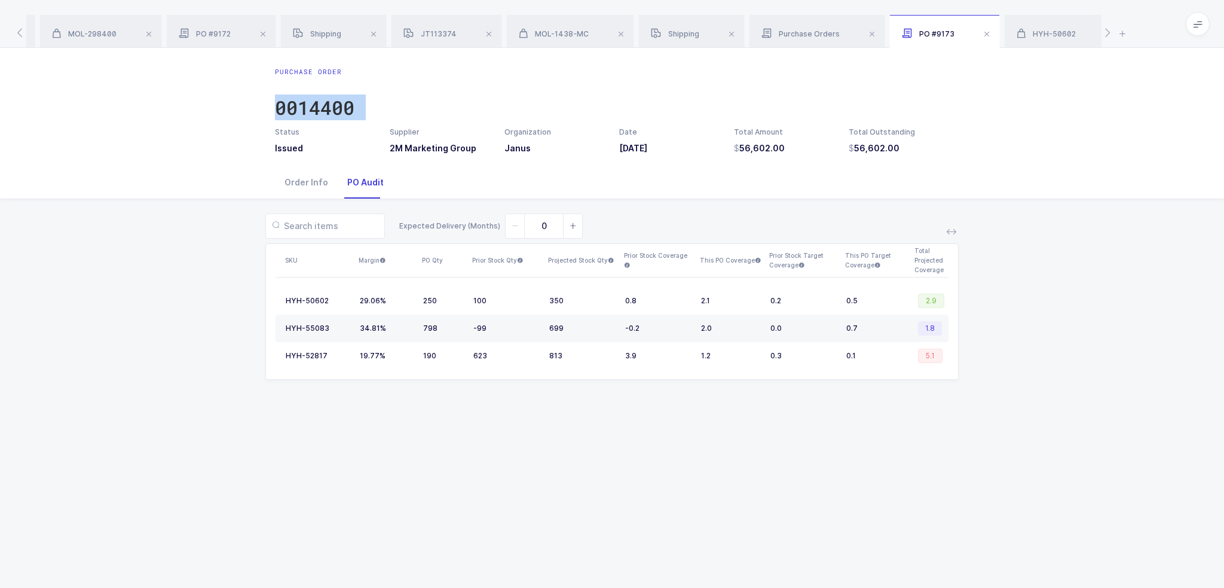
click at [611, 88] on div "Purchase Order 0014400 Status Issued Supplier 2M Marketing Group Organization J…" at bounding box center [612, 107] width 1224 height 118
click at [611, 163] on div "Purchase Order 0014400 Status Issued Supplier 2M Marketing Group Organization J…" at bounding box center [612, 107] width 1224 height 118
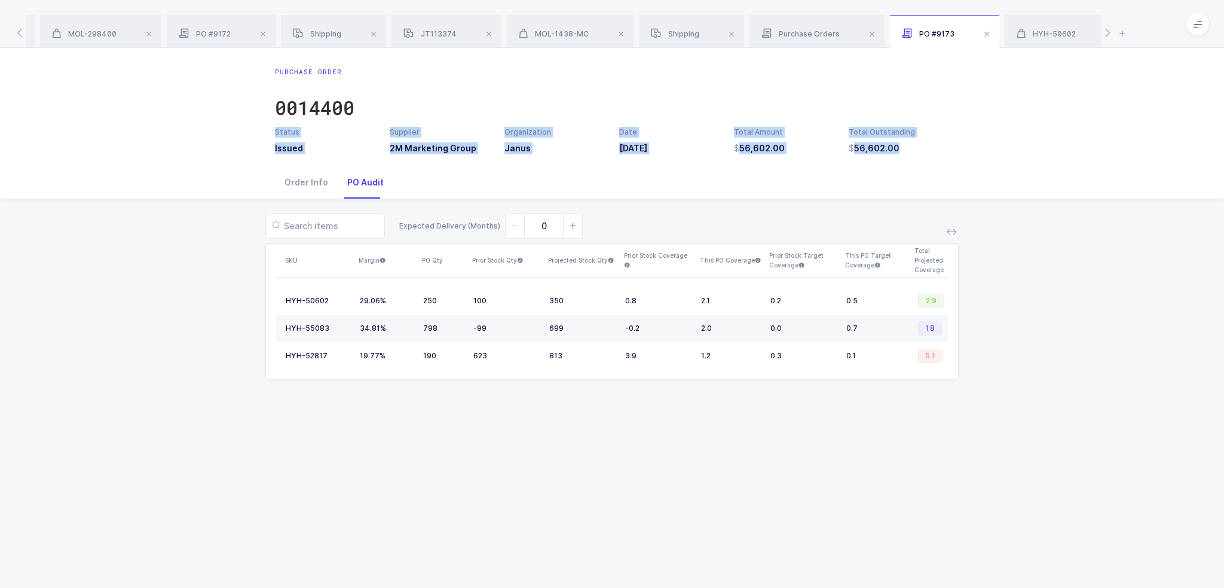
drag, startPoint x: 934, startPoint y: 163, endPoint x: 925, endPoint y: 102, distance: 61.6
click at [611, 102] on div "Purchase Order 0014400 Status Issued Supplier 2M Marketing Group Organization J…" at bounding box center [612, 107] width 1224 height 118
click at [611, 101] on div "Purchase Order 0014400" at bounding box center [612, 97] width 674 height 60
drag, startPoint x: 925, startPoint y: 101, endPoint x: 918, endPoint y: 158, distance: 57.8
click at [611, 158] on div "Purchase Order 0014400 Status Issued Supplier 2M Marketing Group Organization J…" at bounding box center [612, 107] width 1224 height 118
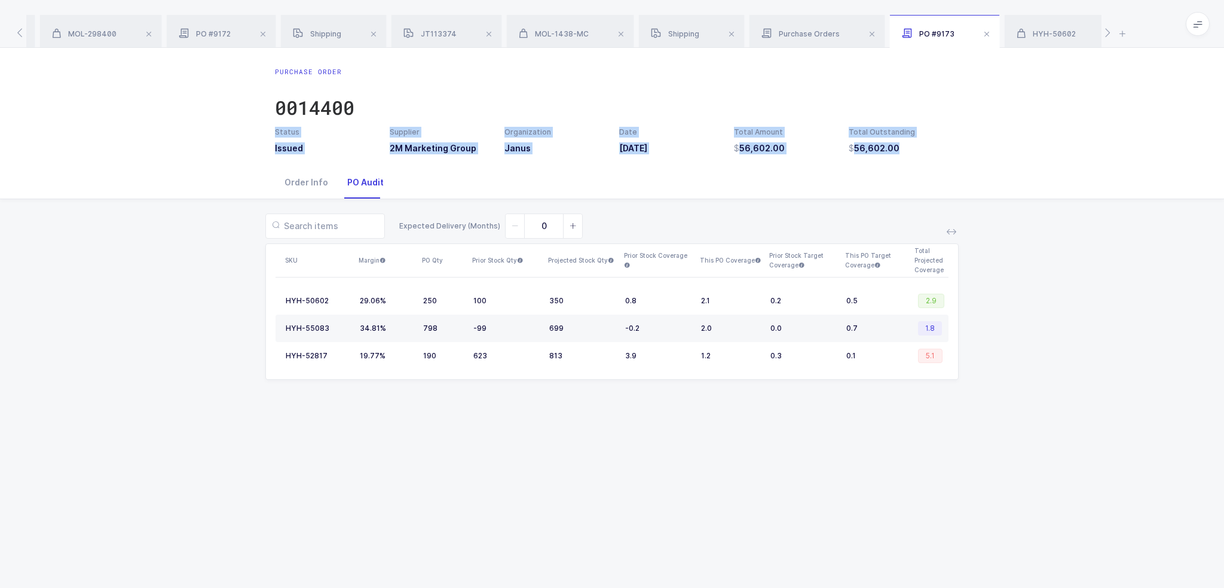
click at [611, 158] on div "Purchase Order 0014400 Status Issued Supplier 2M Marketing Group Organization J…" at bounding box center [612, 107] width 1224 height 118
drag, startPoint x: 916, startPoint y: 158, endPoint x: 234, endPoint y: 67, distance: 688.0
click at [233, 69] on div "Purchase Order 0014400 Status Issued Supplier 2M Marketing Group Organization J…" at bounding box center [612, 107] width 1224 height 118
click at [234, 67] on div "Purchase Order 0014400 Status Issued Supplier 2M Marketing Group Organization J…" at bounding box center [612, 107] width 1224 height 118
drag, startPoint x: 234, startPoint y: 67, endPoint x: 950, endPoint y: 156, distance: 721.6
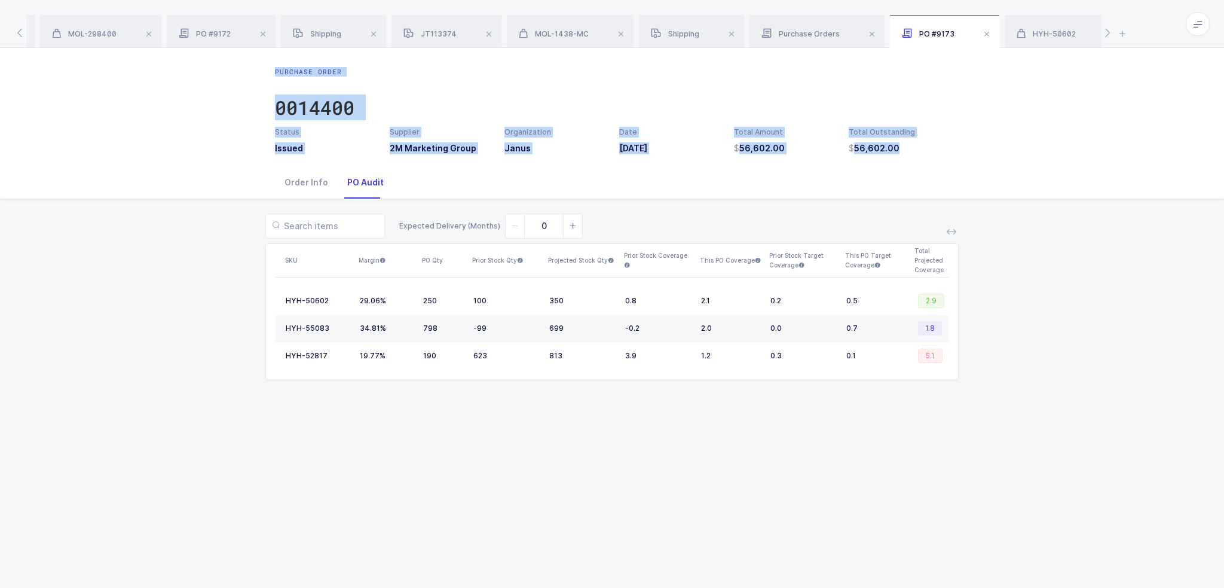
click at [611, 156] on div "Purchase Order 0014400 Status Issued Supplier 2M Marketing Group Organization J…" at bounding box center [612, 107] width 1224 height 118
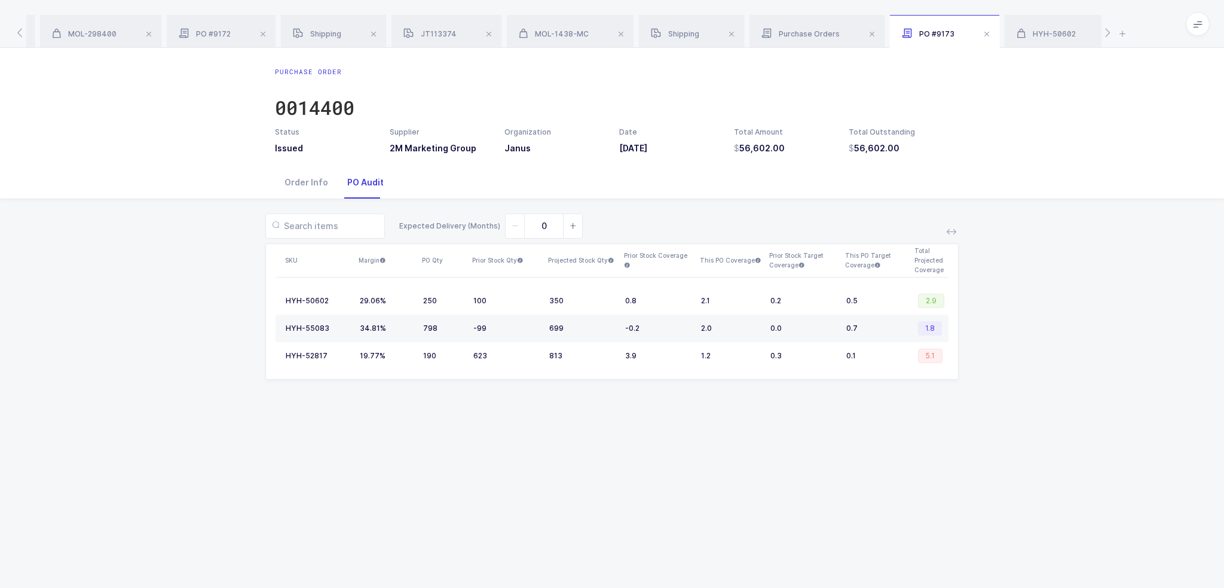
drag, startPoint x: 950, startPoint y: 156, endPoint x: 942, endPoint y: 157, distance: 8.5
click at [611, 157] on div "Purchase Order 0014400 Status Issued Supplier 2M Marketing Group Organization J…" at bounding box center [612, 107] width 1224 height 118
drag, startPoint x: 945, startPoint y: 149, endPoint x: 935, endPoint y: 149, distance: 10.2
click at [611, 149] on h3 "56,602.00" at bounding box center [899, 148] width 100 height 12
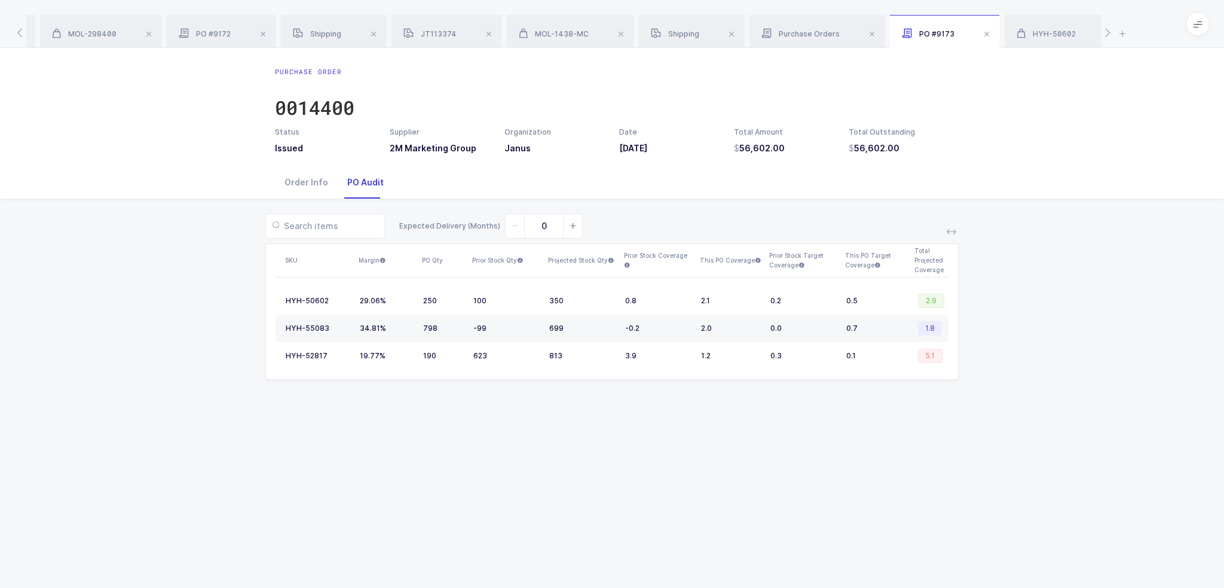
click at [611, 149] on h3 "56,602.00" at bounding box center [899, 148] width 100 height 12
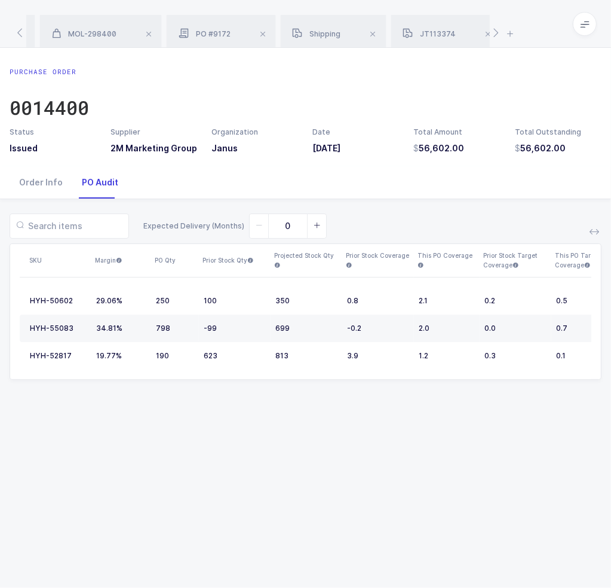
click at [137, 126] on div "Purchase Order 0014400" at bounding box center [306, 97] width 592 height 60
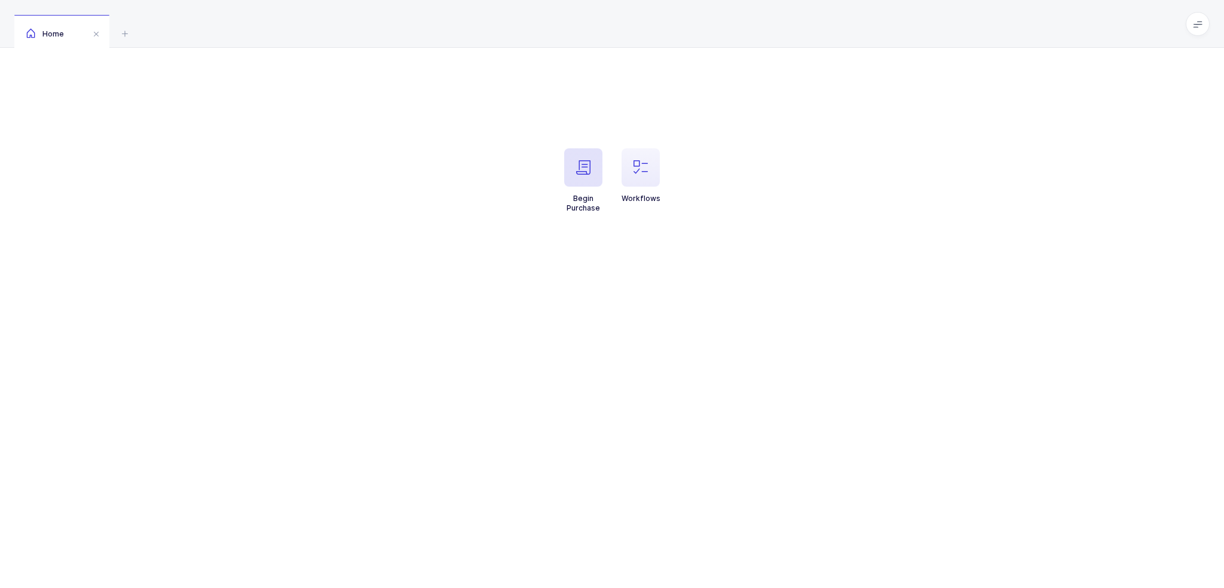
click at [569, 169] on span "button" at bounding box center [583, 167] width 38 height 38
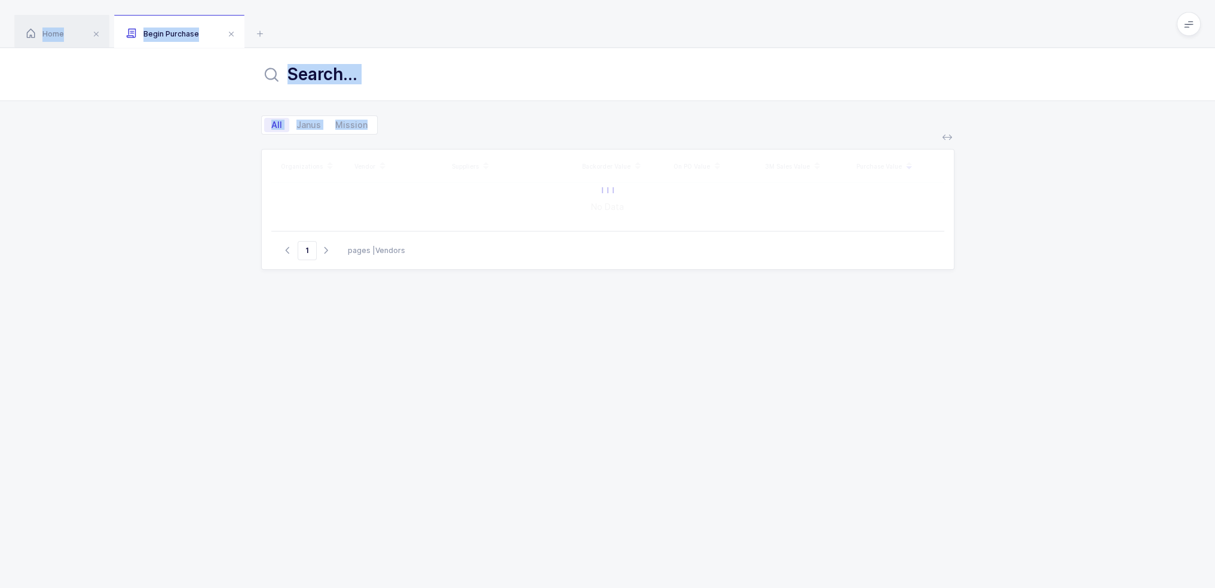
drag, startPoint x: 418, startPoint y: 131, endPoint x: 417, endPoint y: 35, distance: 96.2
click at [417, 35] on div "Home Begin Purchase Begin Purchase Workflows All Janus Mission Organizations Ve…" at bounding box center [607, 317] width 1215 height 635
click at [417, 35] on div "Home Begin Purchase" at bounding box center [607, 24] width 1215 height 48
drag, startPoint x: 428, startPoint y: 23, endPoint x: 446, endPoint y: 130, distance: 109.2
click at [446, 130] on div "Home Begin Purchase Begin Purchase Workflows All Janus Mission Organizations Ve…" at bounding box center [607, 317] width 1215 height 635
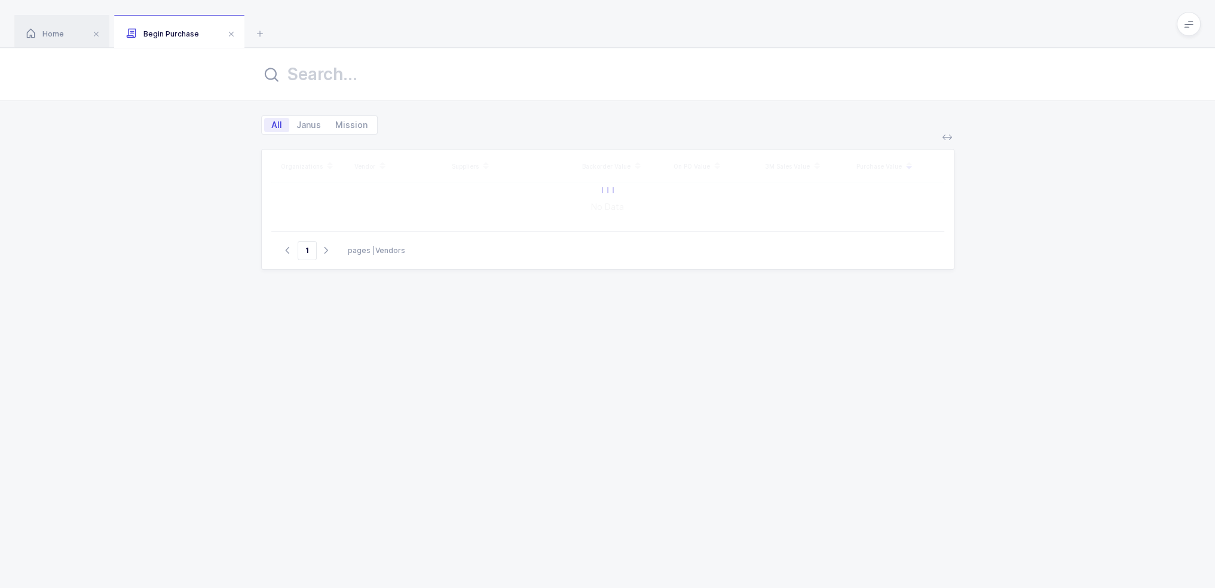
click at [447, 130] on div "All Janus Mission" at bounding box center [607, 117] width 693 height 33
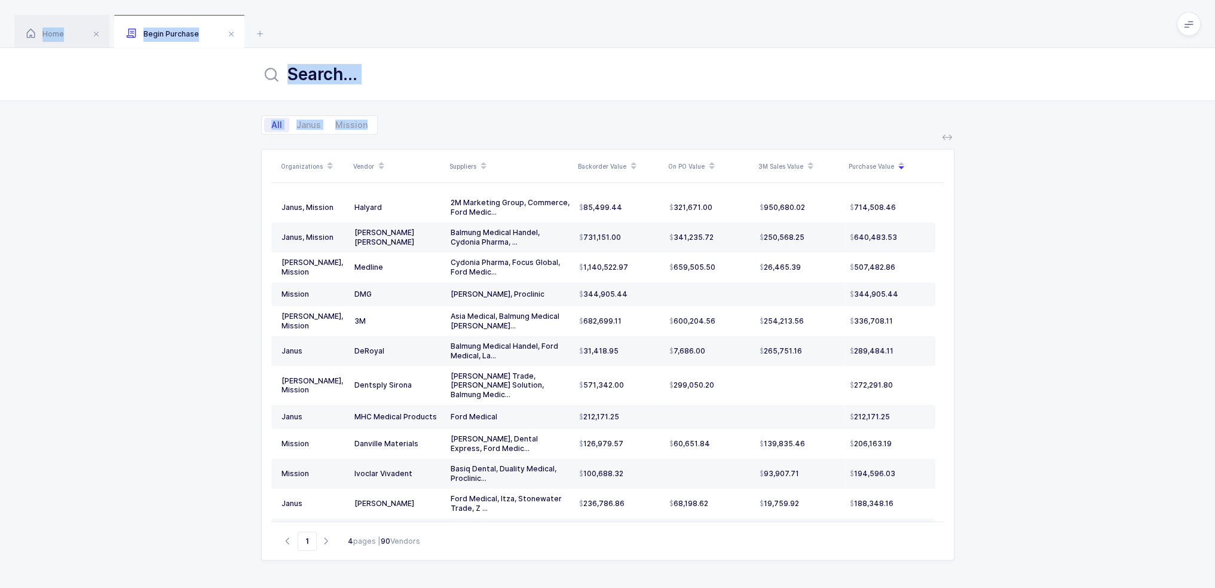
drag, startPoint x: 445, startPoint y: 129, endPoint x: 441, endPoint y: 28, distance: 101.1
click at [441, 28] on div "Home Begin Purchase Begin Purchase Workflows All Janus Mission Organizations Ve…" at bounding box center [607, 317] width 1215 height 635
click at [441, 28] on div "Home Begin Purchase" at bounding box center [607, 24] width 1215 height 48
click at [631, 168] on icon at bounding box center [634, 169] width 6 height 6
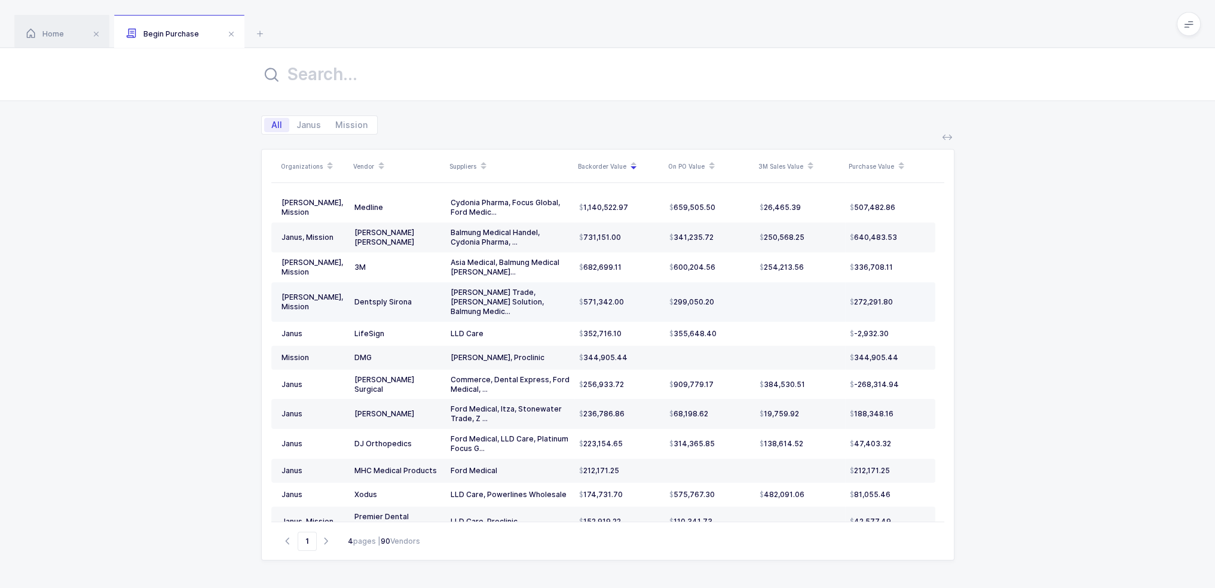
click at [714, 297] on div "299,050.20" at bounding box center [709, 302] width 81 height 10
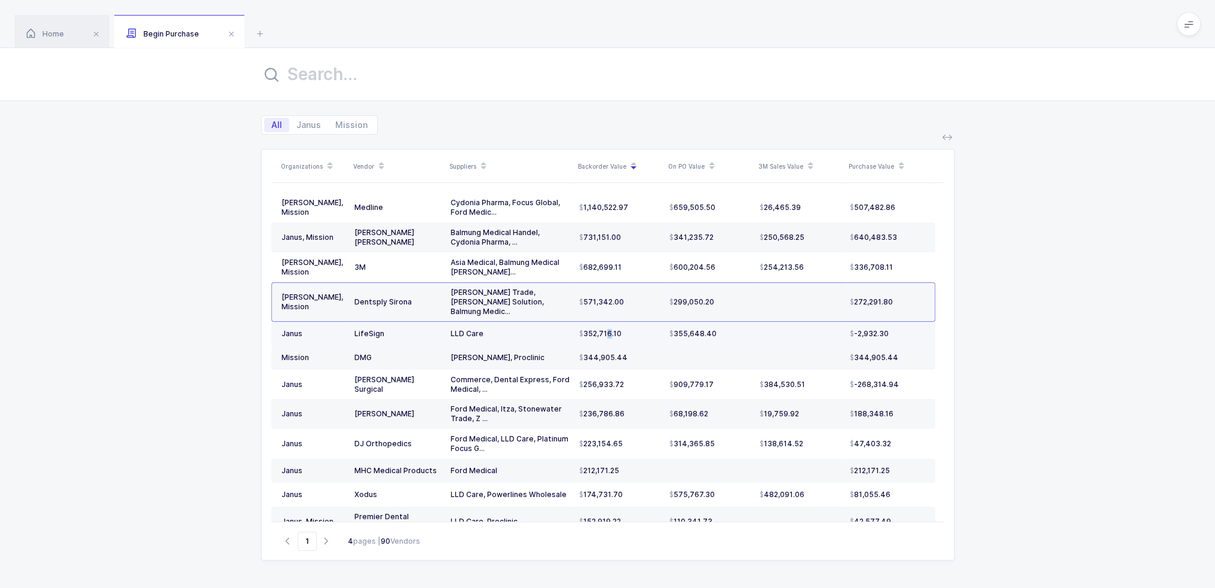
click at [598, 329] on span "352,716.10" at bounding box center [600, 334] width 42 height 10
click at [708, 329] on span "355,648.40" at bounding box center [692, 334] width 47 height 10
click at [677, 349] on td at bounding box center [710, 357] width 90 height 24
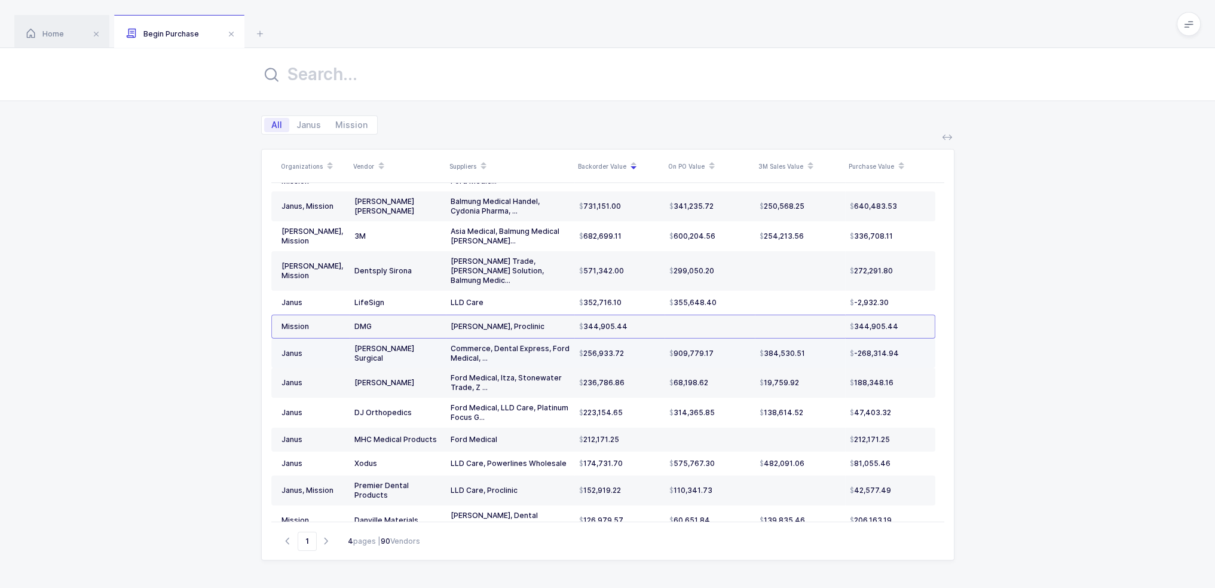
scroll to position [99, 0]
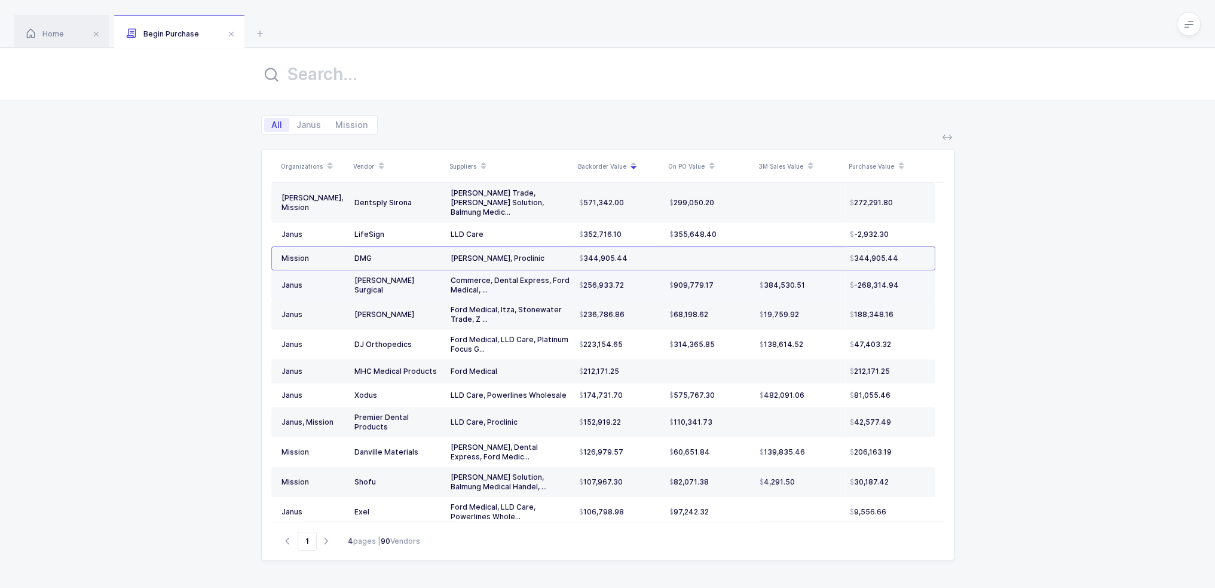
click at [657, 280] on div "256,933.72" at bounding box center [619, 285] width 81 height 10
drag, startPoint x: 674, startPoint y: 271, endPoint x: 725, endPoint y: 275, distance: 50.9
click at [725, 275] on td "909,779.17" at bounding box center [710, 285] width 90 height 30
click at [725, 280] on div "909,779.17" at bounding box center [709, 285] width 81 height 10
drag, startPoint x: 729, startPoint y: 275, endPoint x: 665, endPoint y: 277, distance: 64.6
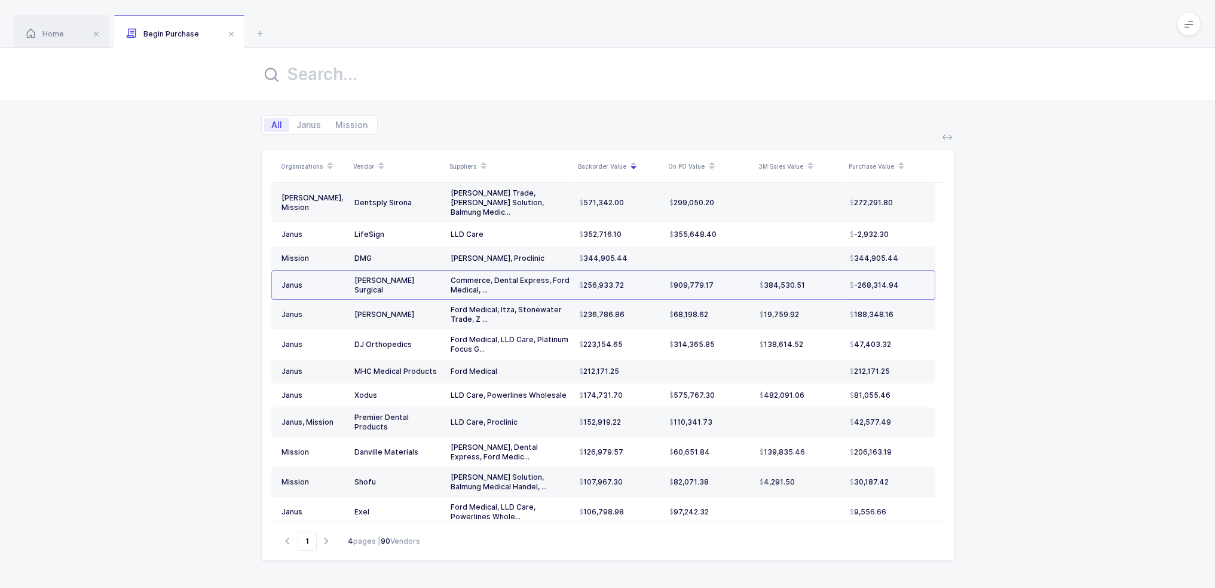
click at [665, 277] on td "909,779.17" at bounding box center [710, 285] width 90 height 30
drag, startPoint x: 645, startPoint y: 304, endPoint x: 718, endPoint y: 304, distance: 72.9
click at [718, 304] on tr "Janus Baxter Ford Medical Itza Stonewater Trade Z Worldwide Ford Medical, Itza,…" at bounding box center [603, 314] width 664 height 30
click at [718, 310] on div "68,198.62" at bounding box center [709, 315] width 81 height 10
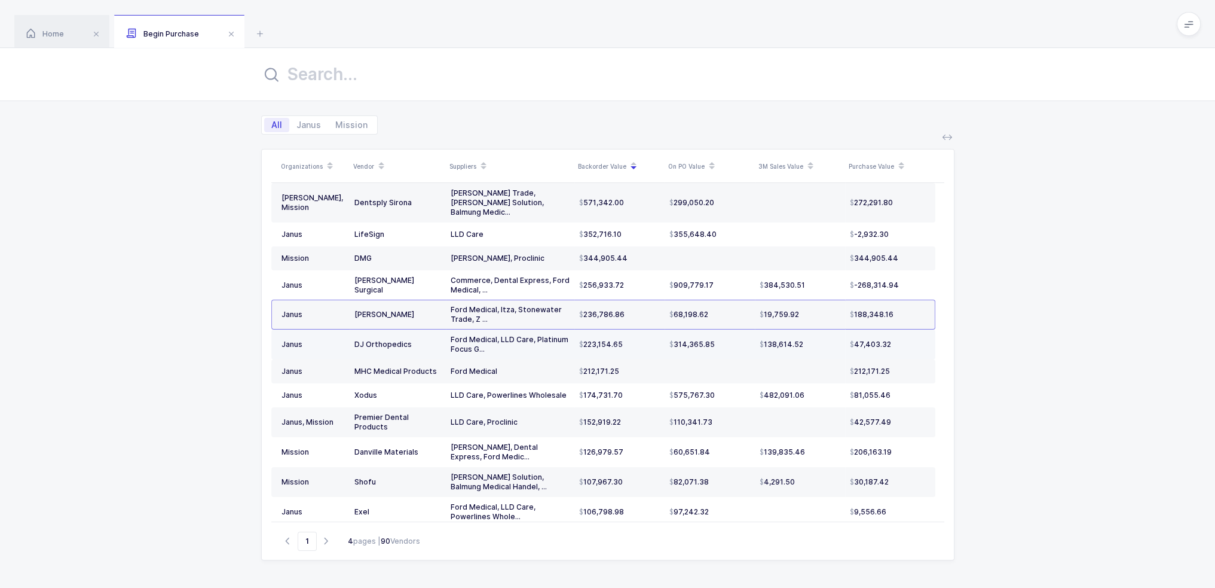
drag, startPoint x: 736, startPoint y: 339, endPoint x: 653, endPoint y: 341, distance: 83.7
click at [653, 341] on tr "Janus DJ Orthopedics Ford Medical LLD Care Platinum Focus Group Ford Medical, L…" at bounding box center [603, 344] width 664 height 30
click at [653, 340] on td "223,154.65" at bounding box center [619, 344] width 90 height 30
click at [426, 341] on td "DJ Orthopedics" at bounding box center [398, 344] width 96 height 30
click at [443, 363] on td "MHC Medical Products" at bounding box center [398, 371] width 96 height 24
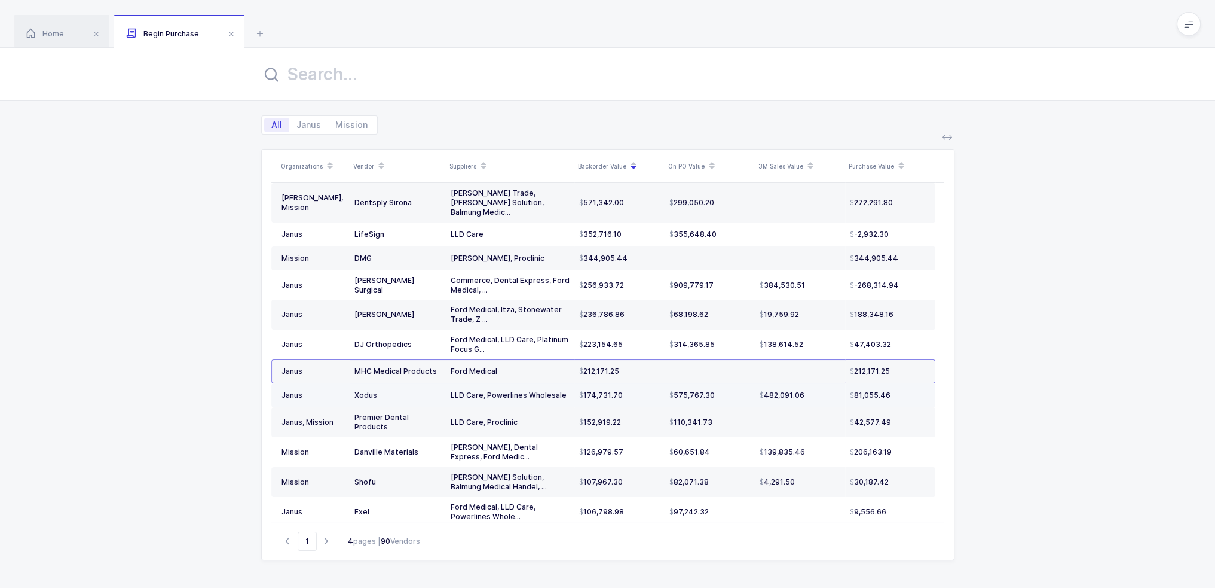
click at [598, 390] on span "174,731.70" at bounding box center [601, 395] width 44 height 10
click at [710, 390] on td "575,767.30" at bounding box center [710, 395] width 90 height 24
click at [706, 417] on span "110,341.73" at bounding box center [690, 422] width 43 height 10
click at [712, 417] on div "110,341.73" at bounding box center [709, 422] width 81 height 10
click at [600, 417] on span "152,919.22" at bounding box center [600, 422] width 42 height 10
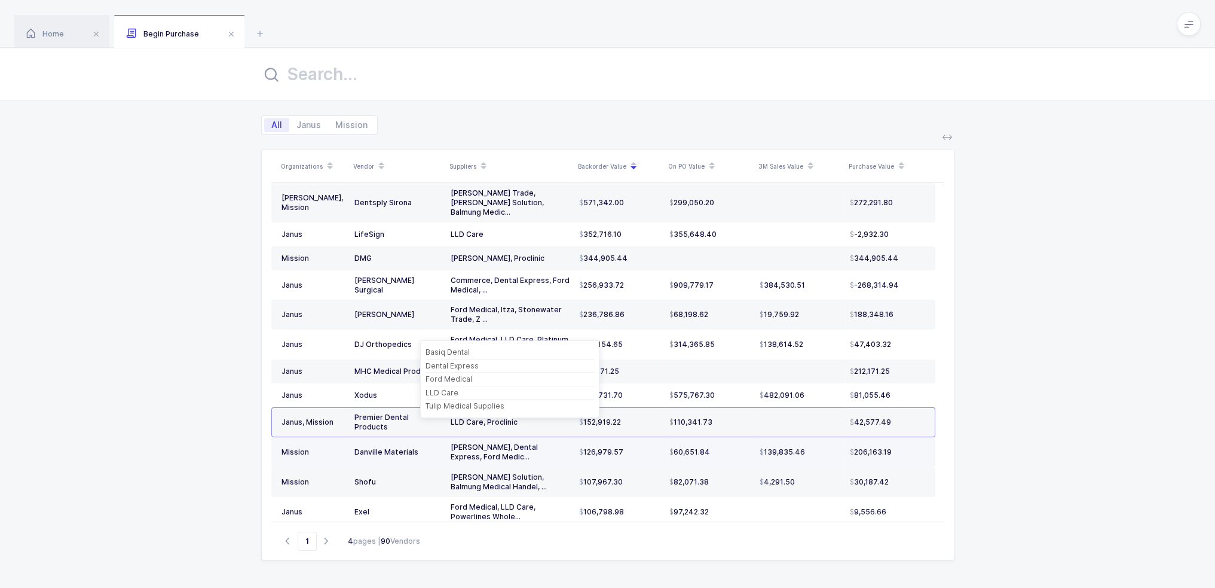
click at [555, 442] on div "Basiq Dental, Dental Express, Ford Medic..." at bounding box center [510, 451] width 119 height 19
click at [678, 447] on span "60,651.84" at bounding box center [689, 452] width 41 height 10
click at [614, 447] on span "126,979.57" at bounding box center [601, 452] width 44 height 10
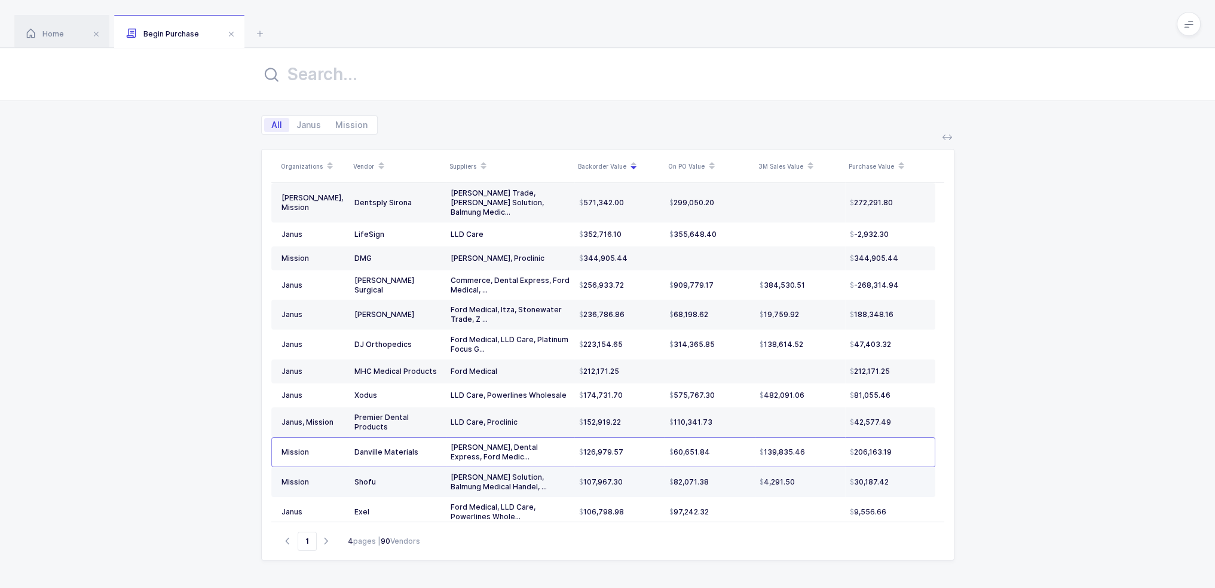
click at [613, 477] on span "107,967.30" at bounding box center [601, 482] width 44 height 10
drag, startPoint x: 691, startPoint y: 469, endPoint x: 657, endPoint y: 473, distance: 33.7
click at [657, 473] on tr "Mission Shofu Apexa Solution Balmung Medical Handel Basiq Dental Ford Medical G…" at bounding box center [603, 482] width 664 height 30
click at [668, 497] on td "97,242.32" at bounding box center [710, 512] width 90 height 30
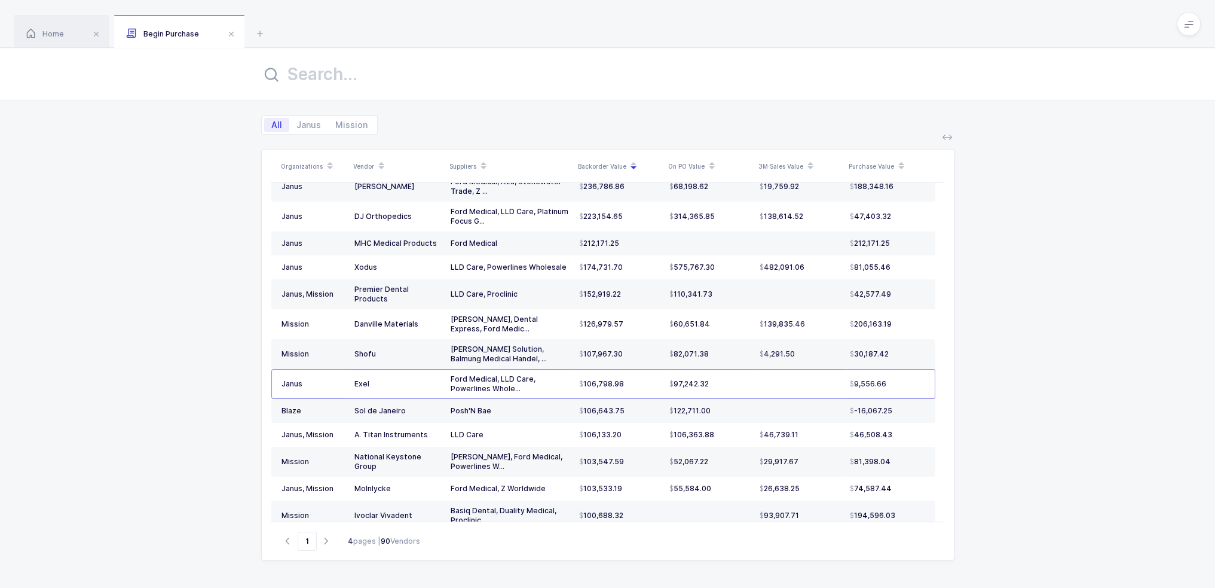
scroll to position [249, 0]
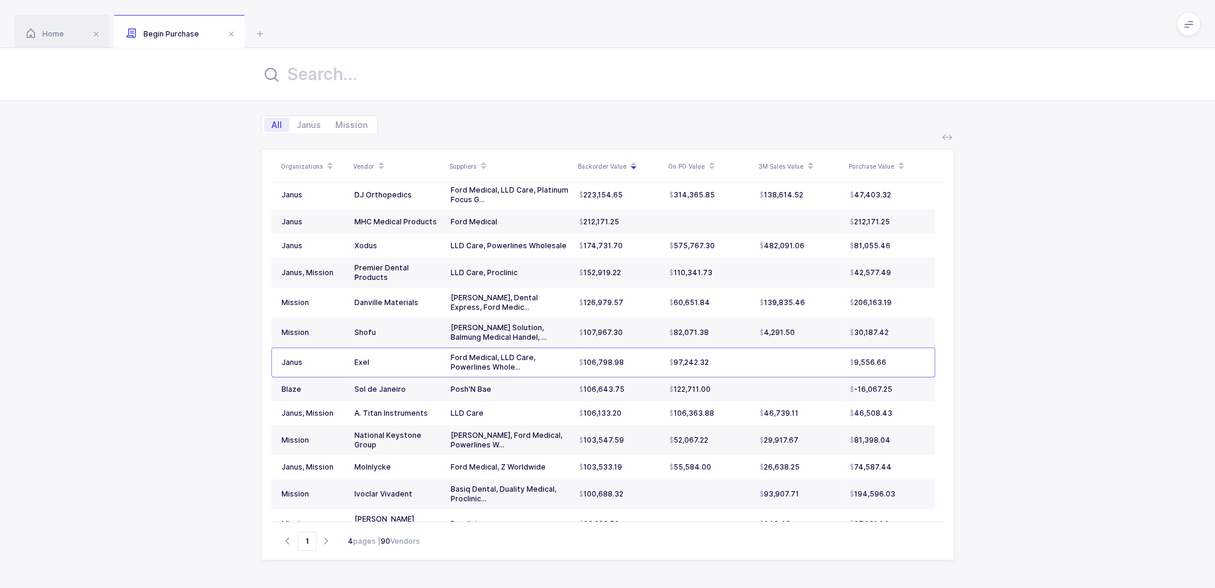
click at [692, 479] on td at bounding box center [710, 494] width 90 height 30
click at [695, 509] on td at bounding box center [710, 524] width 90 height 30
click at [689, 479] on td at bounding box center [710, 494] width 90 height 30
click at [705, 509] on td at bounding box center [710, 524] width 90 height 30
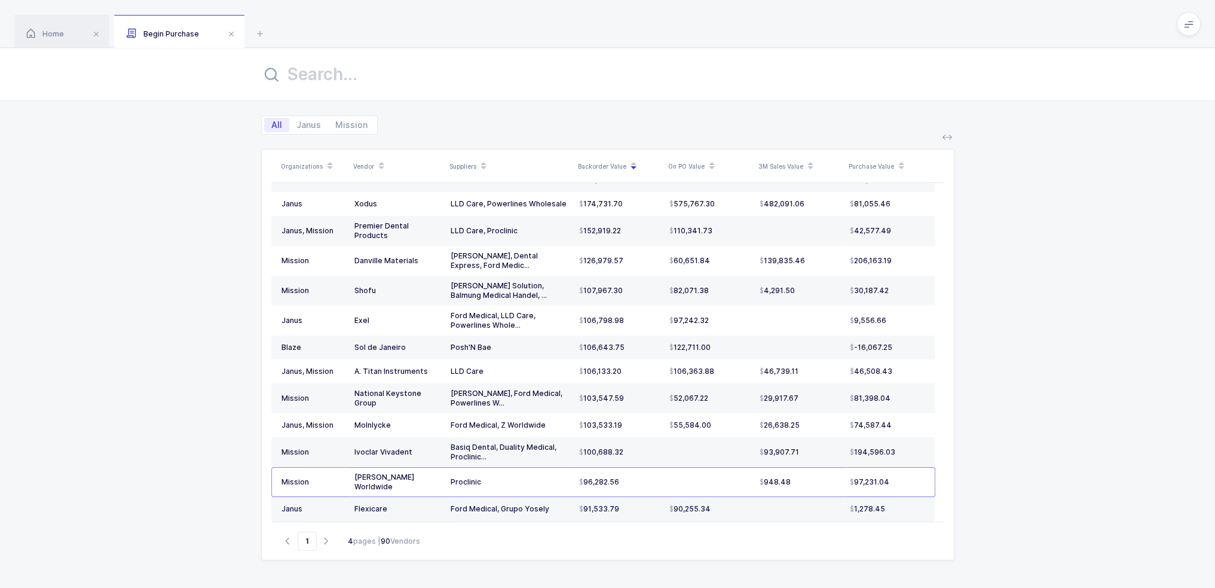
scroll to position [357, 0]
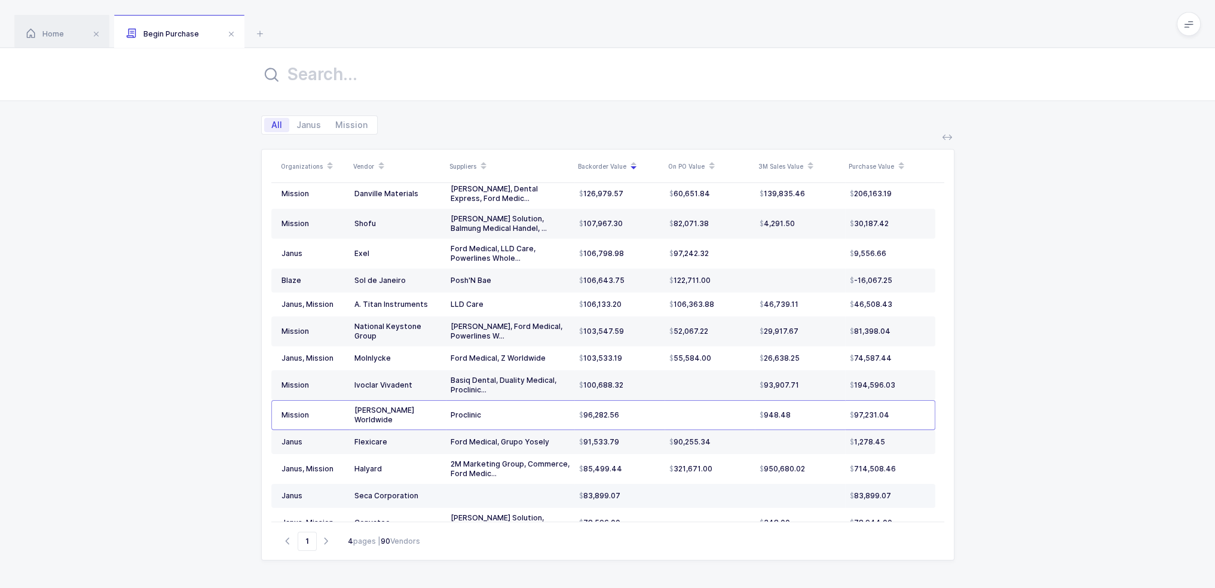
click at [691, 484] on td at bounding box center [710, 496] width 90 height 24
click at [696, 507] on td at bounding box center [710, 522] width 90 height 30
click at [695, 484] on td at bounding box center [710, 496] width 90 height 24
click at [674, 400] on td at bounding box center [710, 415] width 90 height 30
click at [677, 374] on td at bounding box center [710, 385] width 90 height 30
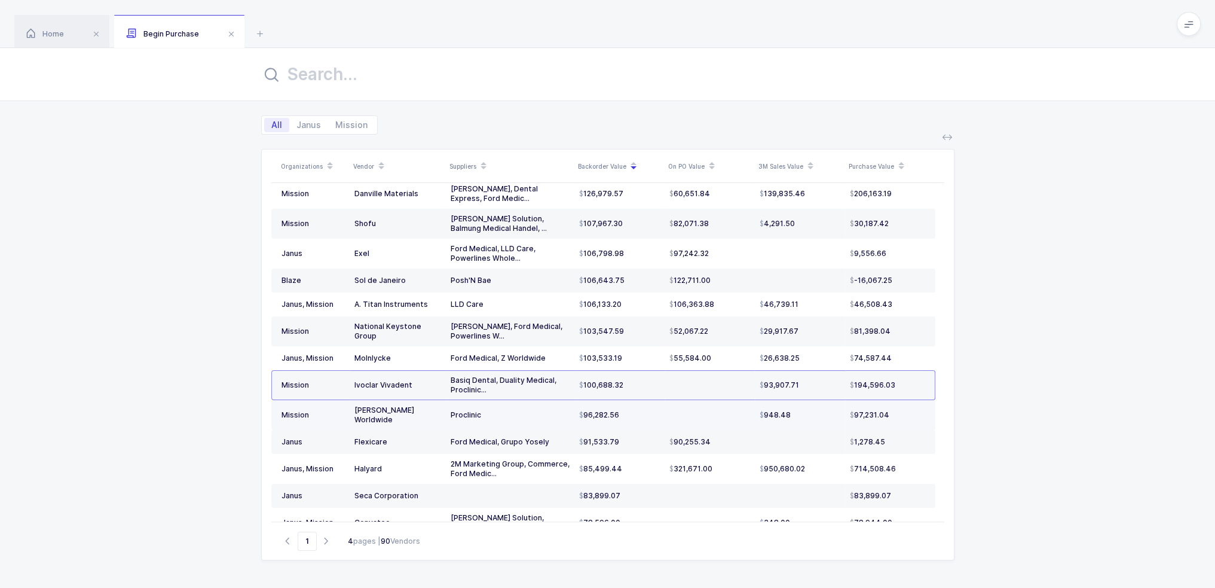
click at [690, 400] on td at bounding box center [710, 415] width 90 height 30
click at [683, 507] on td at bounding box center [710, 522] width 90 height 30
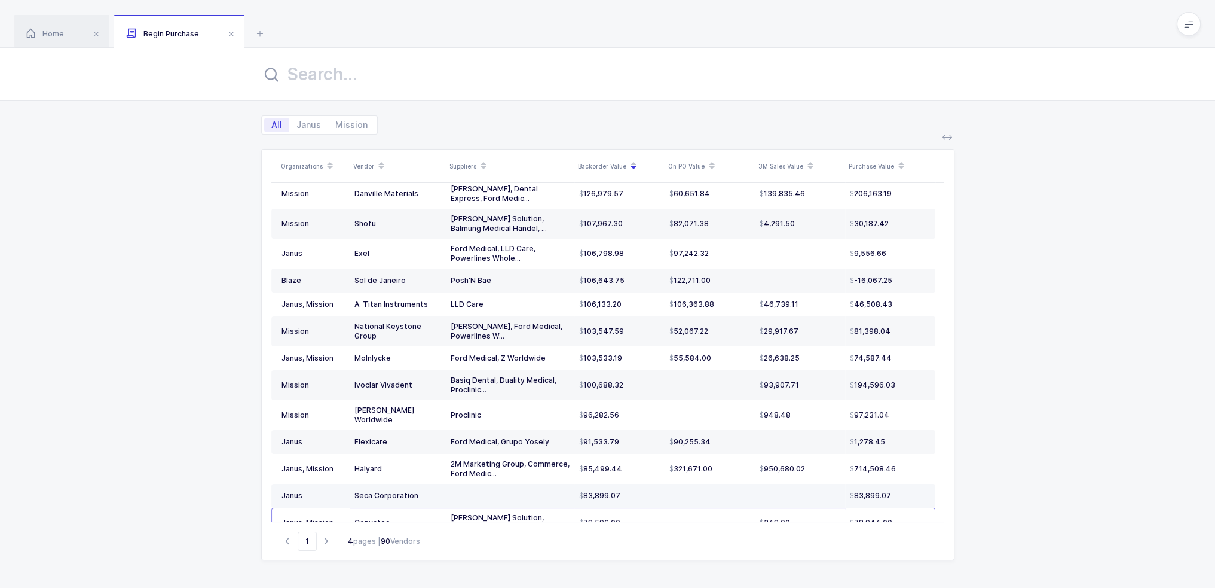
click at [682, 484] on td at bounding box center [710, 496] width 90 height 24
click at [687, 507] on td at bounding box center [710, 522] width 90 height 30
click at [687, 484] on td at bounding box center [710, 496] width 90 height 24
click at [687, 507] on td at bounding box center [710, 522] width 90 height 30
click at [684, 484] on td at bounding box center [710, 496] width 90 height 24
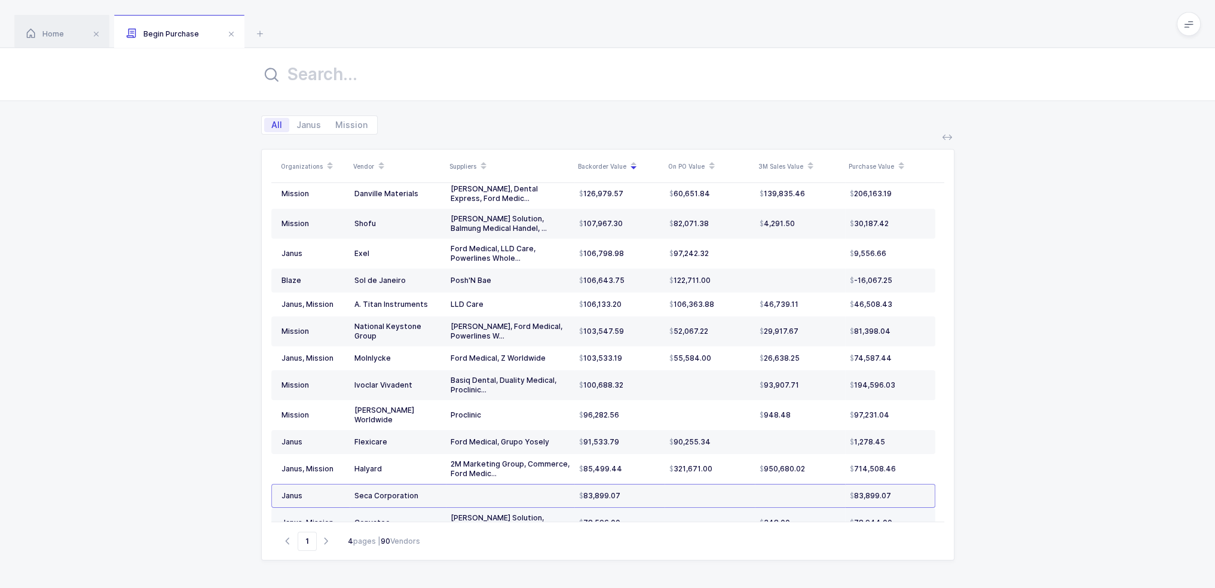
click at [674, 507] on td at bounding box center [710, 522] width 90 height 30
click at [330, 540] on icon "button" at bounding box center [326, 540] width 14 height 9
type input "2"
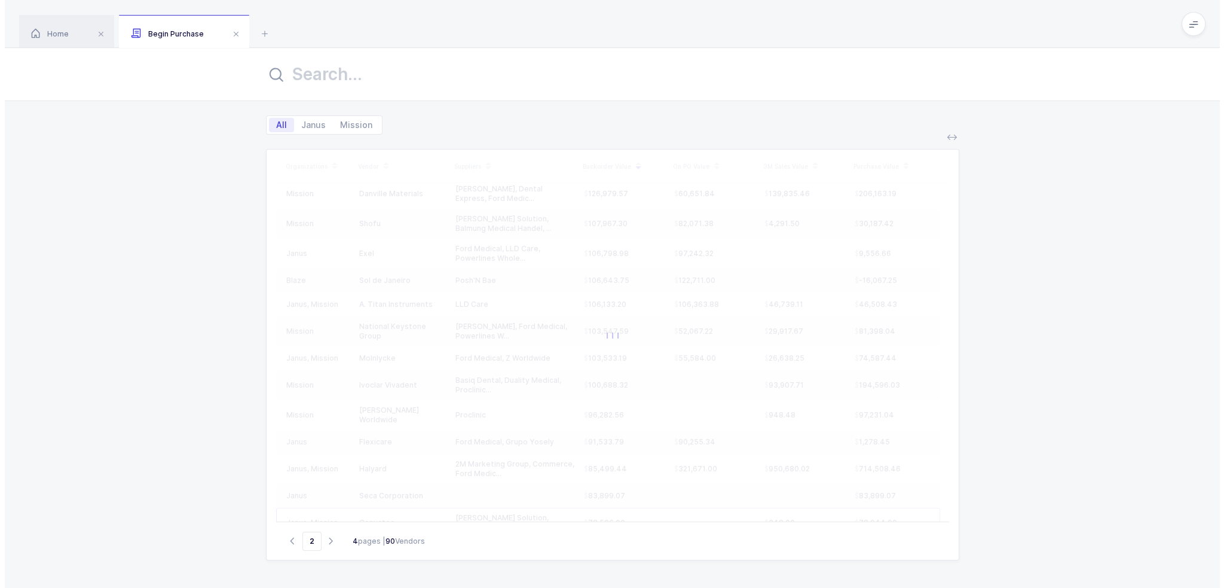
scroll to position [0, 0]
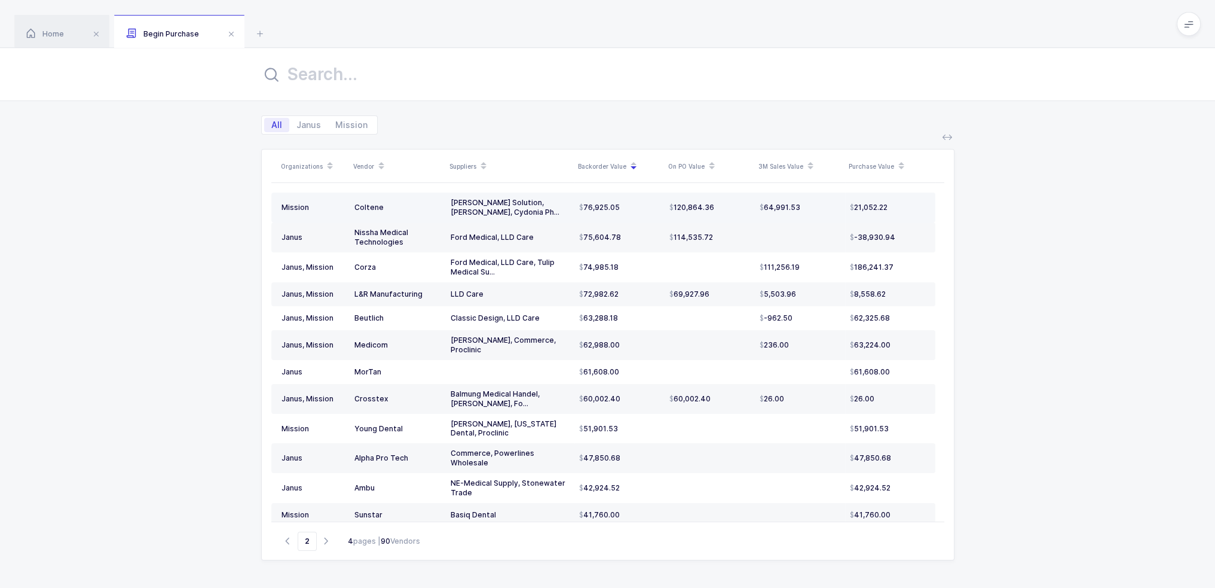
click at [631, 211] on div "76,925.05" at bounding box center [619, 208] width 81 height 10
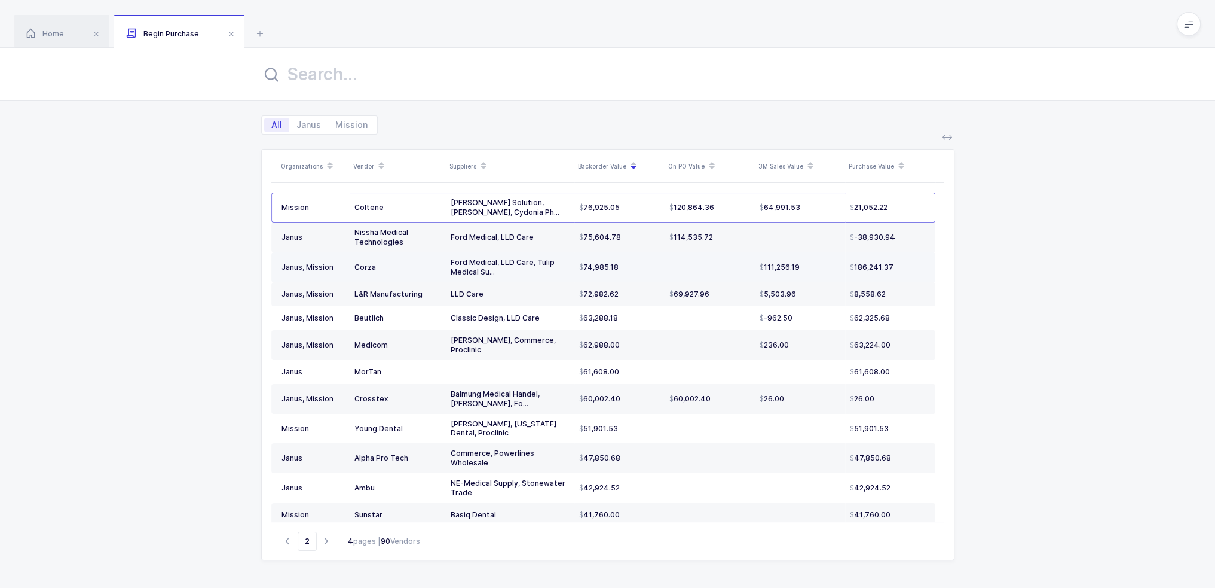
click at [641, 260] on td "74,985.18" at bounding box center [619, 267] width 90 height 30
click at [659, 317] on div "63,288.18" at bounding box center [619, 318] width 81 height 10
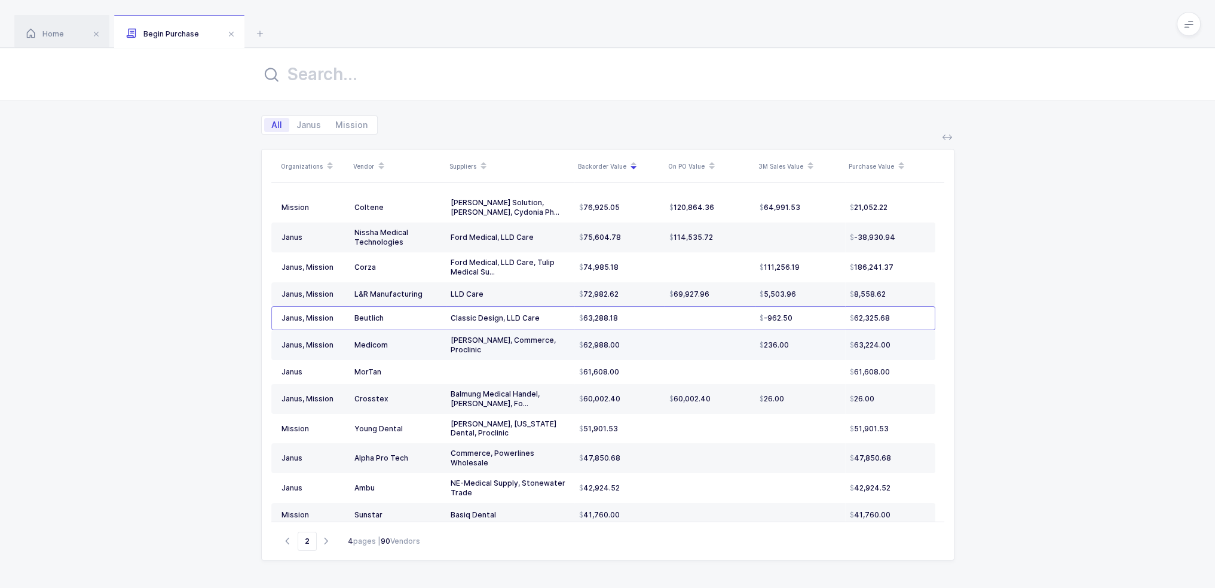
click at [660, 338] on td "62,988.00" at bounding box center [619, 345] width 90 height 30
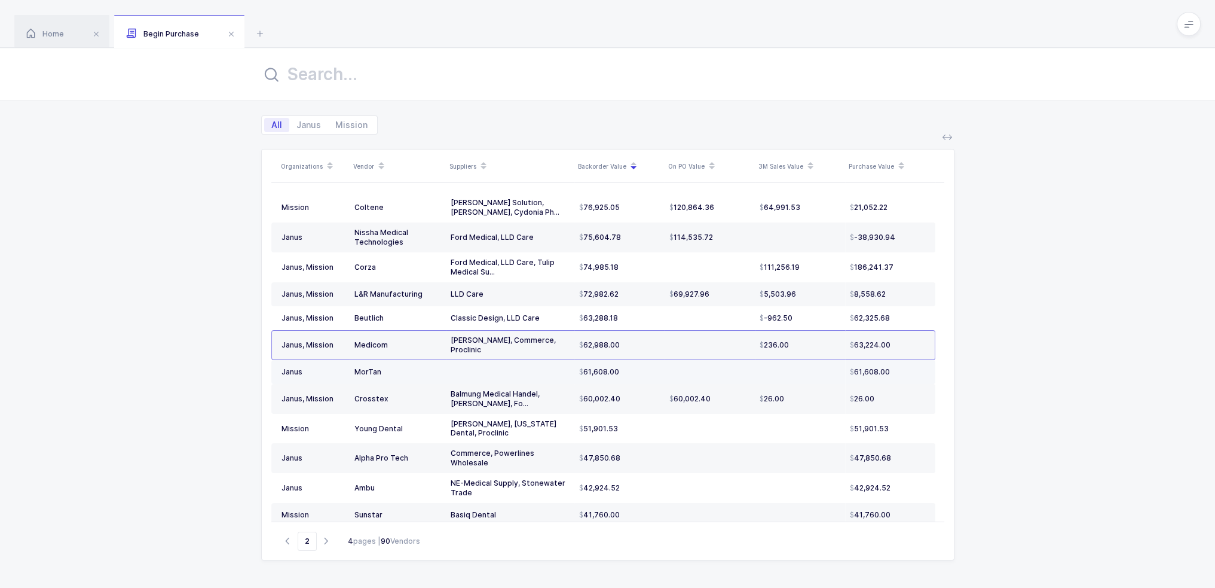
click at [666, 360] on td at bounding box center [710, 372] width 90 height 24
click at [654, 320] on div "63,288.18" at bounding box center [619, 318] width 81 height 10
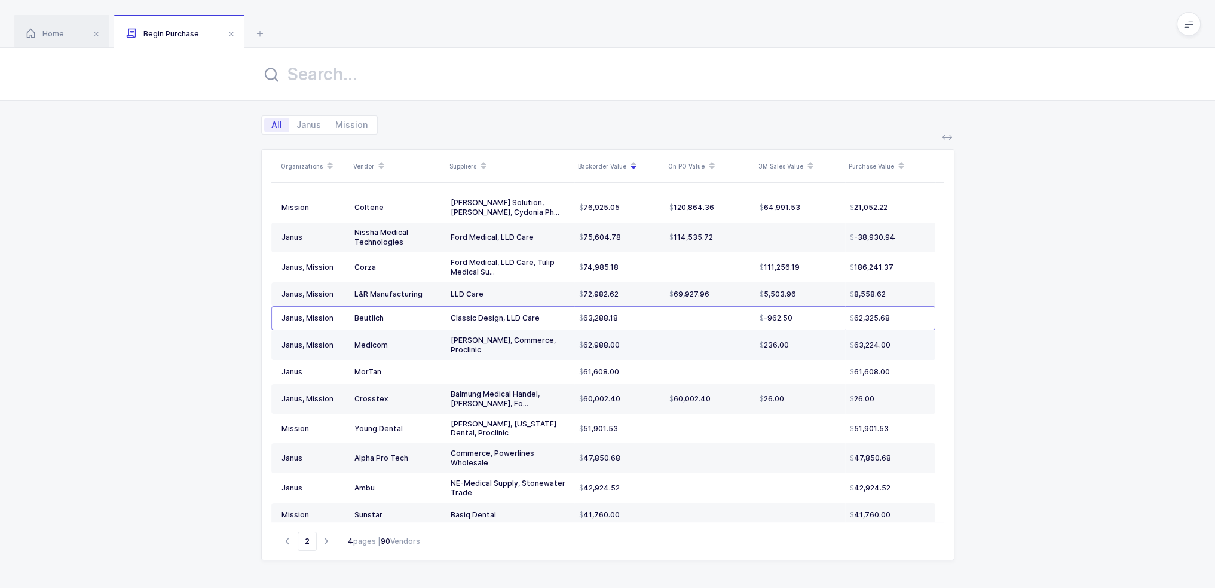
click at [655, 341] on div "62,988.00" at bounding box center [619, 345] width 81 height 10
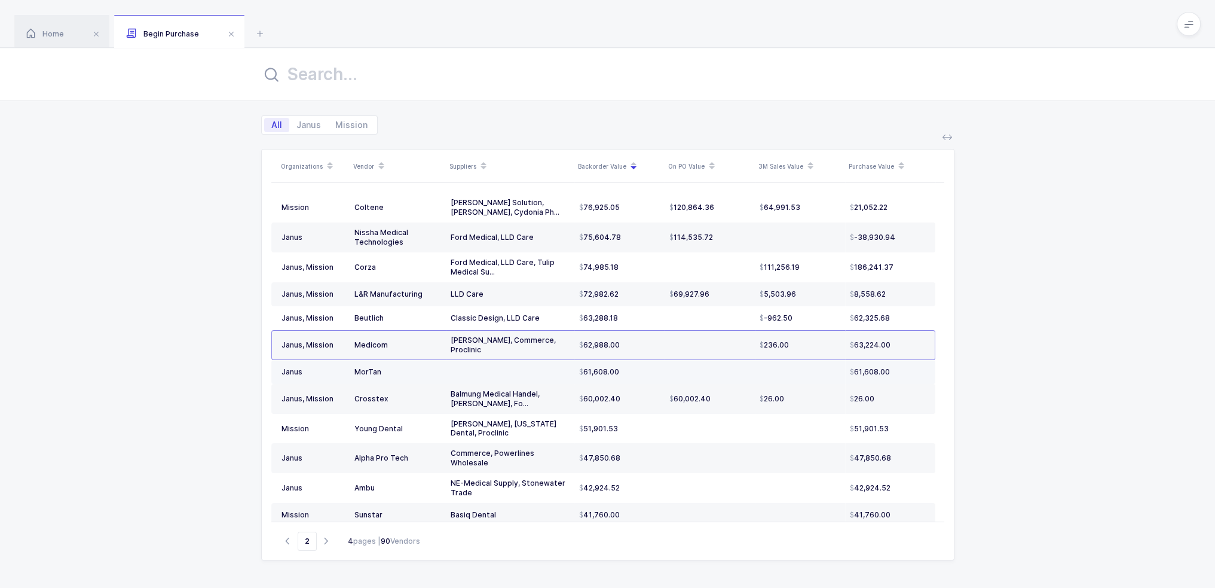
click at [655, 368] on div "61,608.00" at bounding box center [619, 372] width 81 height 10
drag, startPoint x: 57, startPoint y: 42, endPoint x: 56, endPoint y: 16, distance: 26.4
click at [57, 42] on div "Home" at bounding box center [61, 31] width 95 height 33
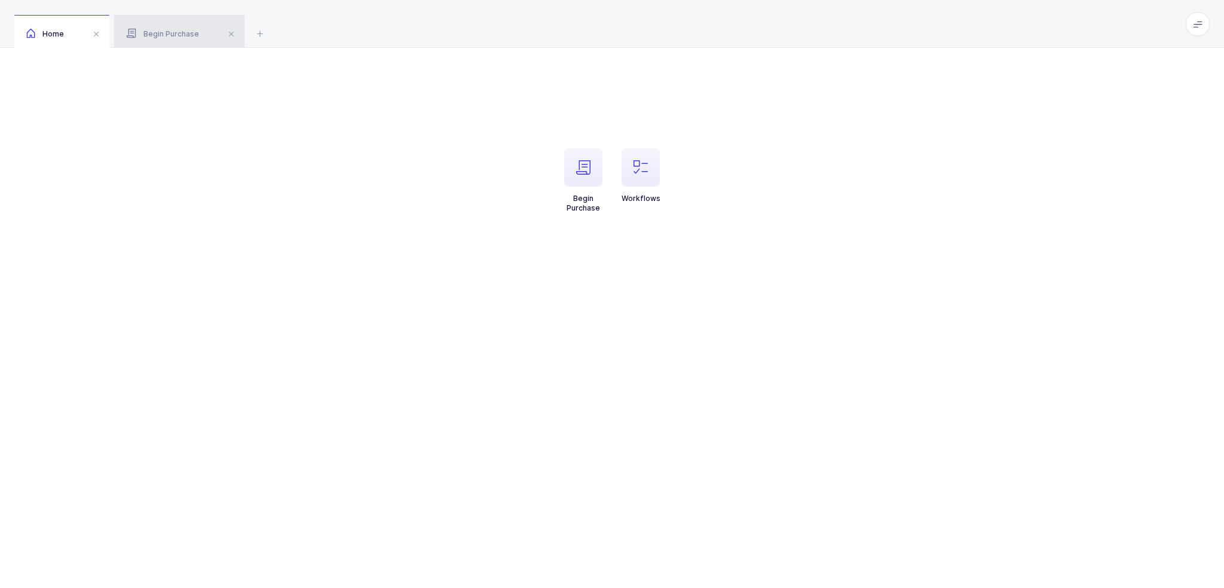
click at [183, 35] on span "Begin Purchase" at bounding box center [162, 33] width 73 height 9
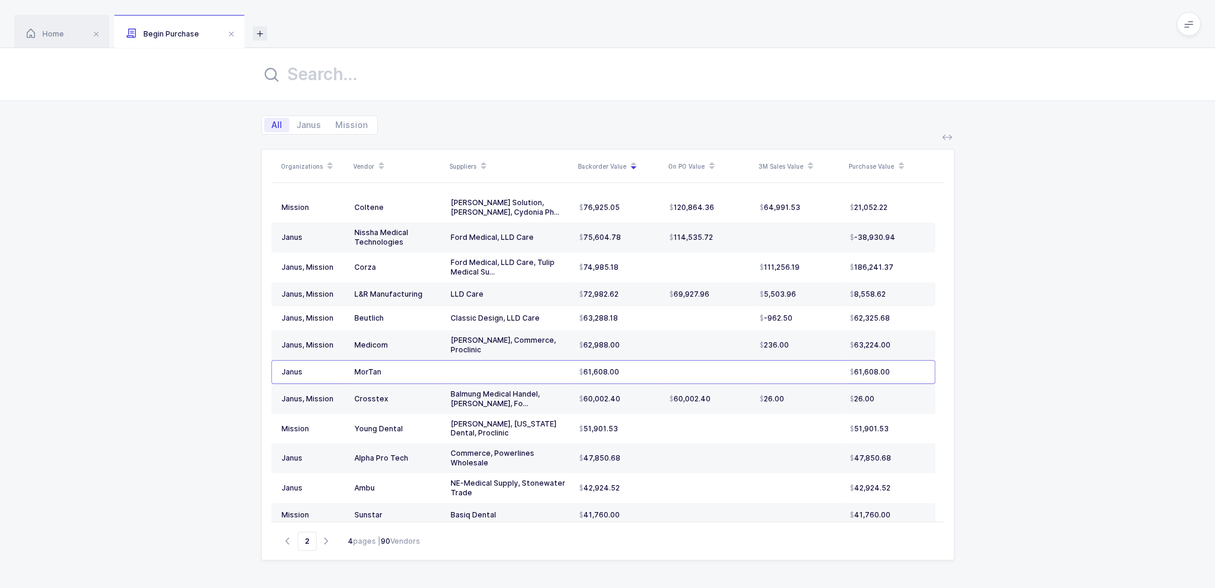
click at [259, 32] on icon at bounding box center [260, 33] width 14 height 14
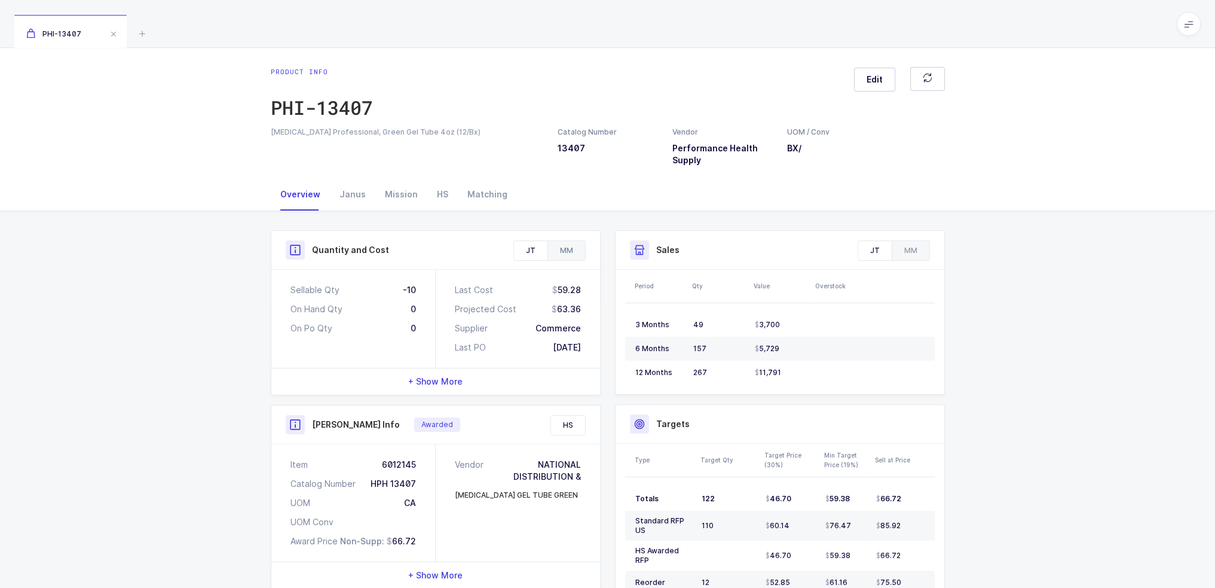
click at [563, 253] on div "MM" at bounding box center [567, 250] width 38 height 19
click at [521, 249] on div "JT" at bounding box center [530, 250] width 33 height 19
click at [549, 246] on div "MM" at bounding box center [567, 250] width 38 height 19
click at [533, 243] on div "JT" at bounding box center [530, 250] width 33 height 19
click at [565, 252] on div "MM" at bounding box center [567, 250] width 38 height 19
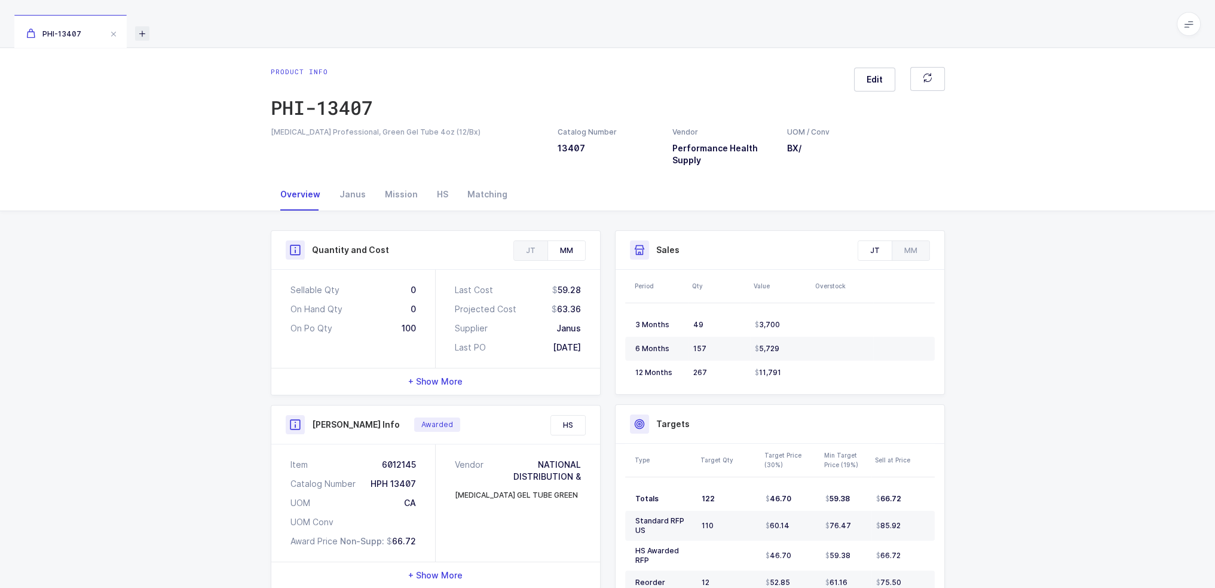
click at [141, 33] on icon at bounding box center [142, 33] width 14 height 14
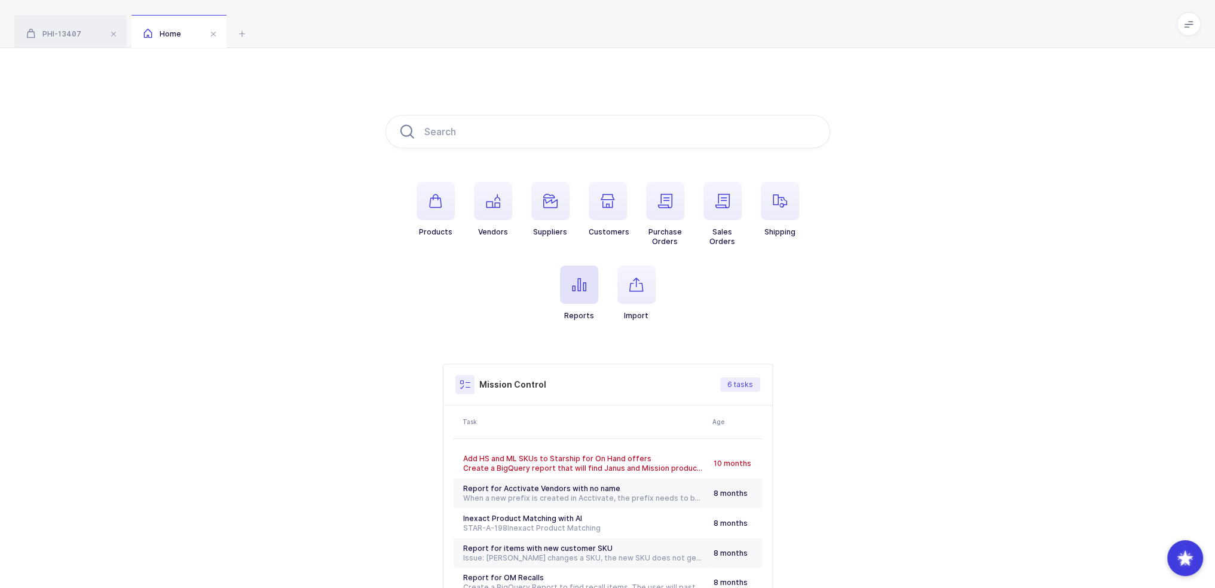
click at [585, 290] on icon "button" at bounding box center [579, 284] width 14 height 14
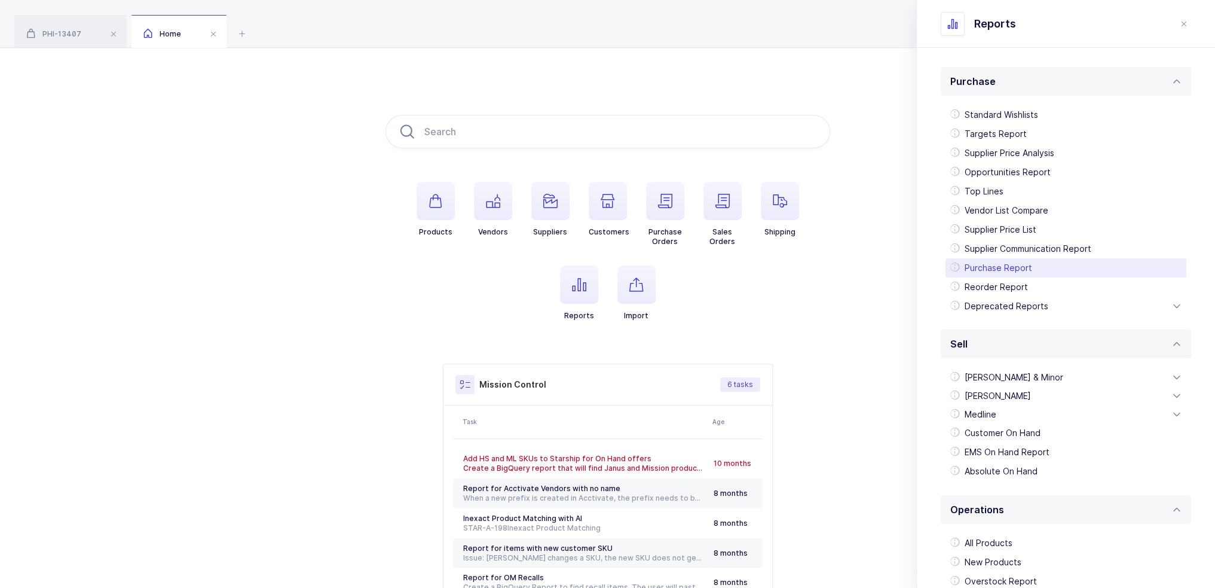
click at [1006, 268] on div "Purchase Report" at bounding box center [1066, 267] width 241 height 19
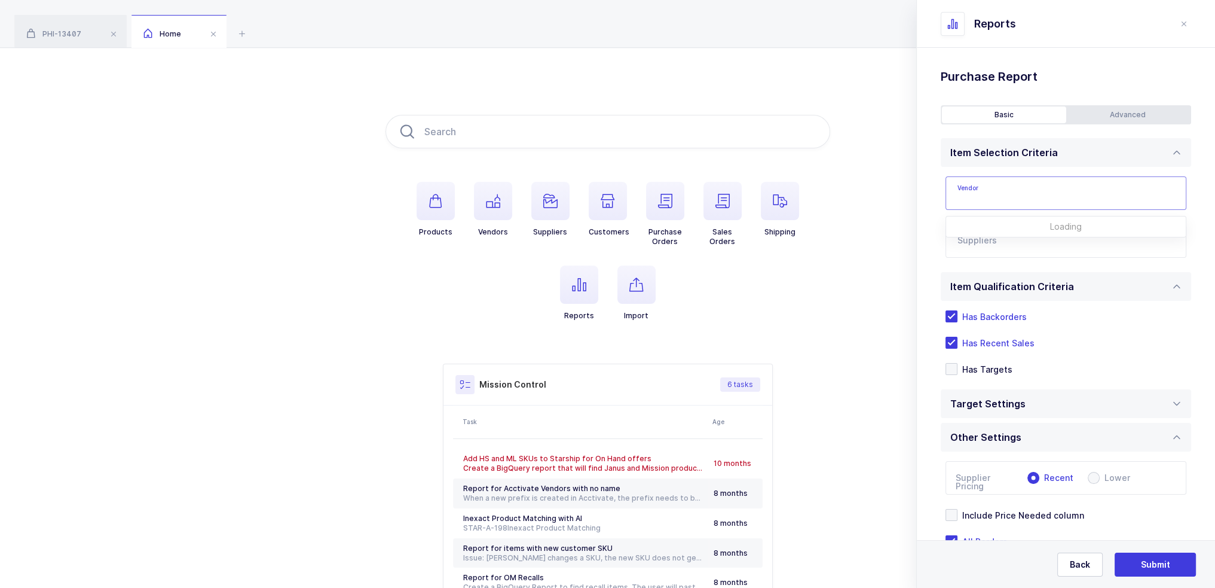
click at [992, 191] on input "text" at bounding box center [1066, 192] width 241 height 33
click at [1014, 230] on span "Performance Health Supply" at bounding box center [1015, 233] width 114 height 10
type input "Performance Health Supply"
click at [1027, 263] on div "Vendor Performance Health Supply Loading Suppliers All Suppliers 1 NYSNS 246 In…" at bounding box center [1066, 217] width 250 height 100
click at [1029, 254] on div at bounding box center [1052, 240] width 213 height 27
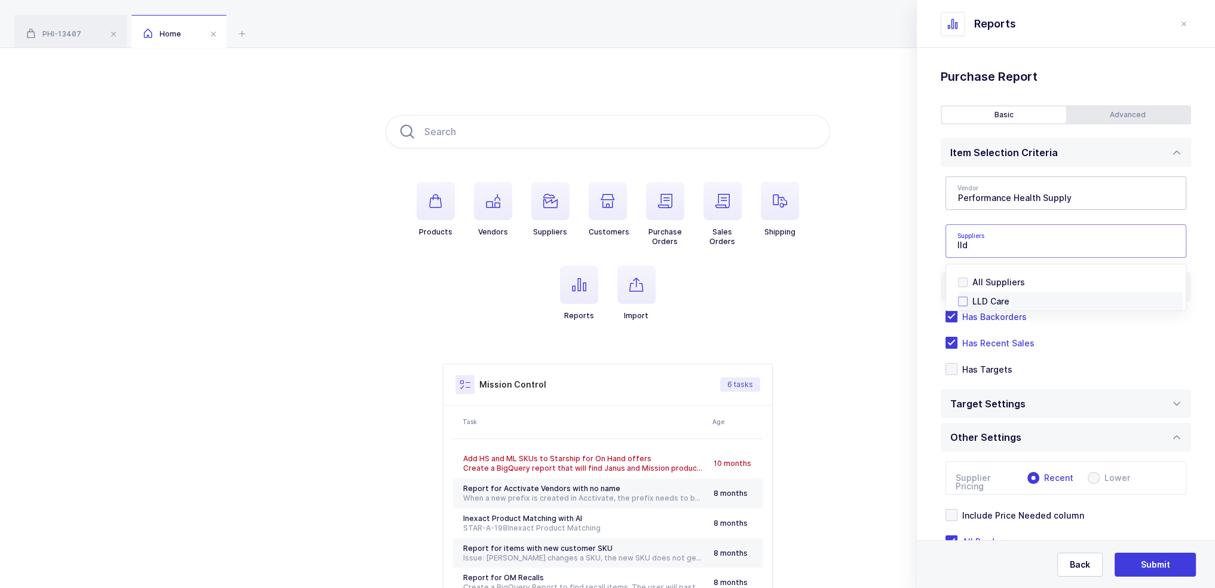
type input "lld"
click at [999, 298] on span "LLD Care" at bounding box center [990, 301] width 37 height 10
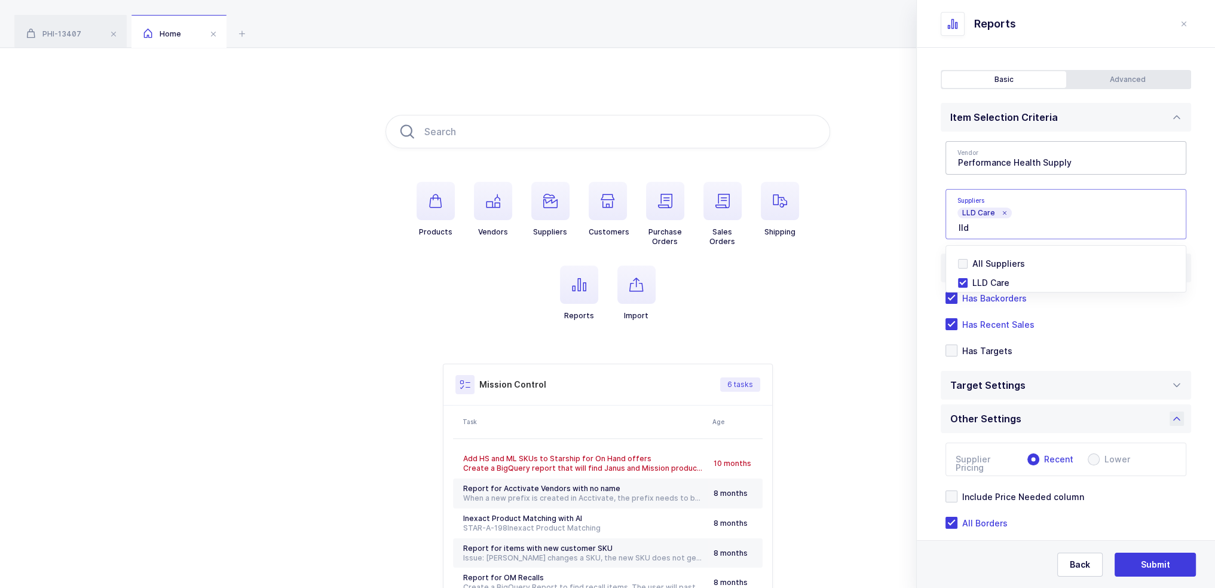
scroll to position [78, 0]
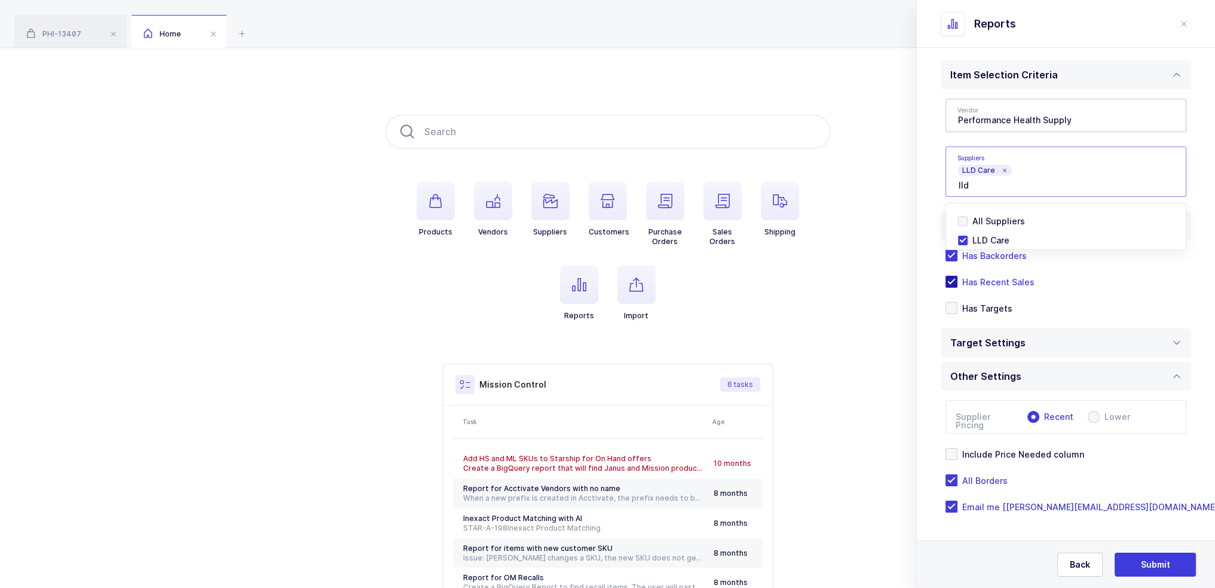
click at [998, 281] on span "Has Recent Sales" at bounding box center [996, 281] width 77 height 11
click at [958, 276] on input "Has Recent Sales" at bounding box center [958, 276] width 0 height 0
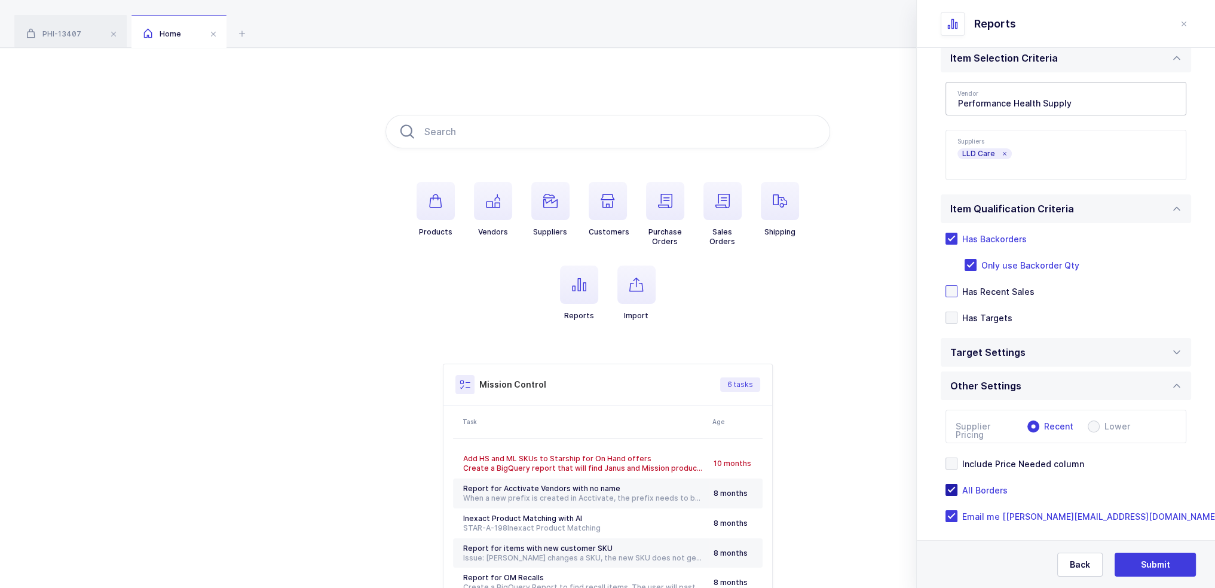
scroll to position [104, 0]
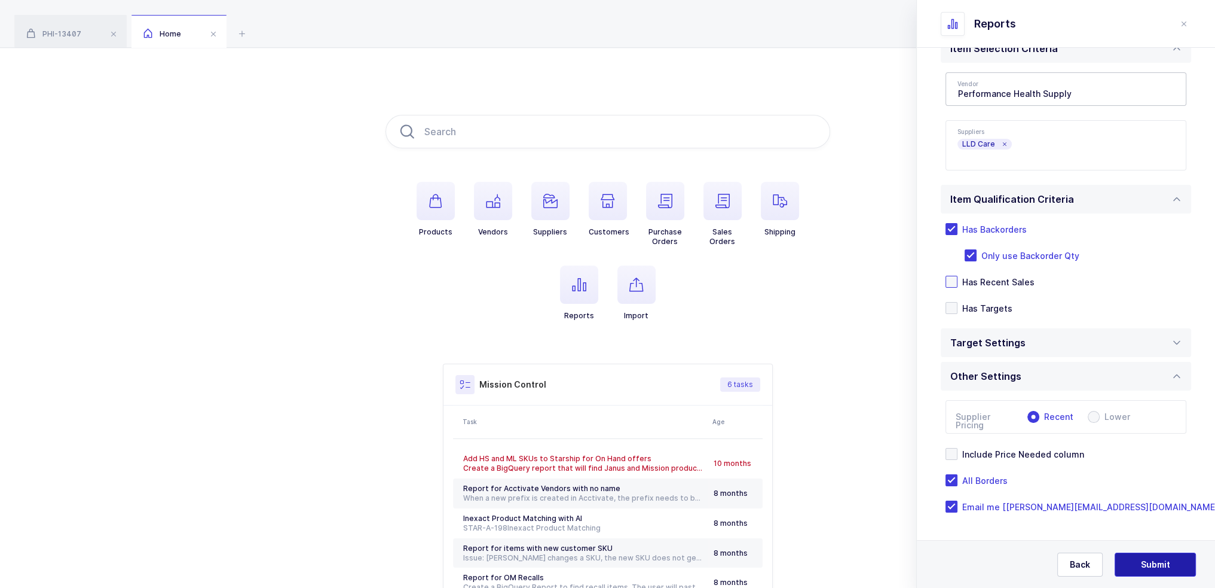
click at [1160, 562] on span "Submit" at bounding box center [1155, 564] width 29 height 12
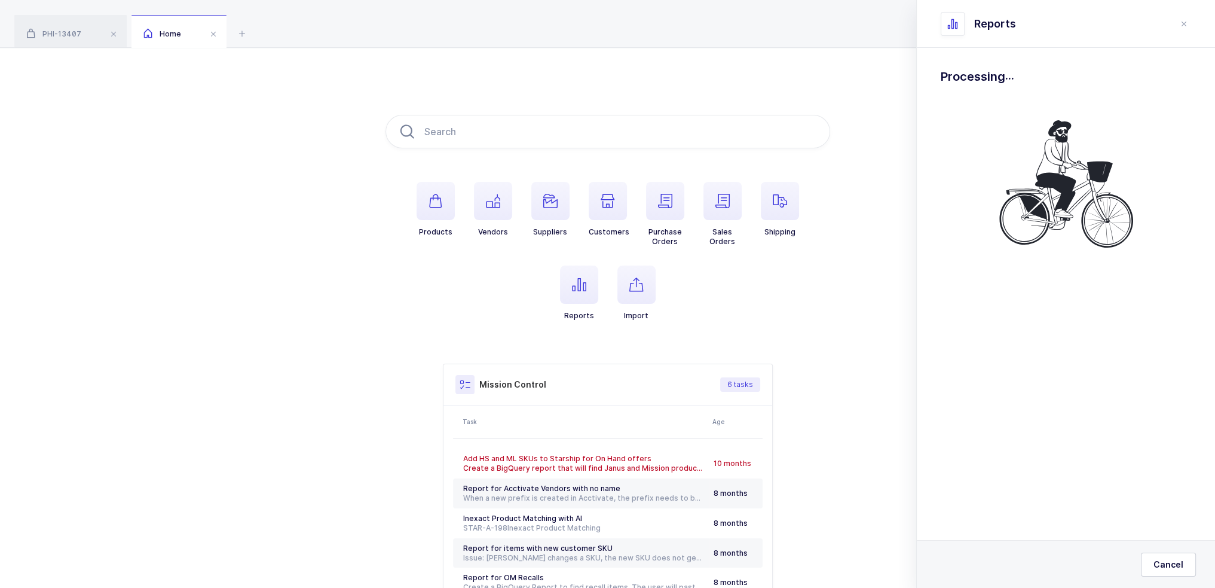
scroll to position [0, 0]
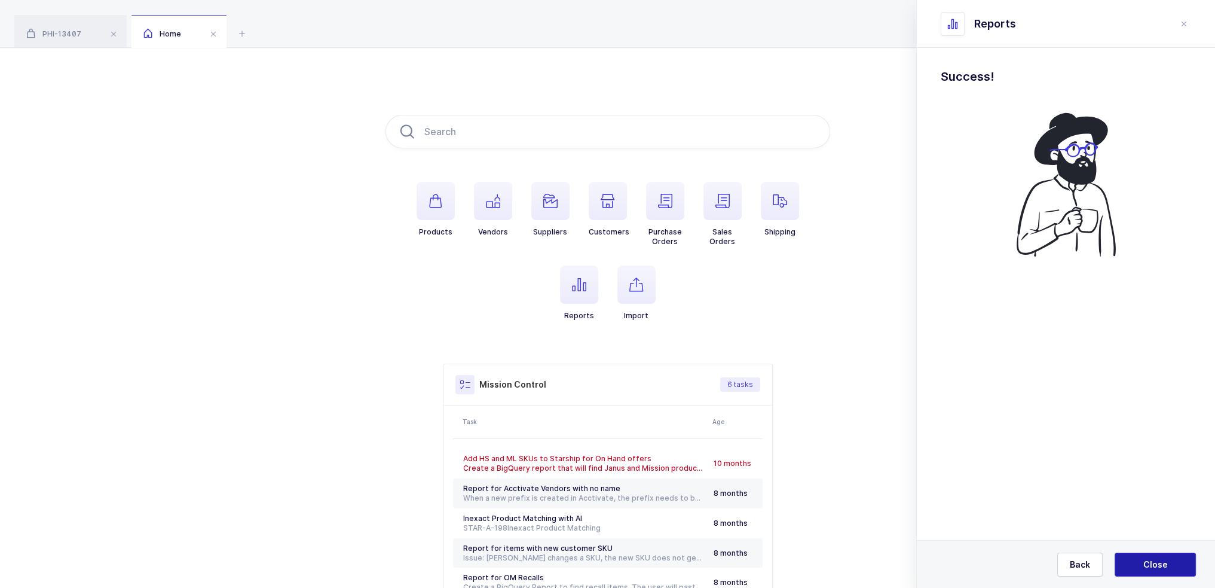
click at [1160, 562] on span "Close" at bounding box center [1155, 564] width 25 height 12
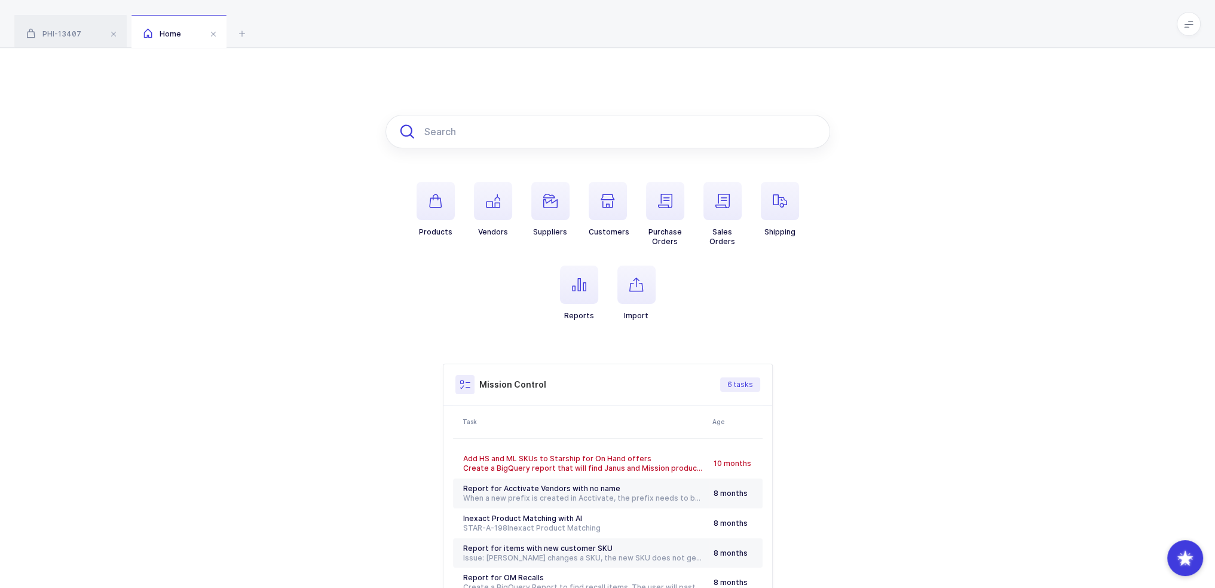
click at [447, 133] on input "text" at bounding box center [608, 131] width 445 height 33
paste input "PHI-13407"
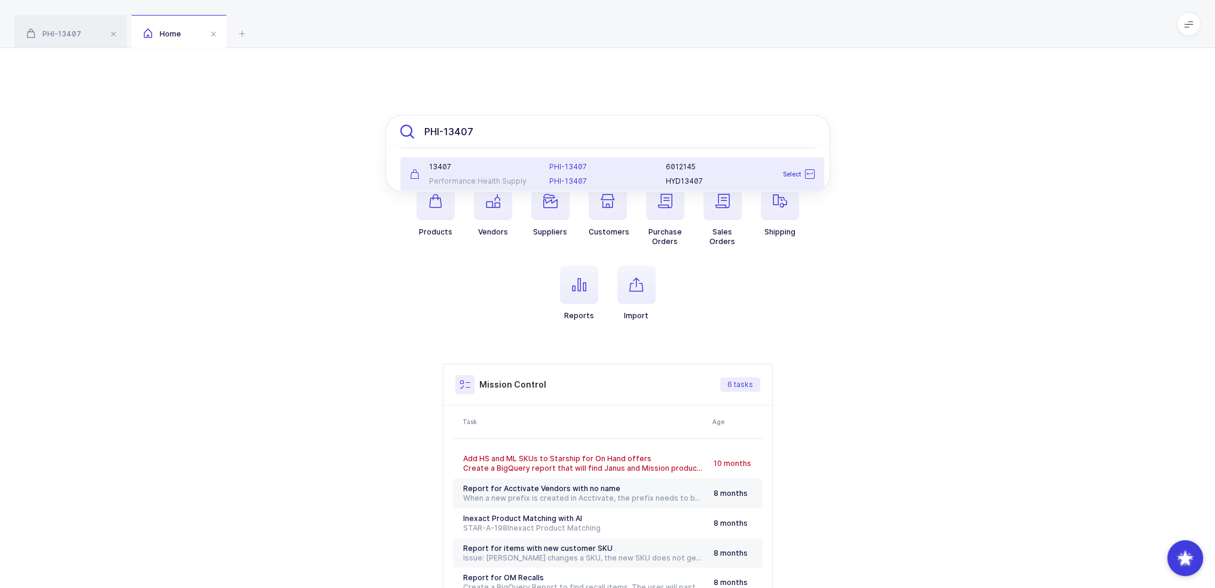
type input "PHI-13407"
click at [570, 169] on span "PHI-13407" at bounding box center [568, 166] width 38 height 9
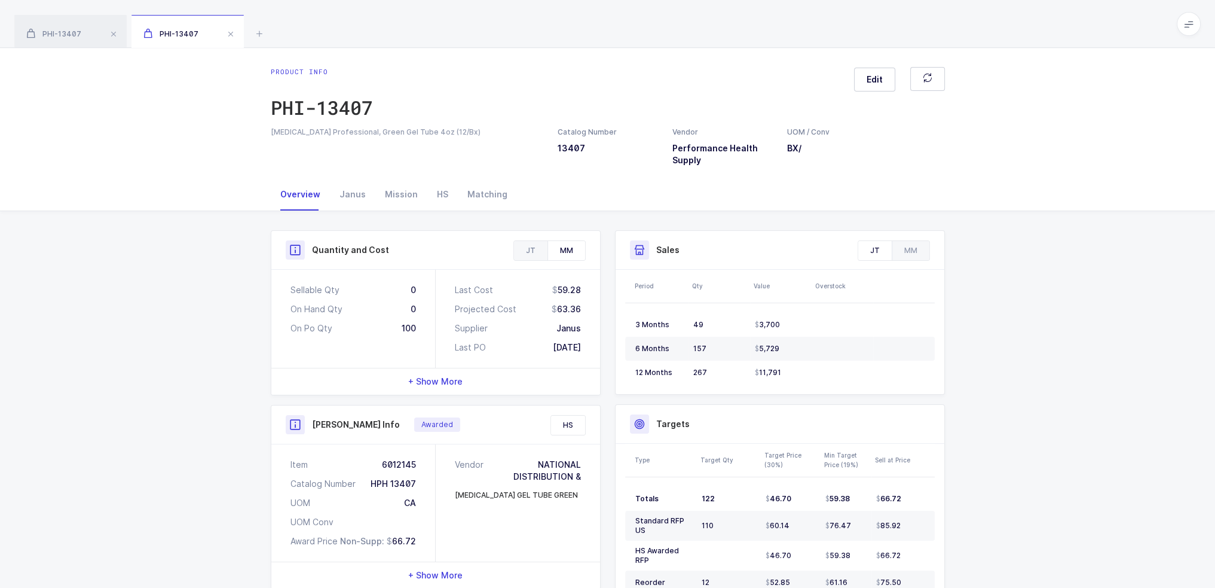
drag, startPoint x: 533, startPoint y: 237, endPoint x: 539, endPoint y: 252, distance: 16.4
click at [534, 238] on div "Quantity and Cost" at bounding box center [435, 250] width 329 height 39
click at [540, 252] on div "JT" at bounding box center [530, 250] width 33 height 19
click at [356, 196] on div "Janus" at bounding box center [352, 194] width 45 height 32
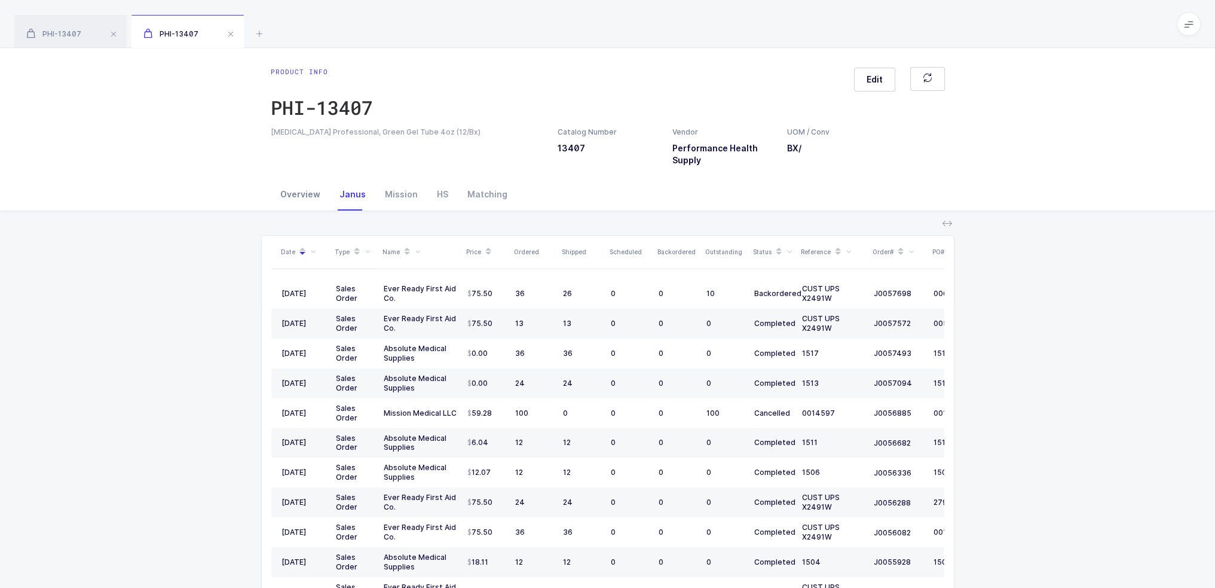
click at [308, 195] on div "Overview" at bounding box center [300, 194] width 59 height 32
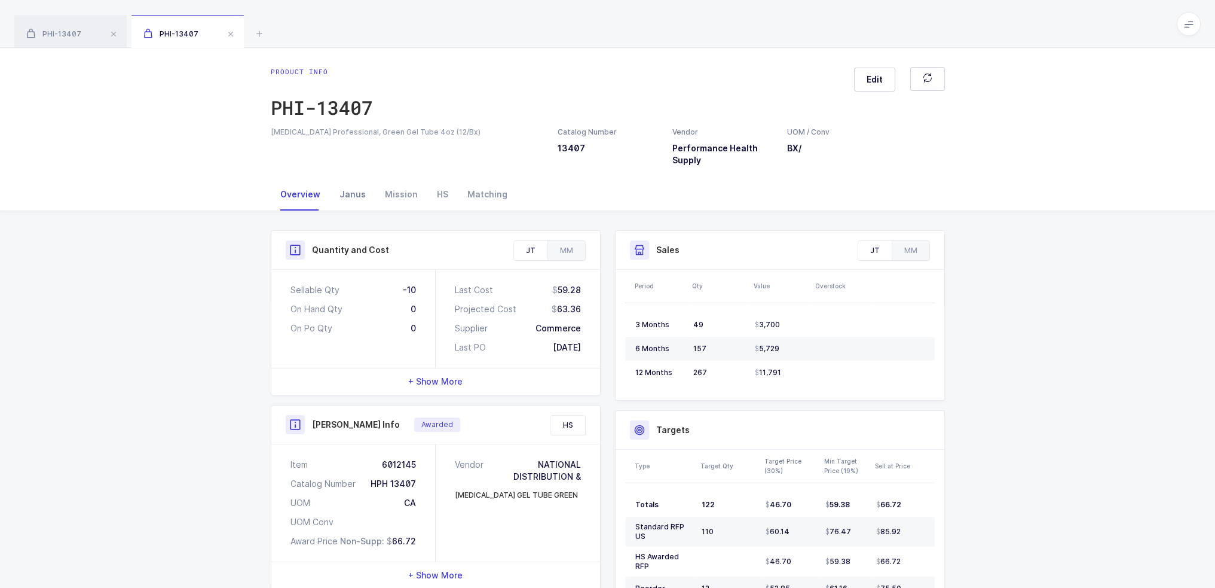
click at [353, 191] on div "Janus" at bounding box center [352, 194] width 45 height 32
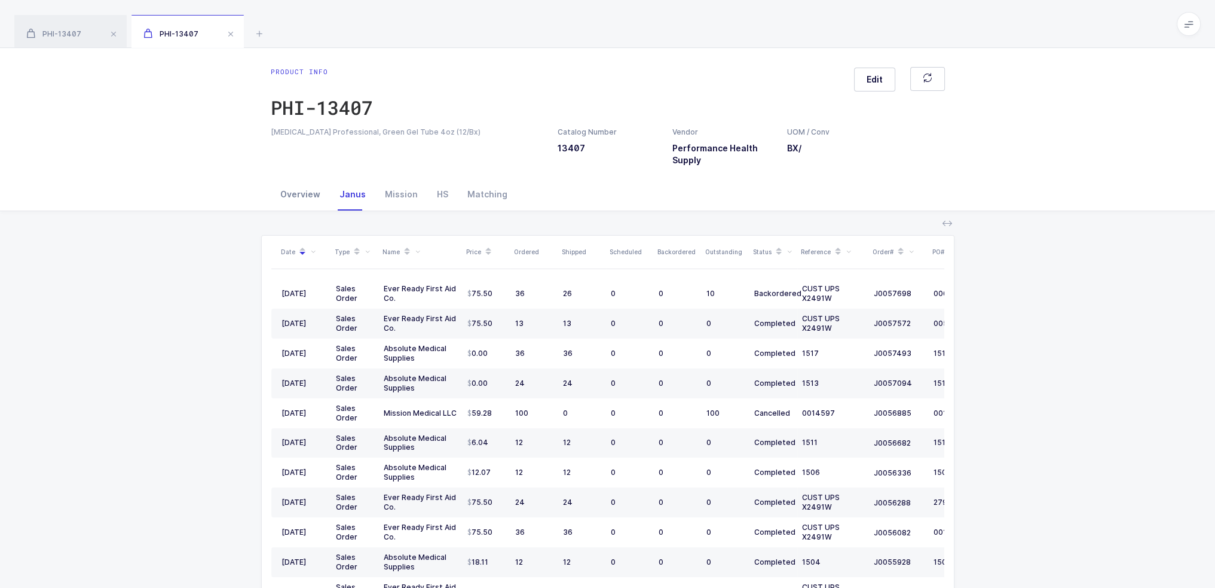
click at [301, 203] on div "Overview" at bounding box center [300, 194] width 59 height 32
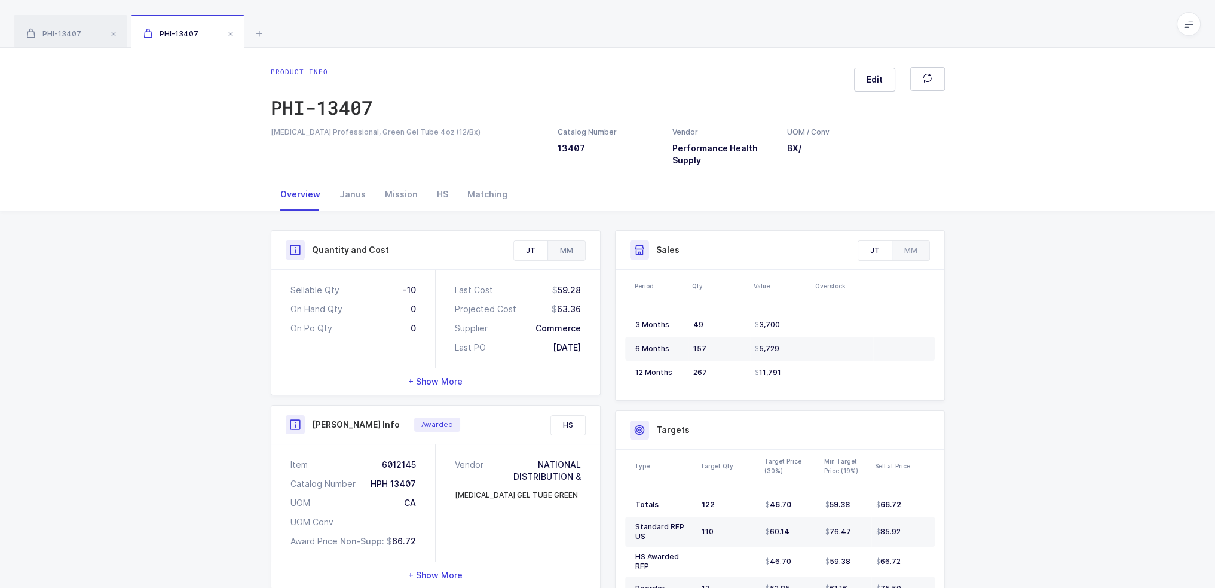
click at [579, 246] on div "MM" at bounding box center [567, 250] width 38 height 19
drag, startPoint x: 583, startPoint y: 347, endPoint x: 296, endPoint y: 247, distance: 303.2
click at [296, 247] on div "Quantity and Cost JT MM Sellable Qty -10 On Hand Qty 0 On Po Qty 0 Last Cost 59…" at bounding box center [436, 312] width 330 height 165
click at [296, 246] on icon at bounding box center [295, 249] width 11 height 11
click at [305, 234] on div "Quantity and Cost" at bounding box center [435, 250] width 329 height 39
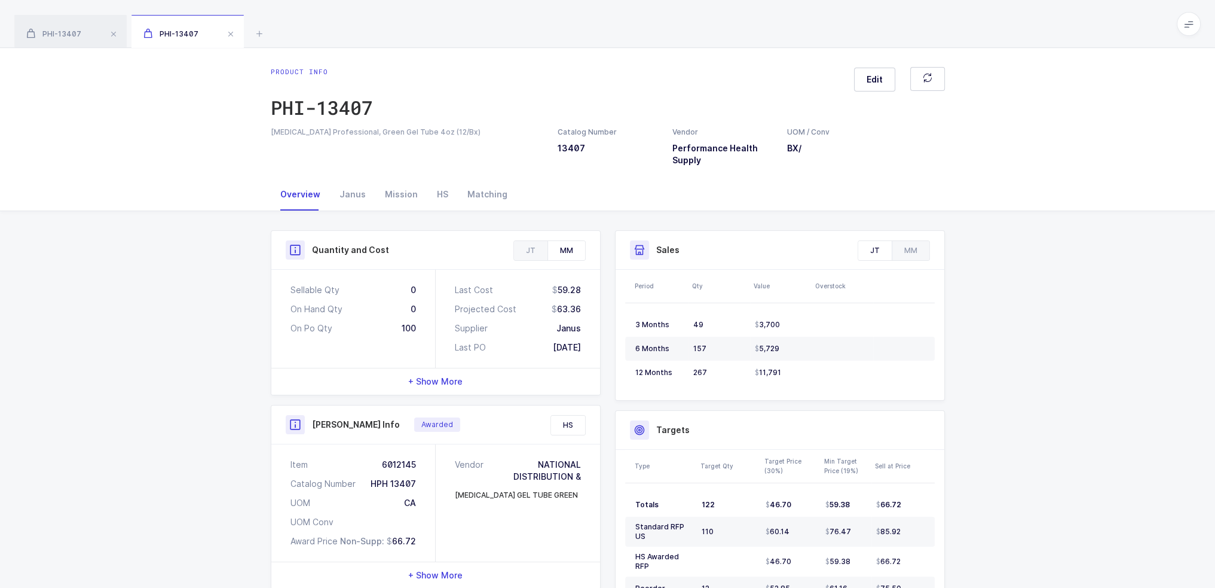
drag, startPoint x: 308, startPoint y: 232, endPoint x: 583, endPoint y: 345, distance: 296.7
click at [582, 345] on div "Quantity and Cost JT MM Sellable Qty -10 On Hand Qty 0 On Po Qty 0 Last Cost 59…" at bounding box center [436, 312] width 330 height 165
click at [584, 345] on div "Last Cost 59.28 Projected Cost 63.36 Supplier Janus Last PO 04/29/2025" at bounding box center [518, 319] width 164 height 98
click at [586, 345] on div "Last Cost 59.28 Projected Cost 63.36 Supplier Janus Last PO 04/29/2025" at bounding box center [518, 319] width 164 height 98
drag, startPoint x: 588, startPoint y: 346, endPoint x: 304, endPoint y: 238, distance: 303.6
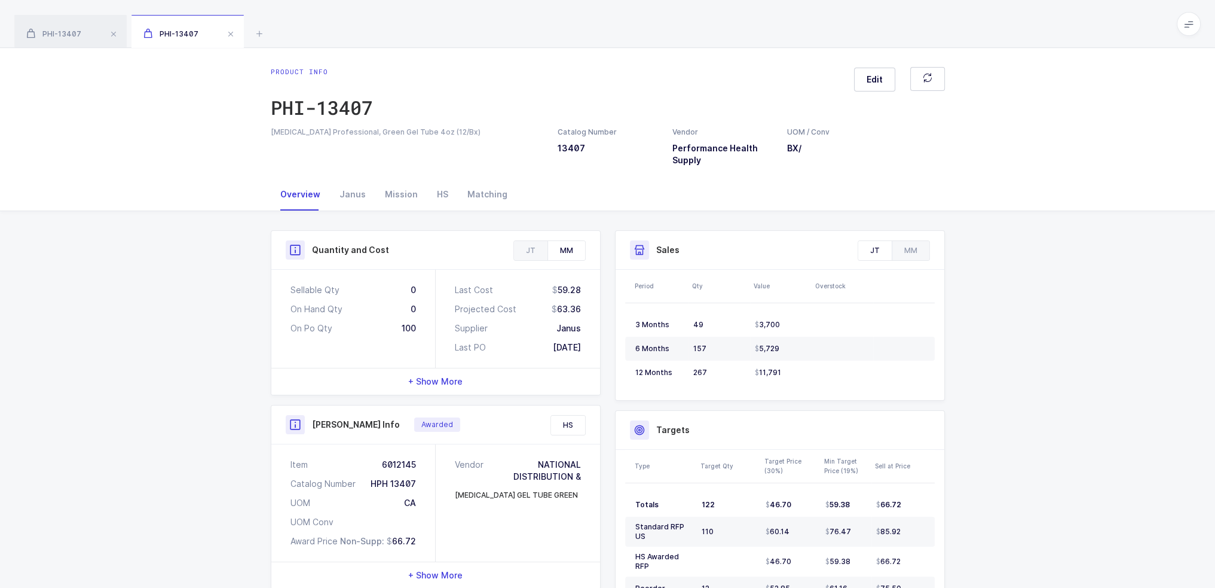
click at [304, 238] on div "Quantity and Cost JT MM Sellable Qty -10 On Hand Qty 0 On Po Qty 0 Last Cost 59…" at bounding box center [436, 312] width 330 height 165
click at [311, 231] on div "Quantity and Cost" at bounding box center [435, 250] width 329 height 39
drag, startPoint x: 588, startPoint y: 351, endPoint x: 313, endPoint y: 251, distance: 292.5
click at [313, 251] on div "Quantity and Cost JT MM Sellable Qty -10 On Hand Qty 0 On Po Qty 0 Last Cost 59…" at bounding box center [436, 312] width 330 height 165
click at [313, 251] on h3 "Quantity and Cost" at bounding box center [350, 250] width 77 height 12
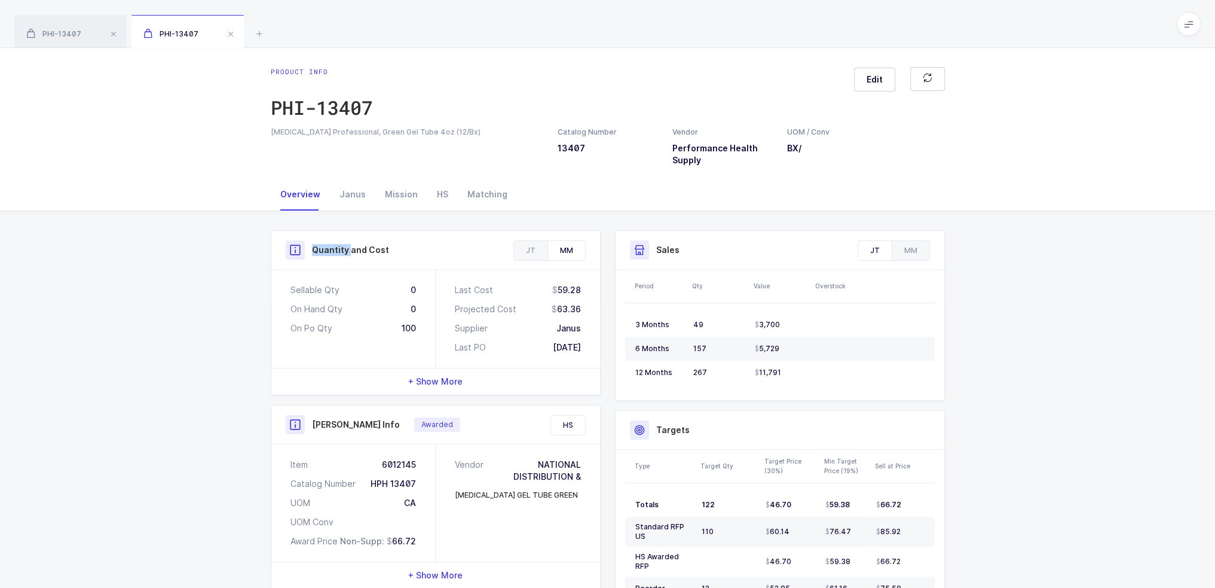
click at [313, 250] on h3 "Quantity and Cost" at bounding box center [350, 250] width 77 height 12
click at [339, 246] on h3 "Quantity and Cost" at bounding box center [350, 250] width 77 height 12
click at [527, 247] on div "JT" at bounding box center [530, 250] width 33 height 19
click at [567, 287] on div "59.28" at bounding box center [566, 290] width 29 height 12
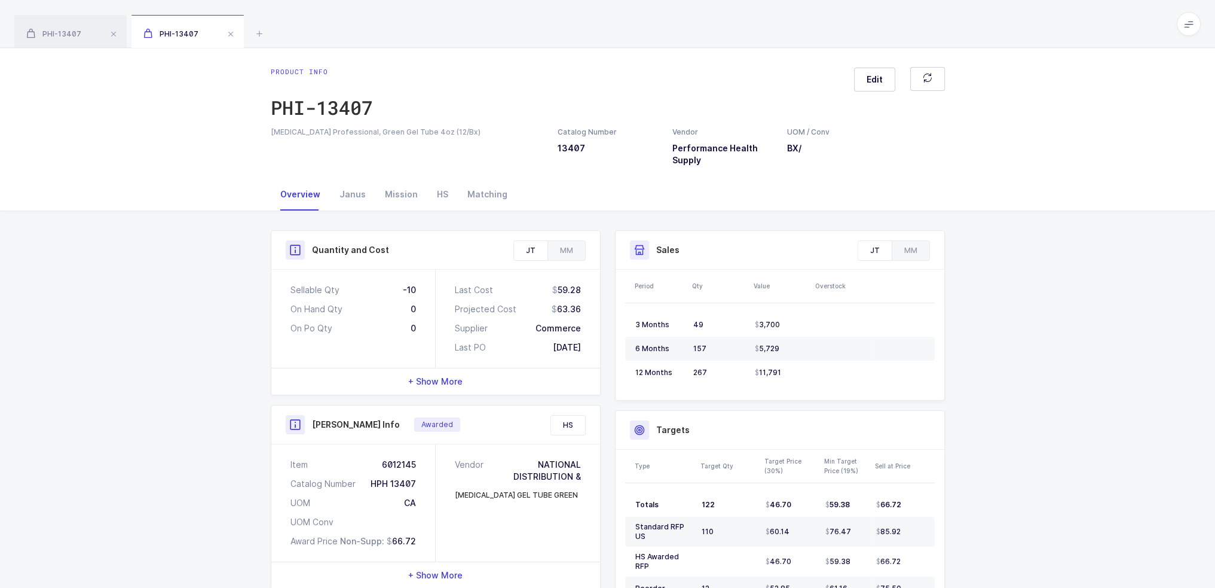
click at [567, 287] on div "59.28" at bounding box center [566, 290] width 29 height 12
click at [567, 310] on div "63.36" at bounding box center [566, 309] width 29 height 12
click at [570, 324] on div "Commerce" at bounding box center [558, 328] width 45 height 12
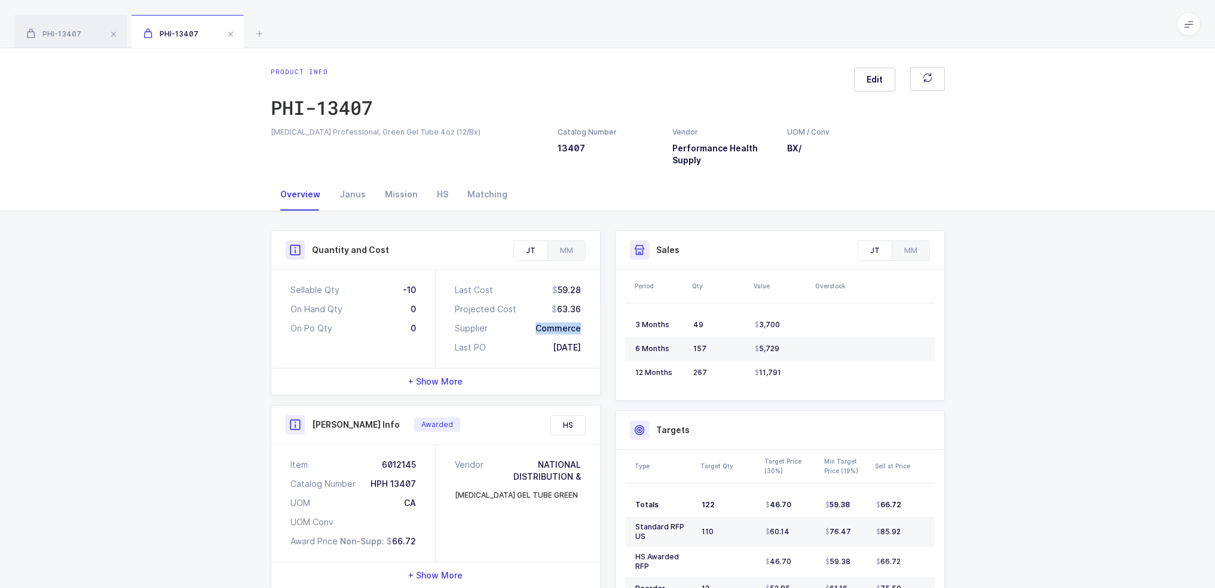
click at [570, 324] on div "Commerce" at bounding box center [558, 328] width 45 height 12
click at [571, 324] on div "Commerce" at bounding box center [558, 328] width 45 height 12
click at [565, 351] on div "11/22/2022" at bounding box center [567, 347] width 28 height 12
click at [567, 351] on div "11/22/2022" at bounding box center [567, 347] width 28 height 12
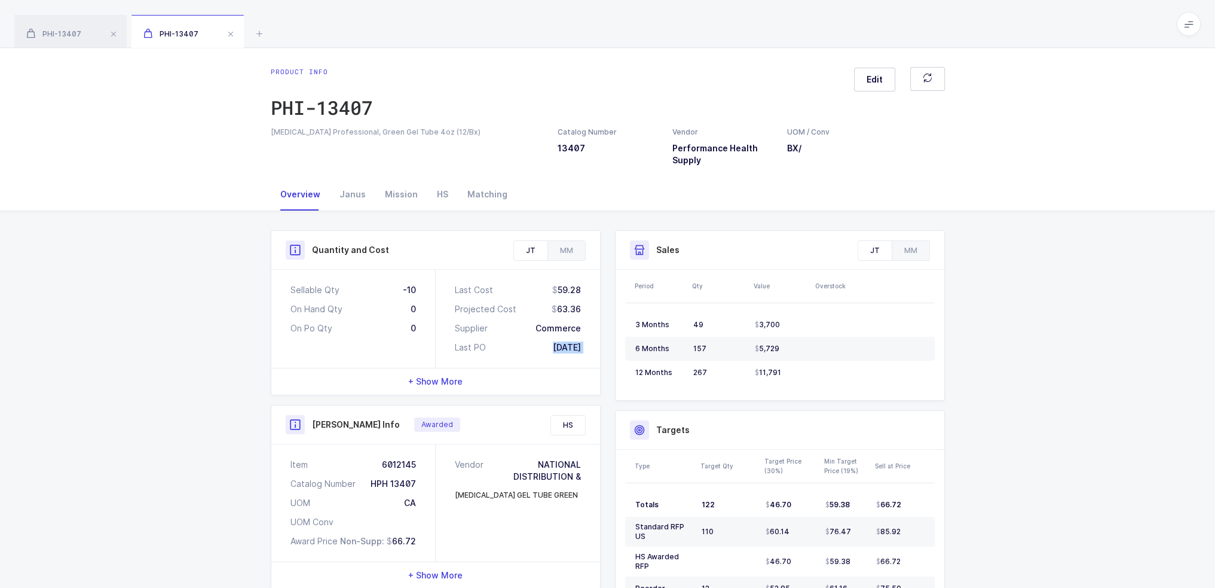
click at [561, 353] on div "Last Cost 59.28 Projected Cost 63.36 Supplier Commerce Last PO 11/22/2022" at bounding box center [518, 319] width 164 height 98
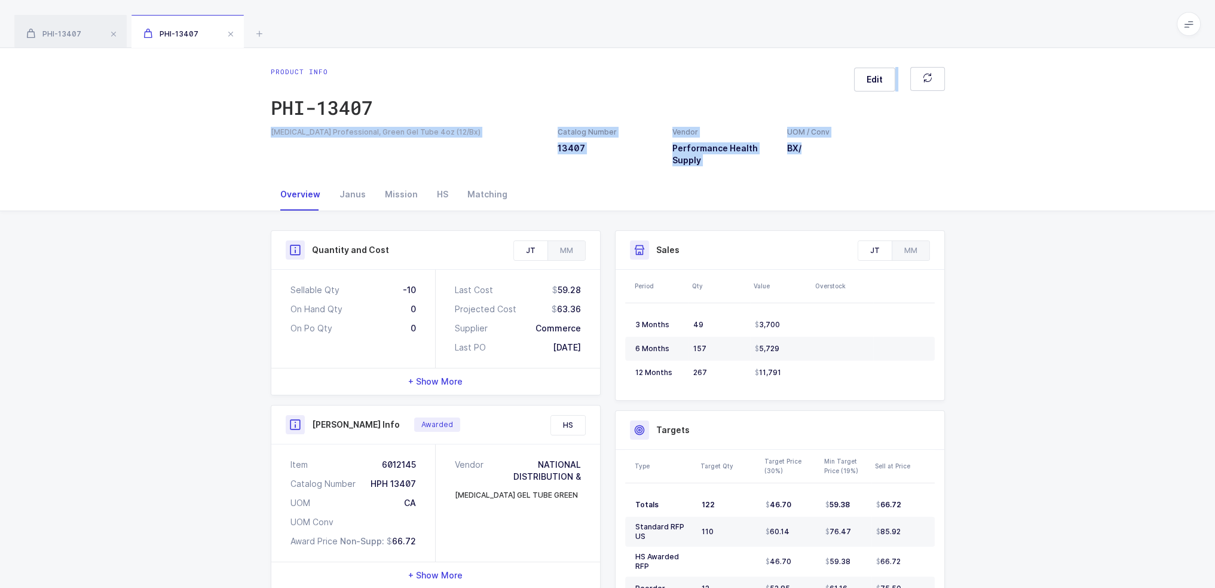
drag, startPoint x: 669, startPoint y: 102, endPoint x: 842, endPoint y: 198, distance: 197.2
click at [840, 198] on div "Product info PHI-13407 Edit Biofreeze Professional, Green Gel Tube 4oz (12/Bx) …" at bounding box center [607, 447] width 1215 height 798
click at [842, 198] on div "Overview Janus Mission HS Matching" at bounding box center [608, 194] width 674 height 32
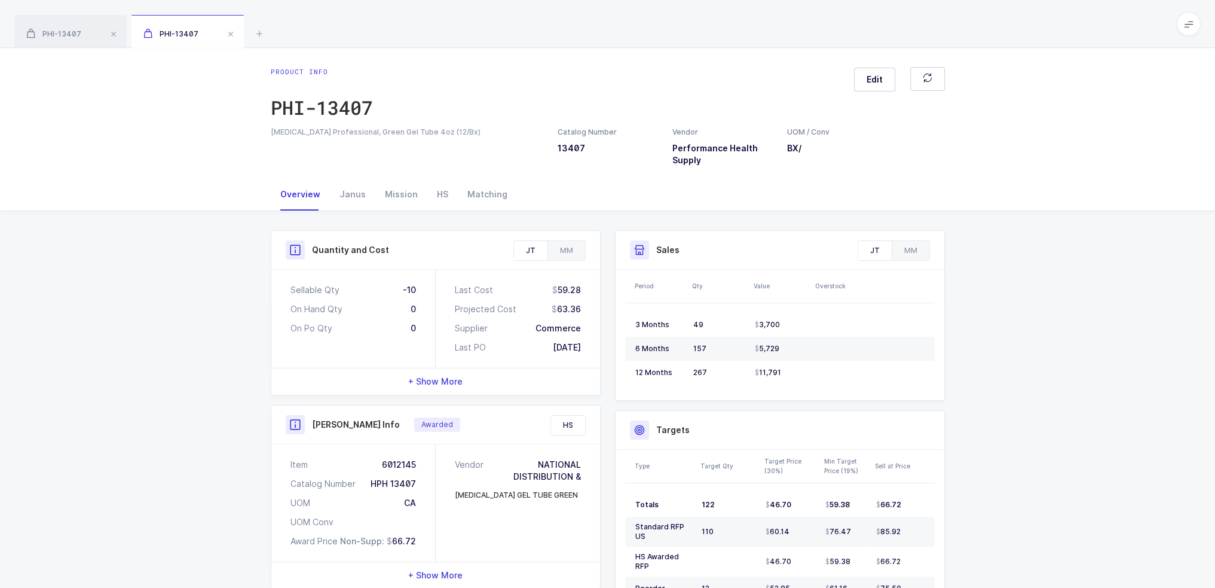
click at [531, 256] on div "JT" at bounding box center [530, 250] width 33 height 19
click at [414, 288] on div "-10" at bounding box center [409, 290] width 13 height 12
click at [562, 248] on div "MM" at bounding box center [567, 250] width 38 height 19
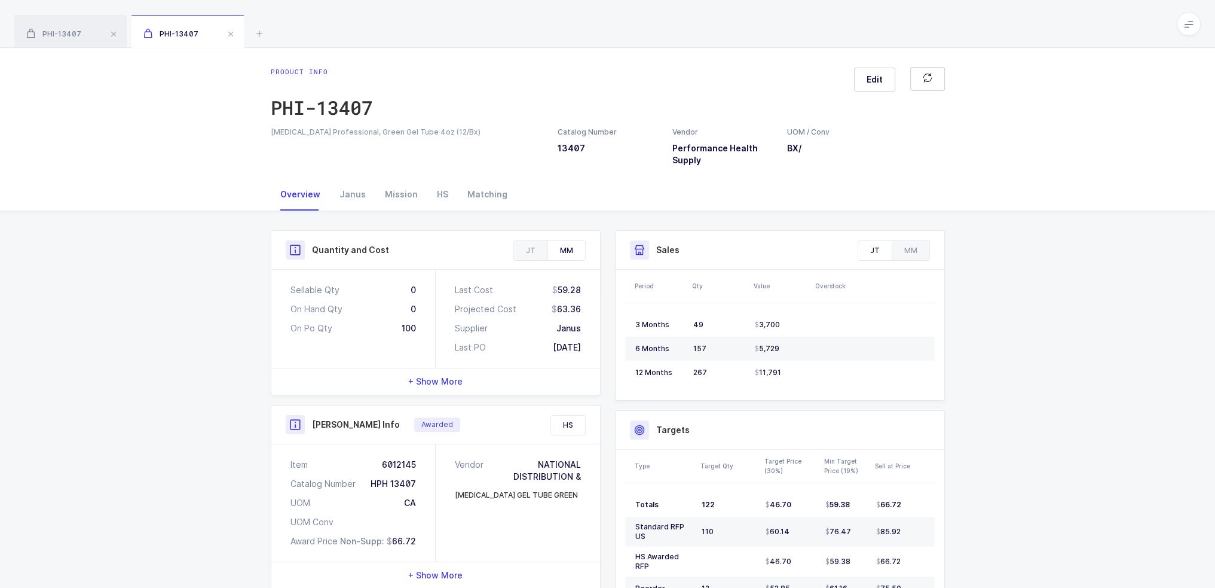
drag, startPoint x: 394, startPoint y: 268, endPoint x: 593, endPoint y: 349, distance: 214.8
click at [593, 349] on div "Quantity and Cost JT MM Sellable Qty -10 On Hand Qty 0 On Po Qty 0 Last Cost 59…" at bounding box center [436, 312] width 330 height 165
click at [593, 349] on div "Last Cost 59.28 Projected Cost 63.36 Supplier Janus Last PO 04/29/2025" at bounding box center [518, 319] width 164 height 98
drag, startPoint x: 598, startPoint y: 349, endPoint x: 273, endPoint y: 228, distance: 346.3
click at [273, 228] on div "Quantity and Cost JT MM Sellable Qty -10 On Hand Qty 0 On Po Qty 0 Last Cost 59…" at bounding box center [607, 528] width 693 height 635
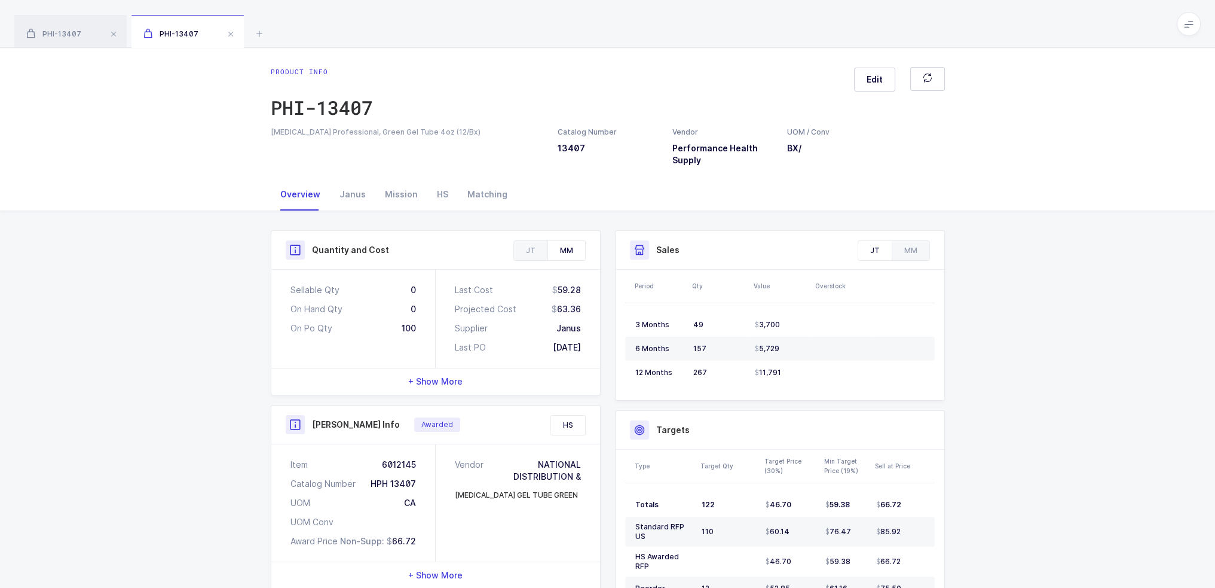
click at [273, 228] on div "Quantity and Cost JT MM Sellable Qty -10 On Hand Qty 0 On Po Qty 0 Last Cost 59…" at bounding box center [607, 528] width 693 height 635
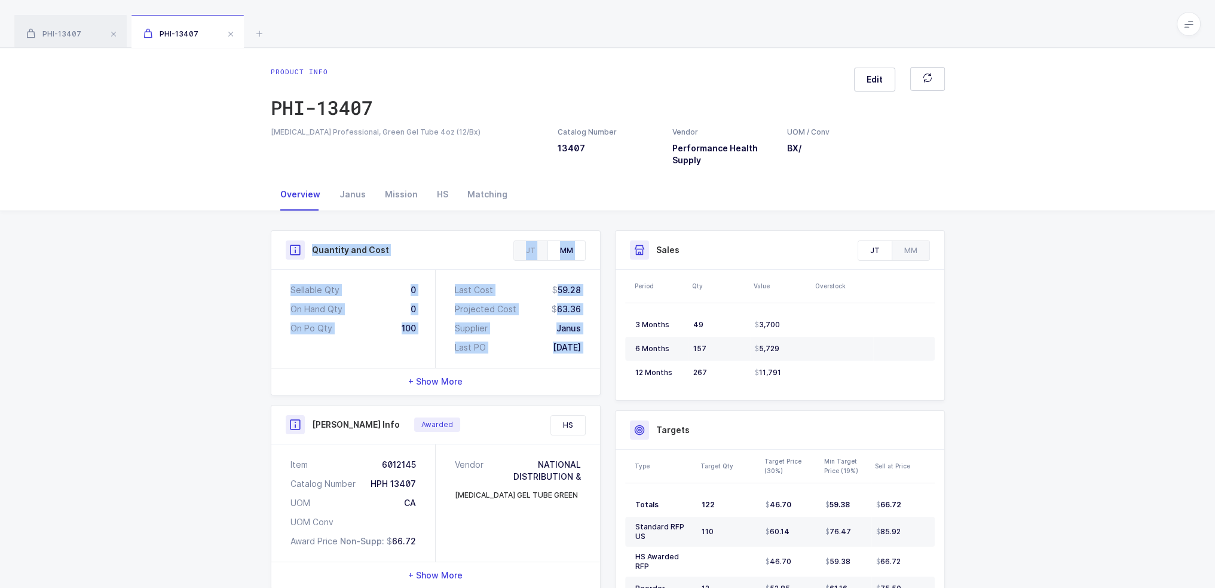
drag, startPoint x: 273, startPoint y: 228, endPoint x: 599, endPoint y: 348, distance: 347.0
click at [599, 348] on div "Quantity and Cost JT MM Sellable Qty -10 On Hand Qty 0 On Po Qty 0 Last Cost 59…" at bounding box center [607, 528] width 693 height 635
click at [599, 348] on div "Last Cost 59.28 Projected Cost 63.36 Supplier Janus Last PO 04/29/2025" at bounding box center [518, 319] width 164 height 98
drag, startPoint x: 292, startPoint y: 288, endPoint x: 426, endPoint y: 329, distance: 140.1
click at [426, 329] on div "Sellable Qty 0 On Hand Qty 0 On Po Qty 100" at bounding box center [353, 319] width 164 height 98
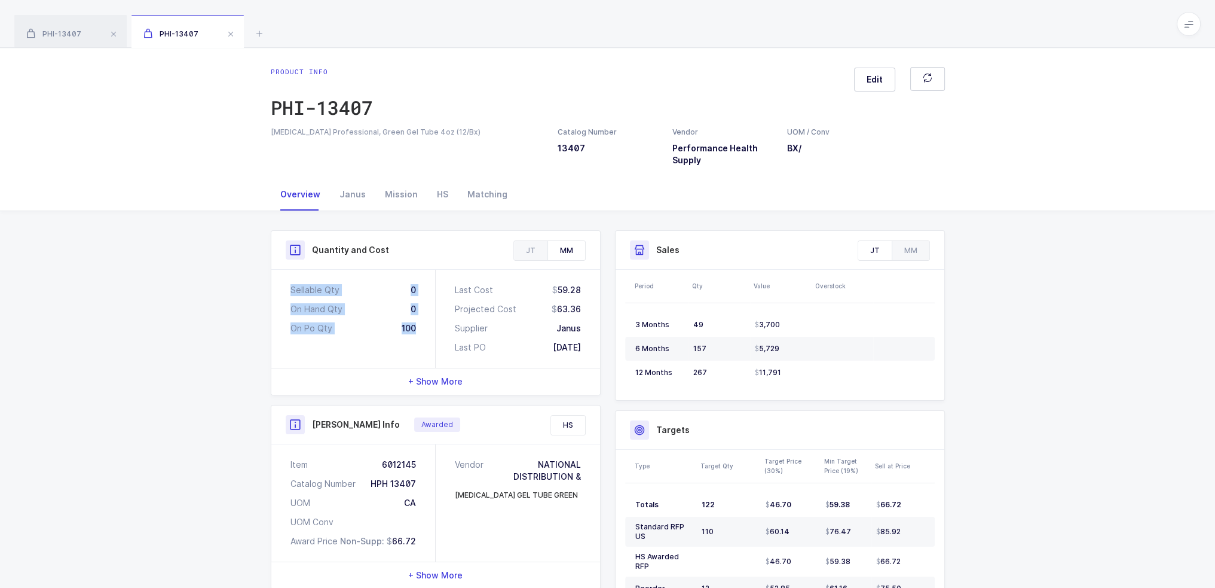
click at [426, 329] on div "Sellable Qty 0 On Hand Qty 0 On Po Qty 100" at bounding box center [353, 319] width 164 height 98
click at [569, 246] on div "MM" at bounding box center [567, 250] width 38 height 19
click at [540, 252] on div "JT" at bounding box center [530, 250] width 33 height 19
click at [571, 254] on div "MM" at bounding box center [567, 250] width 38 height 19
click at [531, 246] on div "JT" at bounding box center [530, 250] width 33 height 19
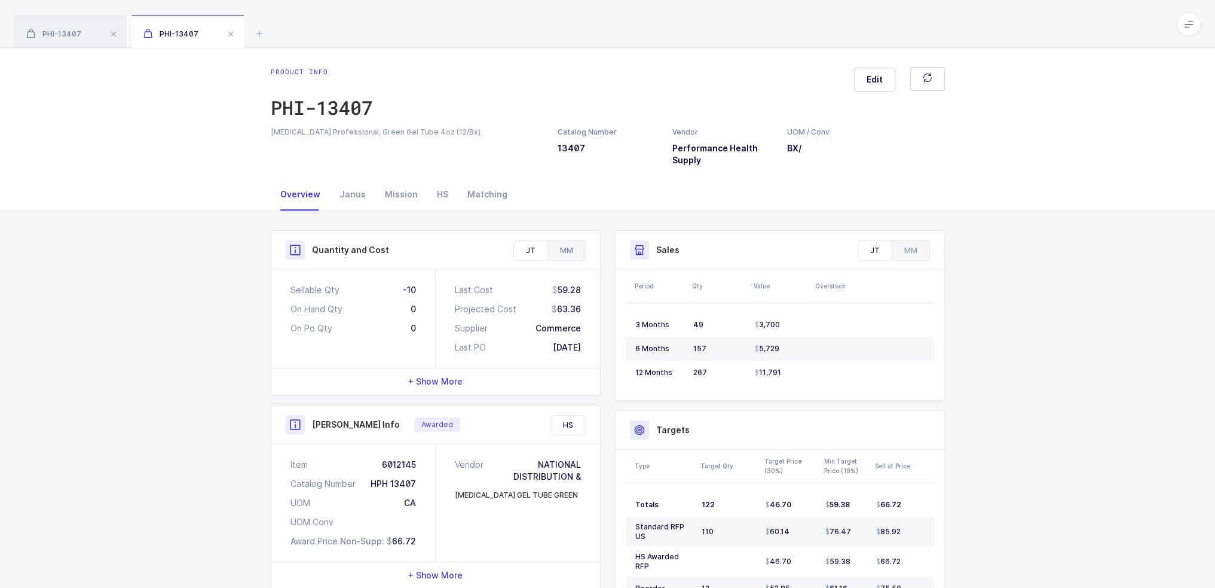
click at [573, 253] on div "MM" at bounding box center [567, 250] width 38 height 19
click at [529, 246] on div "JT" at bounding box center [530, 250] width 33 height 19
click at [412, 289] on div "-10" at bounding box center [409, 290] width 13 height 12
click at [411, 289] on div "-10" at bounding box center [409, 290] width 13 height 12
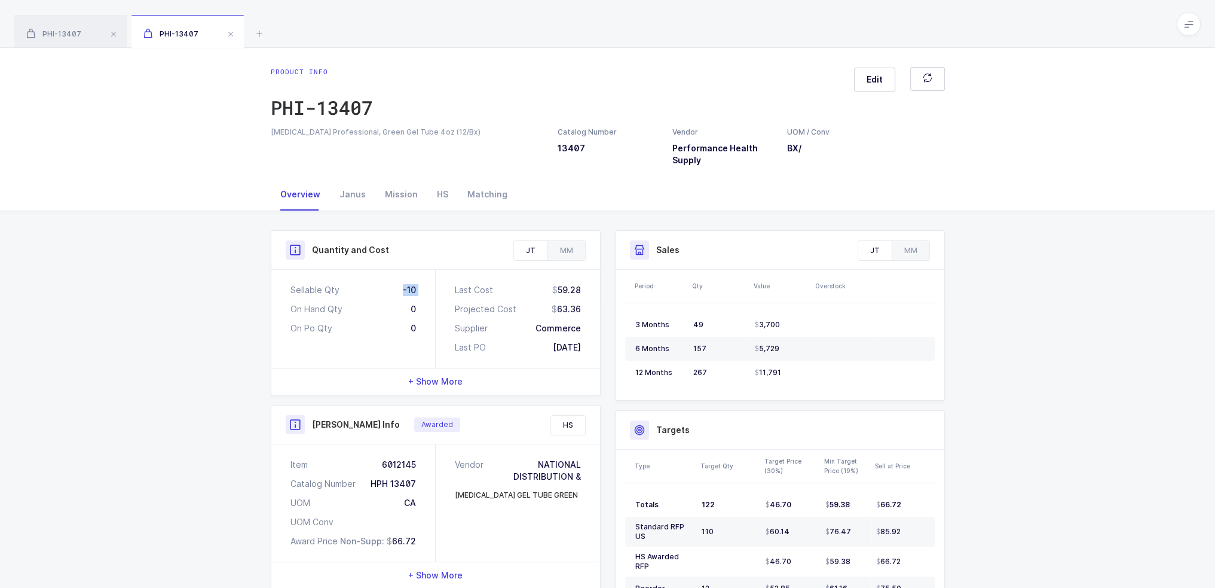
click at [420, 289] on div "Sellable Qty -10 On Hand Qty 0 On Po Qty 0" at bounding box center [353, 319] width 164 height 98
click at [411, 282] on div "Sellable Qty -10 On Hand Qty 0 On Po Qty 0" at bounding box center [353, 319] width 164 height 98
click at [412, 287] on div "-10" at bounding box center [409, 290] width 13 height 12
click at [412, 286] on div "-10" at bounding box center [409, 290] width 13 height 12
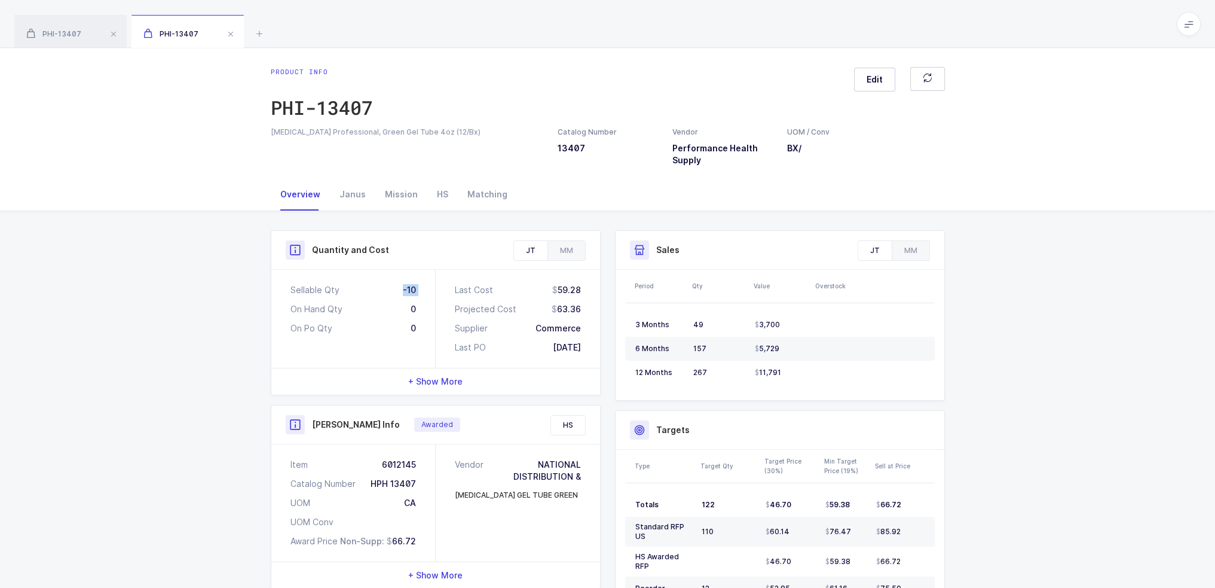
click at [412, 289] on div "-10" at bounding box center [409, 290] width 13 height 12
click at [412, 286] on div "-10" at bounding box center [409, 290] width 13 height 12
click at [414, 290] on div "-10" at bounding box center [409, 290] width 13 height 12
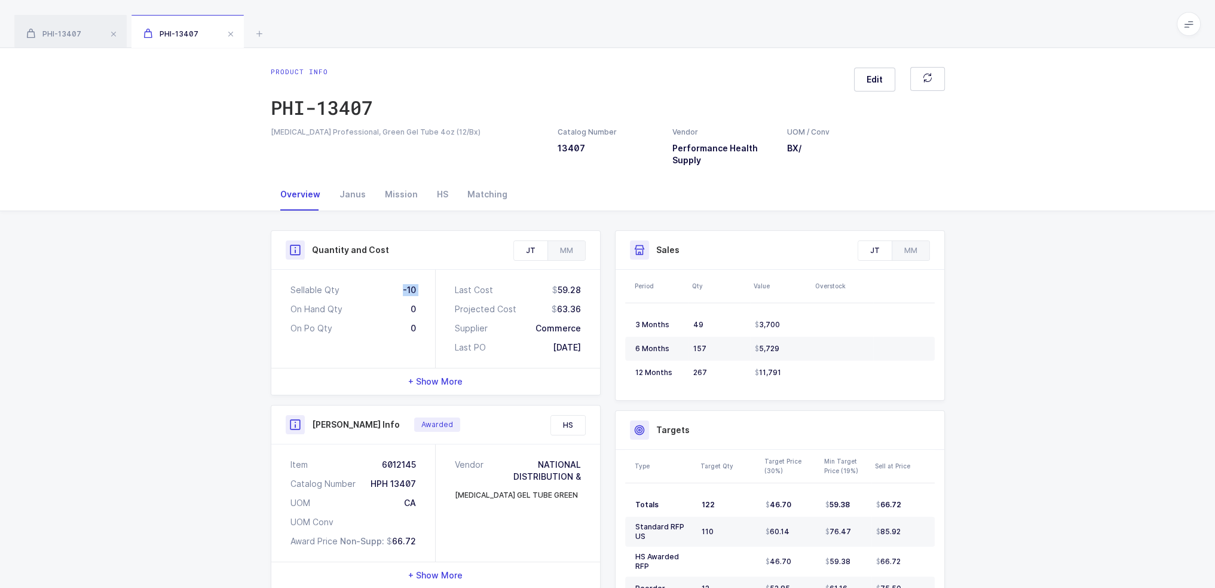
click at [414, 290] on div "-10" at bounding box center [409, 290] width 13 height 12
click at [418, 289] on div "Sellable Qty -10 On Hand Qty 0 On Po Qty 0" at bounding box center [353, 319] width 164 height 98
click at [418, 290] on div "Sellable Qty -10 On Hand Qty 0 On Po Qty 0" at bounding box center [353, 319] width 164 height 98
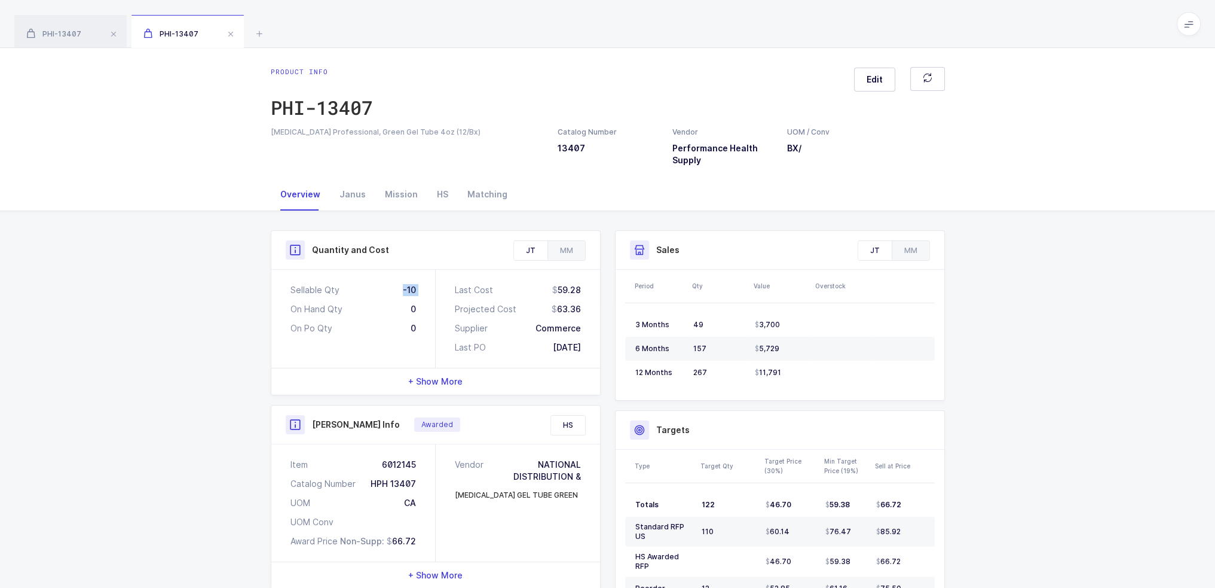
click at [418, 290] on div "Sellable Qty -10 On Hand Qty 0 On Po Qty 0" at bounding box center [353, 319] width 164 height 98
click at [405, 295] on div "-10" at bounding box center [409, 290] width 13 height 12
click at [405, 294] on div "-10" at bounding box center [409, 290] width 13 height 12
click at [410, 291] on div "-10" at bounding box center [409, 290] width 13 height 12
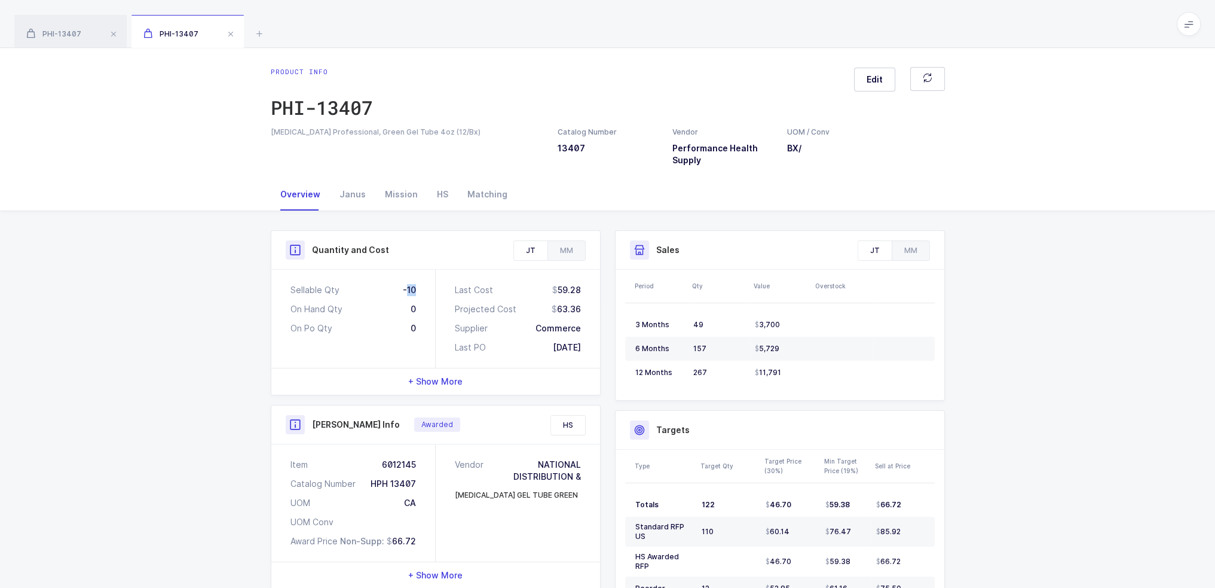
click at [410, 291] on div "-10" at bounding box center [409, 290] width 13 height 12
click at [412, 291] on div "-10" at bounding box center [409, 290] width 13 height 12
click at [559, 250] on div "MM" at bounding box center [567, 250] width 38 height 19
click at [522, 248] on div "JT" at bounding box center [530, 250] width 33 height 19
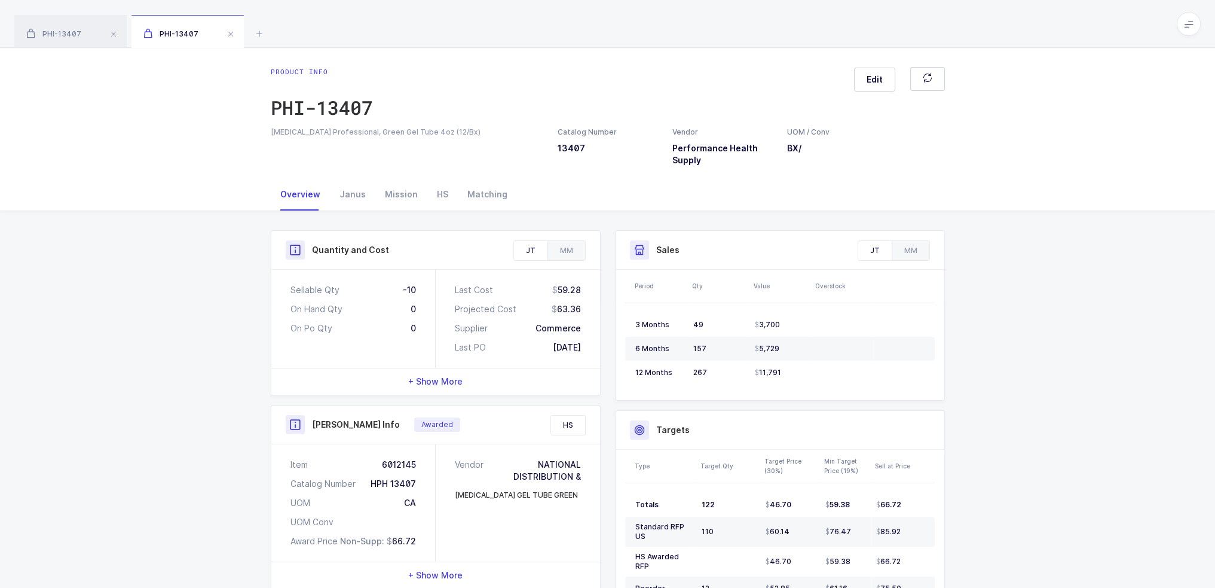
click at [231, 290] on div "Quantity and Cost JT MM Sellable Qty -10 On Hand Qty 0 On Po Qty 0 Last Cost 59…" at bounding box center [607, 528] width 1215 height 635
click at [569, 249] on div "MM" at bounding box center [567, 250] width 38 height 19
click at [63, 38] on span "PHI-13407" at bounding box center [53, 33] width 55 height 9
click at [342, 201] on div "Janus" at bounding box center [352, 194] width 45 height 32
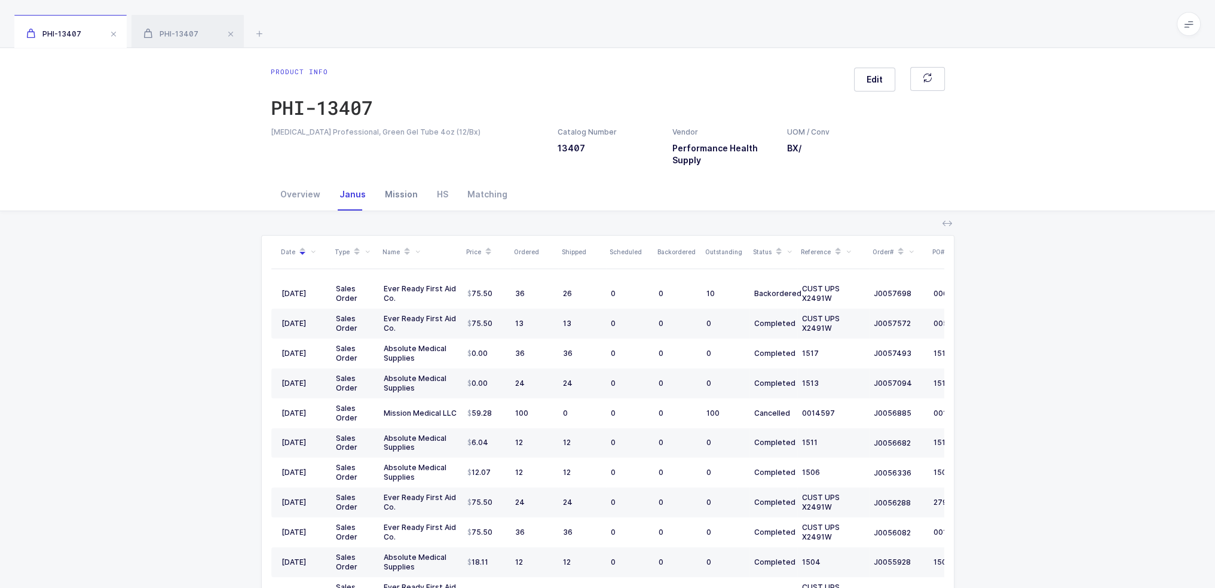
click at [380, 188] on div "Mission" at bounding box center [401, 194] width 52 height 32
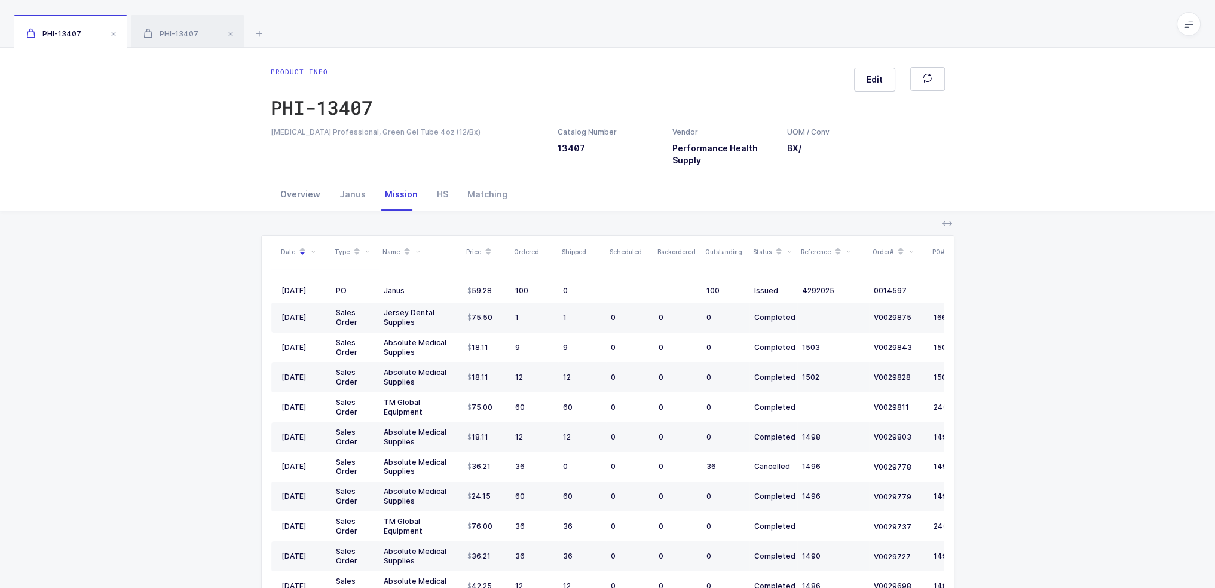
click at [318, 188] on div "Overview" at bounding box center [300, 194] width 59 height 32
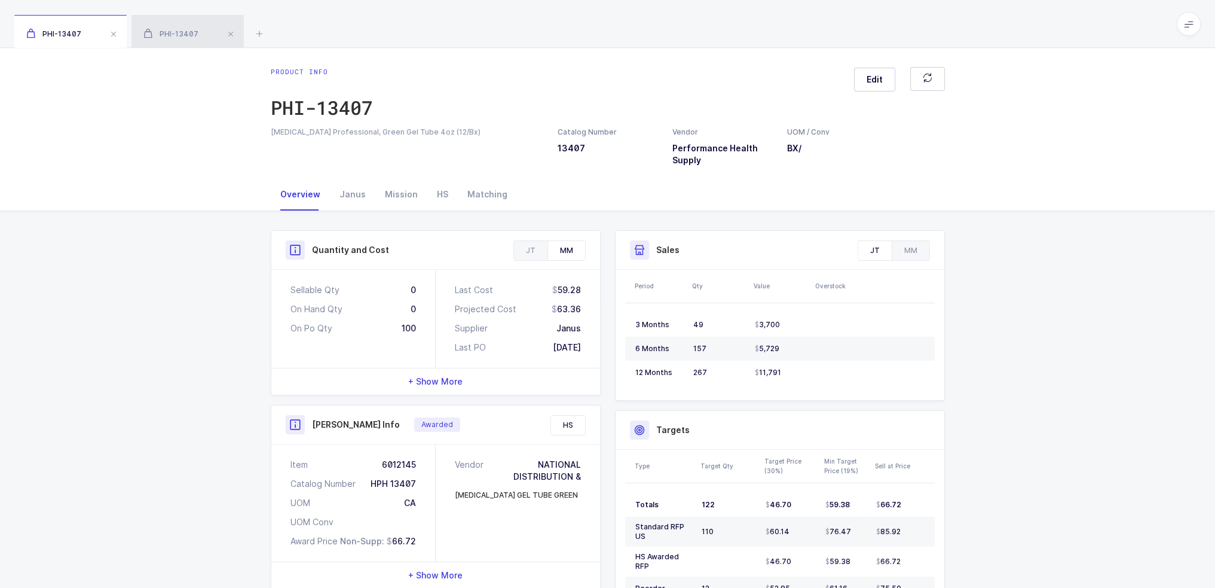
click at [191, 27] on div "PHI-13407" at bounding box center [187, 31] width 112 height 33
click at [229, 36] on span at bounding box center [231, 34] width 14 height 14
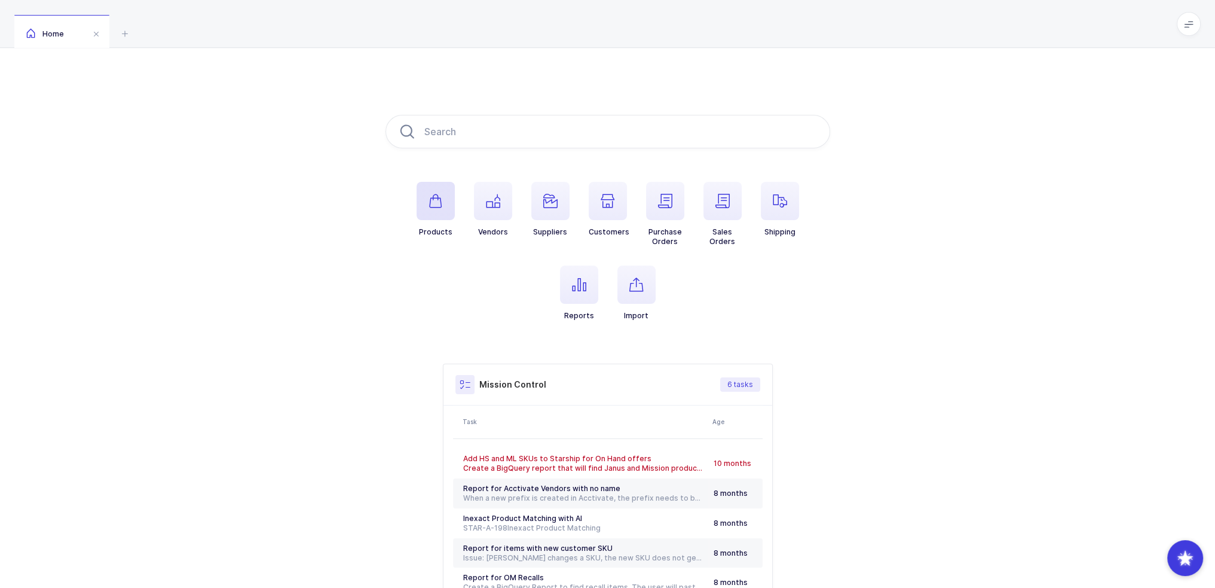
click at [439, 193] on span "button" at bounding box center [436, 201] width 38 height 38
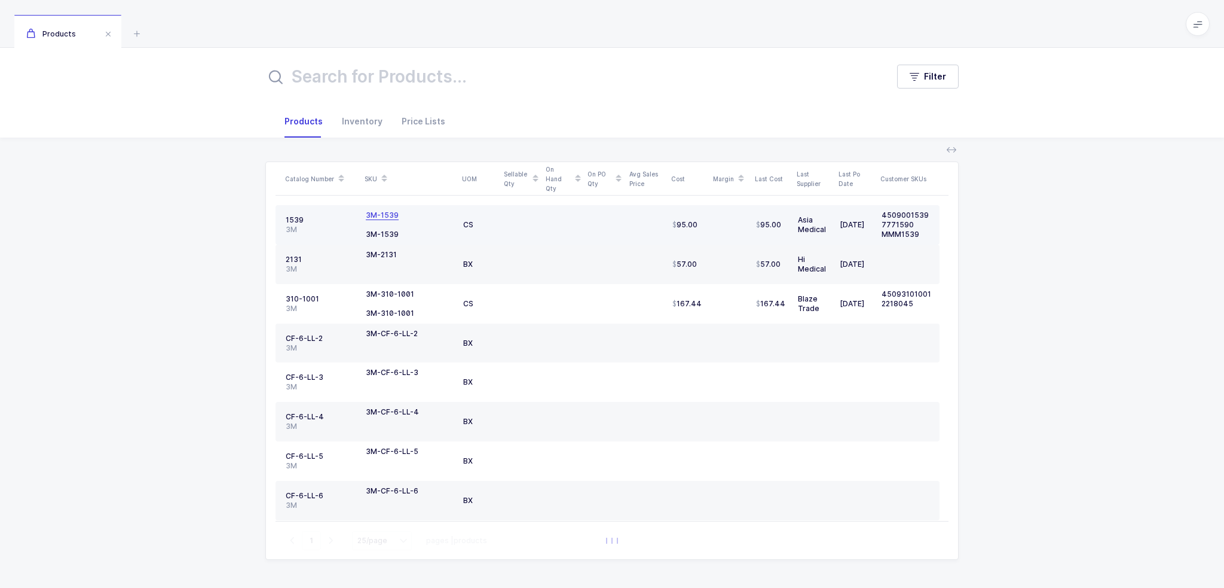
click at [394, 215] on div "3M-1539" at bounding box center [382, 215] width 33 height 10
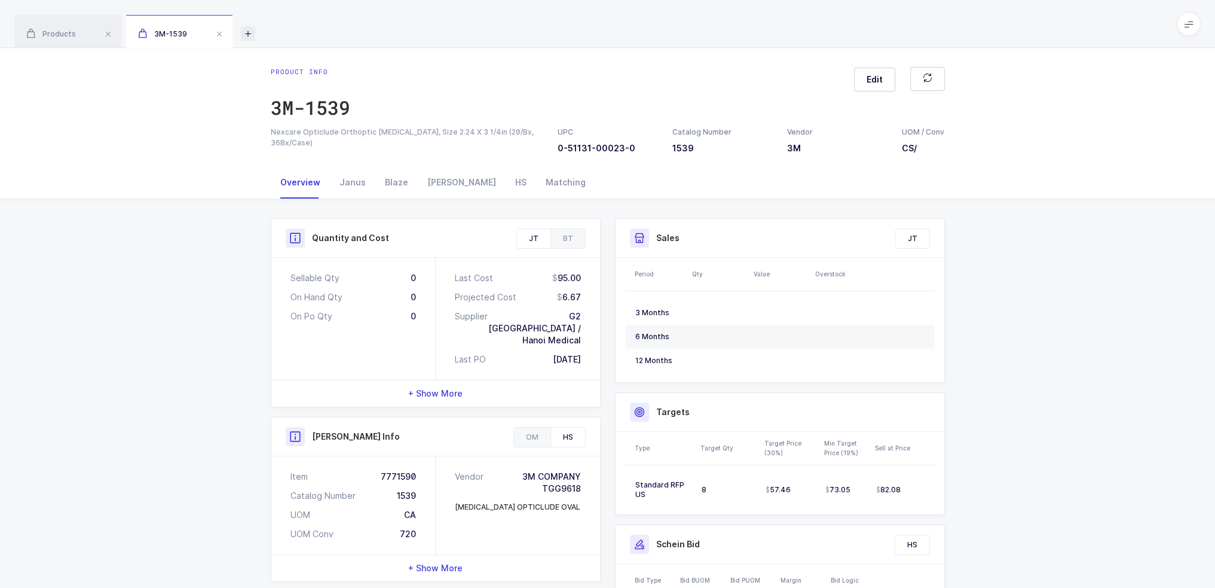
click at [252, 33] on icon at bounding box center [248, 33] width 14 height 14
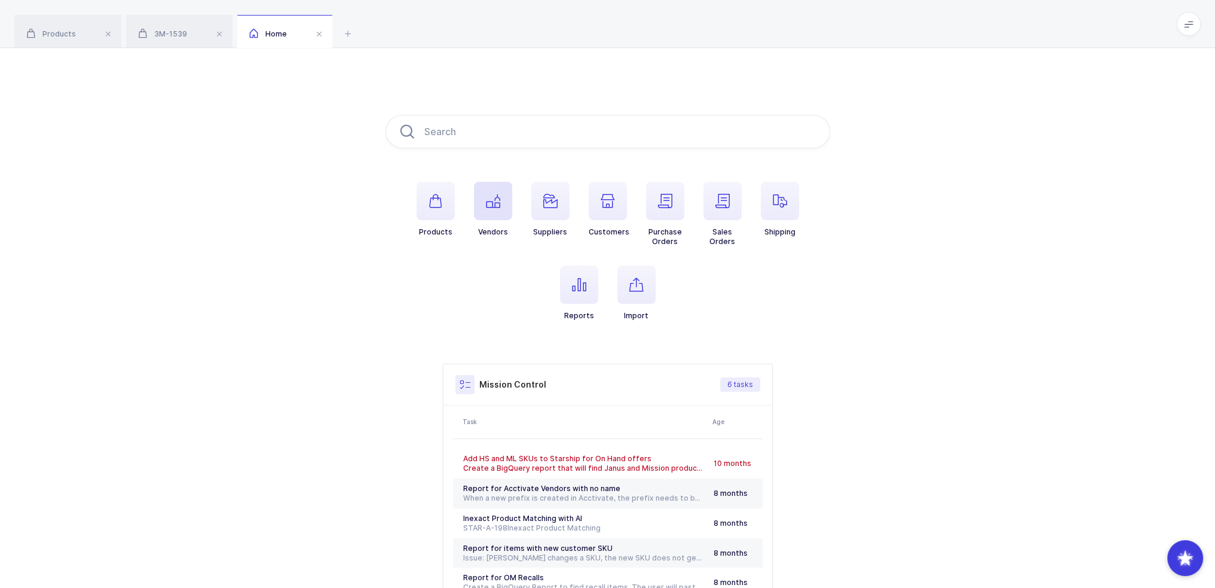
click at [502, 205] on span "button" at bounding box center [493, 201] width 38 height 38
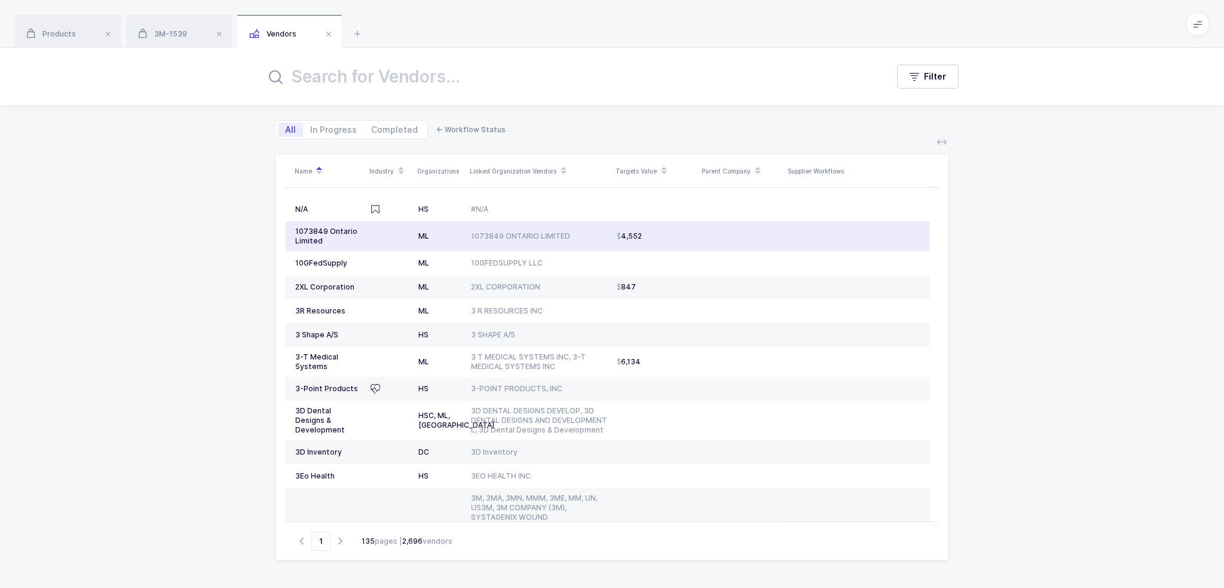
click at [316, 238] on div "1073849 Ontario Limited" at bounding box center [328, 236] width 66 height 19
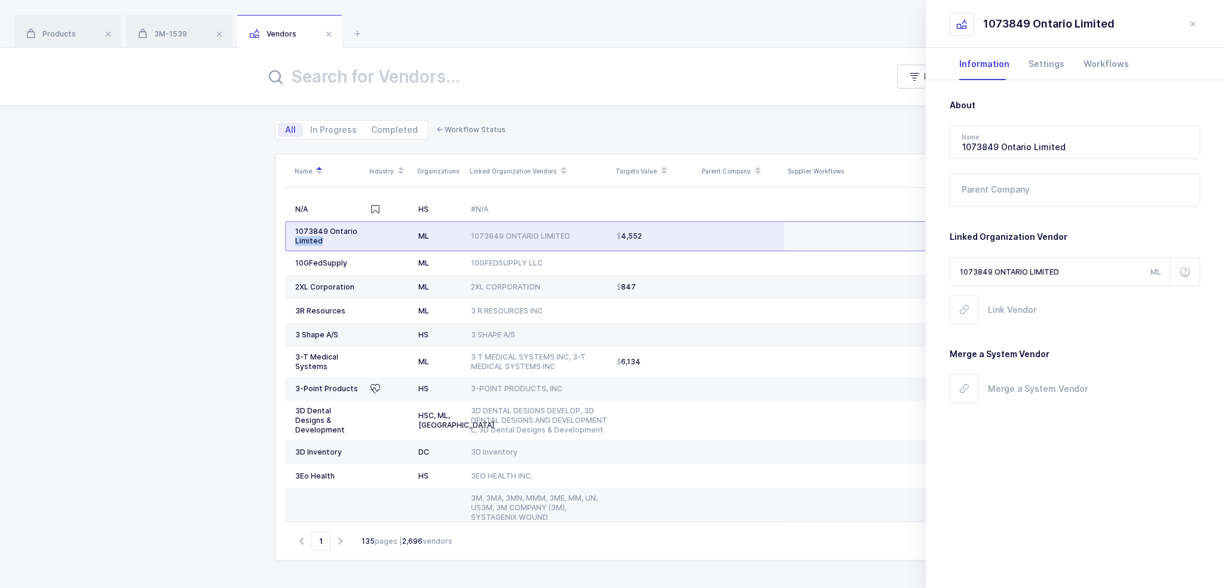
click at [316, 238] on div "1073849 Ontario Limited" at bounding box center [328, 236] width 66 height 19
click at [394, 241] on td at bounding box center [390, 236] width 48 height 30
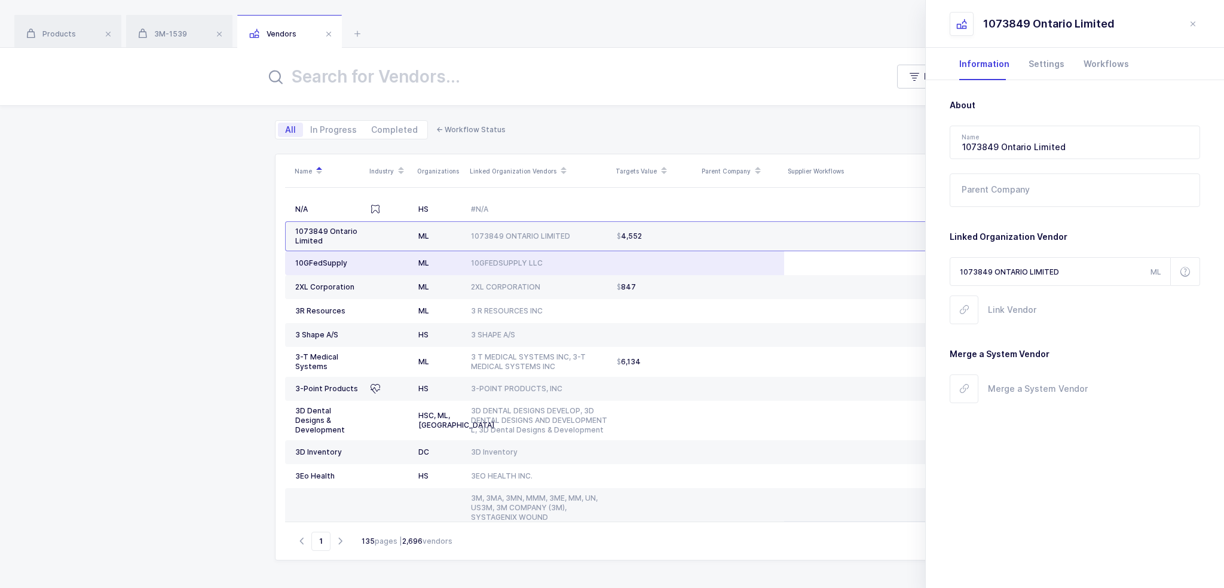
click at [394, 270] on td at bounding box center [390, 263] width 48 height 24
type input "10GFedSupply"
type input "10GFEDSUPPLY LLC"
click at [394, 270] on td at bounding box center [390, 263] width 48 height 24
click at [359, 36] on icon at bounding box center [357, 33] width 14 height 14
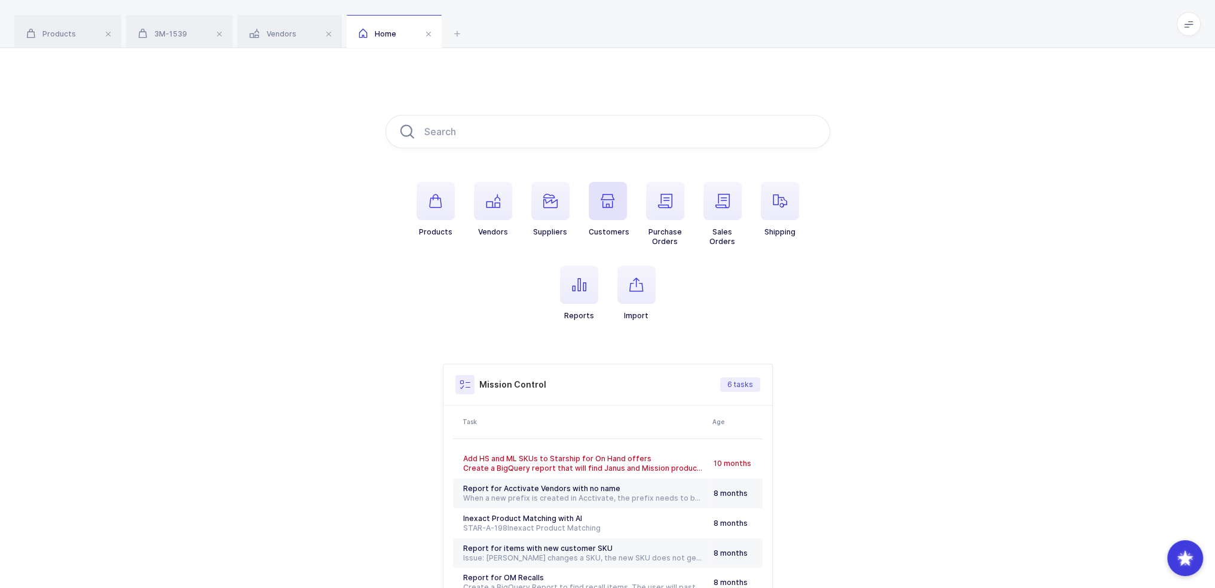
click at [624, 208] on span "button" at bounding box center [608, 201] width 38 height 38
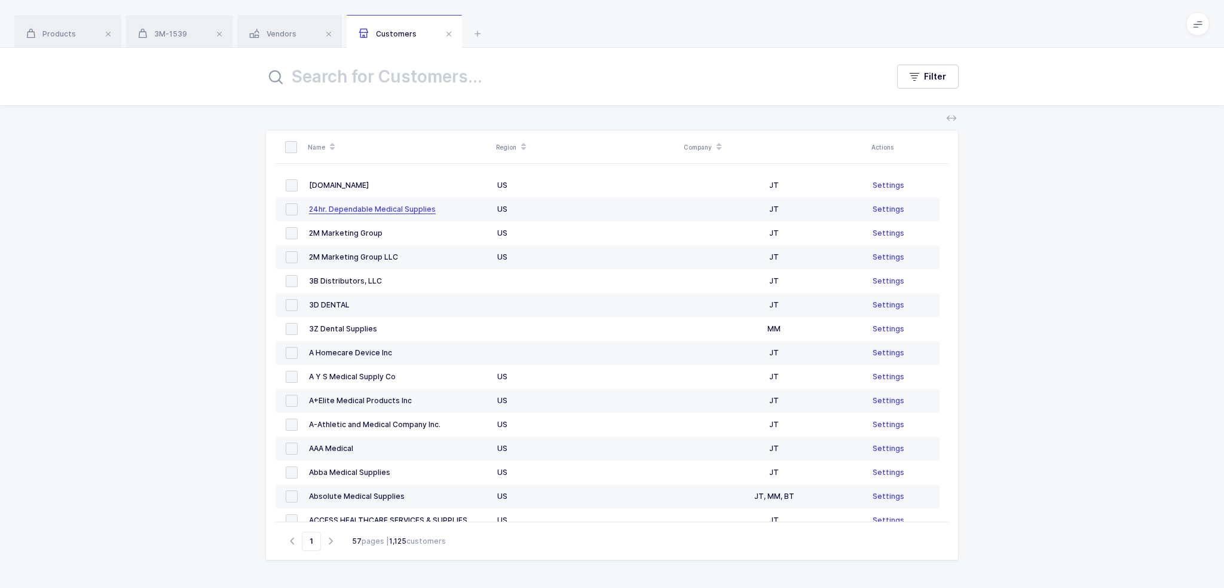
click at [406, 209] on div "24hr. Dependable Medical Supplies" at bounding box center [372, 209] width 127 height 10
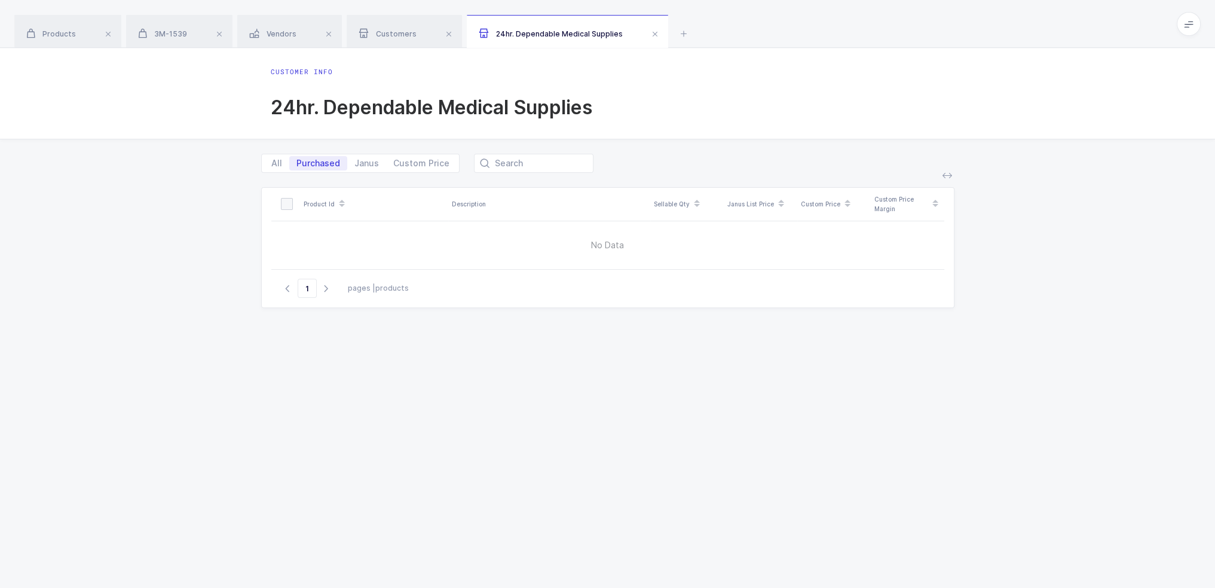
click at [405, 209] on div "Product Id" at bounding box center [374, 204] width 141 height 20
click at [420, 166] on span "Custom Price" at bounding box center [421, 163] width 71 height 14
click at [394, 164] on input "Custom Price" at bounding box center [390, 160] width 8 height 8
radio input "true"
radio input "false"
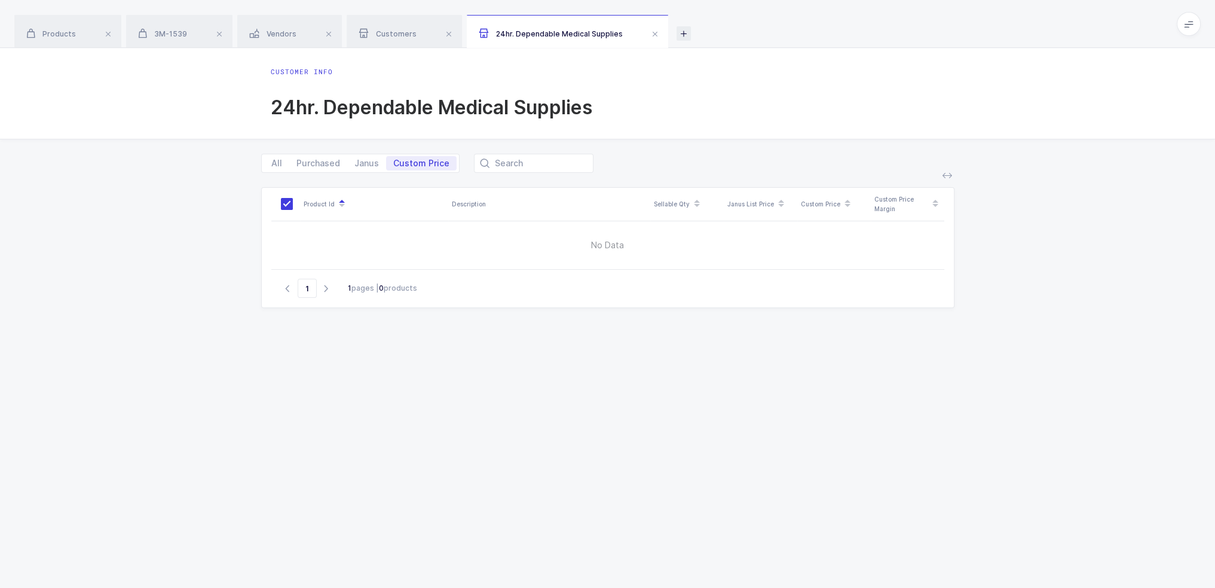
click at [677, 34] on icon at bounding box center [684, 33] width 14 height 14
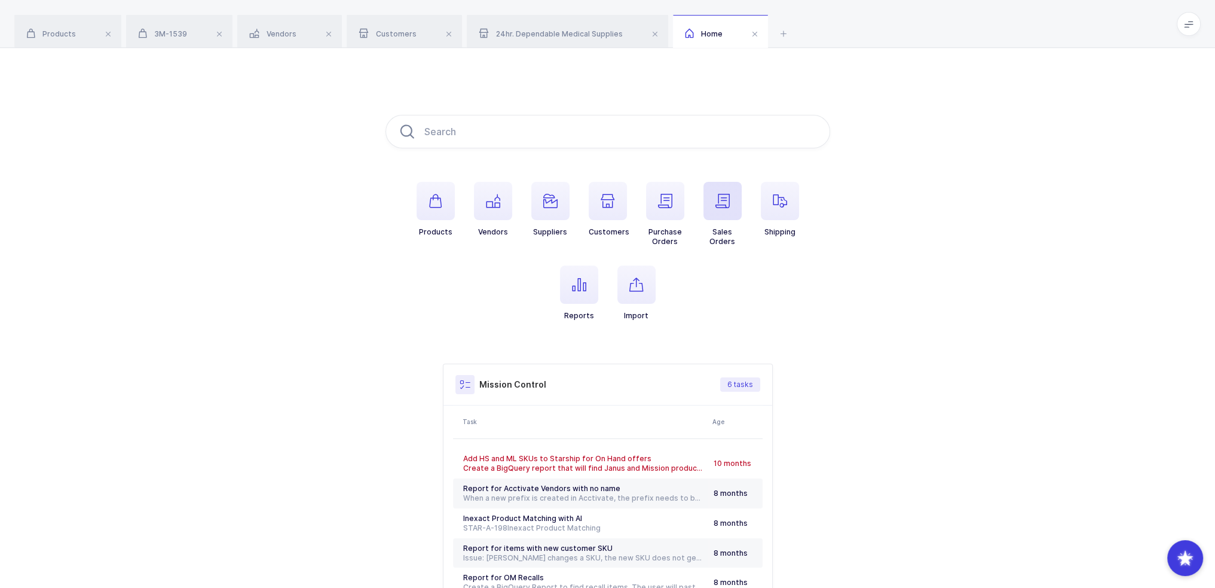
click at [726, 208] on span "button" at bounding box center [723, 201] width 38 height 38
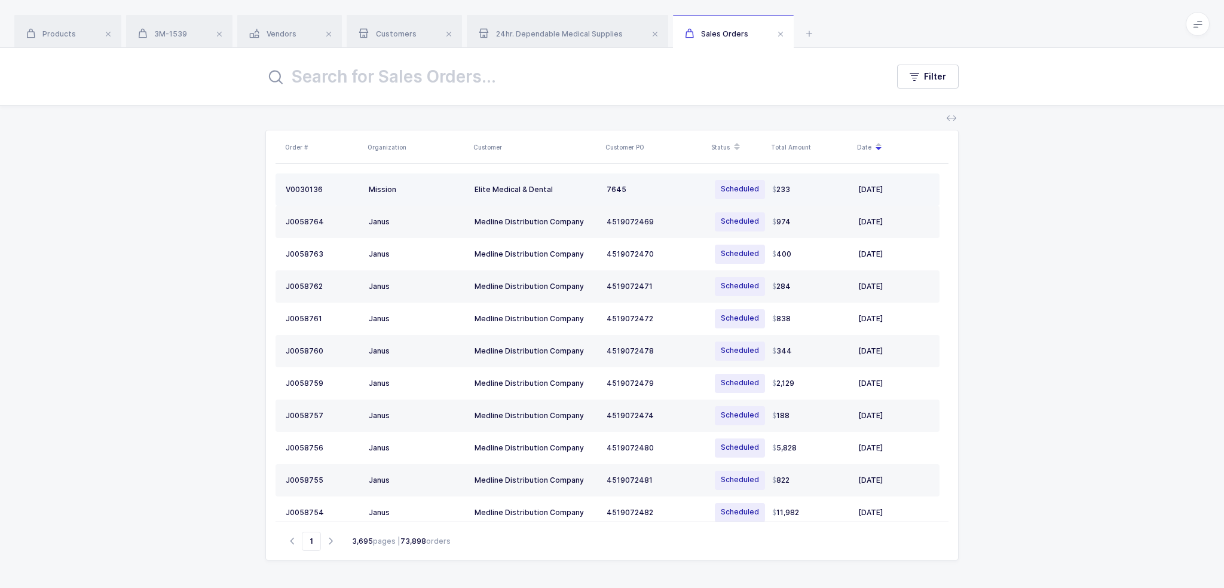
click at [523, 203] on td "Elite Medical & Dental" at bounding box center [536, 189] width 132 height 32
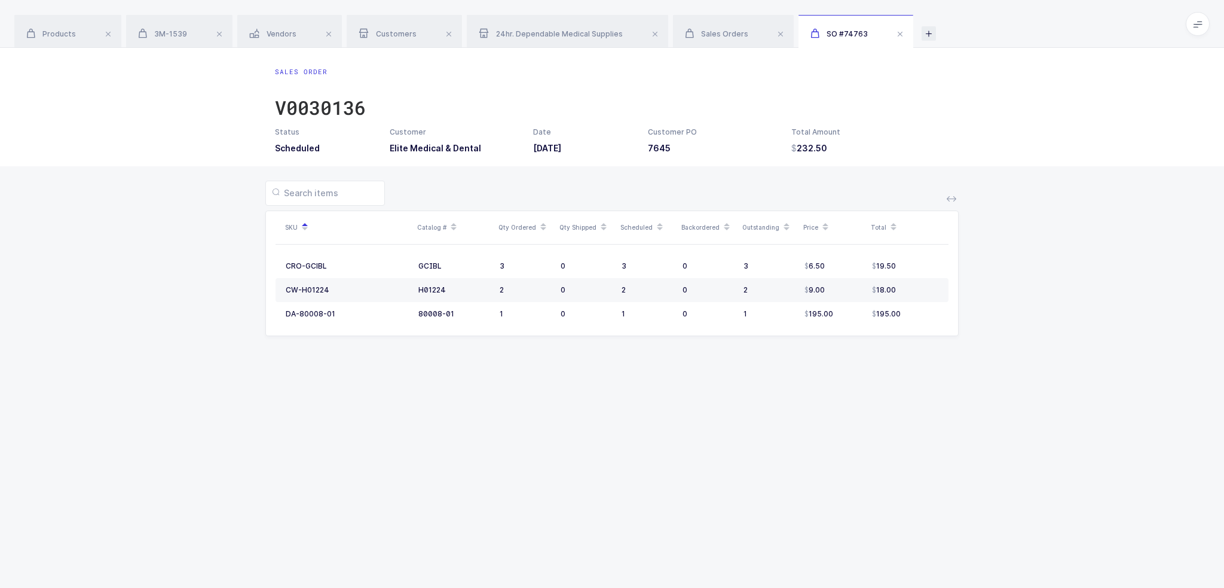
click at [922, 28] on icon at bounding box center [929, 33] width 14 height 14
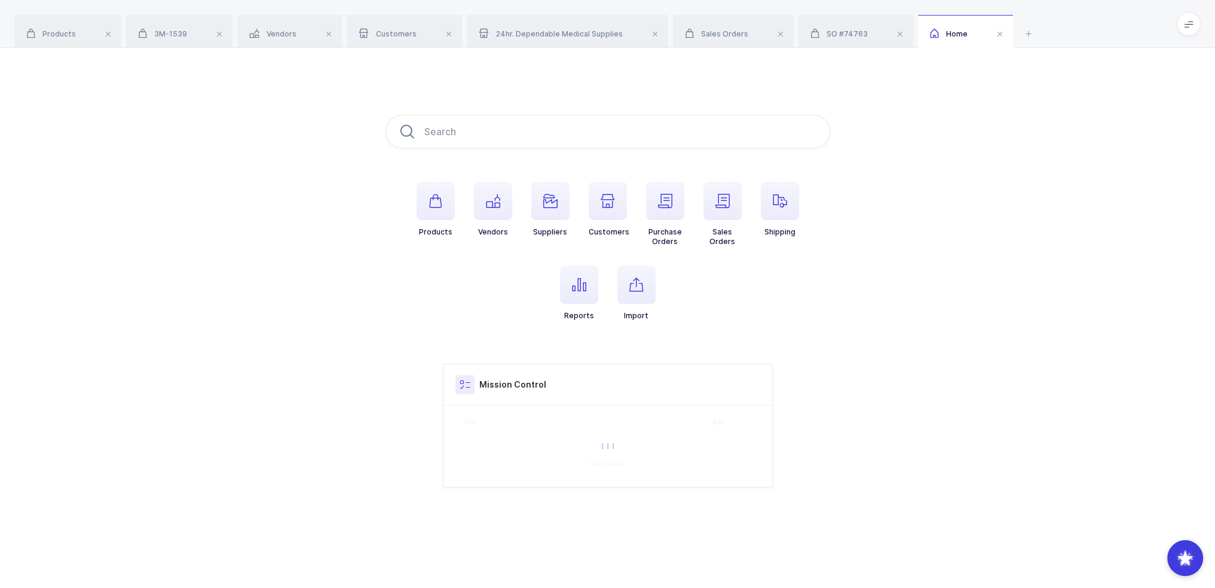
click at [930, 29] on icon at bounding box center [934, 33] width 9 height 10
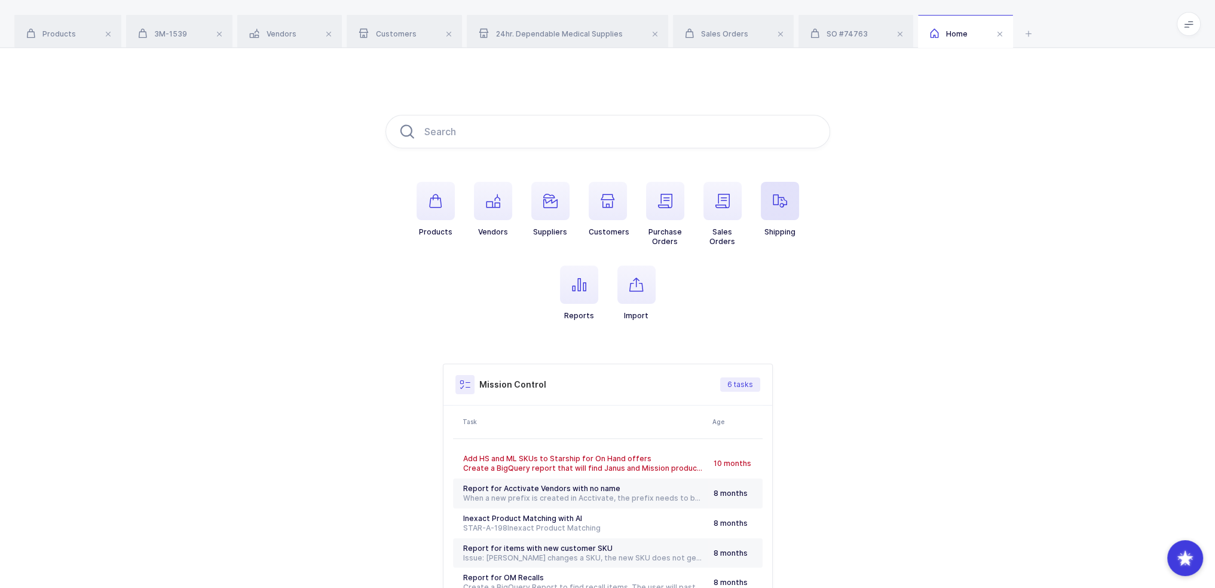
click at [761, 198] on span "button" at bounding box center [780, 201] width 38 height 38
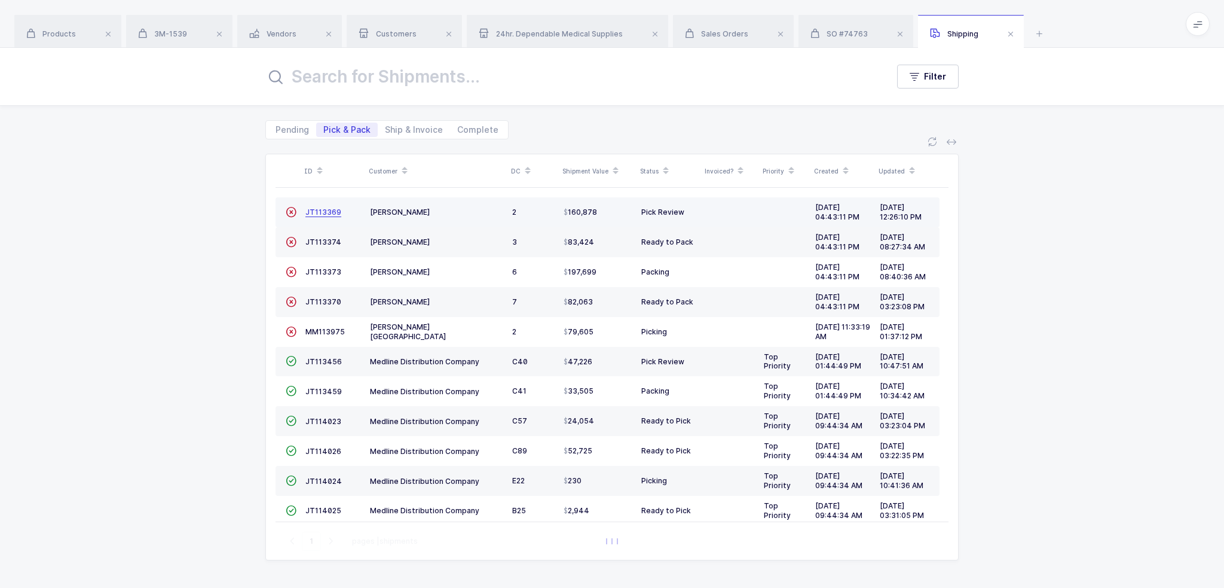
click at [320, 209] on span "JT113369" at bounding box center [323, 211] width 36 height 9
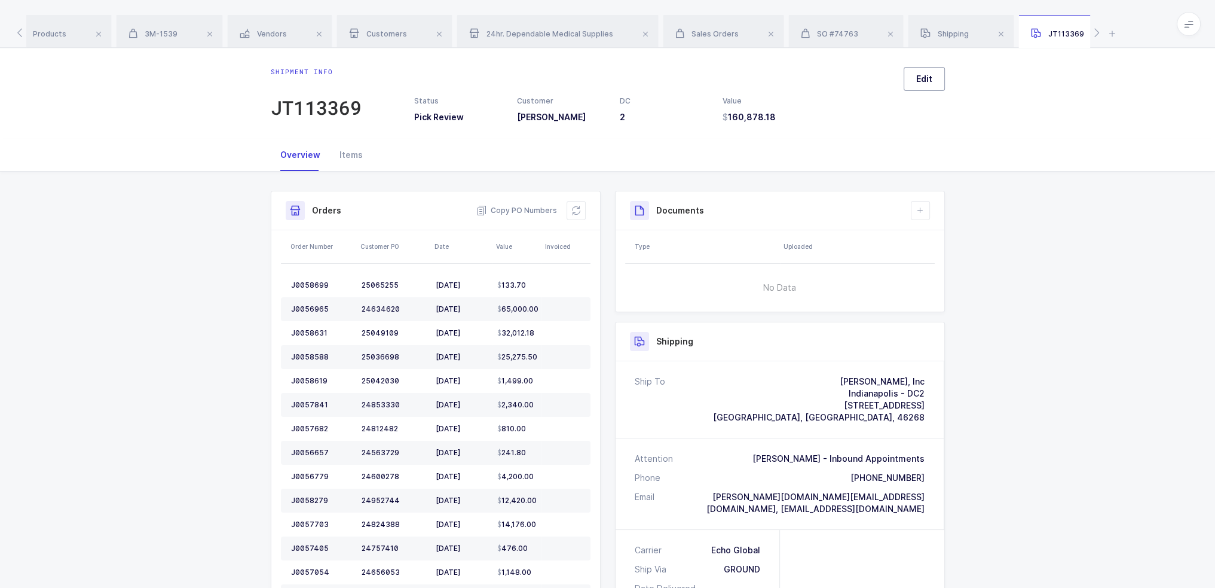
click at [922, 88] on button "Edit" at bounding box center [924, 79] width 41 height 24
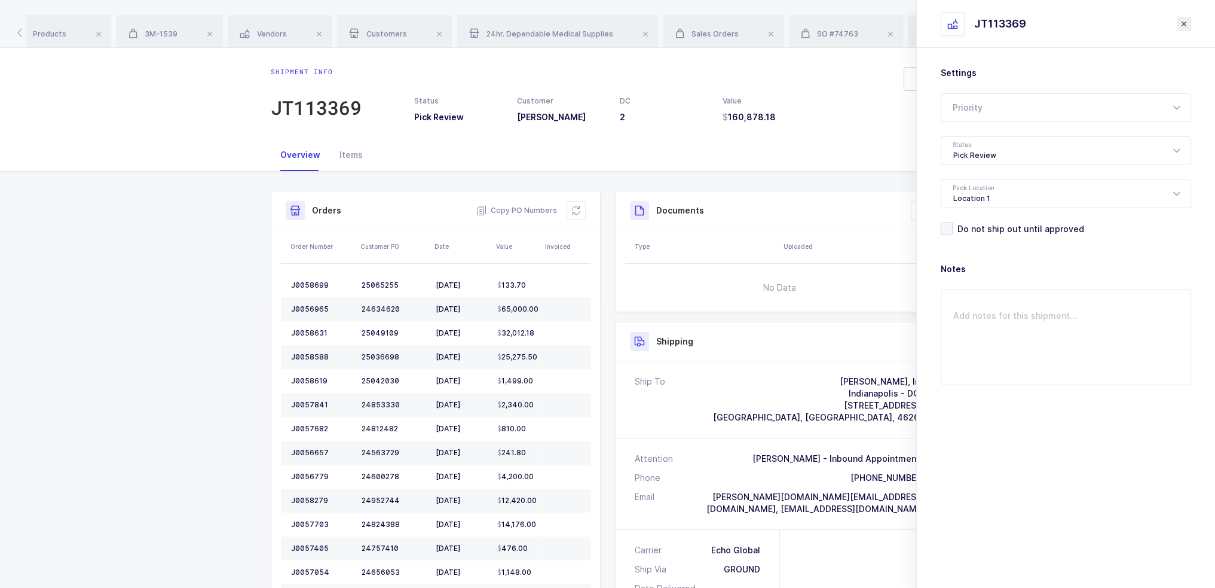
click at [1184, 24] on icon "close drawer" at bounding box center [1184, 24] width 10 height 10
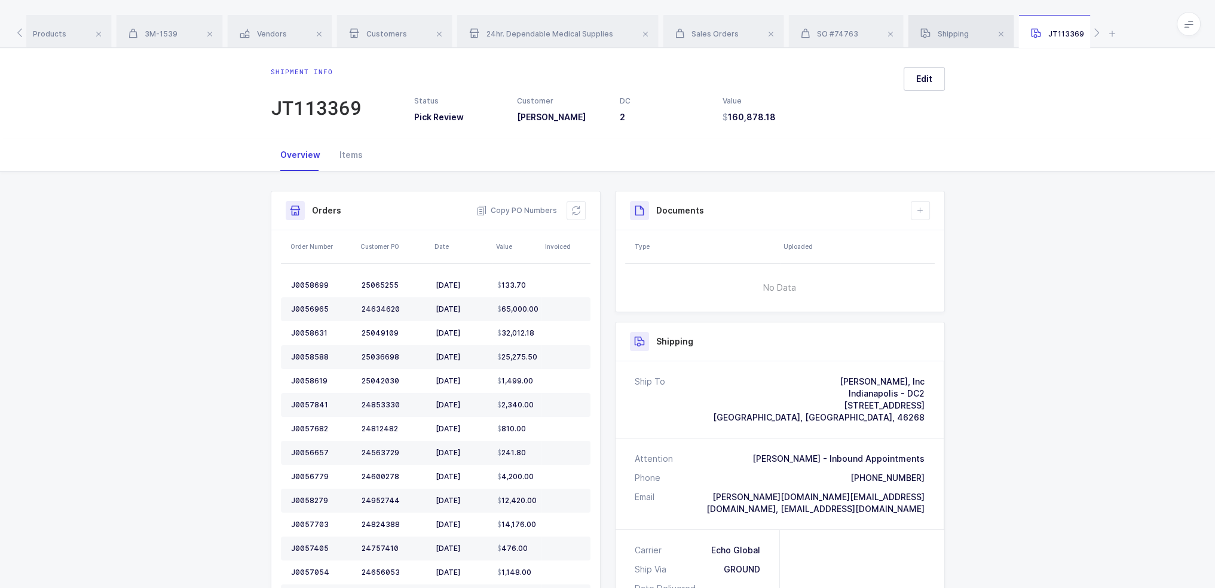
click at [932, 39] on div "Shipping" at bounding box center [962, 31] width 106 height 33
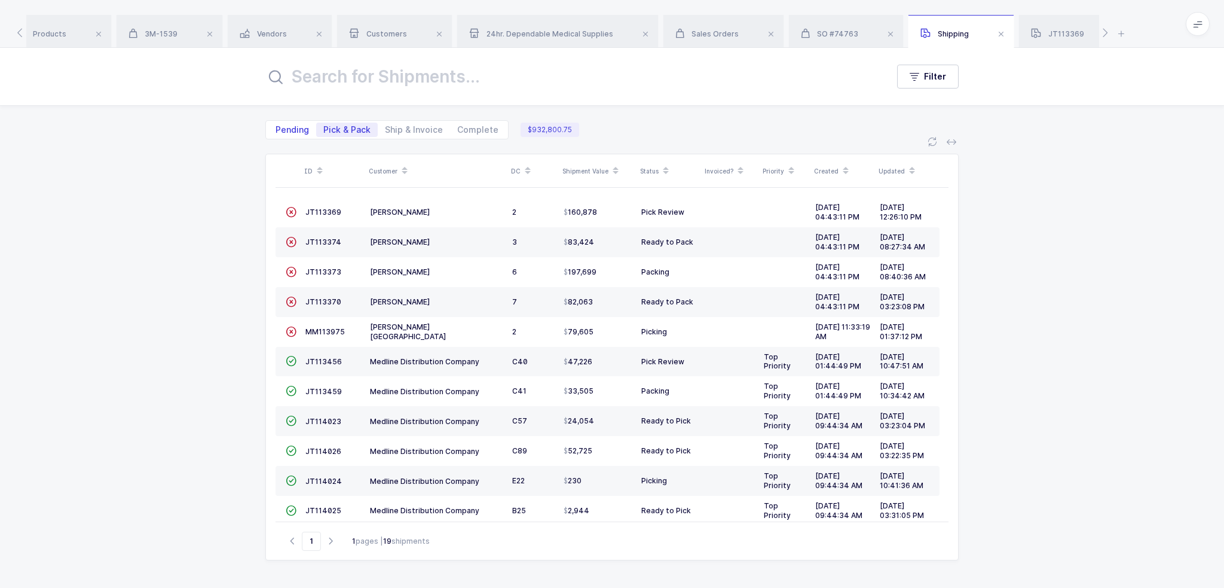
click at [287, 127] on span "Pending" at bounding box center [292, 130] width 33 height 8
click at [276, 127] on input "Pending" at bounding box center [272, 127] width 8 height 8
radio input "true"
radio input "false"
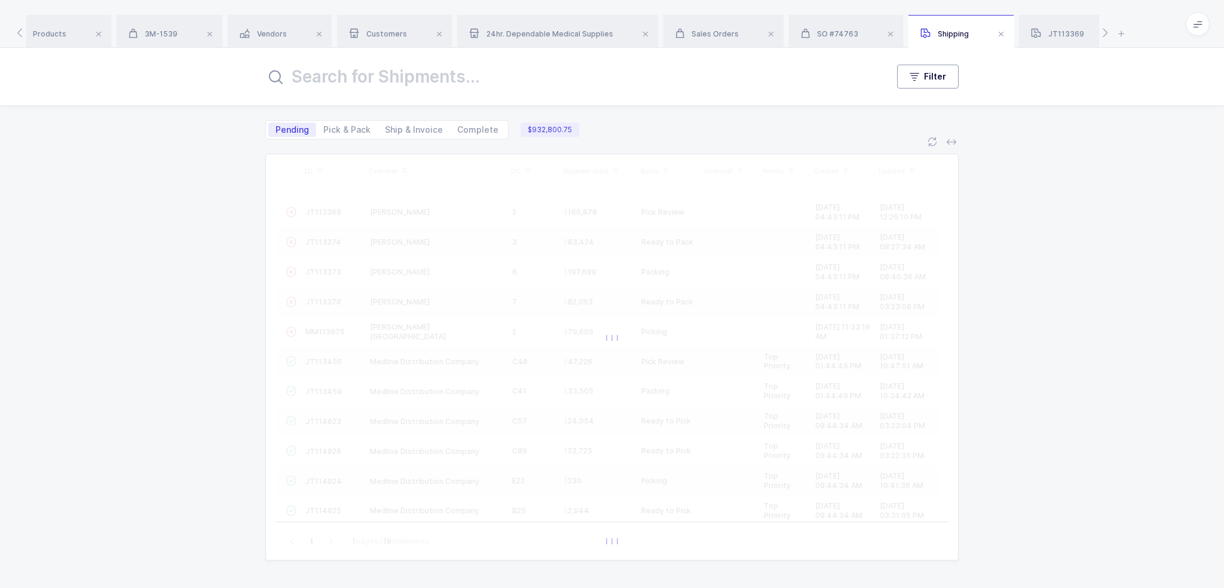
click at [925, 66] on button "Filter" at bounding box center [928, 77] width 62 height 24
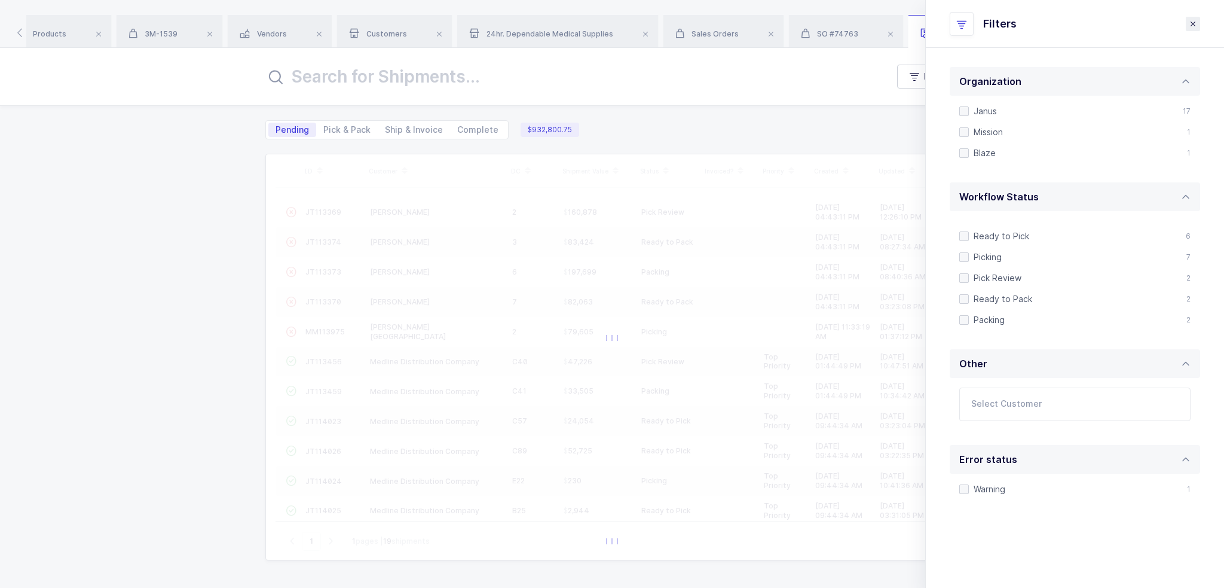
click at [1193, 25] on icon "close drawer" at bounding box center [1193, 24] width 10 height 10
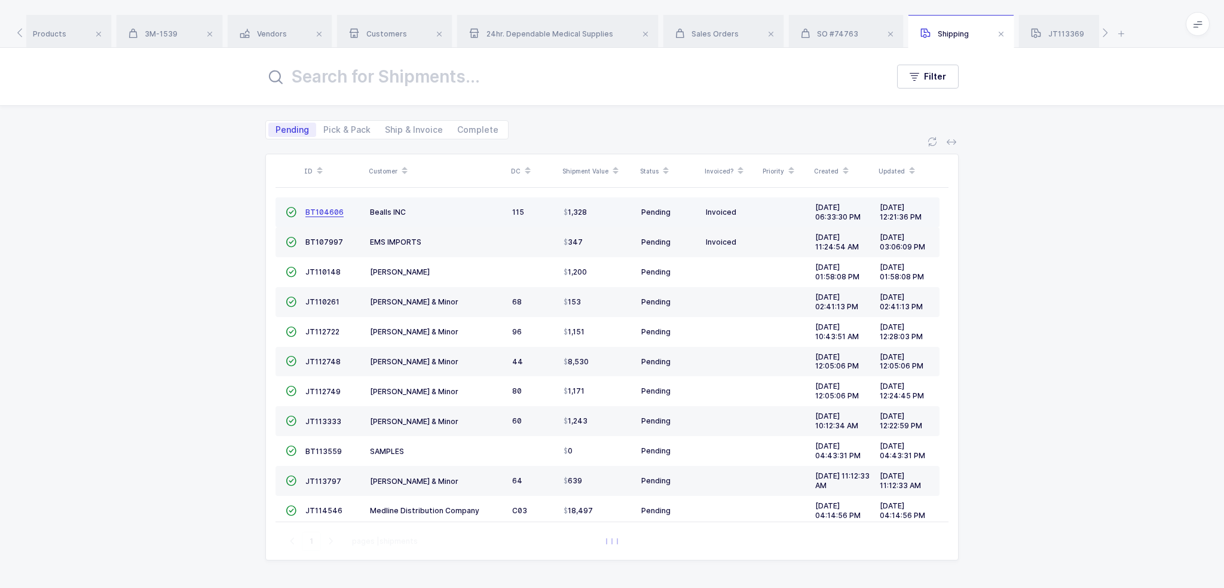
click at [320, 213] on span "BT104606" at bounding box center [324, 211] width 38 height 9
